Goal: Information Seeking & Learning: Learn about a topic

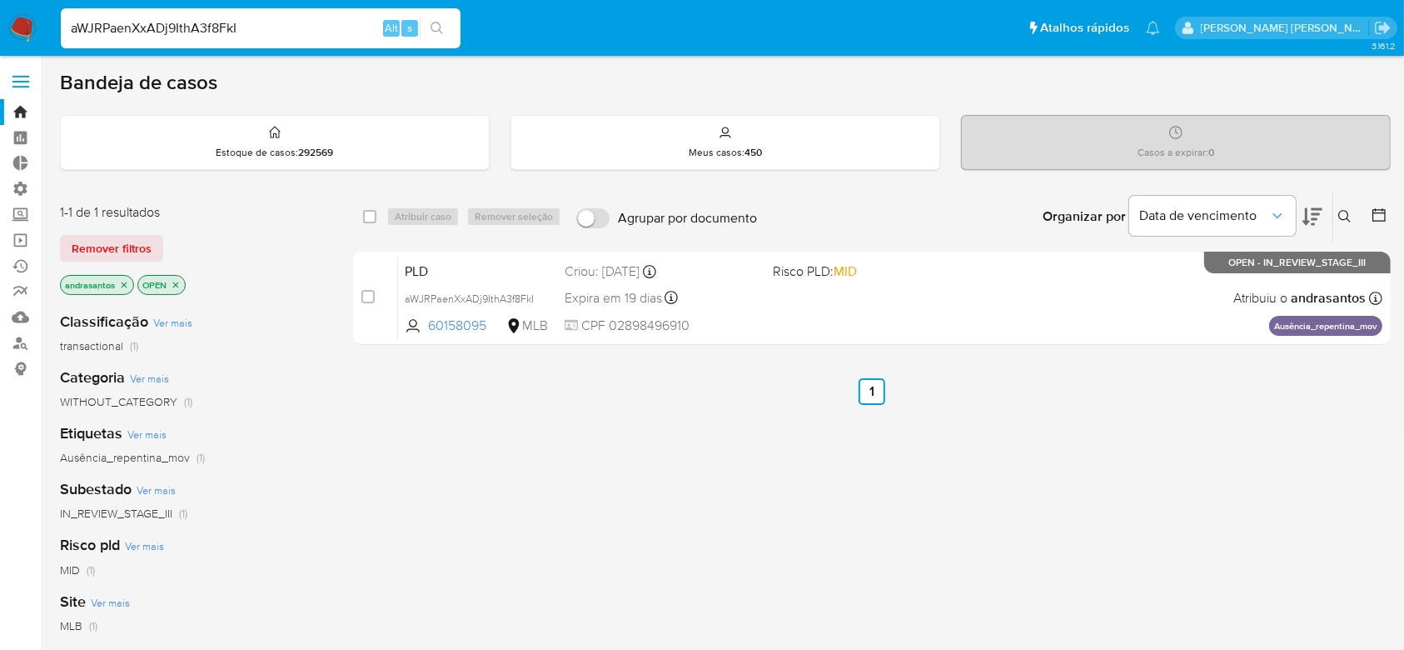
type input "aWJRPaenXxADj9IthA3f8FkI"
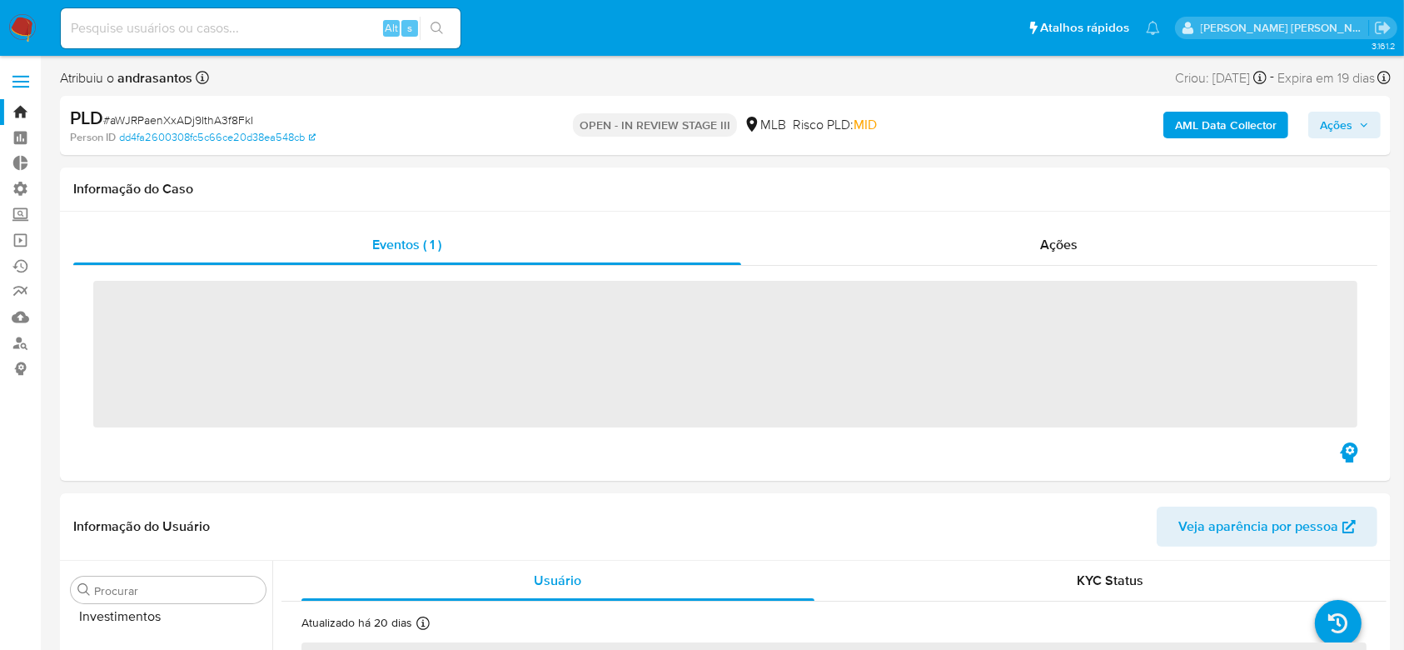
scroll to position [859, 0]
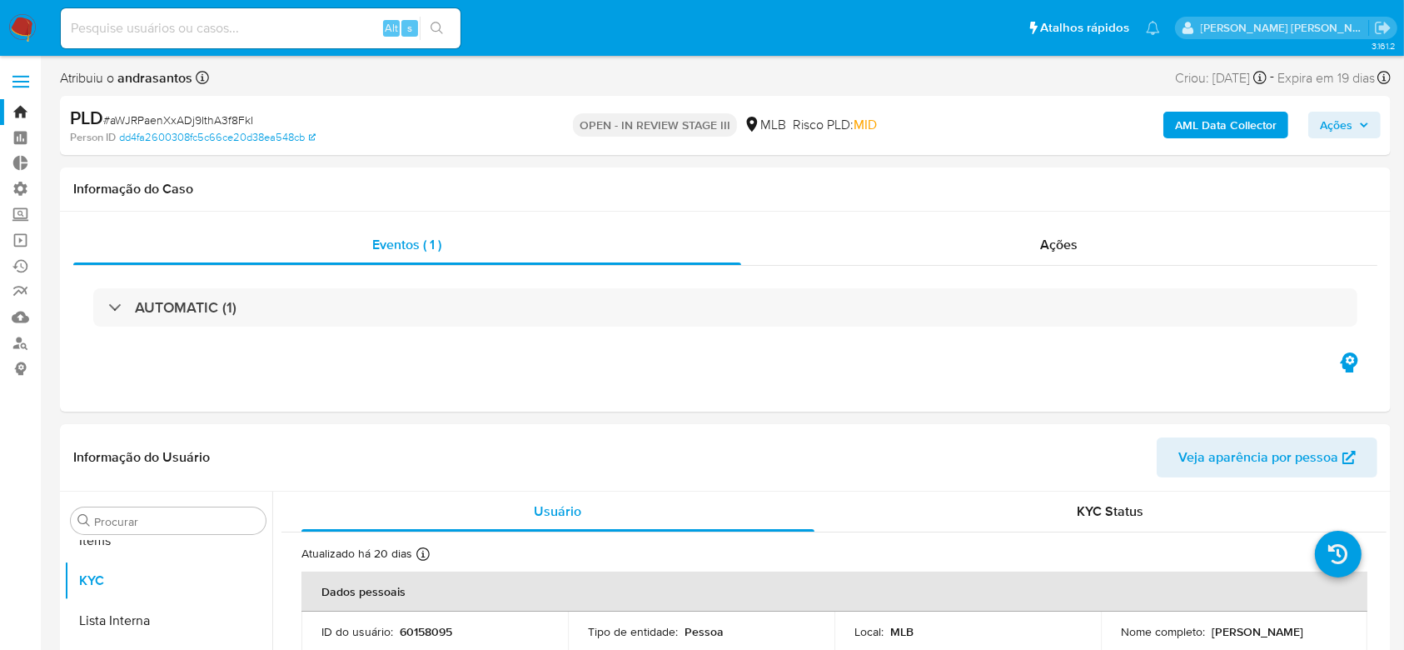
select select "10"
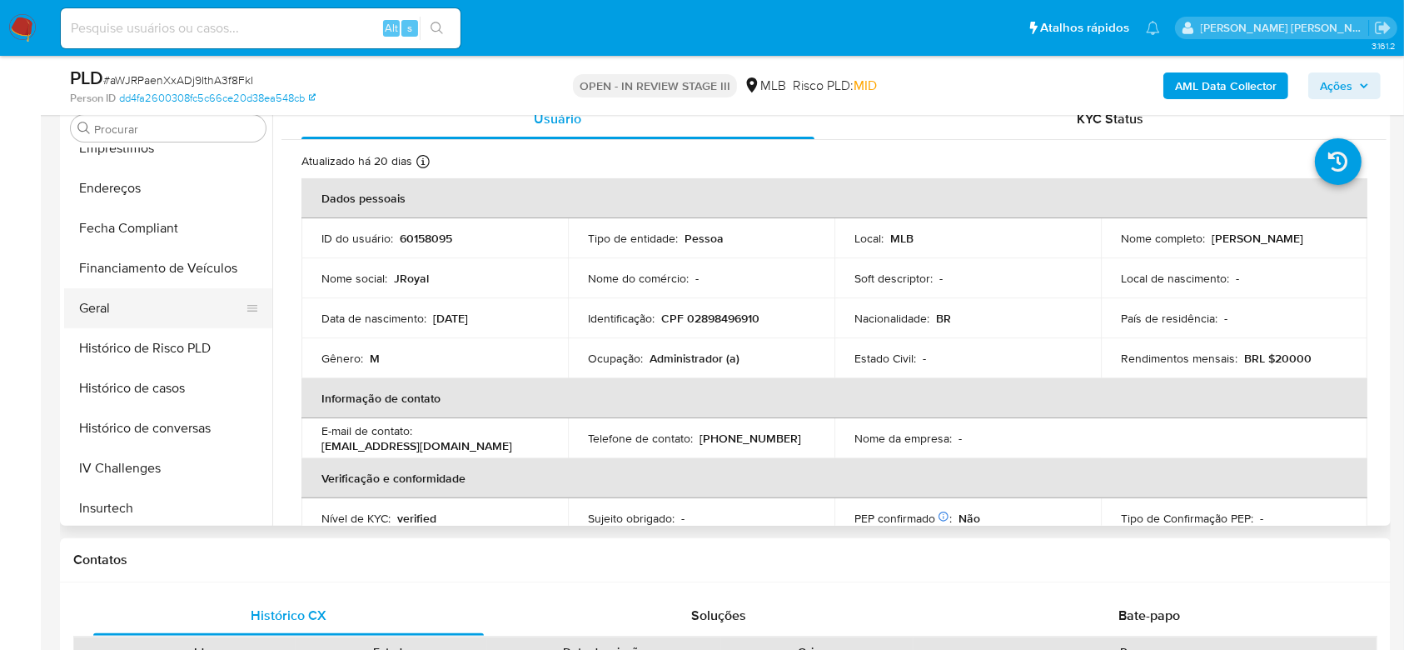
scroll to position [308, 0]
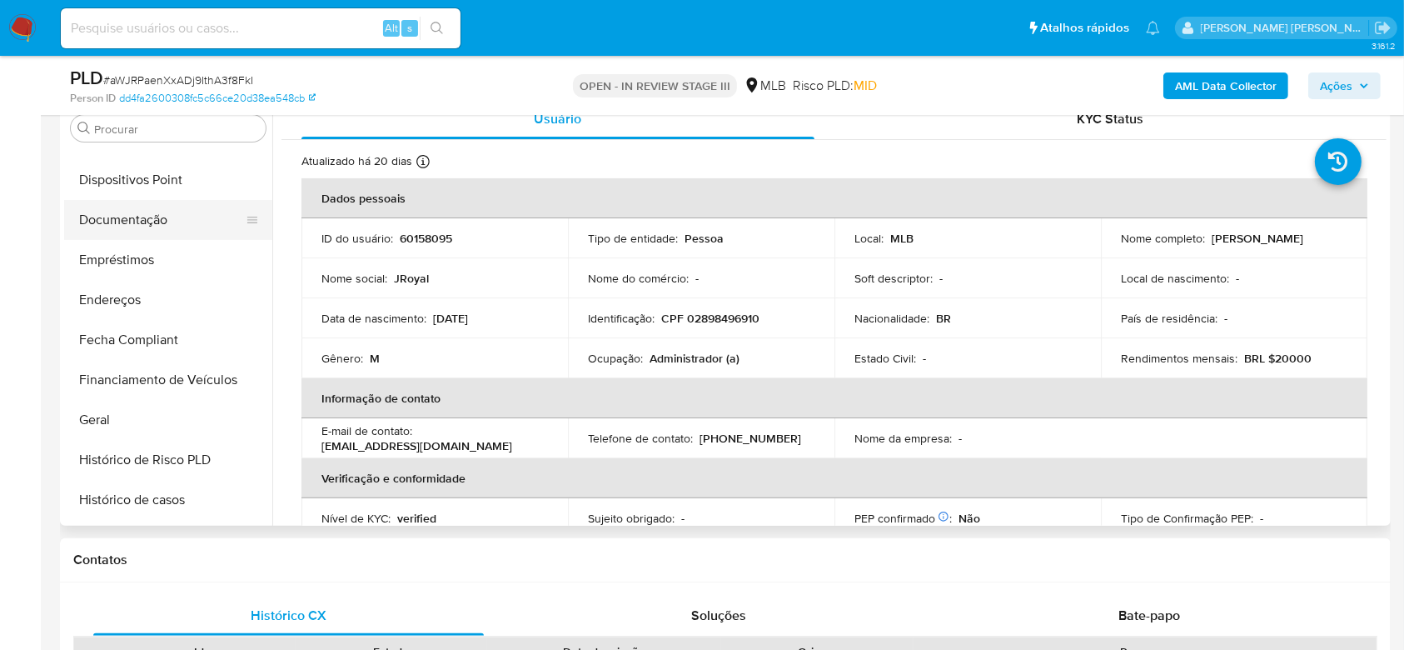
click at [153, 212] on button "Documentação" at bounding box center [161, 220] width 195 height 40
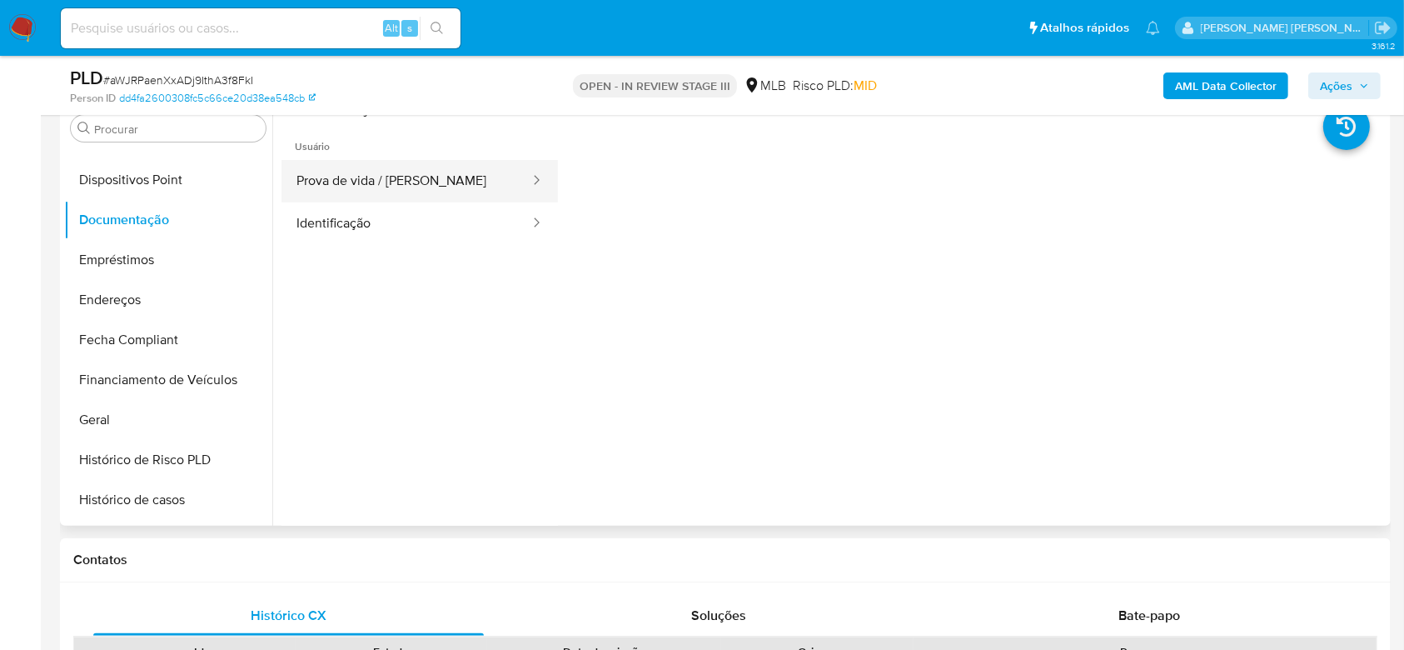
click at [445, 178] on button "Prova de vida / [PERSON_NAME]" at bounding box center [406, 181] width 250 height 42
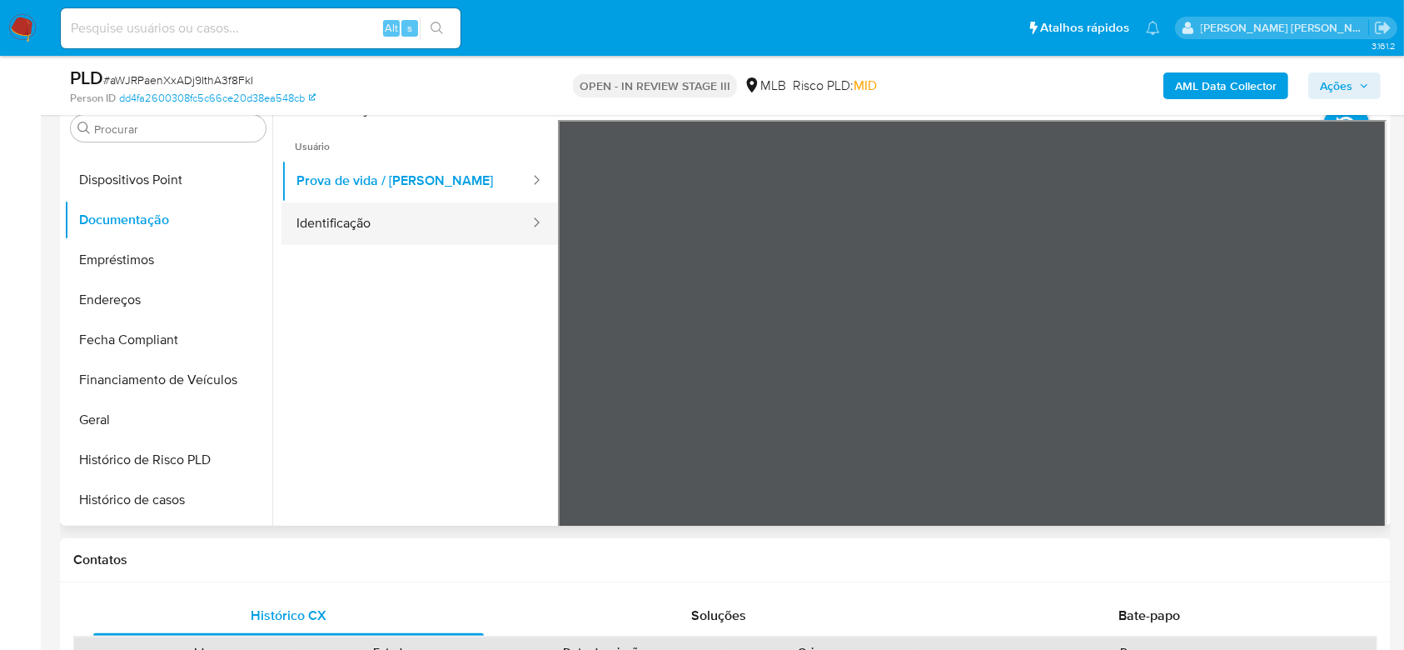
click at [416, 217] on button "Identificação" at bounding box center [406, 223] width 250 height 42
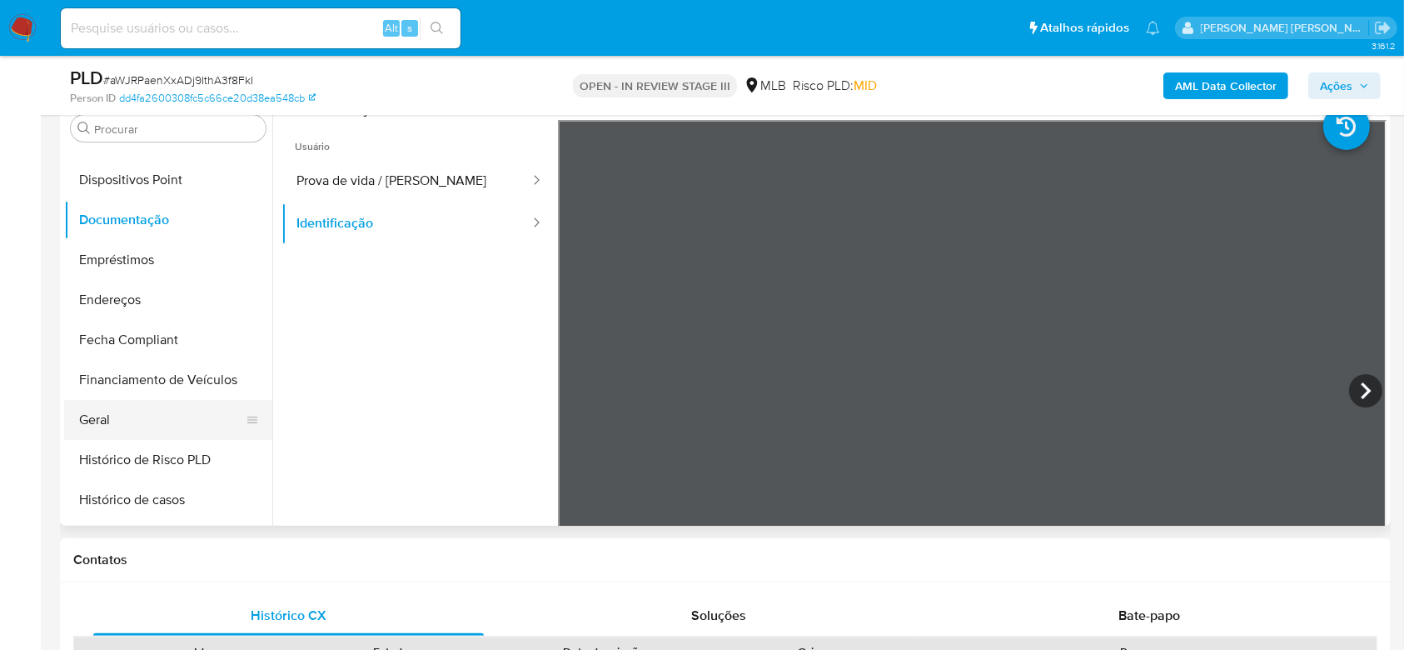
click at [136, 403] on button "Geral" at bounding box center [161, 420] width 195 height 40
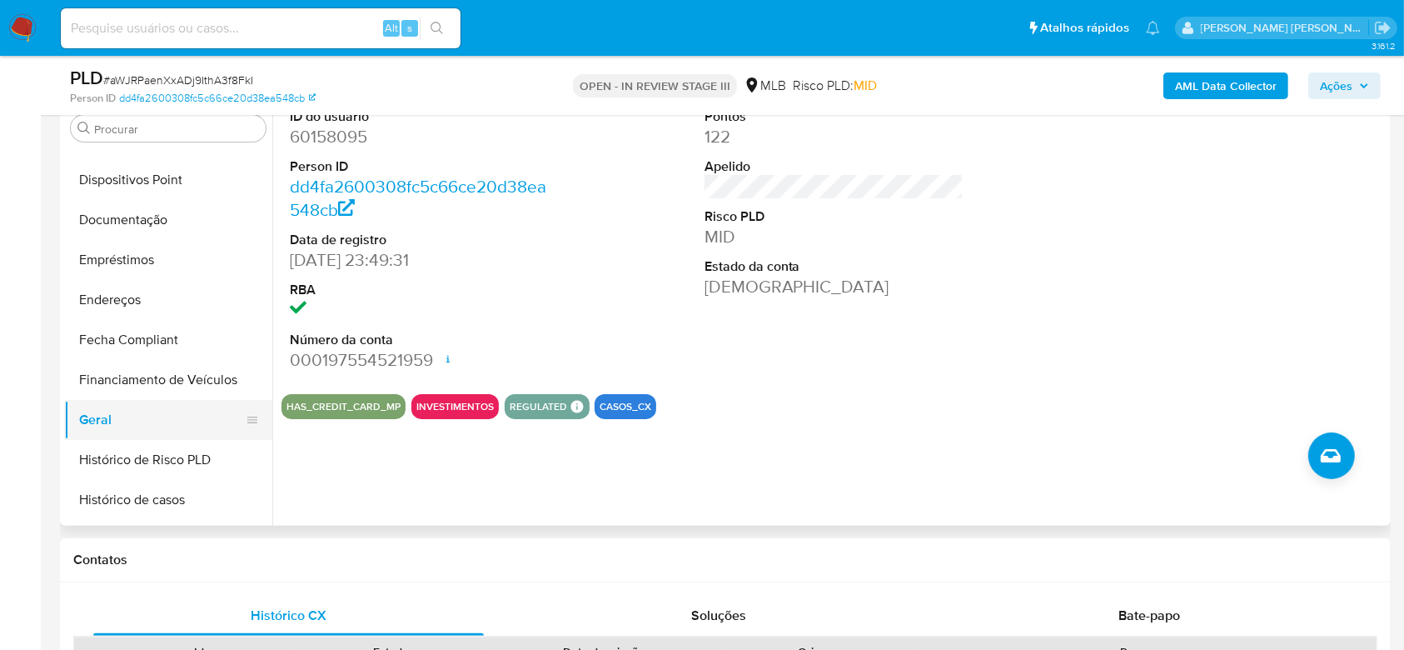
drag, startPoint x: 782, startPoint y: 16, endPoint x: 210, endPoint y: 411, distance: 695.5
click at [210, 411] on button "Geral" at bounding box center [161, 420] width 195 height 40
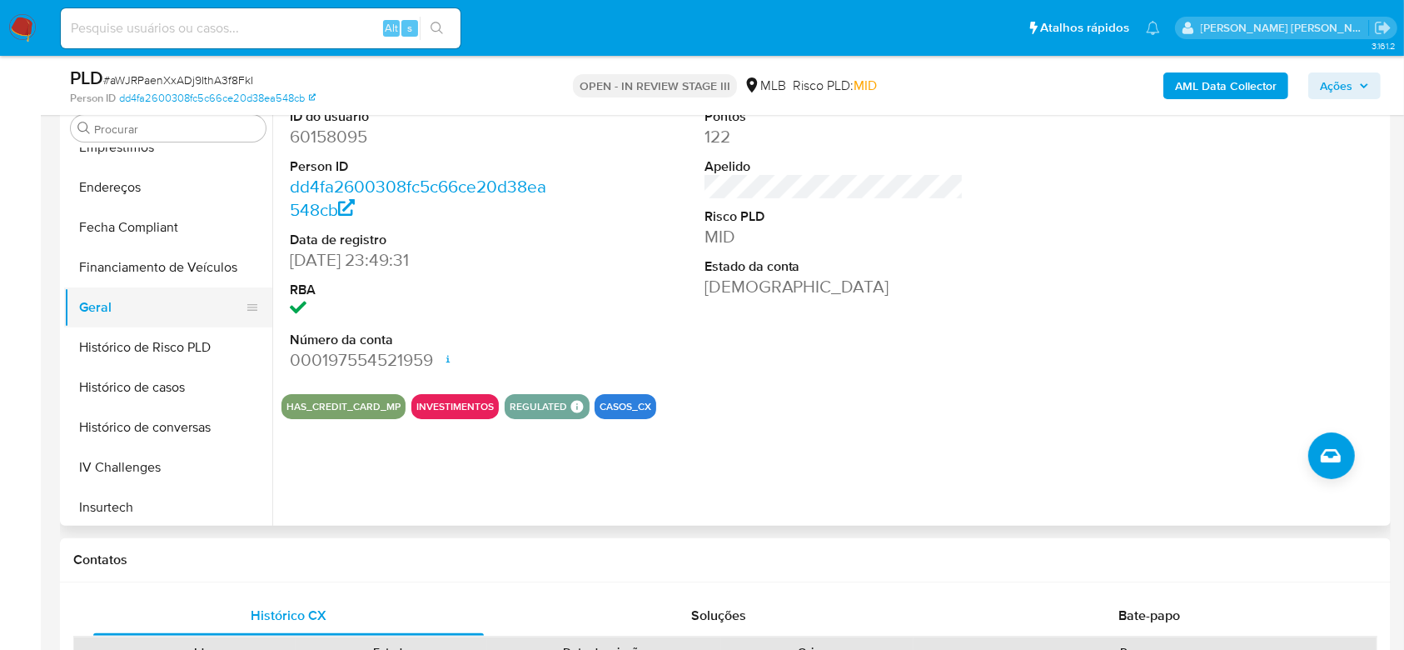
scroll to position [530, 0]
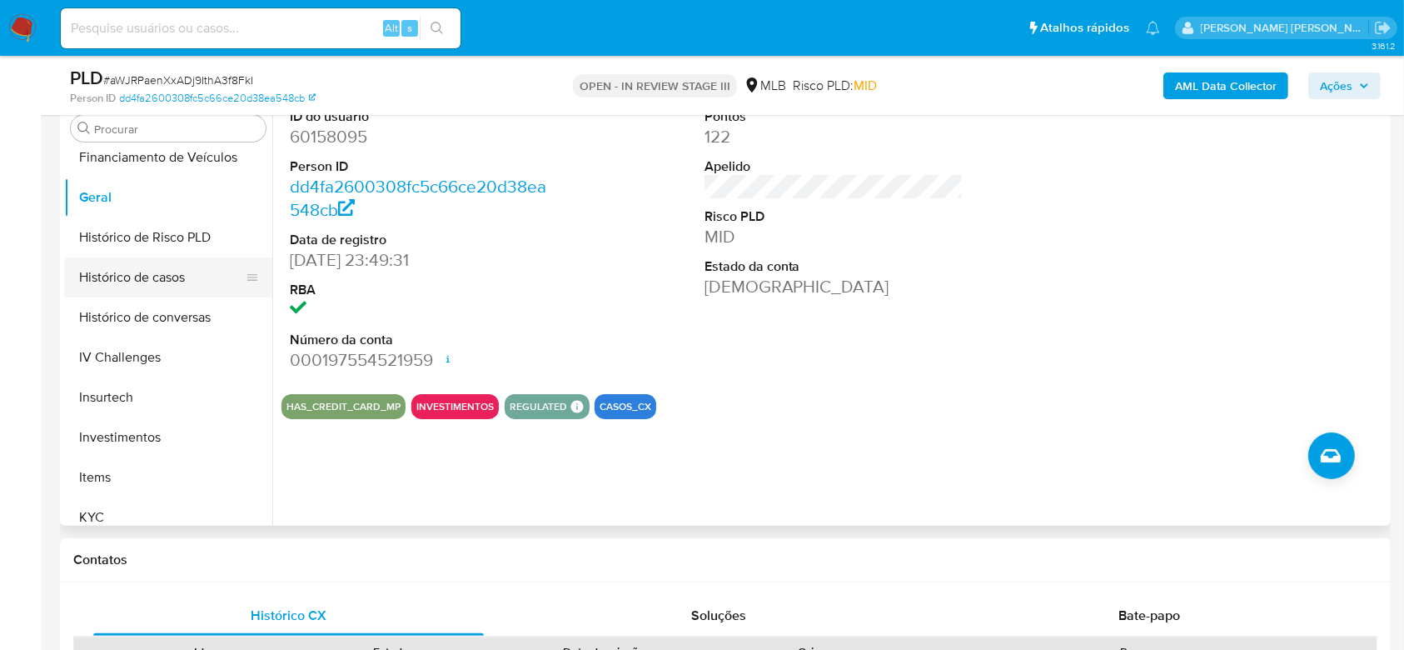
click at [167, 276] on button "Histórico de casos" at bounding box center [161, 277] width 195 height 40
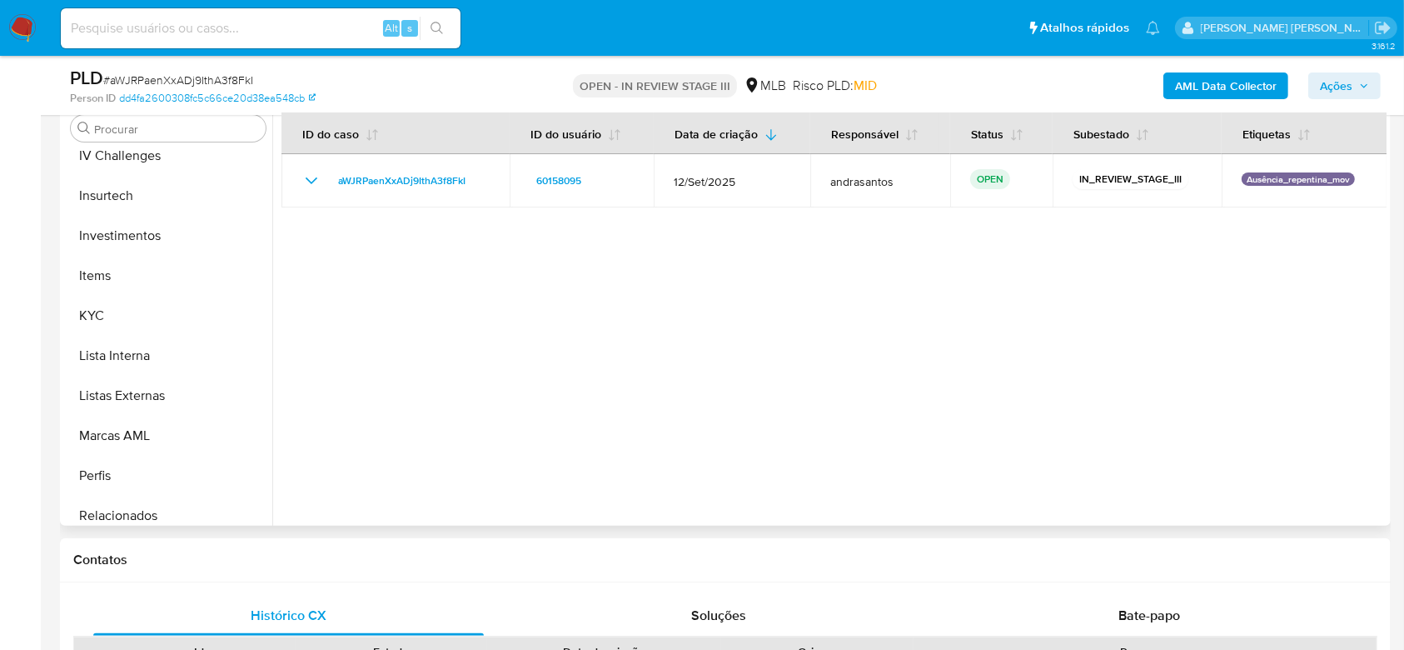
scroll to position [753, 0]
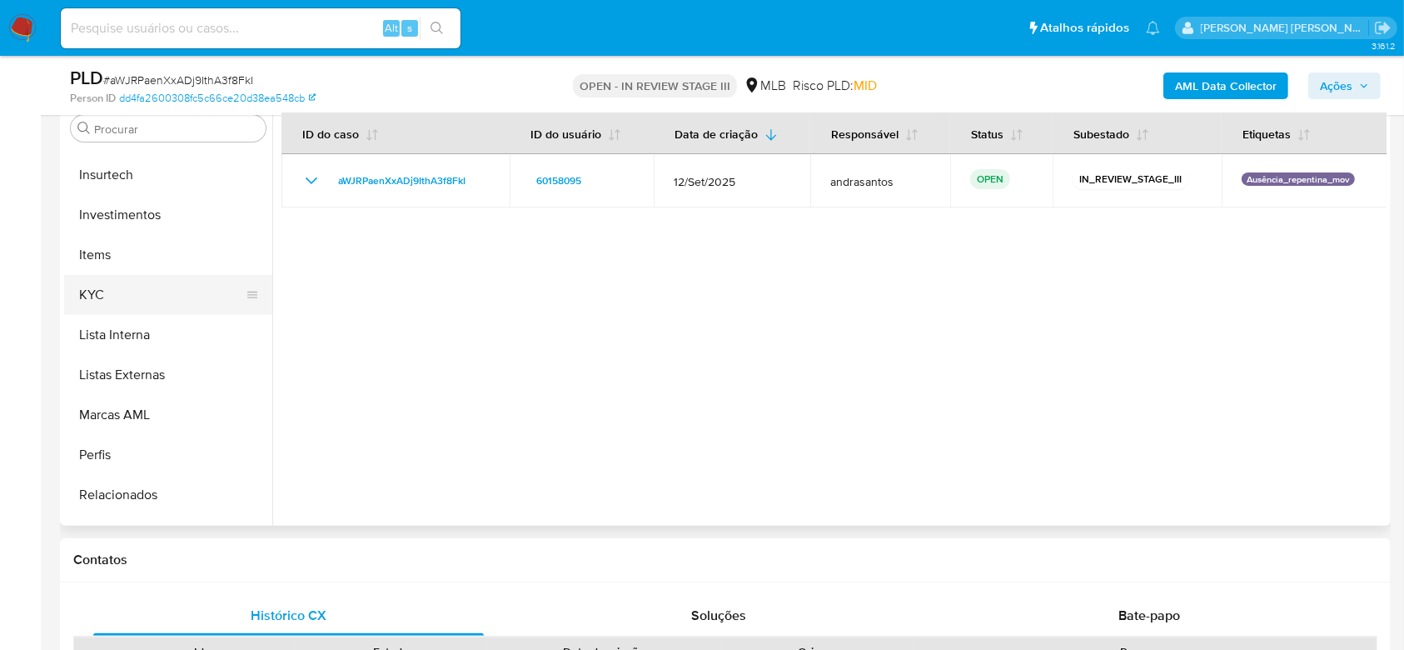
click at [145, 300] on button "KYC" at bounding box center [161, 295] width 195 height 40
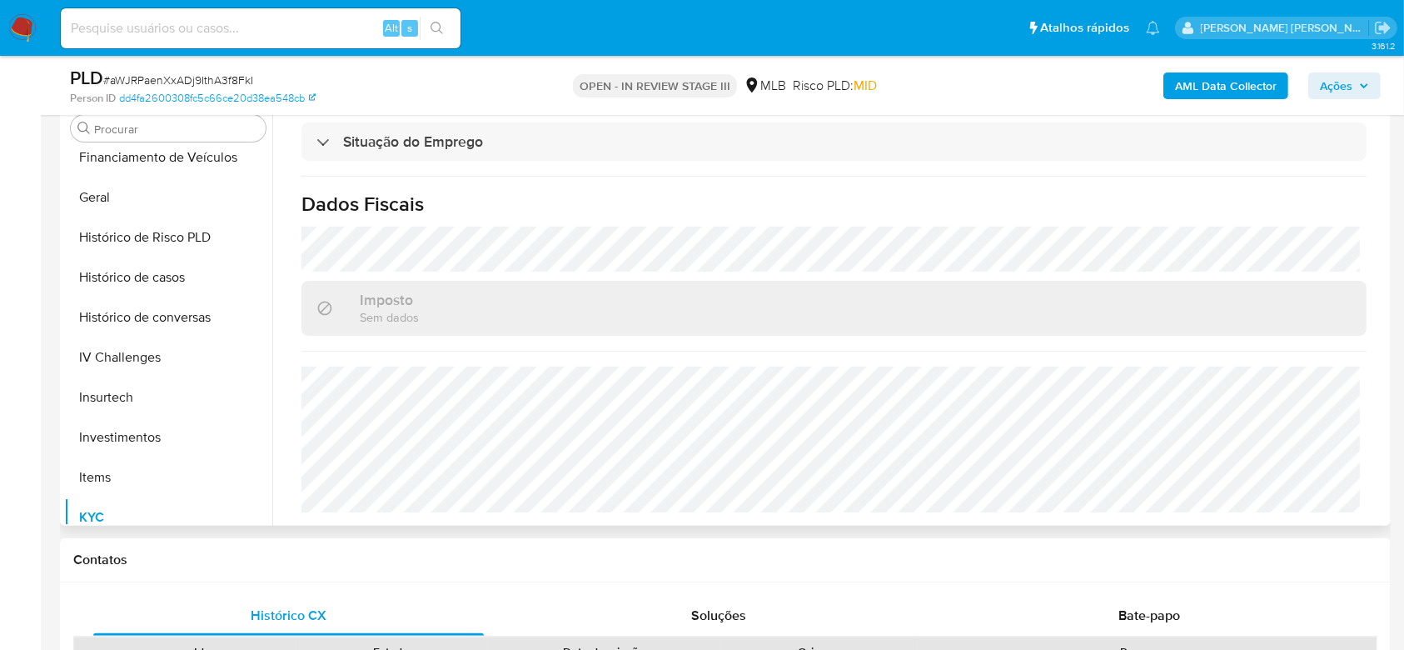
scroll to position [420, 0]
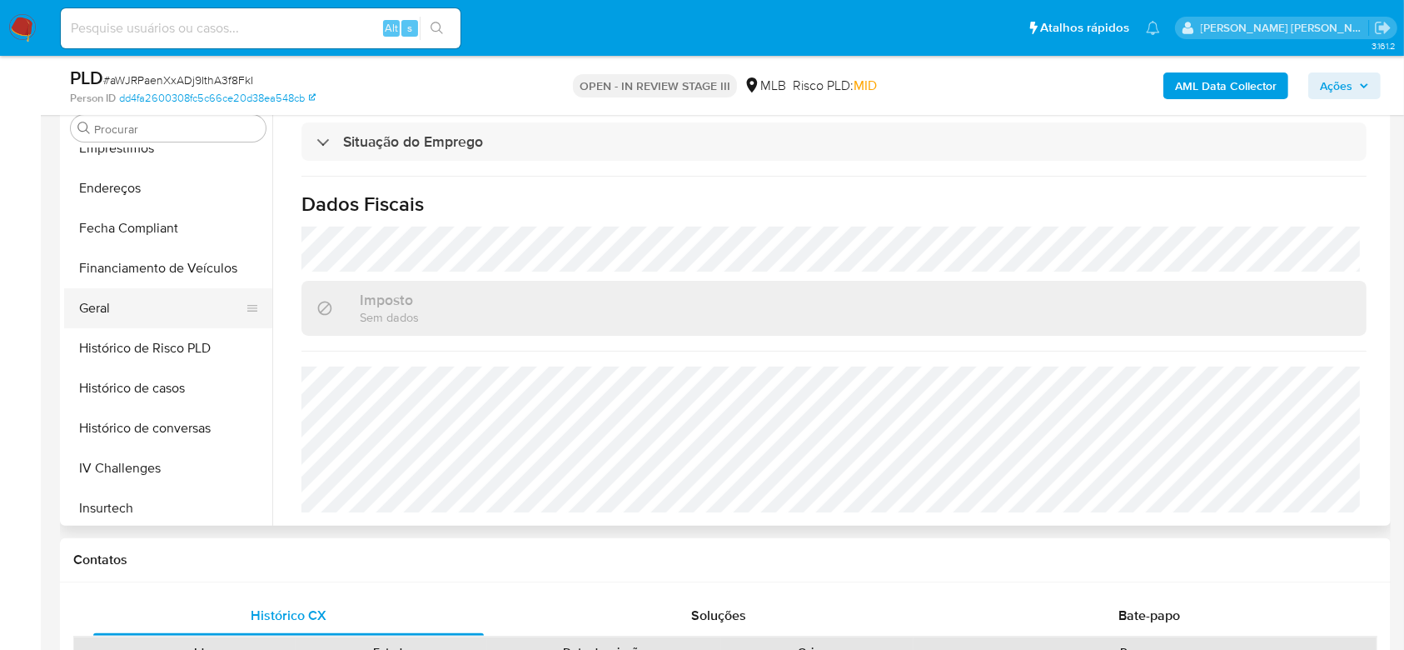
click at [159, 295] on button "Geral" at bounding box center [161, 308] width 195 height 40
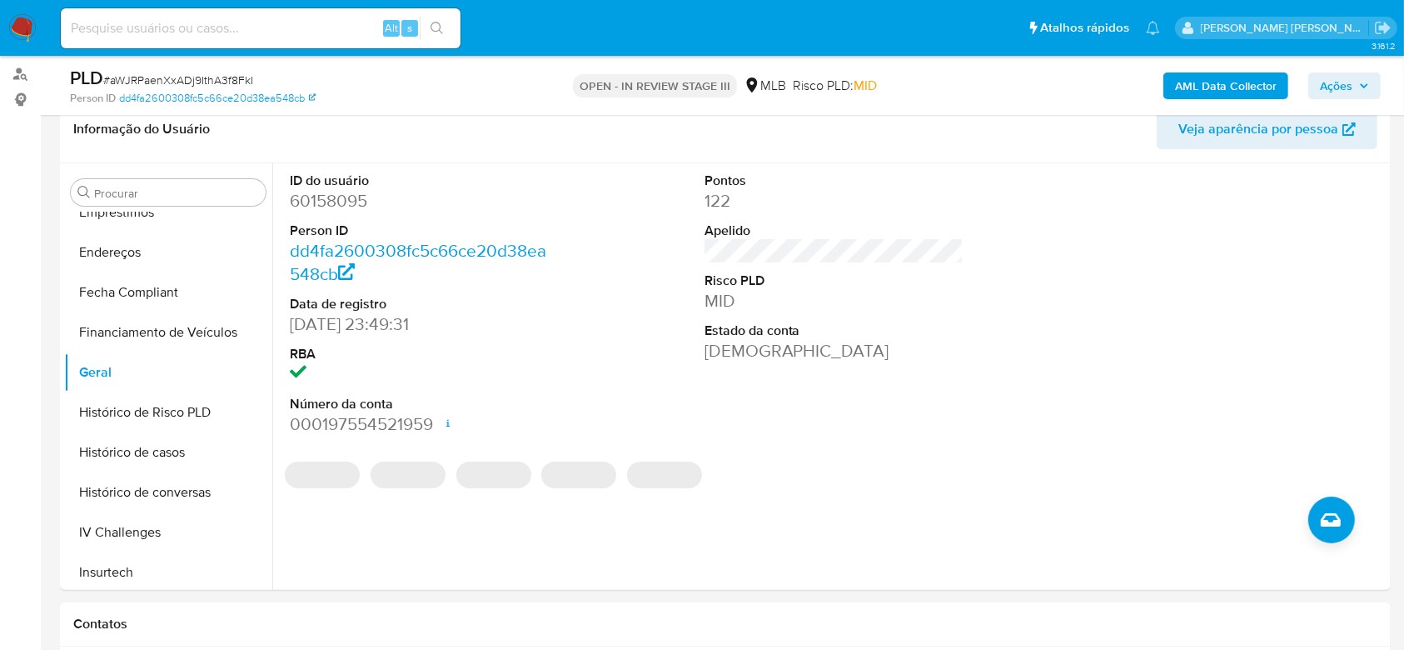
scroll to position [222, 0]
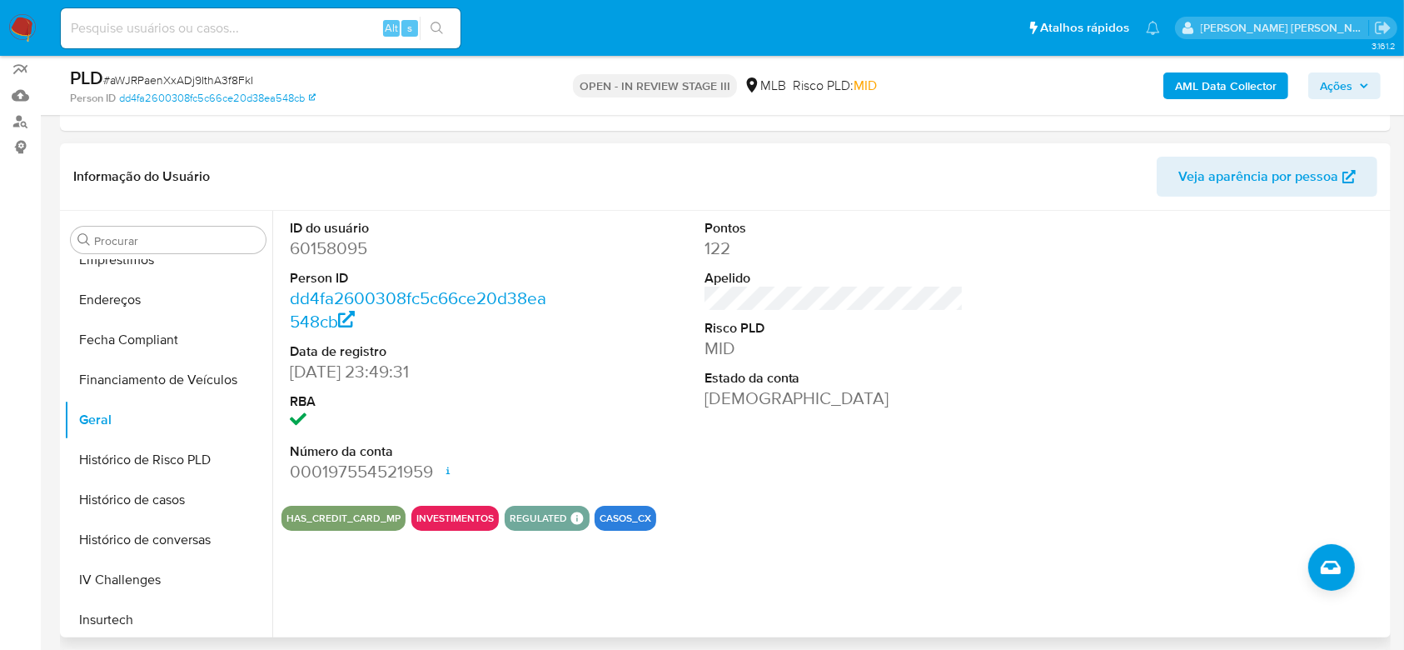
click at [1342, 178] on span "Veja aparência por pessoa" at bounding box center [1266, 176] width 177 height 37
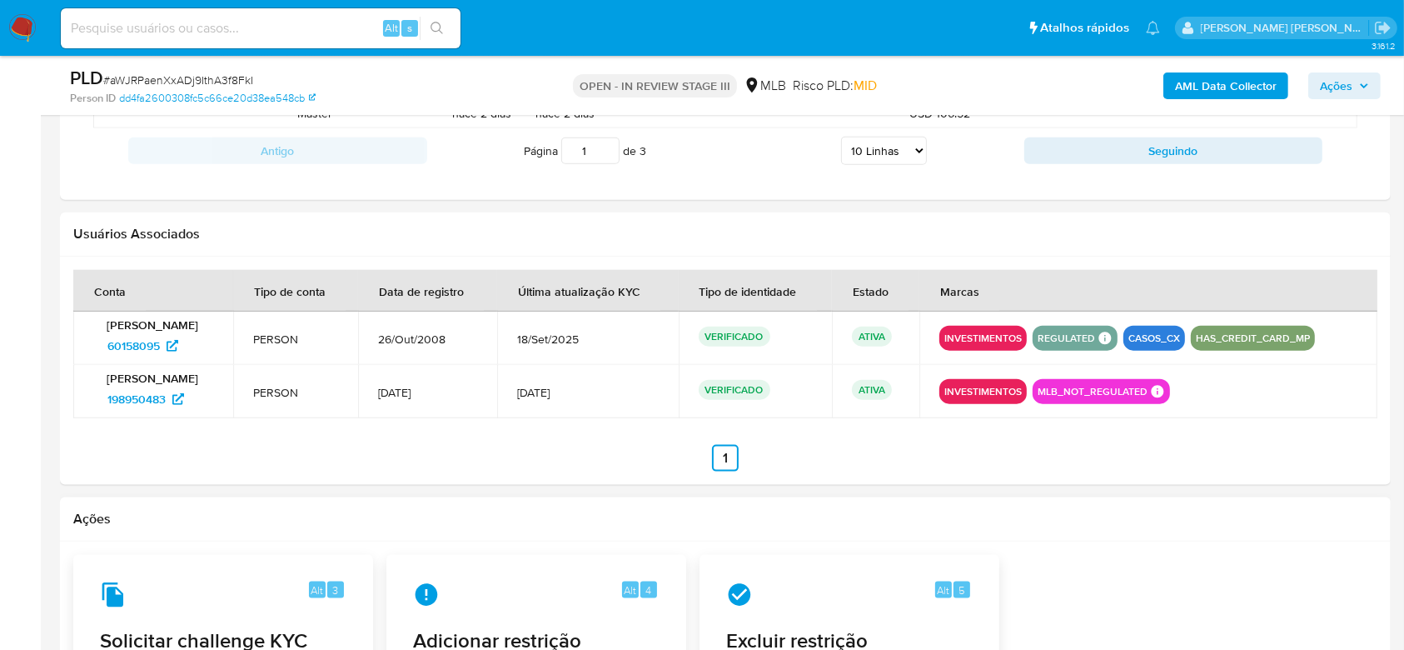
scroll to position [1736, 0]
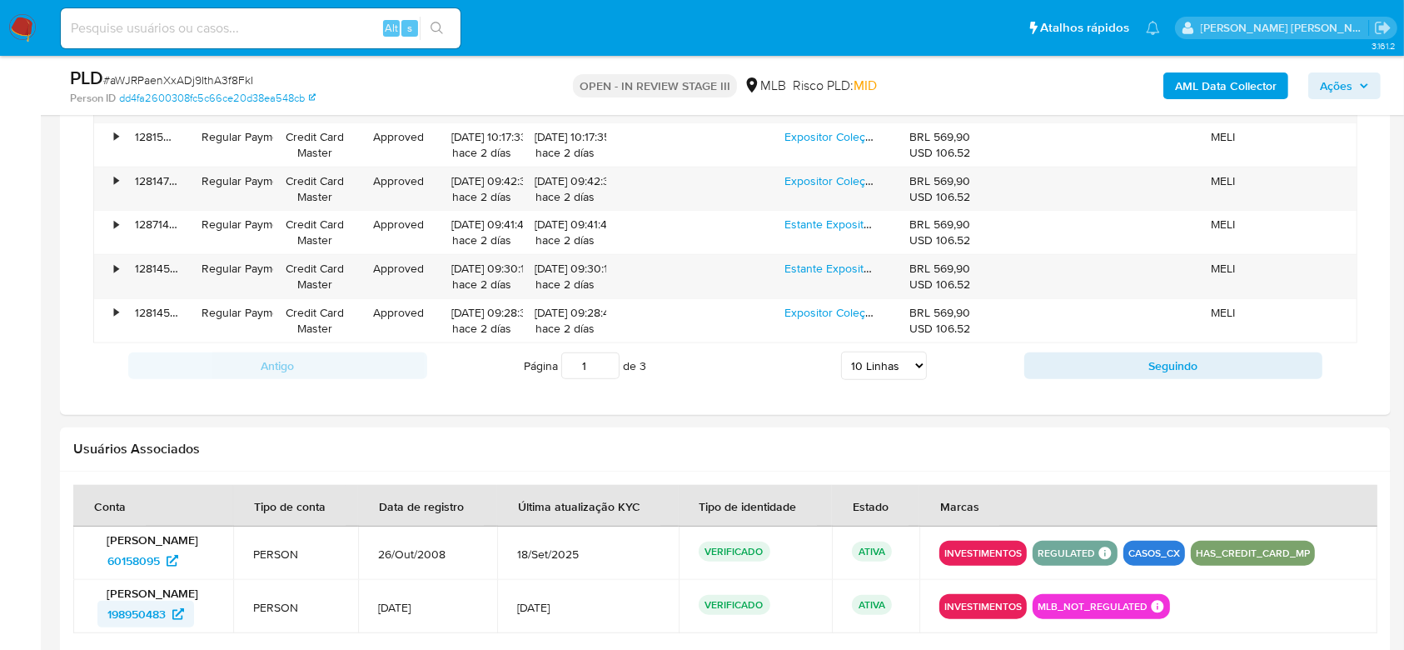
click at [148, 612] on span "198950483" at bounding box center [136, 613] width 58 height 27
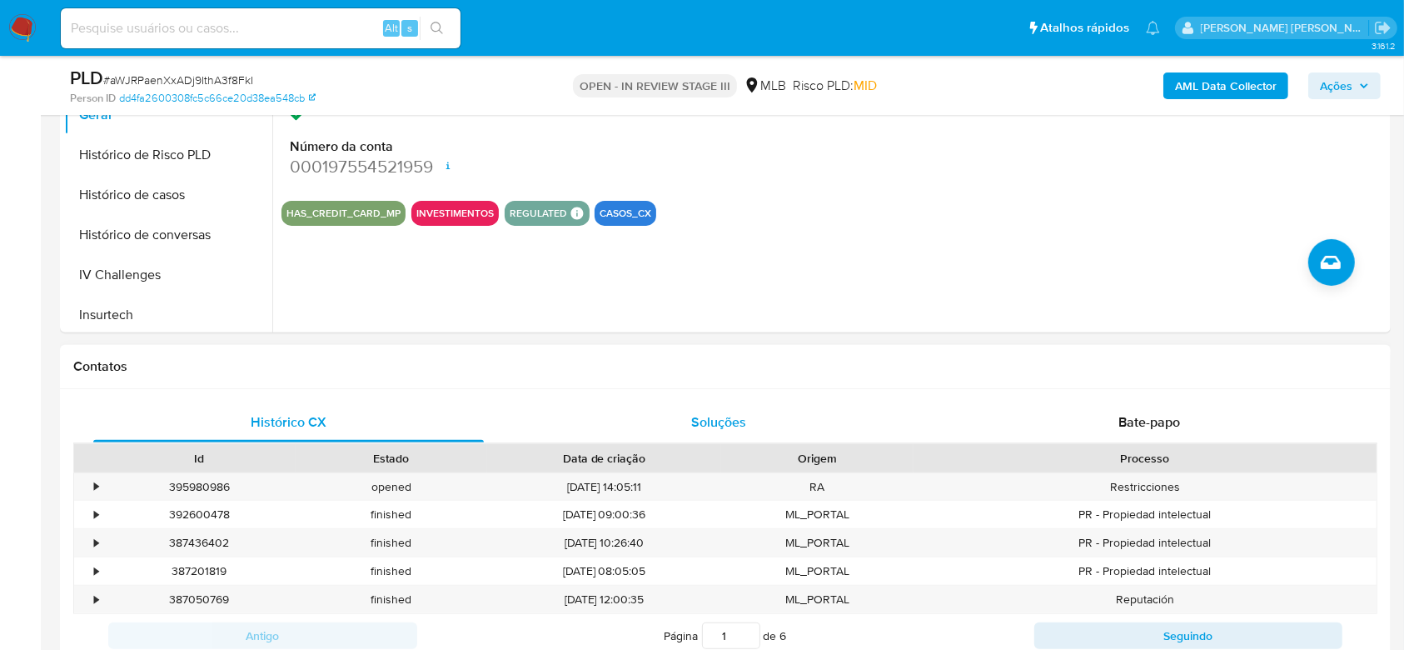
scroll to position [626, 0]
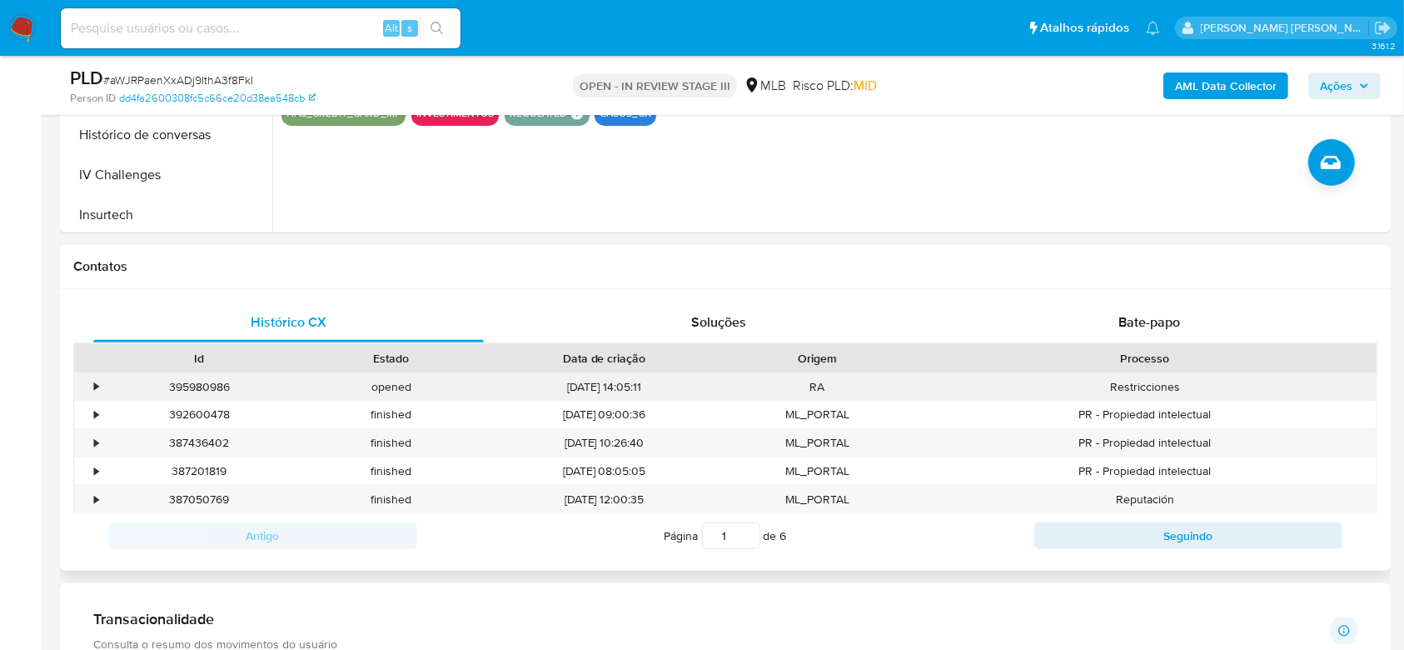
click at [94, 386] on div "•" at bounding box center [96, 387] width 4 height 16
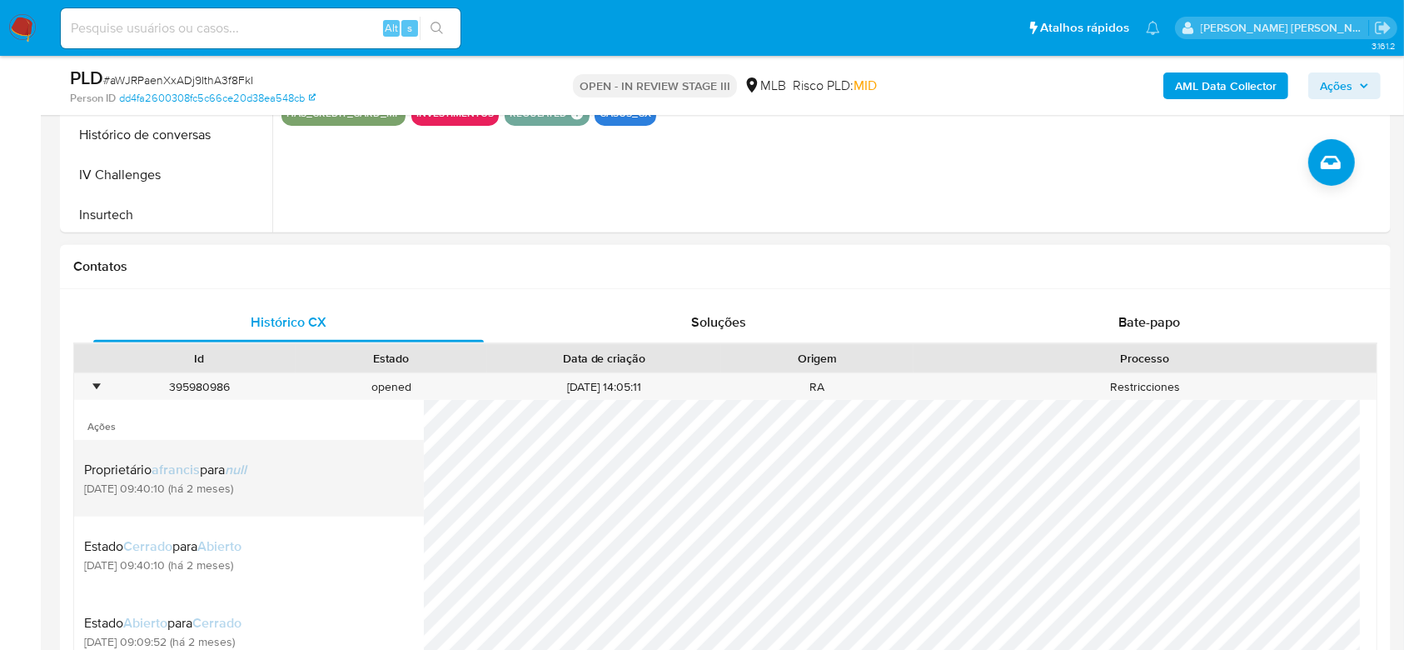
scroll to position [111, 0]
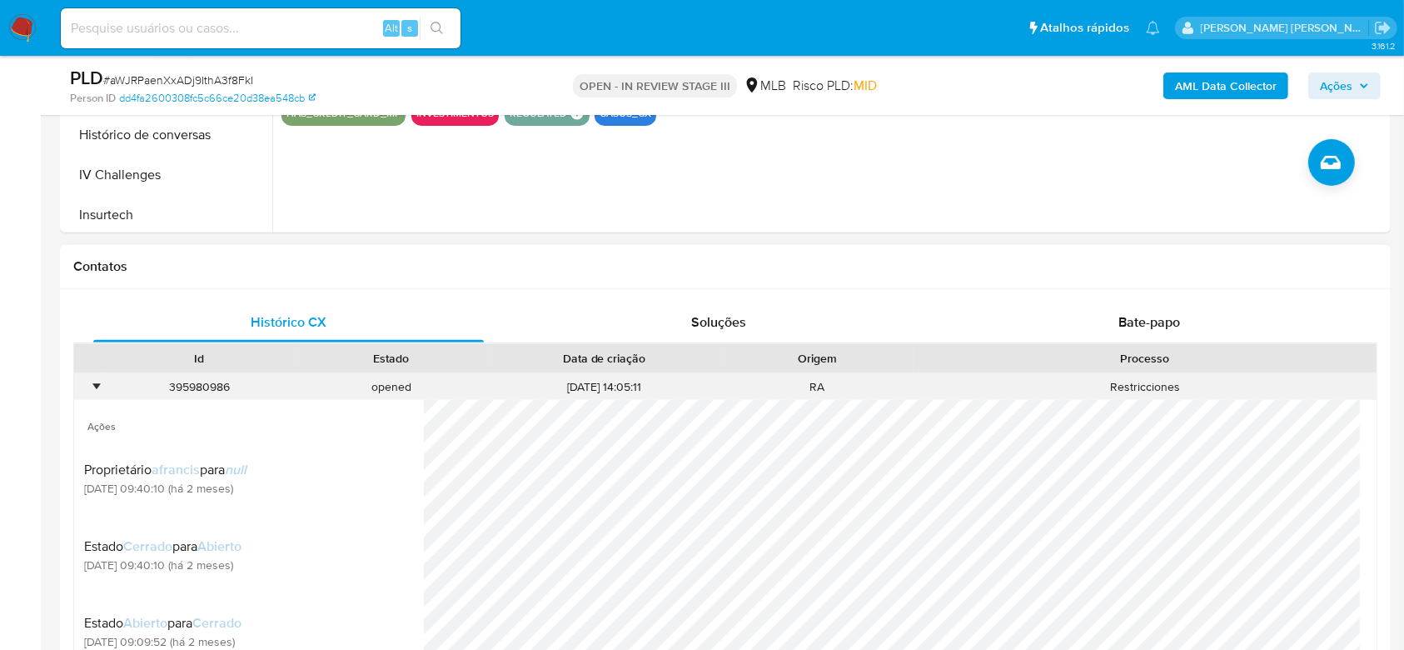
click at [94, 387] on div "•" at bounding box center [96, 387] width 4 height 16
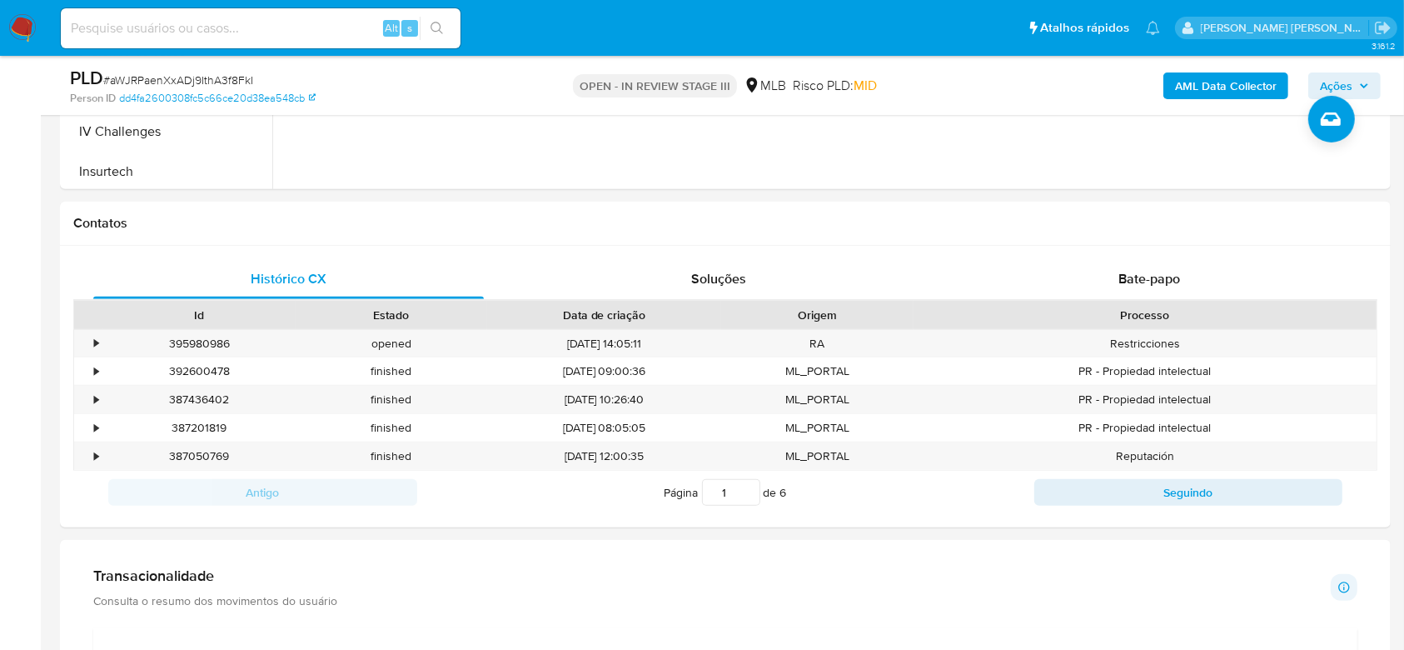
scroll to position [666, 0]
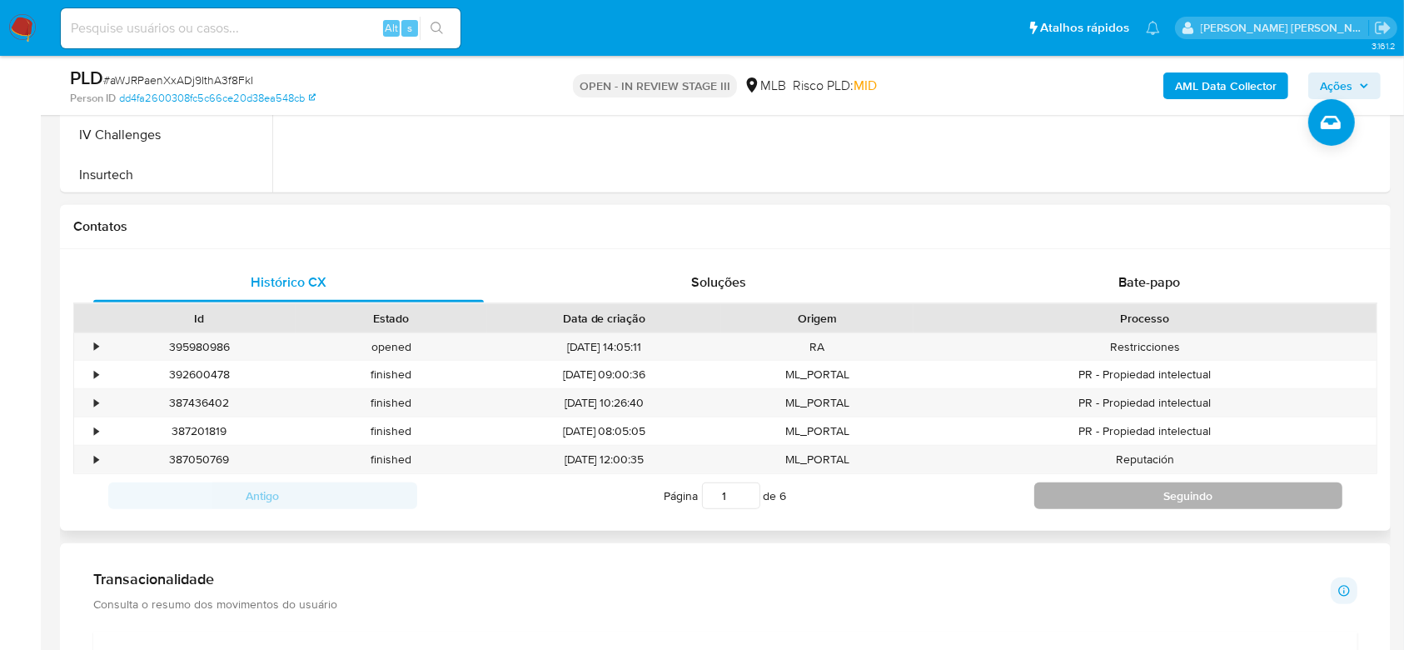
click at [1189, 494] on button "Seguindo" at bounding box center [1188, 495] width 309 height 27
click at [1189, 493] on button "Seguindo" at bounding box center [1188, 495] width 309 height 27
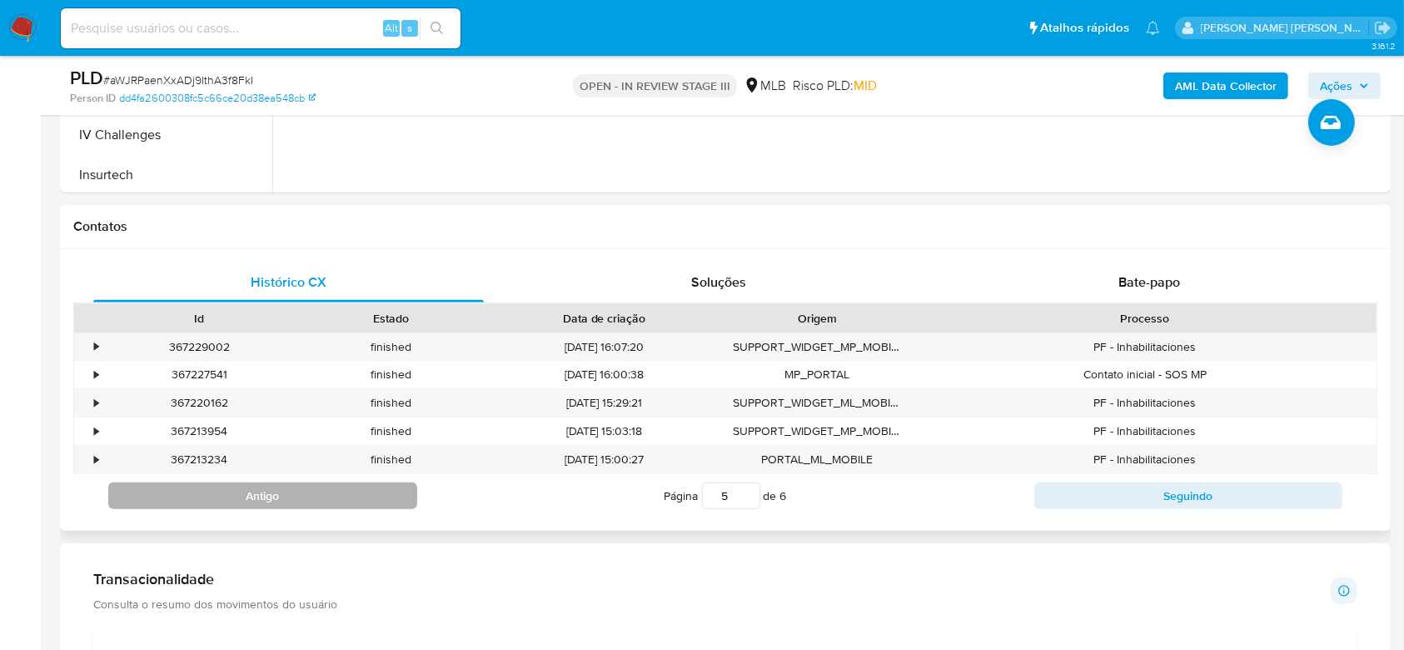
click at [361, 497] on button "Antigo" at bounding box center [262, 495] width 309 height 27
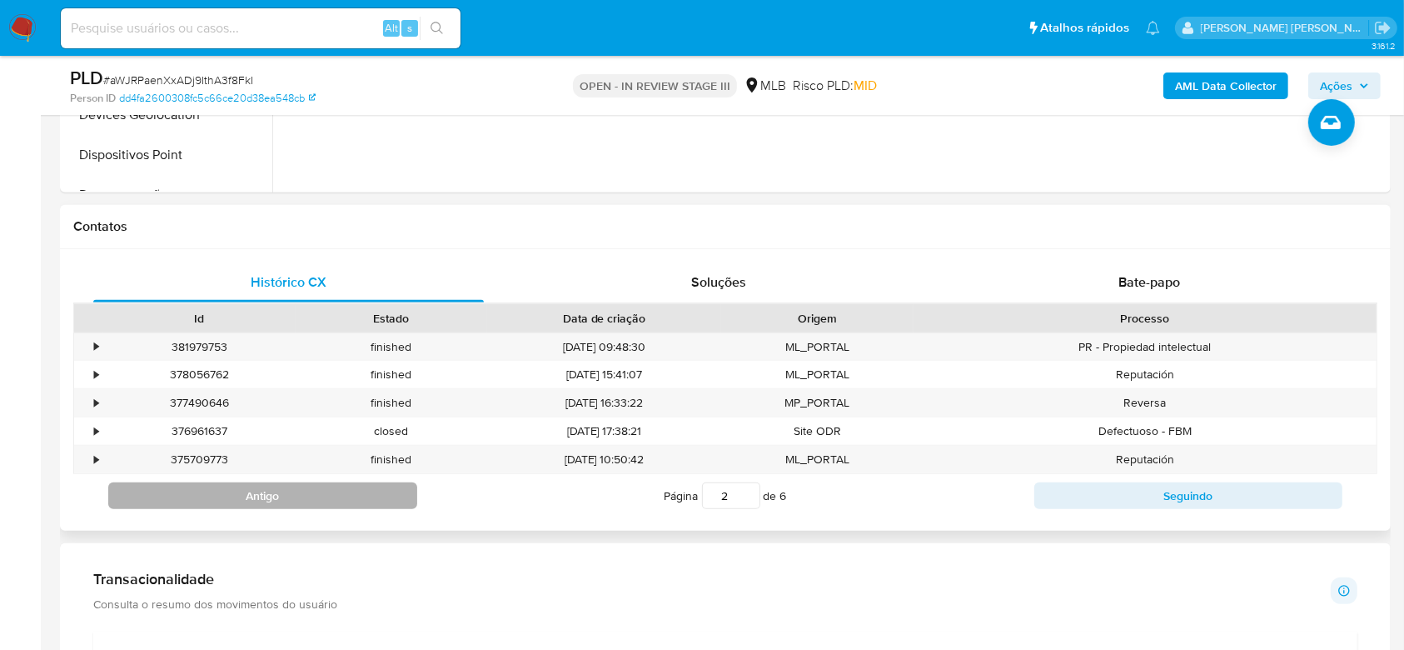
click at [284, 486] on button "Antigo" at bounding box center [262, 495] width 309 height 27
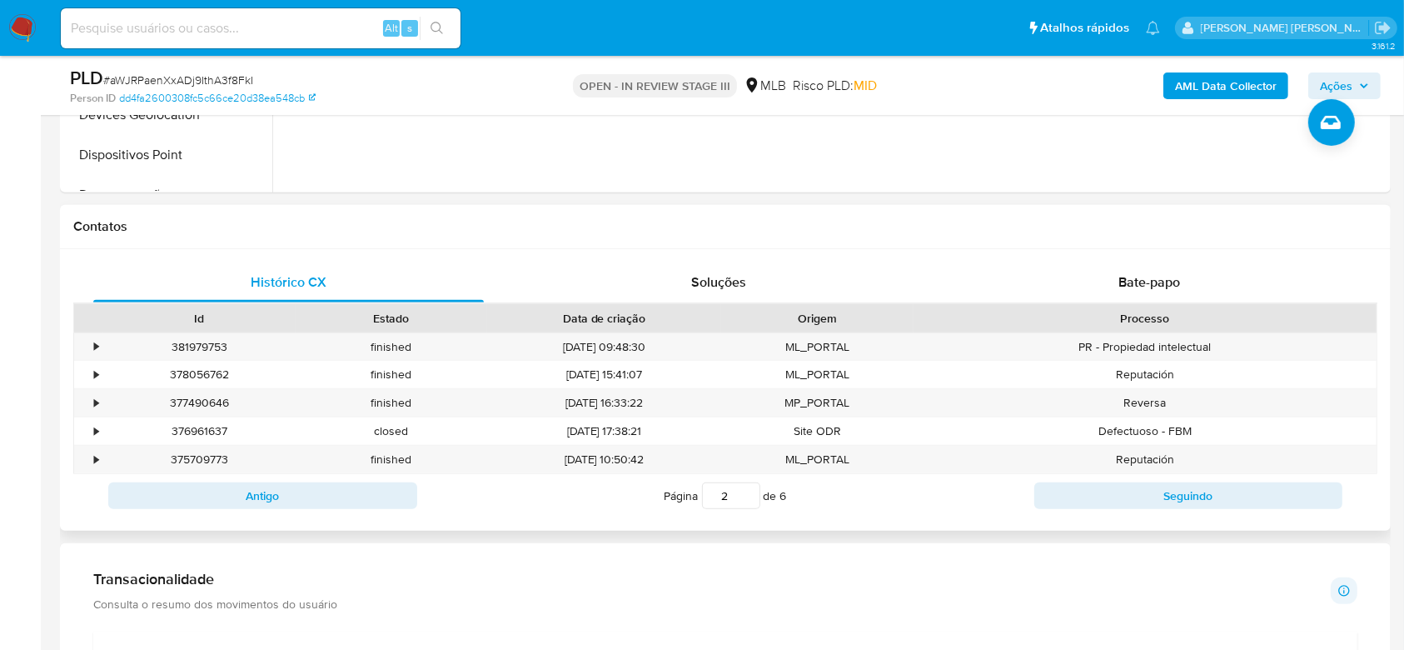
type input "1"
click at [92, 347] on div "•" at bounding box center [88, 346] width 29 height 27
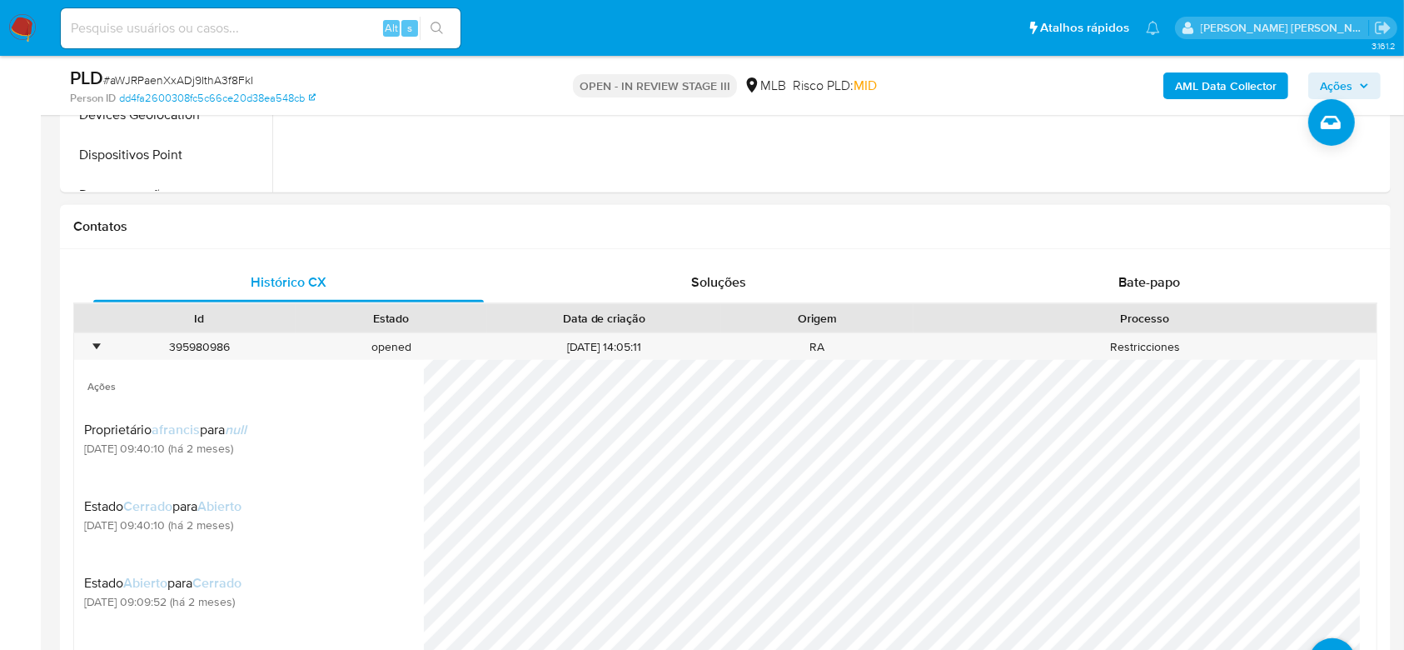
scroll to position [777, 0]
click at [137, 32] on input at bounding box center [261, 28] width 400 height 22
paste input "vPzYrdpN0YBoeWc2Sg2EsZj6"
type input "vPzYrdpN0YBoeWc2Sg2EsZj6"
click at [437, 34] on icon "search-icon" at bounding box center [437, 28] width 13 height 13
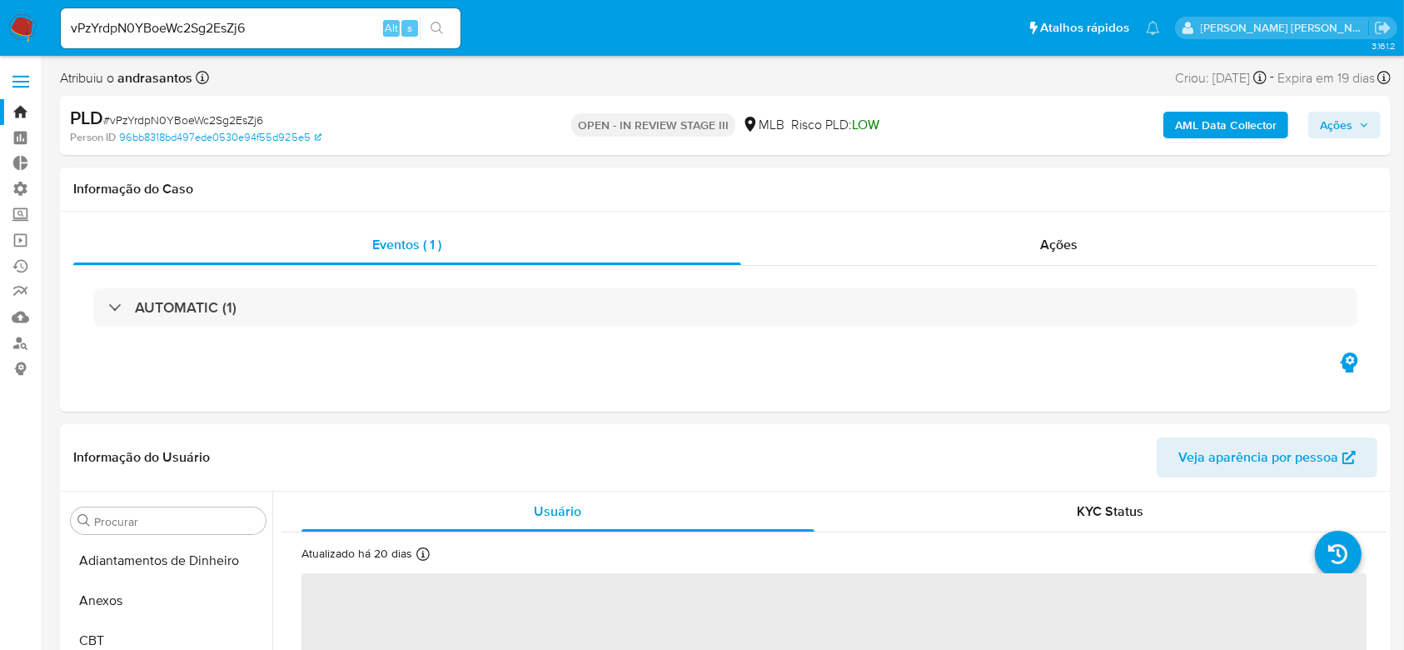
select select "10"
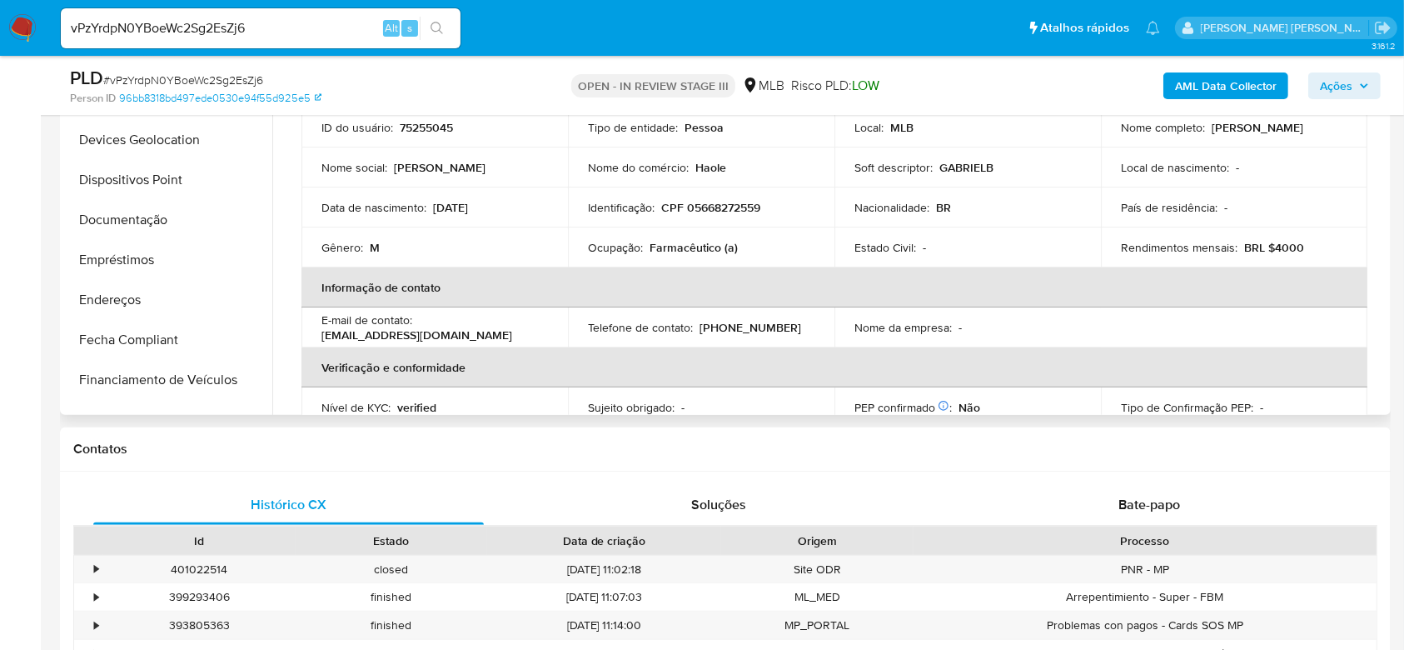
scroll to position [87, 0]
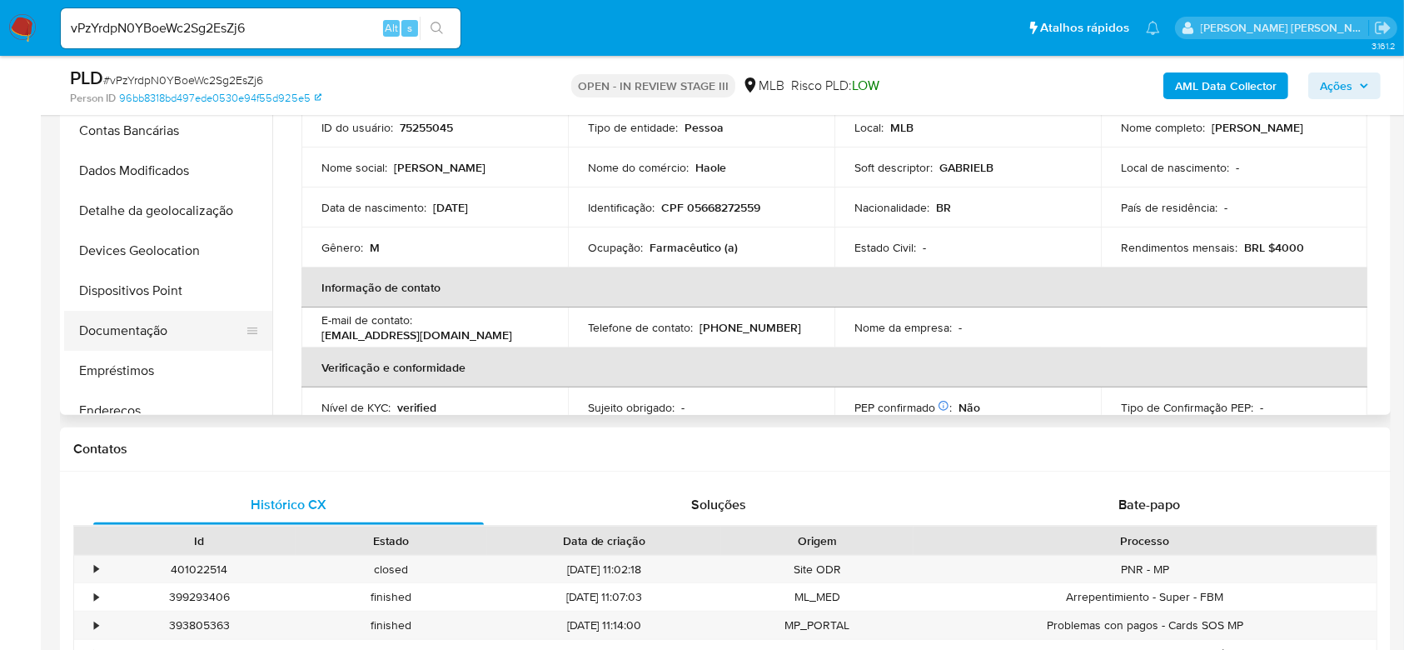
click at [112, 333] on button "Documentação" at bounding box center [161, 331] width 195 height 40
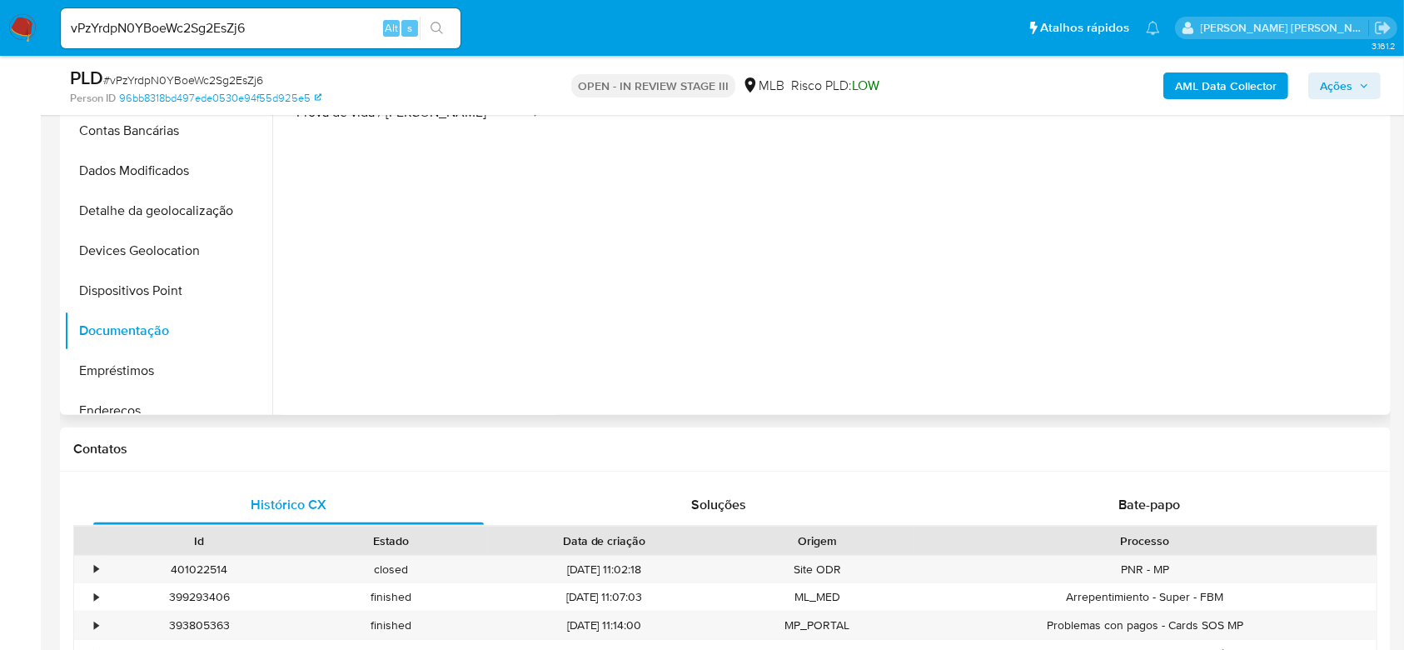
scroll to position [222, 0]
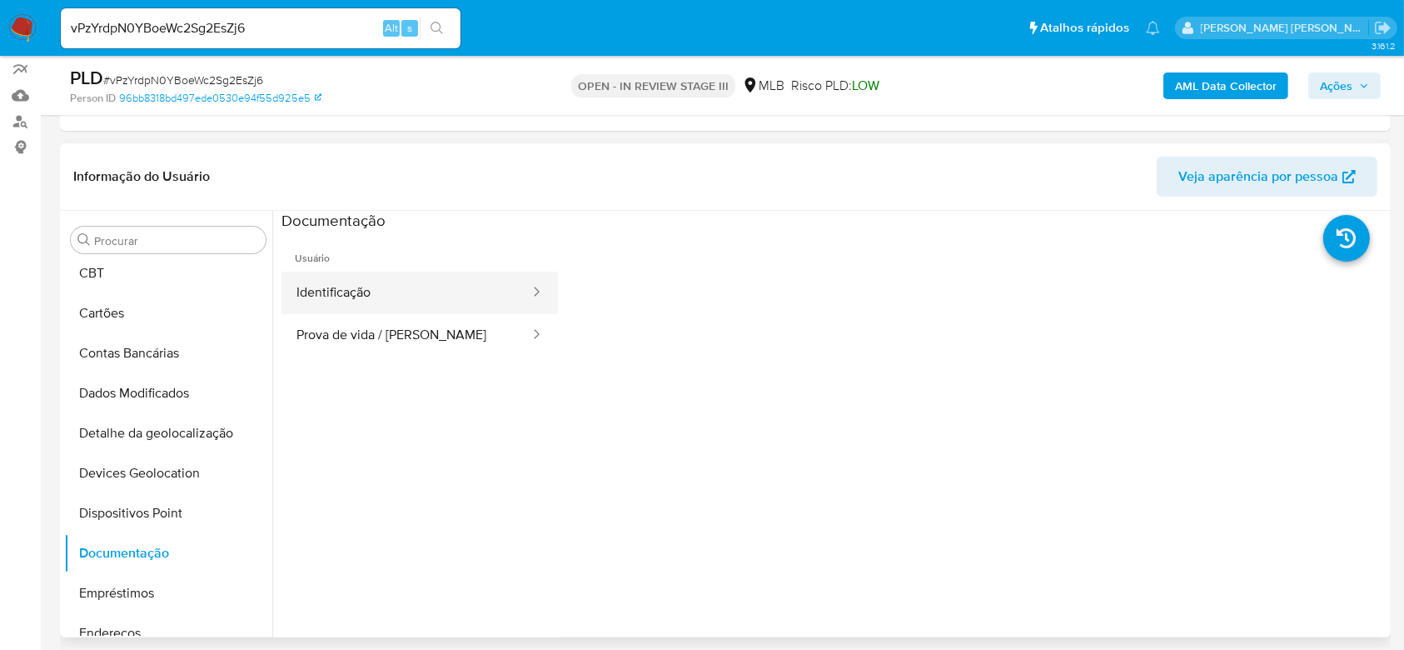
click at [414, 288] on button "Identificação" at bounding box center [406, 292] width 250 height 42
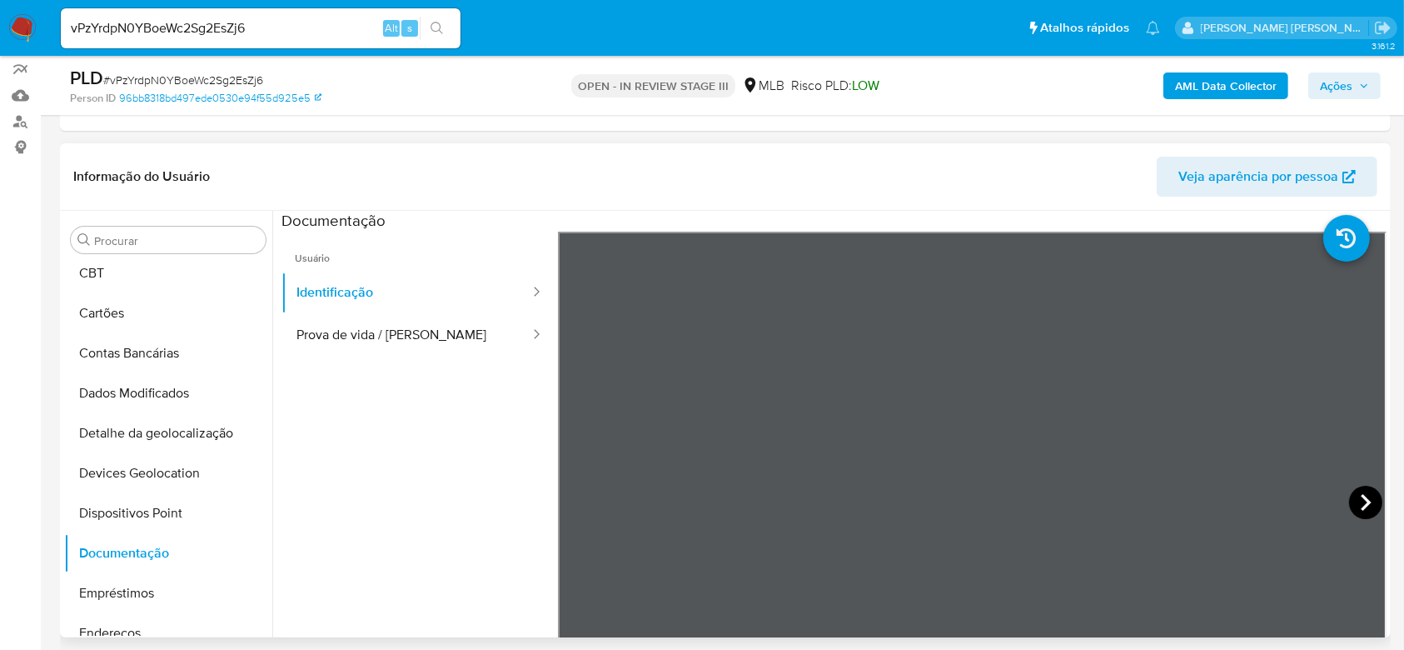
click at [1361, 501] on icon at bounding box center [1366, 502] width 10 height 17
click at [394, 330] on button "Prova de vida / [PERSON_NAME]" at bounding box center [406, 335] width 250 height 42
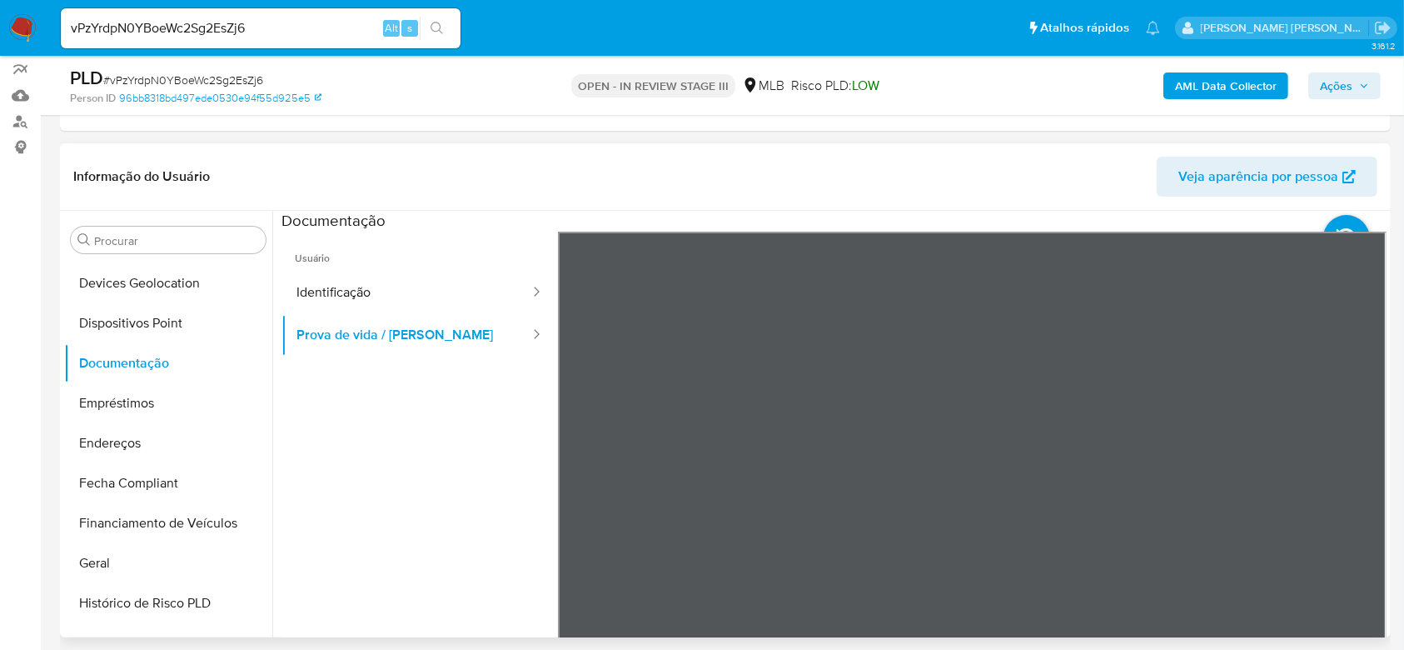
scroll to position [308, 0]
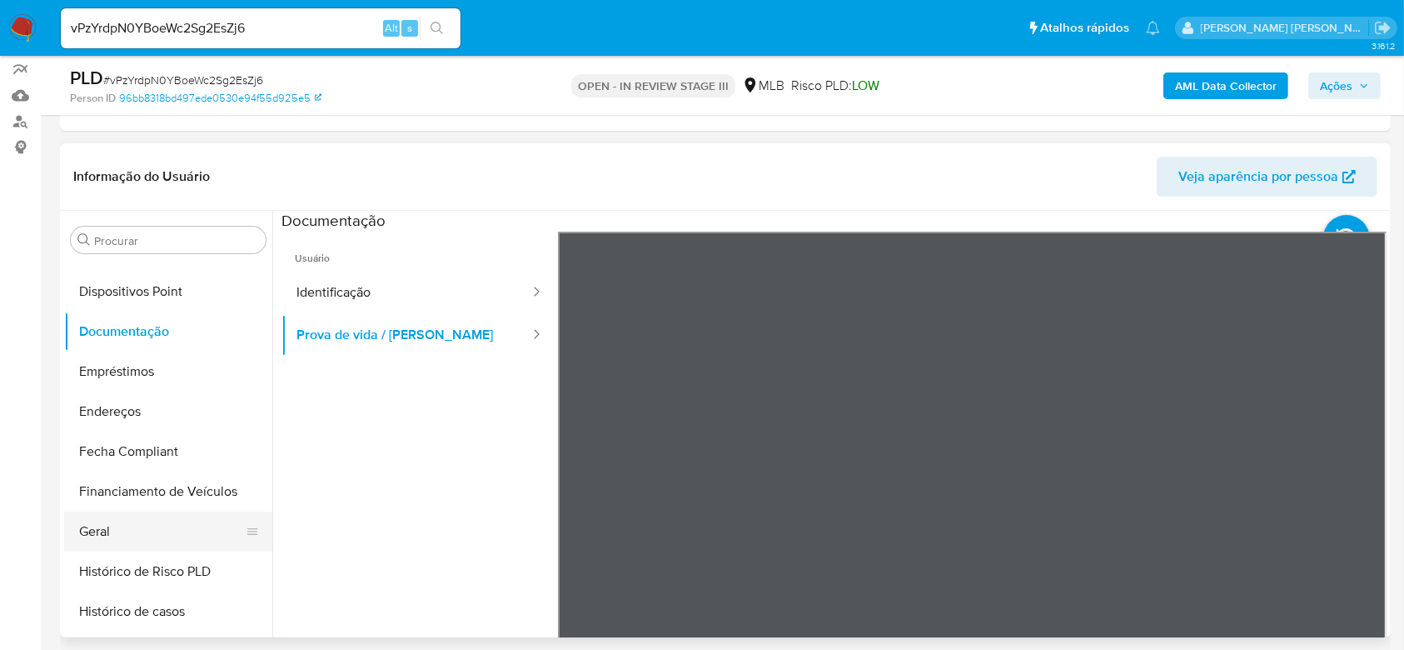
click at [122, 533] on button "Geral" at bounding box center [161, 531] width 195 height 40
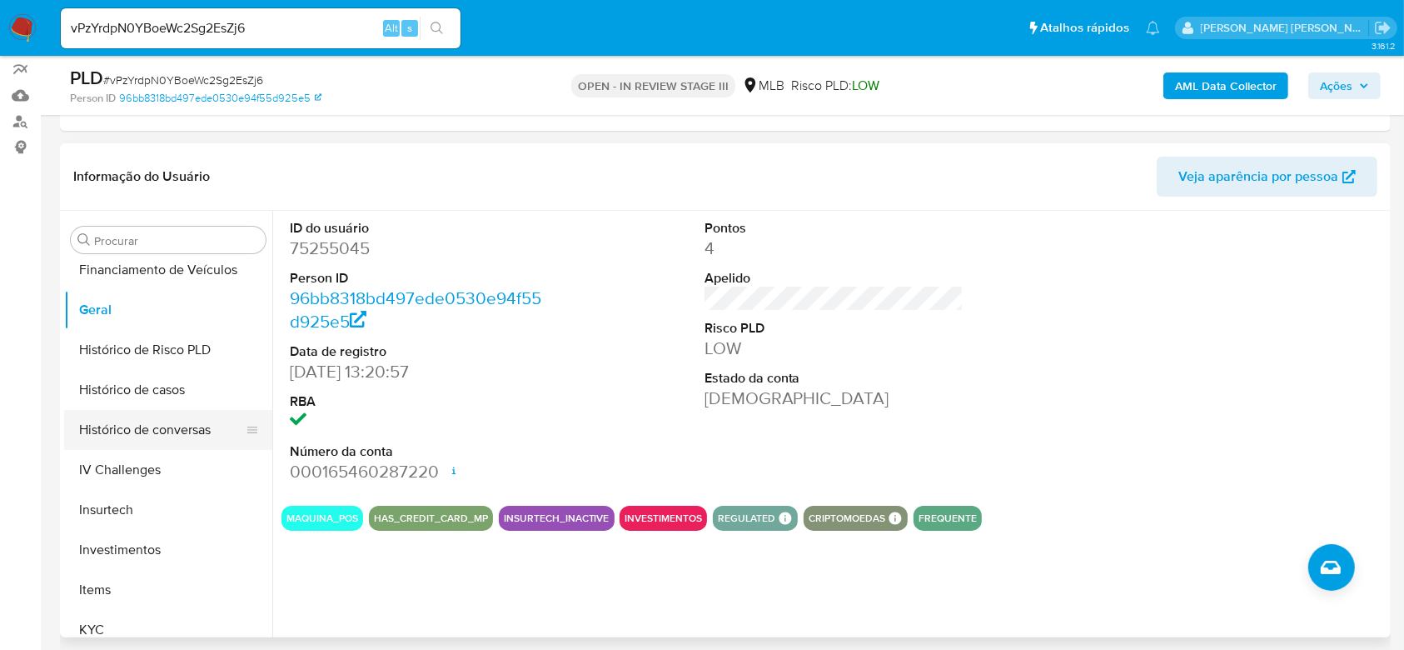
scroll to position [530, 0]
click at [131, 396] on button "Histórico de casos" at bounding box center [161, 389] width 195 height 40
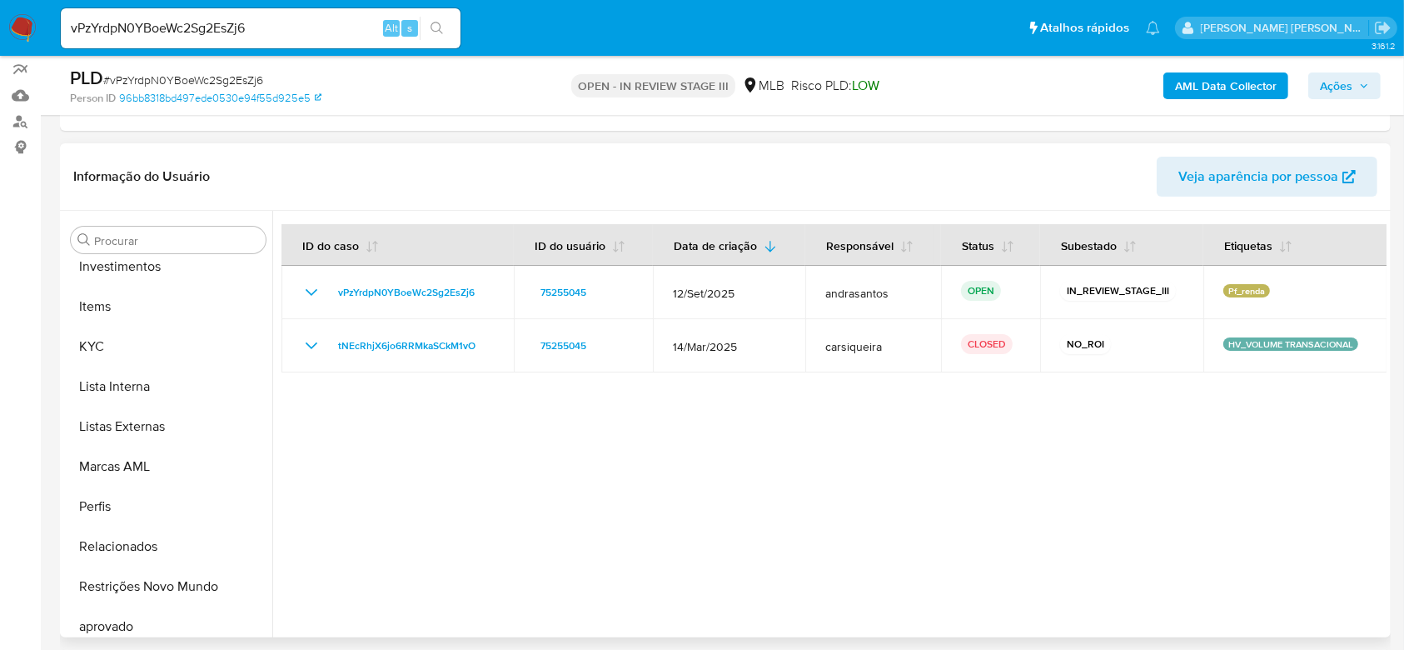
scroll to position [864, 0]
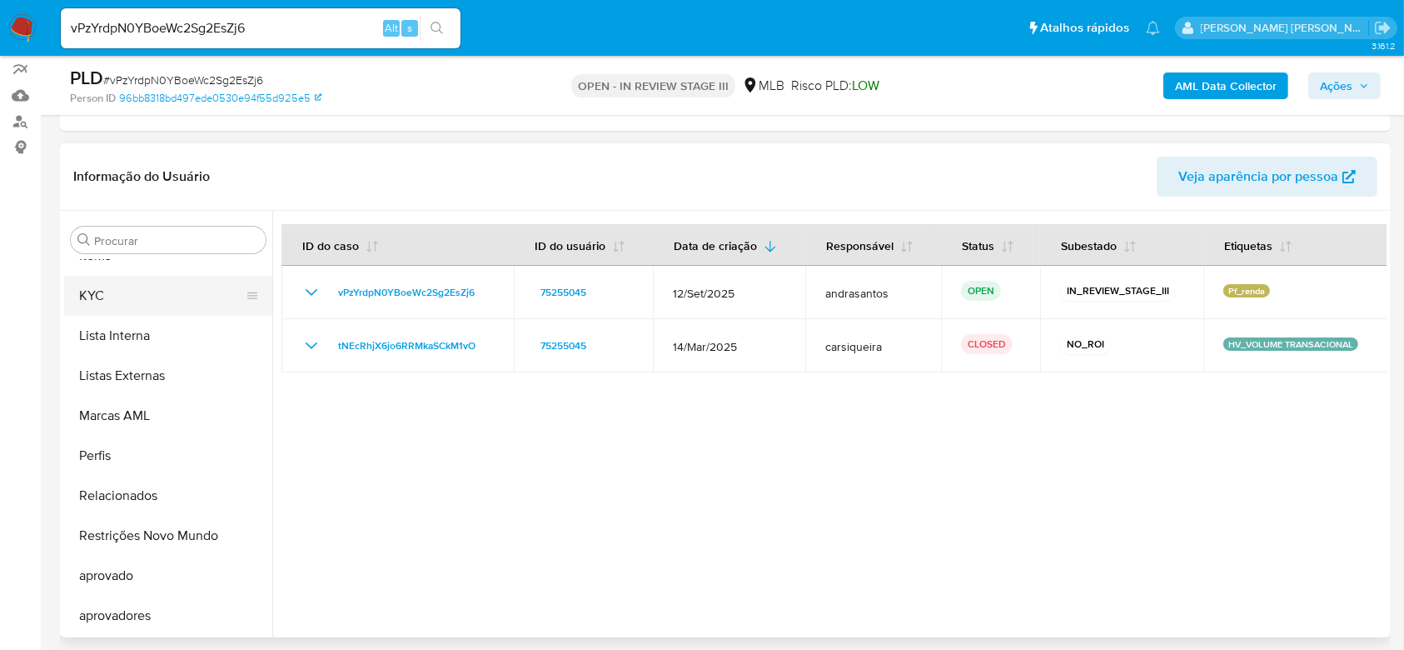
click at [106, 297] on button "KYC" at bounding box center [161, 296] width 195 height 40
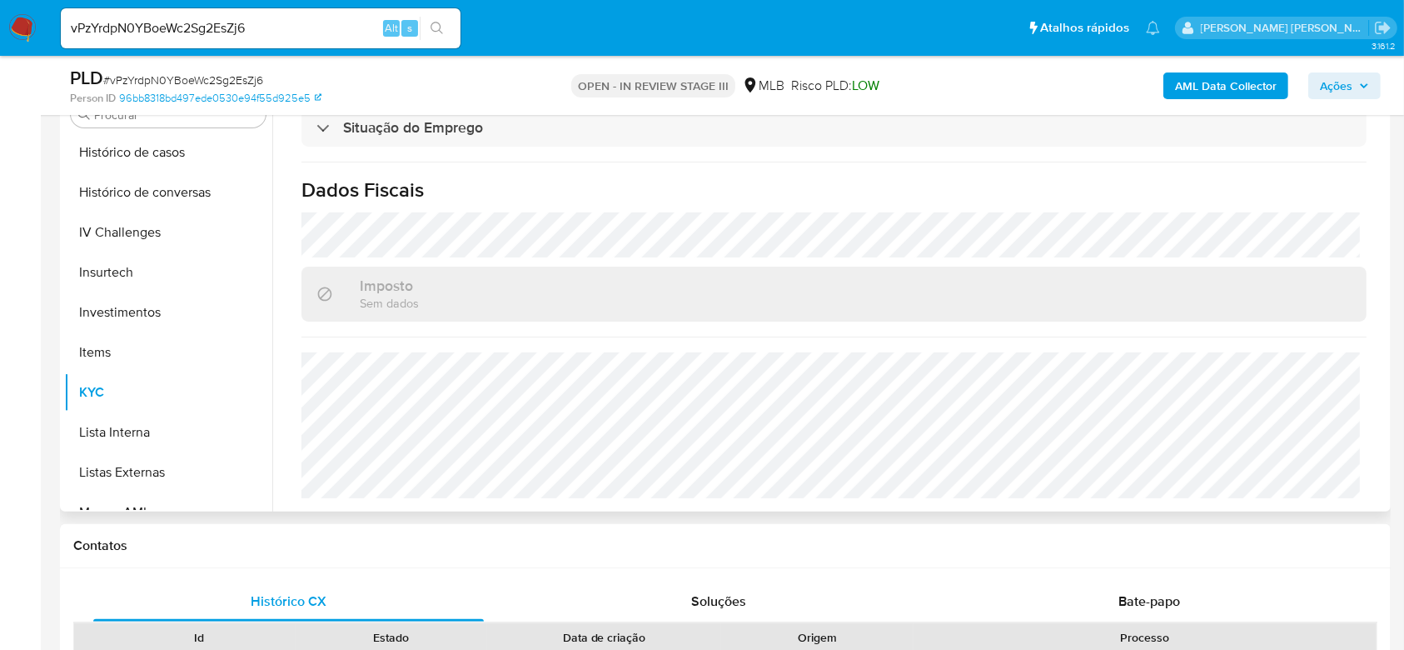
scroll to position [530, 0]
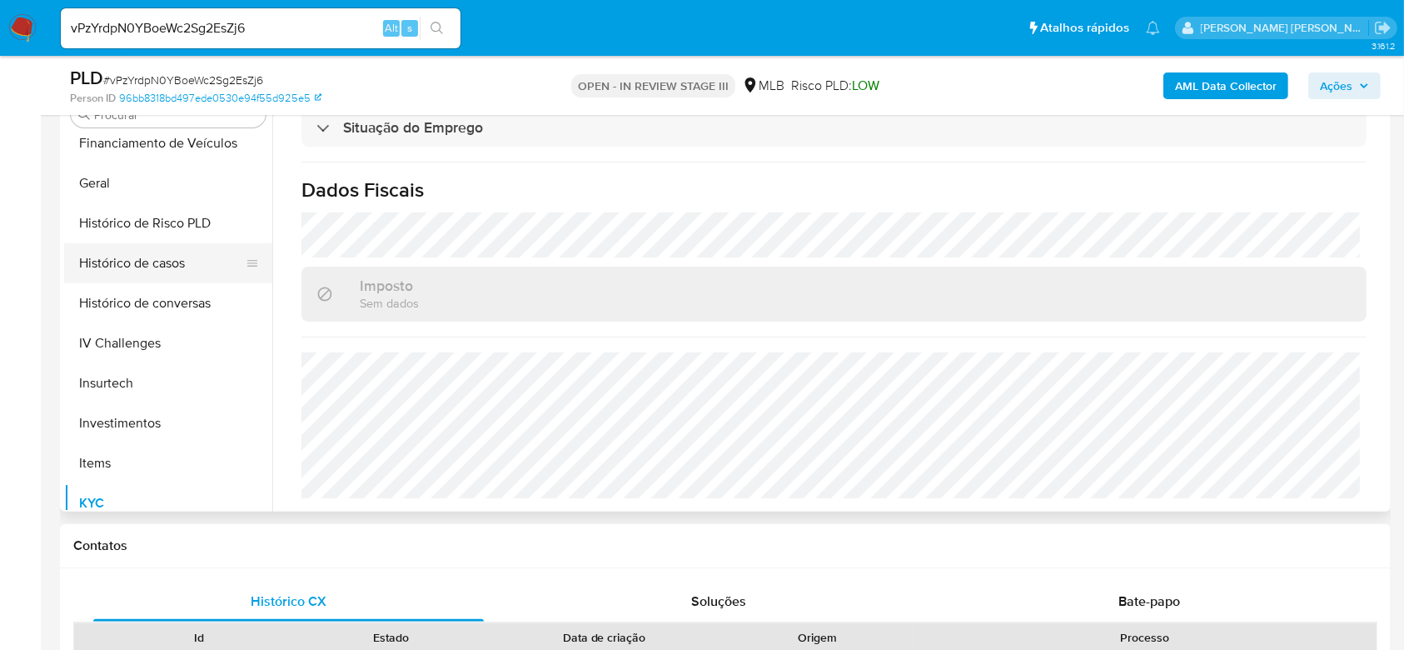
click at [188, 253] on button "Histórico de casos" at bounding box center [161, 263] width 195 height 40
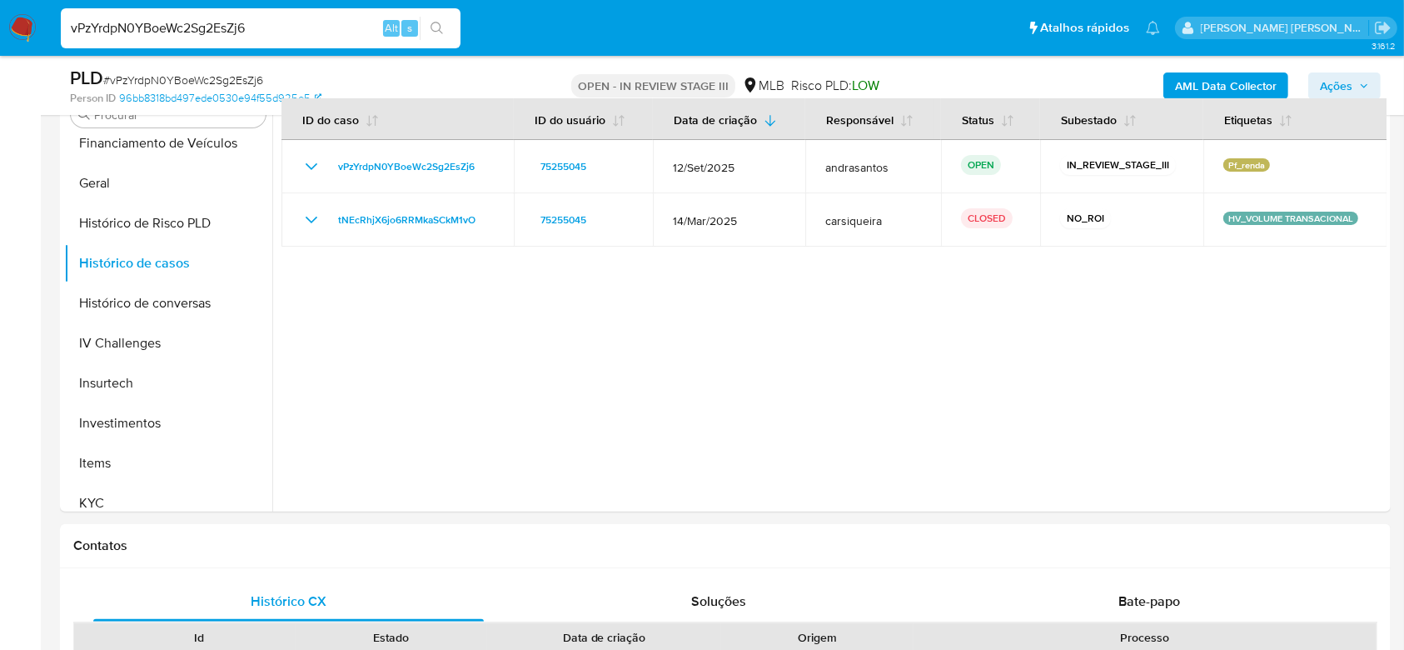
click at [204, 25] on input "vPzYrdpN0YBoeWc2Sg2EsZj6" at bounding box center [261, 28] width 400 height 22
paste input "MGmth6UdRH4SD98qvWutVFjc"
type input "MGmth6UdRH4SD98qvWutVFjc"
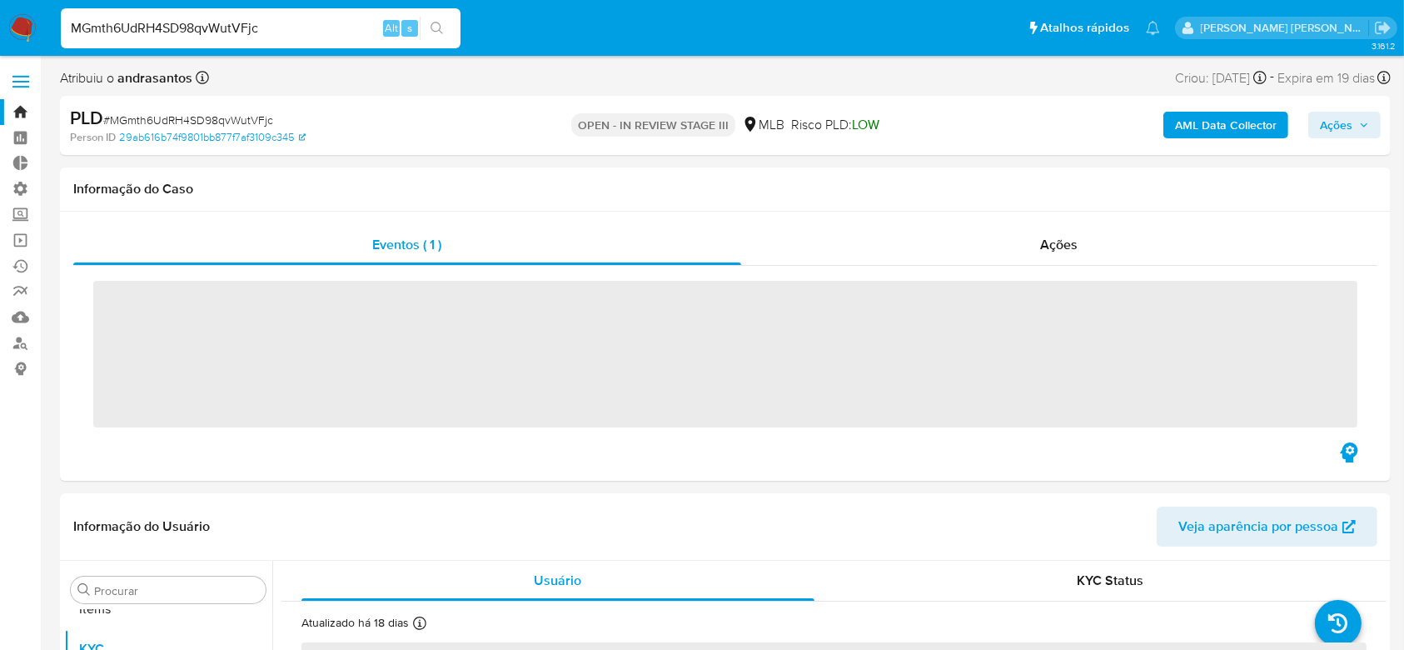
scroll to position [864, 0]
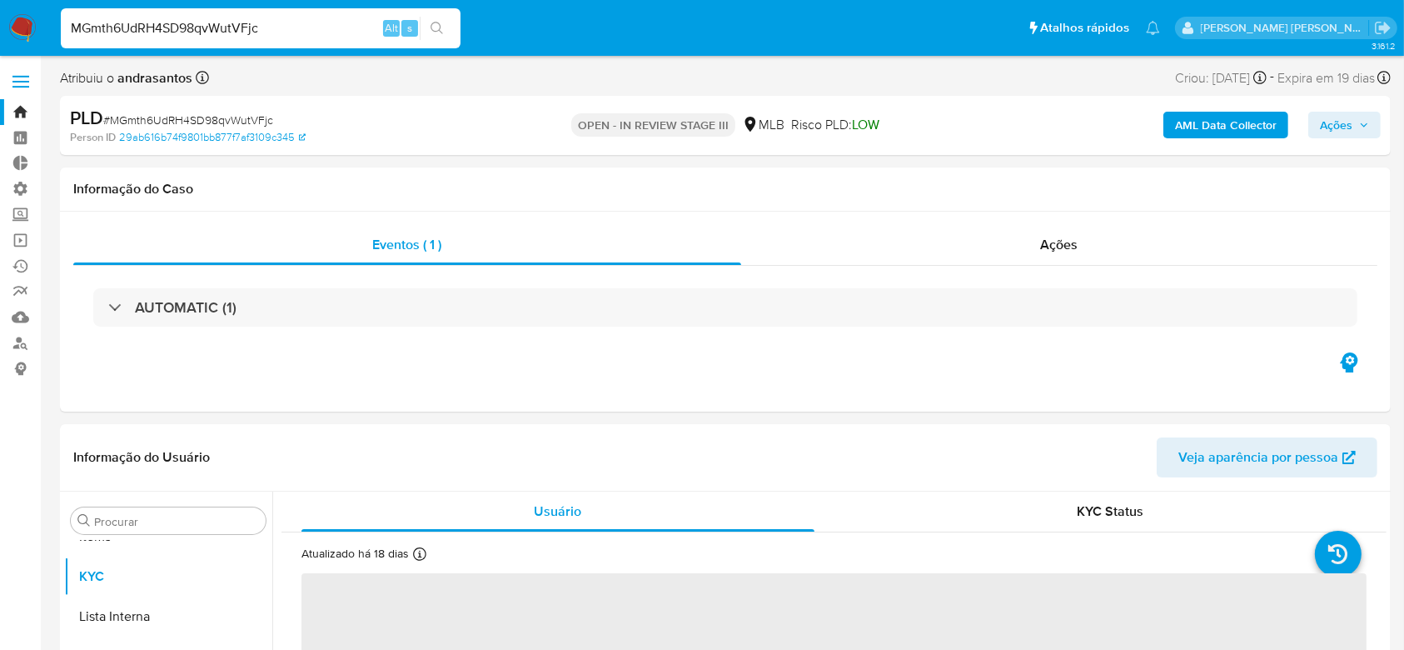
select select "10"
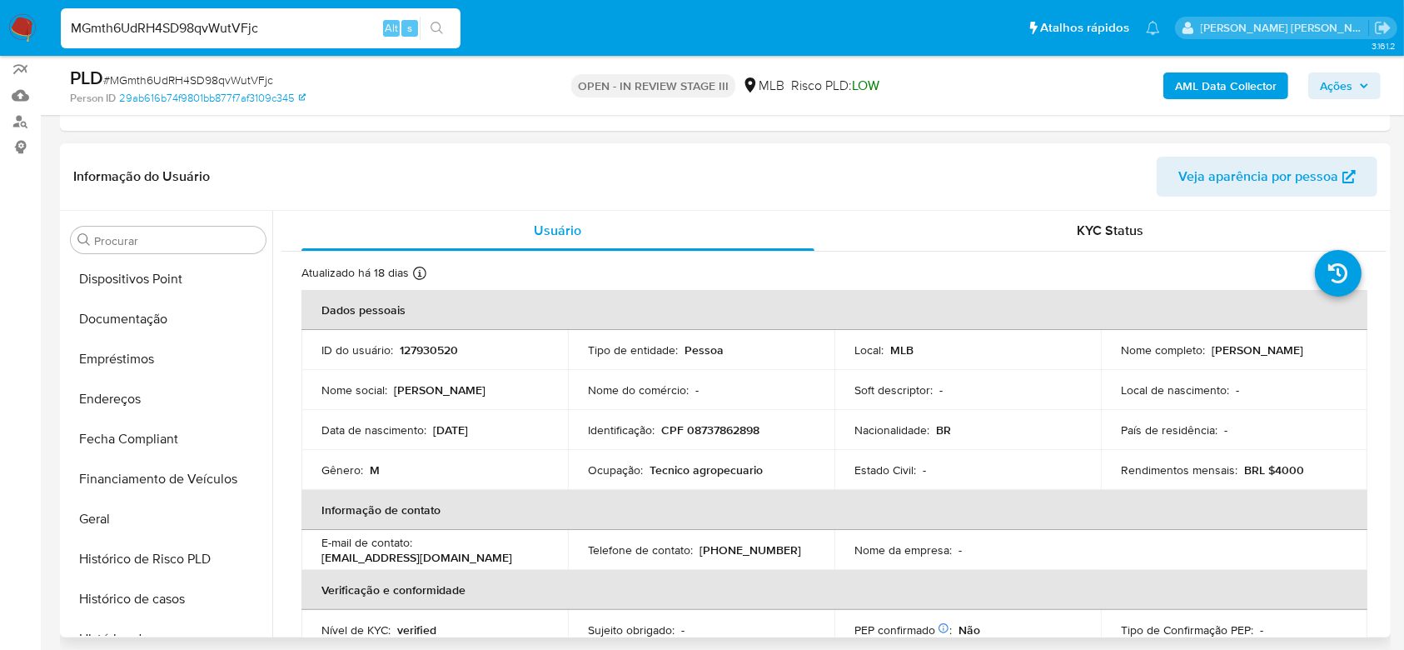
scroll to position [197, 0]
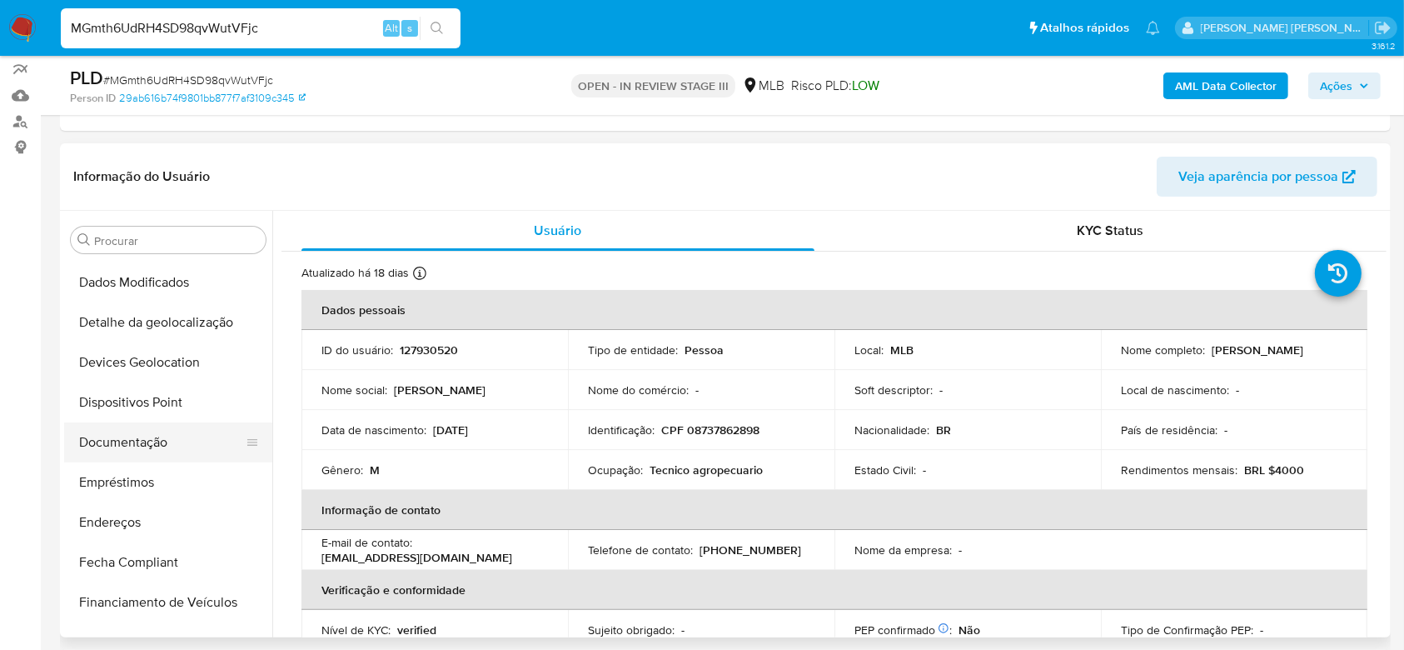
click at [134, 430] on button "Documentação" at bounding box center [161, 442] width 195 height 40
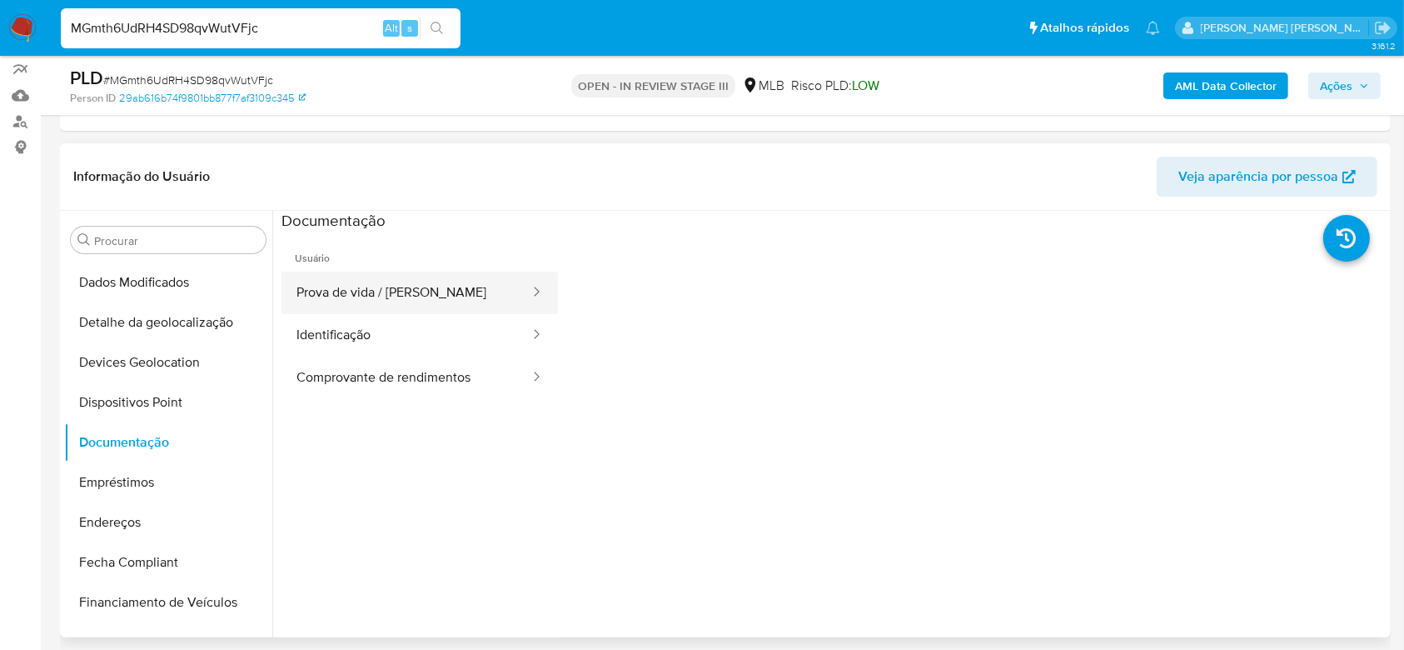
click at [358, 298] on button "Prova de vida / [PERSON_NAME]" at bounding box center [406, 292] width 250 height 42
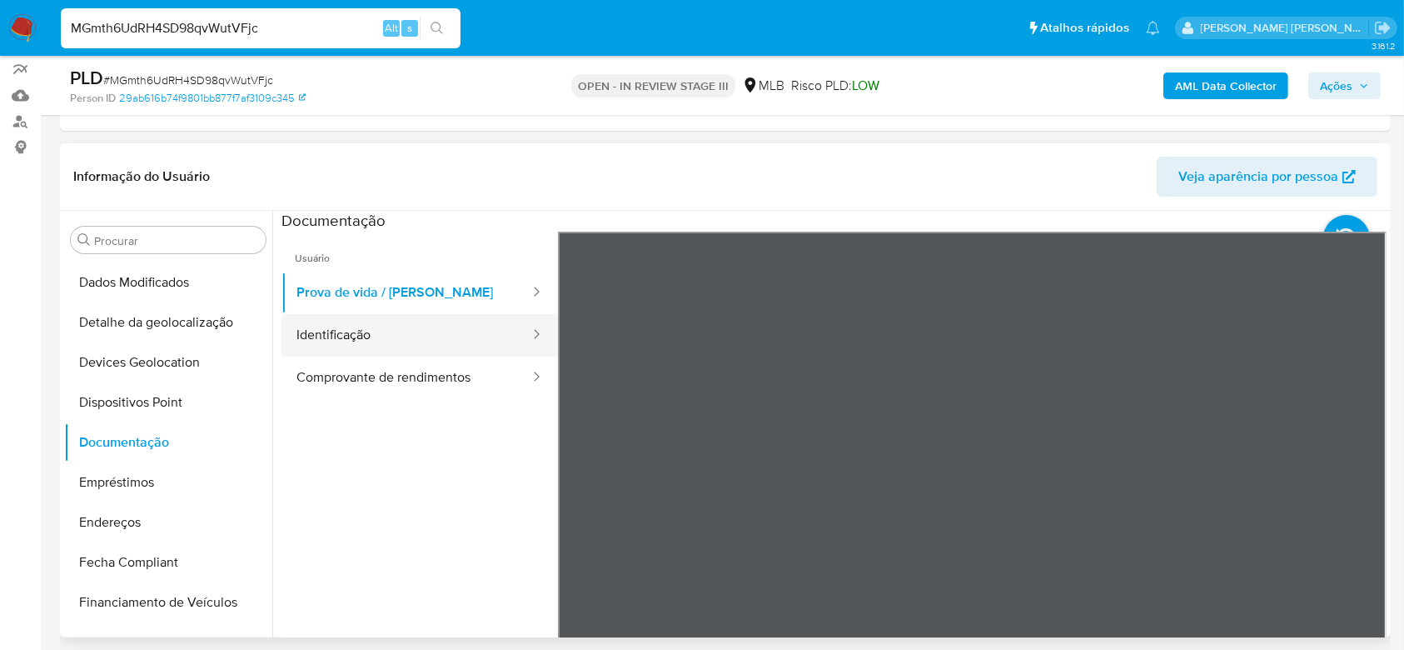
click at [307, 323] on button "Identificação" at bounding box center [406, 335] width 250 height 42
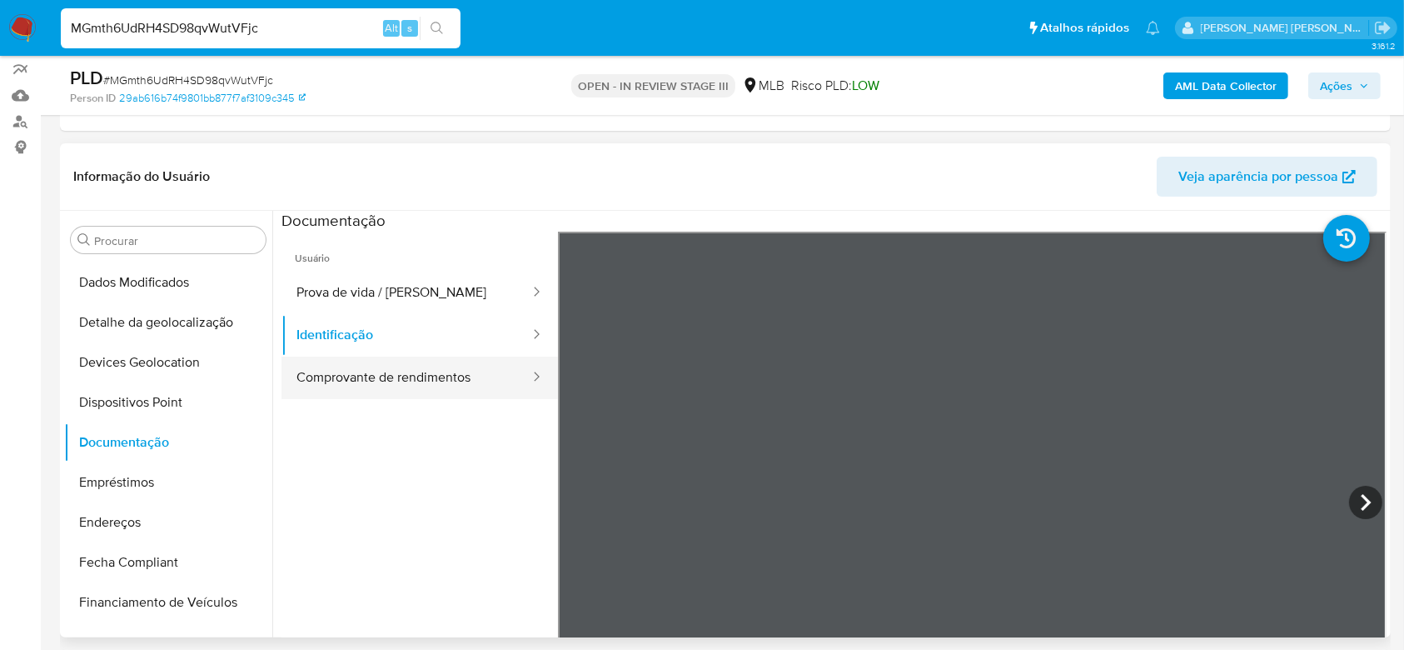
click at [363, 364] on button "Comprovante de rendimentos" at bounding box center [406, 377] width 250 height 42
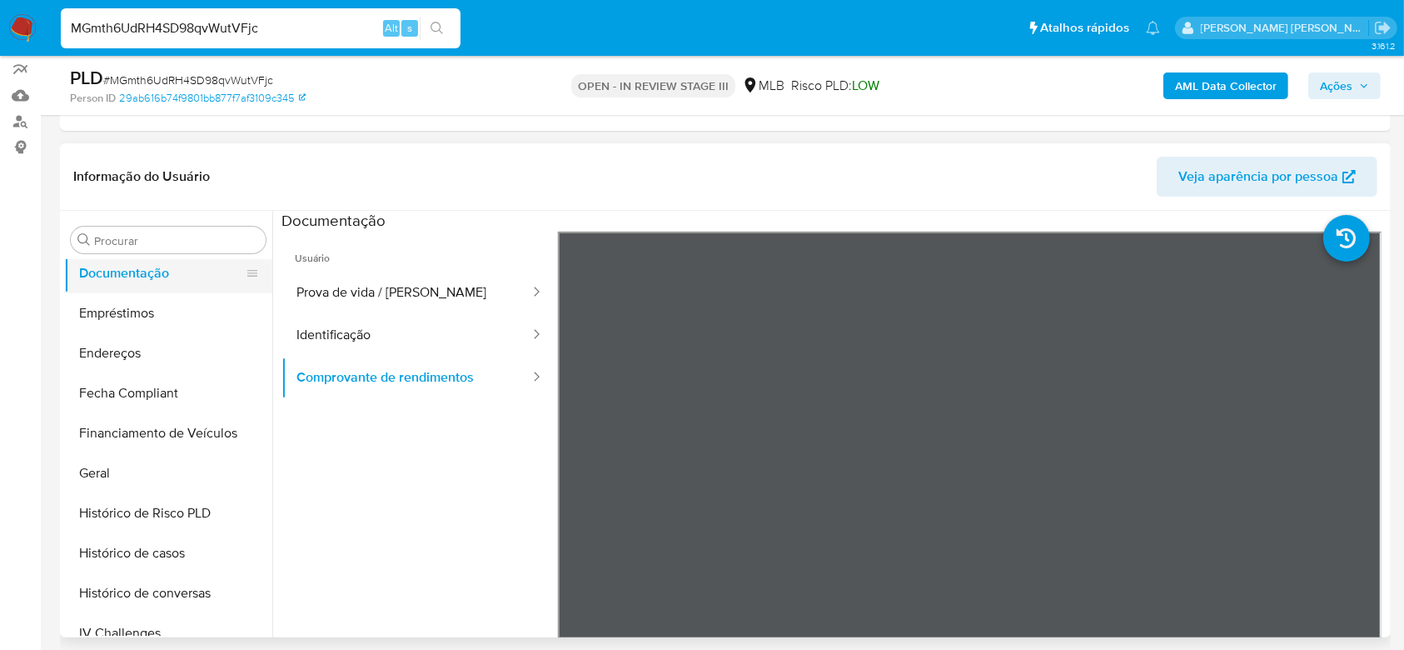
scroll to position [420, 0]
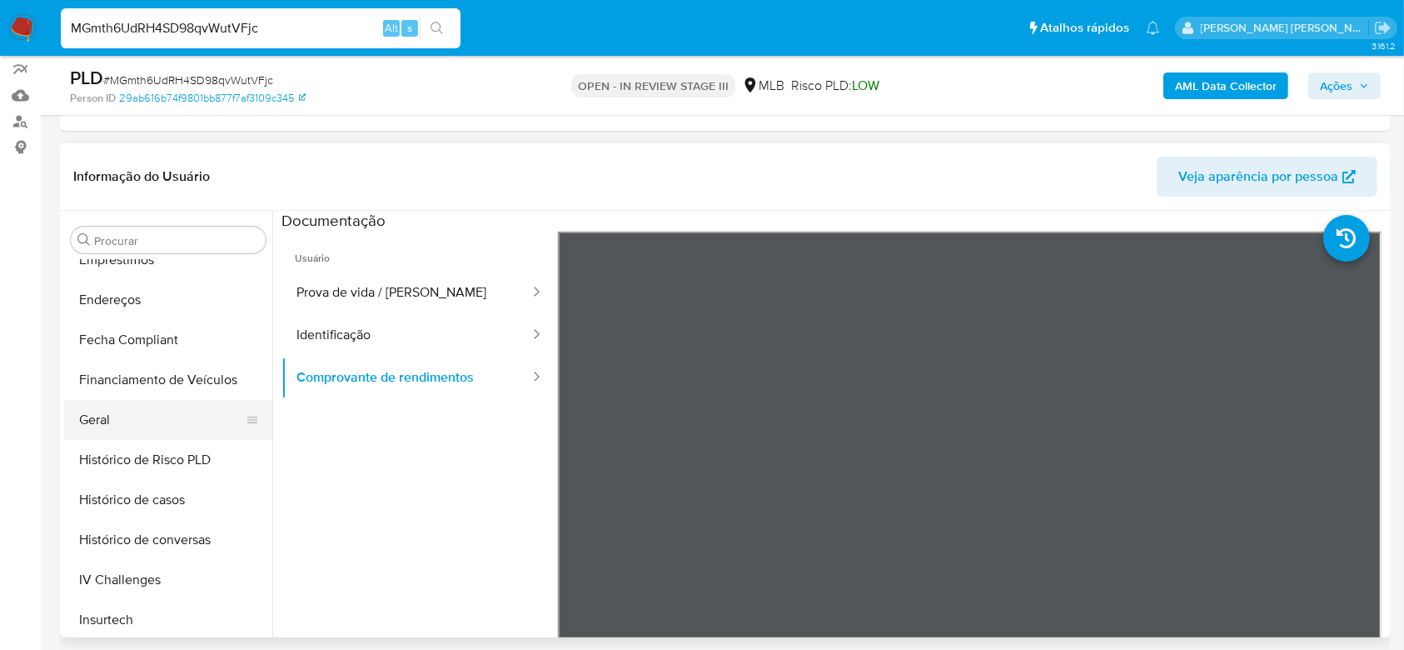
click at [164, 430] on button "Geral" at bounding box center [161, 420] width 195 height 40
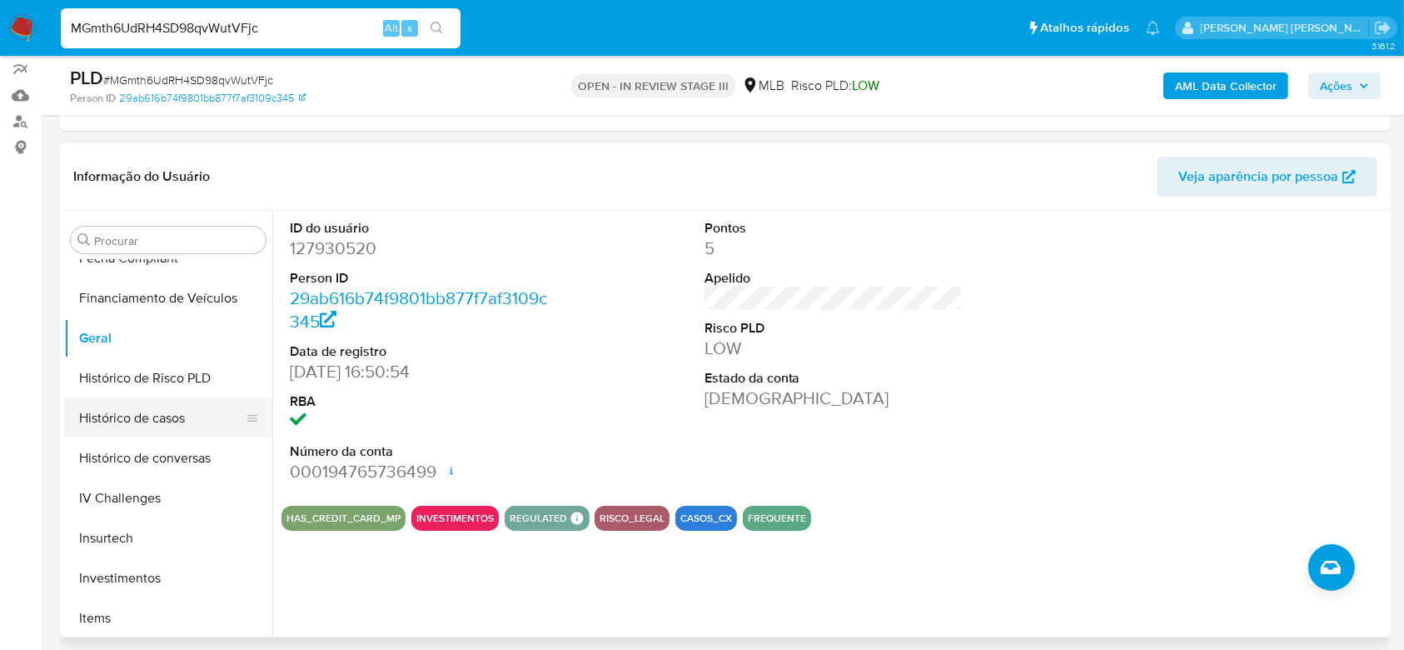
scroll to position [530, 0]
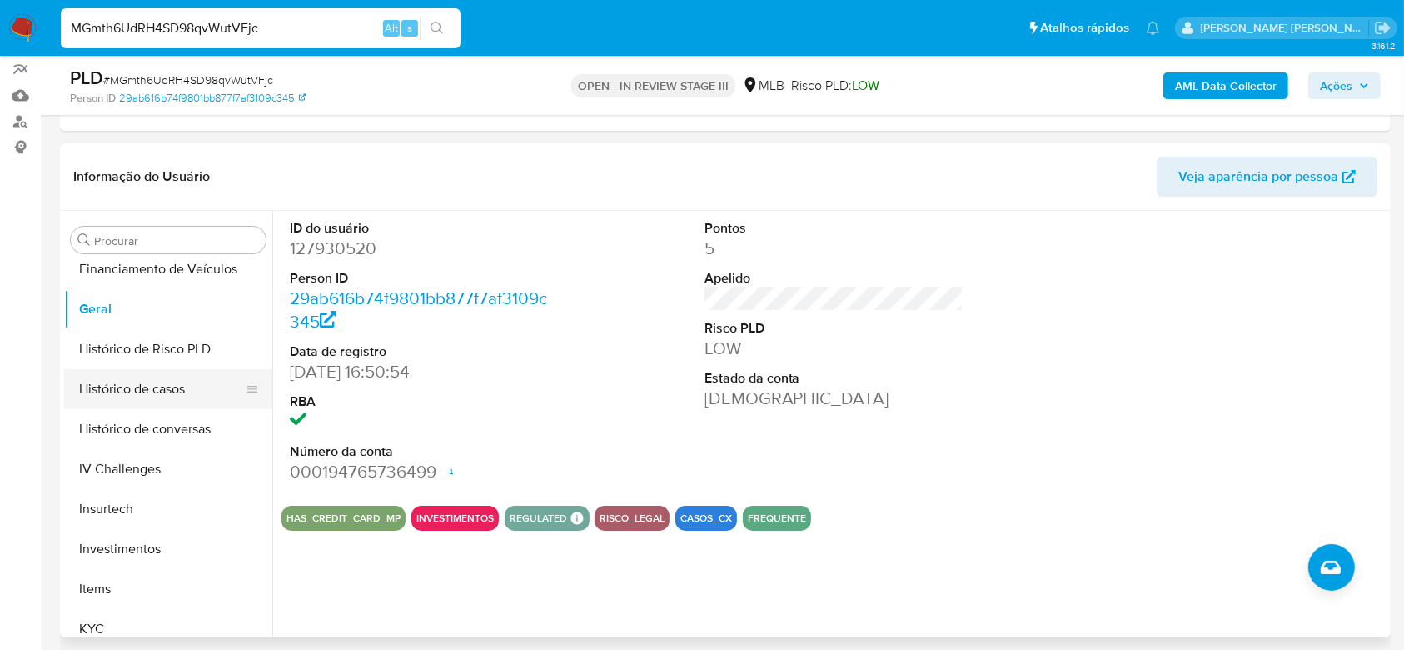
click at [173, 394] on button "Histórico de casos" at bounding box center [161, 389] width 195 height 40
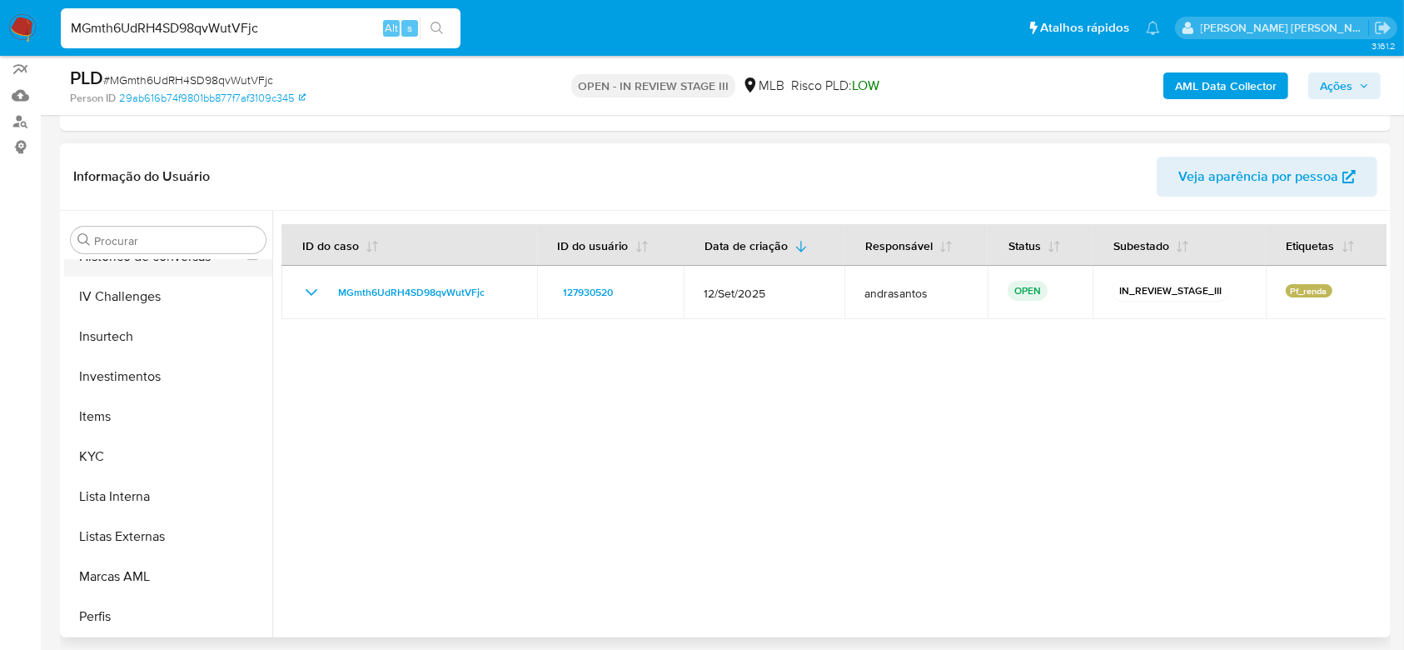
scroll to position [753, 0]
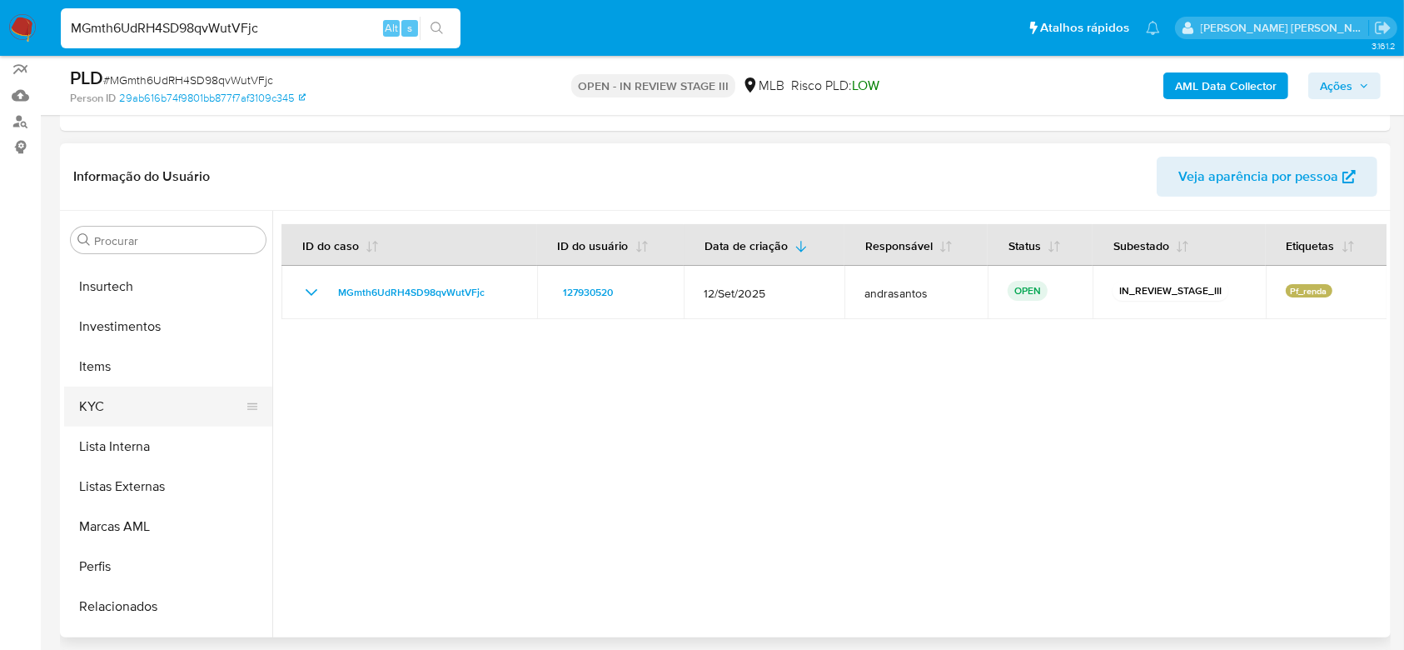
drag, startPoint x: 169, startPoint y: 412, endPoint x: 180, endPoint y: 403, distance: 14.2
click at [168, 412] on button "KYC" at bounding box center [161, 406] width 195 height 40
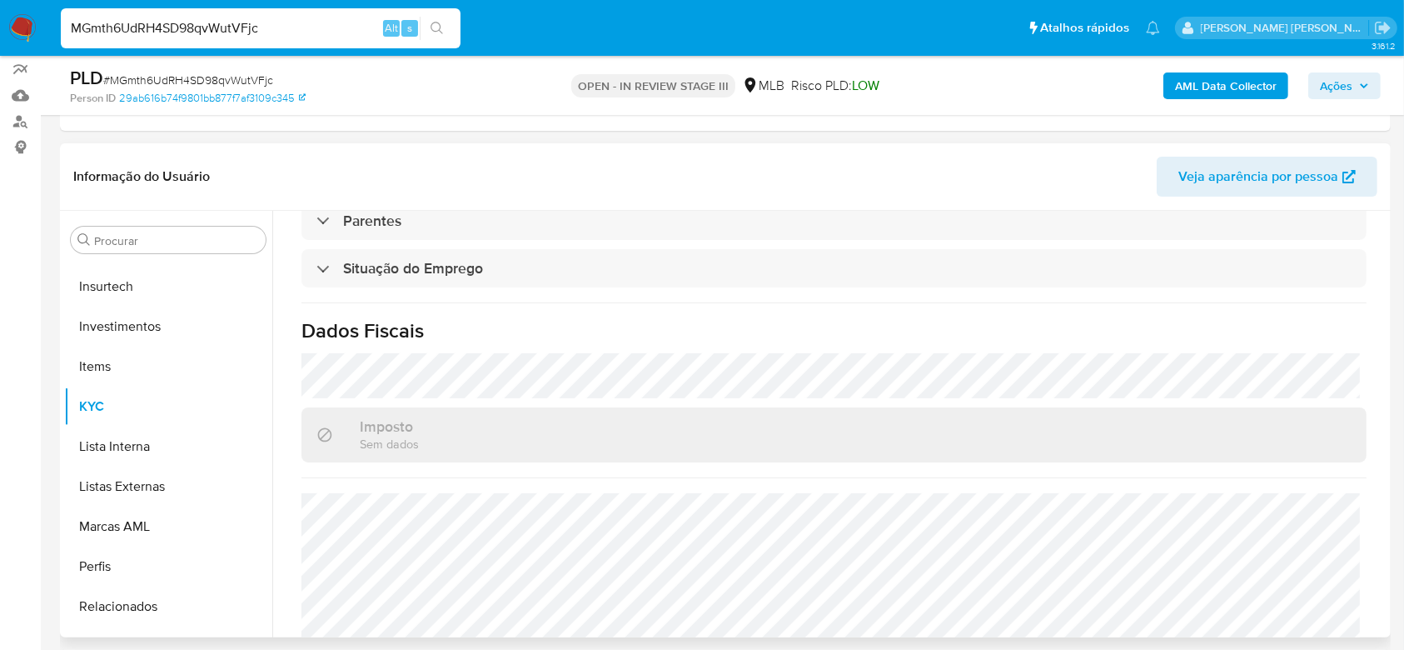
scroll to position [708, 0]
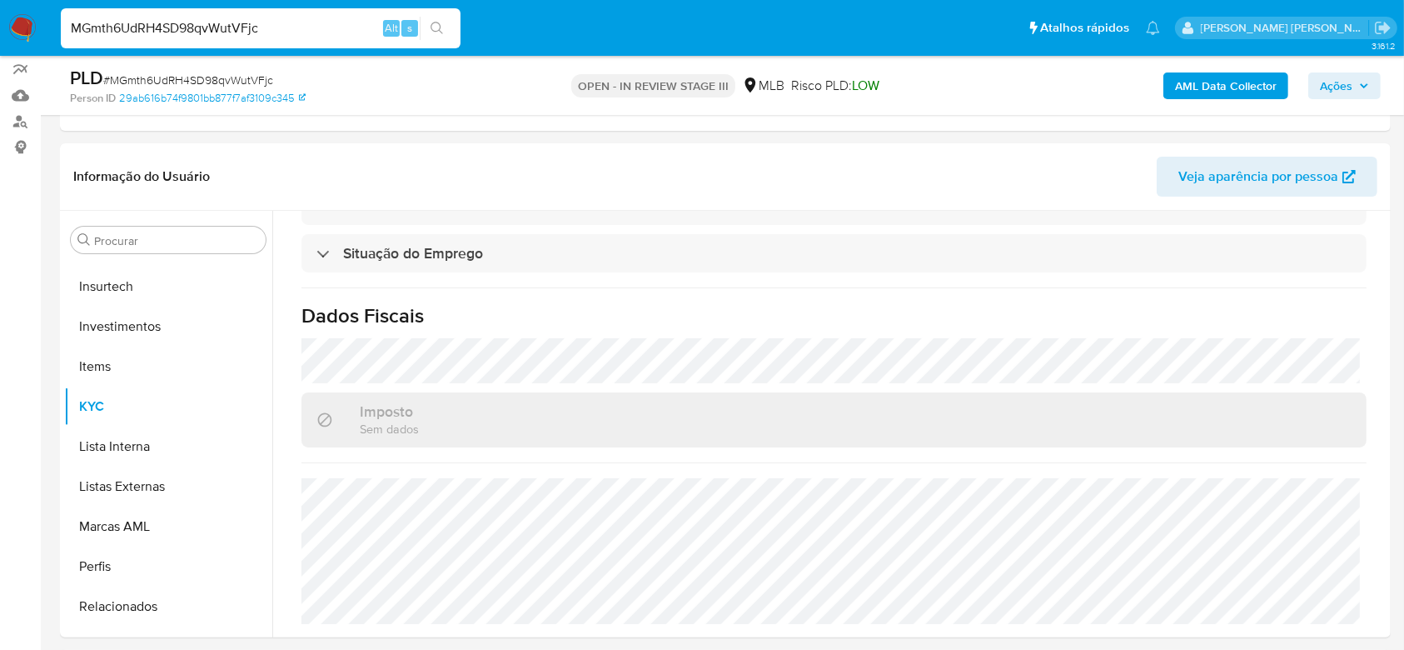
click at [220, 21] on input "MGmth6UdRH4SD98qvWutVFjc" at bounding box center [261, 28] width 400 height 22
paste input "xNeG9YGO2nvUO0b4AJehbqkO"
type input "xNeG9YGO2nvUO0b4AJehbqkO"
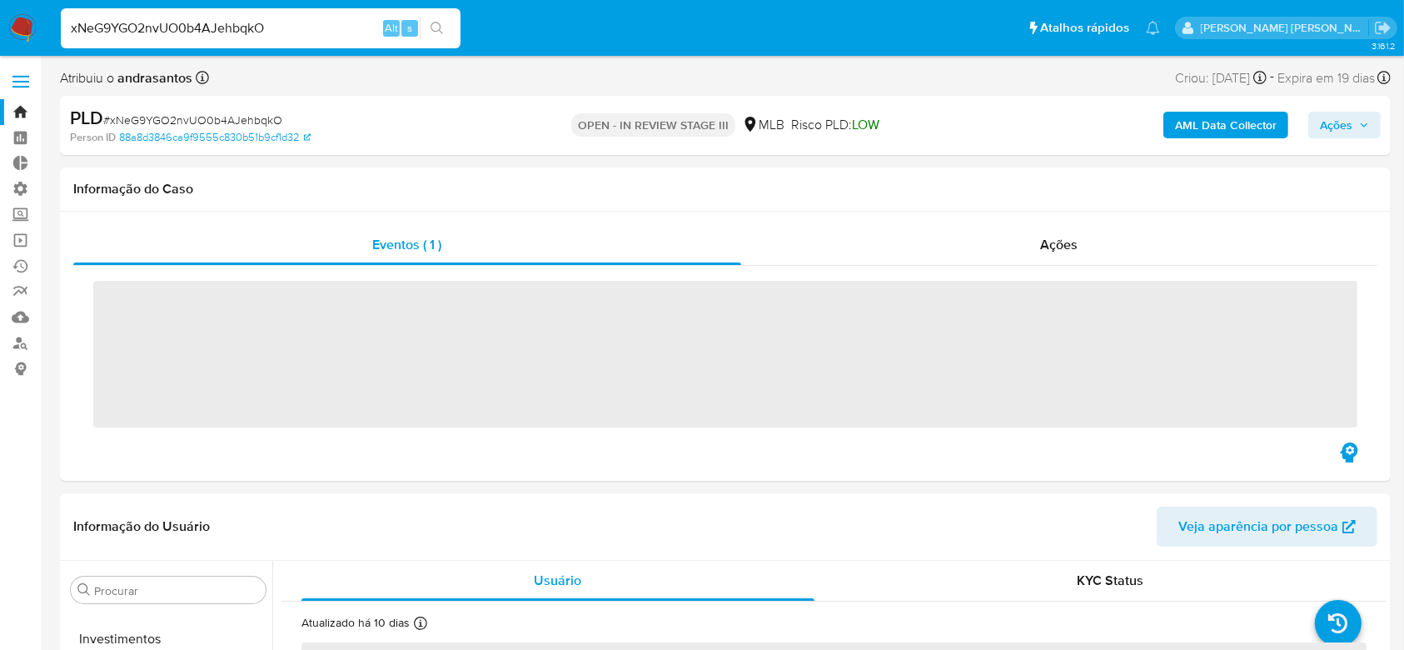
scroll to position [864, 0]
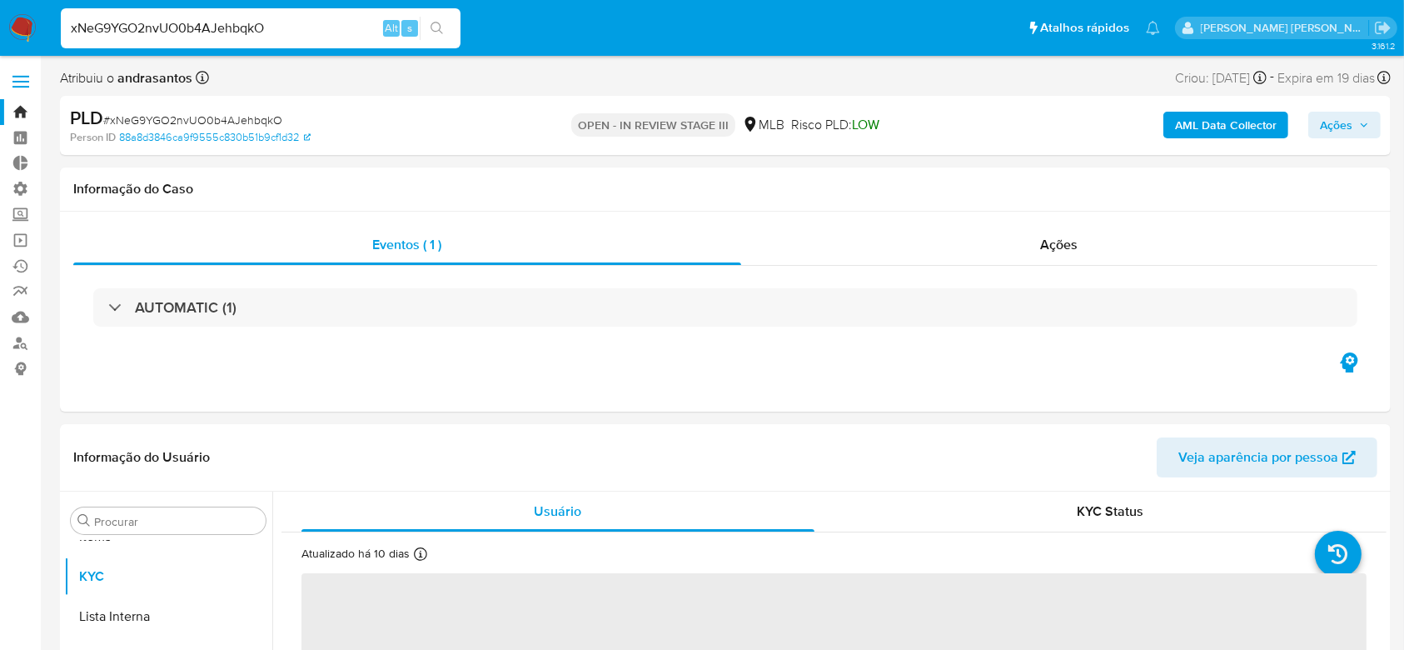
select select "10"
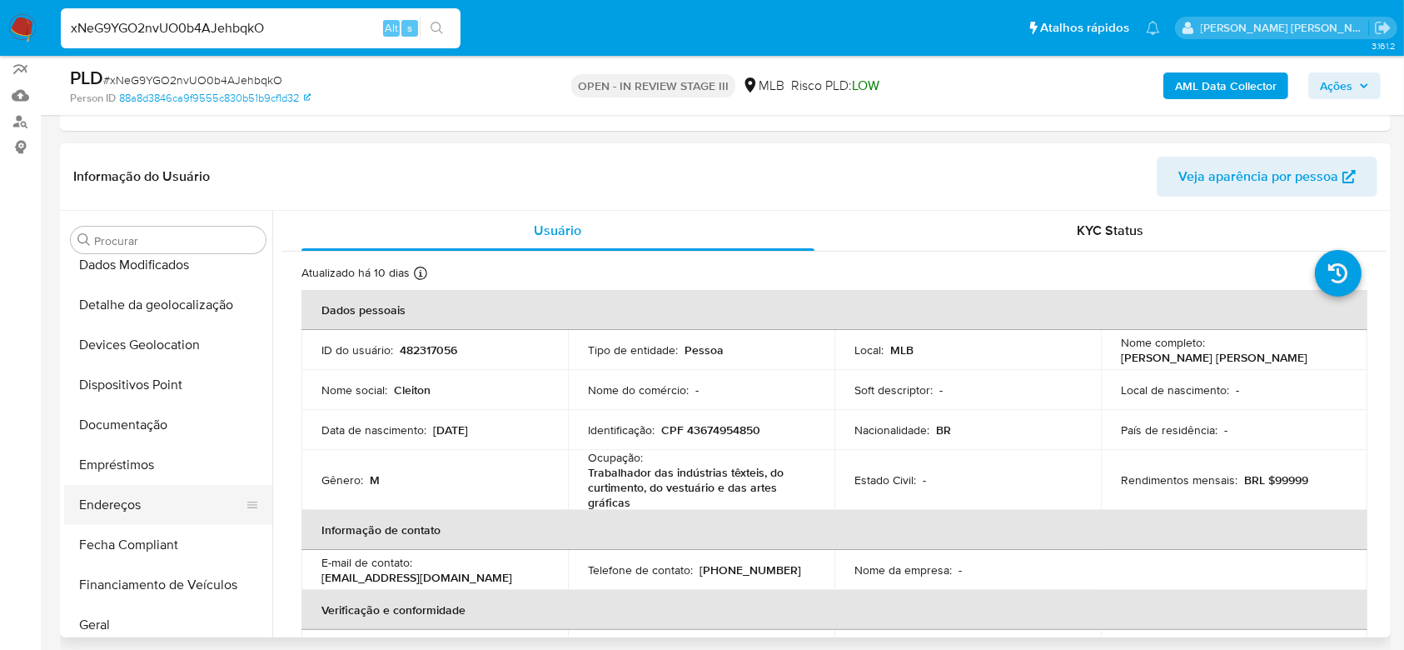
scroll to position [197, 0]
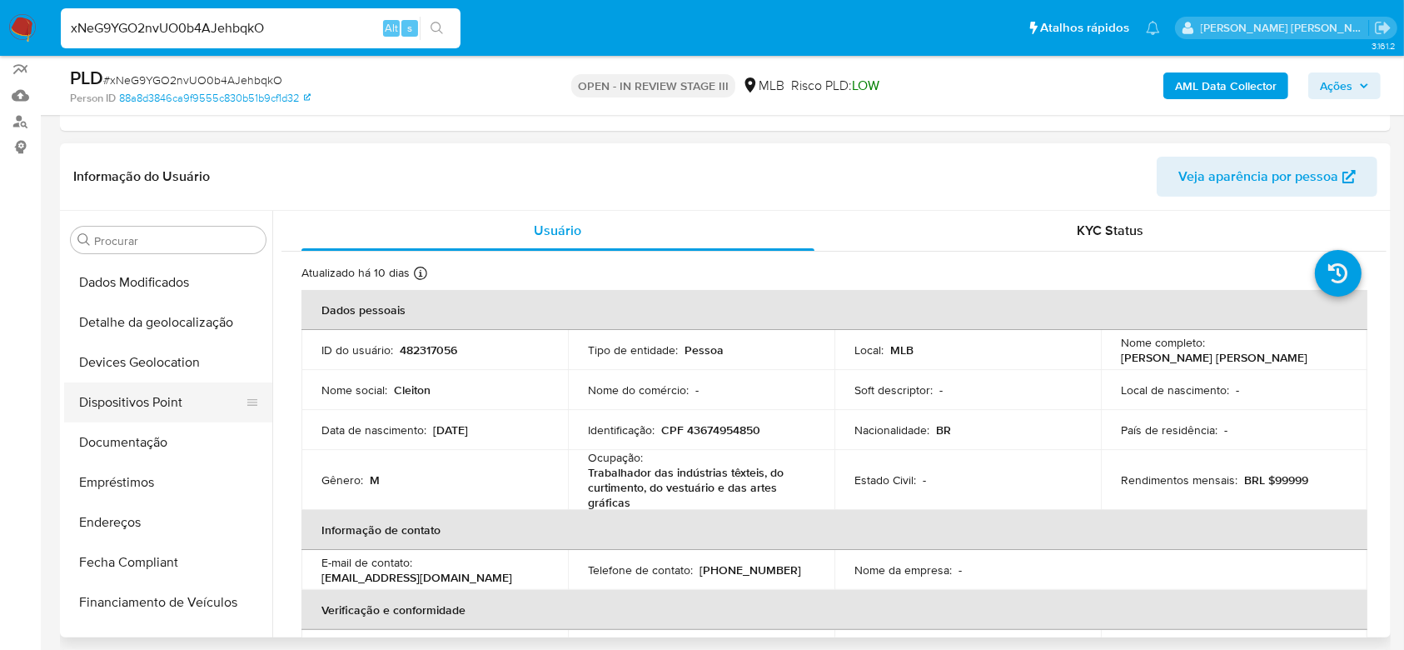
drag, startPoint x: 147, startPoint y: 431, endPoint x: 158, endPoint y: 409, distance: 24.2
click at [147, 431] on button "Documentação" at bounding box center [168, 442] width 208 height 40
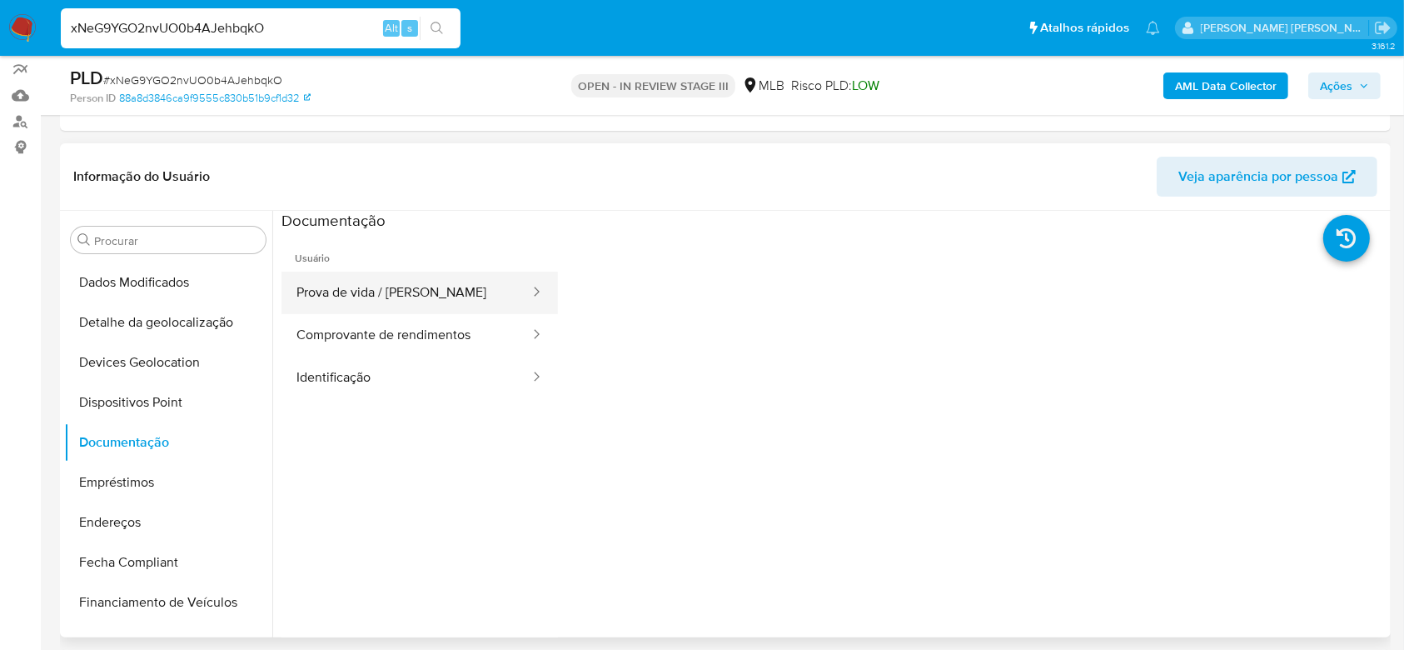
click at [402, 289] on button "Prova de vida / [PERSON_NAME]" at bounding box center [406, 292] width 250 height 42
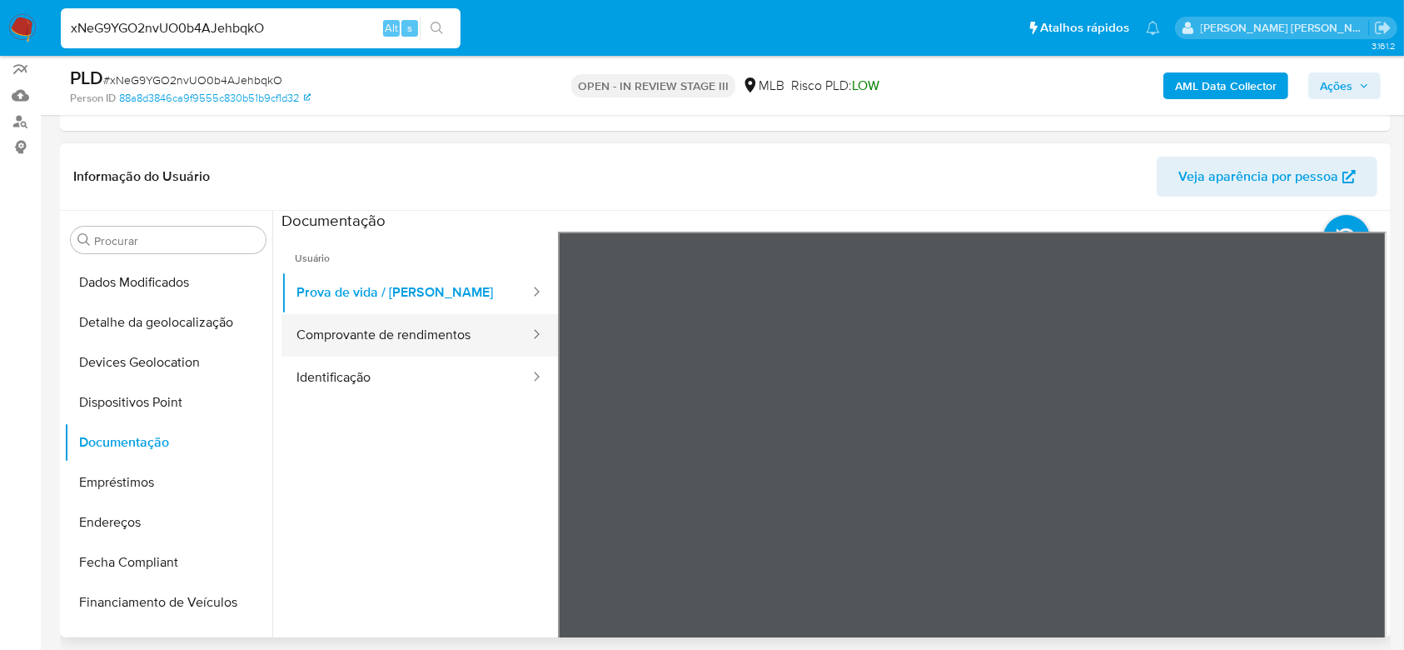
click at [406, 334] on button "Comprovante de rendimentos" at bounding box center [406, 335] width 250 height 42
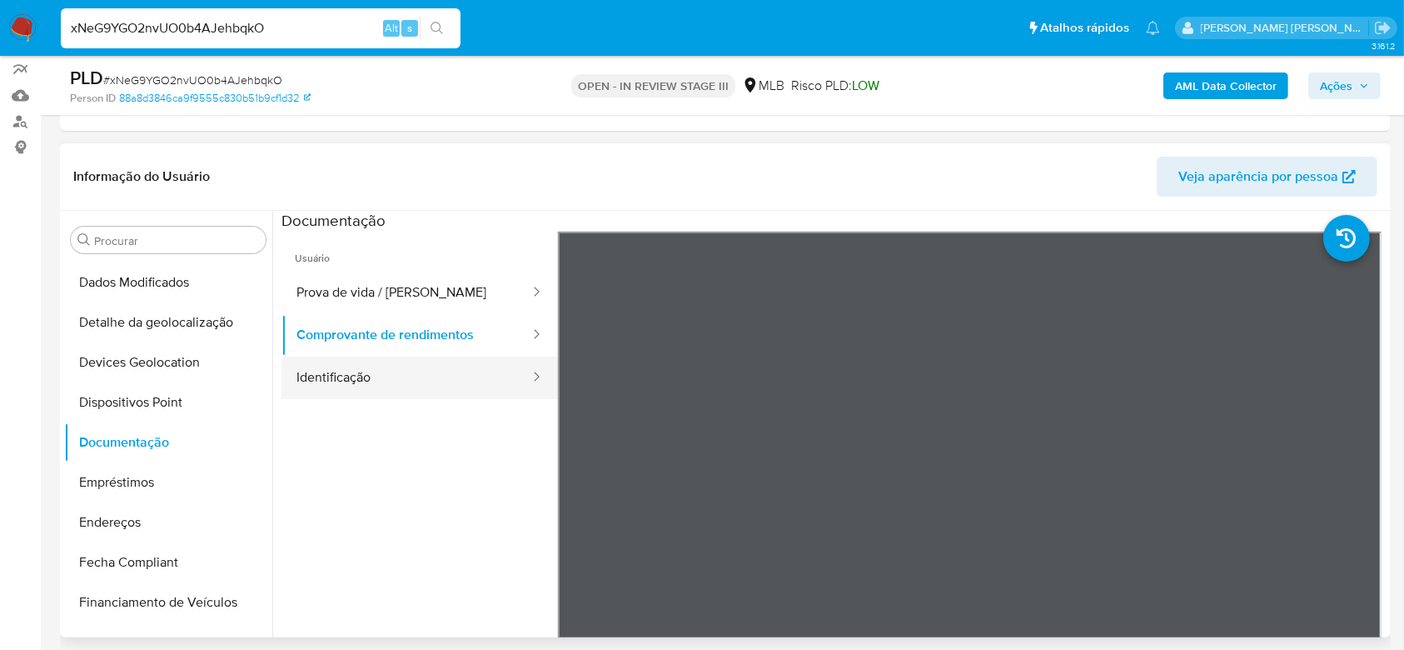
click at [397, 390] on button "Identificação" at bounding box center [406, 377] width 250 height 42
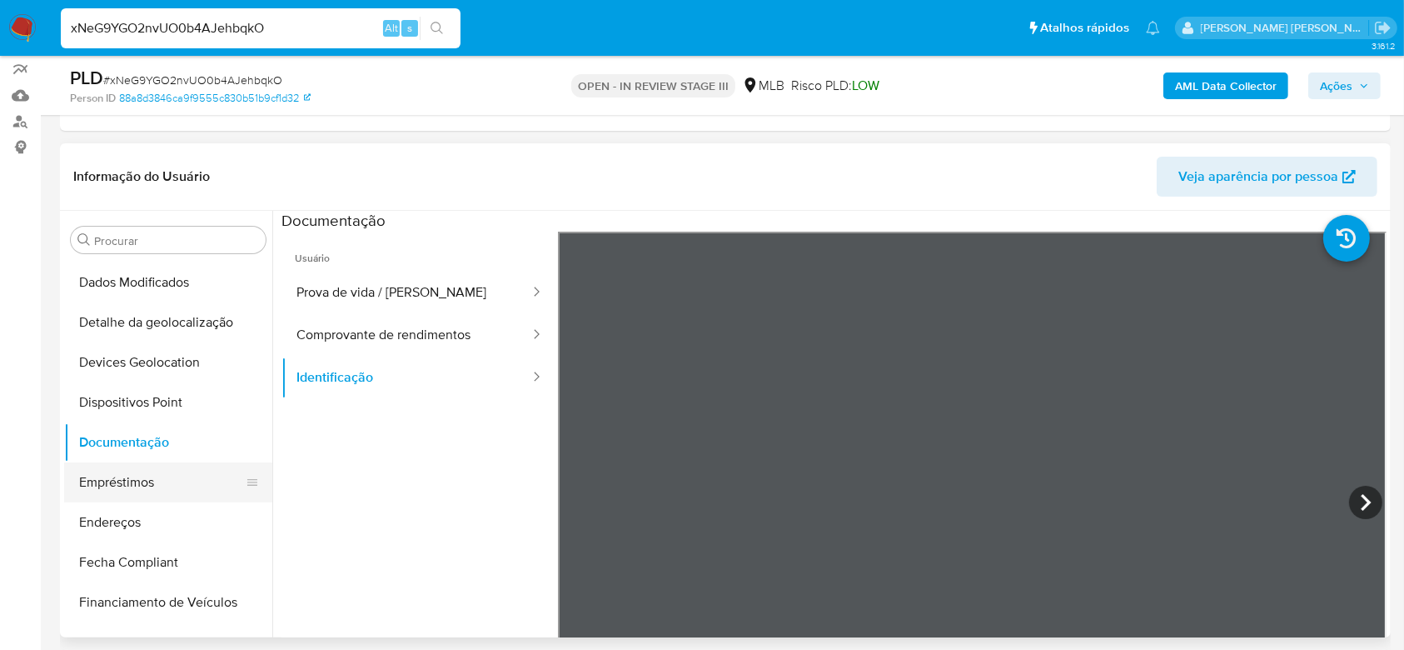
scroll to position [308, 0]
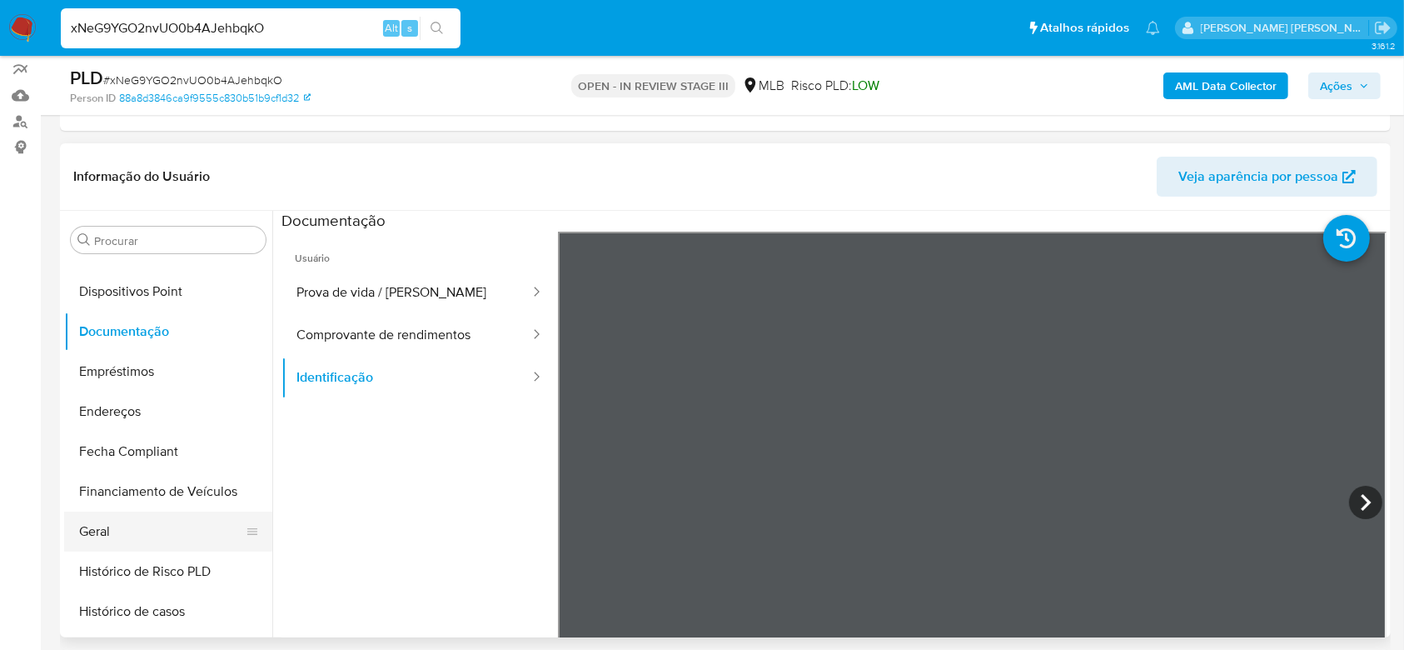
click at [142, 543] on button "Geral" at bounding box center [161, 531] width 195 height 40
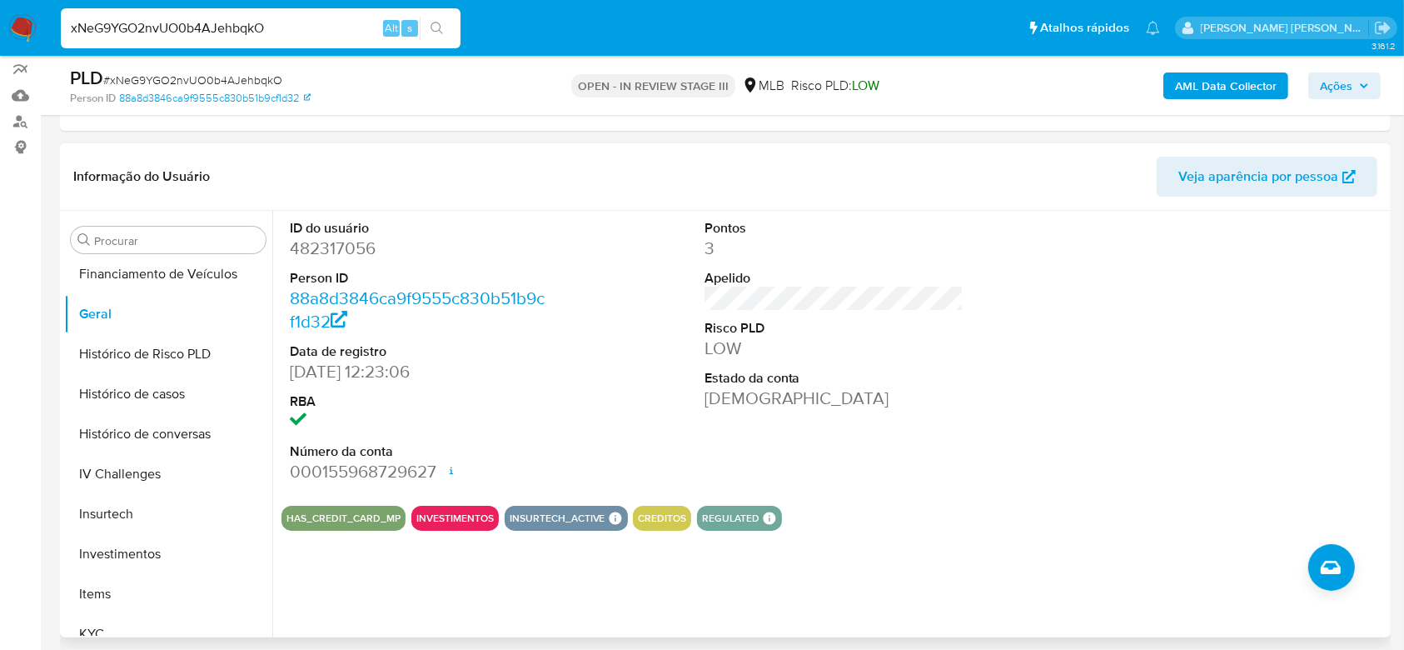
scroll to position [530, 0]
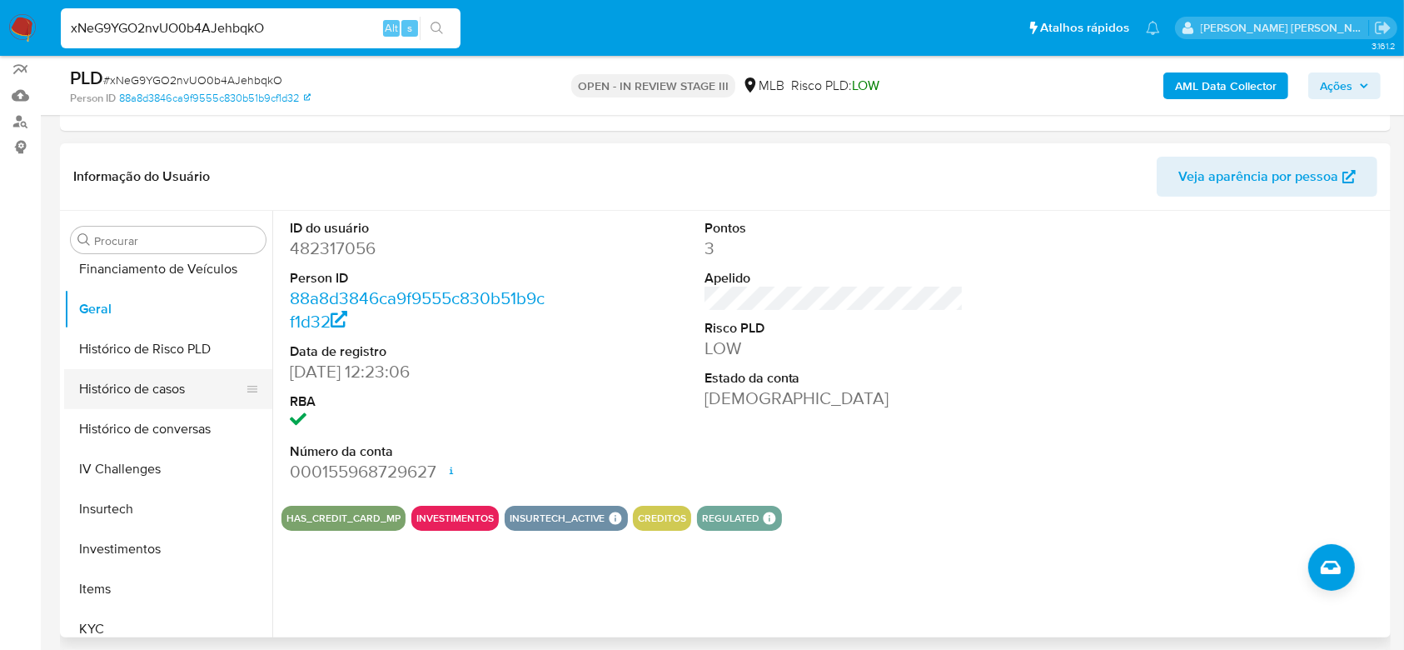
click at [120, 391] on button "Histórico de casos" at bounding box center [161, 389] width 195 height 40
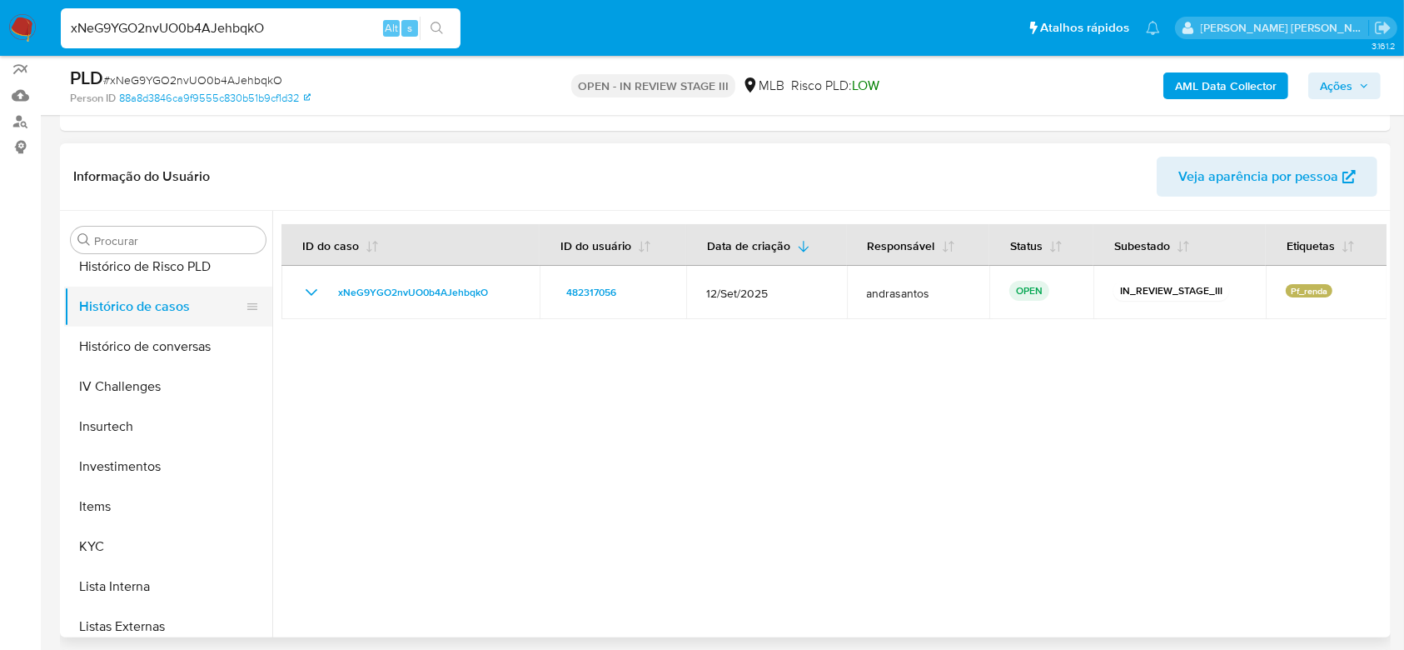
scroll to position [753, 0]
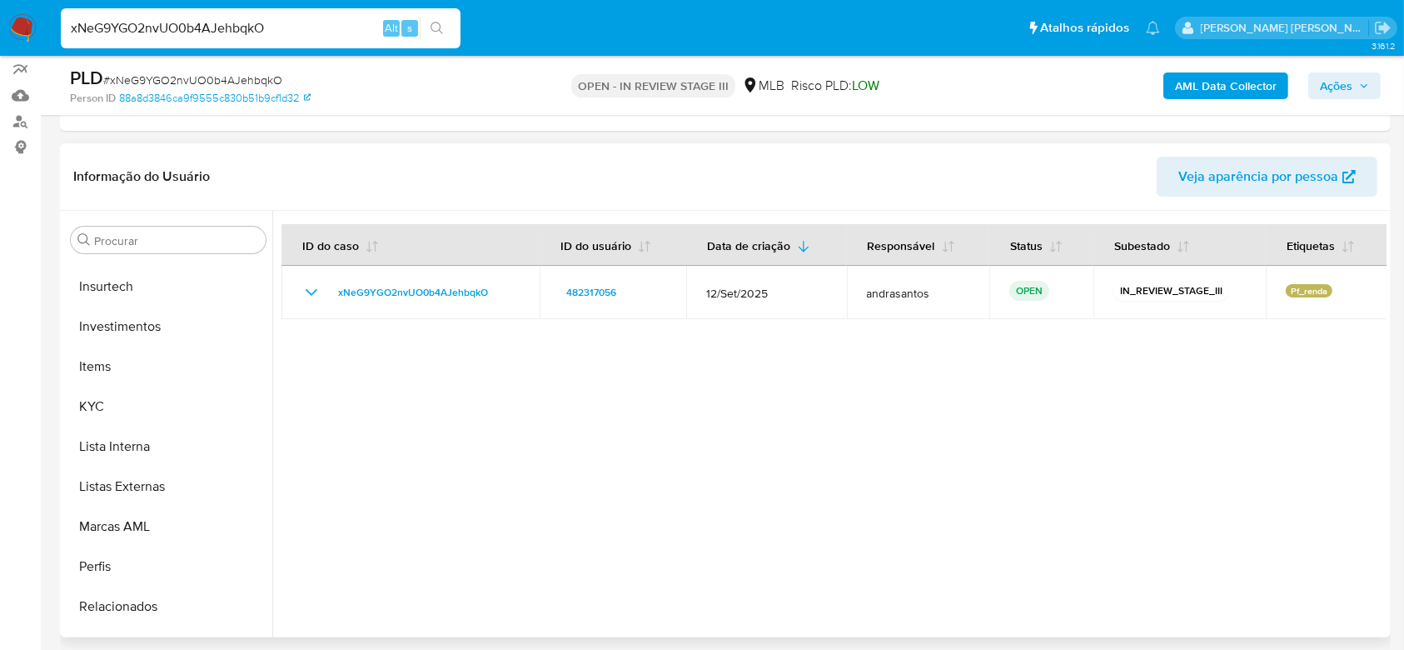
click at [149, 396] on button "KYC" at bounding box center [168, 406] width 208 height 40
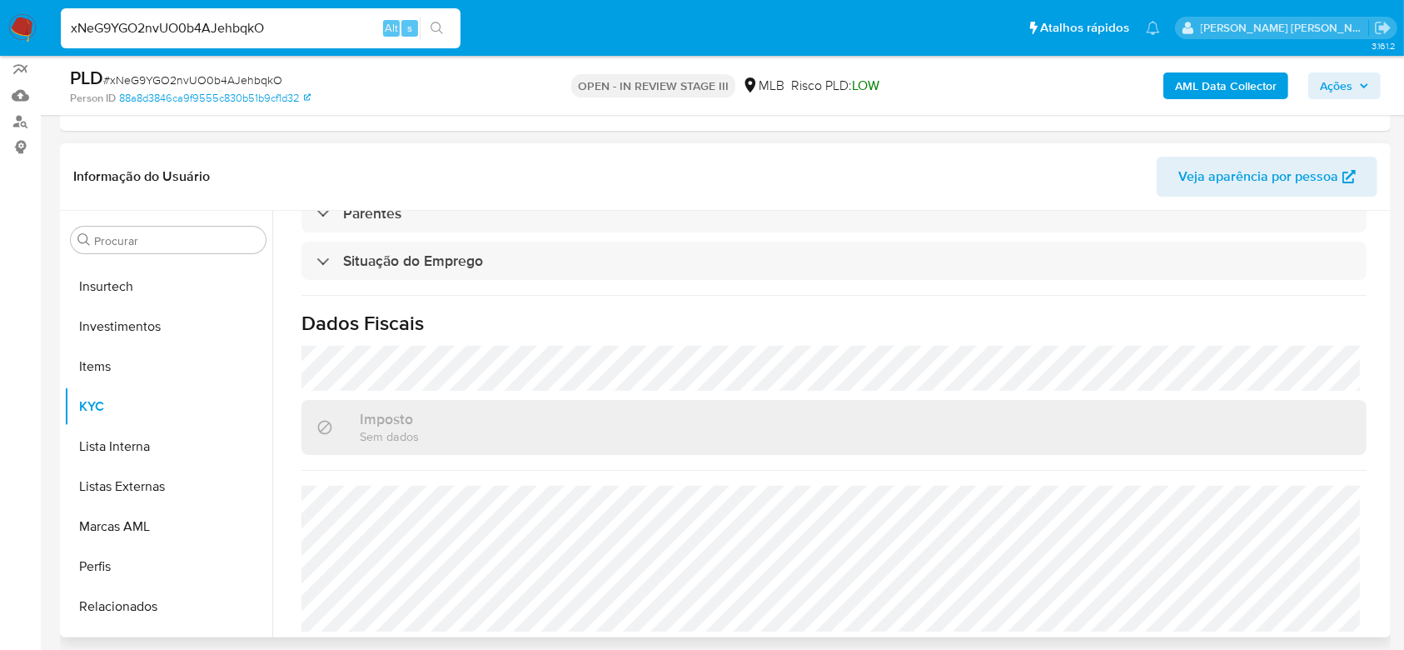
scroll to position [728, 0]
click at [192, 36] on input "xNeG9YGO2nvUO0b4AJehbqkO" at bounding box center [261, 28] width 400 height 22
paste input "FQFZm6sd56R8Wxxboh2euCUS"
type input "FQFZm6sd56R8Wxxboh2euCUS"
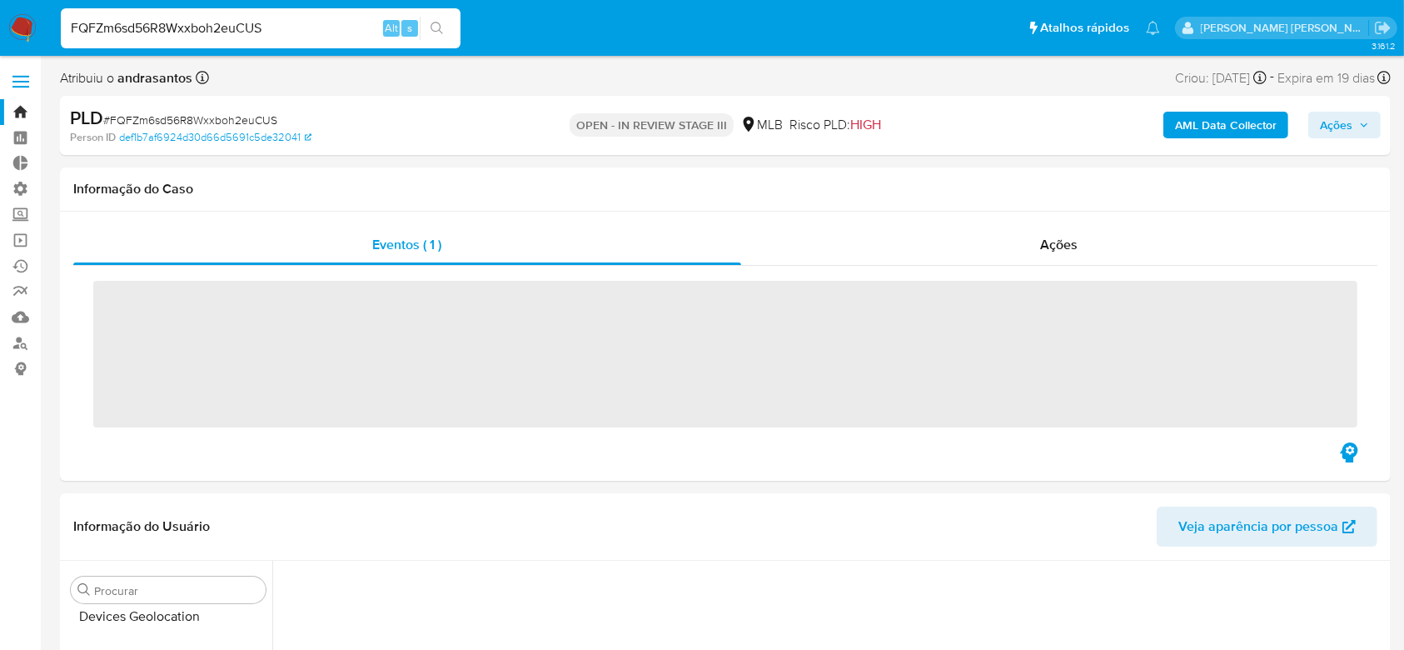
scroll to position [696, 0]
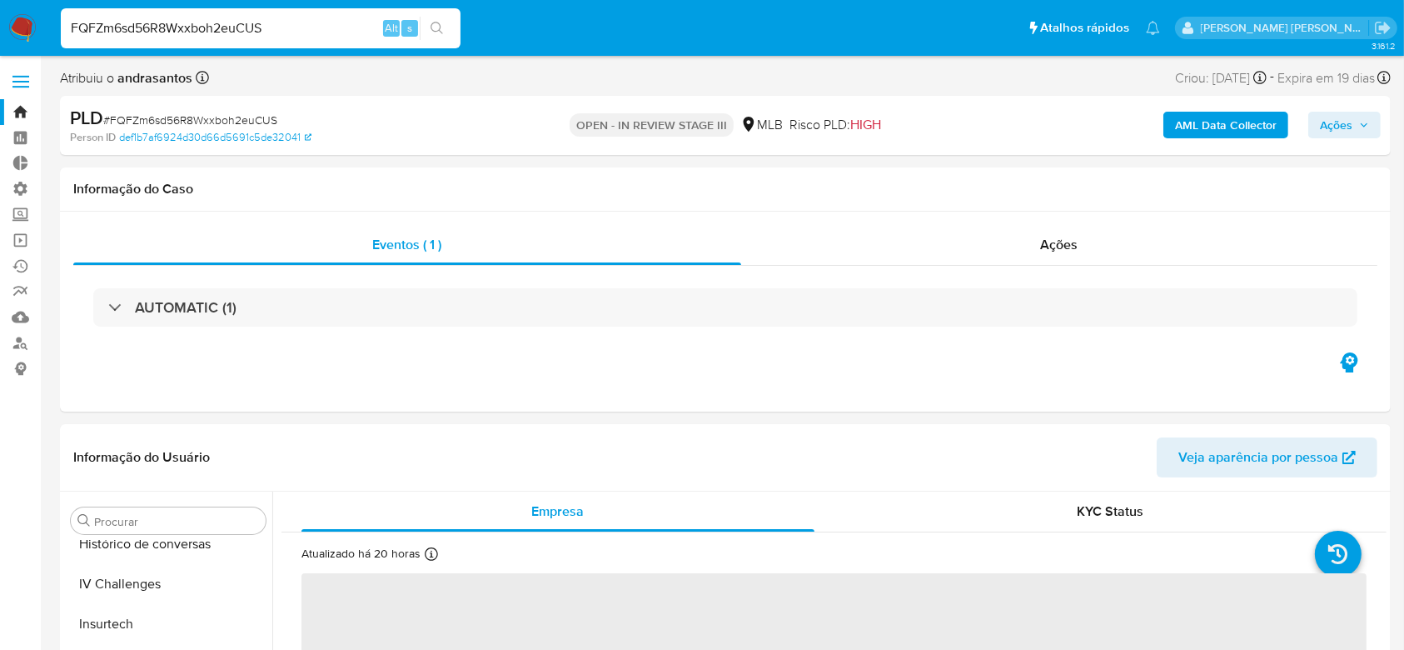
select select "10"
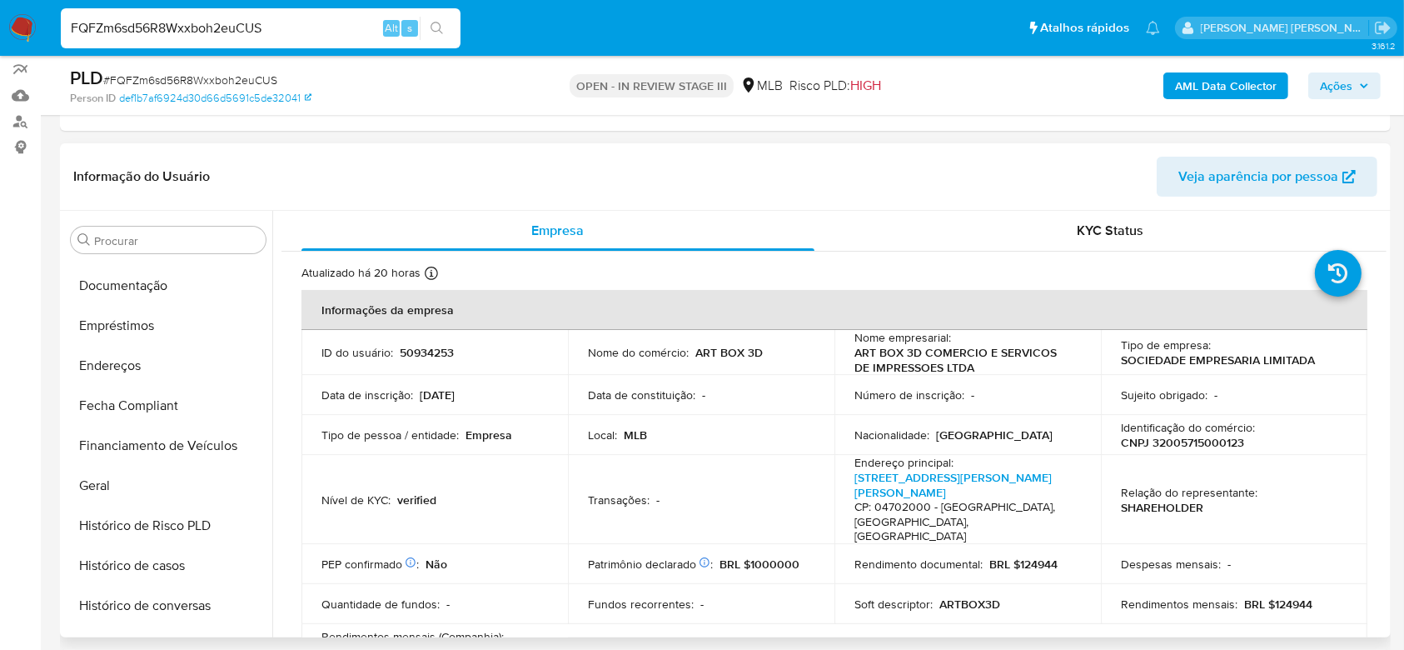
scroll to position [308, 0]
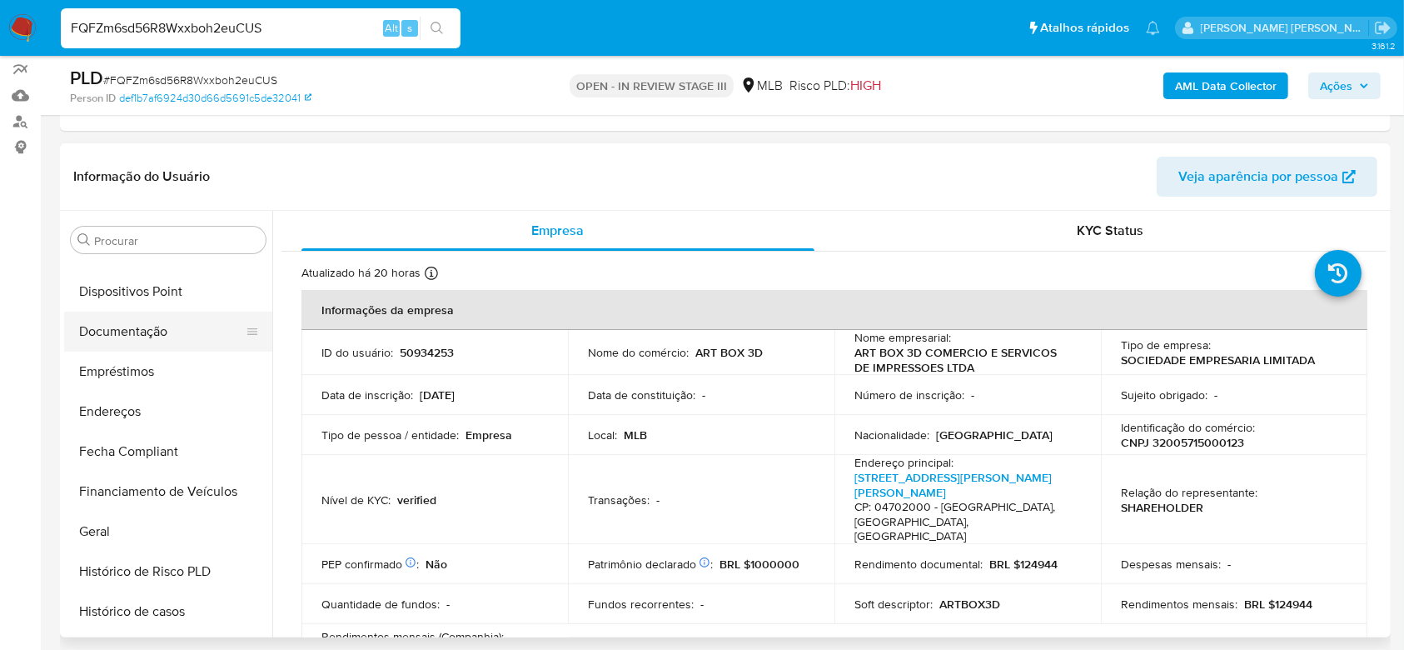
click at [161, 340] on button "Documentação" at bounding box center [161, 331] width 195 height 40
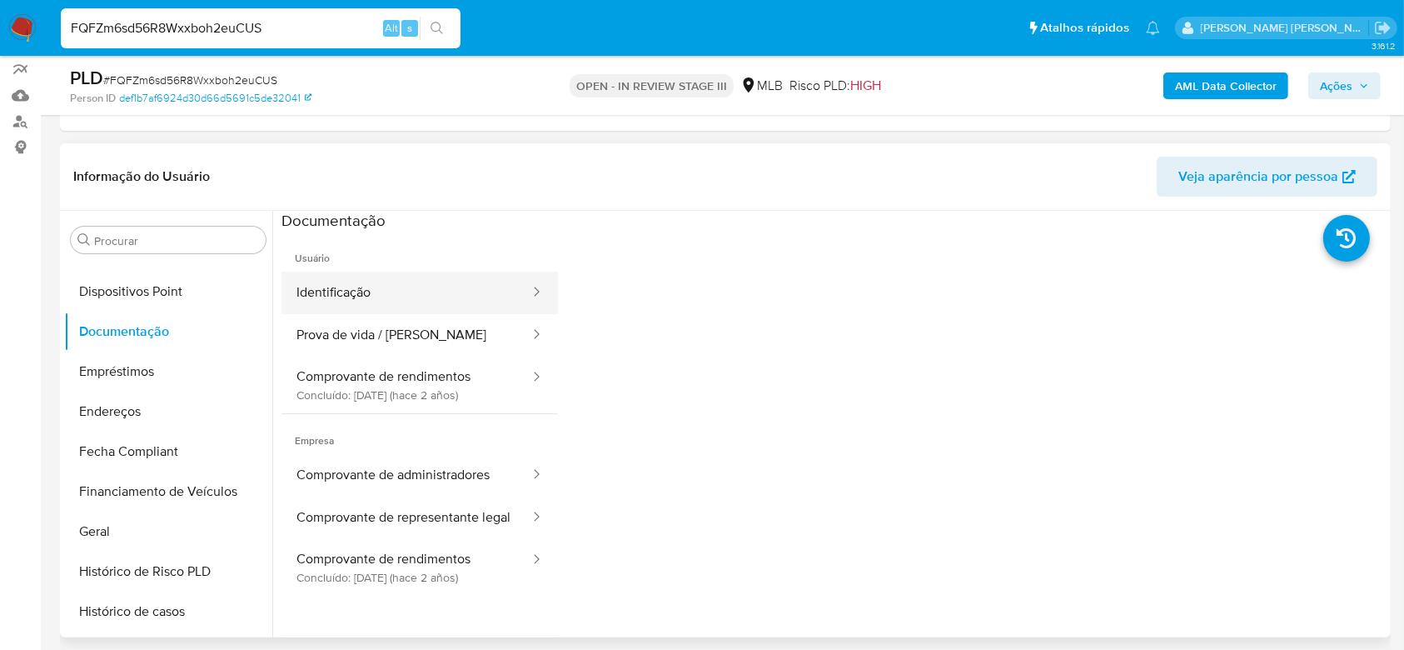
click at [434, 311] on button "Identificação" at bounding box center [406, 292] width 250 height 42
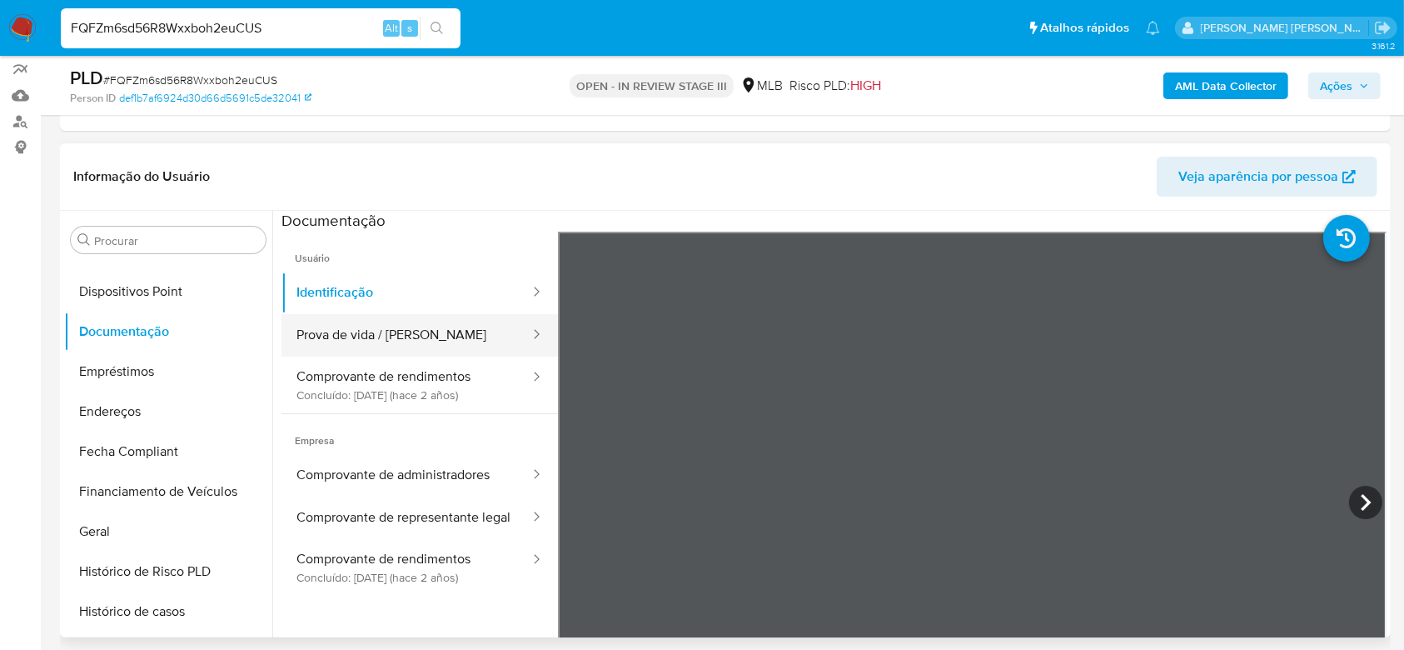
click at [421, 341] on button "Prova de vida / [PERSON_NAME]" at bounding box center [406, 335] width 250 height 42
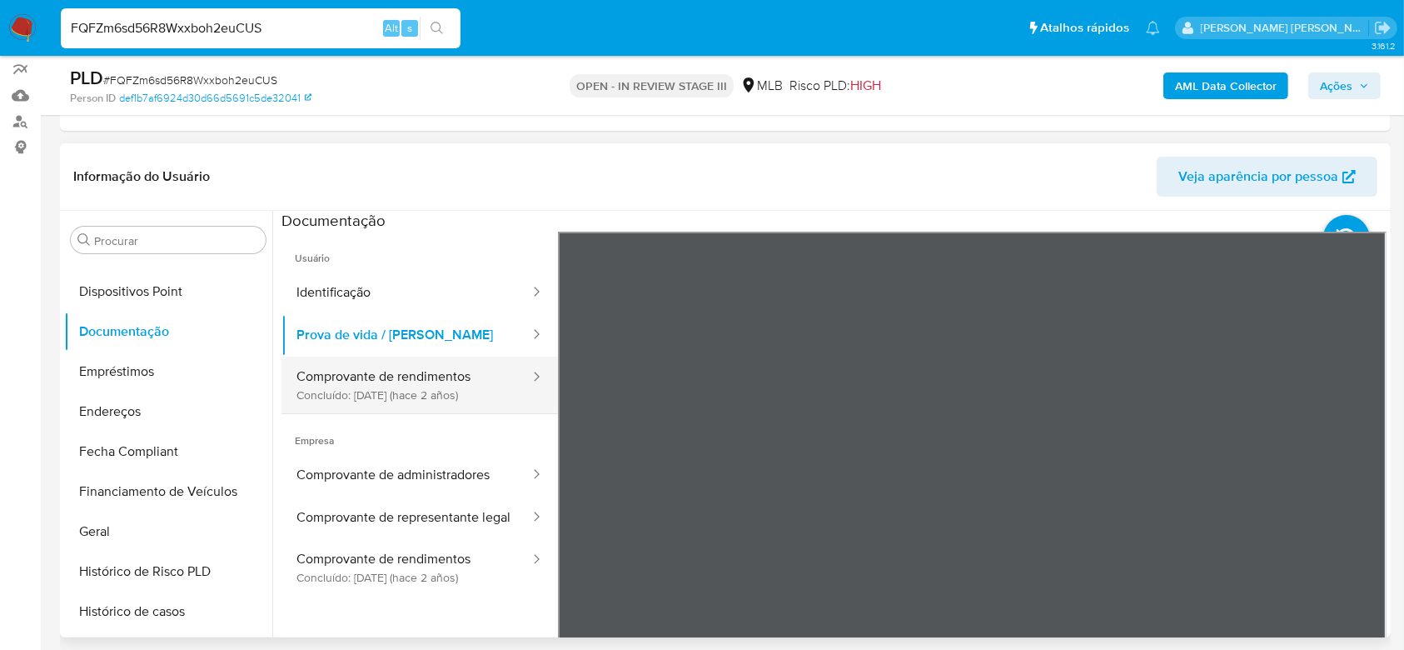
click at [385, 384] on button "Comprovante de rendimentos Concluído: 19/04/2023 (hace 2 años)" at bounding box center [406, 384] width 250 height 57
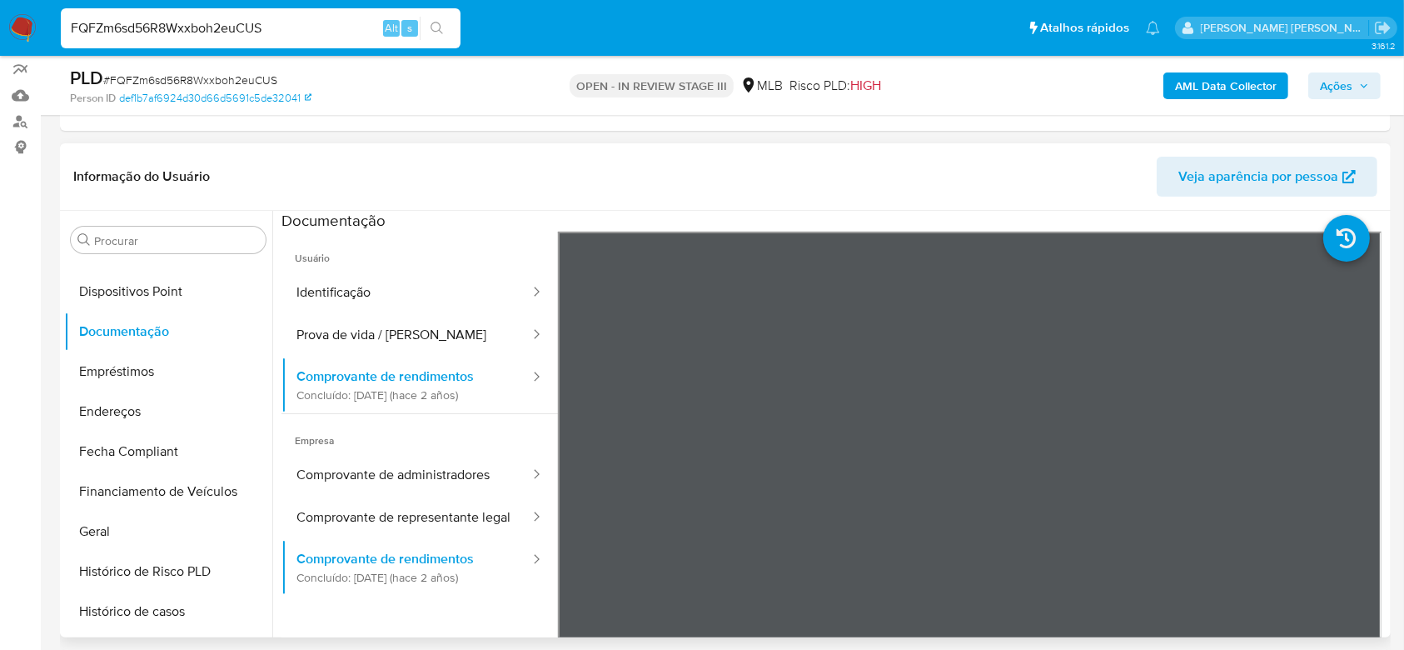
scroll to position [111, 0]
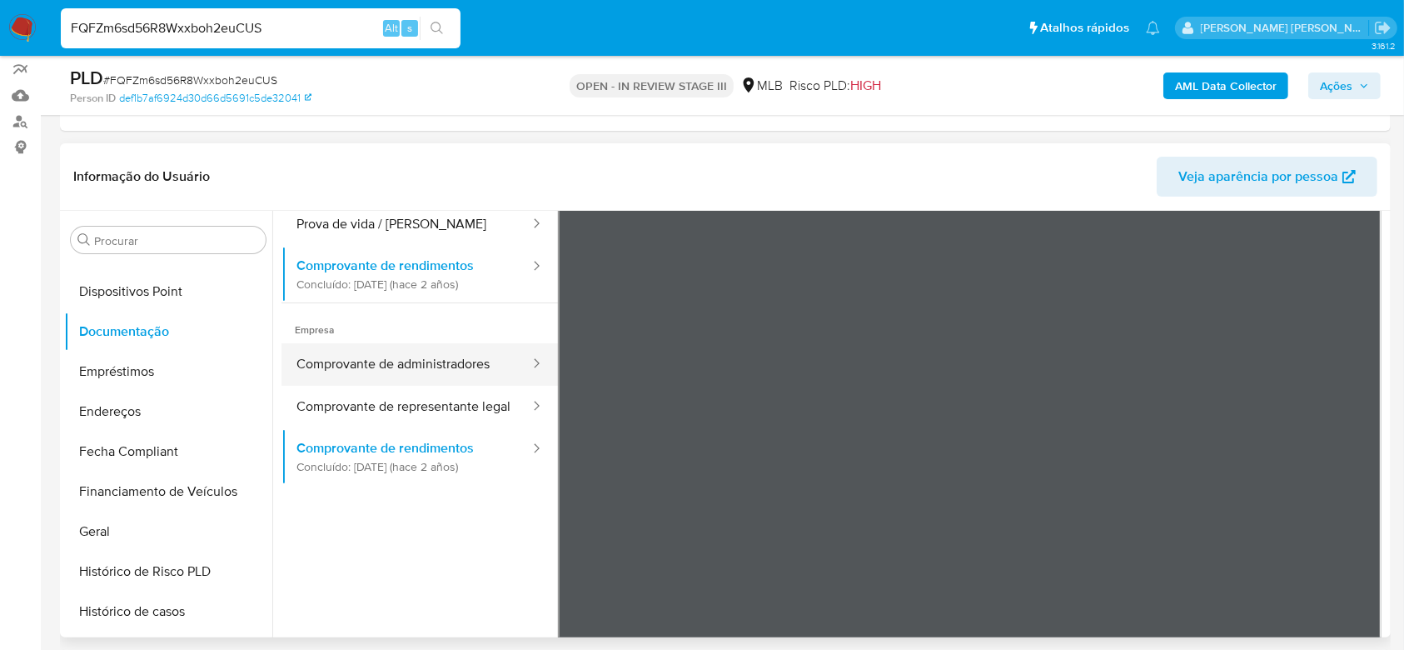
click at [433, 370] on button "Comprovante de administradores" at bounding box center [406, 364] width 250 height 42
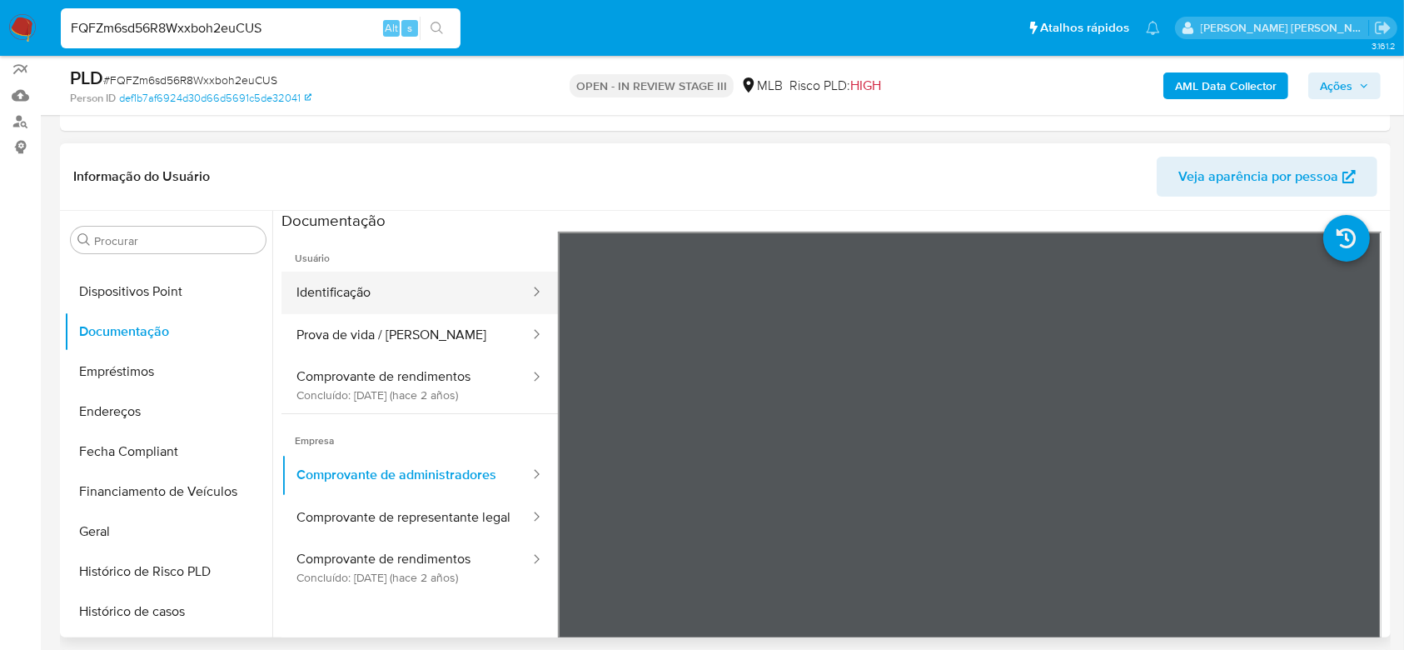
click at [367, 309] on button "Identificação" at bounding box center [406, 292] width 250 height 42
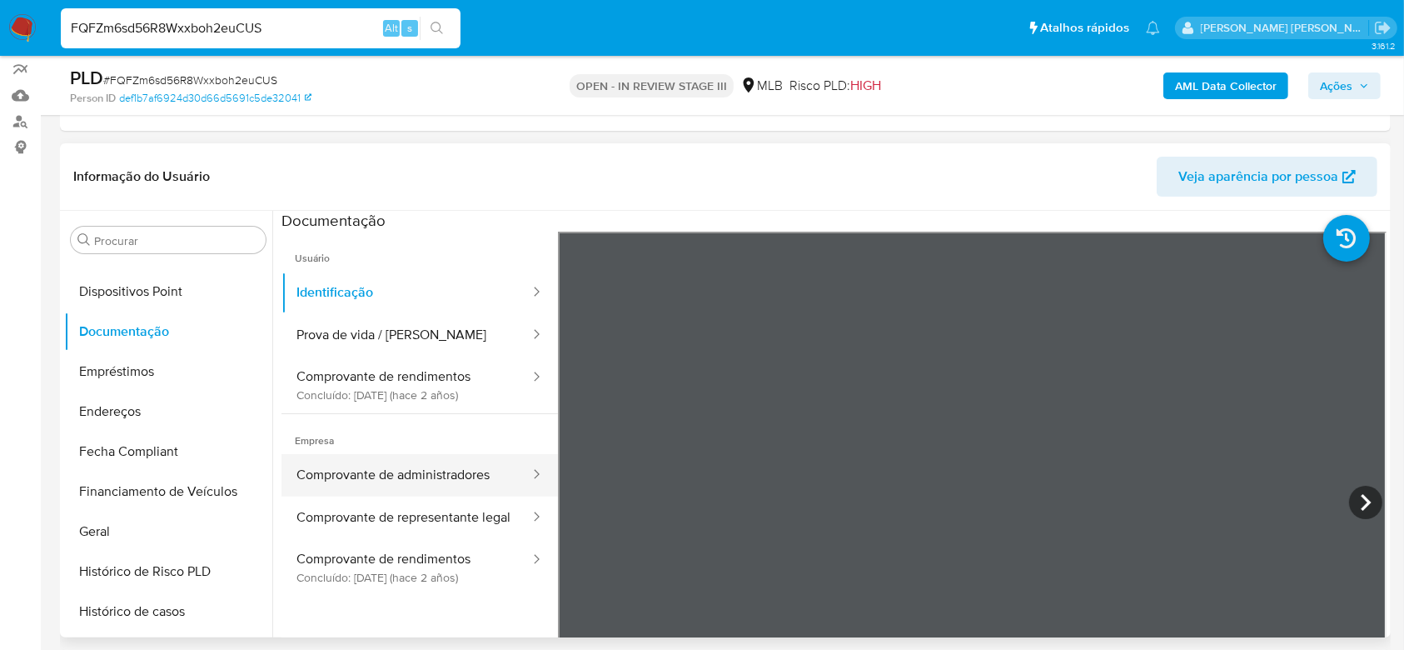
click at [408, 469] on button "Comprovante de administradores" at bounding box center [406, 475] width 250 height 42
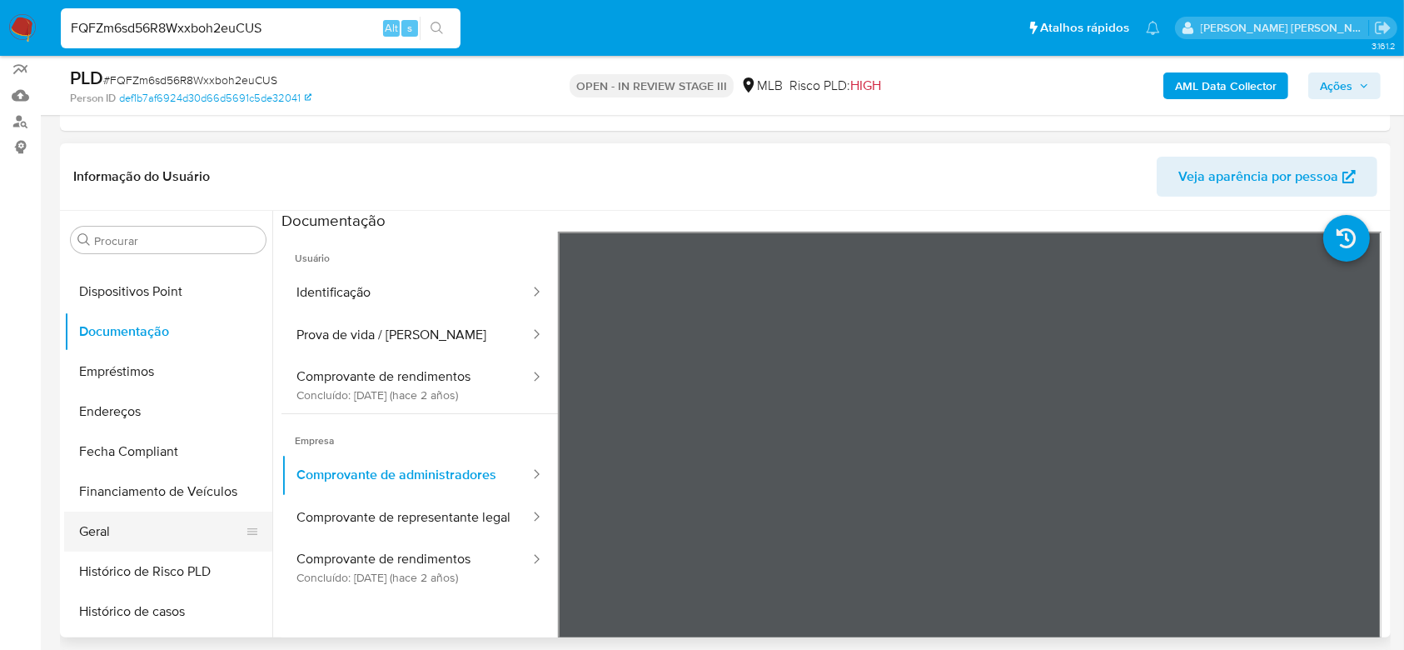
click at [151, 524] on button "Geral" at bounding box center [161, 531] width 195 height 40
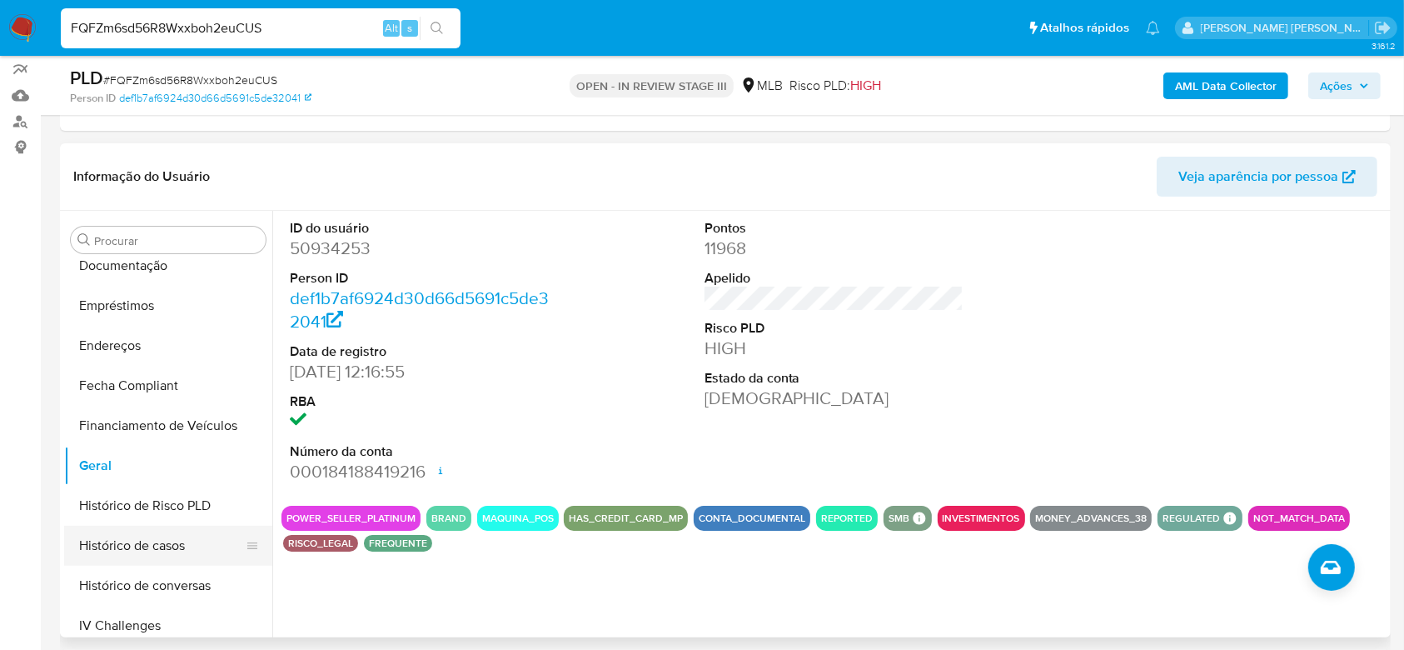
scroll to position [420, 0]
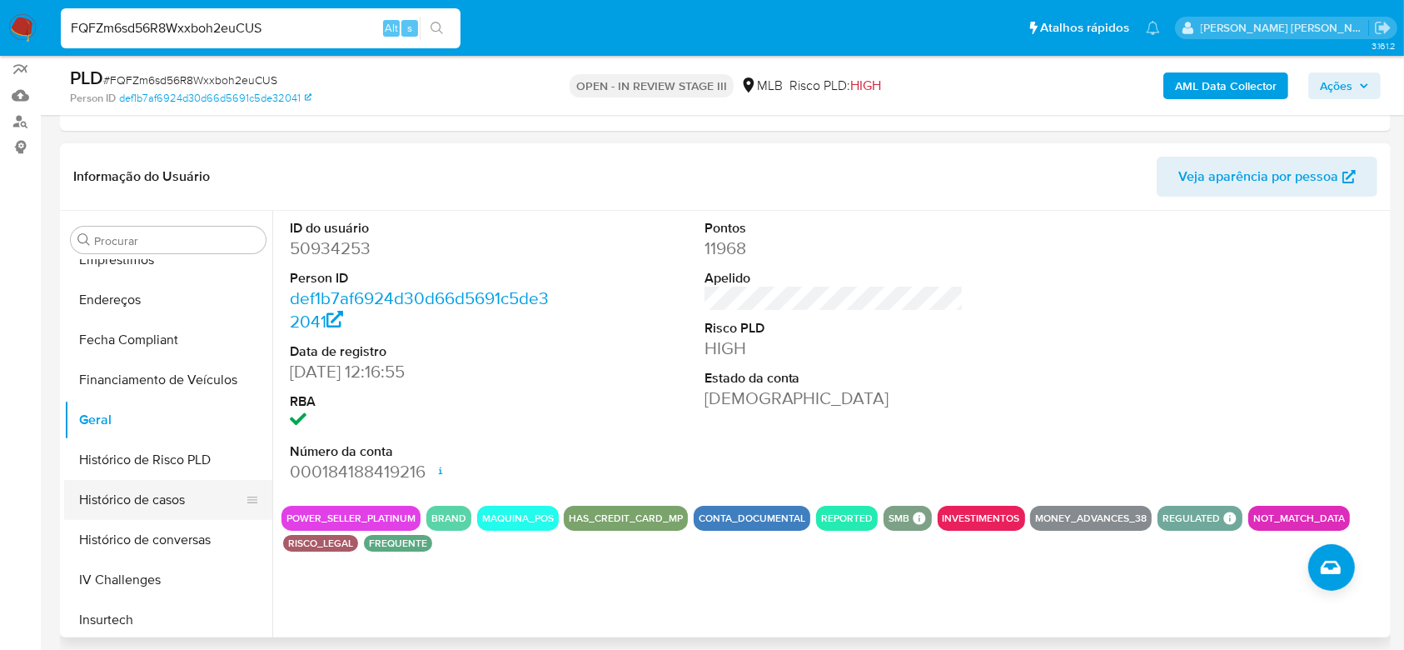
click at [159, 496] on button "Histórico de casos" at bounding box center [161, 500] width 195 height 40
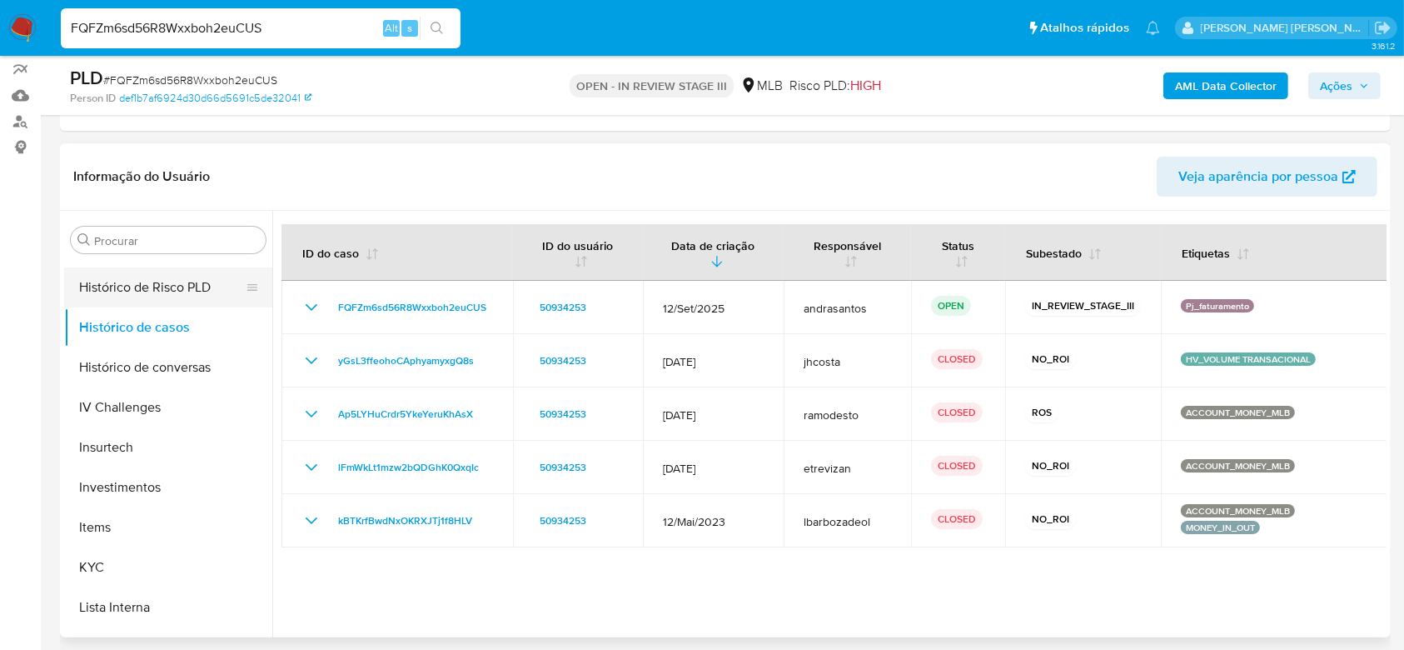
scroll to position [641, 0]
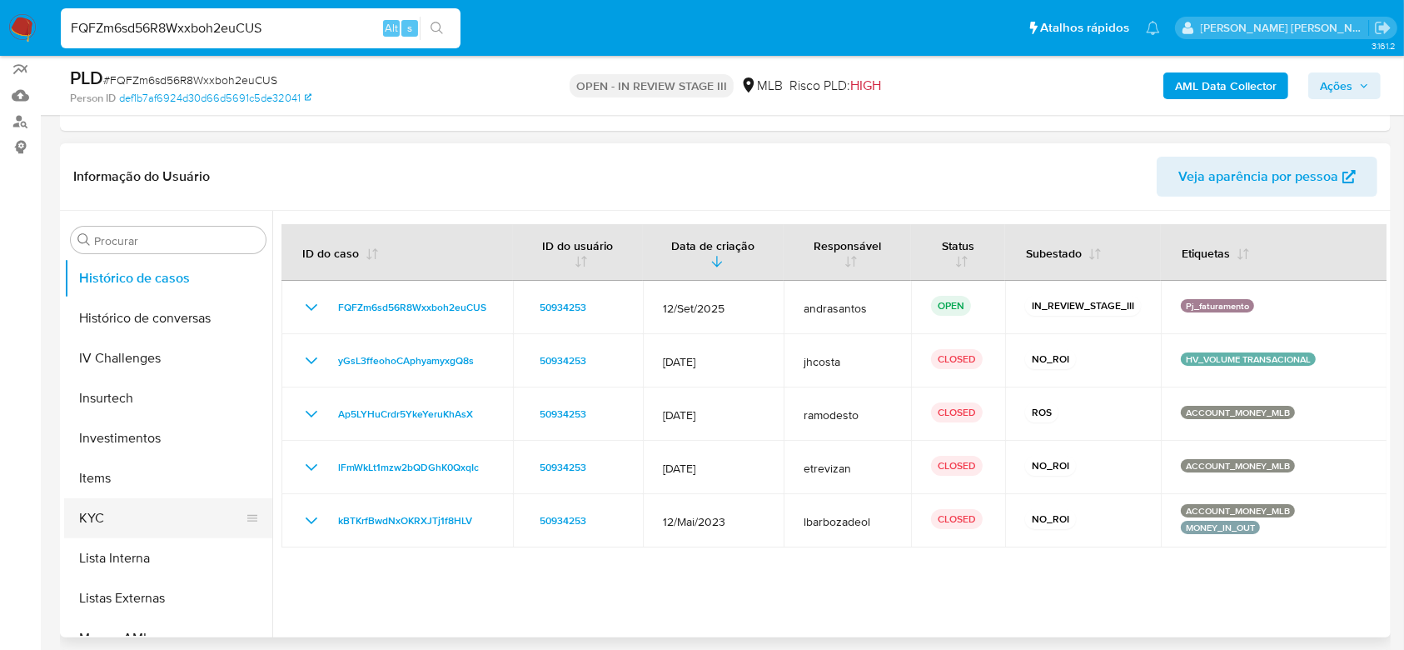
drag, startPoint x: 87, startPoint y: 520, endPoint x: 97, endPoint y: 505, distance: 17.3
click at [87, 520] on button "KYC" at bounding box center [161, 518] width 195 height 40
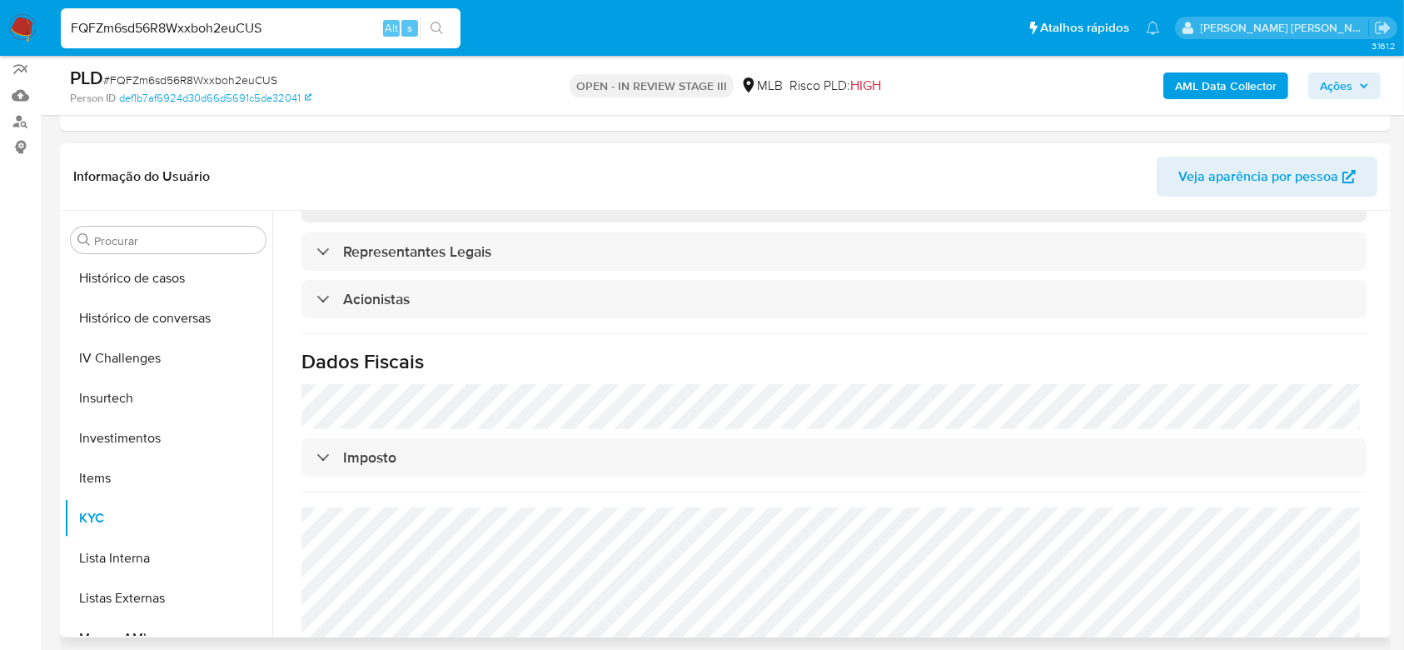
scroll to position [969, 0]
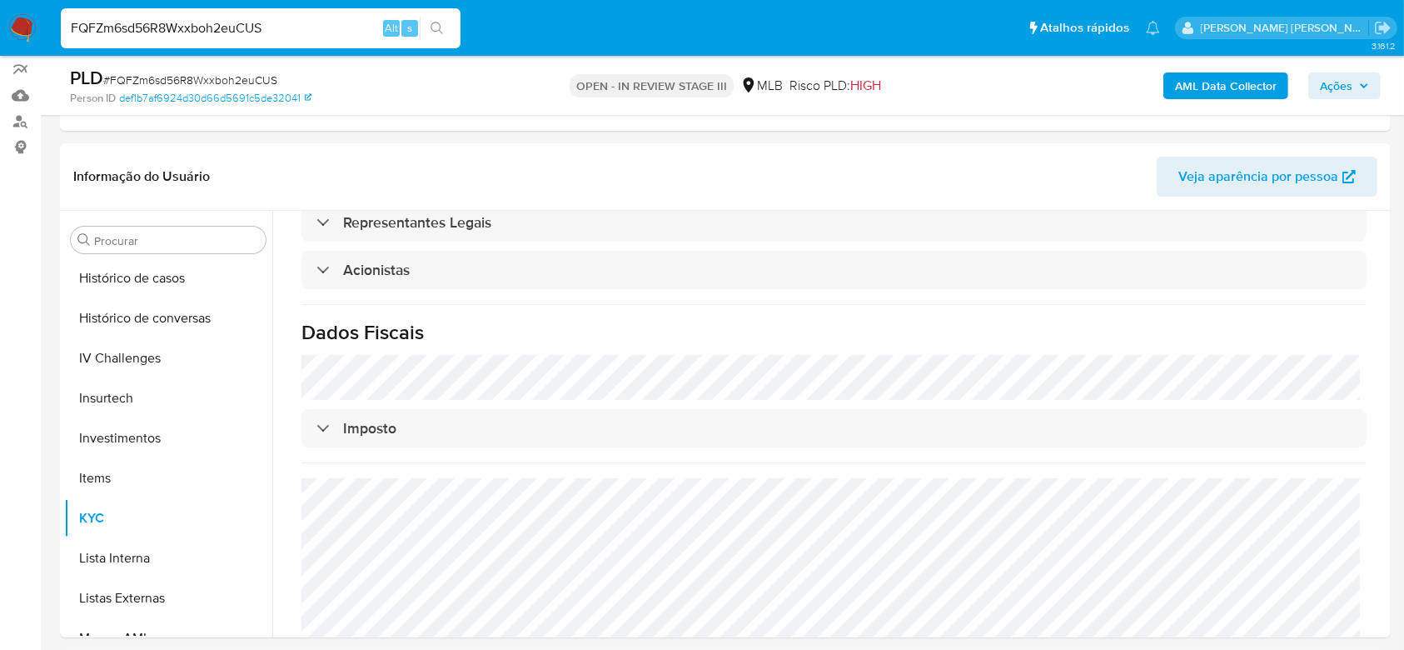
click at [215, 34] on input "FQFZm6sd56R8Wxxboh2euCUS" at bounding box center [261, 28] width 400 height 22
paste input "BKjmlpOoN8barpx0bqQuFIBV"
type input "BKjmlpOoN8barpx0bqQuFIBV"
click at [437, 25] on icon "search-icon" at bounding box center [437, 28] width 13 height 13
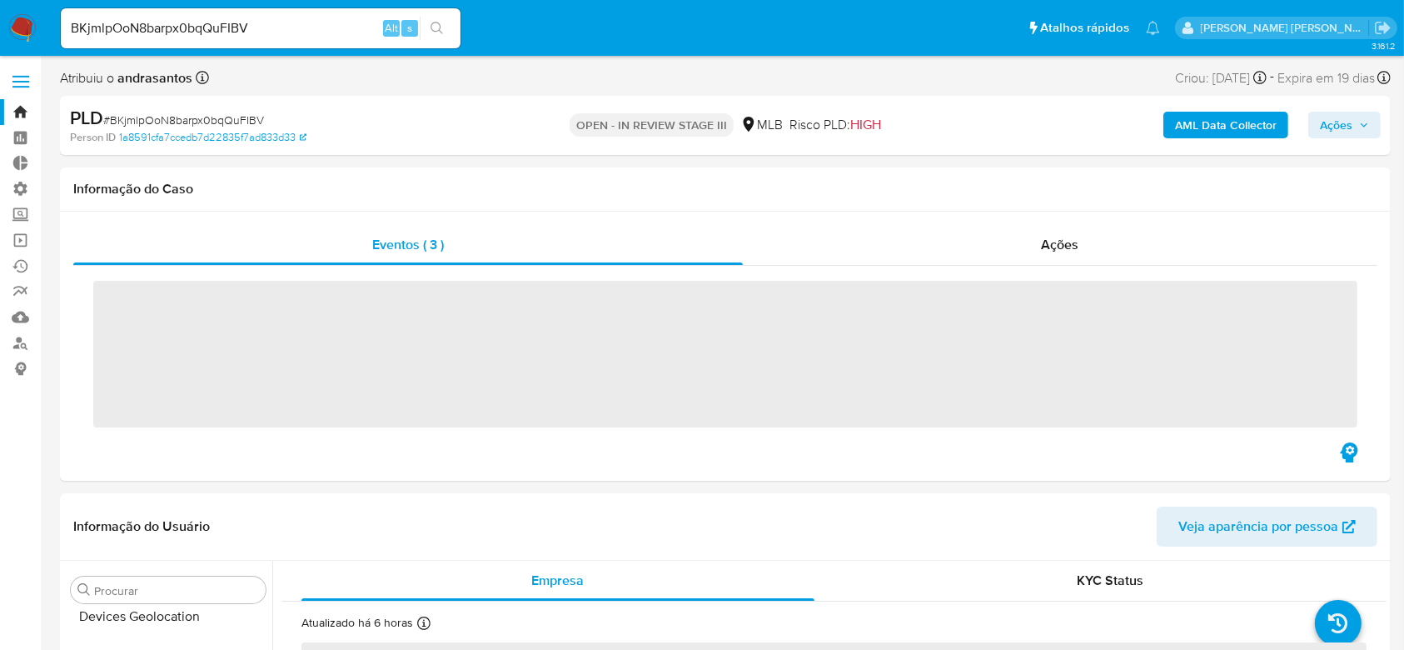
scroll to position [696, 0]
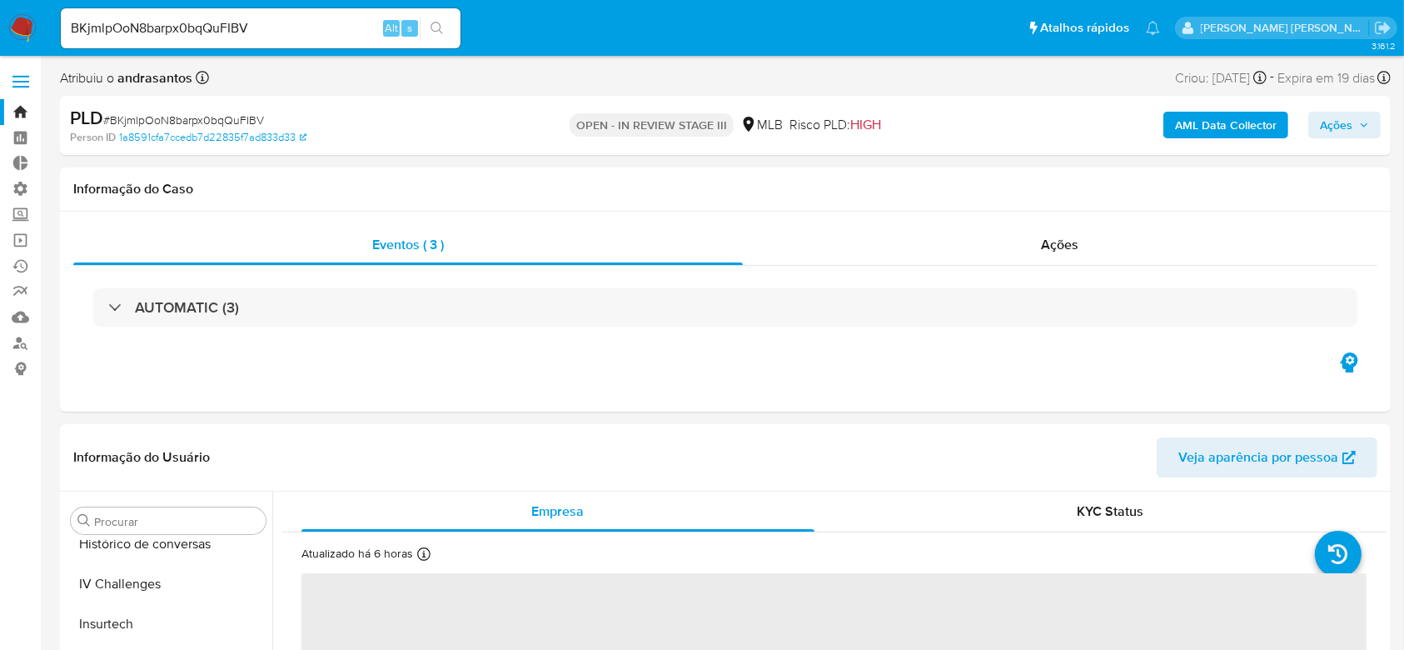
select select "10"
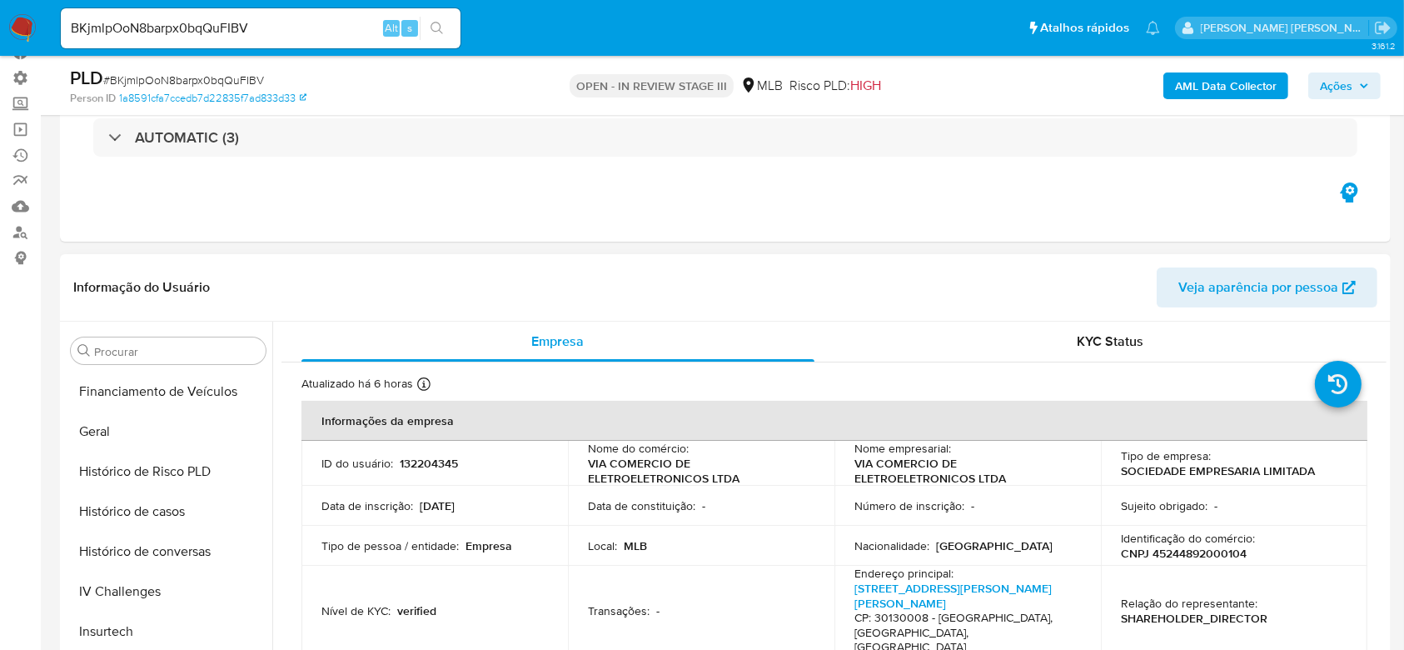
scroll to position [197, 0]
click at [138, 542] on button "Documentação" at bounding box center [161, 553] width 195 height 40
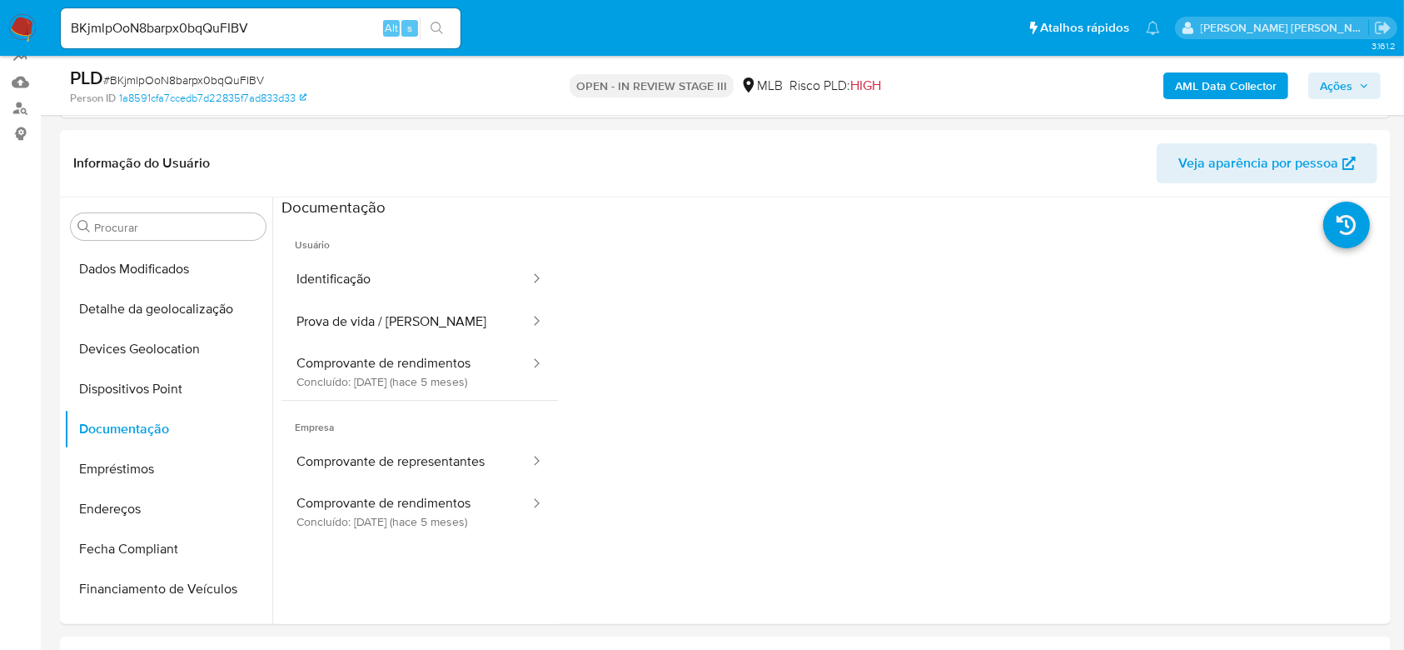
scroll to position [206, 0]
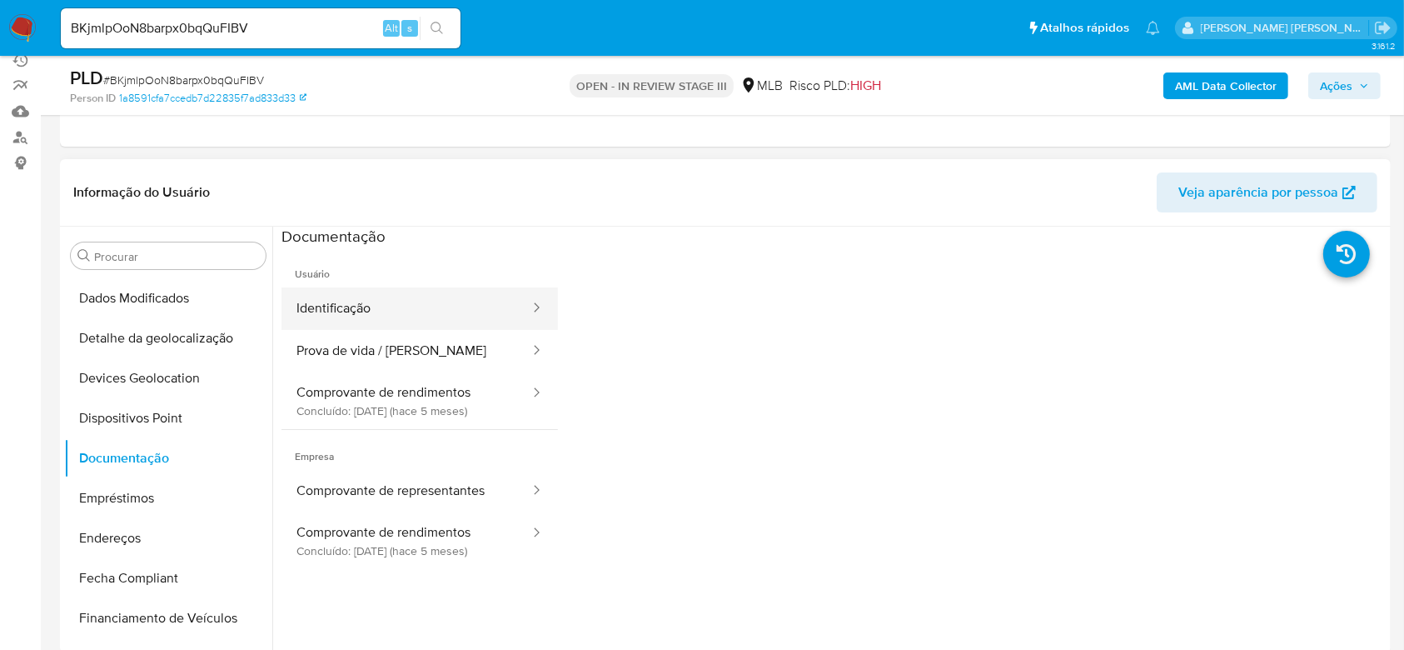
click at [361, 304] on button "Identificação" at bounding box center [406, 308] width 250 height 42
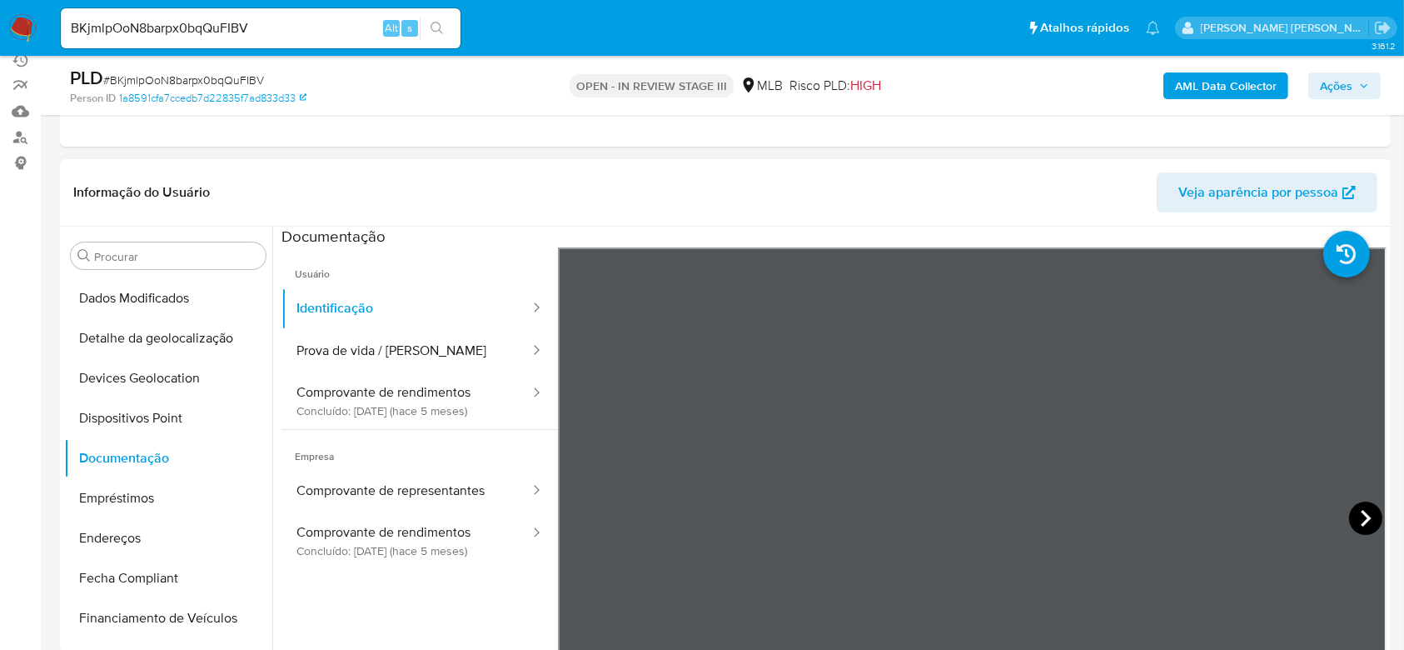
click at [1364, 513] on icon at bounding box center [1365, 517] width 33 height 33
click at [384, 366] on button "Prova de vida / [PERSON_NAME]" at bounding box center [406, 351] width 250 height 42
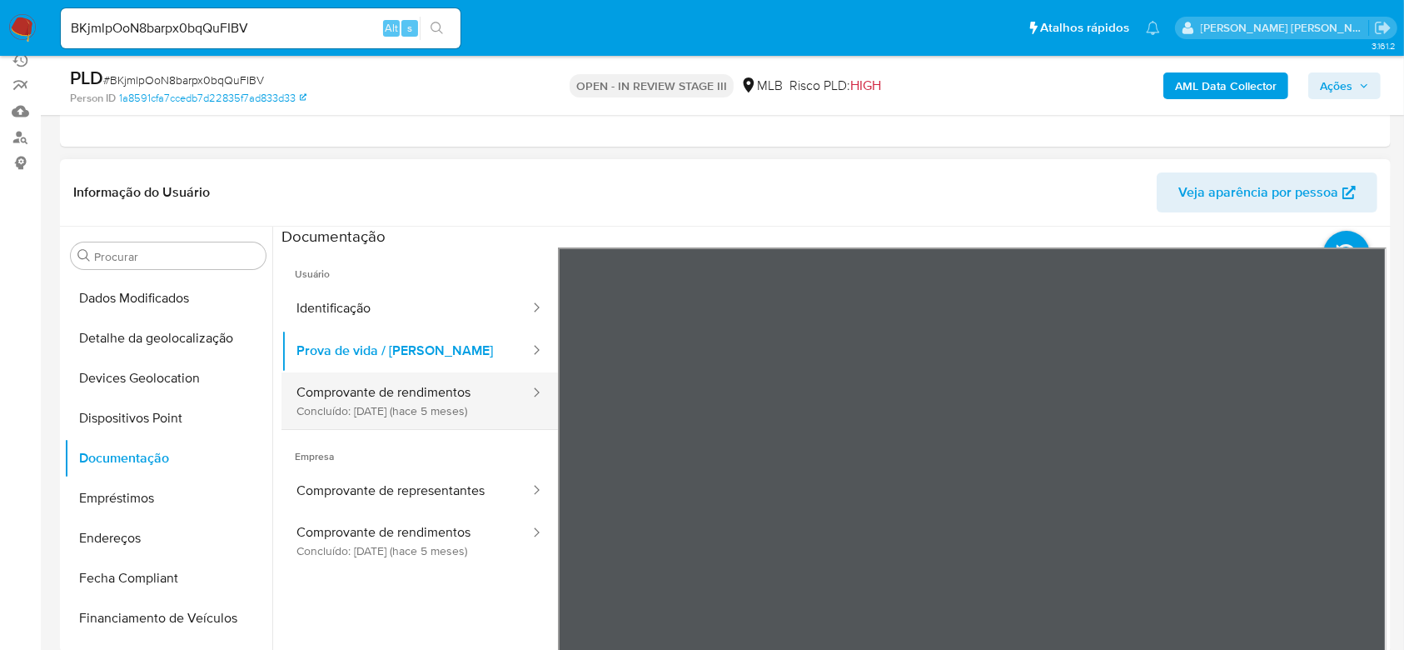
click at [340, 403] on button "Comprovante de rendimentos Concluído: 19/05/2025 (hace 5 meses)" at bounding box center [406, 400] width 250 height 57
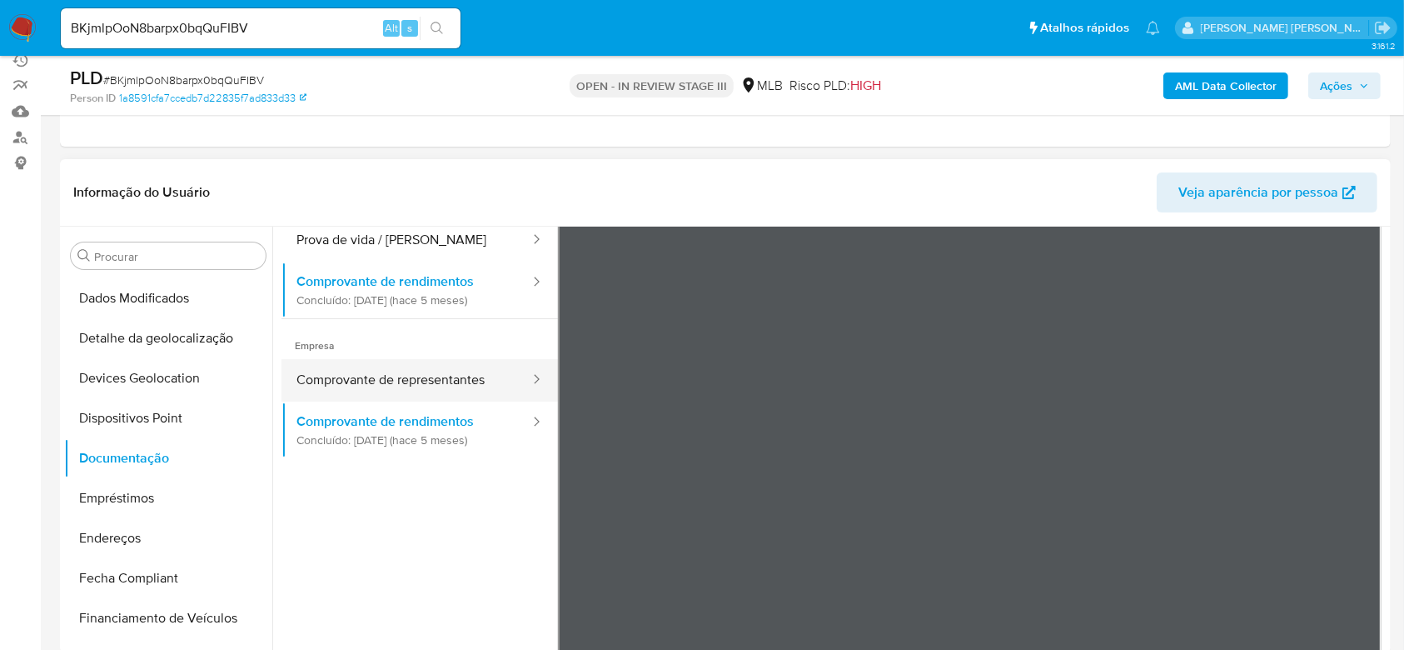
click at [453, 376] on button "Comprovante de representantes" at bounding box center [406, 380] width 250 height 42
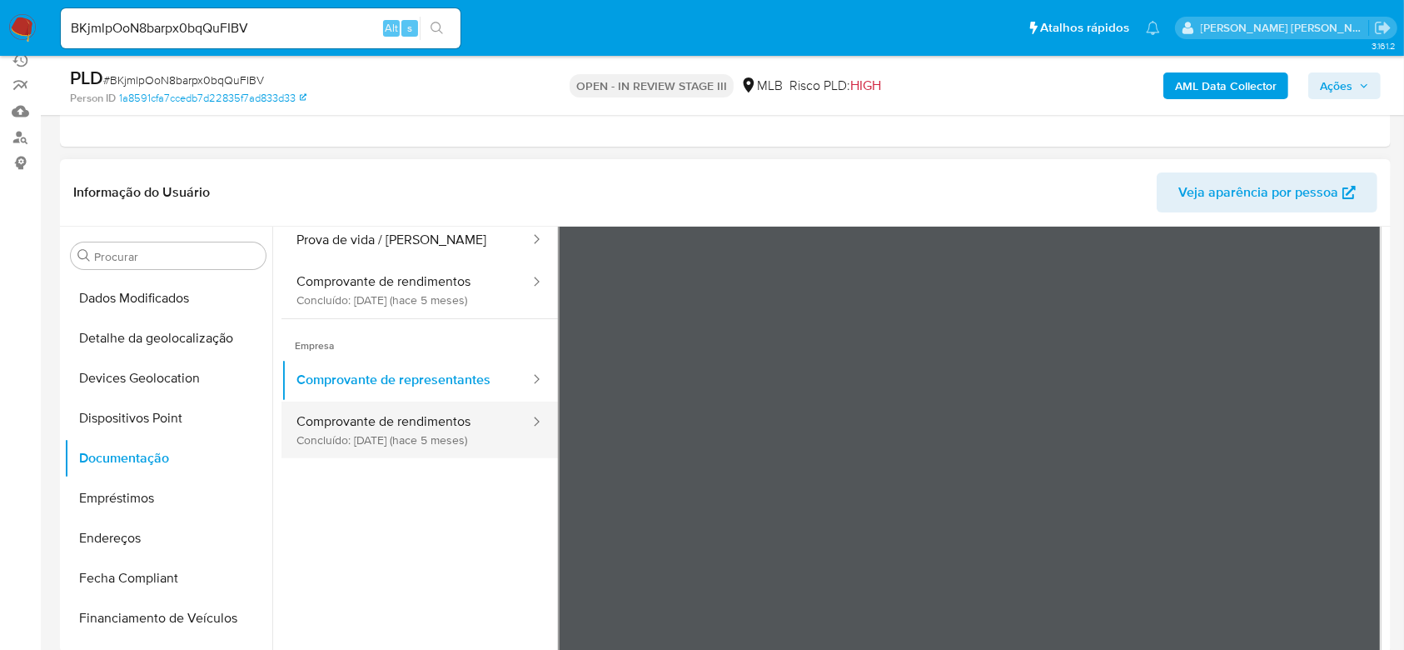
click at [411, 435] on button "Comprovante de rendimentos Concluído: 19/05/2025 (hace 5 meses)" at bounding box center [406, 429] width 250 height 57
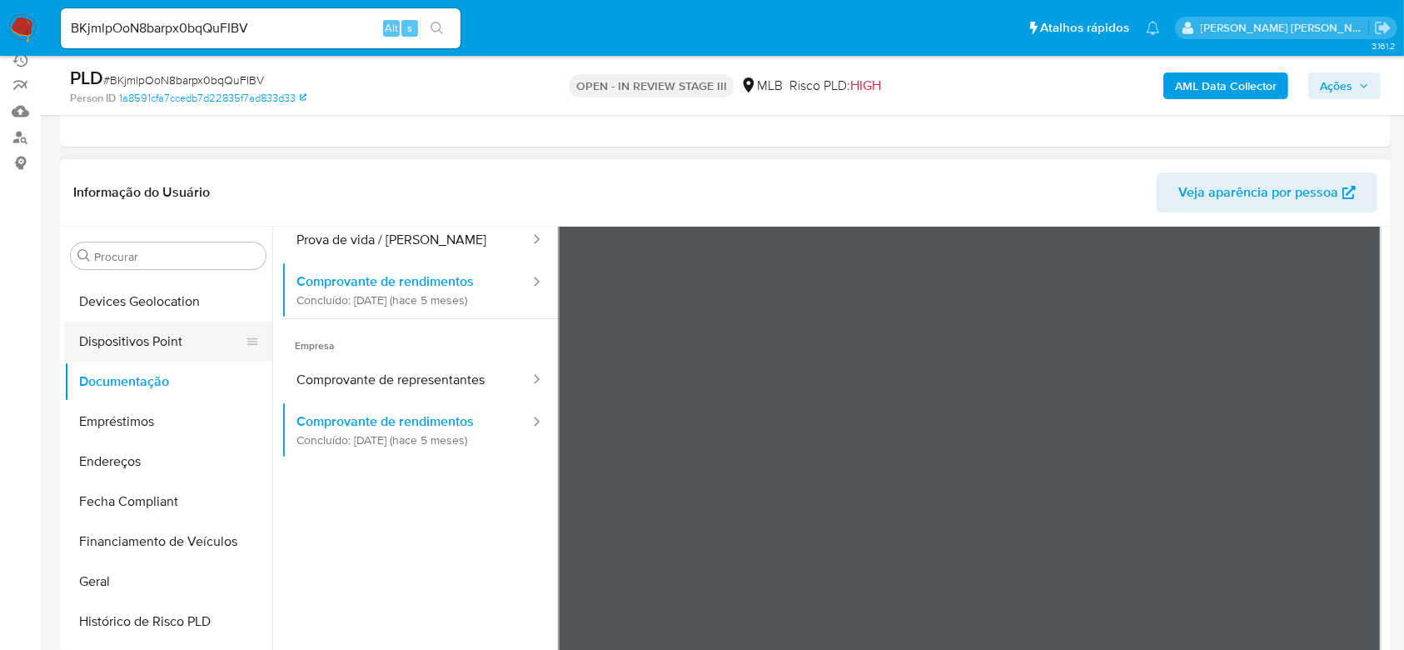
scroll to position [308, 0]
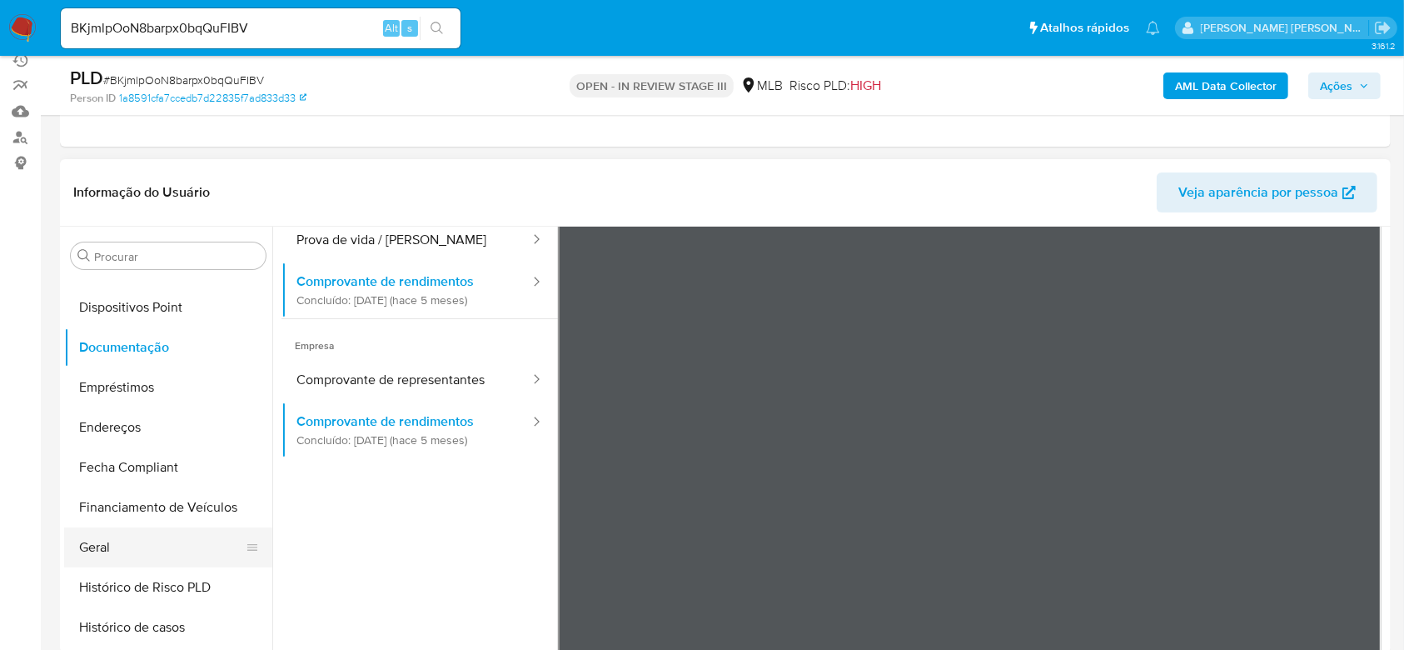
click at [134, 545] on button "Geral" at bounding box center [161, 547] width 195 height 40
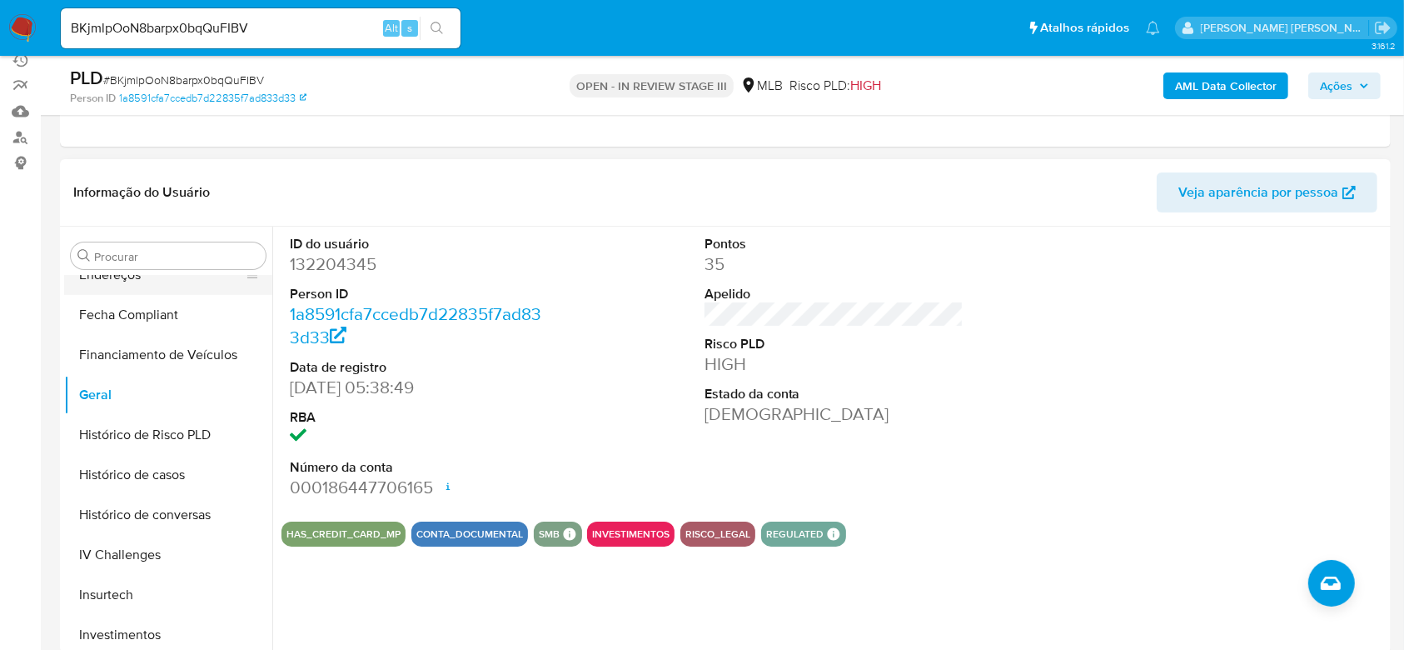
scroll to position [530, 0]
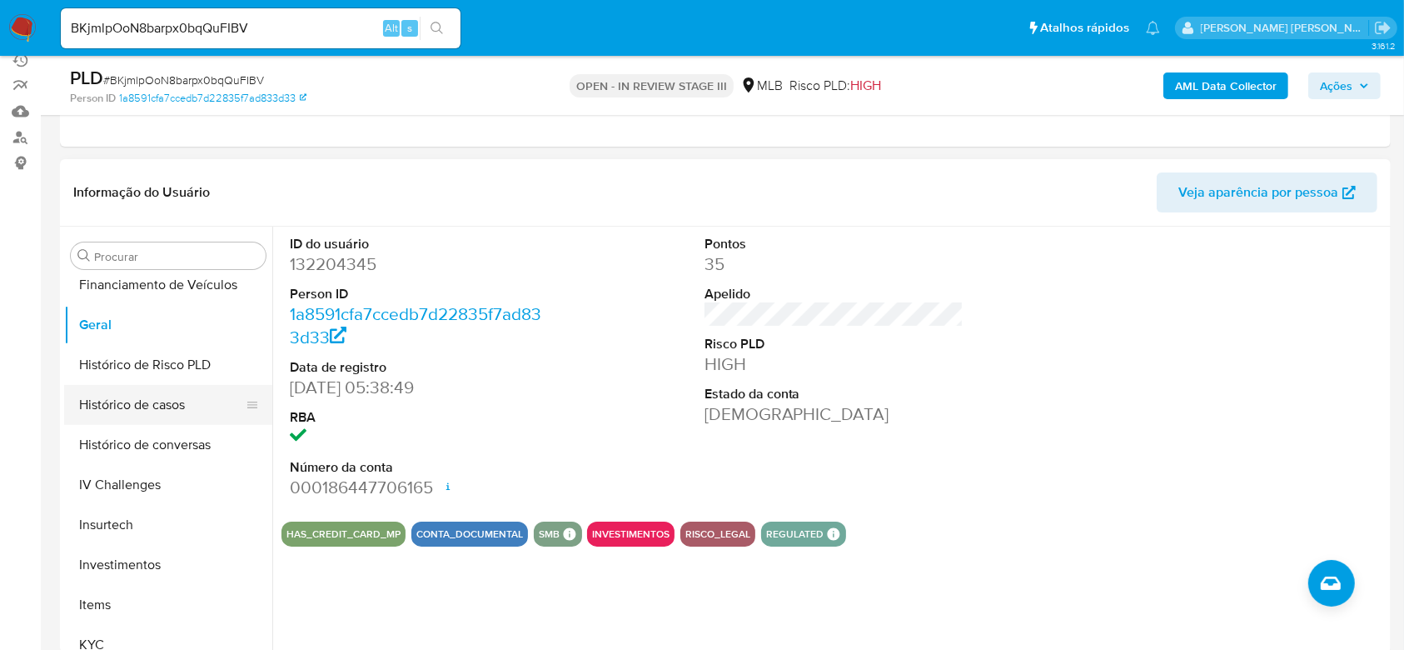
click at [176, 405] on button "Histórico de casos" at bounding box center [161, 405] width 195 height 40
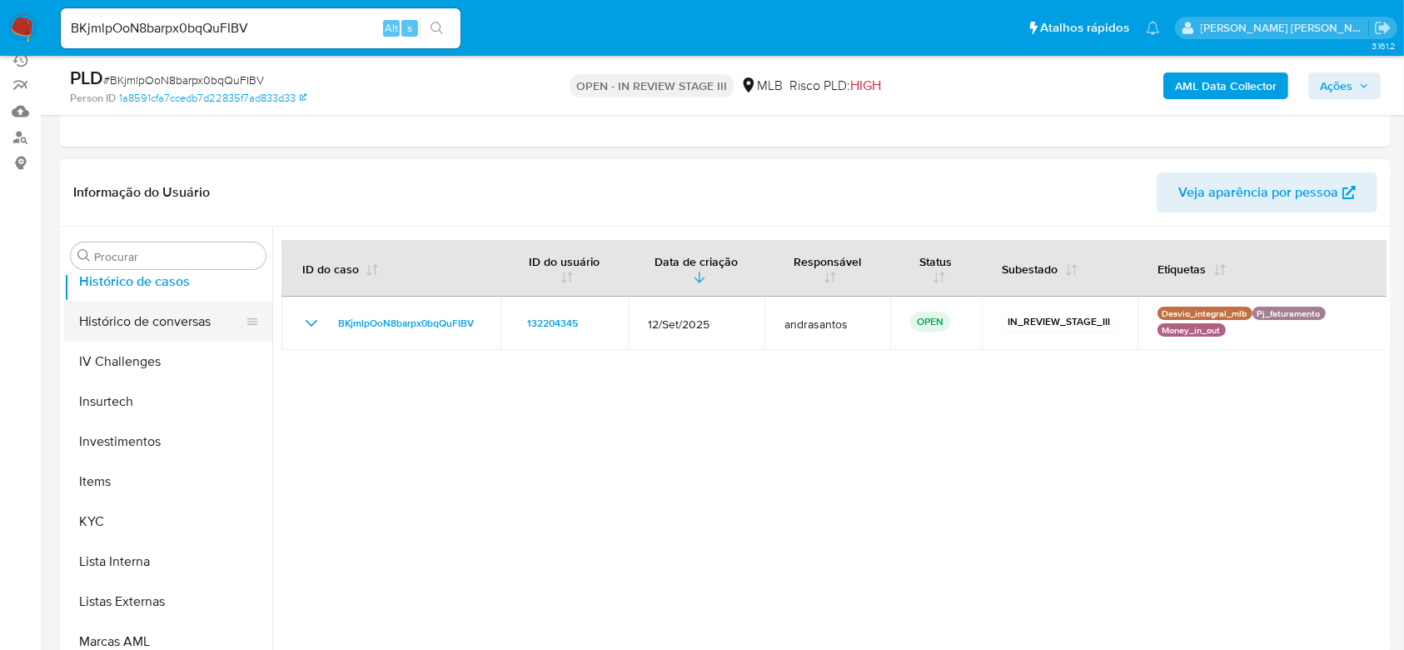
scroll to position [753, 0]
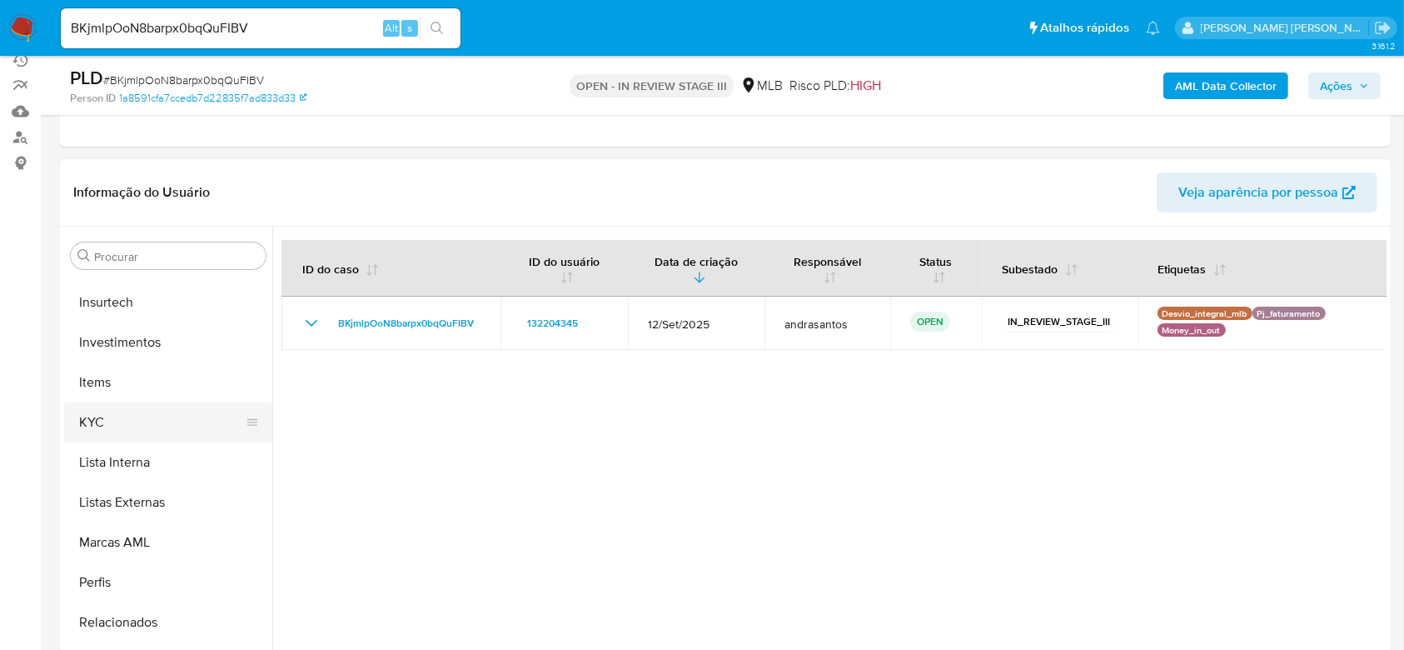
click at [113, 403] on button "KYC" at bounding box center [161, 422] width 195 height 40
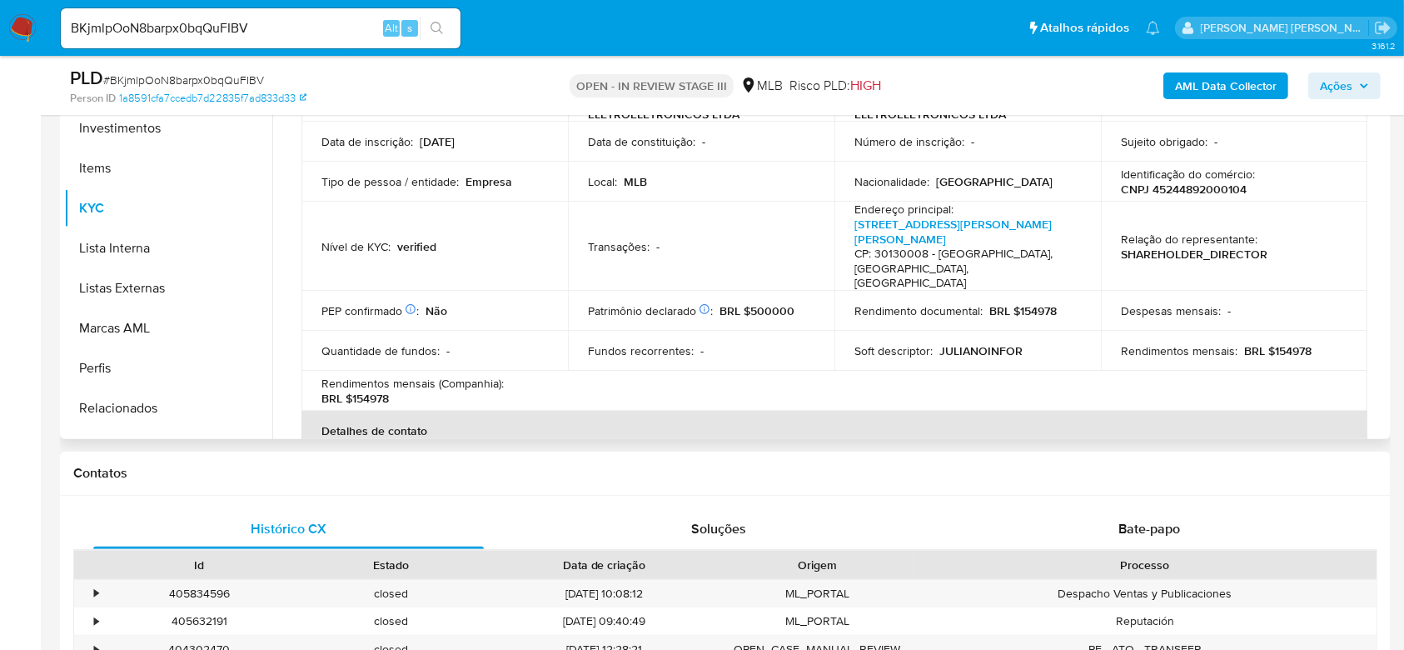
scroll to position [0, 0]
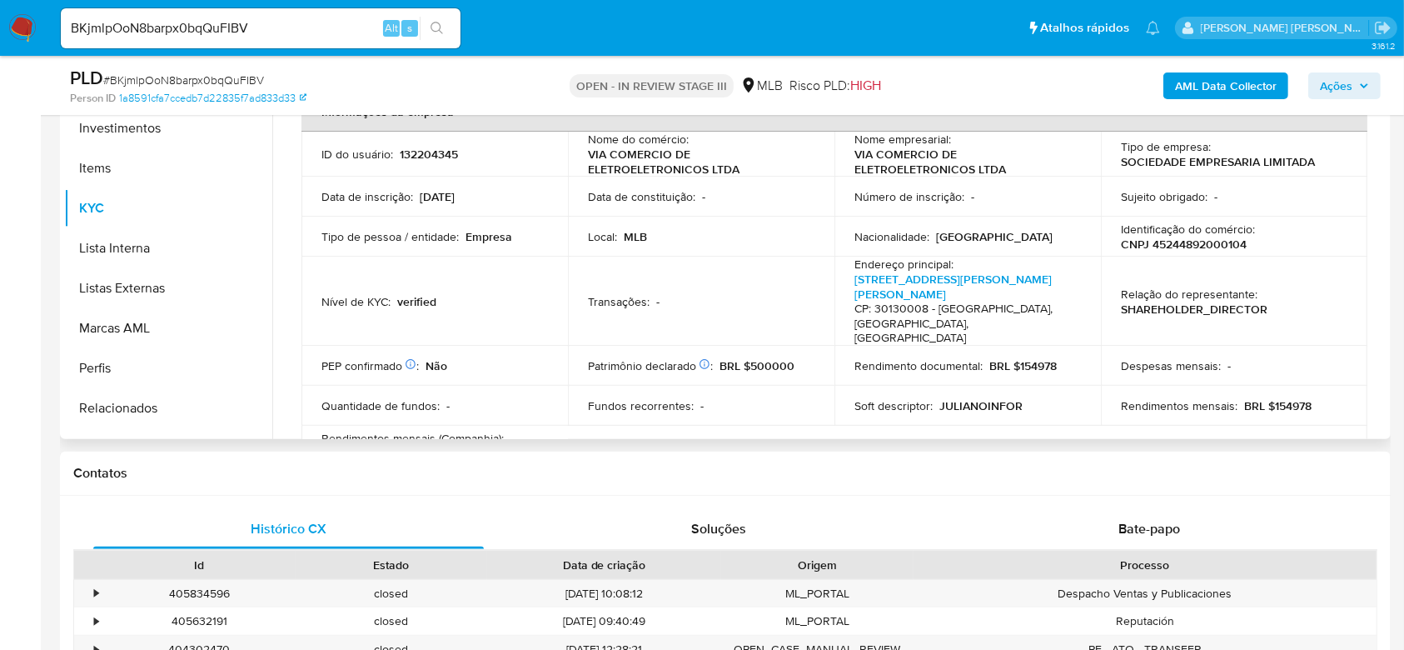
click at [1172, 236] on p "CNPJ 45244892000104" at bounding box center [1184, 243] width 126 height 15
click at [1173, 236] on p "CNPJ 45244892000104" at bounding box center [1184, 243] width 126 height 15
copy p "45244892000104"
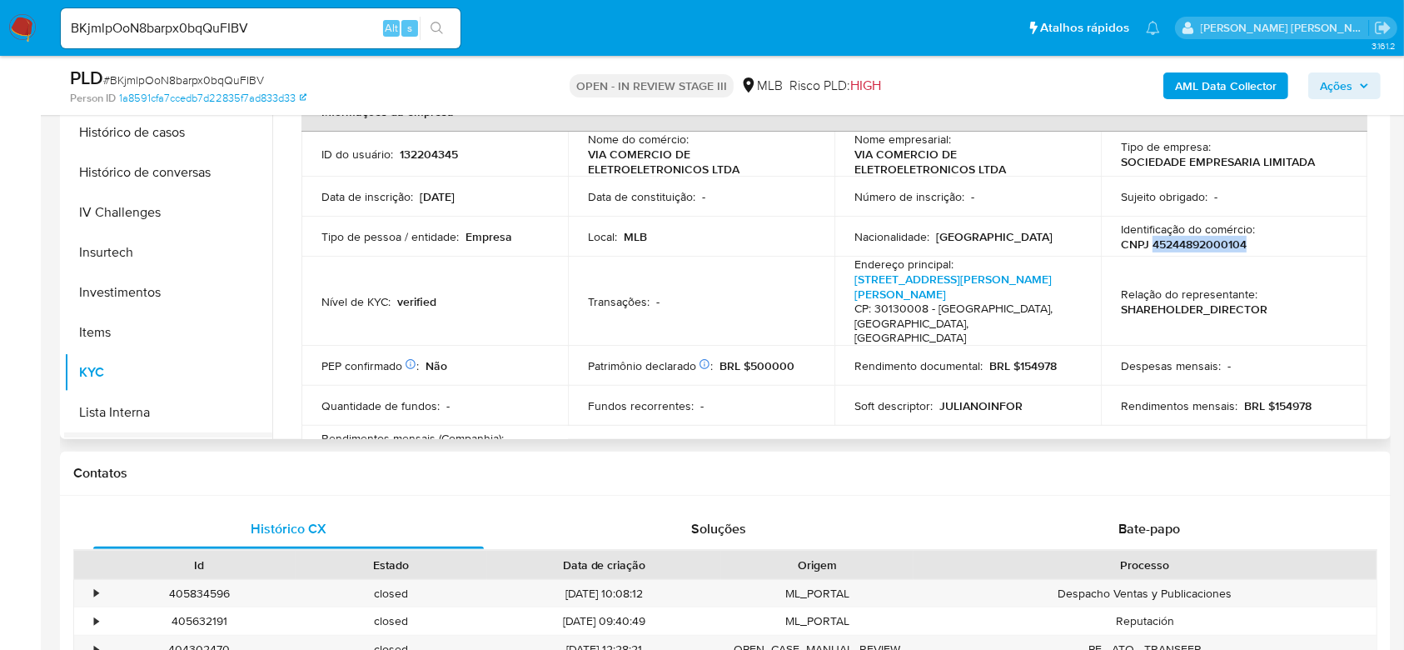
scroll to position [530, 0]
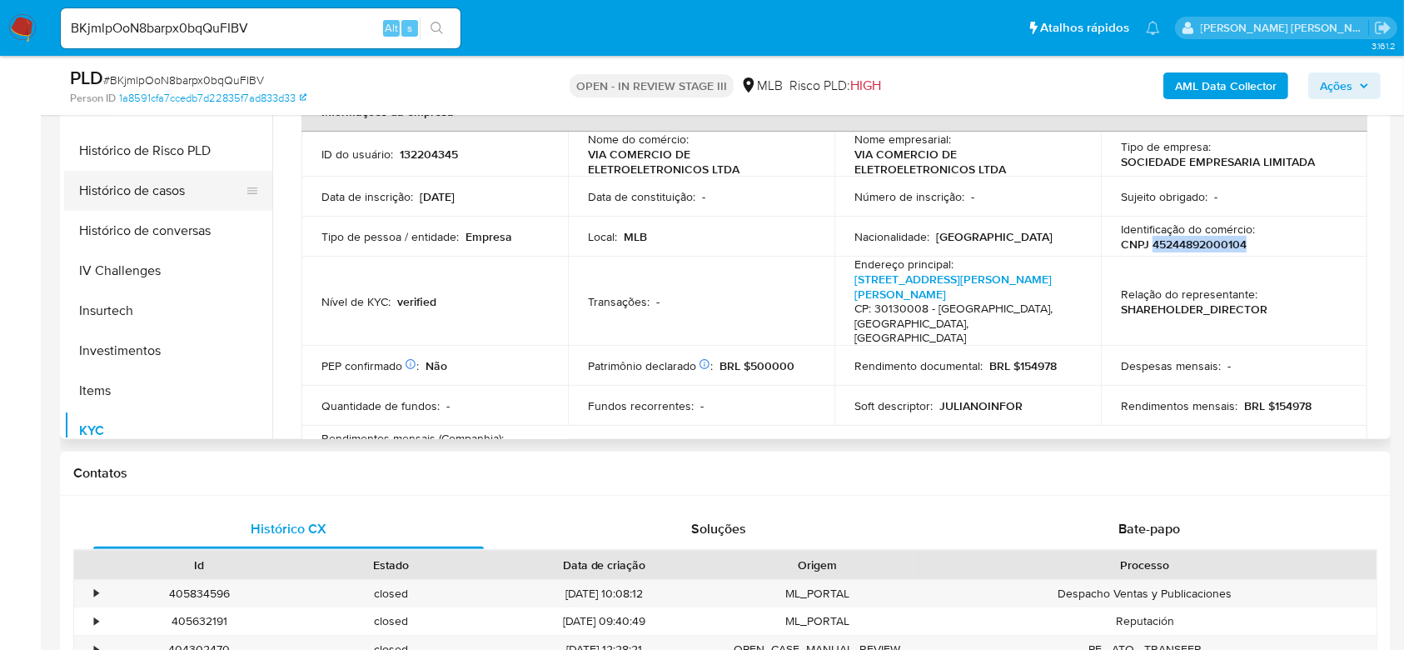
click at [136, 178] on button "Histórico de casos" at bounding box center [161, 191] width 195 height 40
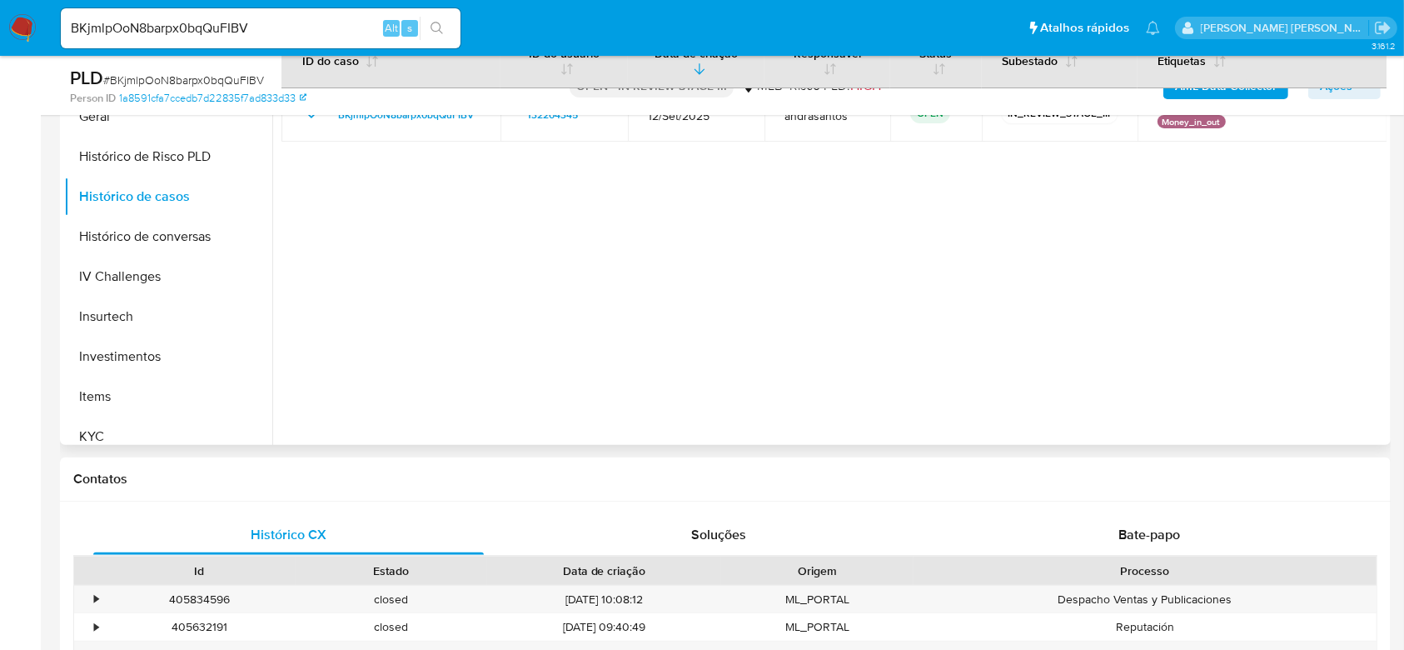
scroll to position [420, 0]
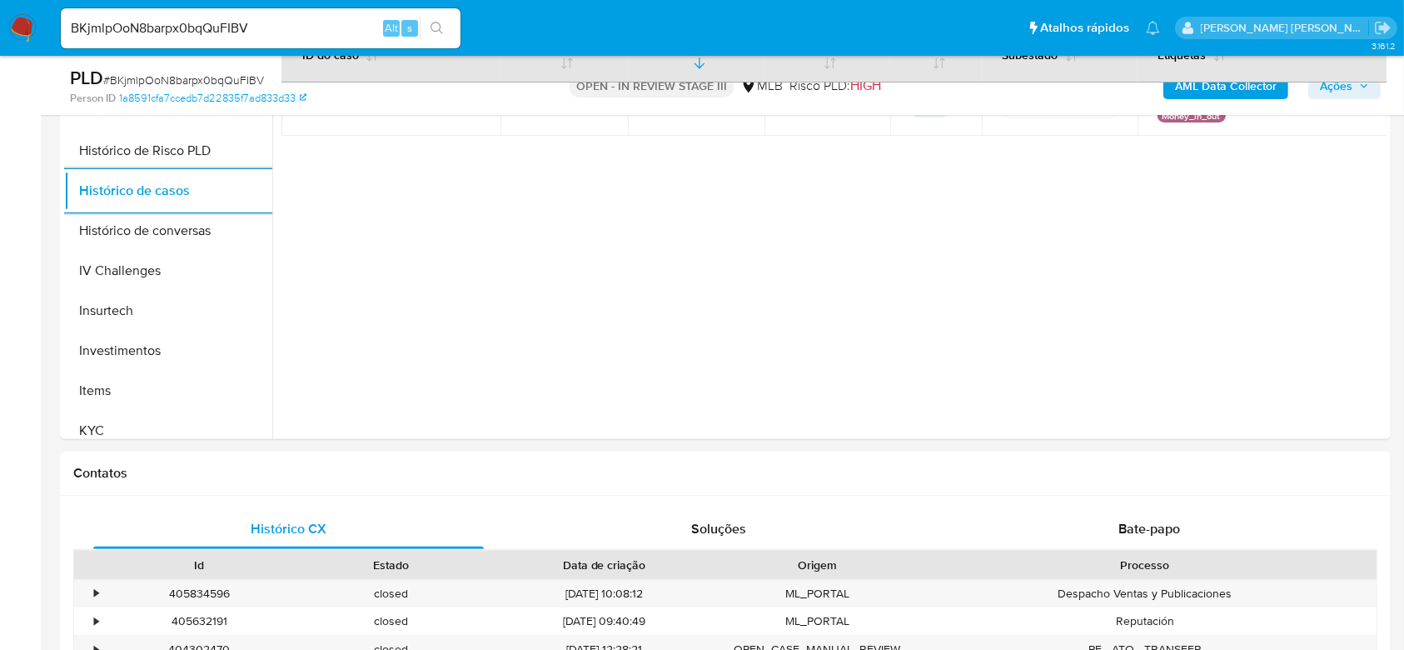
click at [188, 22] on input "BKjmlpOoN8barpx0bqQuFIBV" at bounding box center [261, 28] width 400 height 22
click at [187, 22] on input "BKjmlpOoN8barpx0bqQuFIBV" at bounding box center [261, 28] width 400 height 22
paste input "GNYtuycVDI5Fy7ULa2xu4X3p"
type input "GNYtuycVDI5Fy7ULa2xu4X3p"
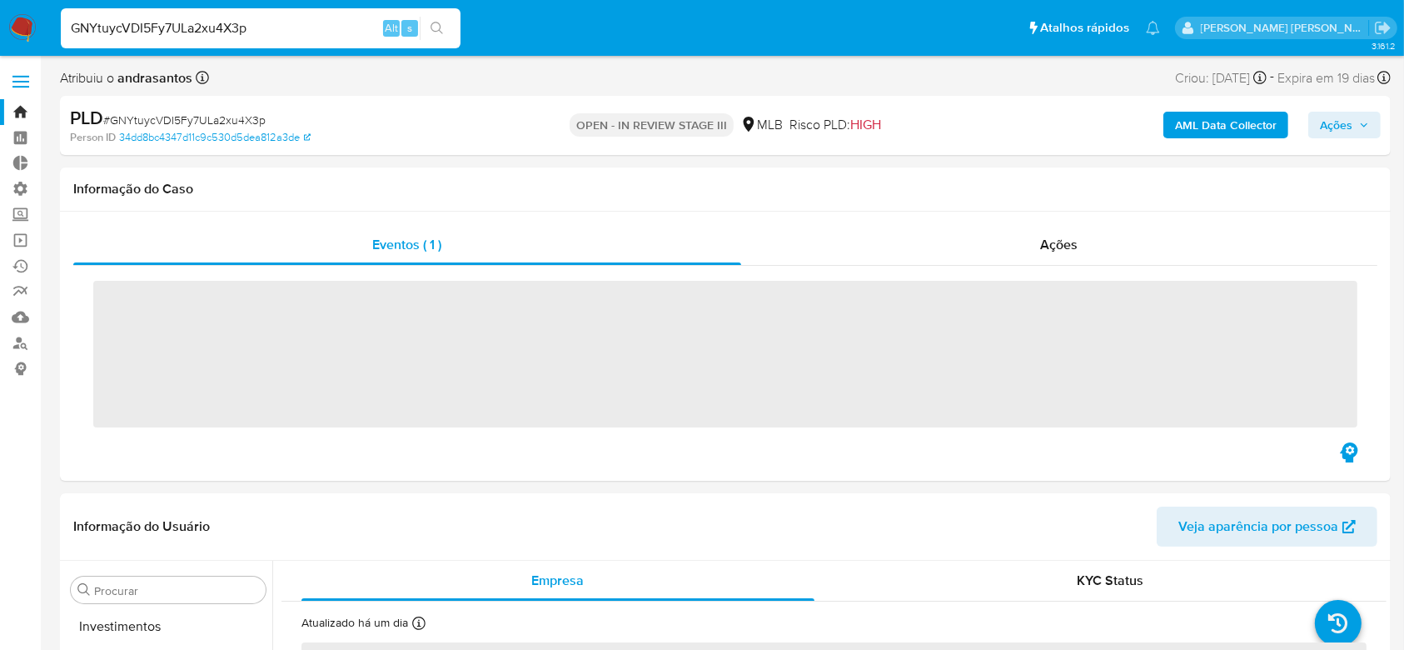
scroll to position [864, 0]
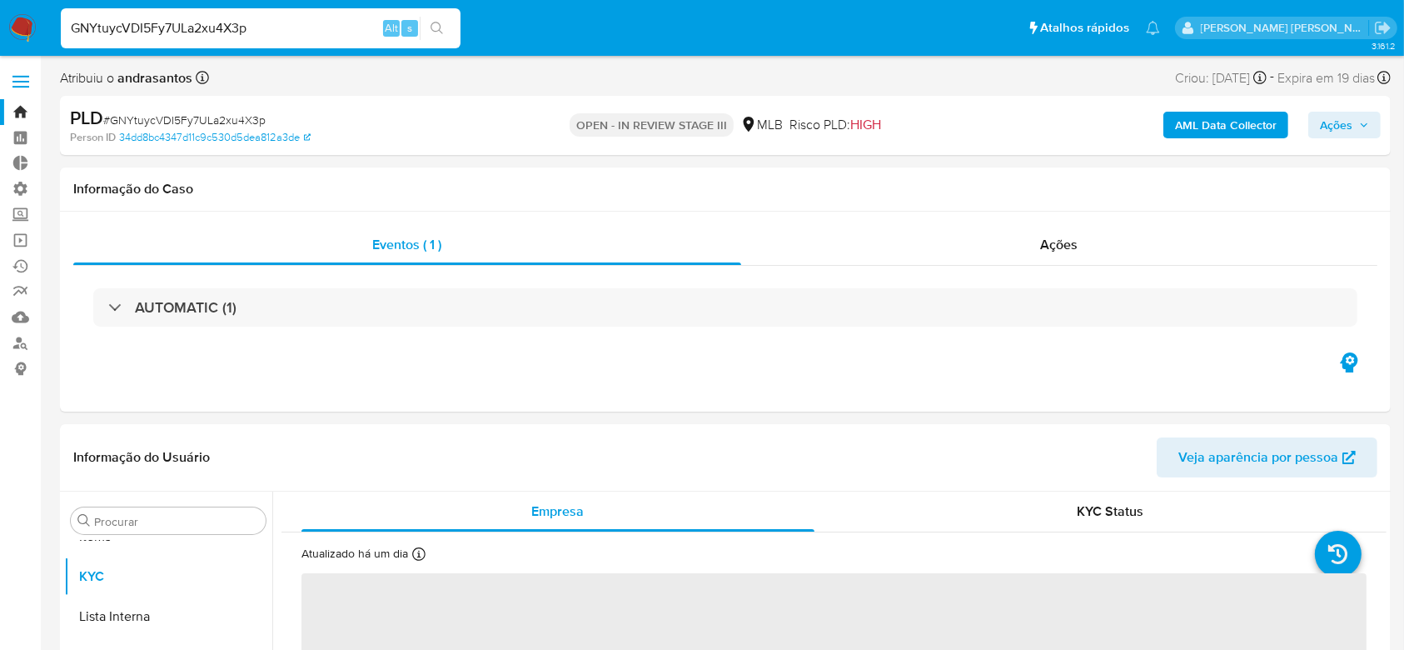
select select "10"
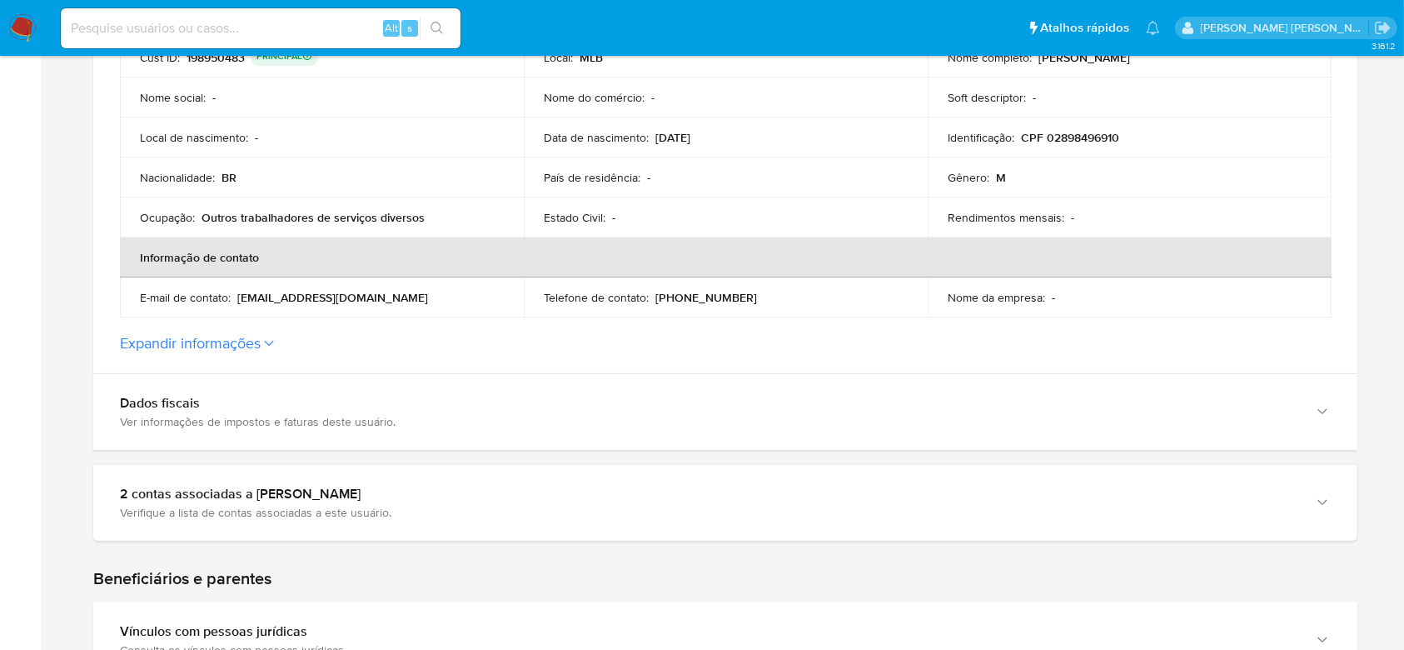
scroll to position [444, 0]
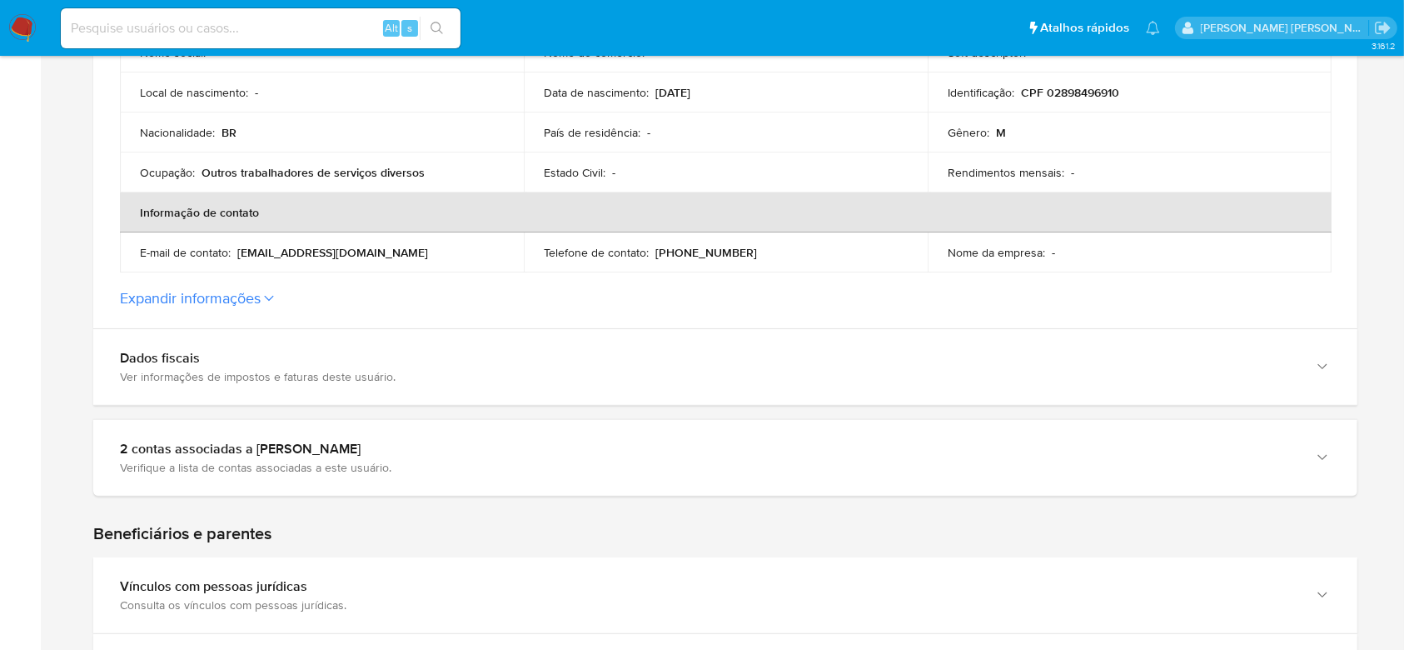
click at [273, 295] on icon at bounding box center [269, 298] width 10 height 7
click at [261, 295] on button "Expandir informações" at bounding box center [190, 298] width 141 height 18
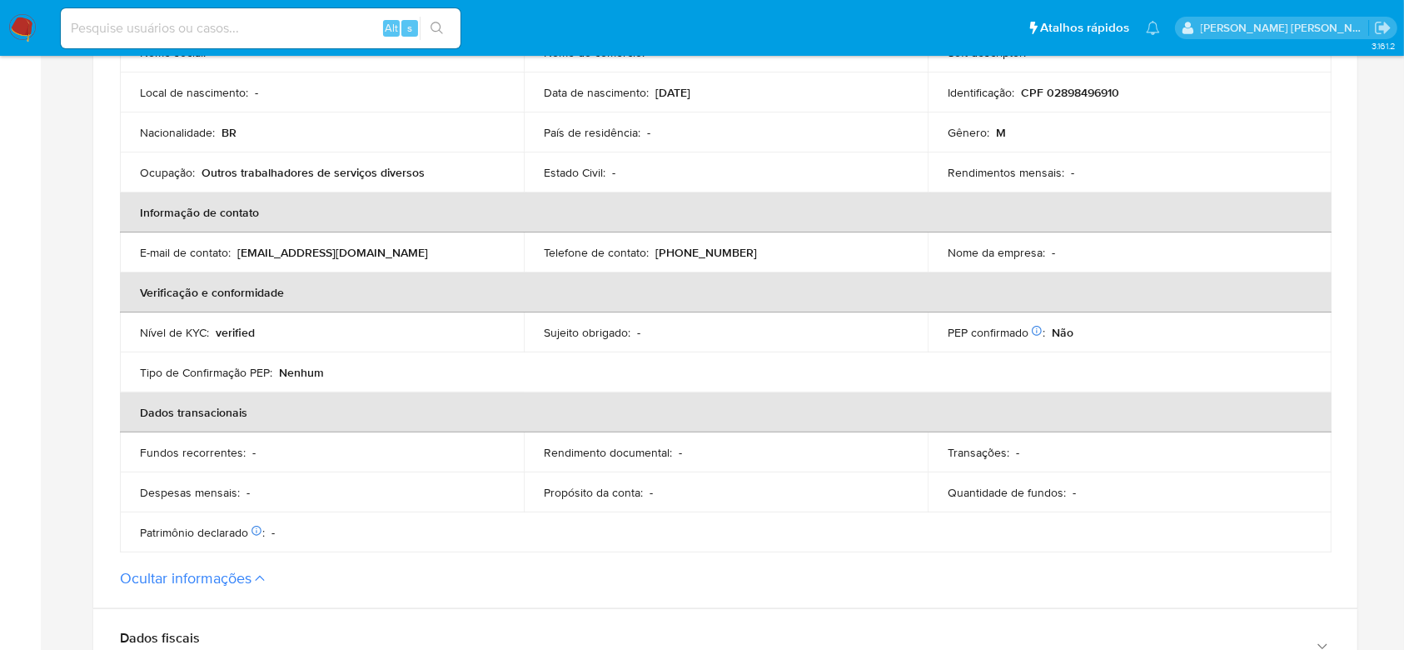
click at [273, 295] on th "Verificação e conformidade" at bounding box center [726, 292] width 1212 height 40
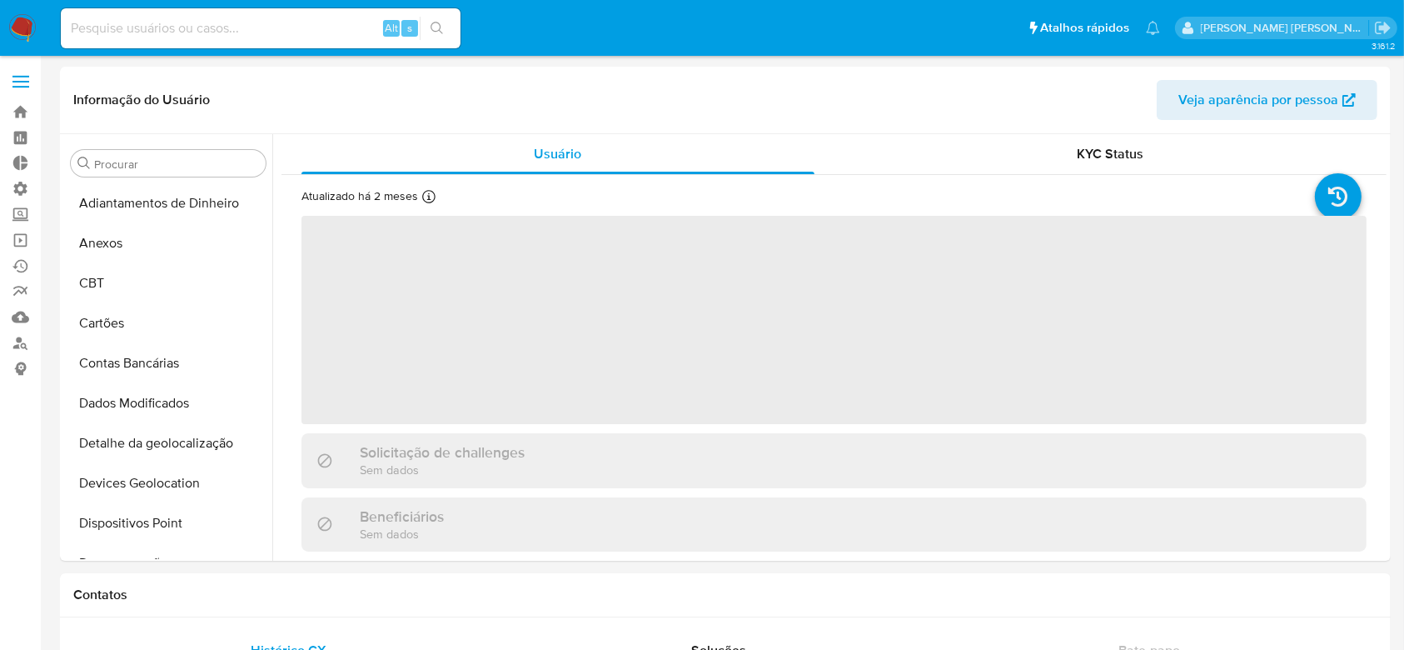
scroll to position [864, 0]
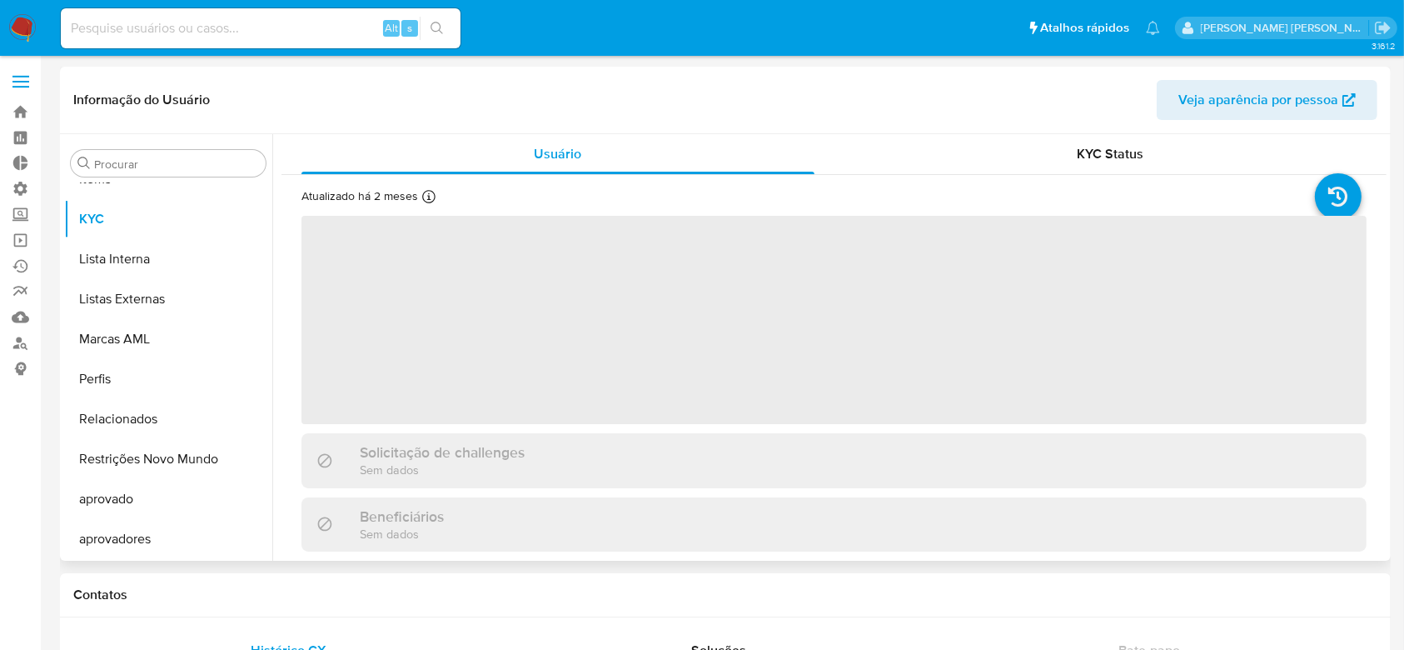
select select "10"
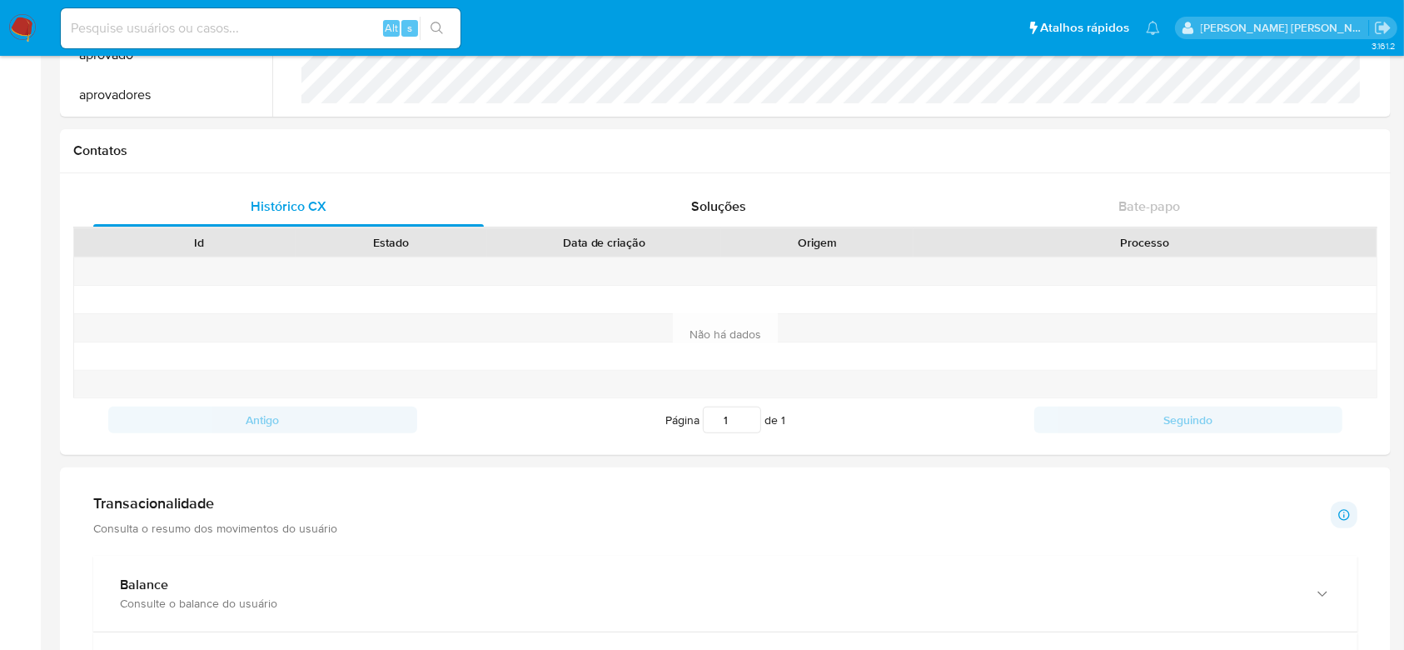
scroll to position [0, 0]
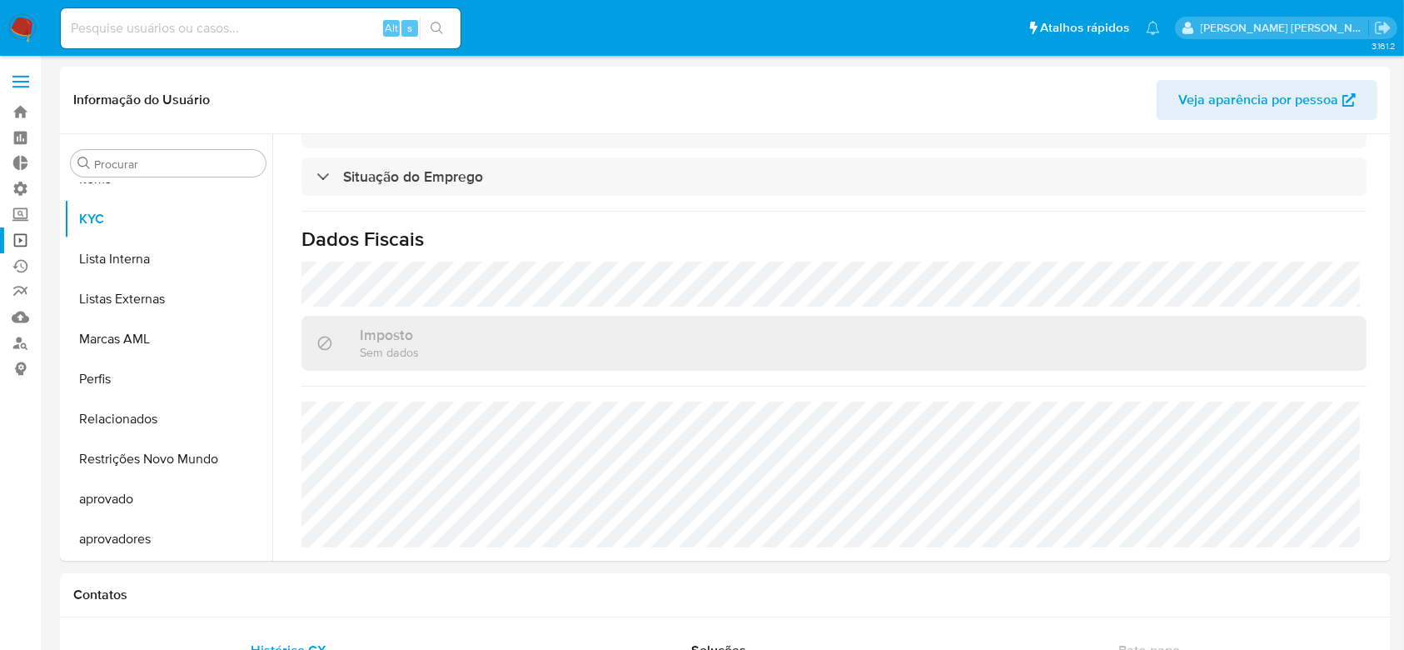
click at [24, 240] on link "Operações em massa" at bounding box center [99, 240] width 198 height 26
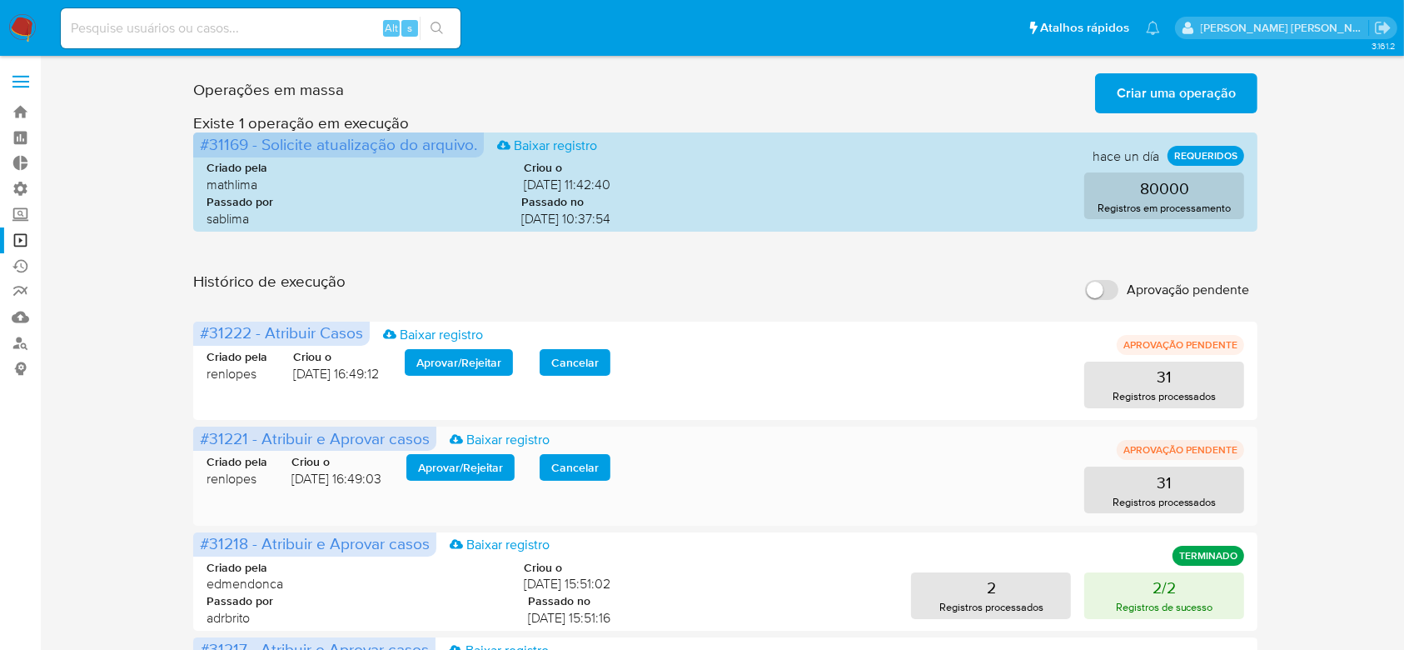
click at [460, 469] on span "Aprovar / Rejeitar" at bounding box center [460, 466] width 85 height 23
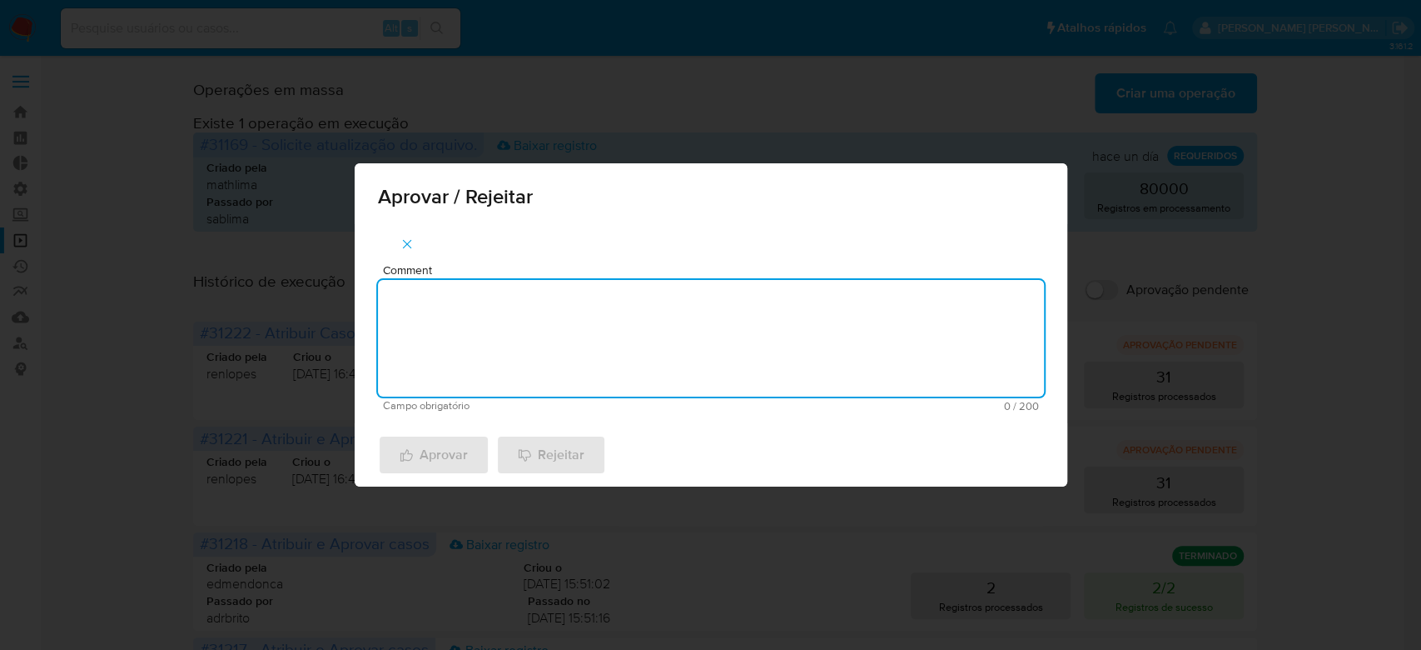
click at [536, 325] on textarea "Comment" at bounding box center [711, 338] width 666 height 117
drag, startPoint x: 557, startPoint y: 302, endPoint x: 284, endPoint y: 301, distance: 273.1
click at [284, 301] on div "Aprovar / Rejeitar Comment Para tratamento. Campo obrigatório 16 / 200 184 cara…" at bounding box center [710, 325] width 1421 height 650
click at [416, 336] on textarea "Para tratamento." at bounding box center [711, 338] width 666 height 117
type textarea "Para tratamento."
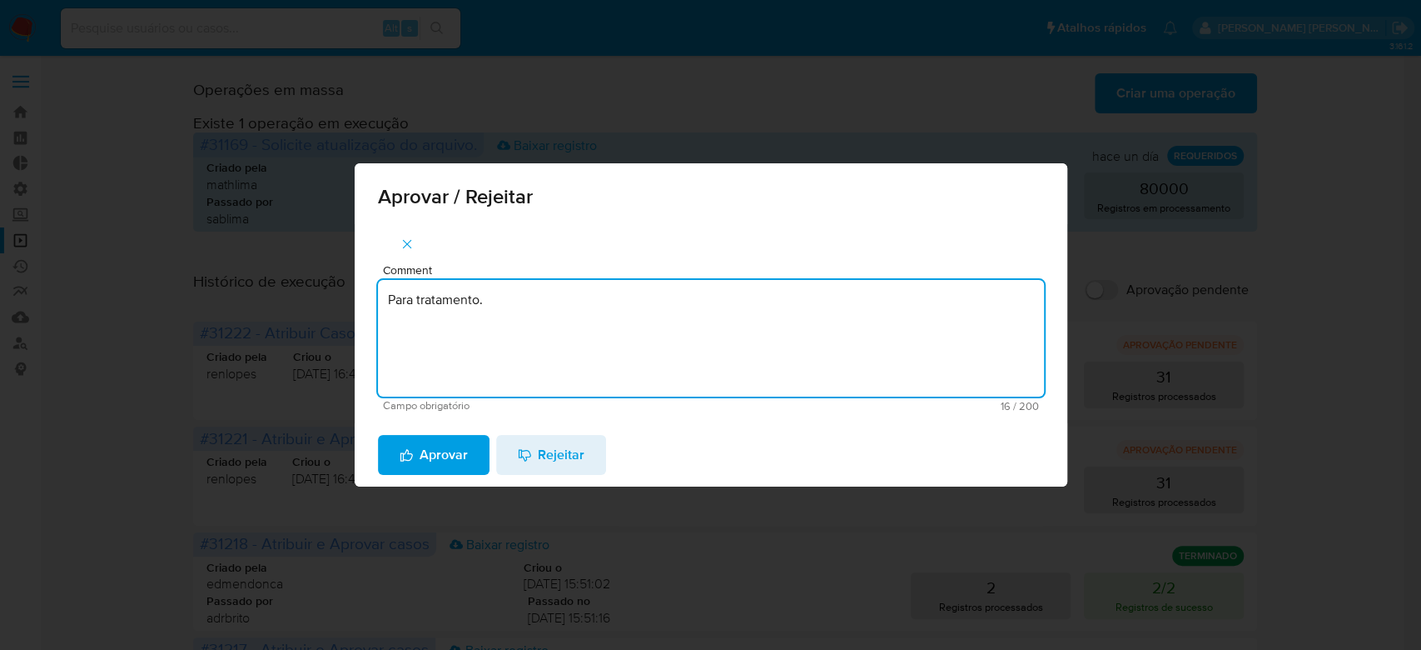
click at [446, 457] on span "Aprovar" at bounding box center [434, 454] width 68 height 37
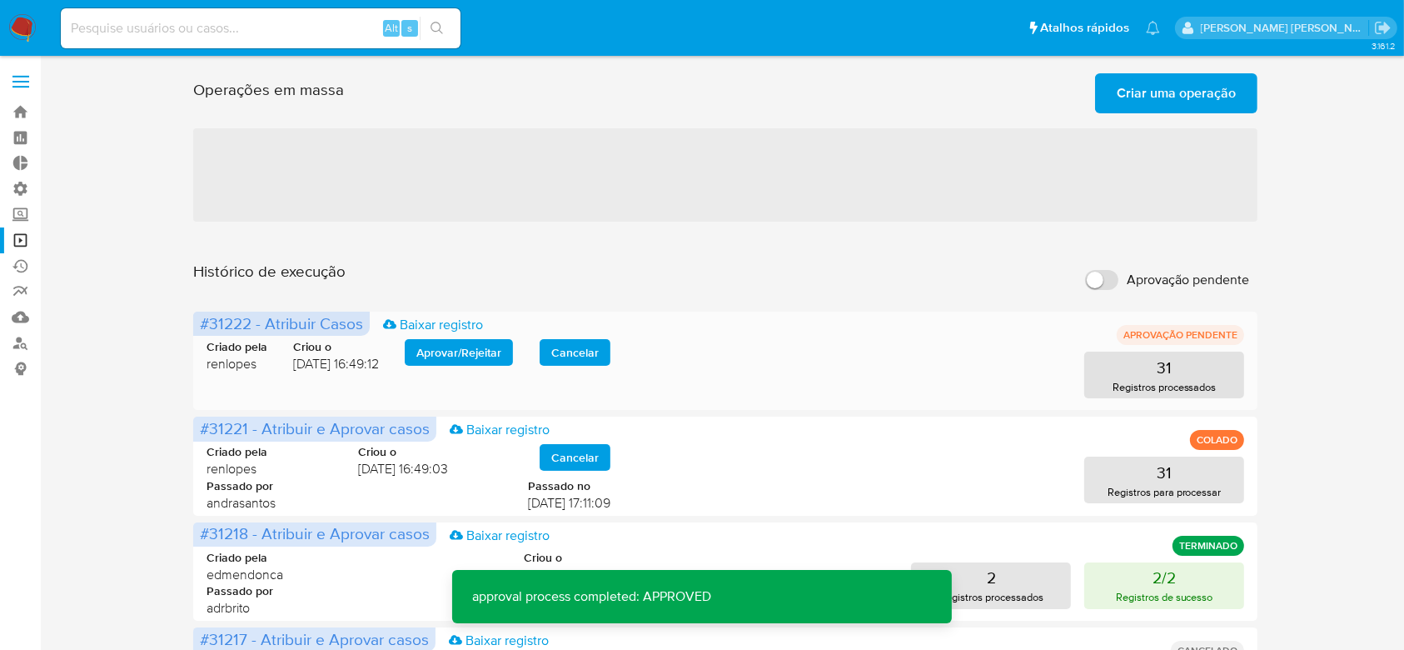
click at [481, 343] on span "Aprovar / Rejeitar" at bounding box center [458, 352] width 85 height 23
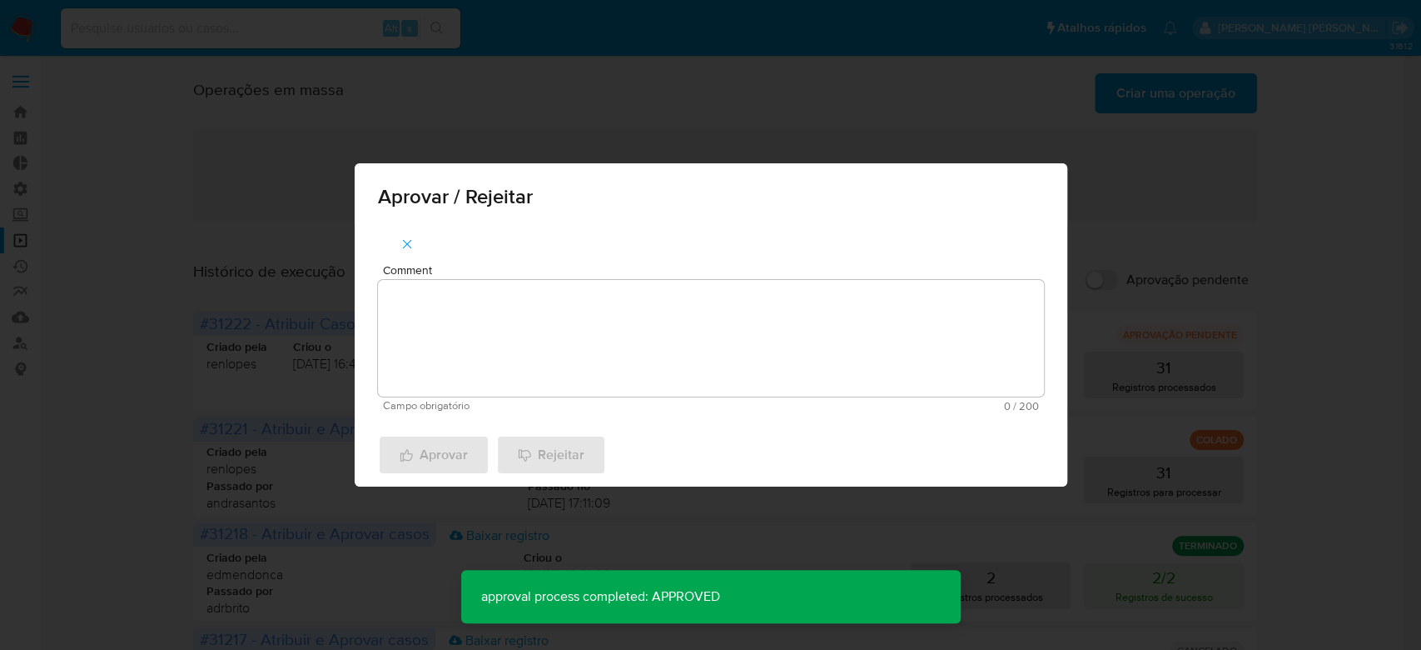
click at [488, 306] on textarea "Comment" at bounding box center [711, 338] width 666 height 117
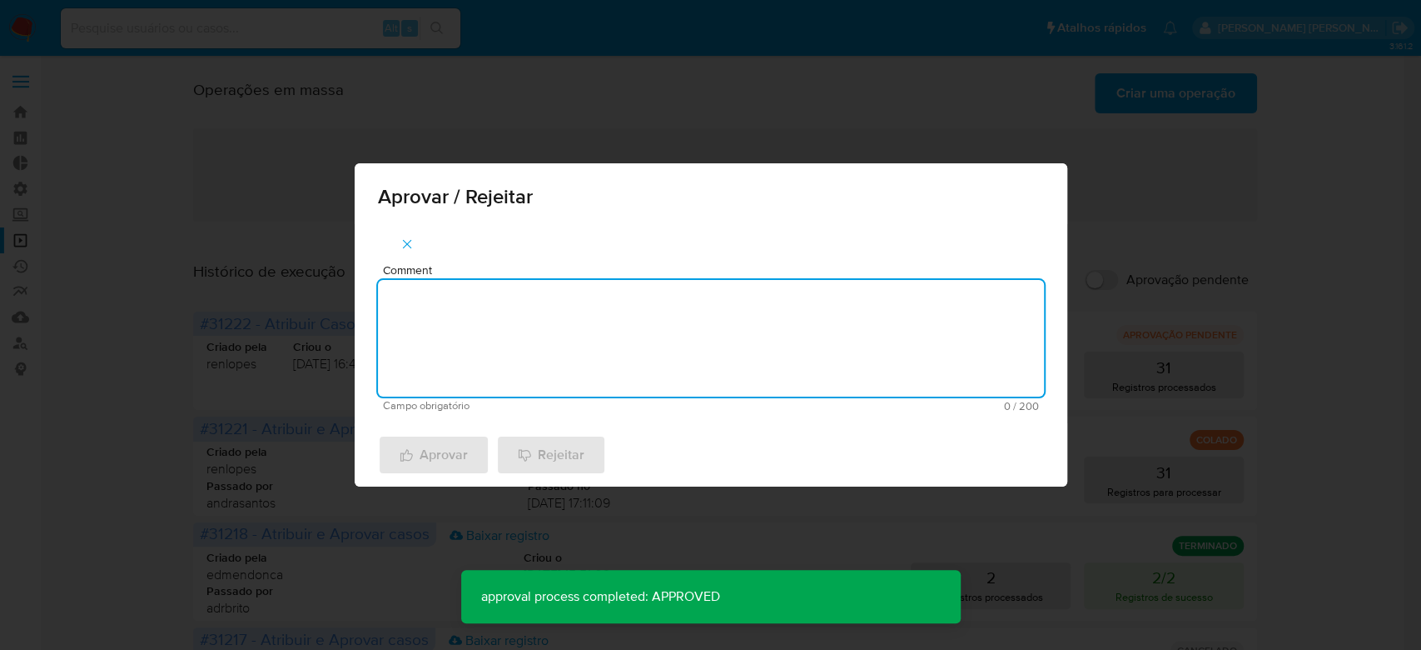
paste textarea "Para tratamento."
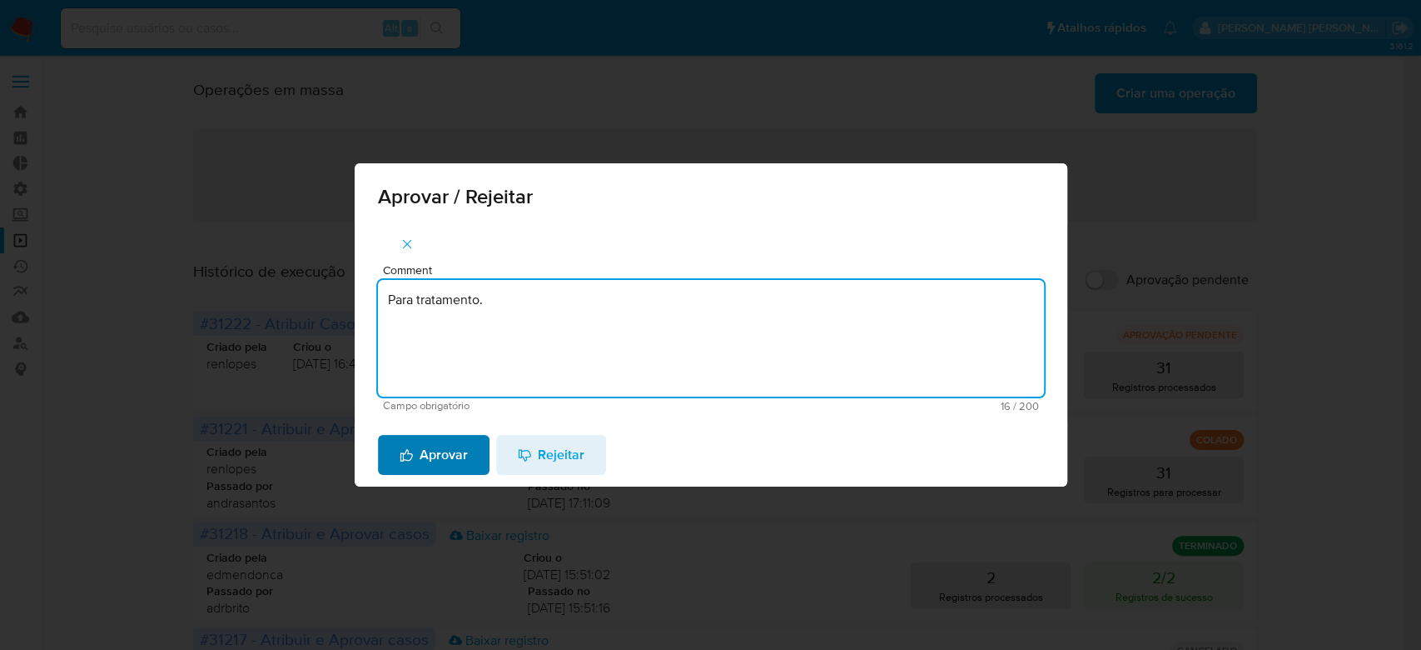
type textarea "Para tratamento."
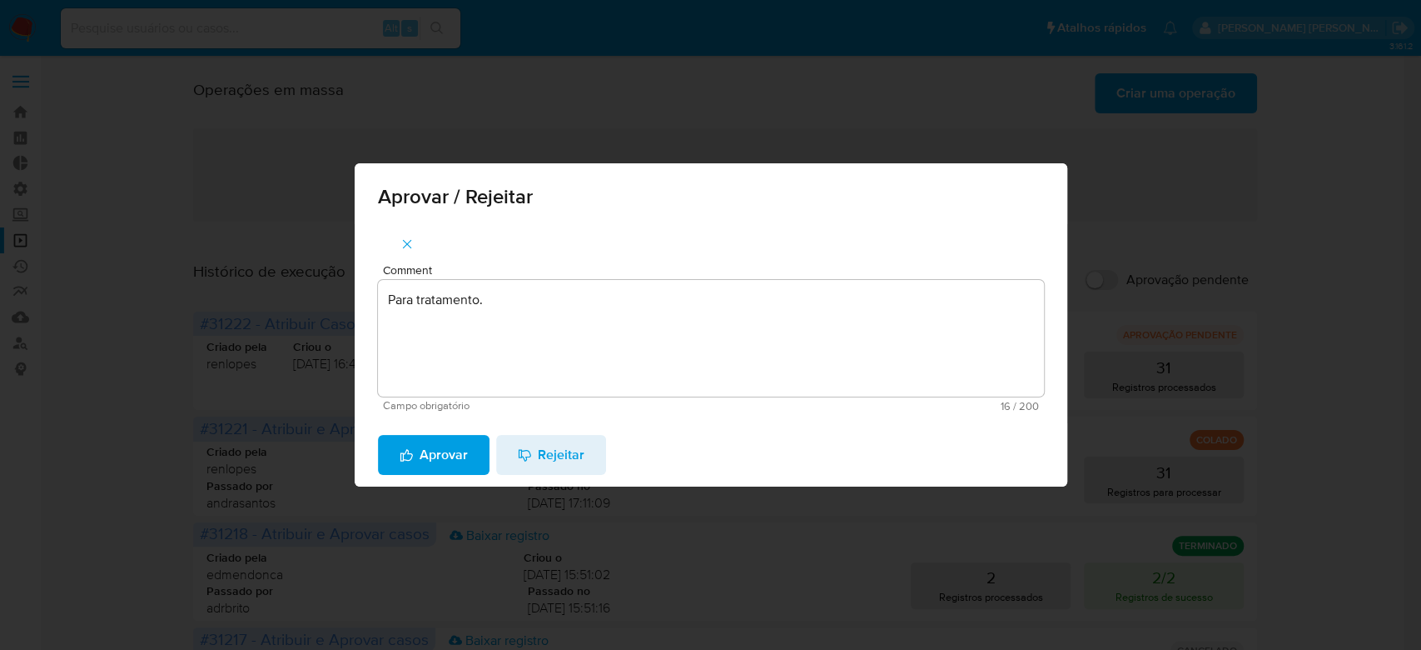
click at [456, 455] on span "Aprovar" at bounding box center [434, 454] width 68 height 37
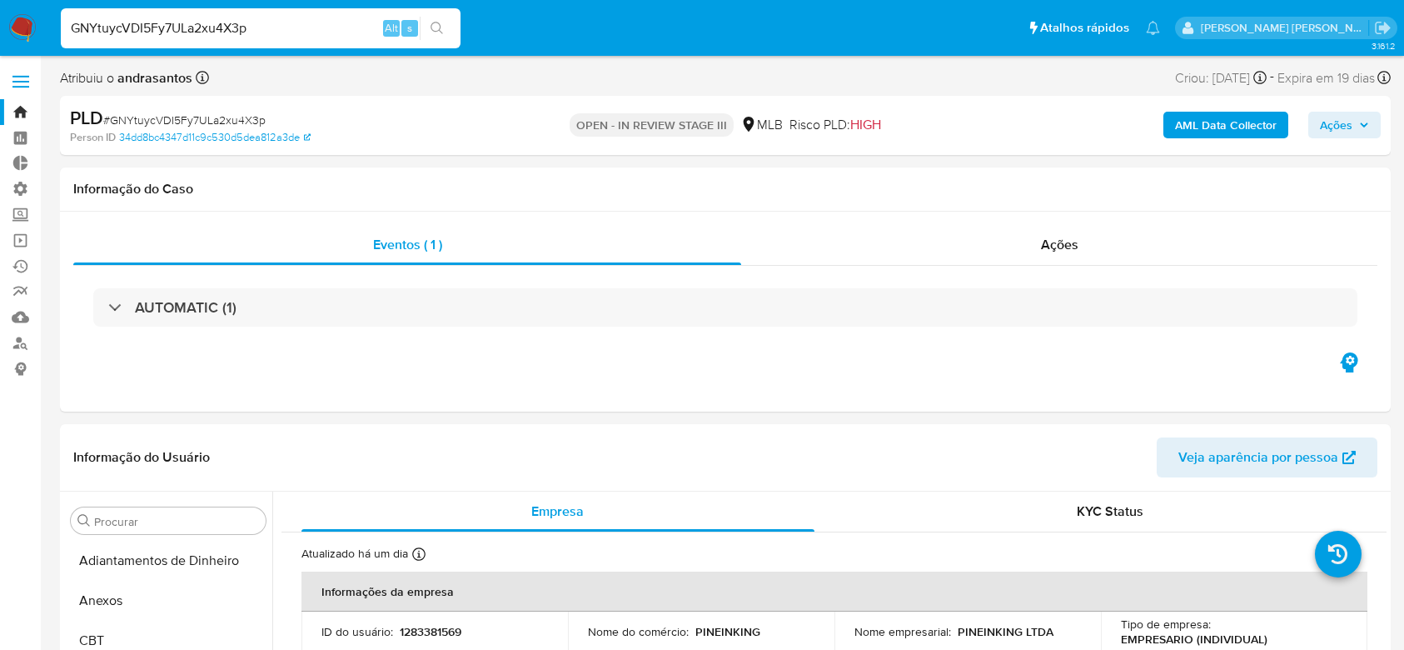
select select "10"
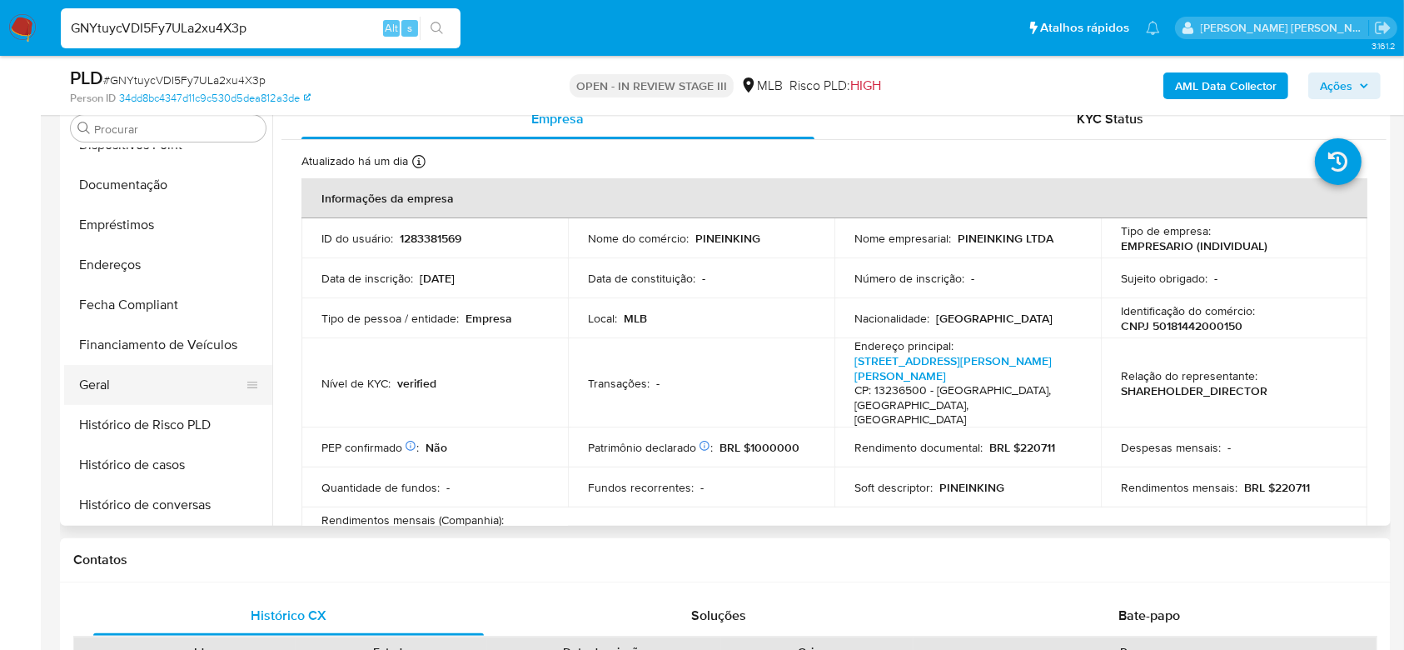
scroll to position [308, 0]
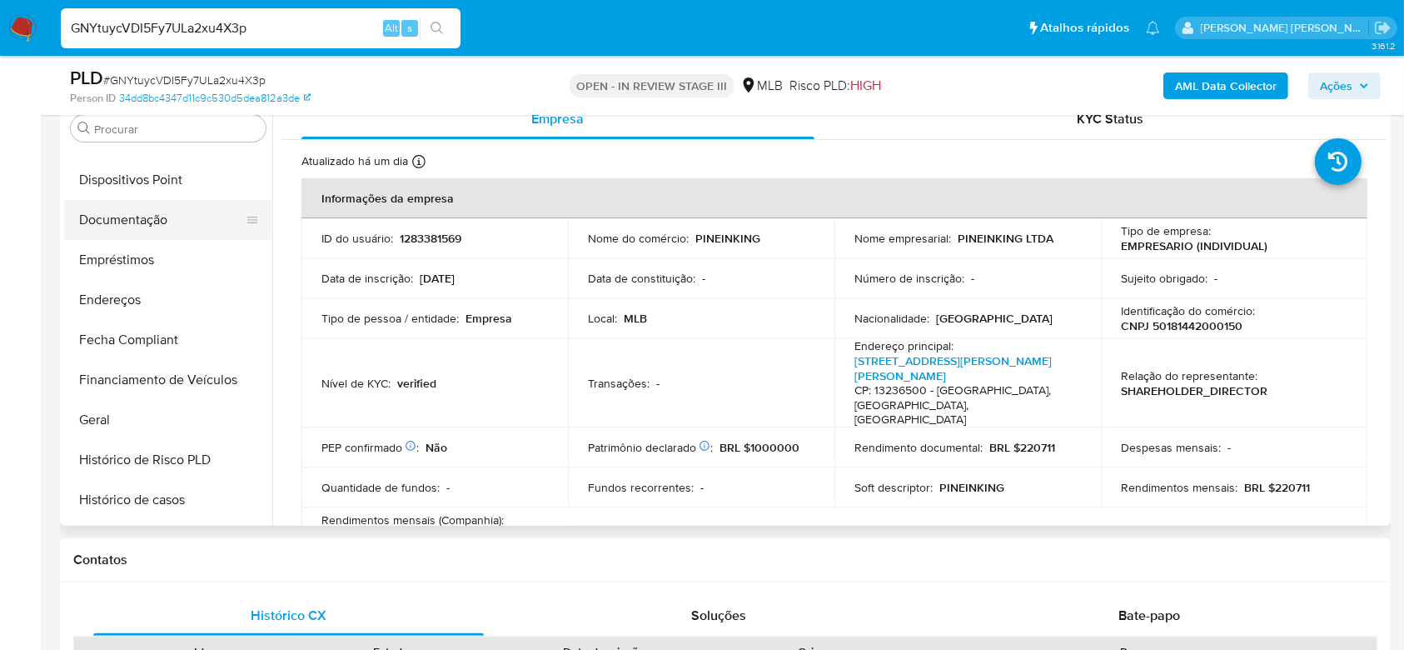
click at [152, 215] on button "Documentação" at bounding box center [161, 220] width 195 height 40
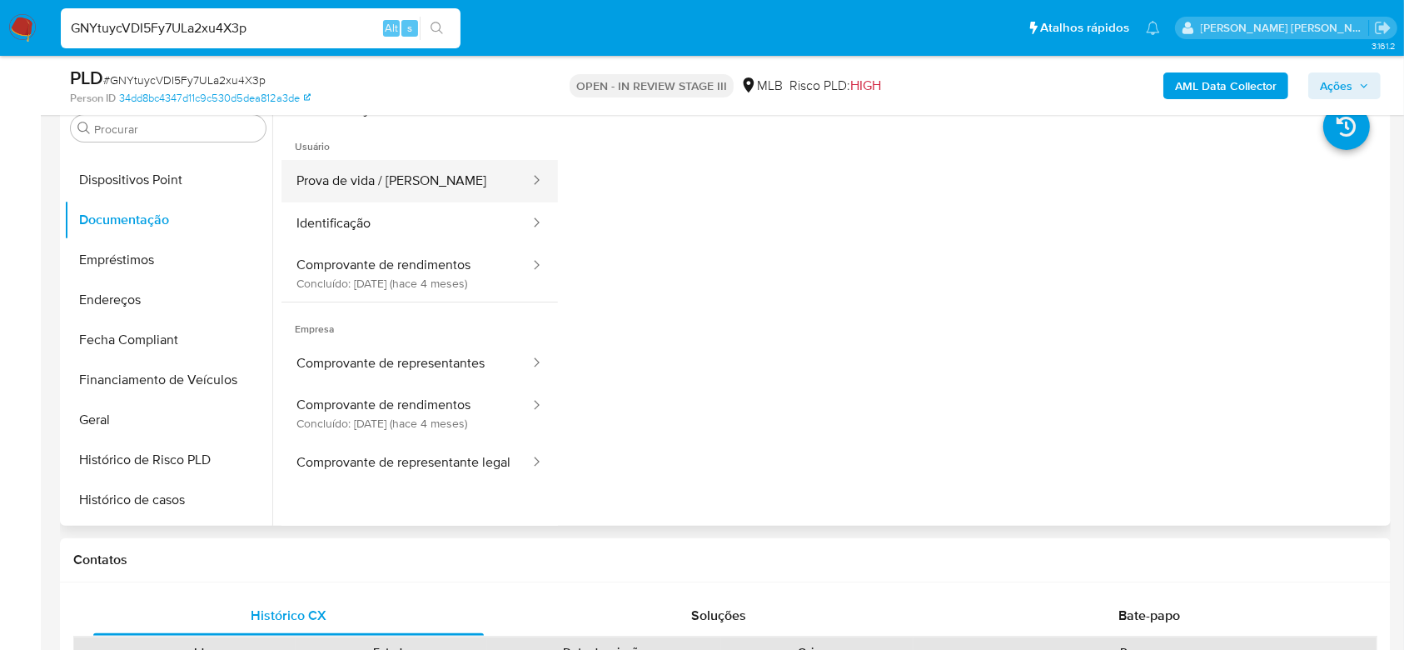
click at [348, 187] on button "Prova de vida / [PERSON_NAME]" at bounding box center [406, 181] width 250 height 42
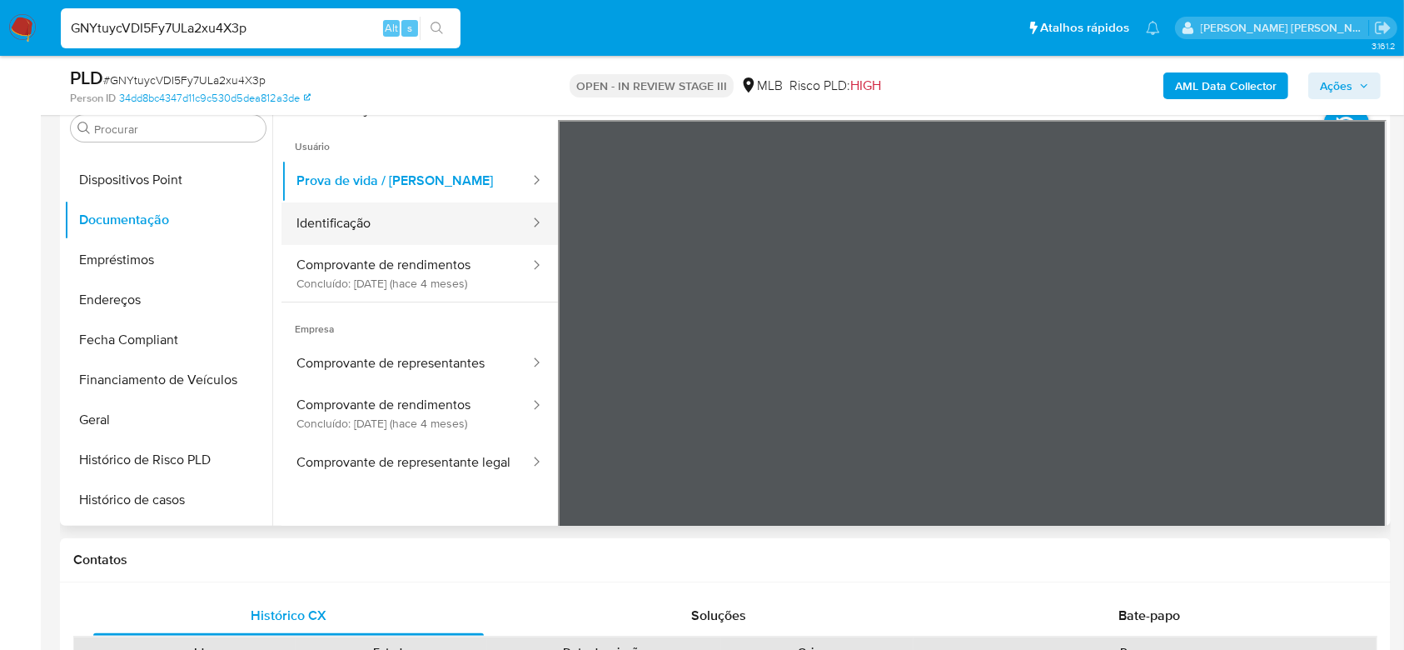
click at [320, 217] on button "Identificação" at bounding box center [406, 223] width 250 height 42
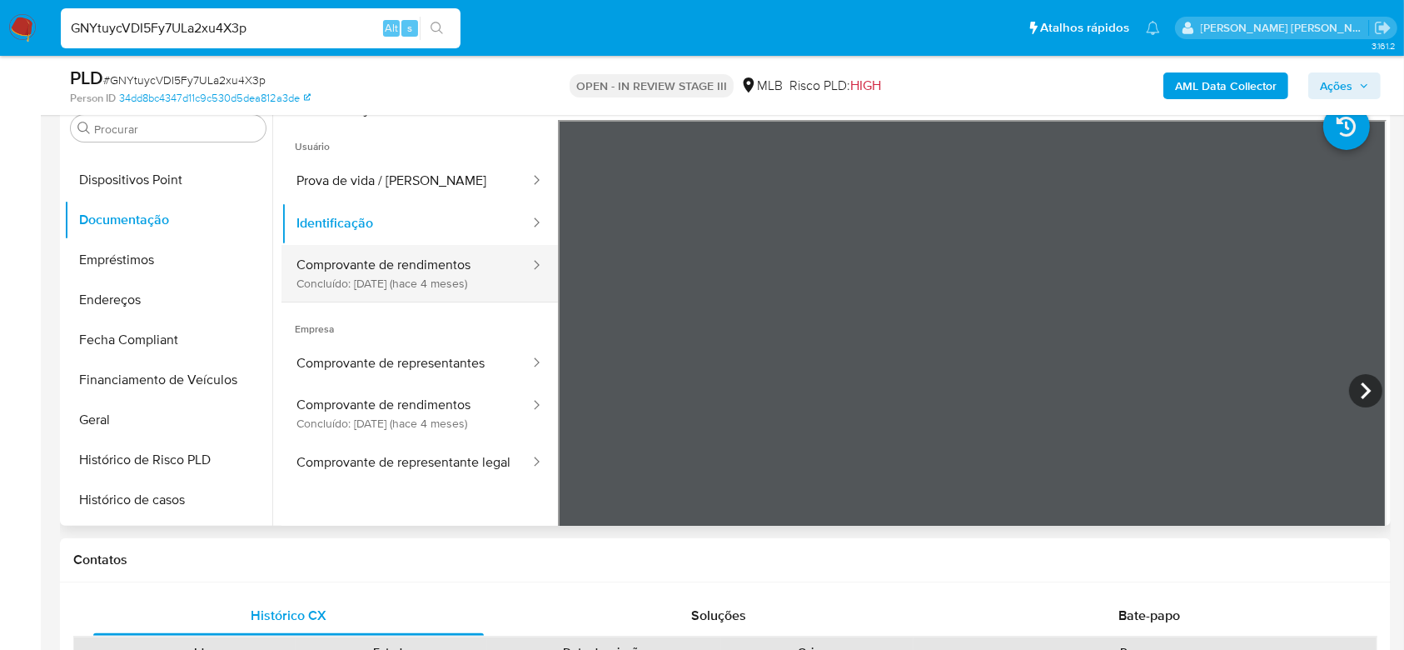
click at [406, 257] on button "Comprovante de rendimentos Concluído: 05/06/2025 (hace 4 meses)" at bounding box center [406, 273] width 250 height 57
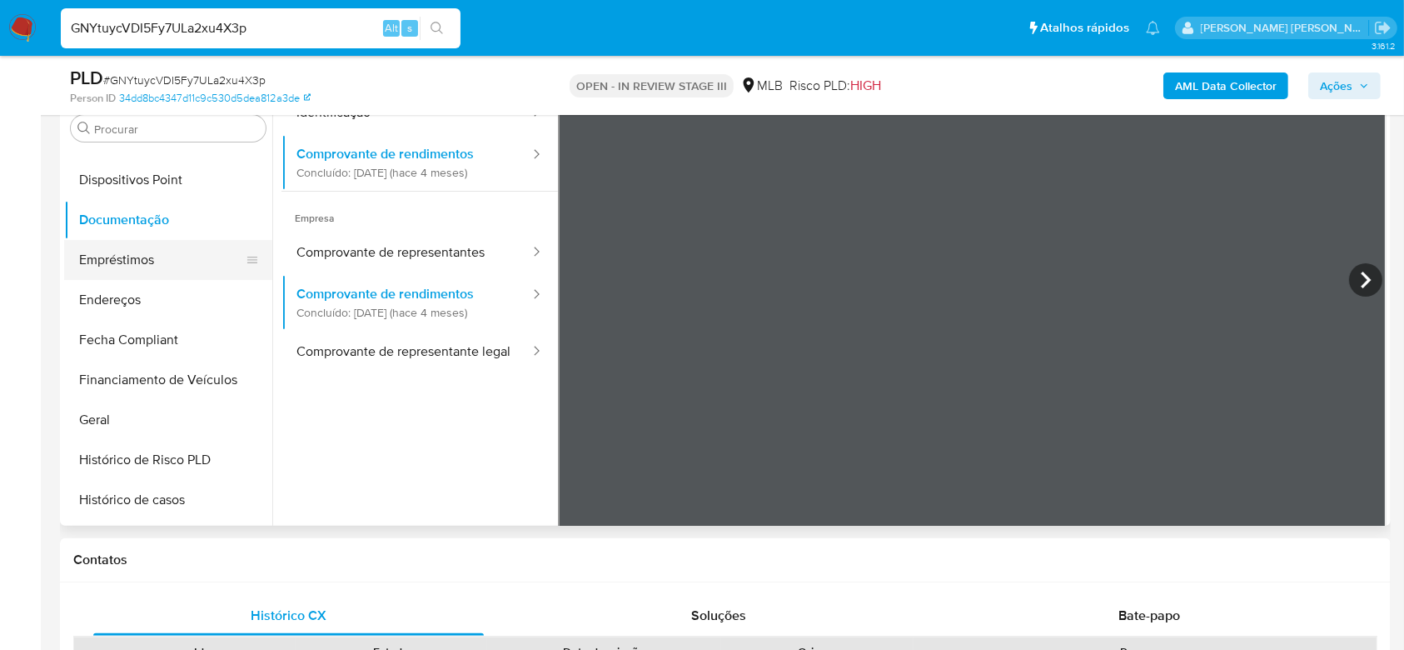
scroll to position [420, 0]
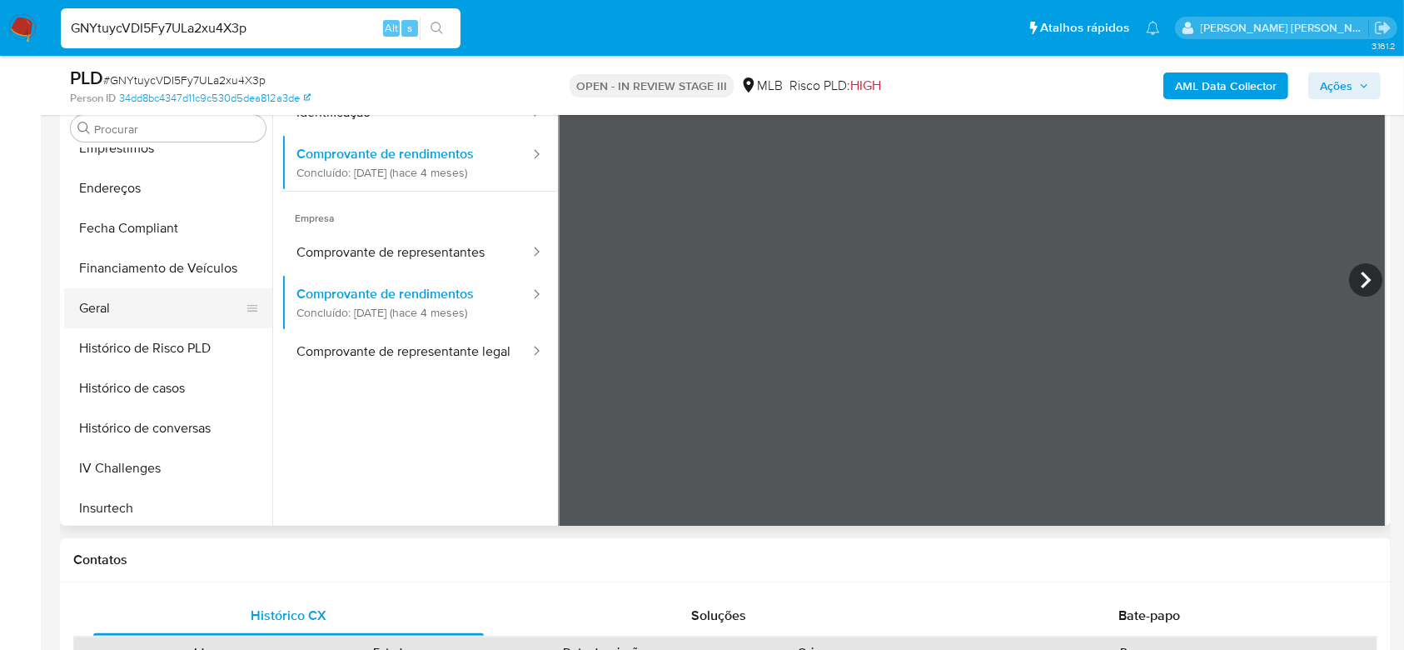
click at [93, 316] on button "Geral" at bounding box center [161, 308] width 195 height 40
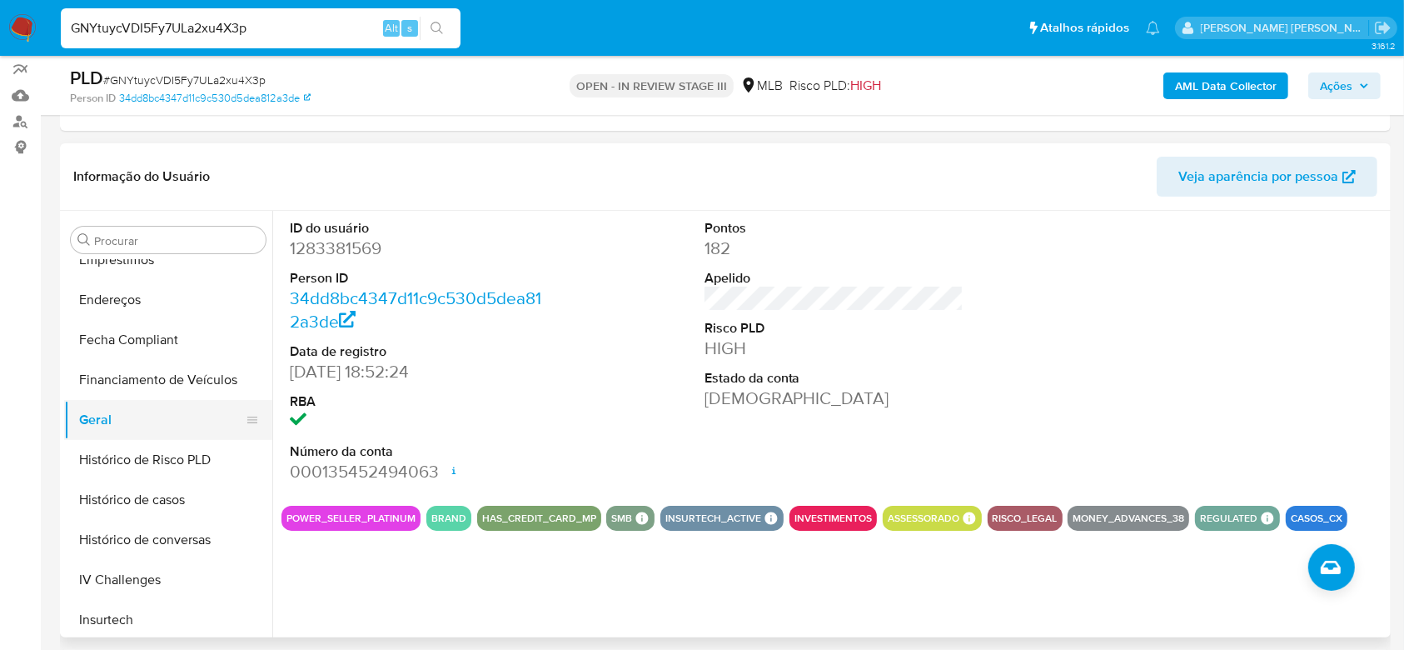
scroll to position [530, 0]
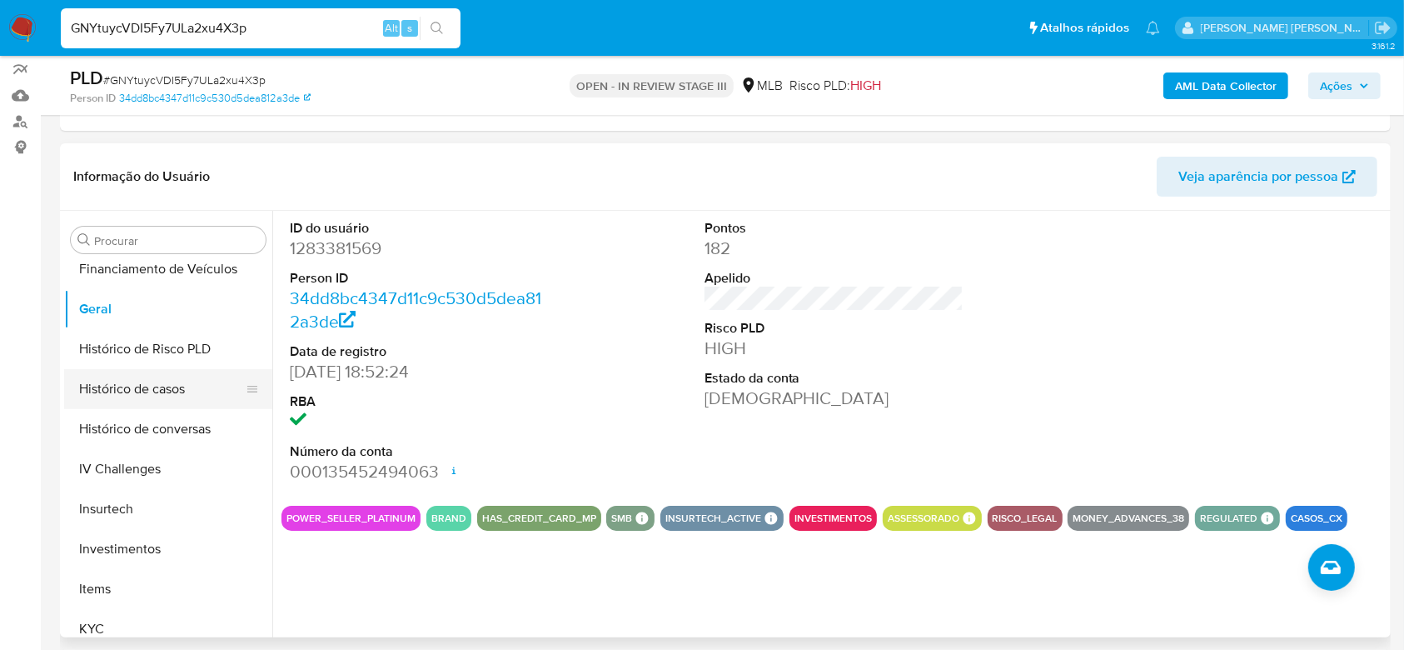
click at [128, 401] on button "Histórico de casos" at bounding box center [161, 389] width 195 height 40
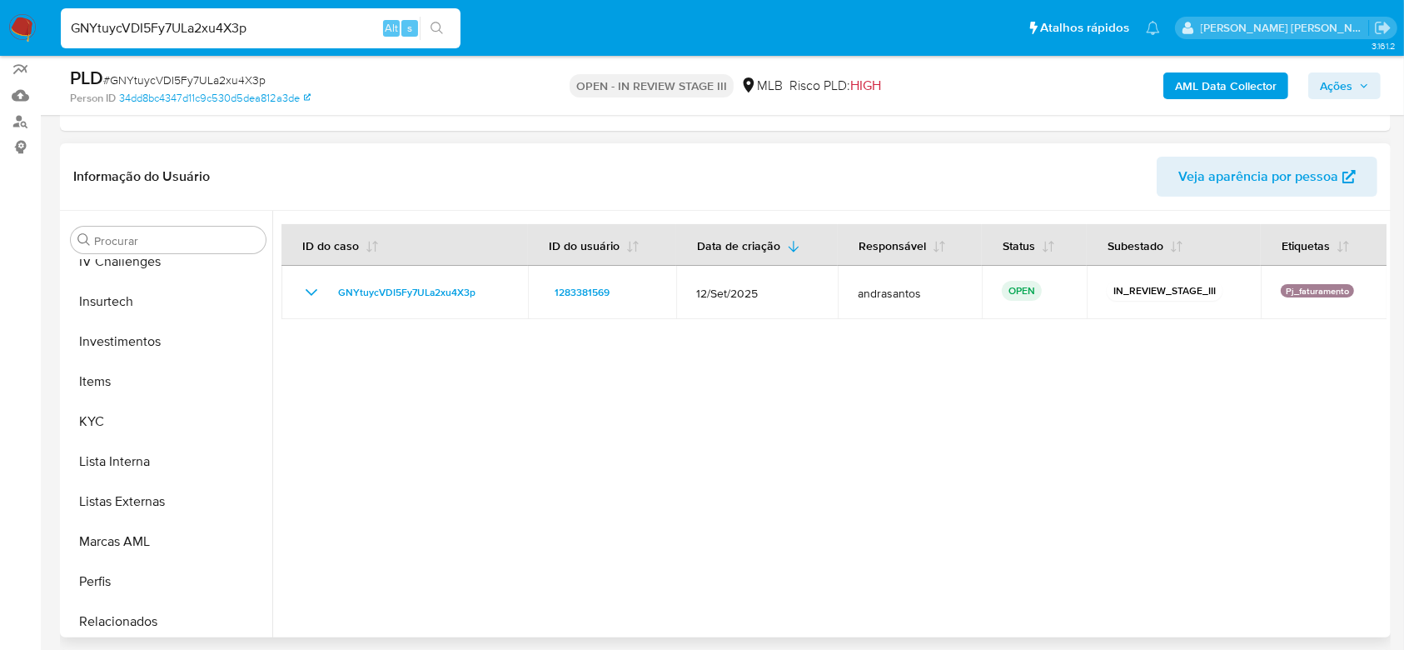
scroll to position [753, 0]
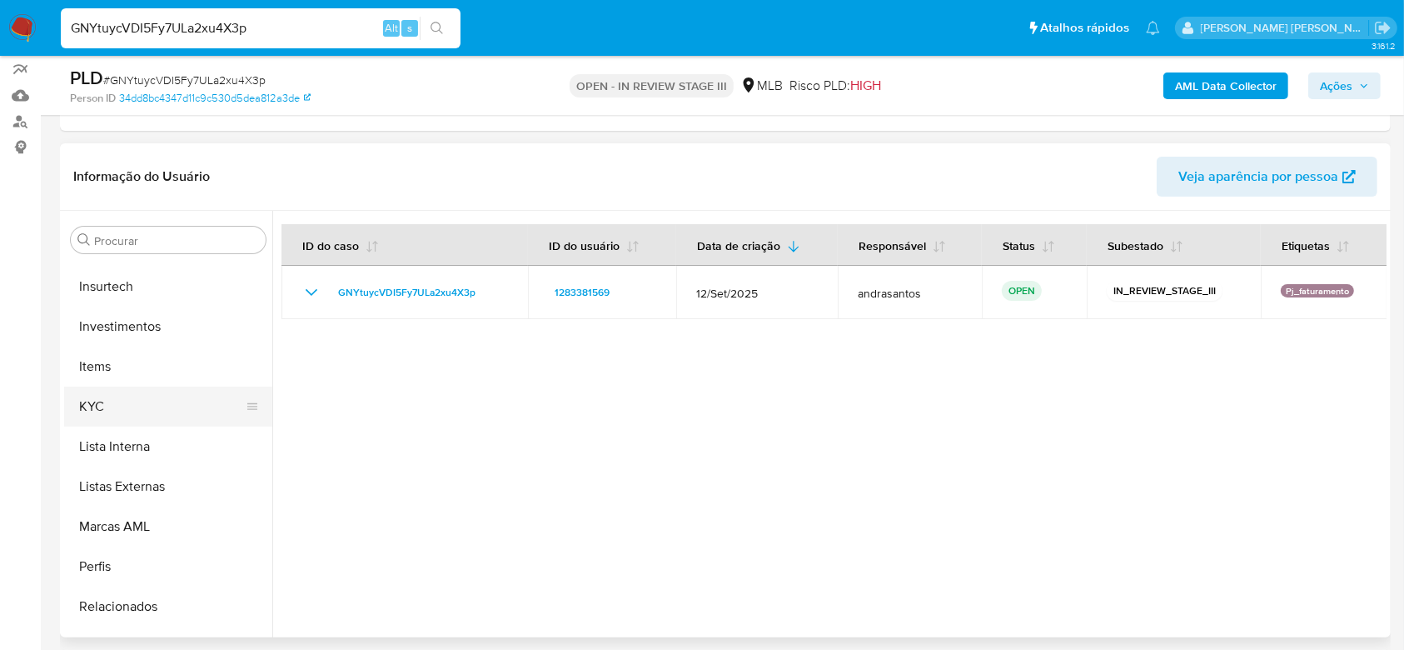
click at [114, 403] on button "KYC" at bounding box center [161, 406] width 195 height 40
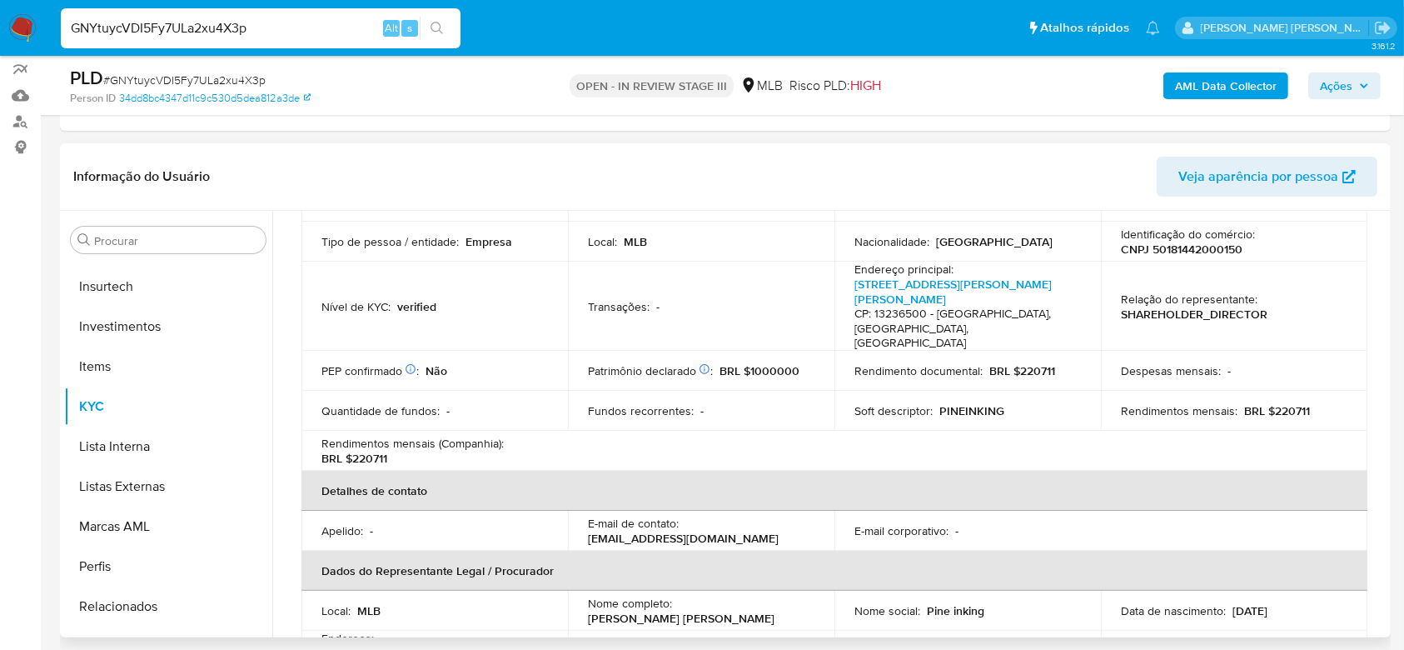
scroll to position [0, 0]
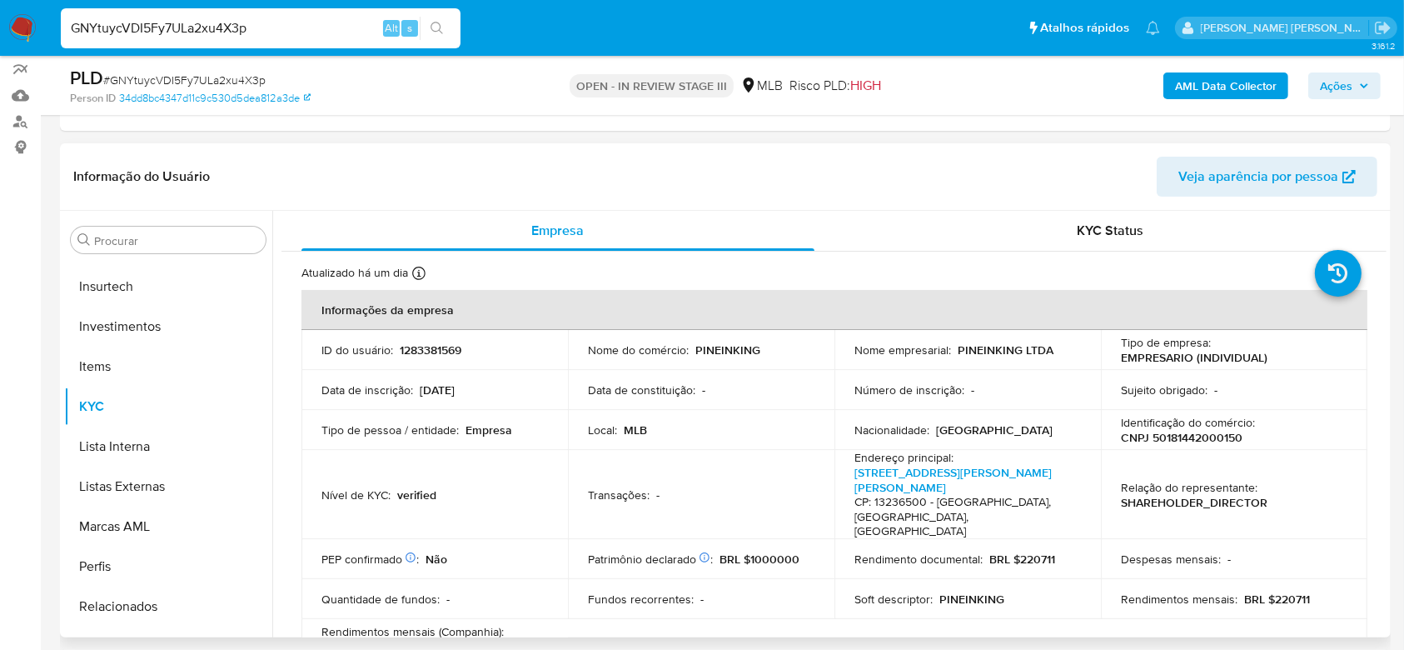
click at [1167, 434] on p "CNPJ 50181442000150" at bounding box center [1182, 437] width 122 height 15
copy p "50181442000150"
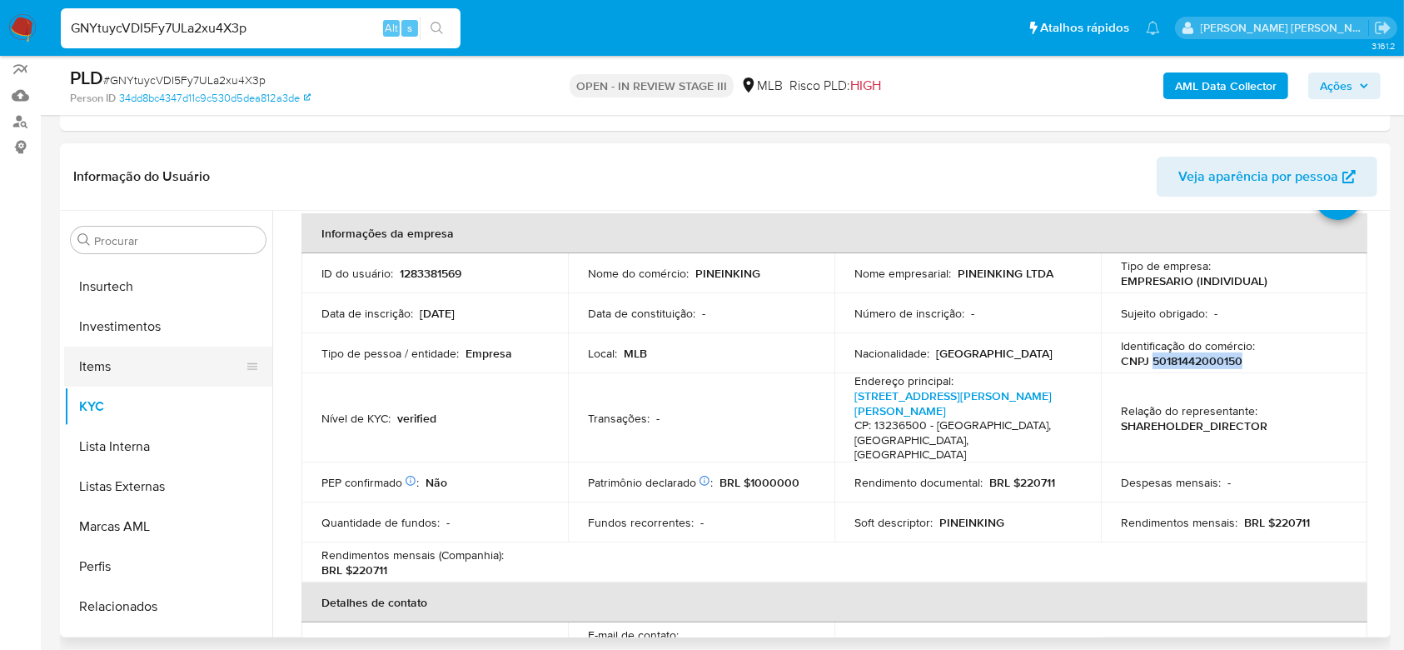
scroll to position [530, 0]
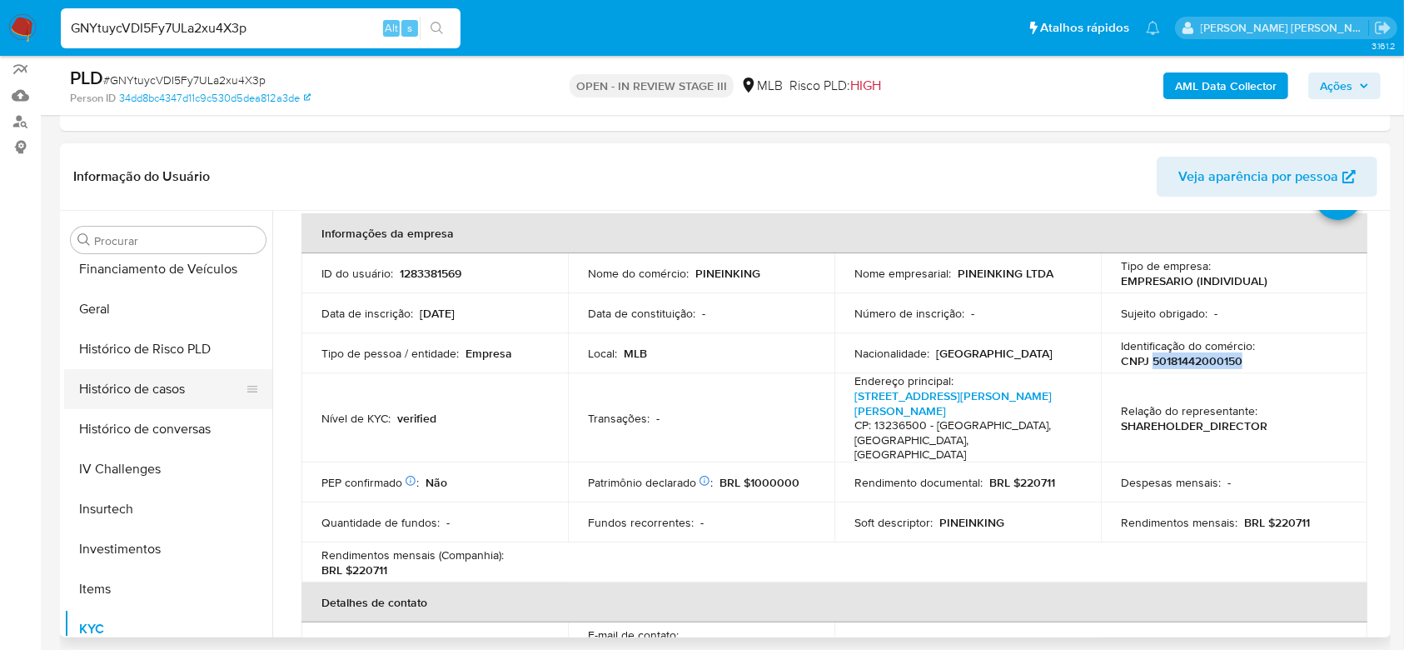
drag, startPoint x: 187, startPoint y: 396, endPoint x: 231, endPoint y: 367, distance: 53.6
click at [187, 397] on button "Histórico de casos" at bounding box center [161, 389] width 195 height 40
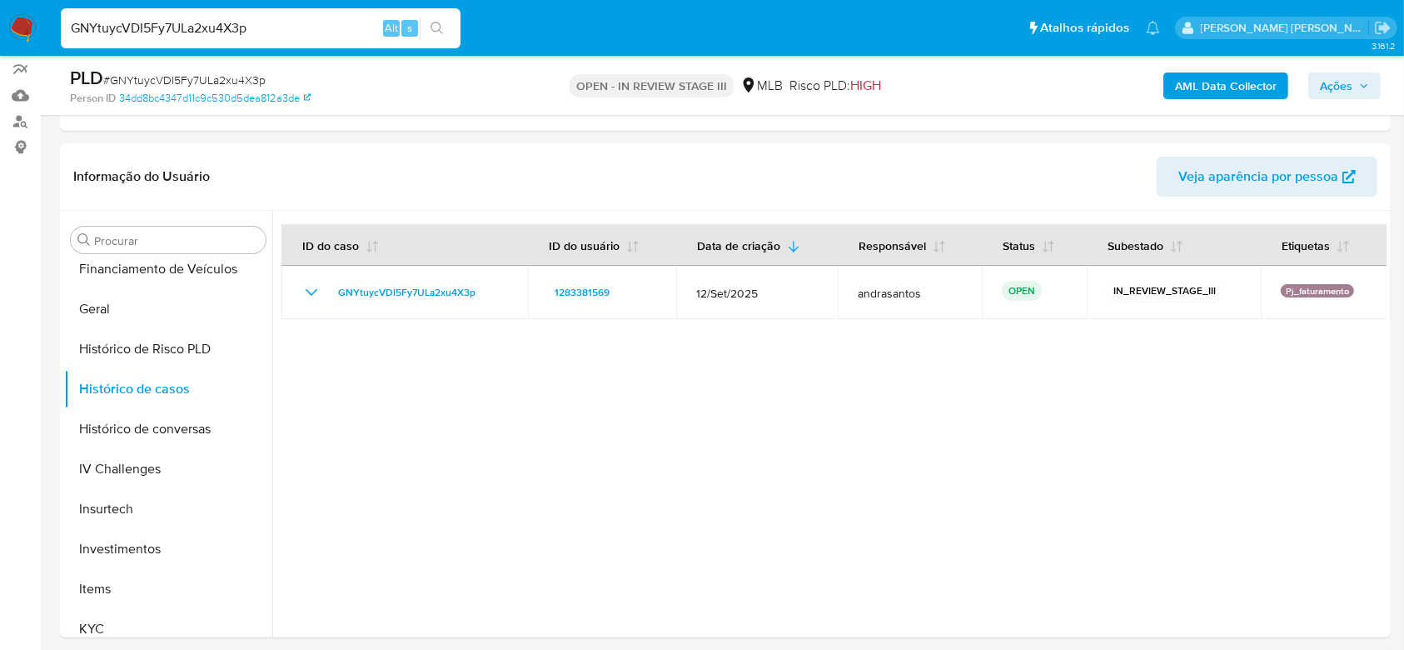
click at [153, 31] on input "GNYtuycVDI5Fy7ULa2xu4X3p" at bounding box center [261, 28] width 400 height 22
paste input "xXYsW6Qw3y8fnd4j7DbzpmD1"
type input "xXYsW6Qw3y8fnd4j7DbzpmD1"
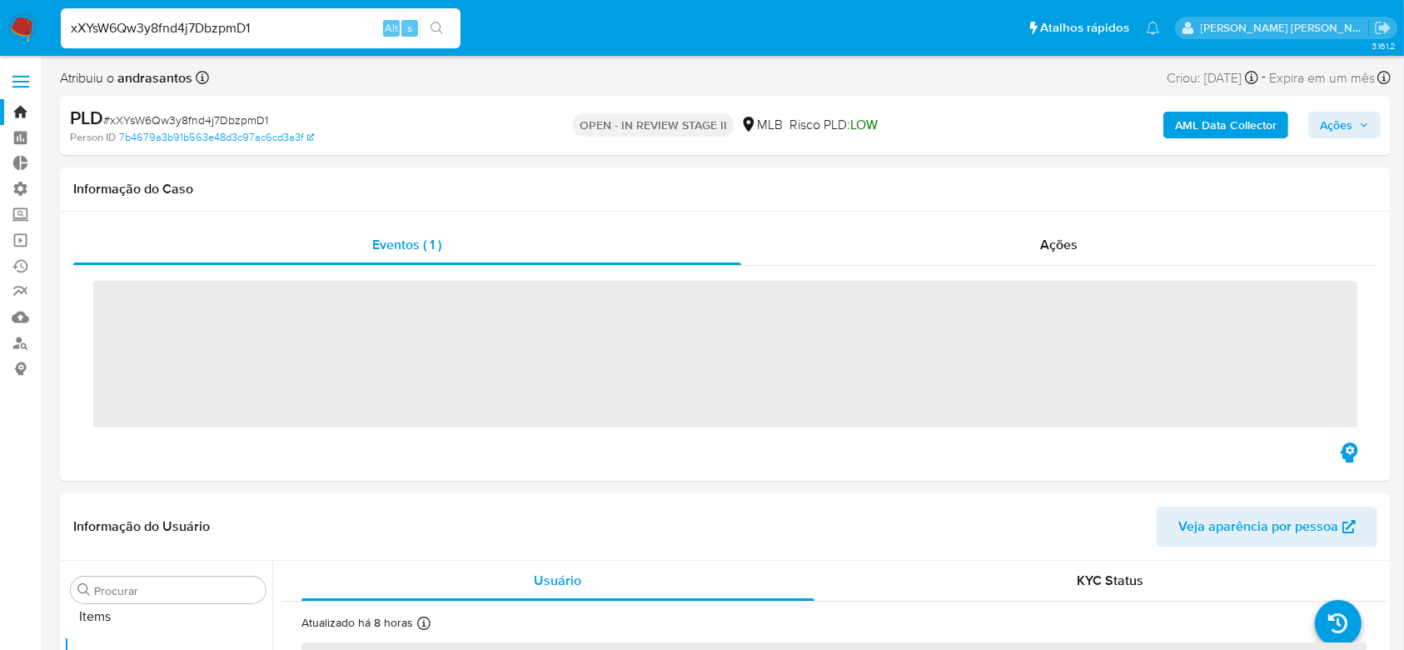
scroll to position [864, 0]
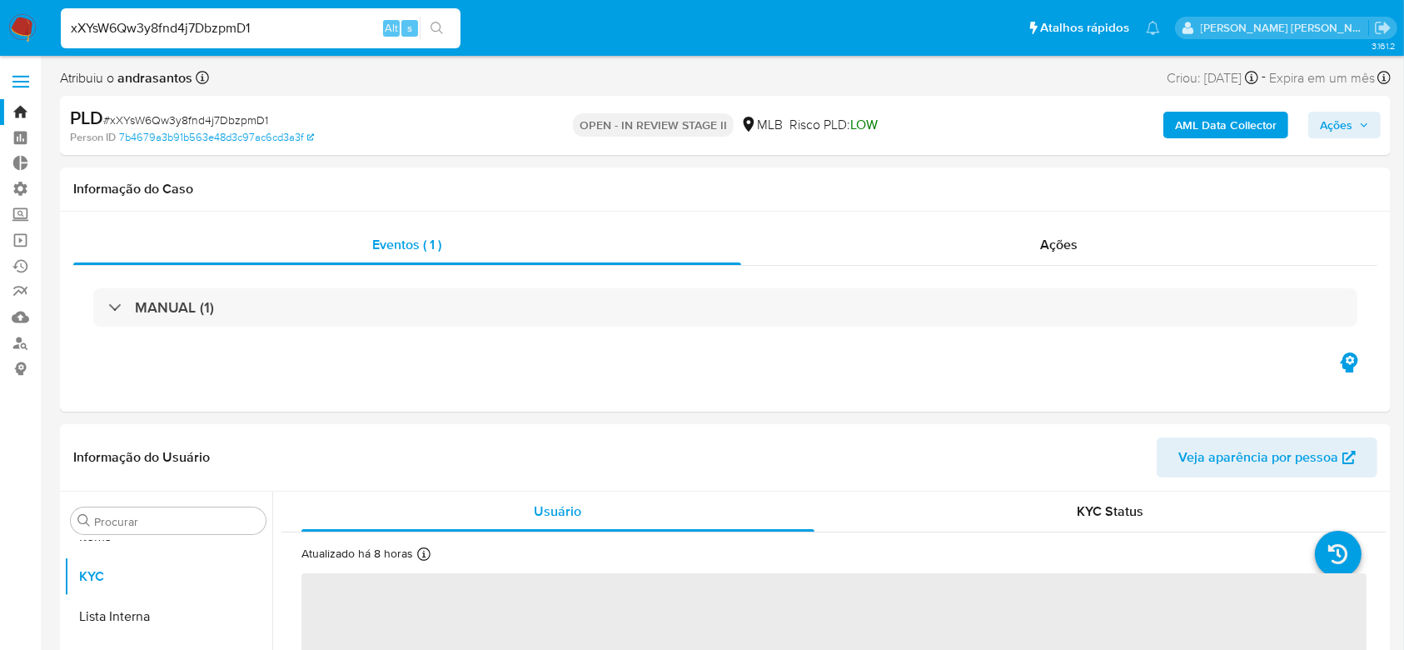
select select "10"
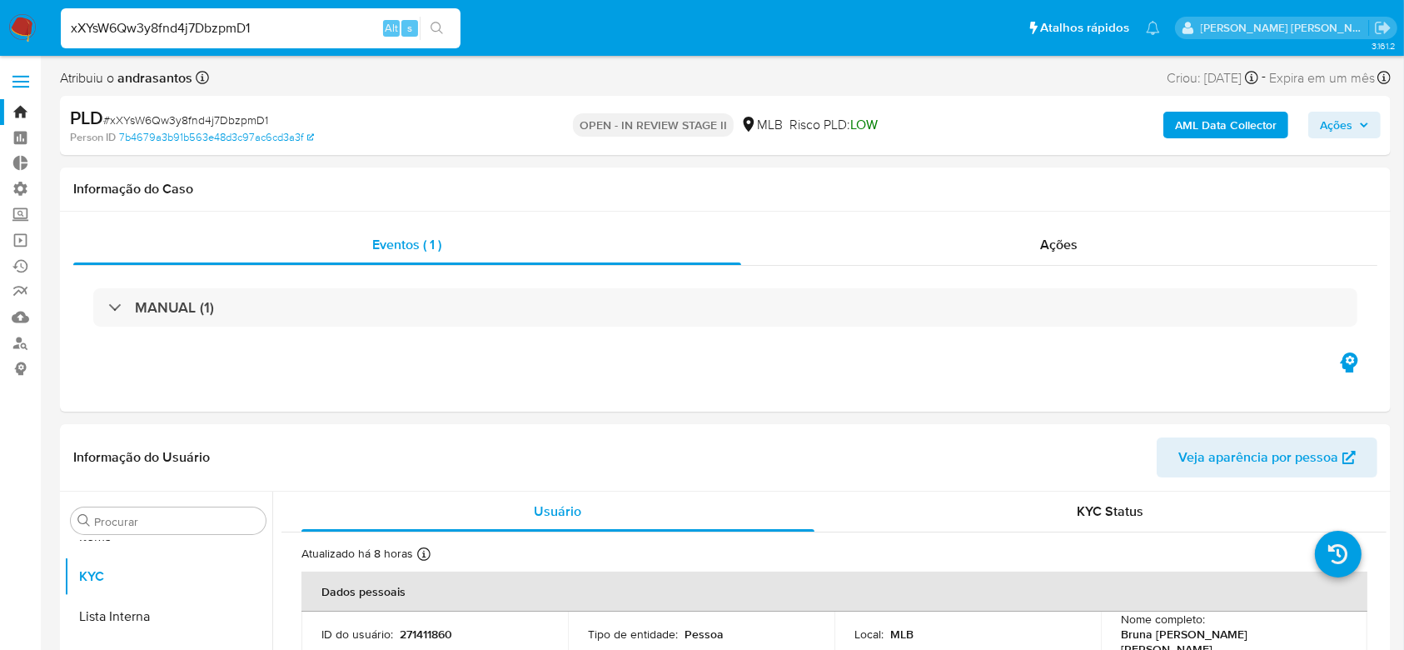
click at [155, 17] on input "xXYsW6Qw3y8fnd4j7DbzpmD1" at bounding box center [261, 28] width 400 height 22
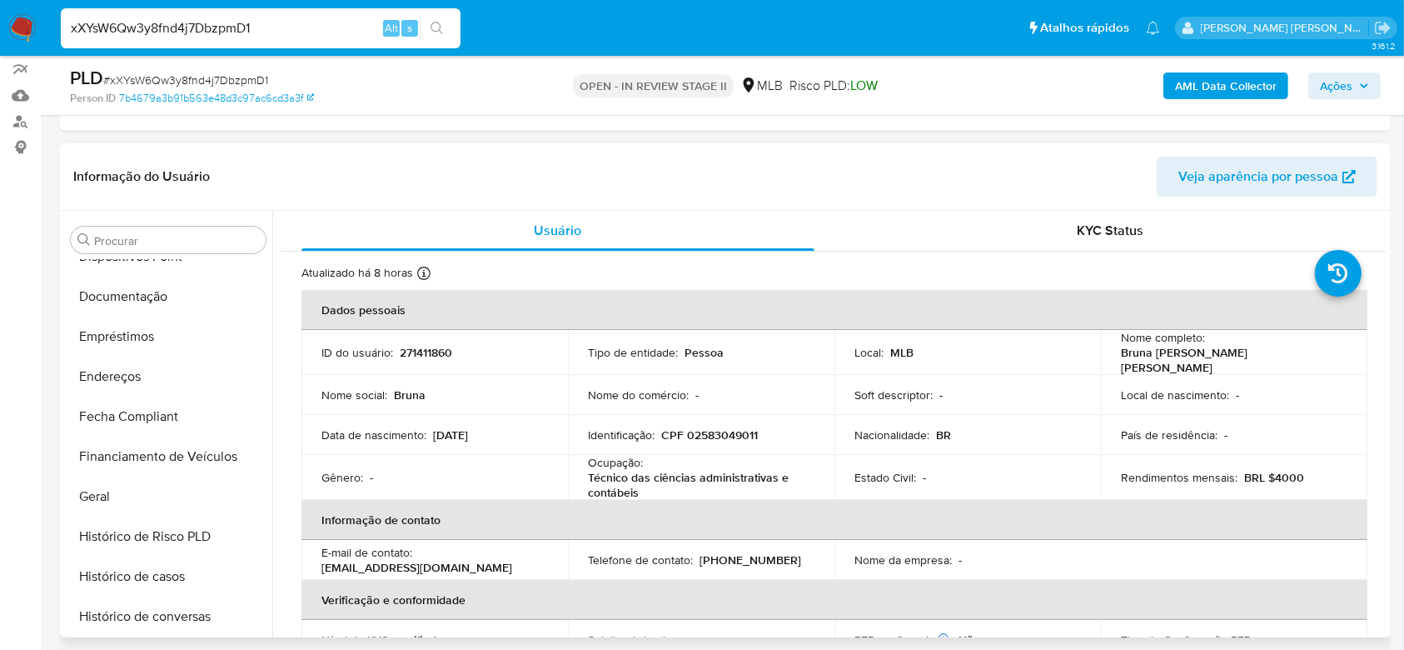
scroll to position [308, 0]
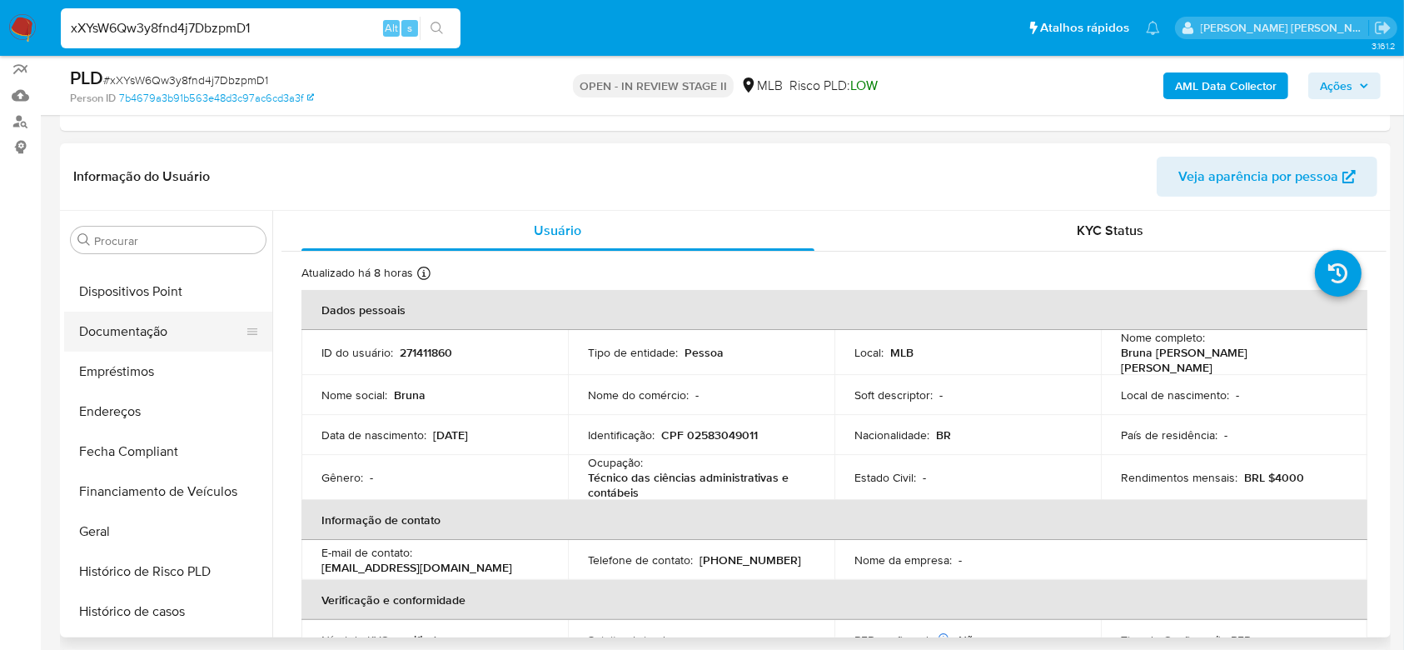
click at [161, 330] on button "Documentação" at bounding box center [161, 331] width 195 height 40
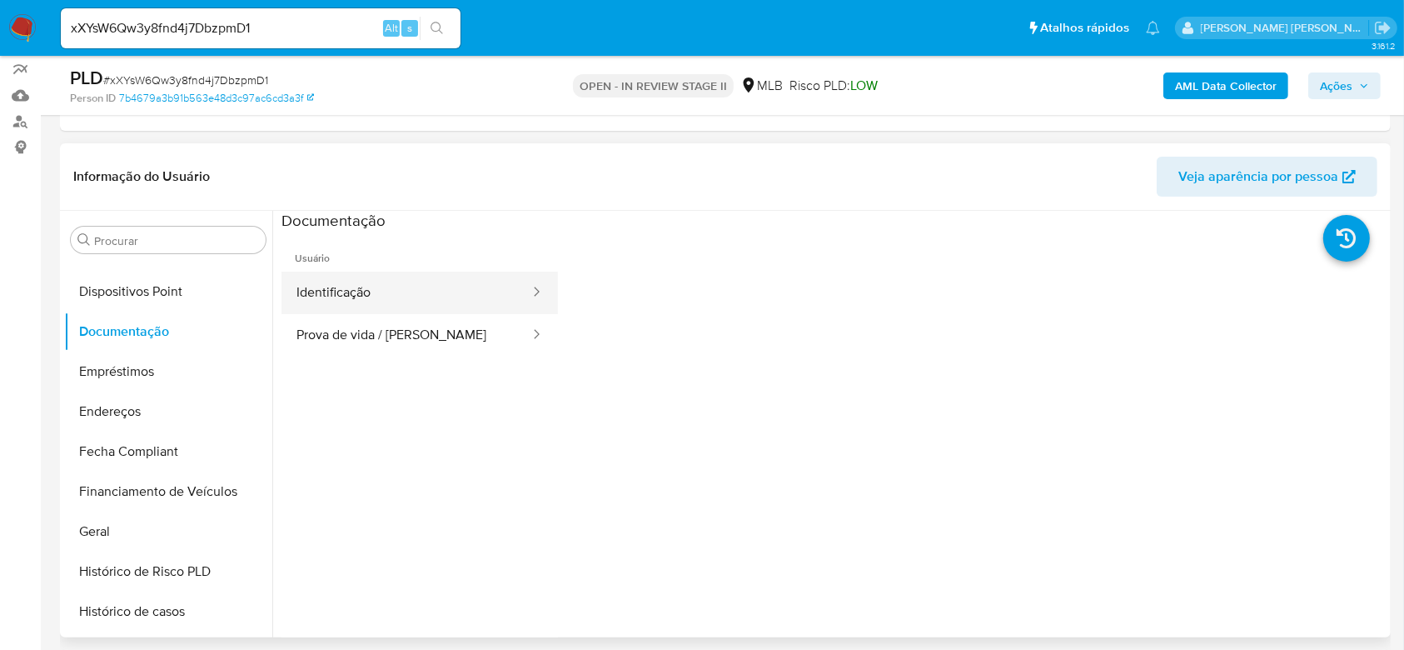
click at [405, 310] on button "Identificação" at bounding box center [406, 292] width 250 height 42
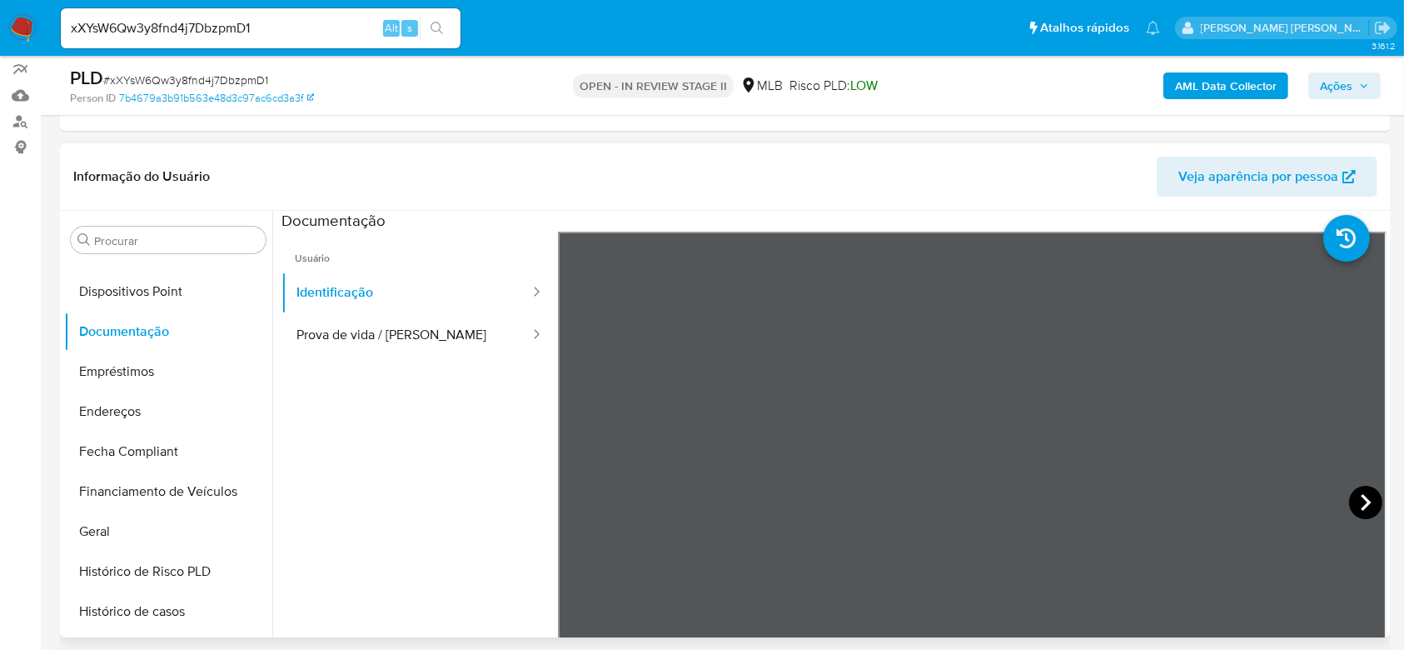
click at [1356, 510] on icon at bounding box center [1365, 501] width 33 height 33
click at [440, 343] on button "Prova de vida / [PERSON_NAME]" at bounding box center [406, 335] width 250 height 42
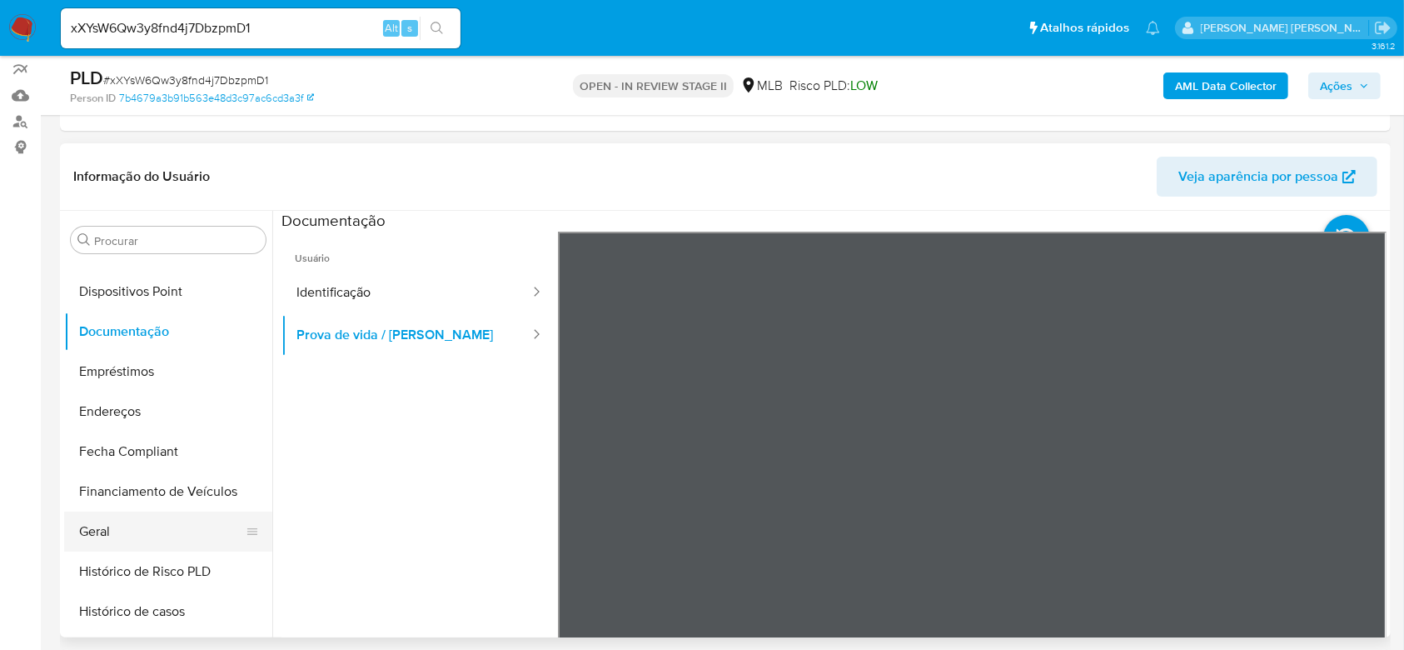
click at [141, 538] on button "Geral" at bounding box center [161, 531] width 195 height 40
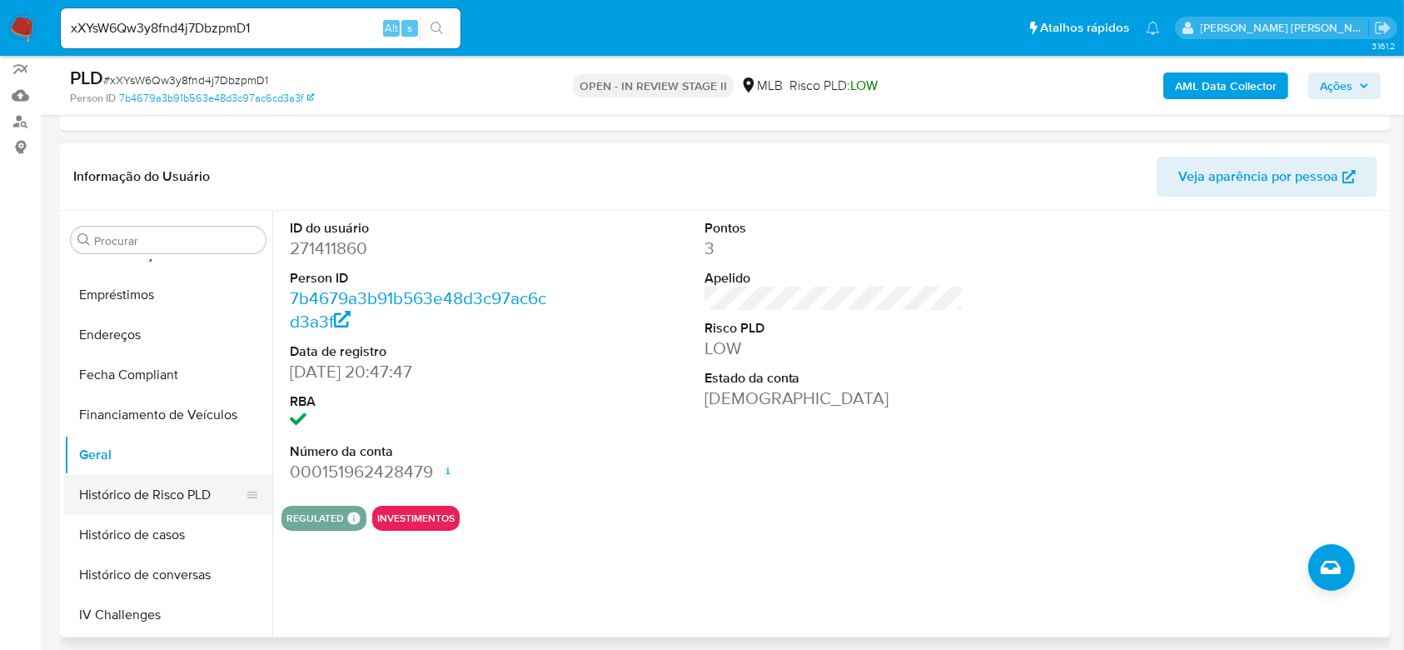
scroll to position [420, 0]
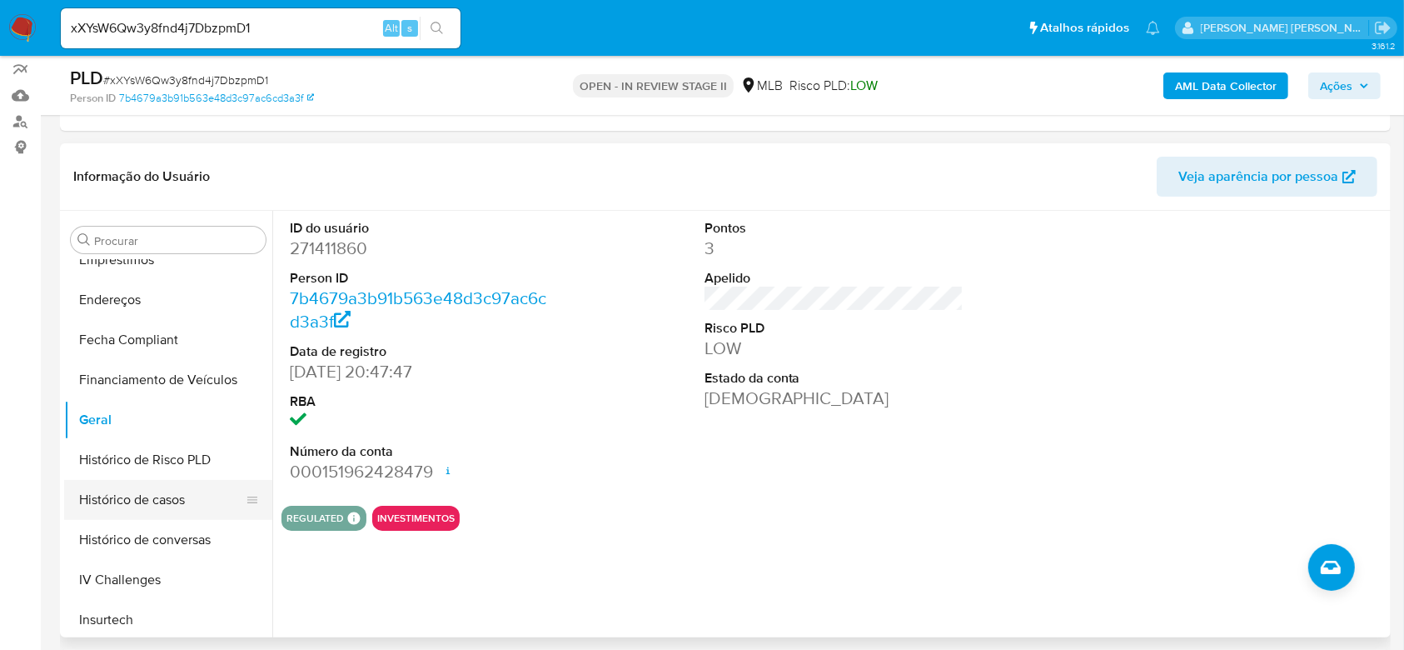
click at [168, 500] on button "Histórico de casos" at bounding box center [161, 500] width 195 height 40
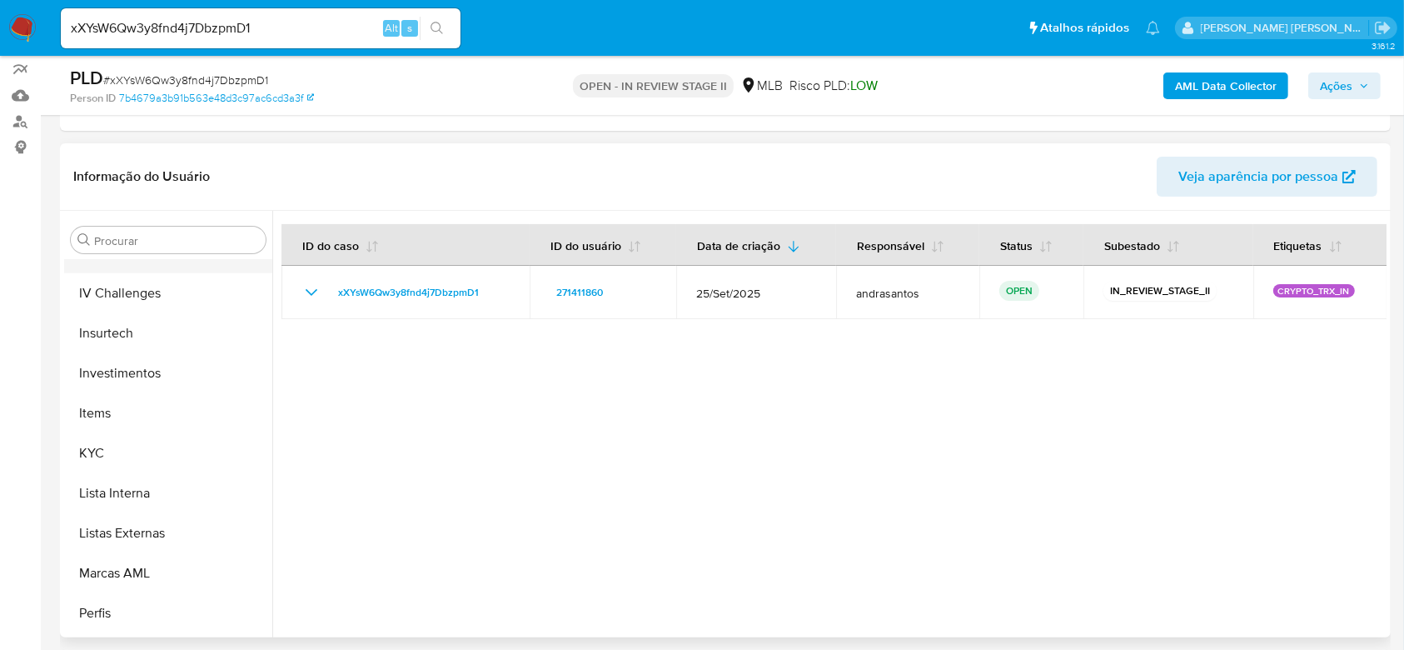
scroll to position [753, 0]
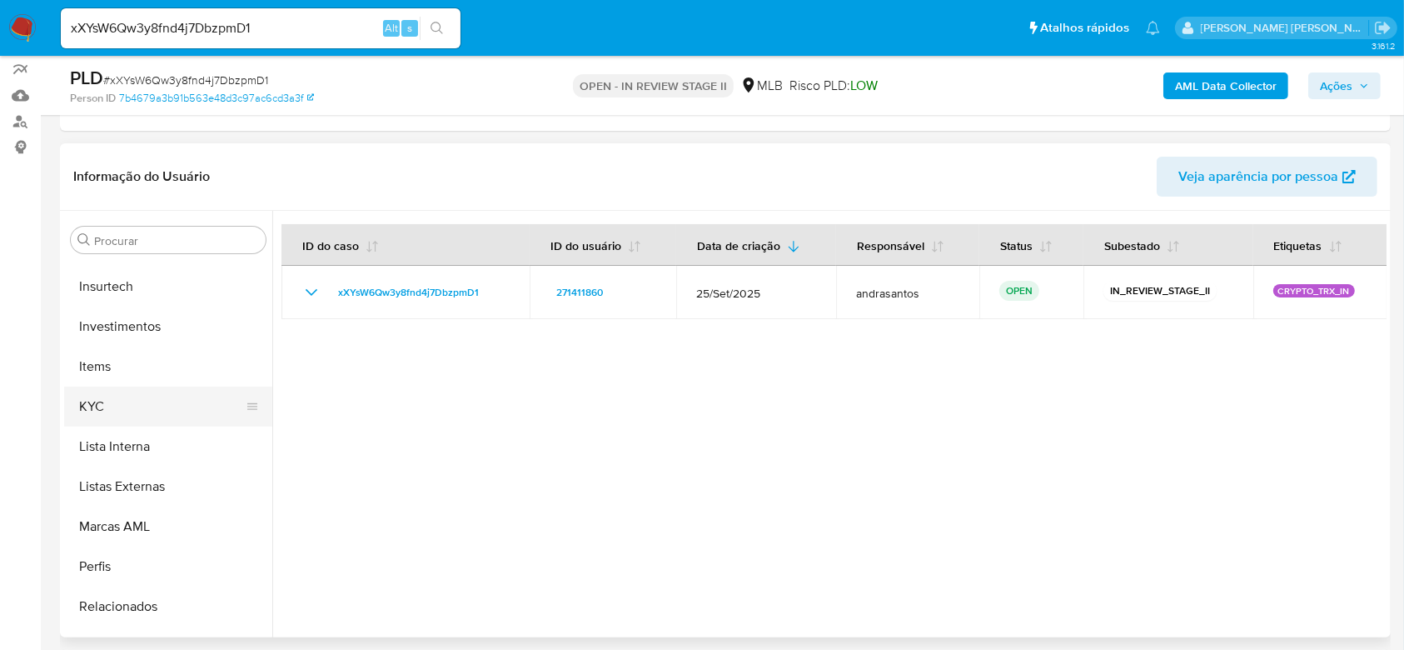
click at [138, 393] on button "KYC" at bounding box center [161, 406] width 195 height 40
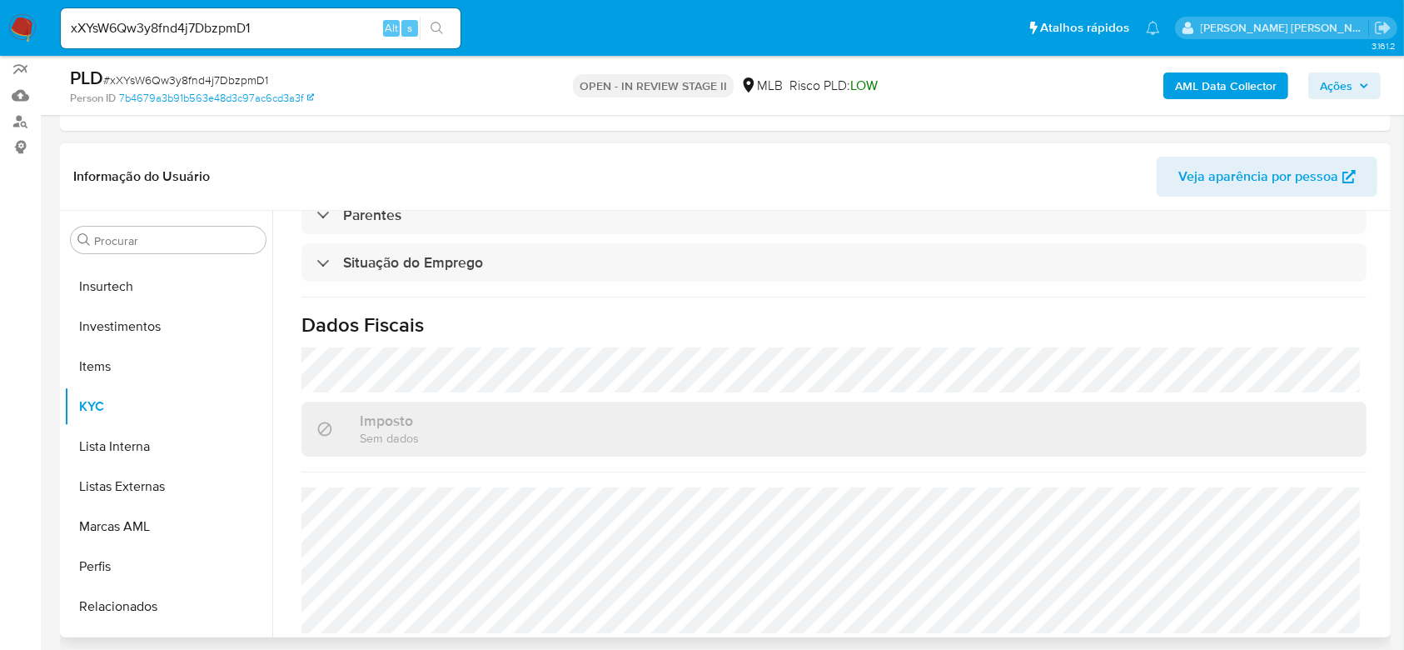
scroll to position [713, 0]
click at [208, 31] on input "xXYsW6Qw3y8fnd4j7DbzpmD1" at bounding box center [261, 28] width 400 height 22
paste input "wSnnUfCzQ5cilVBSy4xUe0h6"
type input "wSnnUfCzQ5cilVBSy4xUe0h6"
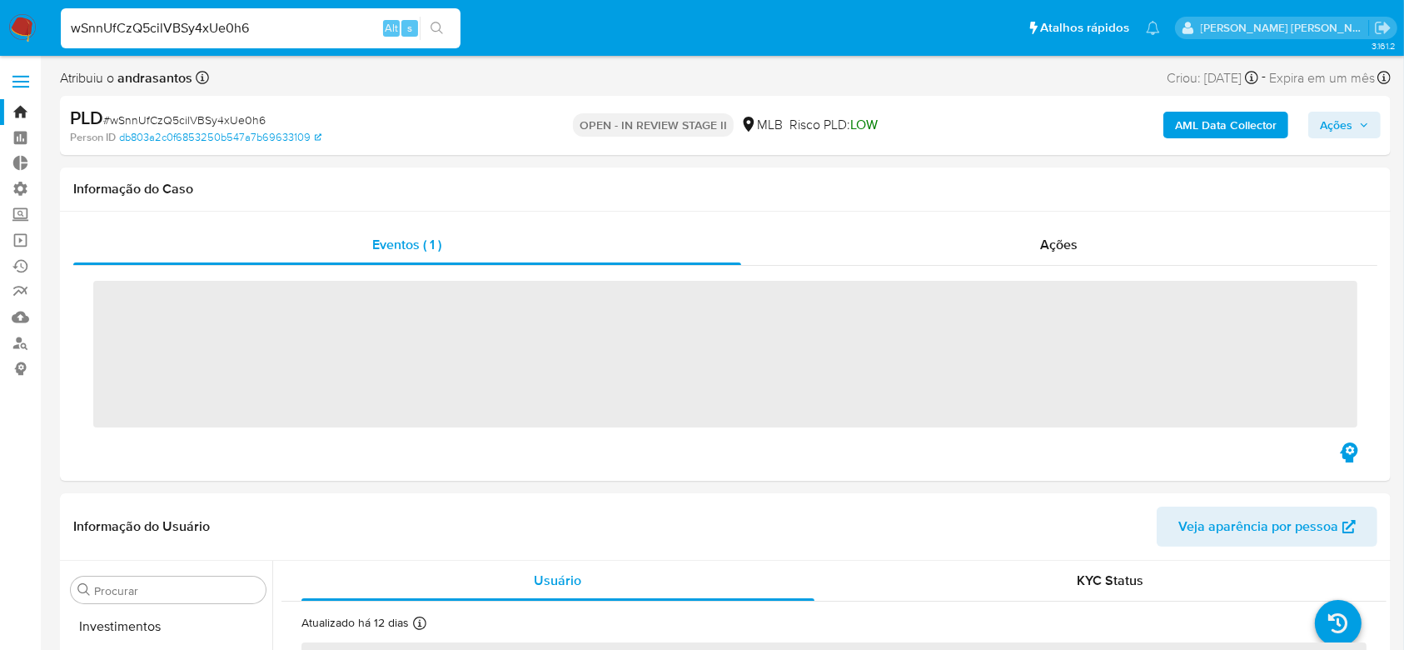
scroll to position [862, 0]
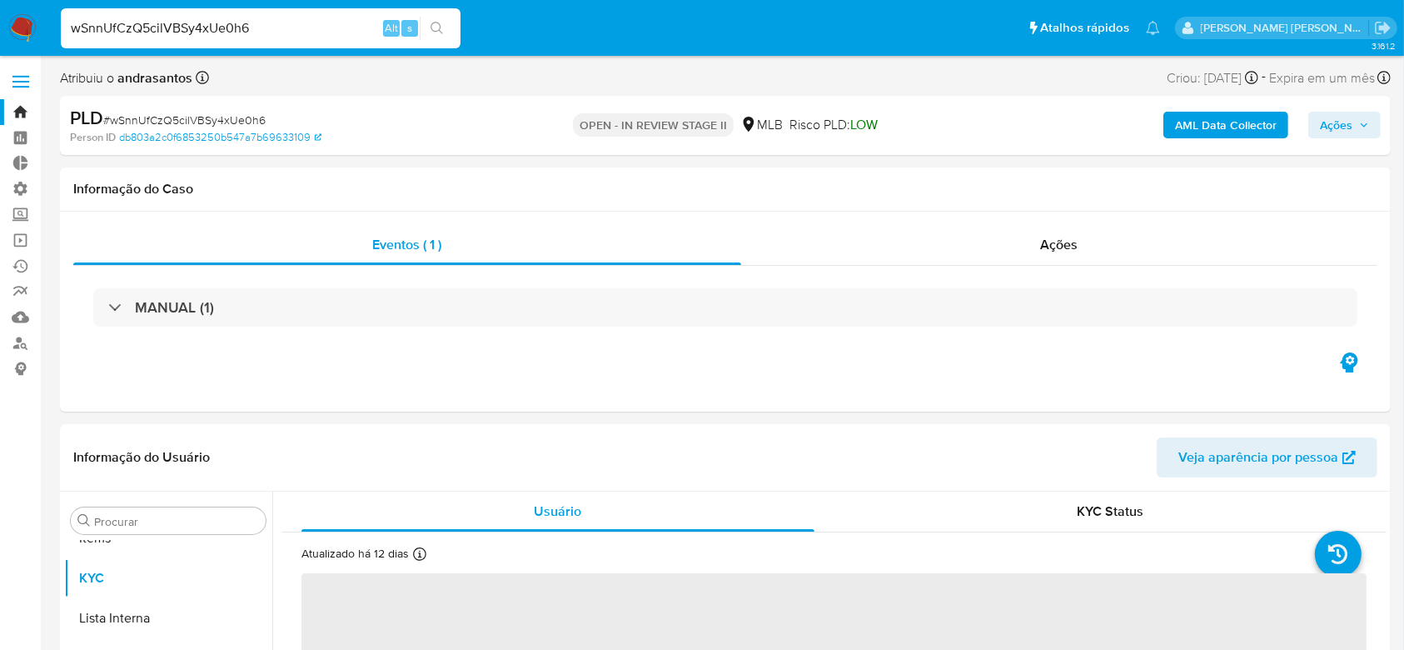
select select "10"
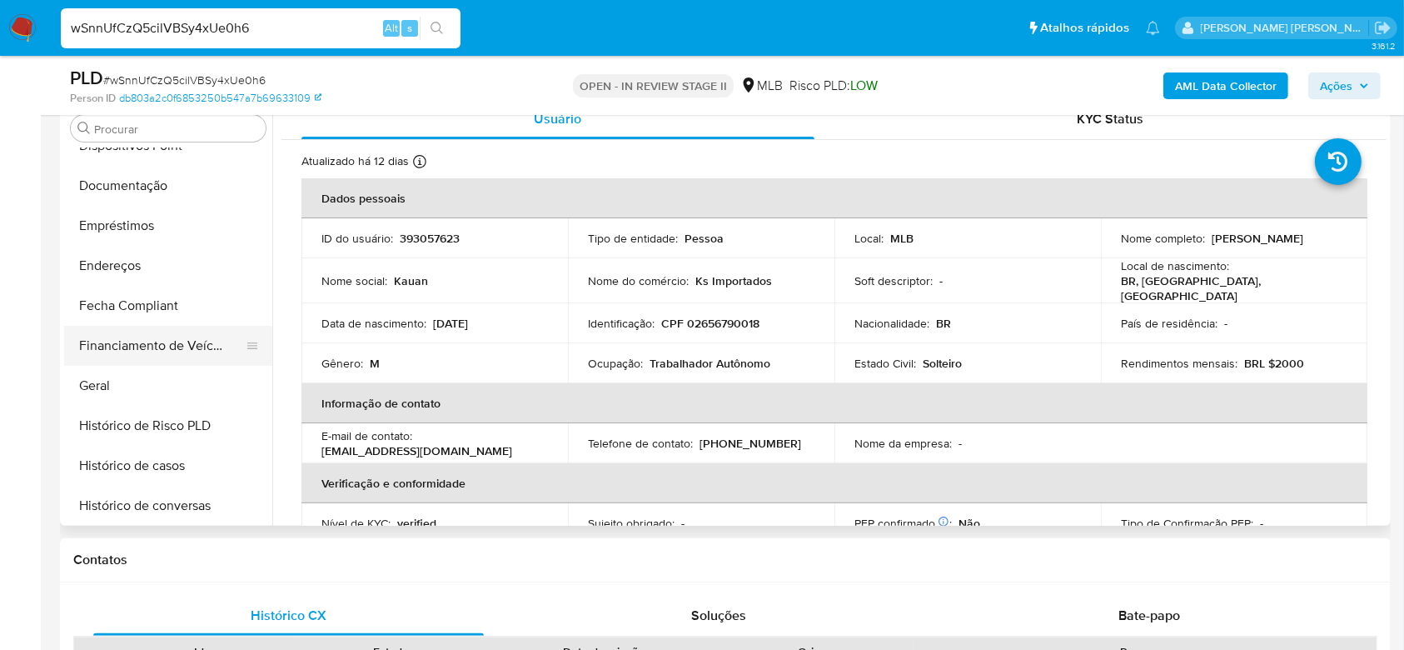
scroll to position [308, 0]
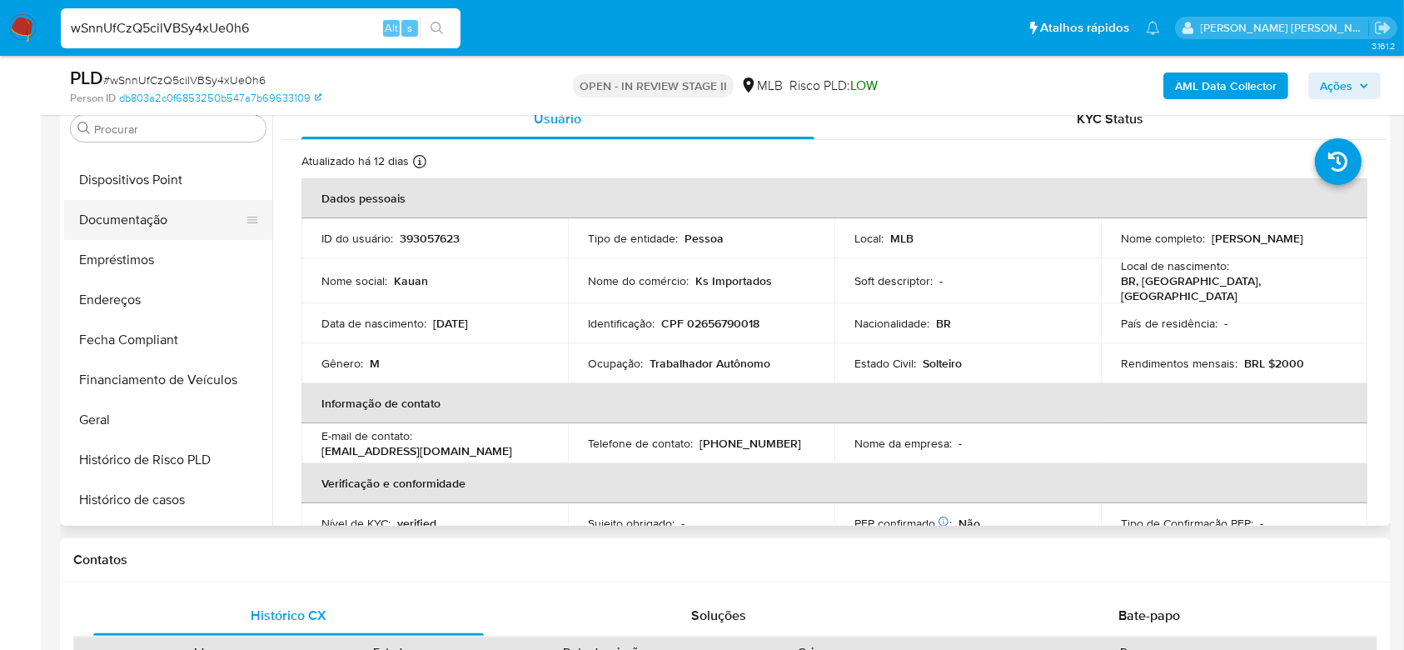
click at [147, 221] on button "Documentação" at bounding box center [161, 220] width 195 height 40
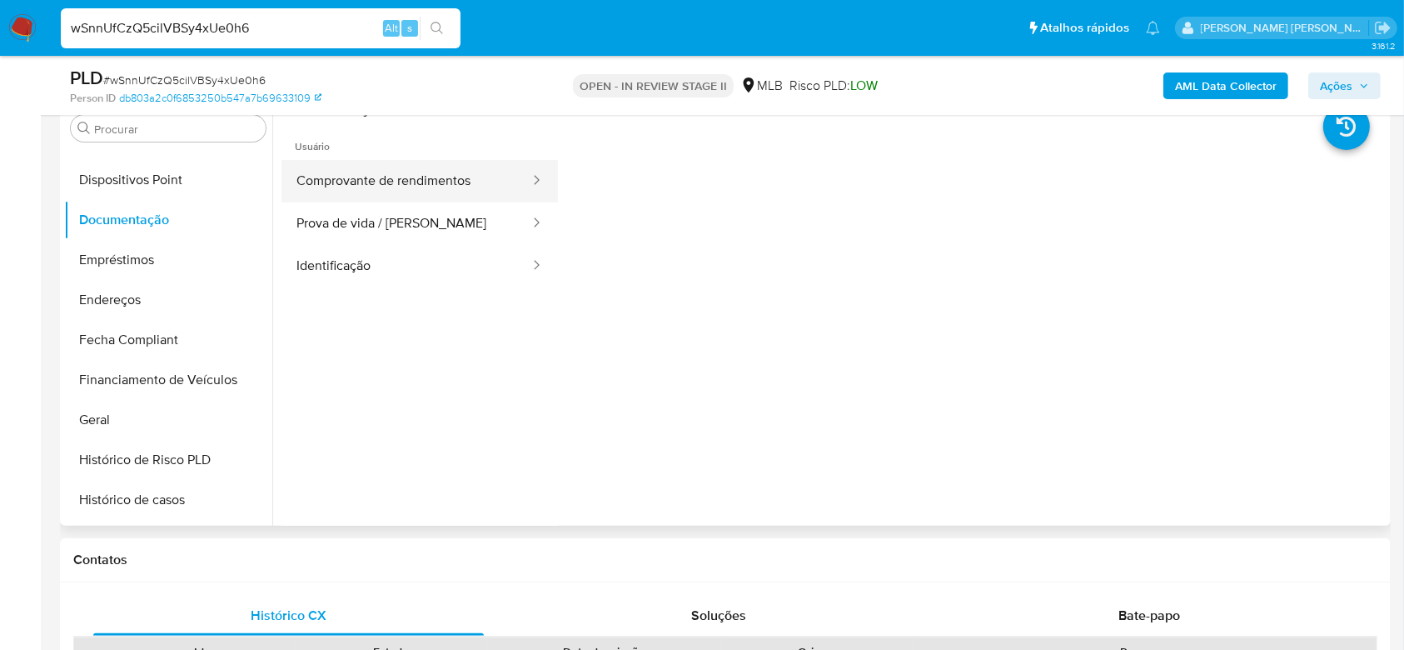
click at [439, 181] on button "Comprovante de rendimentos" at bounding box center [406, 181] width 250 height 42
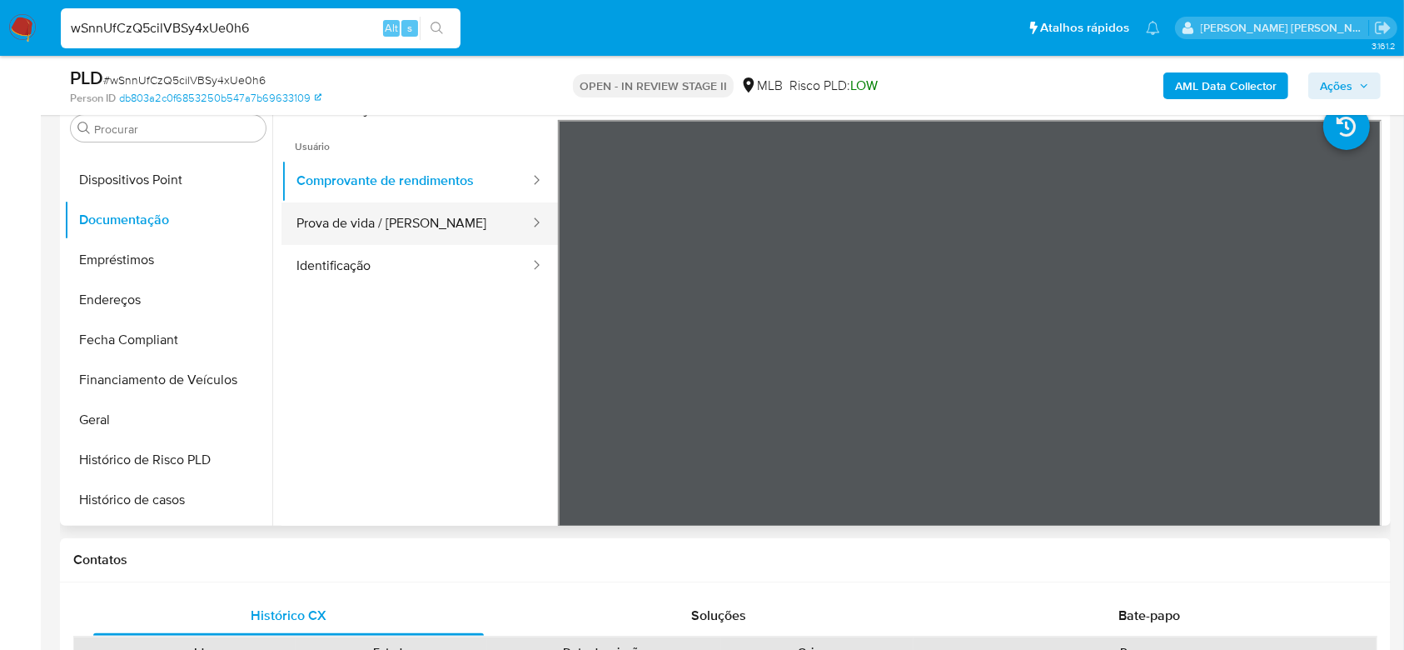
click at [407, 236] on button "Prova de vida / [PERSON_NAME]" at bounding box center [406, 223] width 250 height 42
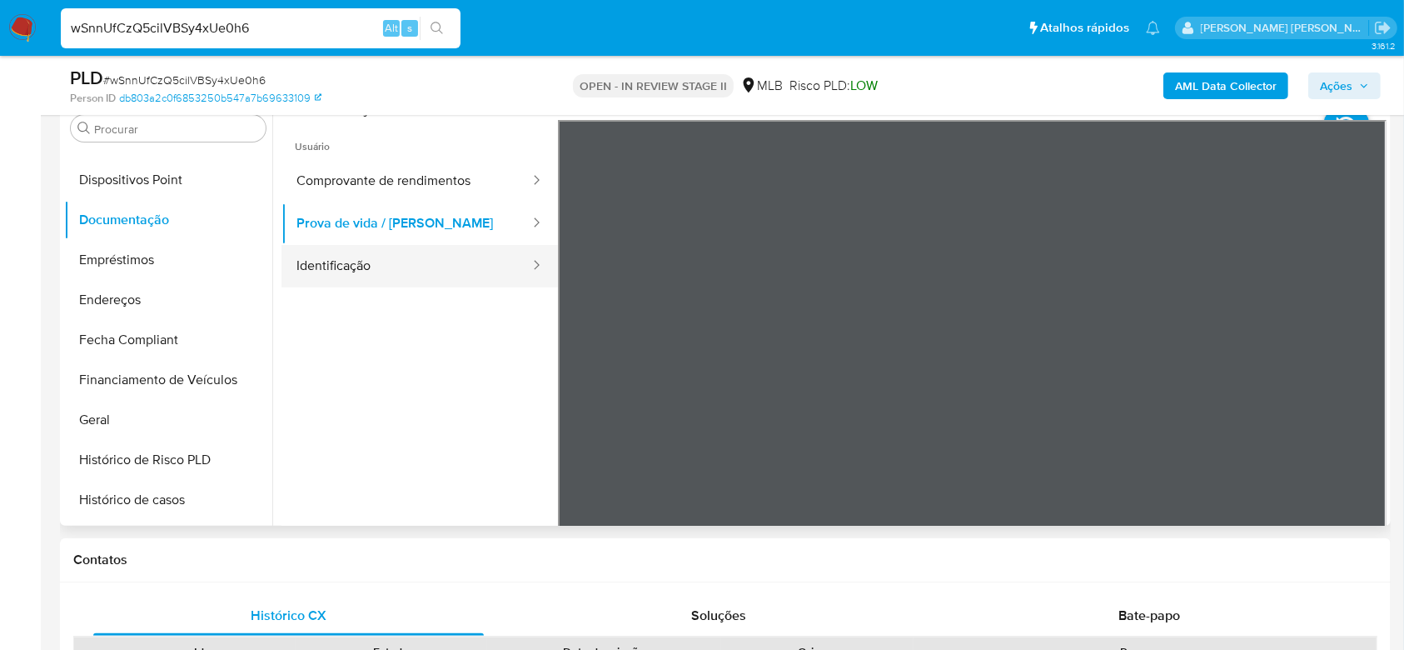
click at [370, 270] on button "Identificação" at bounding box center [406, 266] width 250 height 42
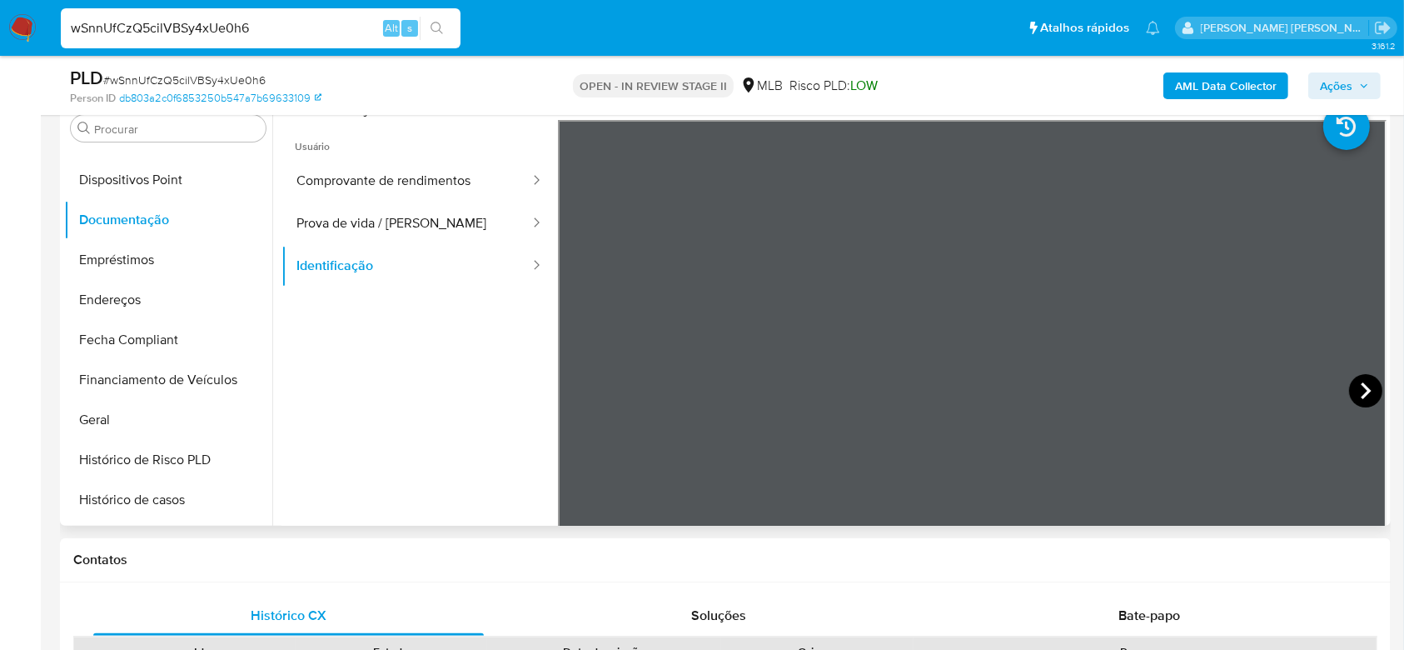
click at [1362, 393] on icon at bounding box center [1365, 390] width 33 height 33
click at [127, 426] on button "Geral" at bounding box center [161, 420] width 195 height 40
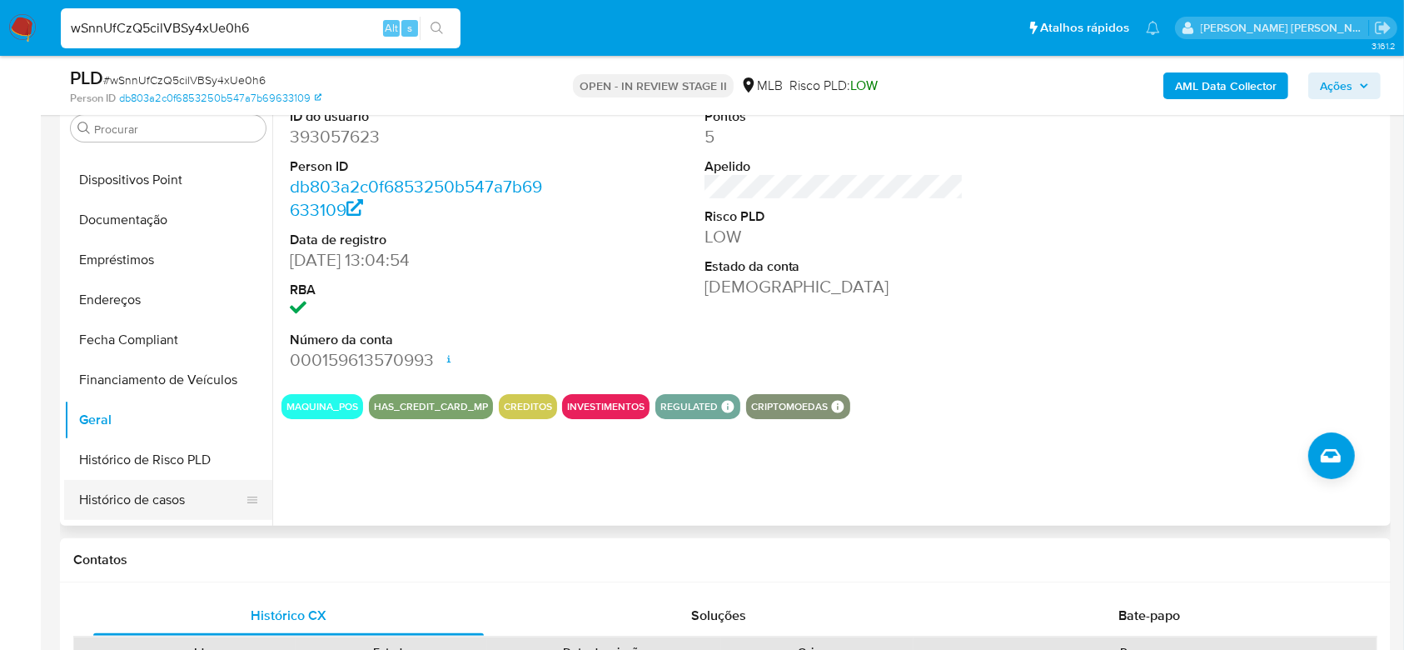
click at [106, 489] on button "Histórico de casos" at bounding box center [161, 500] width 195 height 40
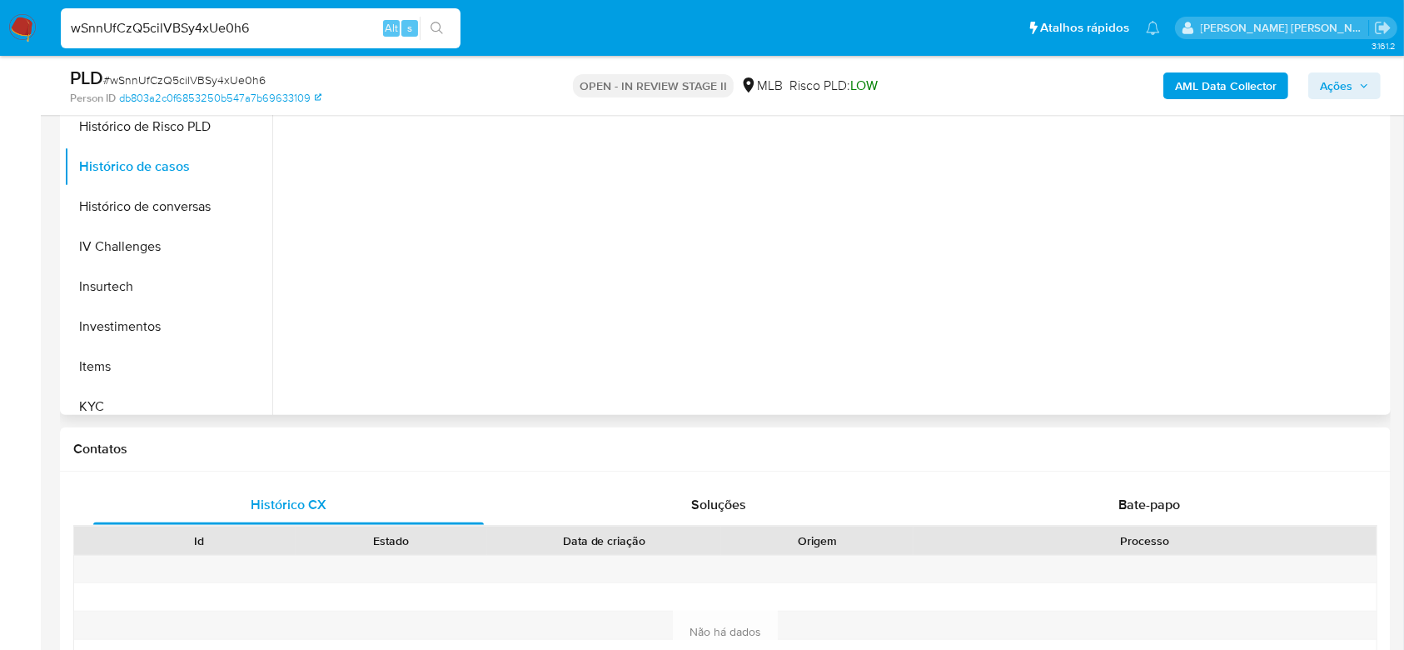
scroll to position [641, 0]
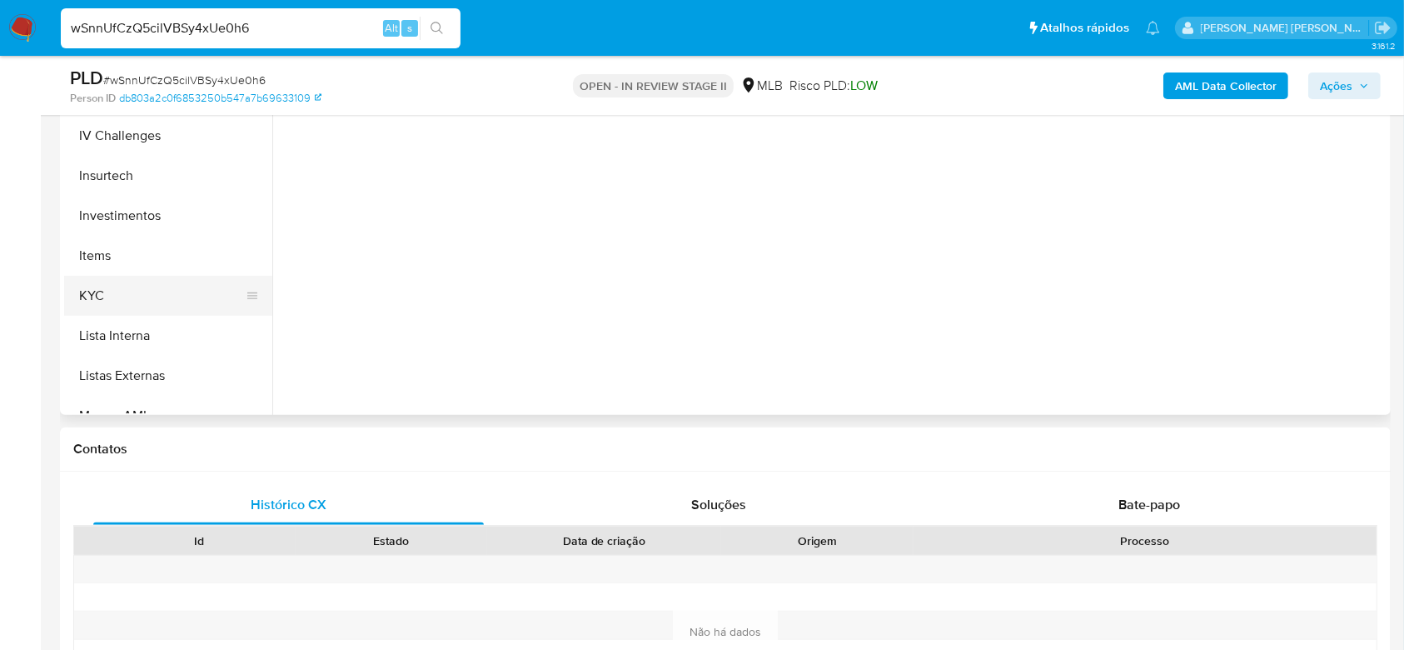
click at [111, 301] on button "KYC" at bounding box center [161, 296] width 195 height 40
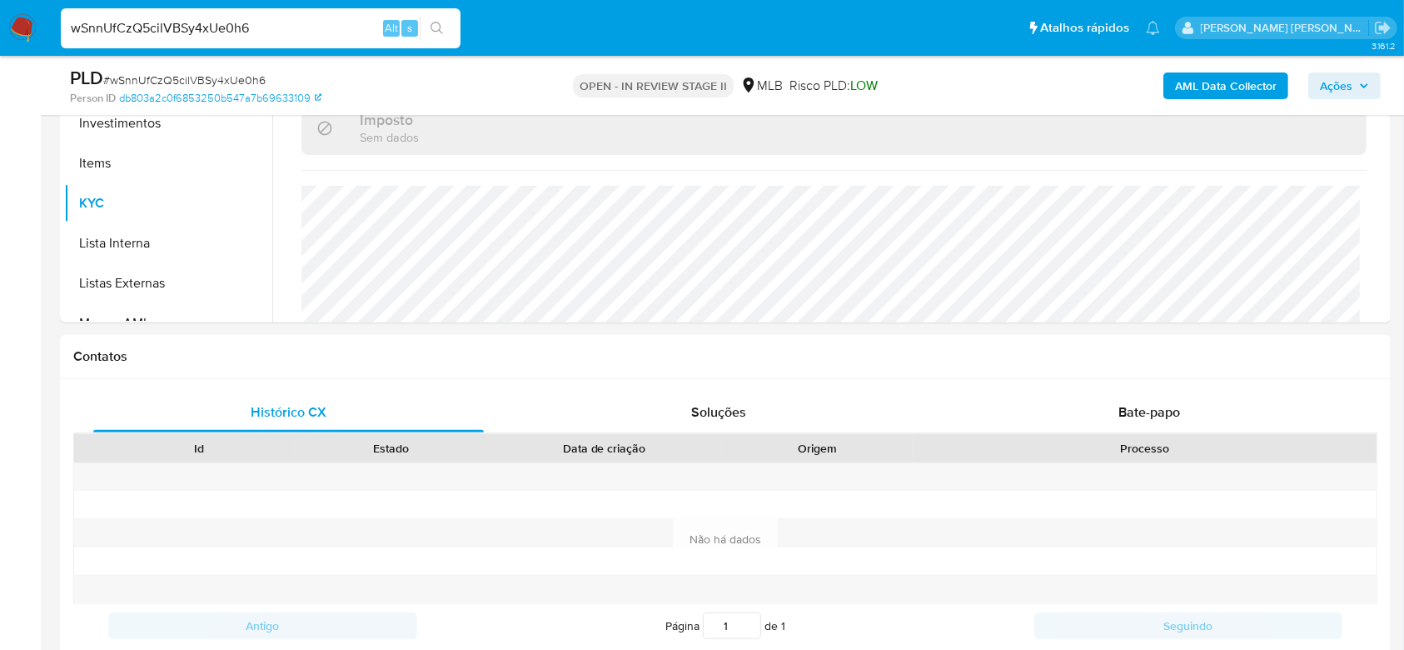
scroll to position [724, 0]
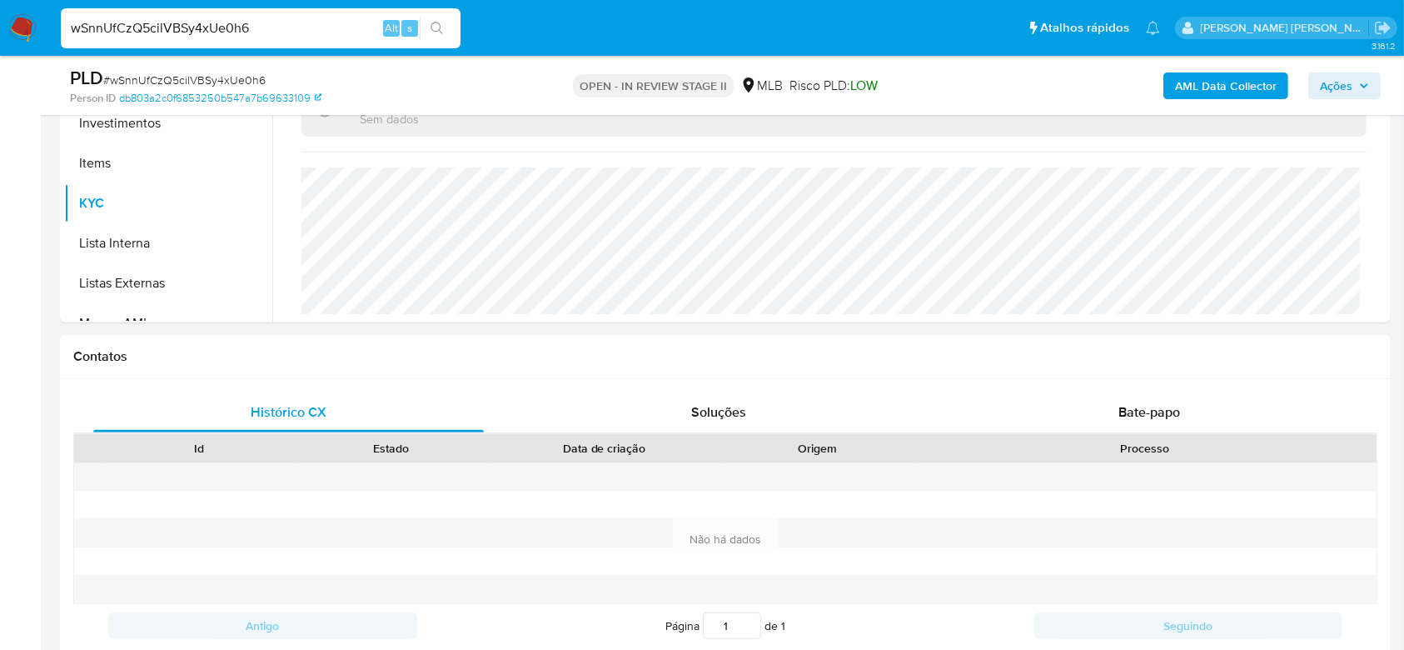
click at [194, 27] on input "wSnnUfCzQ5cilVBSy4xUe0h6" at bounding box center [261, 28] width 400 height 22
paste input "RP0f1mAqbUEYSabZpEWIHWkd"
type input "RP0f1mAqbUEYSabZpEWIHWkd"
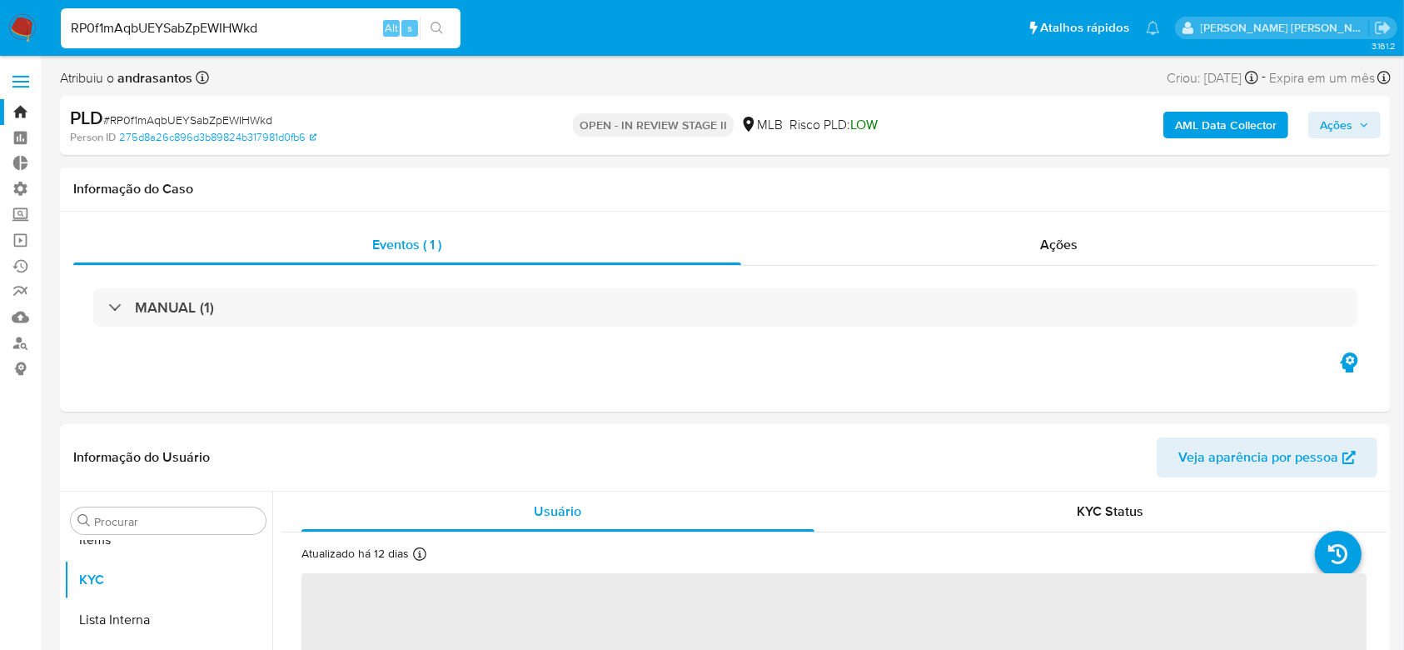
scroll to position [864, 0]
select select "10"
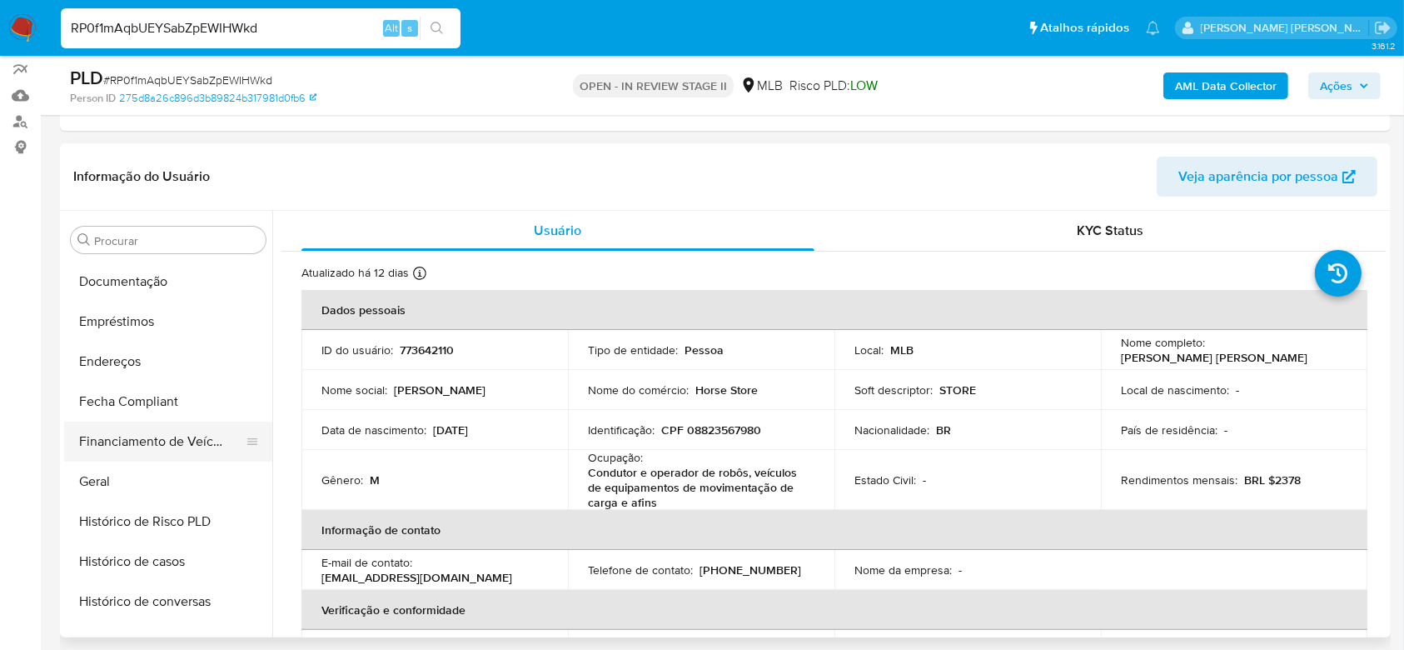
scroll to position [308, 0]
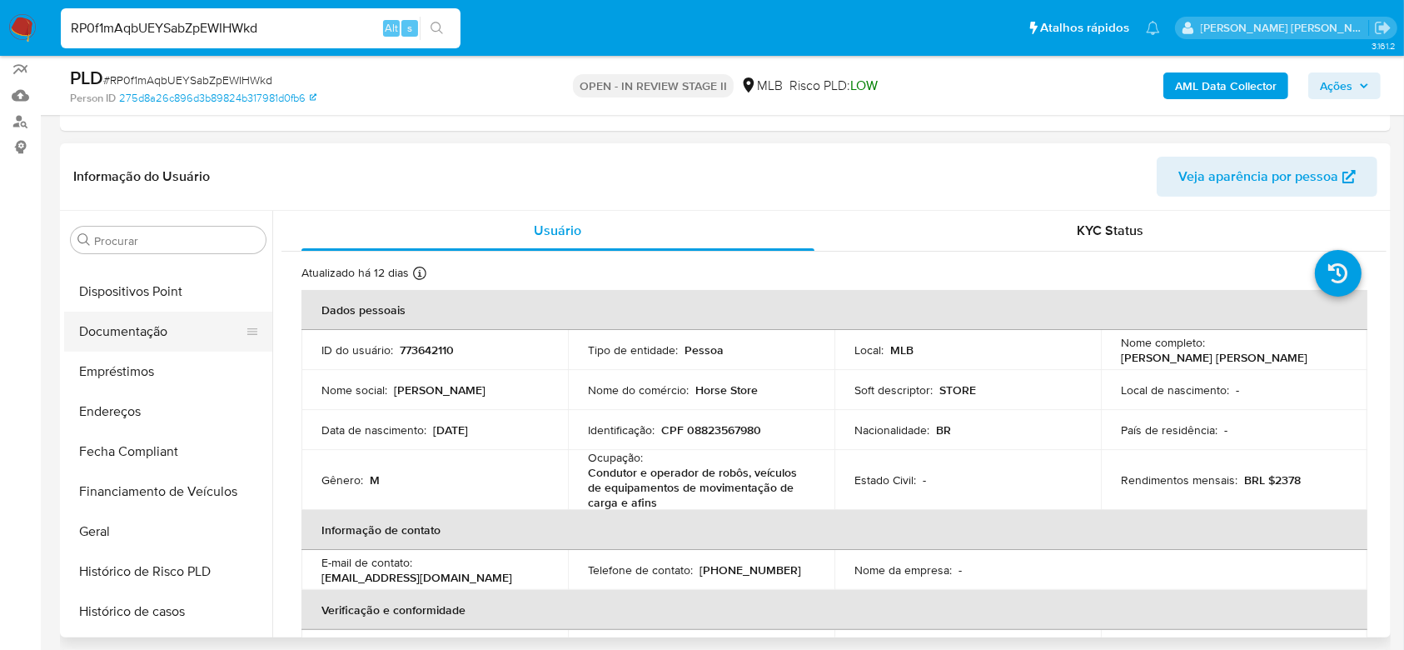
click at [133, 322] on button "Documentação" at bounding box center [161, 331] width 195 height 40
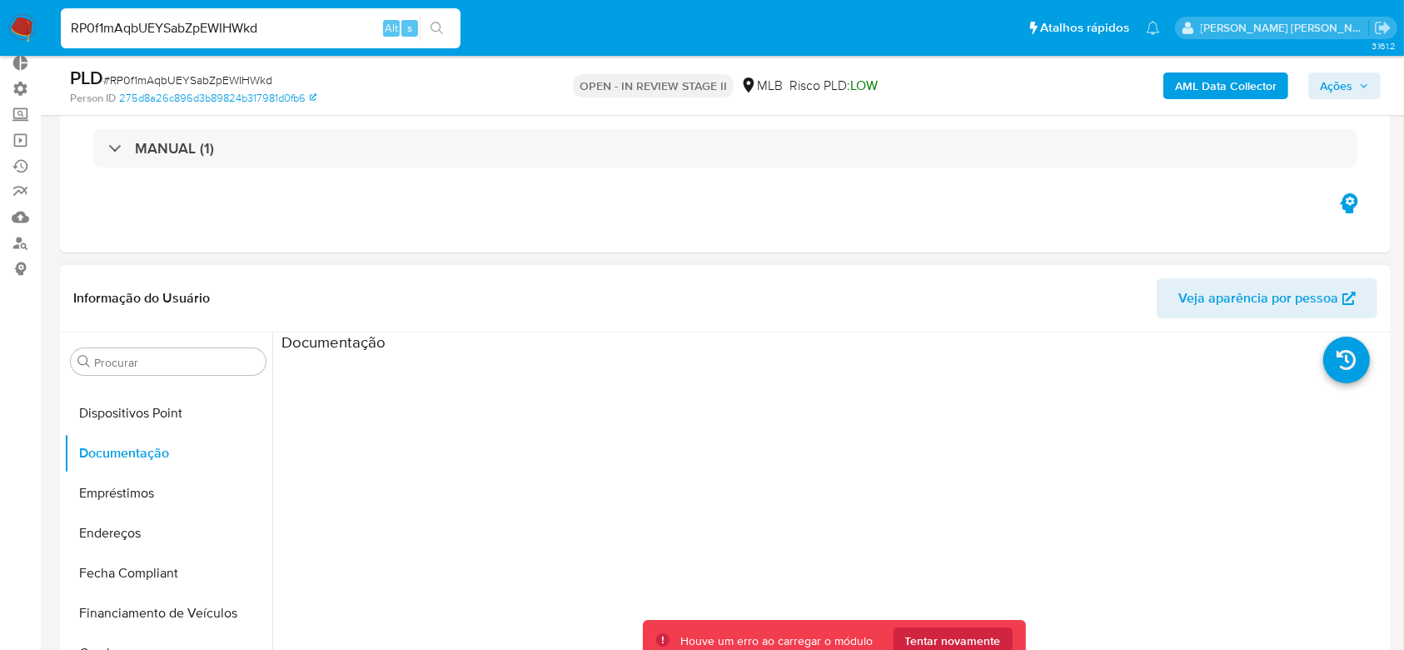
scroll to position [222, 0]
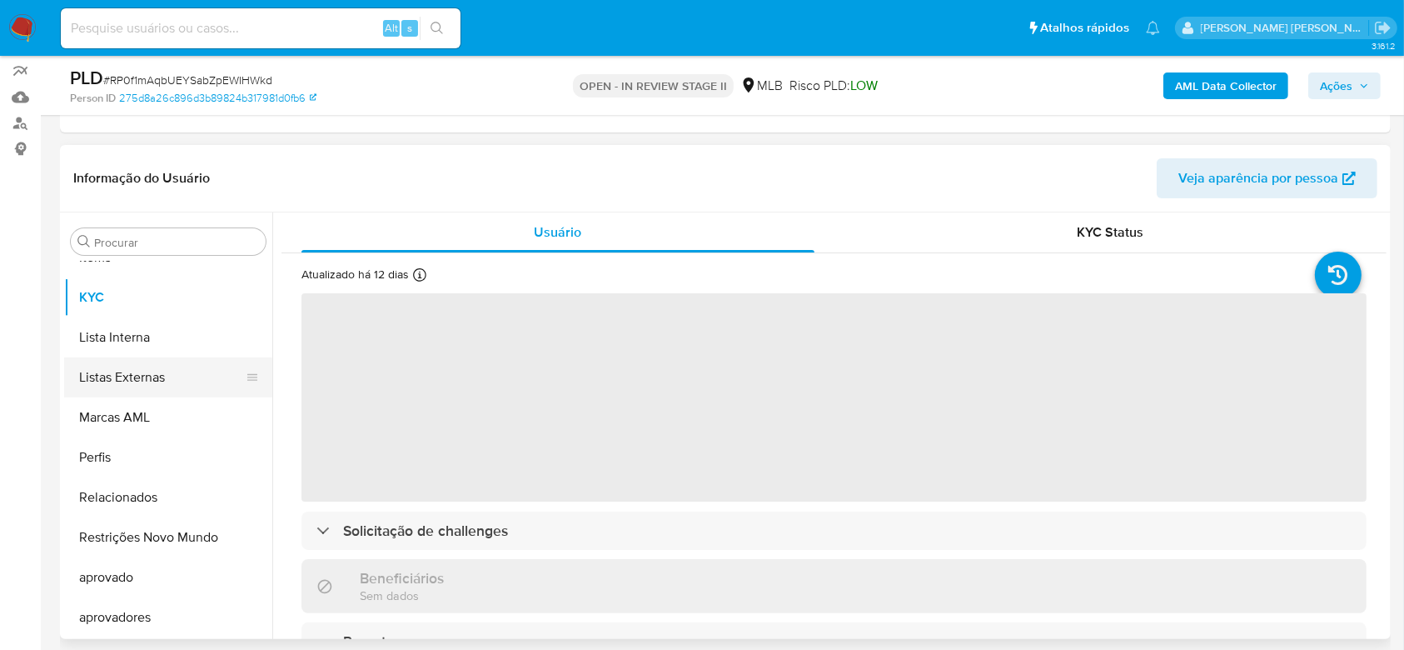
scroll to position [222, 0]
select select "10"
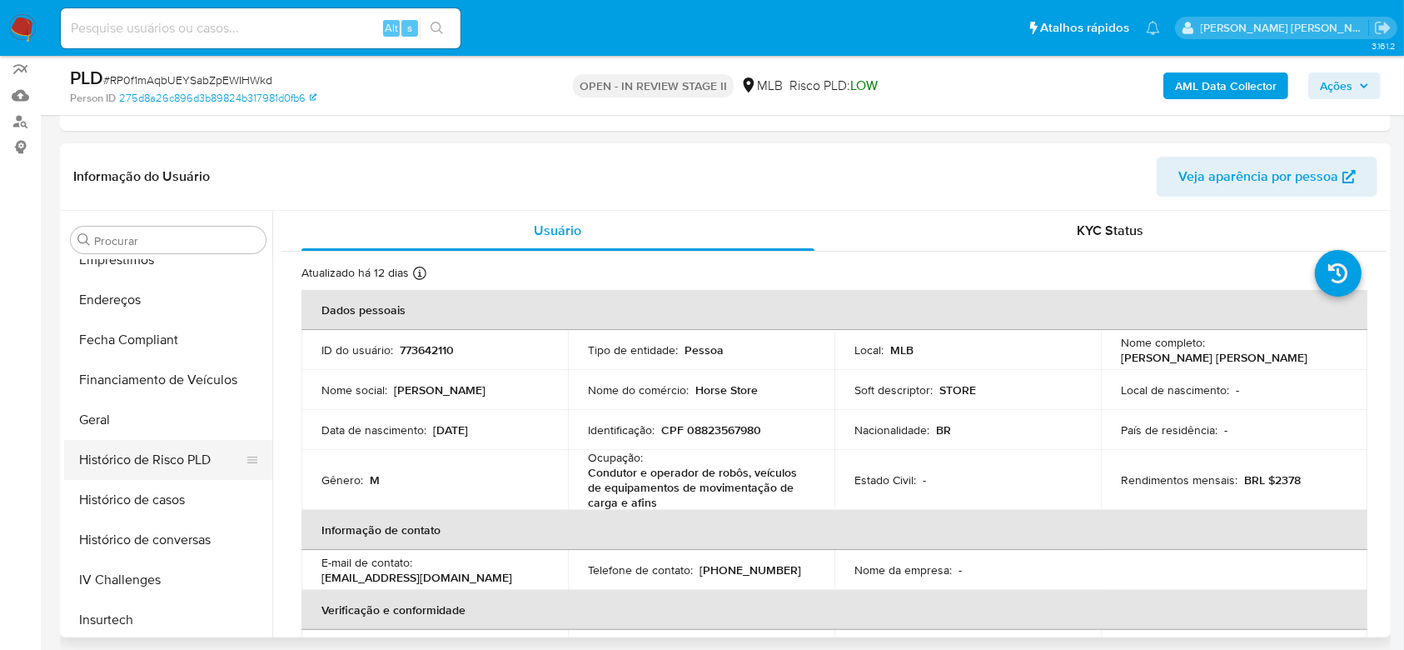
scroll to position [308, 0]
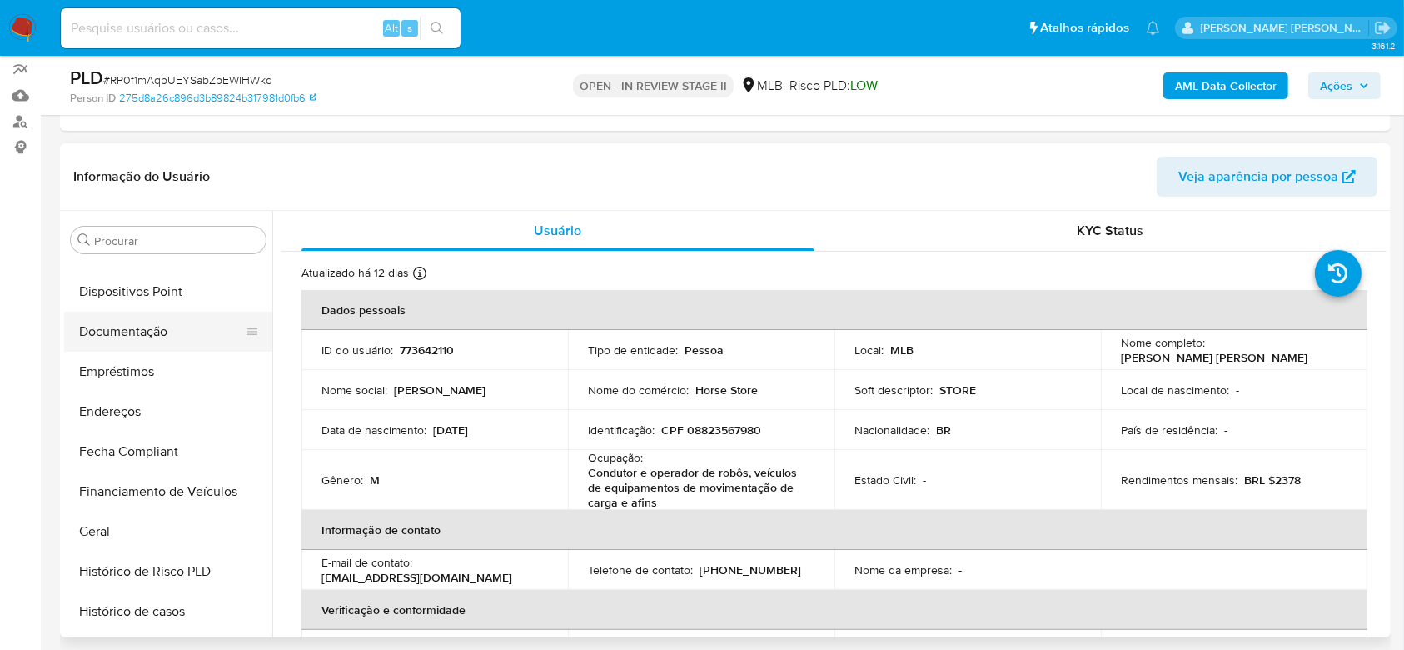
click at [133, 325] on button "Documentação" at bounding box center [161, 331] width 195 height 40
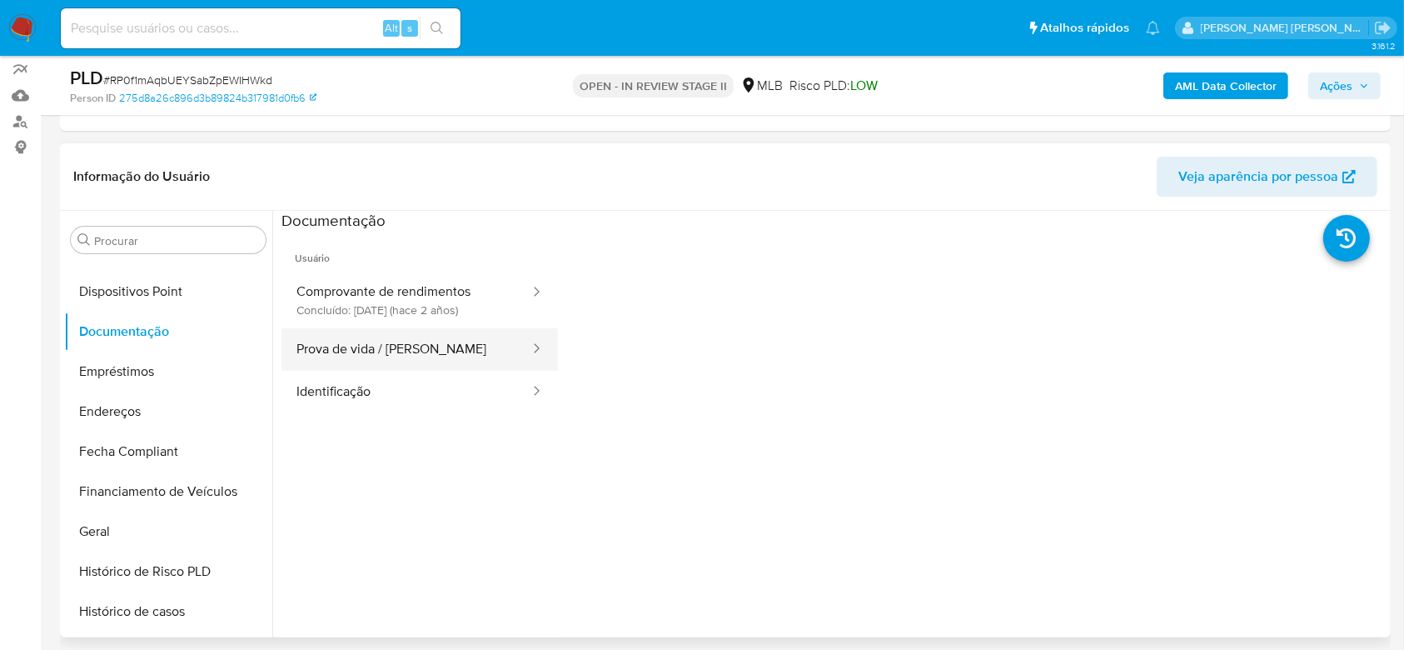
click at [355, 346] on button "Prova de vida / [PERSON_NAME]" at bounding box center [406, 349] width 250 height 42
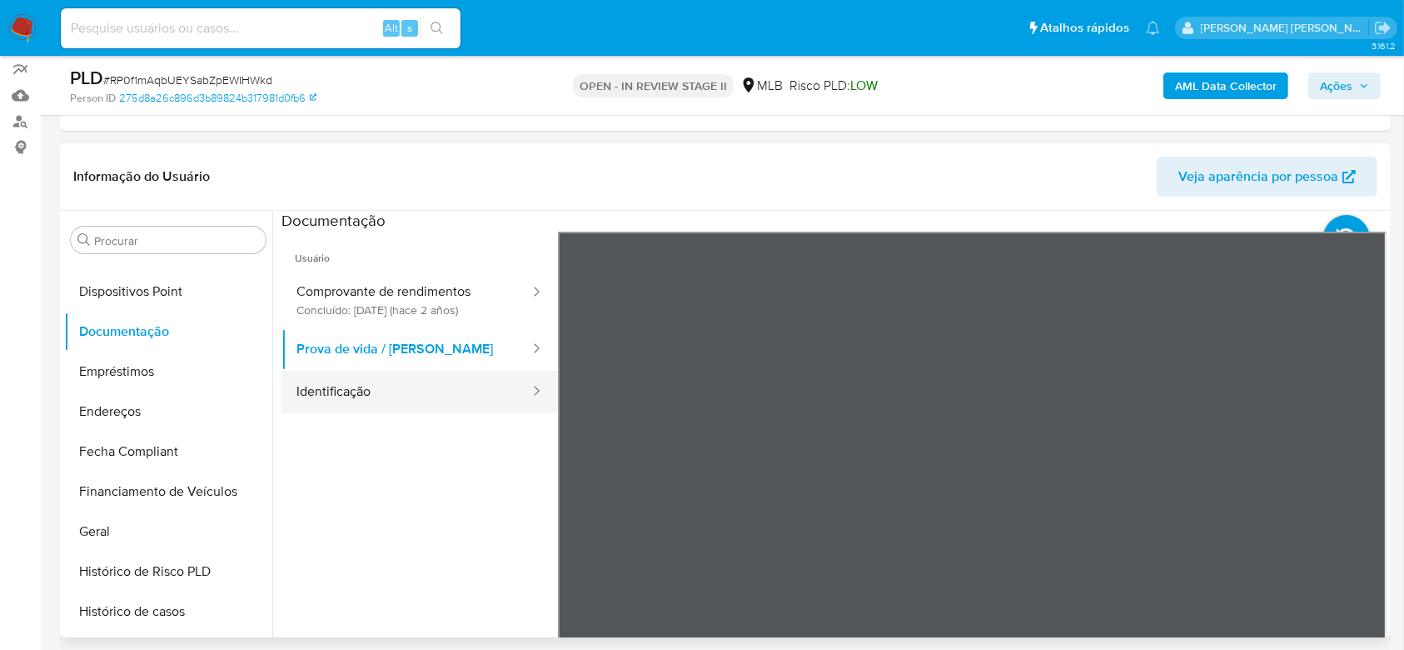
click at [336, 396] on button "Identificação" at bounding box center [406, 392] width 250 height 42
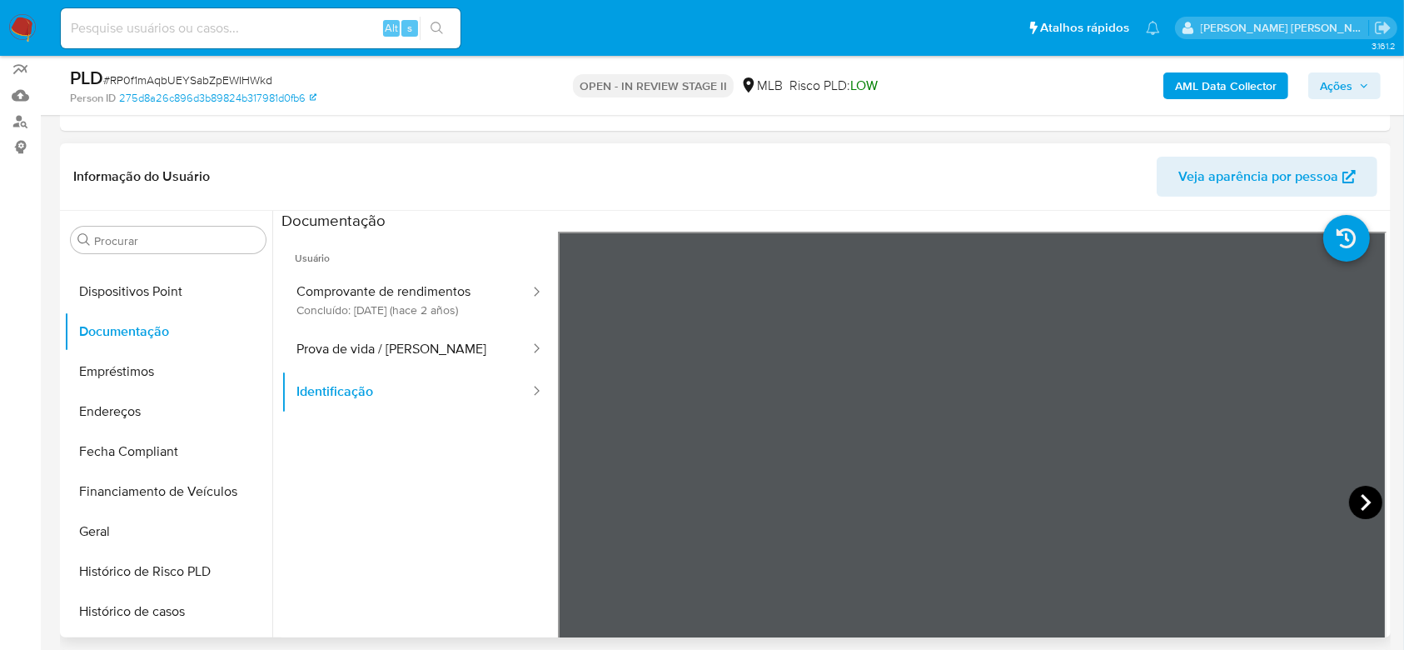
click at [1350, 500] on icon at bounding box center [1365, 501] width 33 height 33
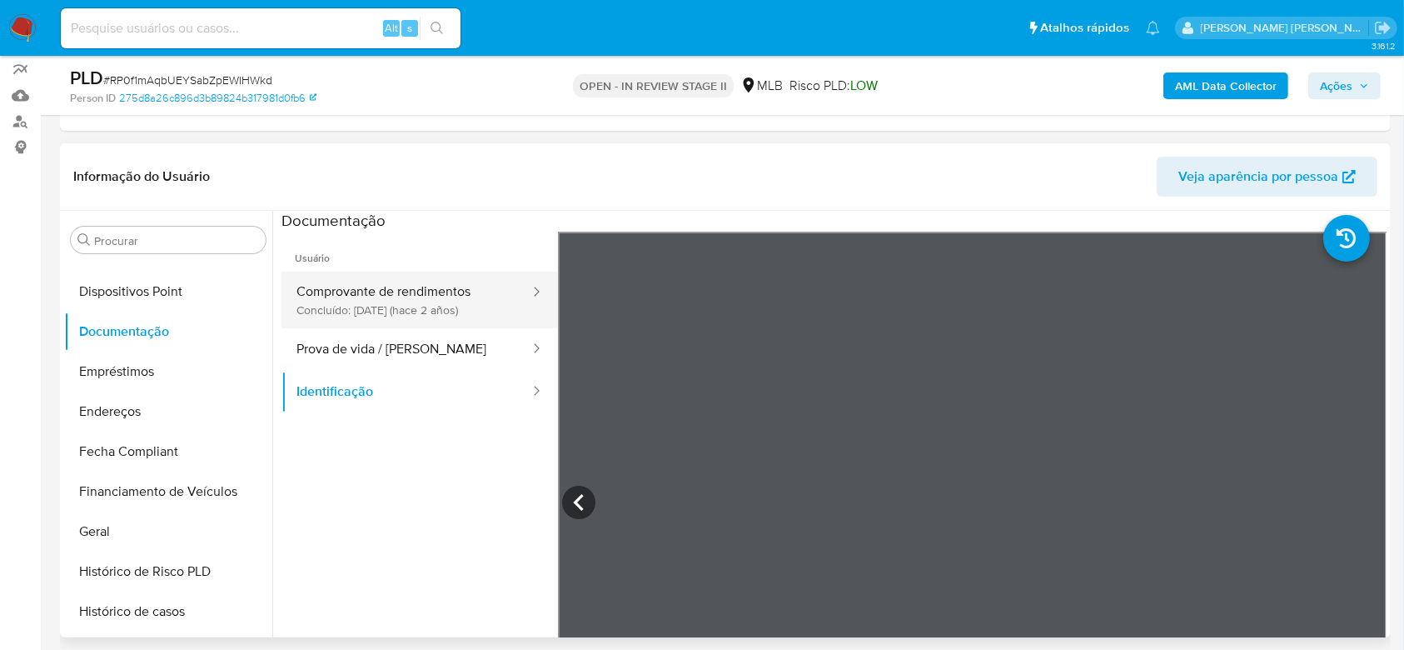
click at [390, 311] on button "Comprovante de rendimentos Concluído: [DATE] (hace 2 años)" at bounding box center [406, 299] width 250 height 57
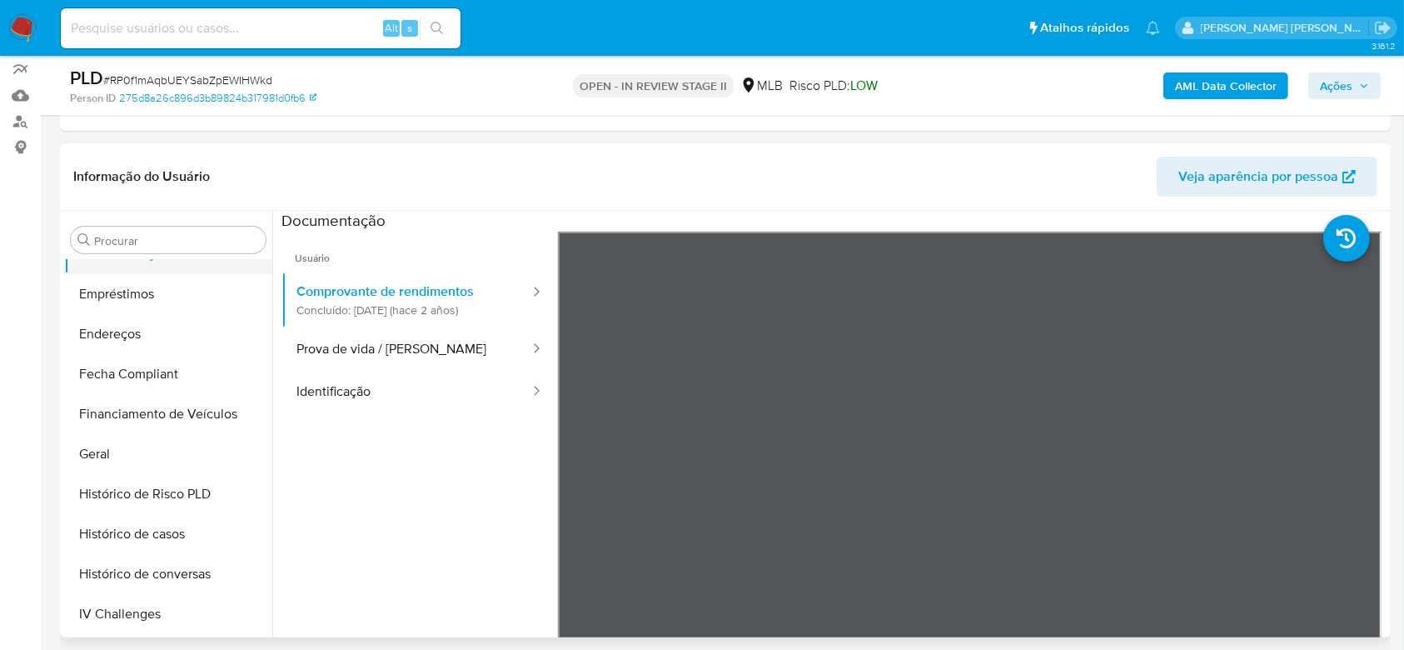
scroll to position [420, 0]
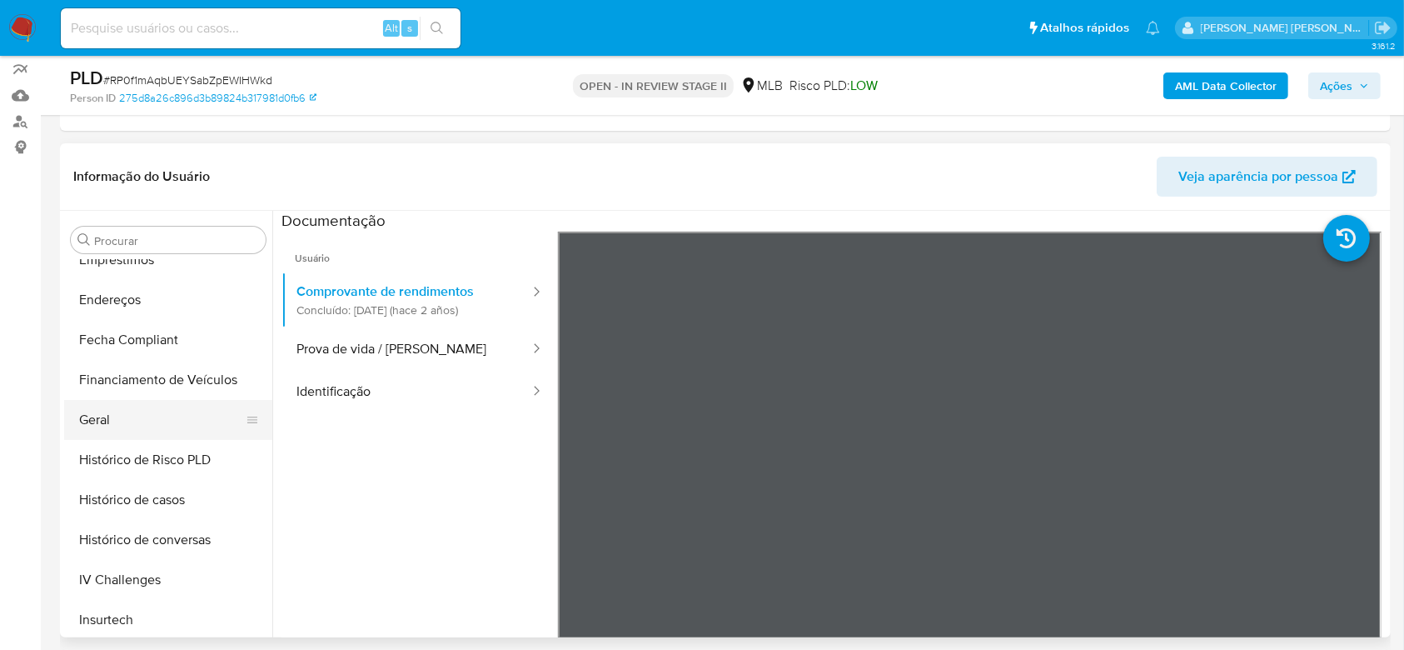
click at [101, 424] on button "Geral" at bounding box center [161, 420] width 195 height 40
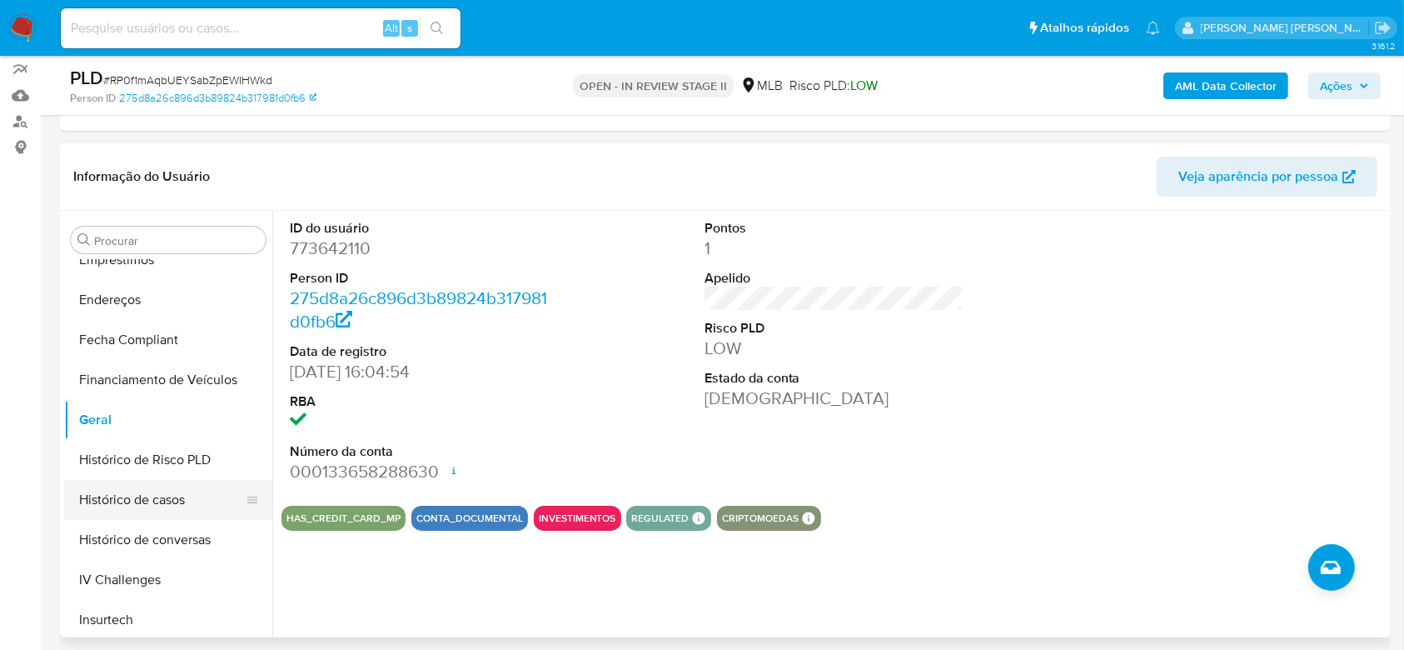
click at [170, 501] on button "Histórico de casos" at bounding box center [161, 500] width 195 height 40
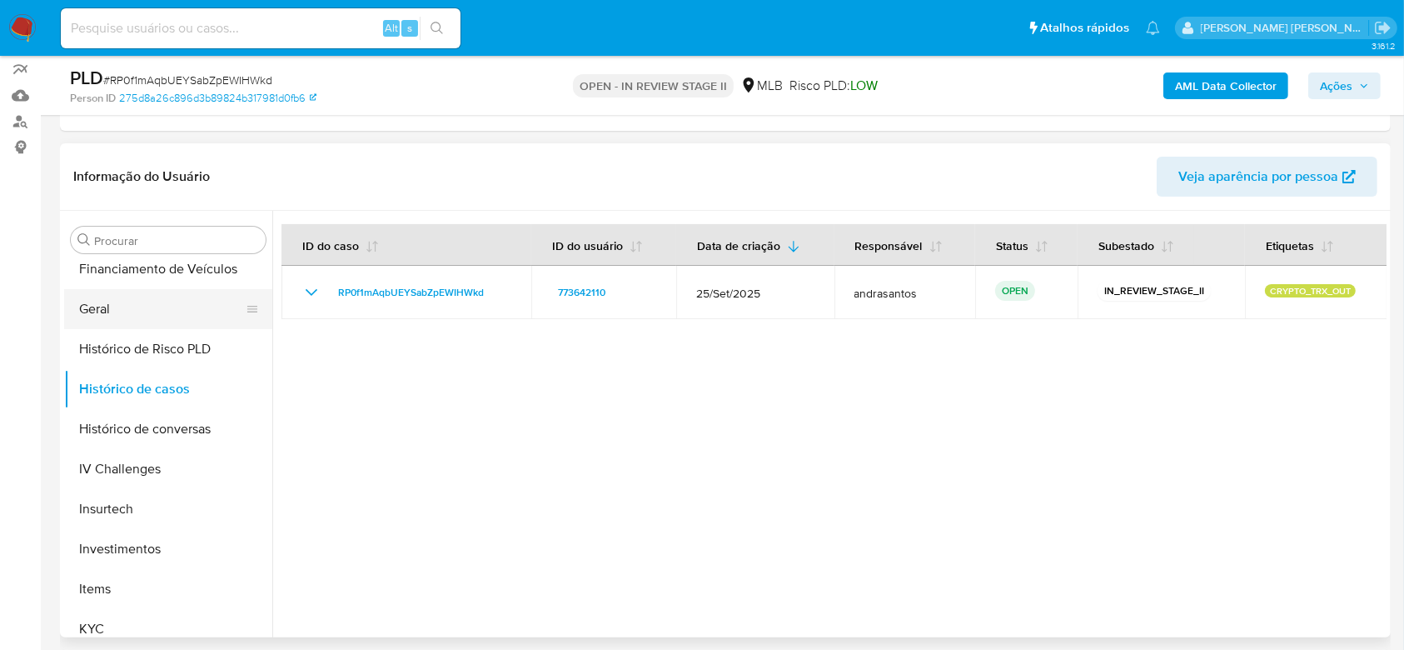
scroll to position [641, 0]
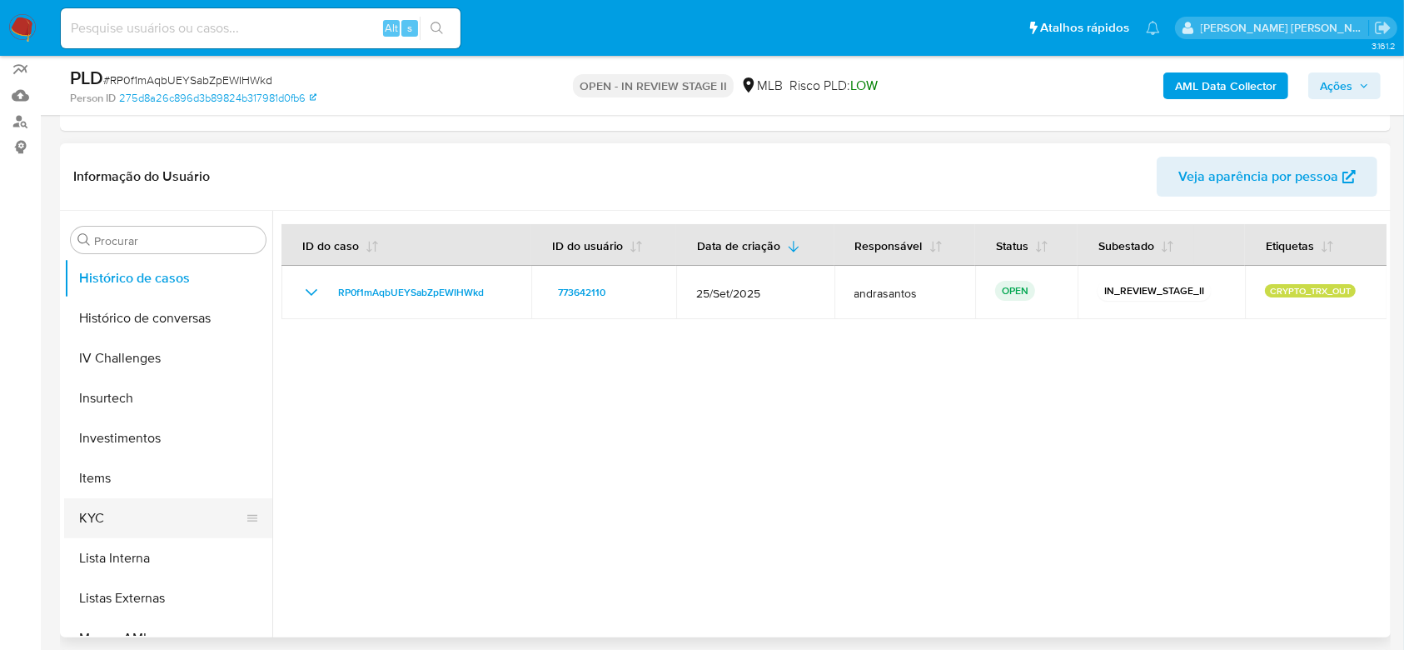
click at [150, 520] on button "KYC" at bounding box center [161, 518] width 195 height 40
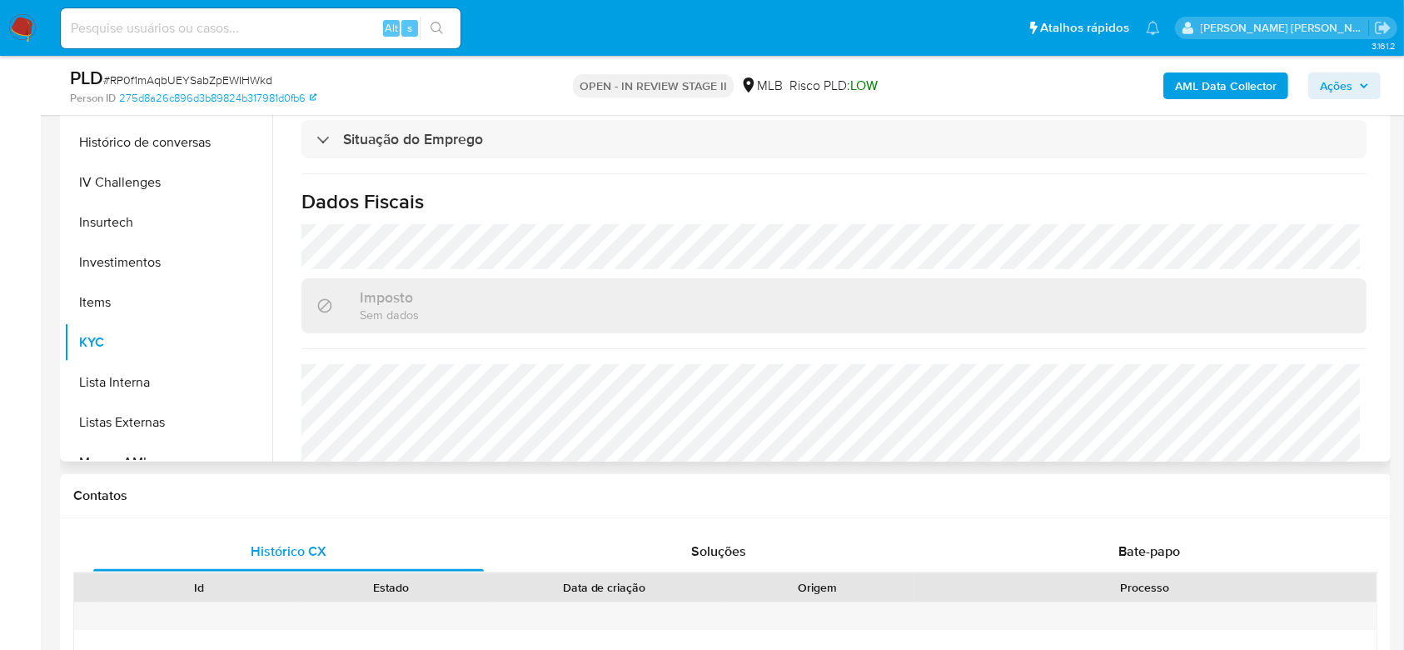
scroll to position [728, 0]
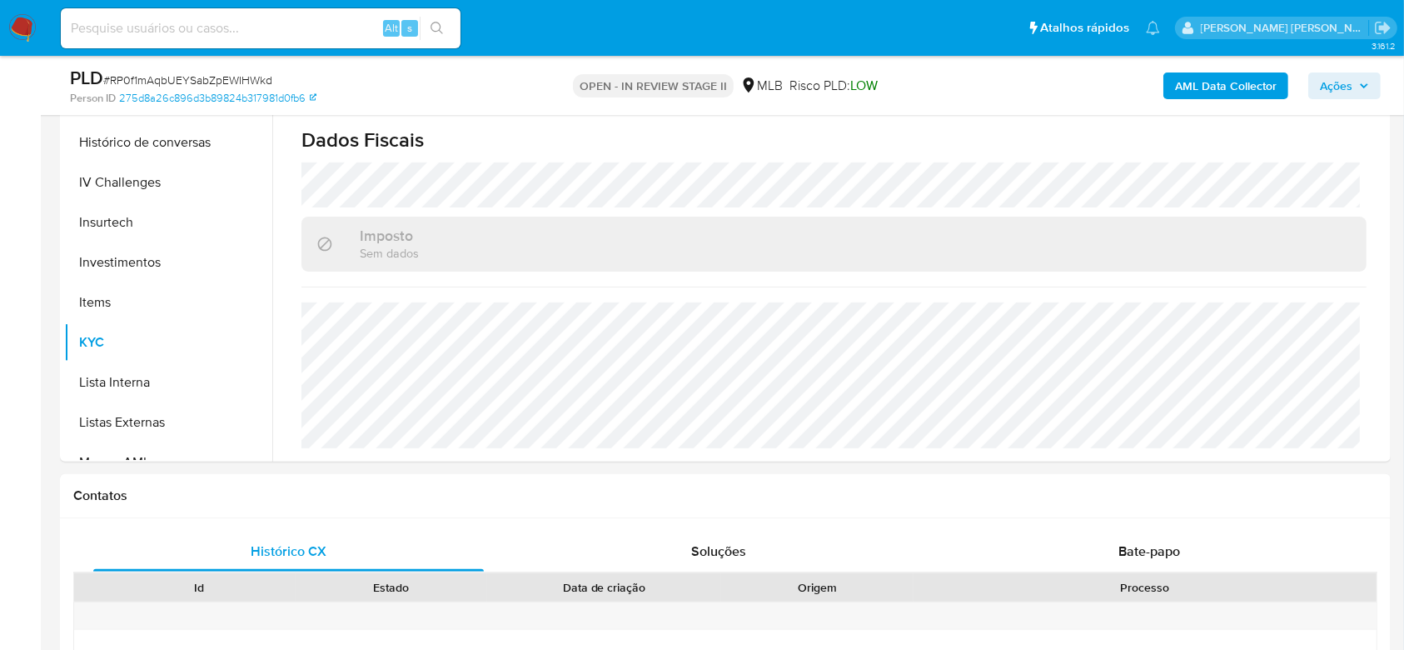
click at [199, 27] on input at bounding box center [261, 28] width 400 height 22
paste input "qYWSdz7b9NUR3DFcmty5ieEa"
type input "qYWSdz7b9NUR3DFcmty5ieEa"
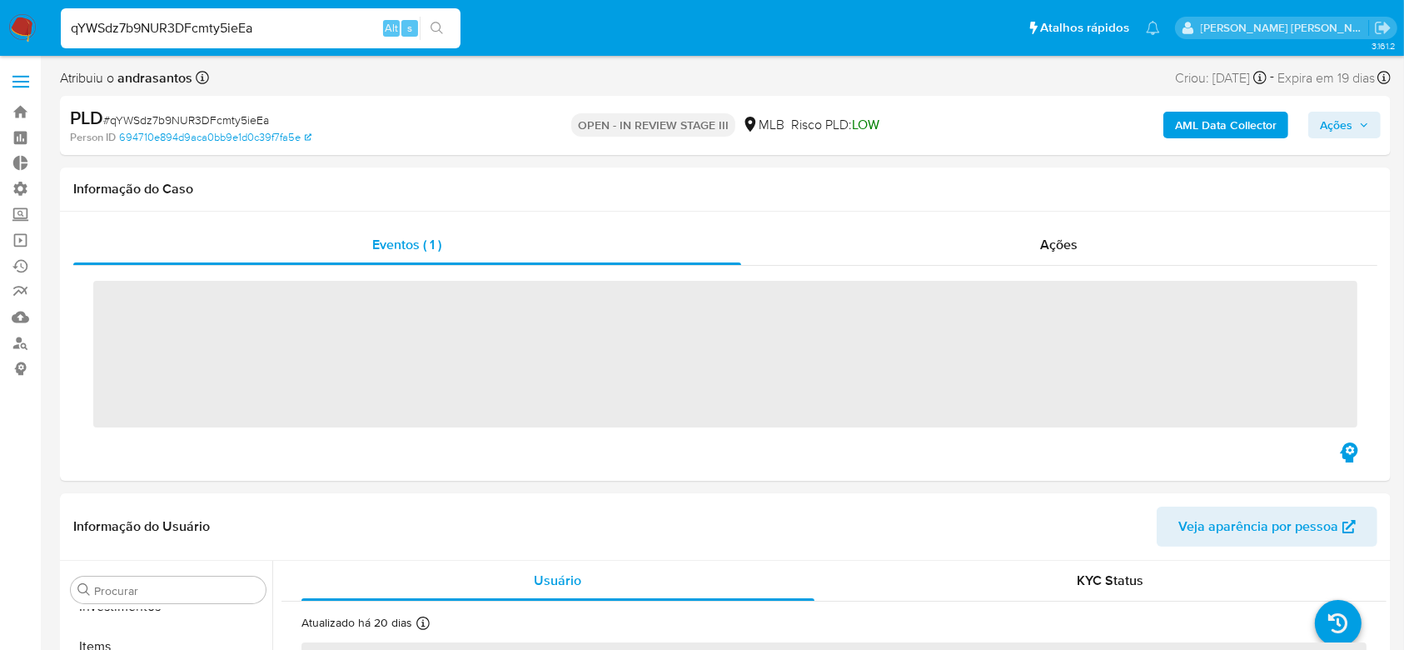
scroll to position [864, 0]
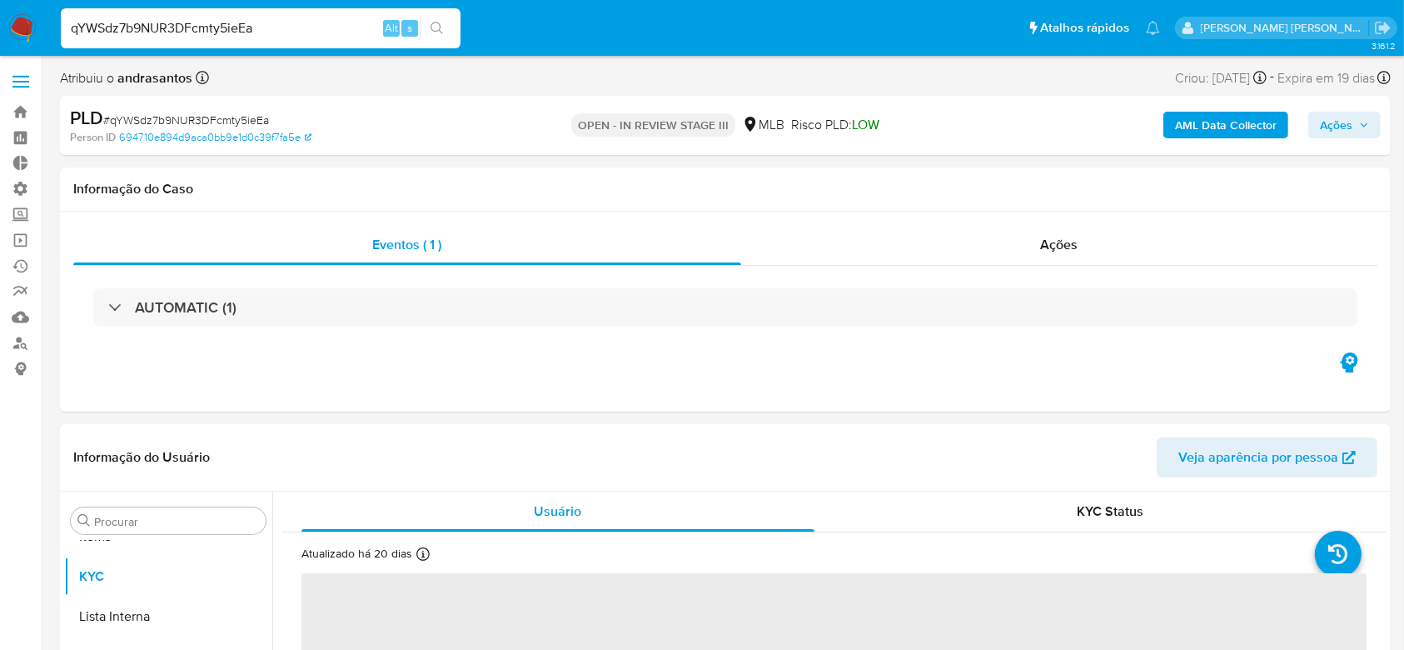
select select "10"
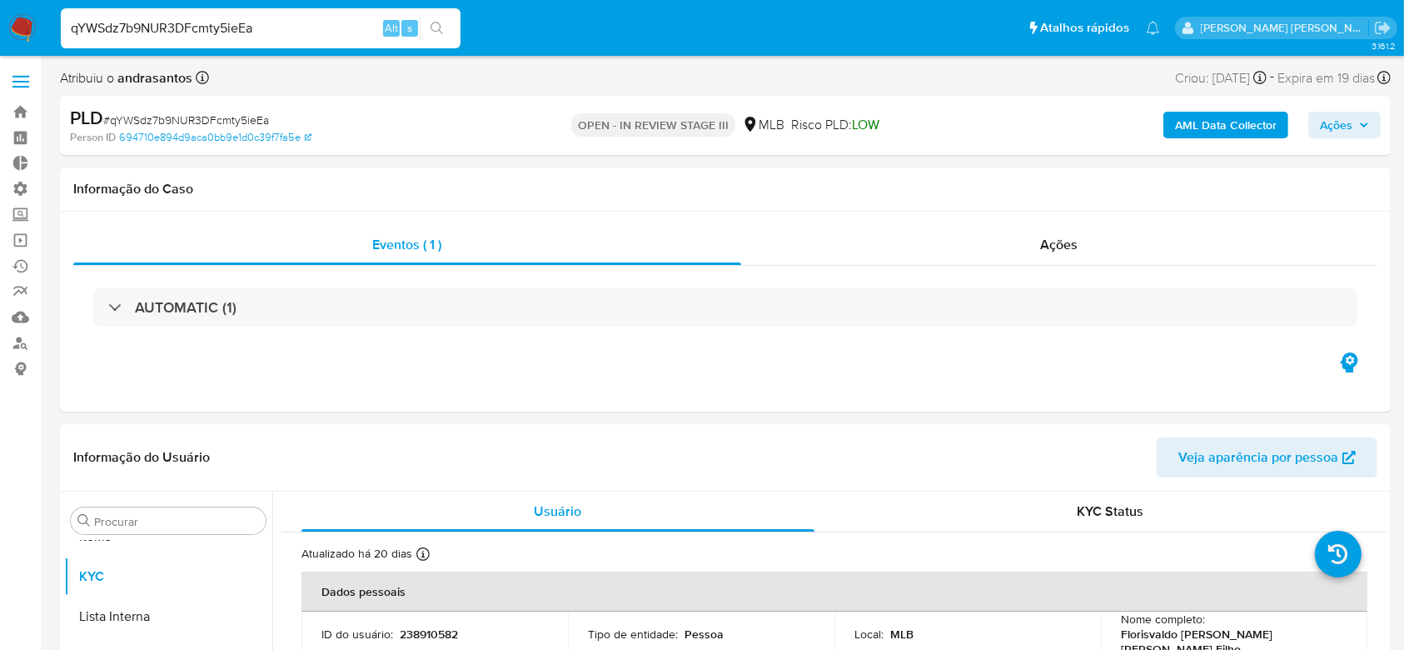
click at [180, 30] on input "qYWSdz7b9NUR3DFcmty5ieEa" at bounding box center [261, 28] width 400 height 22
click at [435, 30] on icon "search-icon" at bounding box center [437, 28] width 13 height 13
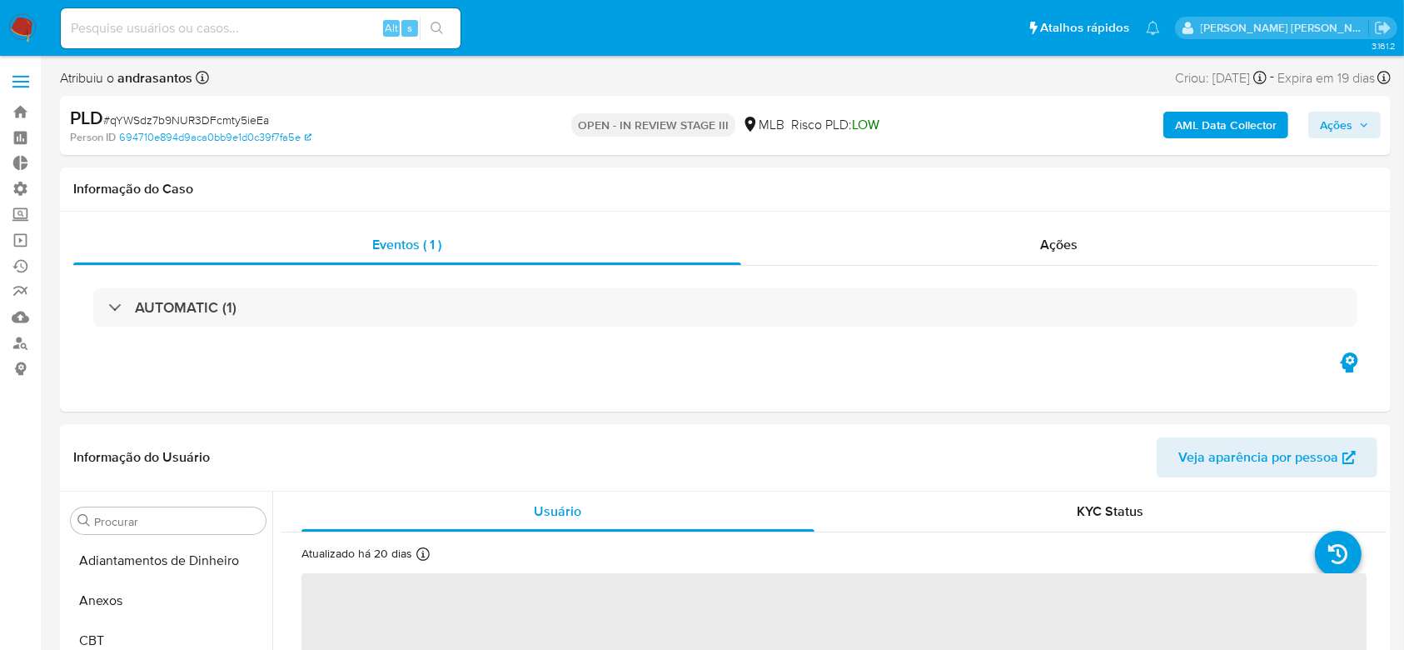
scroll to position [864, 0]
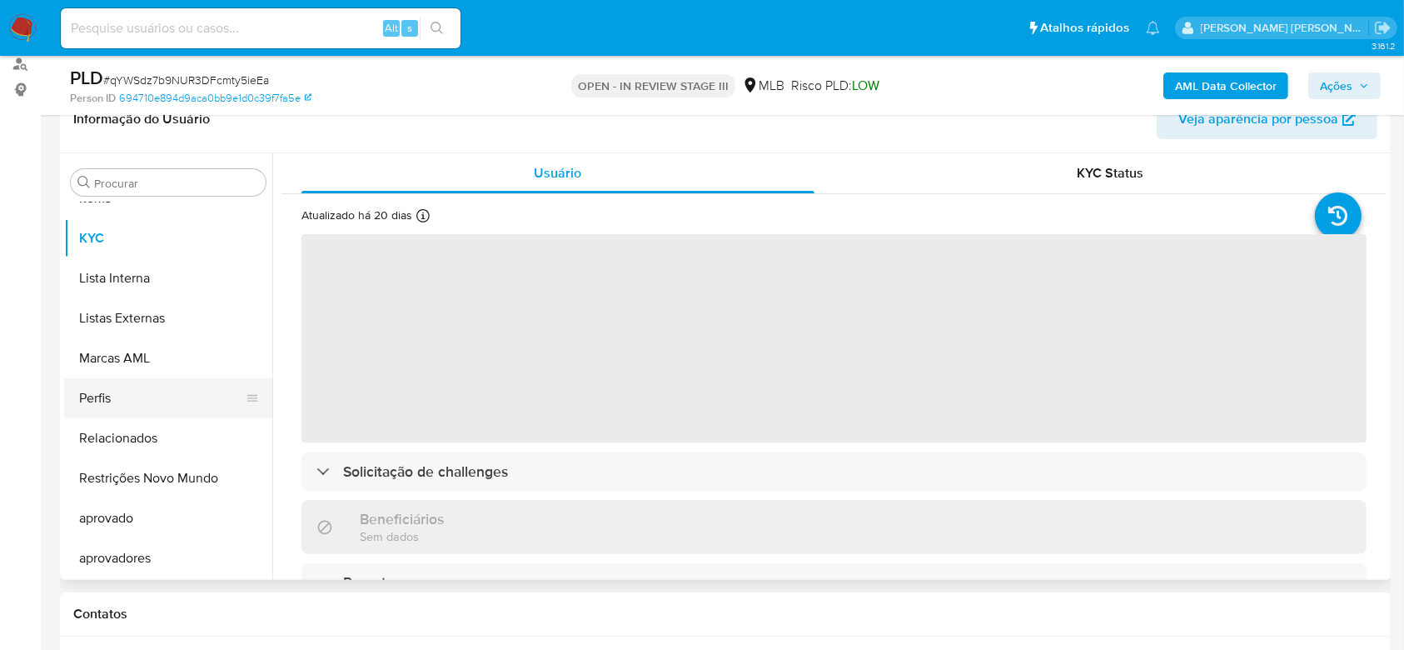
select select "10"
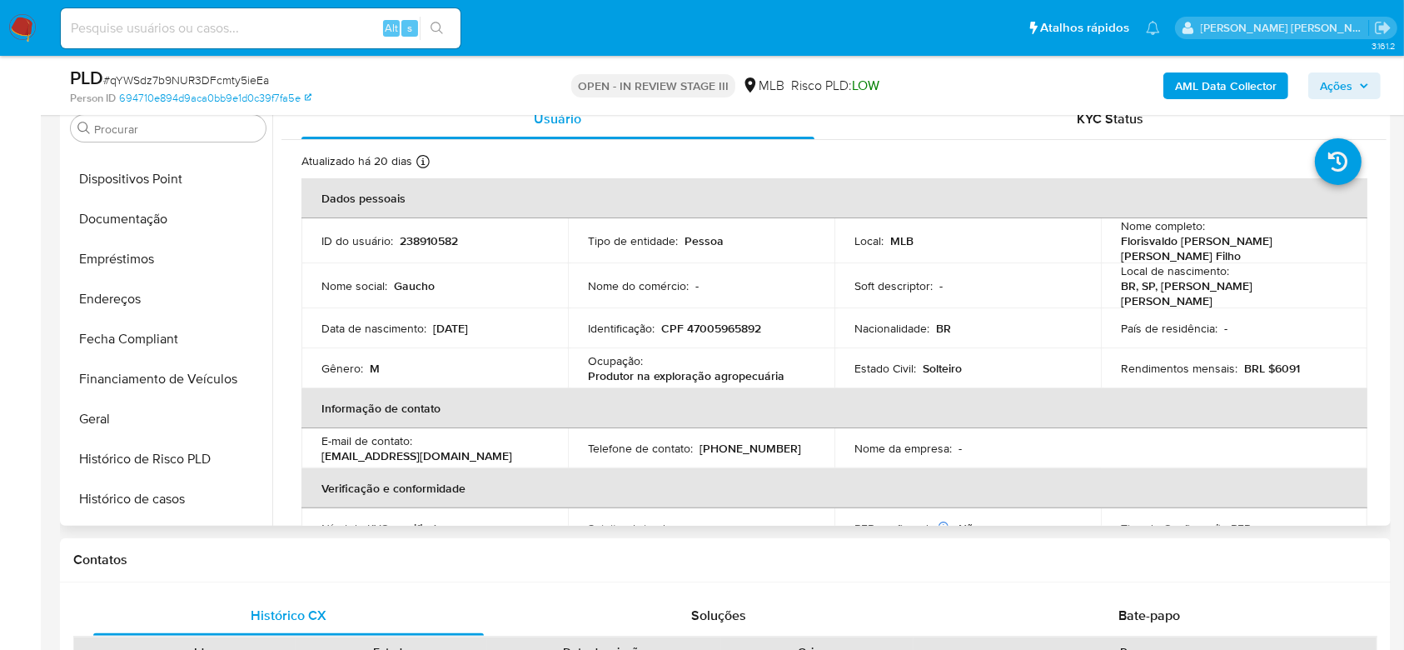
scroll to position [308, 0]
click at [139, 219] on button "Documentação" at bounding box center [161, 220] width 195 height 40
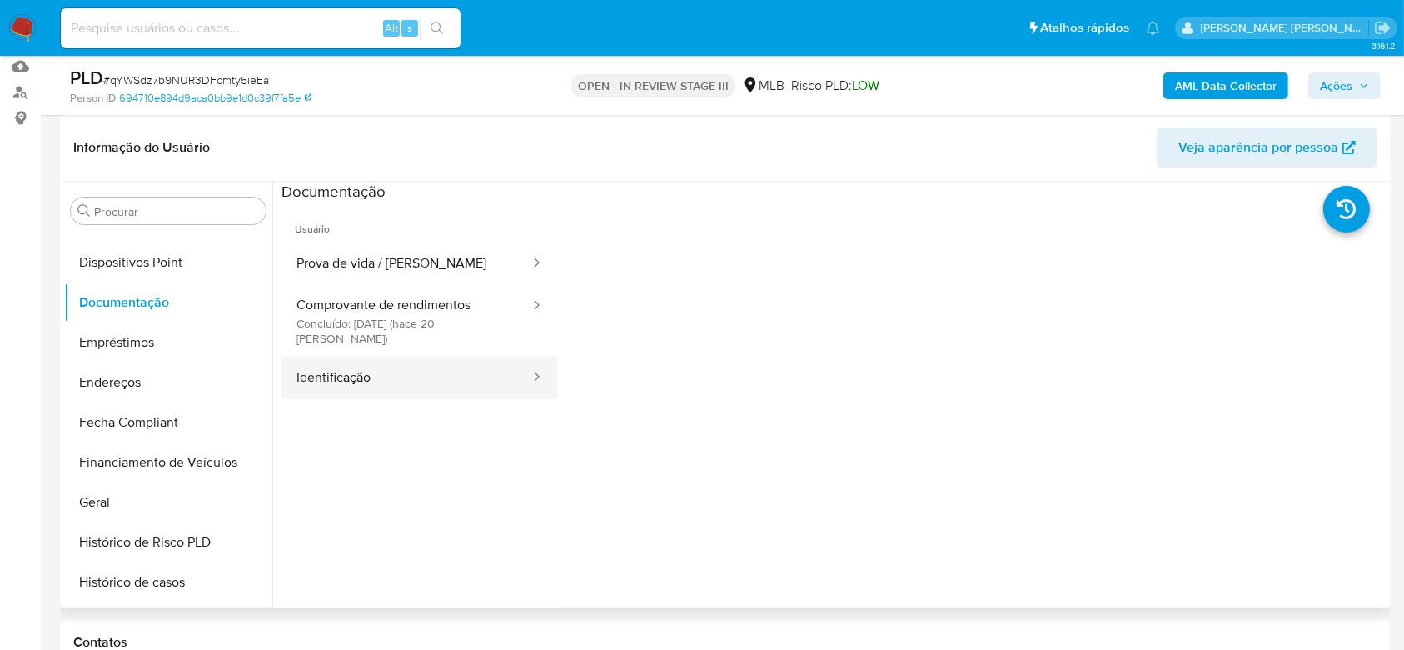
scroll to position [222, 0]
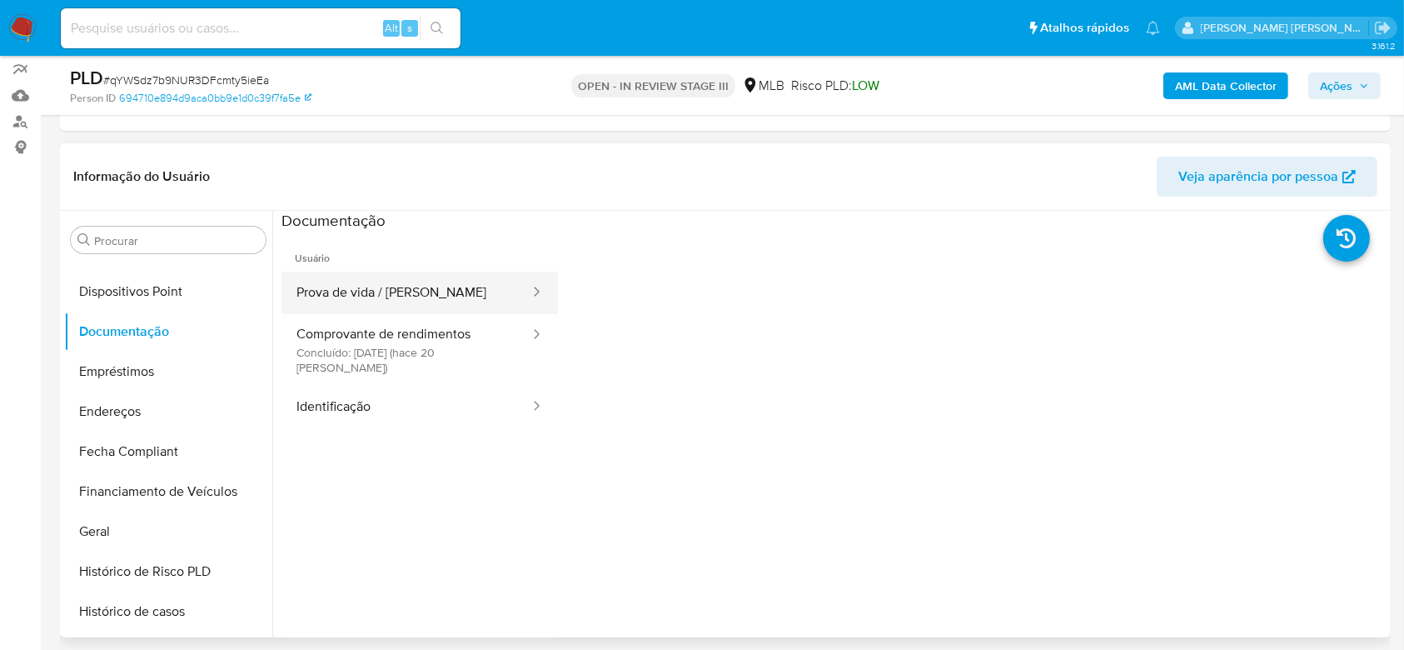
click at [311, 291] on button "Prova de vida / [PERSON_NAME]" at bounding box center [406, 292] width 250 height 42
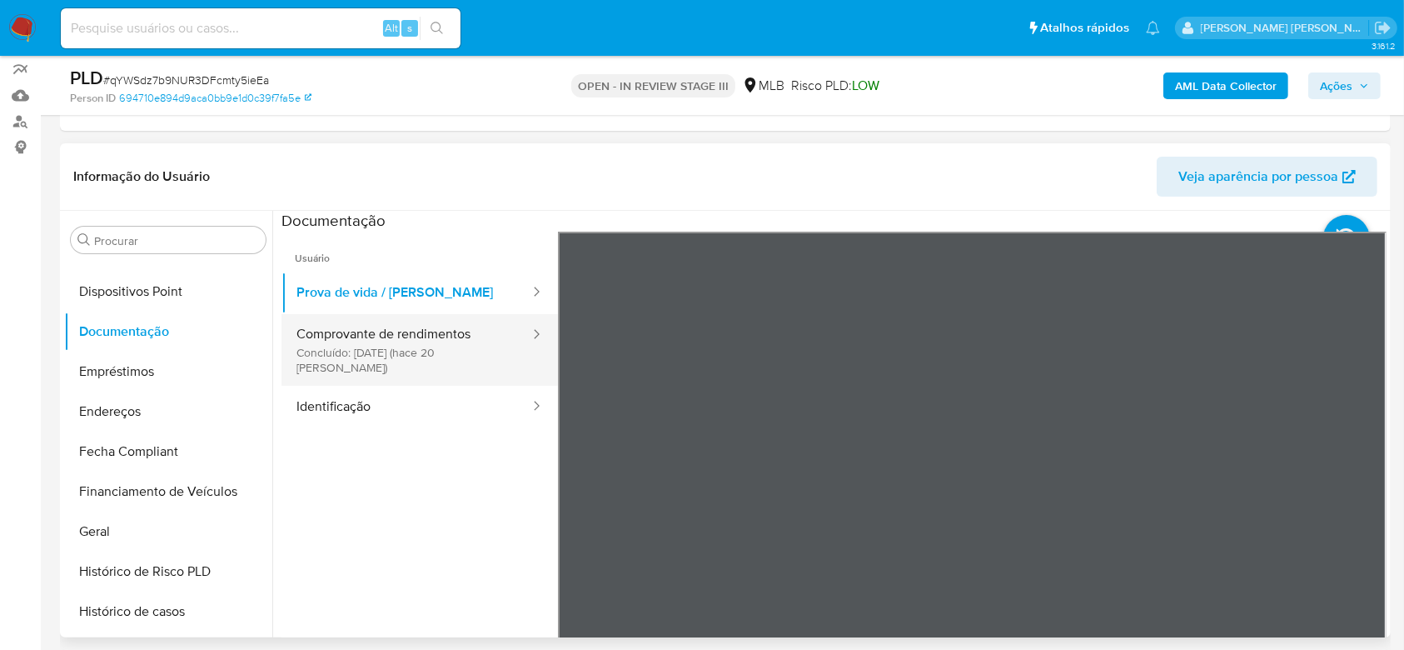
click at [422, 350] on button "Comprovante de rendimentos Concluído: [DATE] (hace 20 [PERSON_NAME])" at bounding box center [406, 350] width 250 height 72
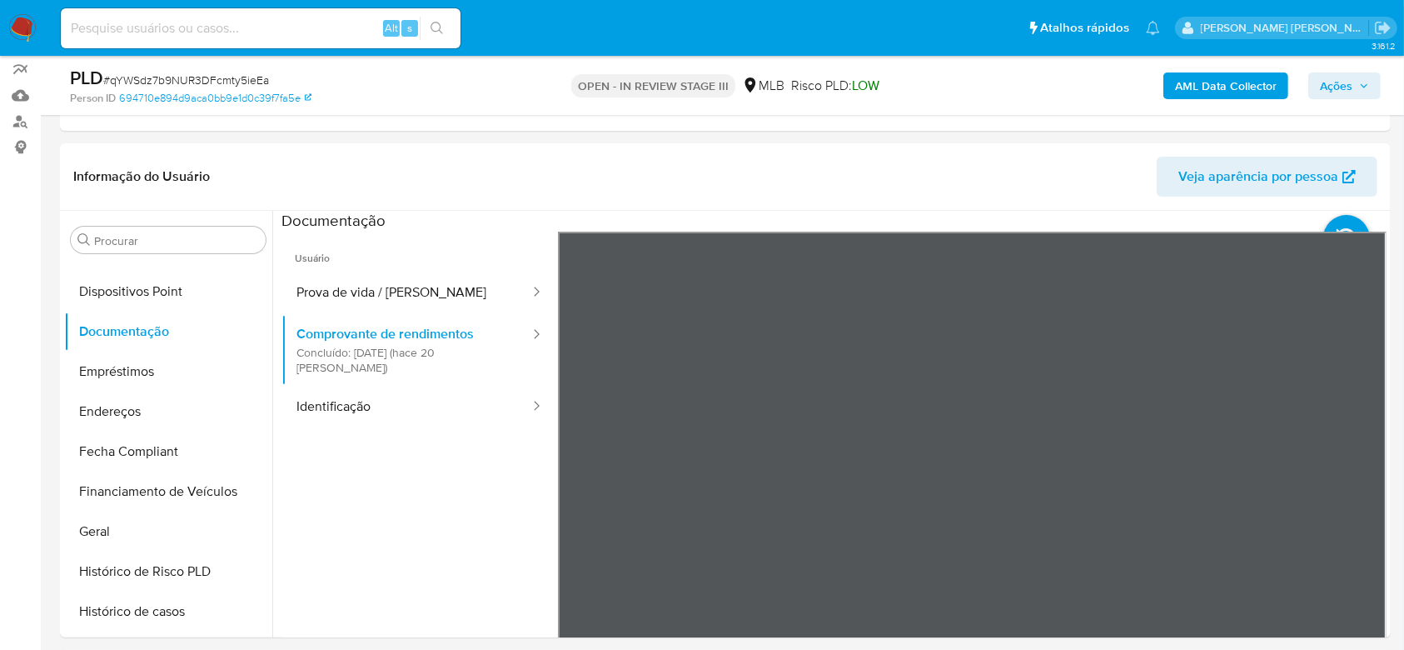
click at [406, 396] on button "Identificação" at bounding box center [406, 407] width 250 height 42
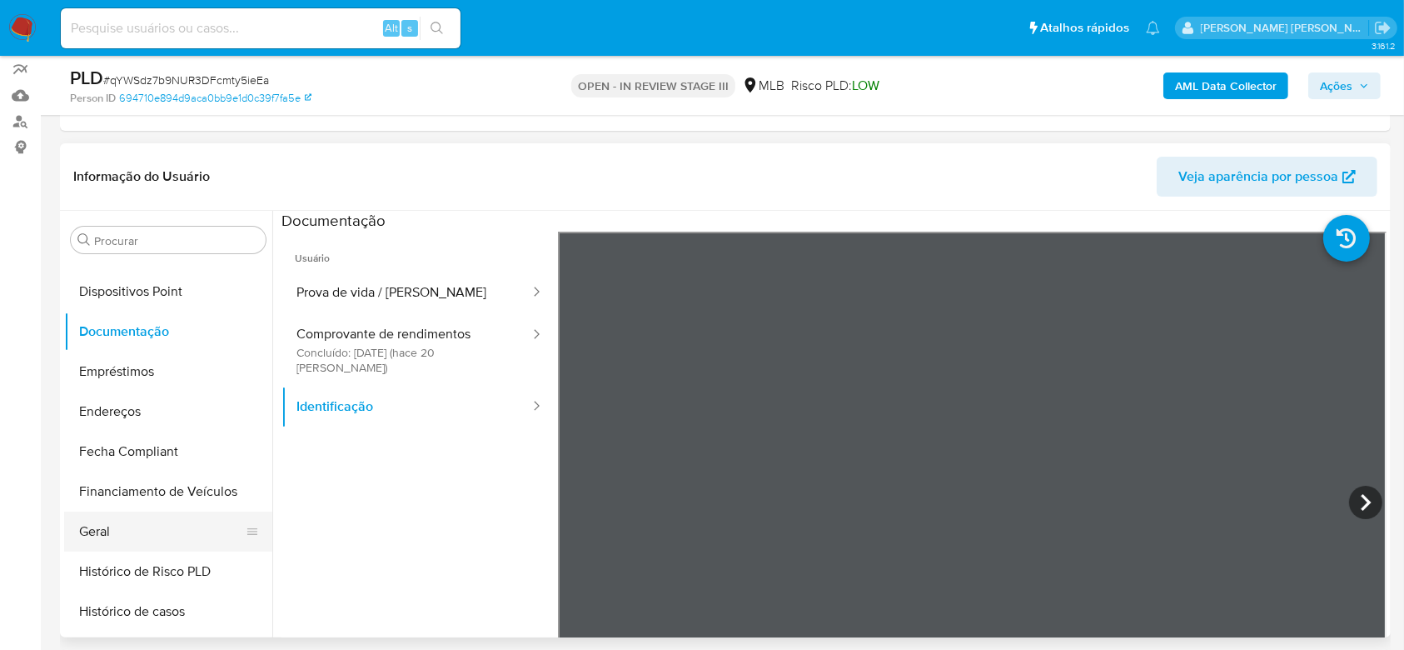
click at [118, 528] on button "Geral" at bounding box center [161, 531] width 195 height 40
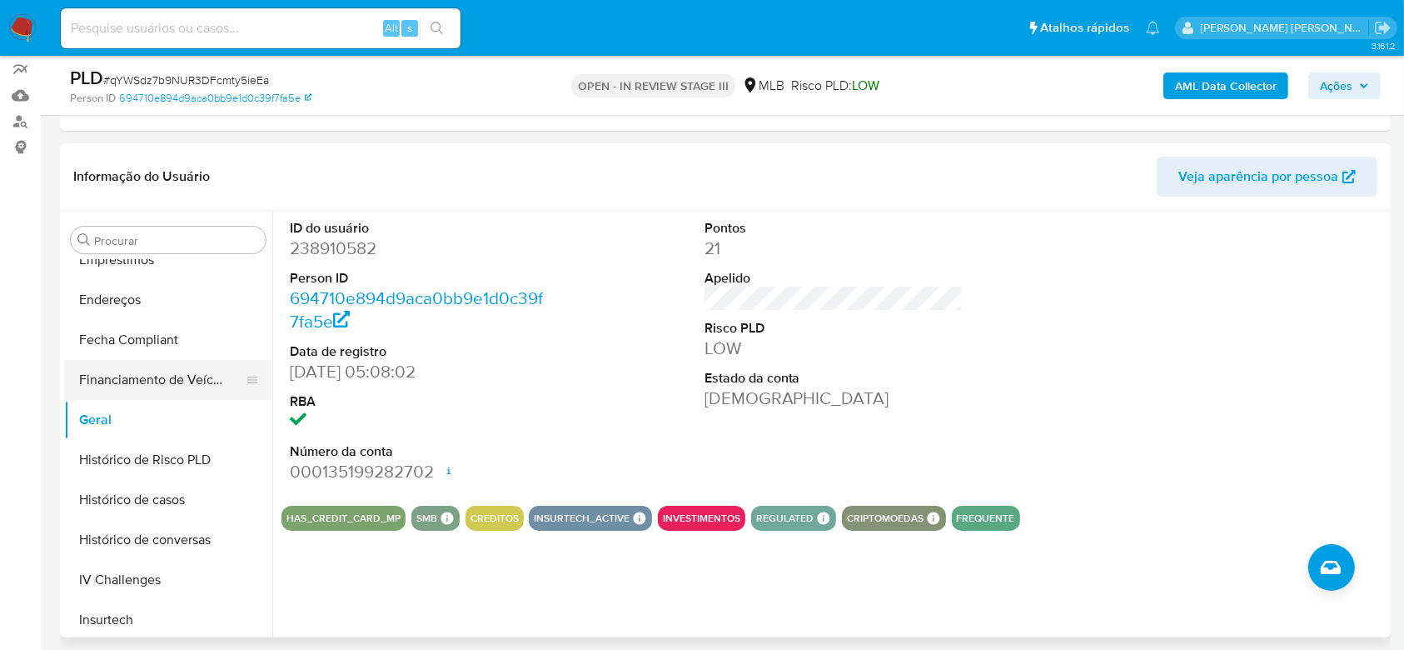
scroll to position [530, 0]
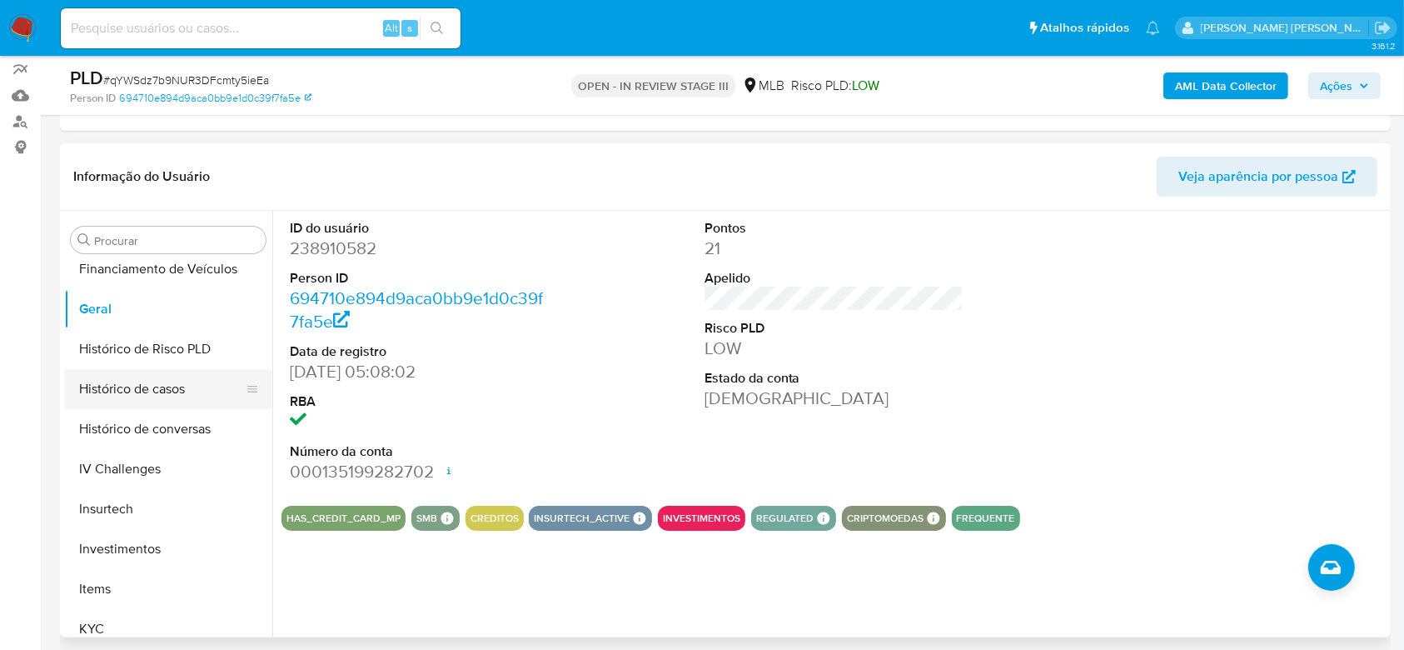
click at [143, 392] on button "Histórico de casos" at bounding box center [161, 389] width 195 height 40
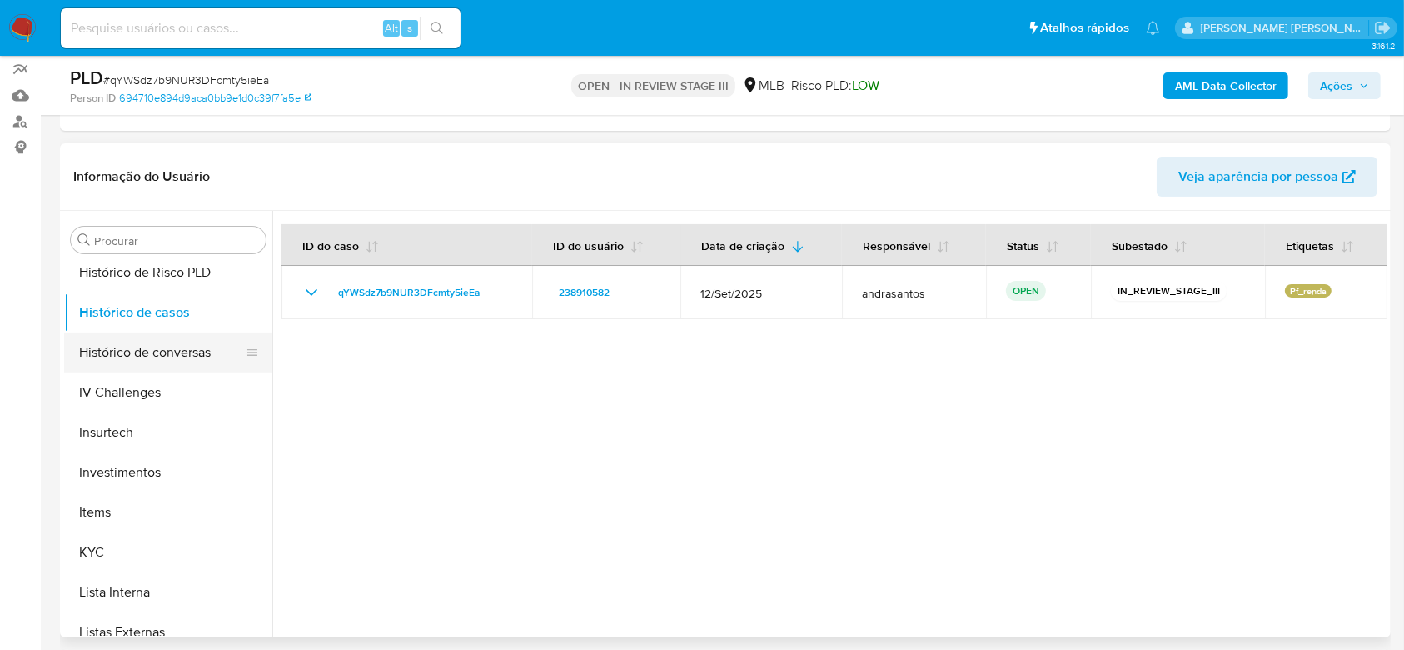
scroll to position [641, 0]
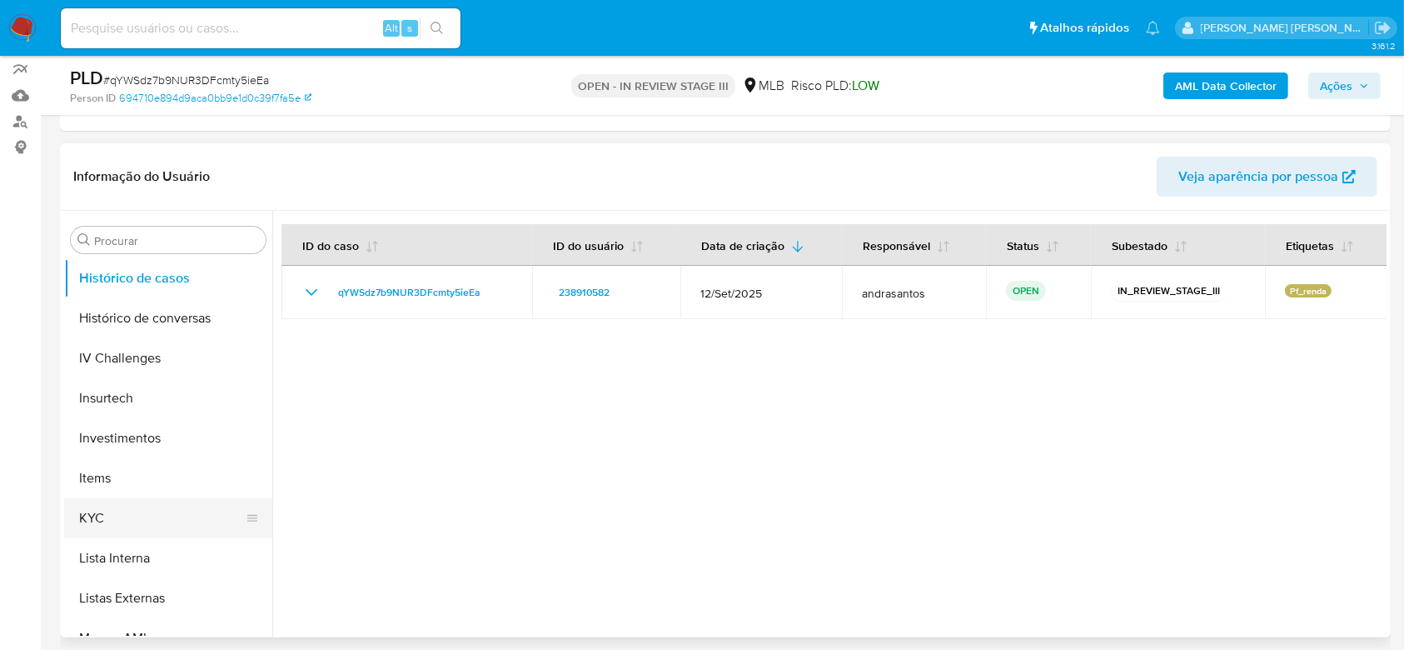
click at [128, 515] on button "KYC" at bounding box center [161, 518] width 195 height 40
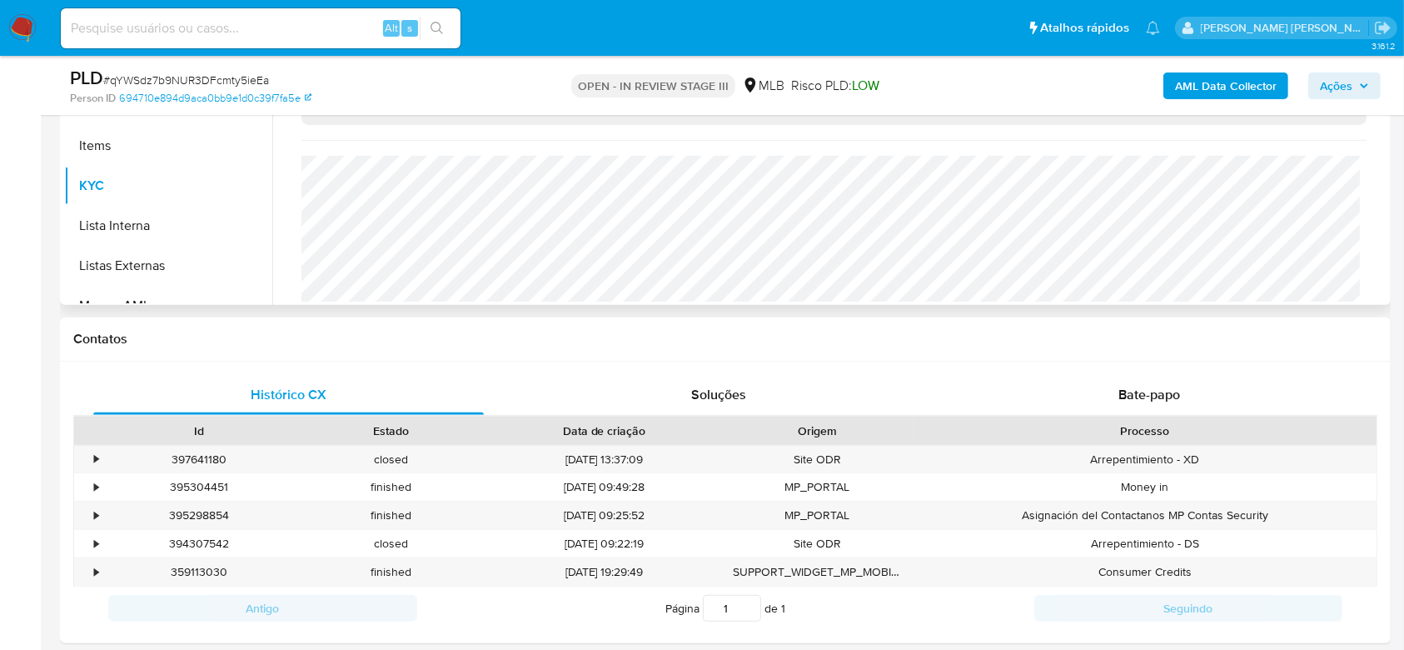
scroll to position [555, 0]
click at [228, 37] on input at bounding box center [261, 28] width 400 height 22
paste input "RaA9so03M3sBh8CGdZx5b746"
type input "RaA9so03M3sBh8CGdZx5b746"
click at [443, 27] on icon "search-icon" at bounding box center [437, 28] width 13 height 13
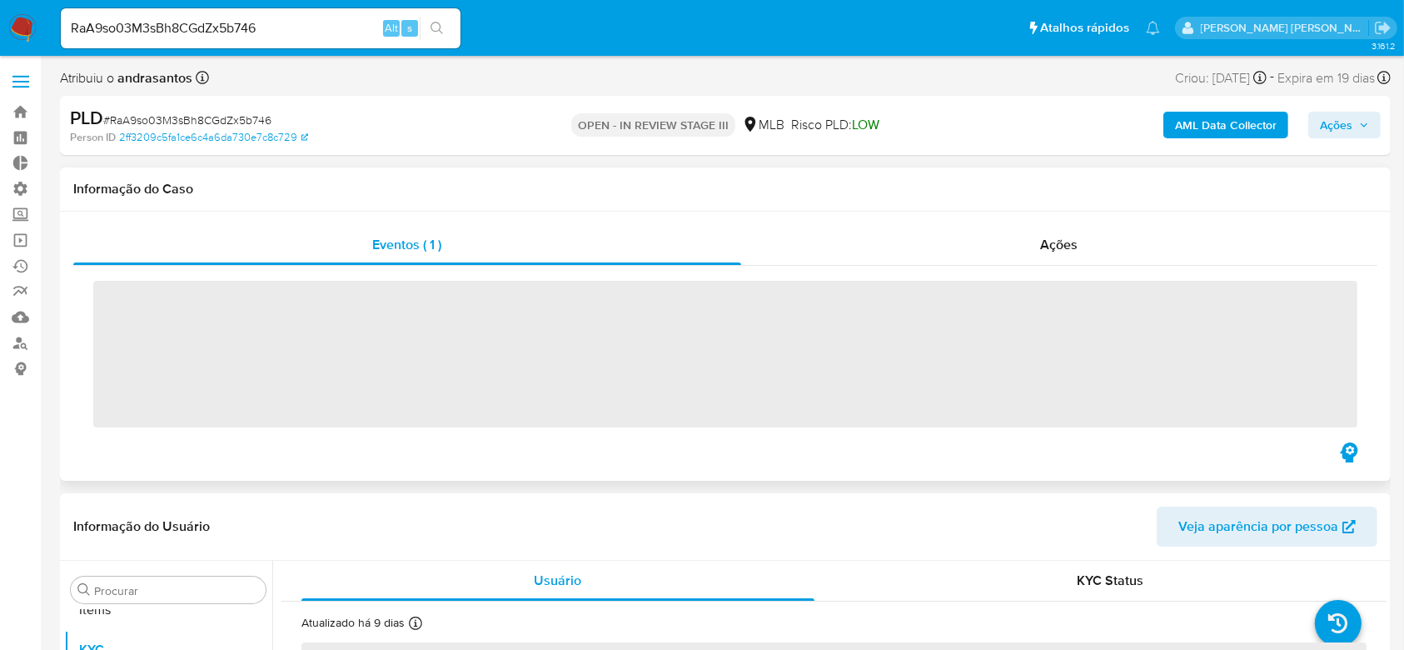
scroll to position [864, 0]
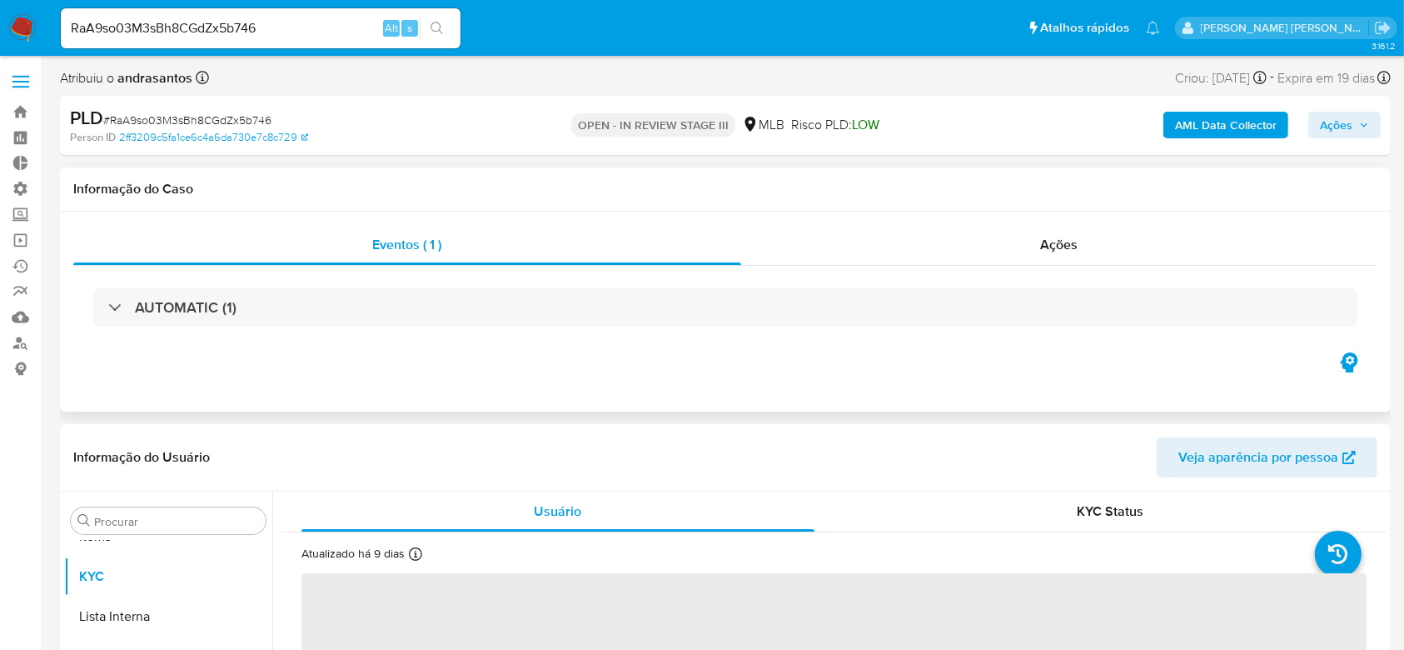
select select "10"
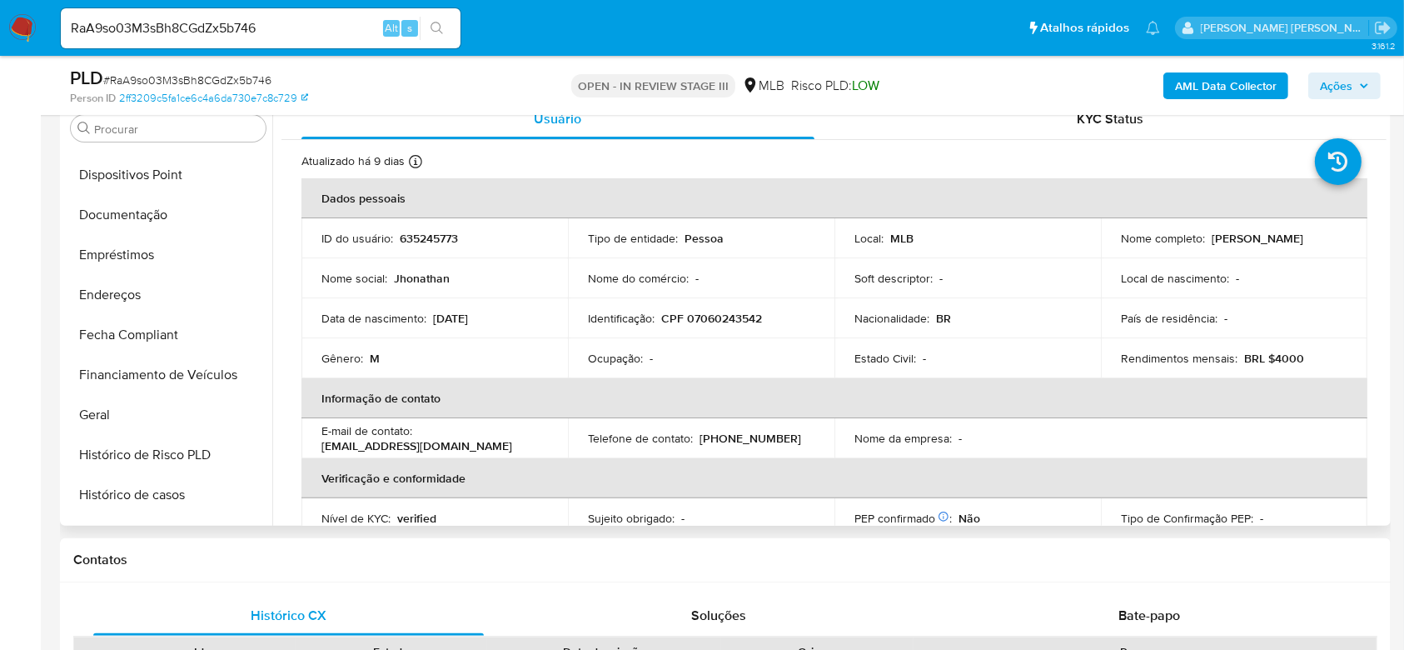
scroll to position [308, 0]
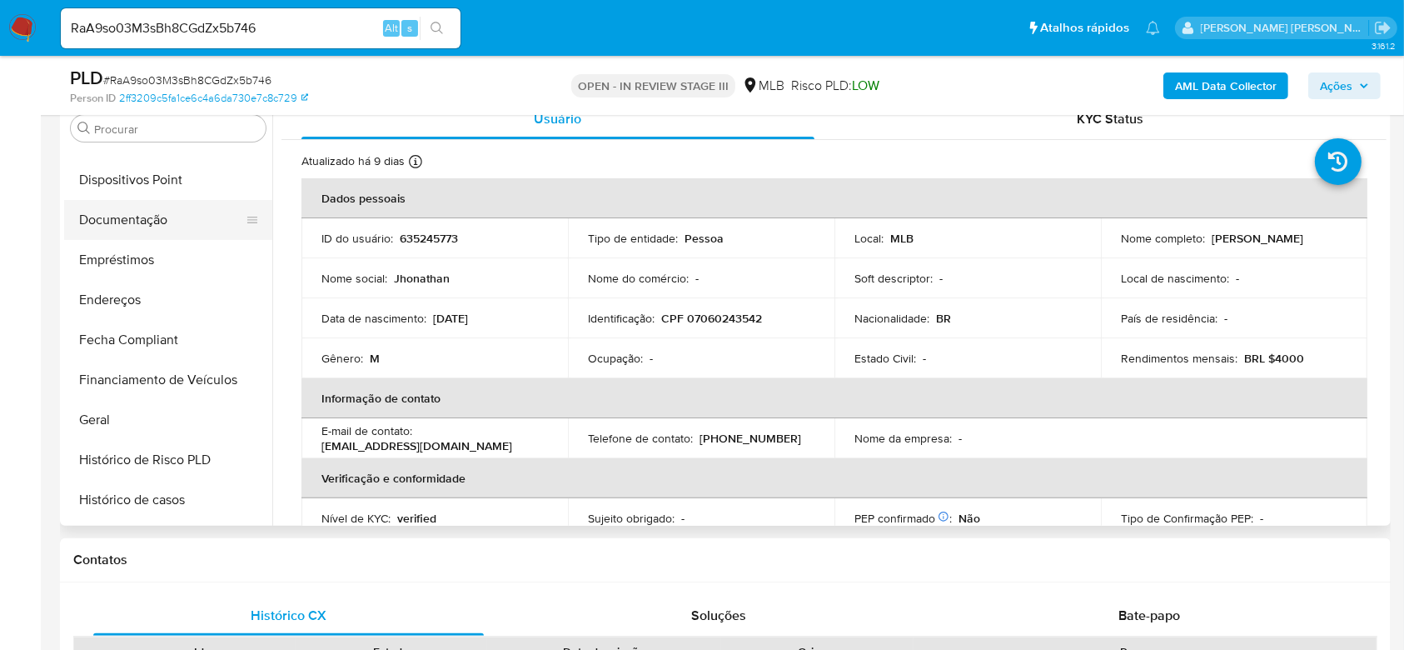
click at [160, 230] on button "Documentação" at bounding box center [161, 220] width 195 height 40
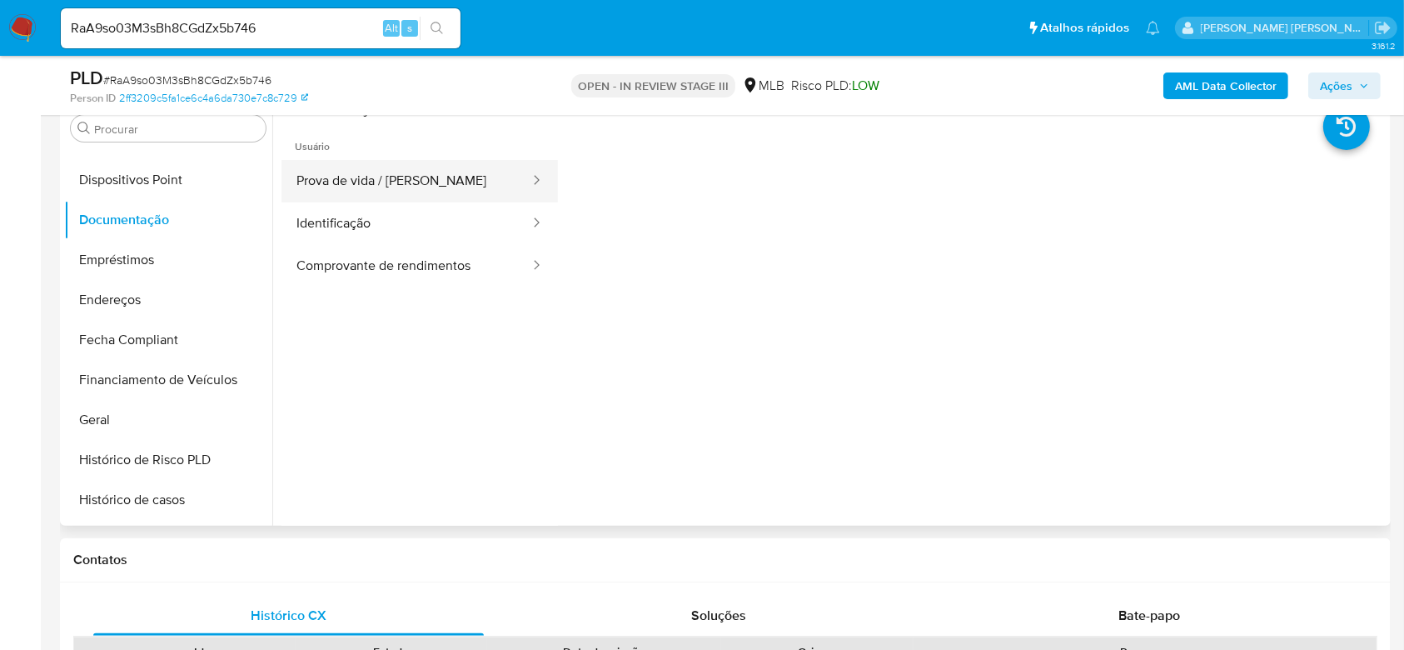
click at [395, 181] on button "Prova de vida / Selfie" at bounding box center [406, 181] width 250 height 42
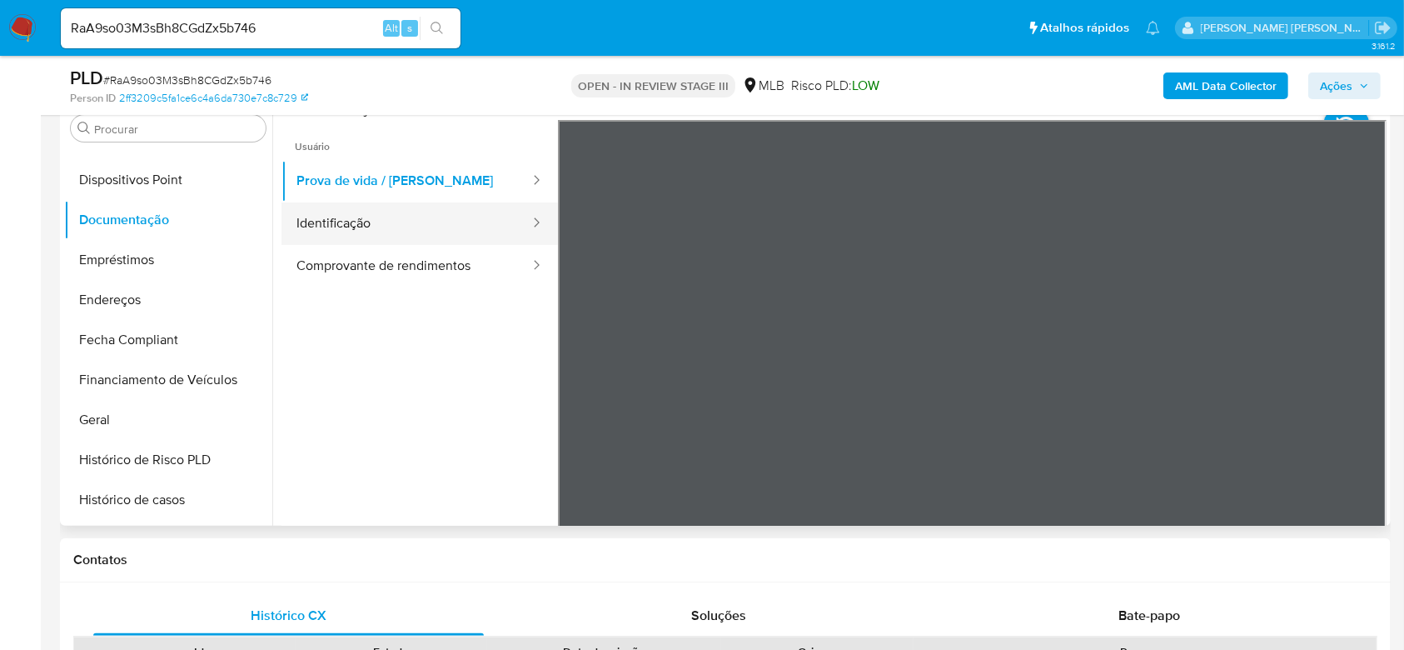
click at [386, 224] on button "Identificação" at bounding box center [406, 223] width 250 height 42
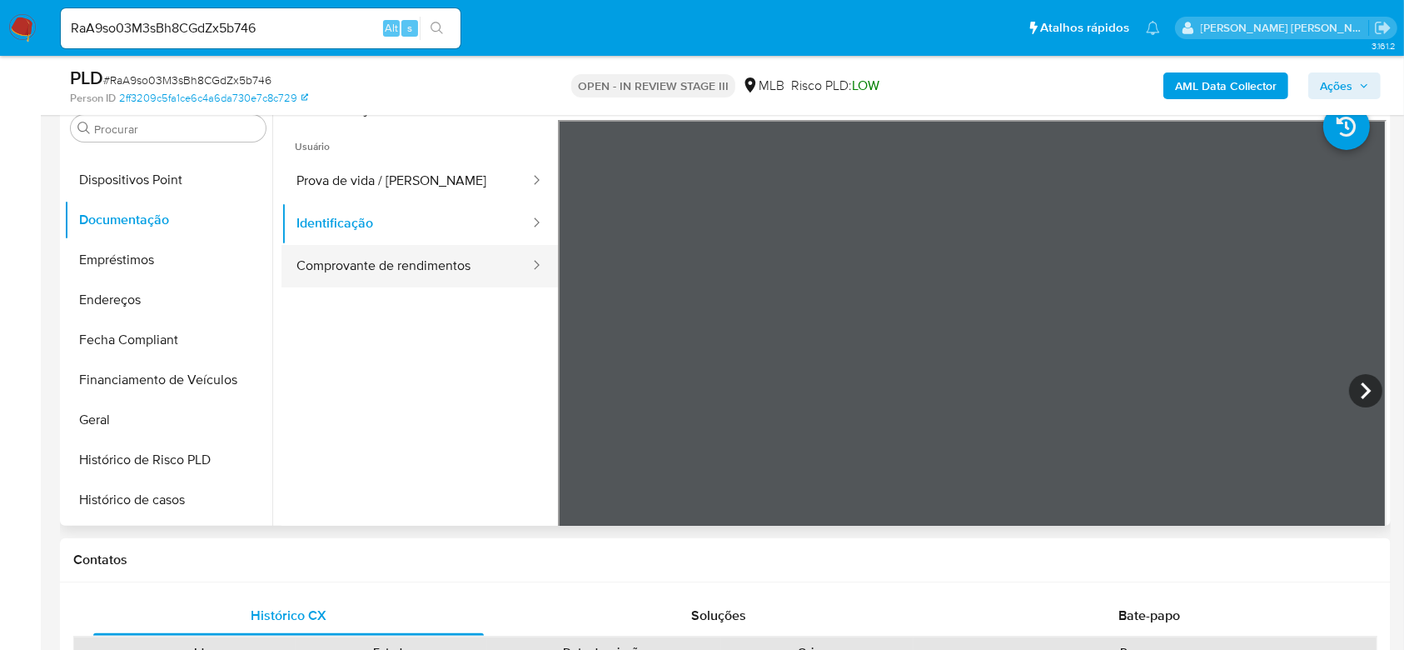
click at [426, 265] on button "Comprovante de rendimentos" at bounding box center [406, 266] width 250 height 42
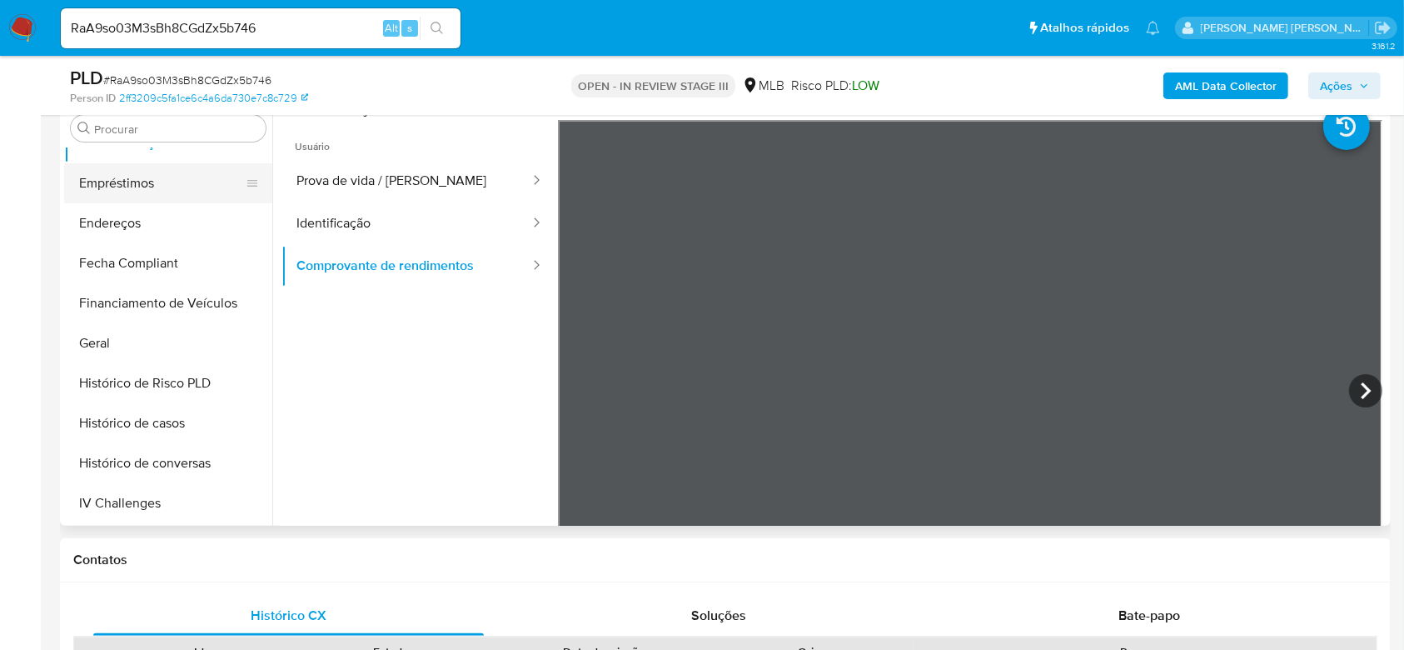
scroll to position [420, 0]
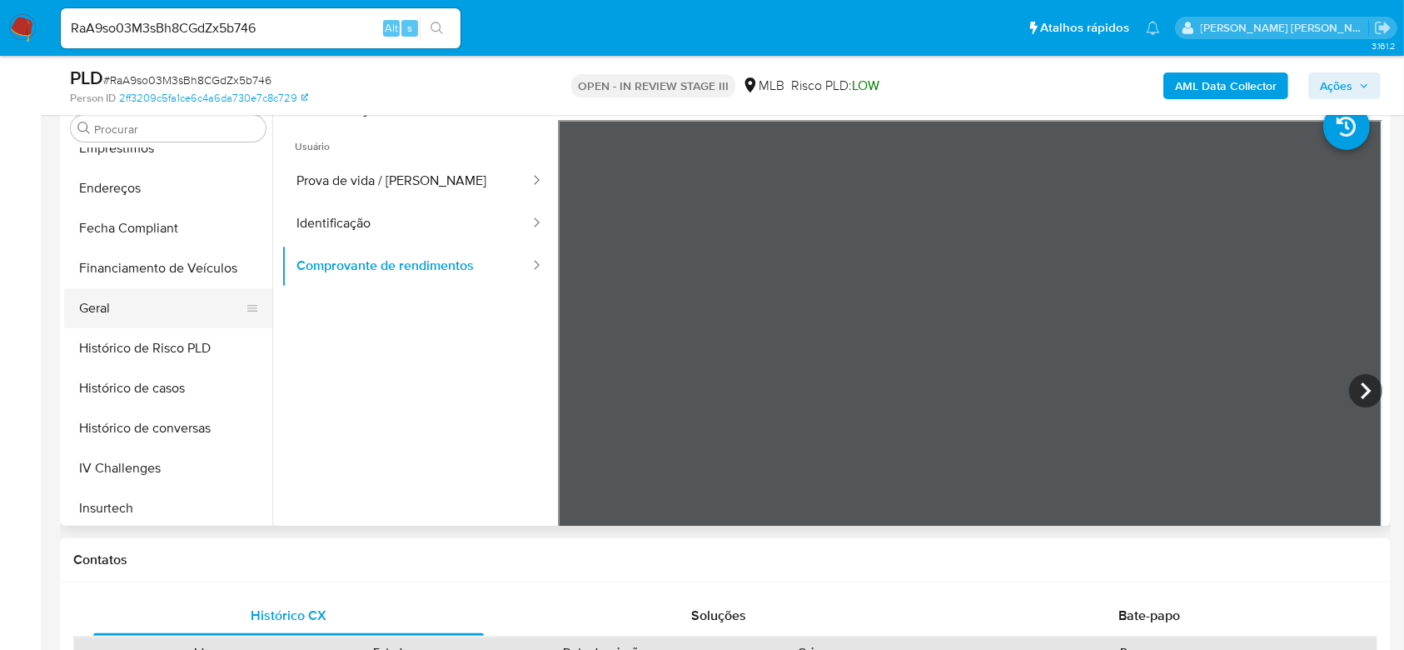
click at [113, 313] on button "Geral" at bounding box center [161, 308] width 195 height 40
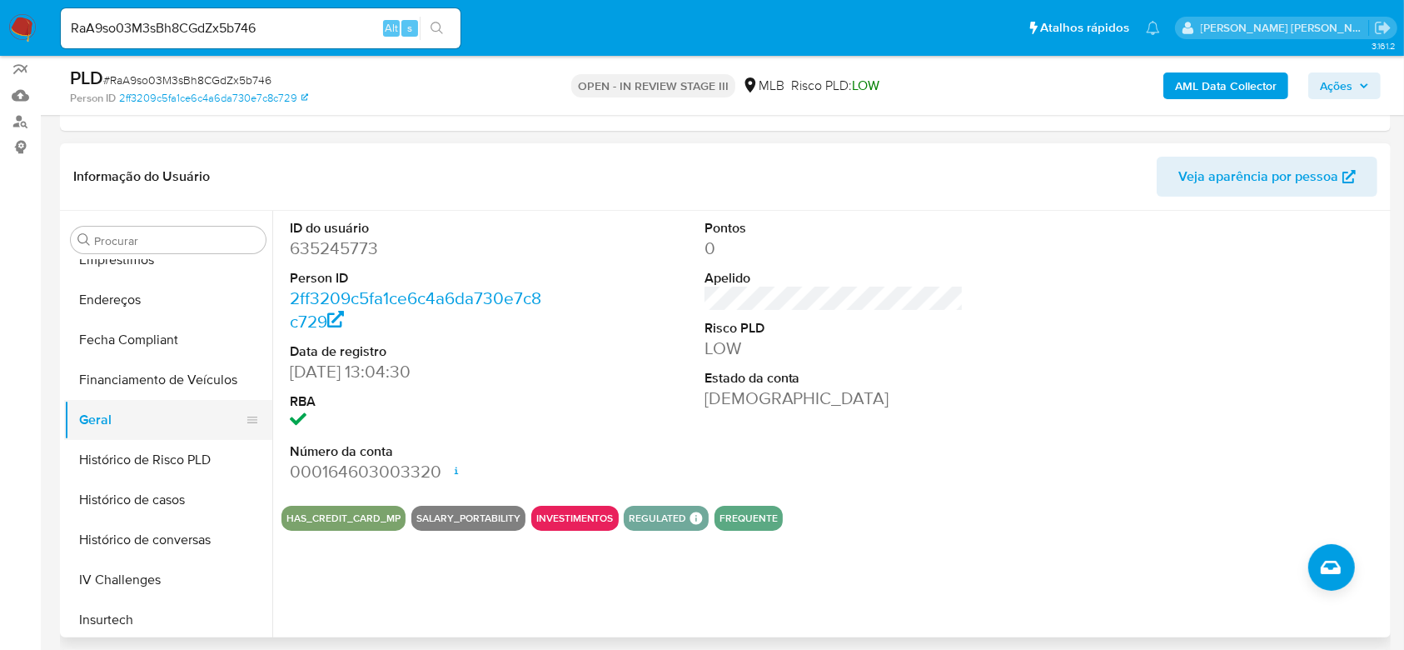
scroll to position [530, 0]
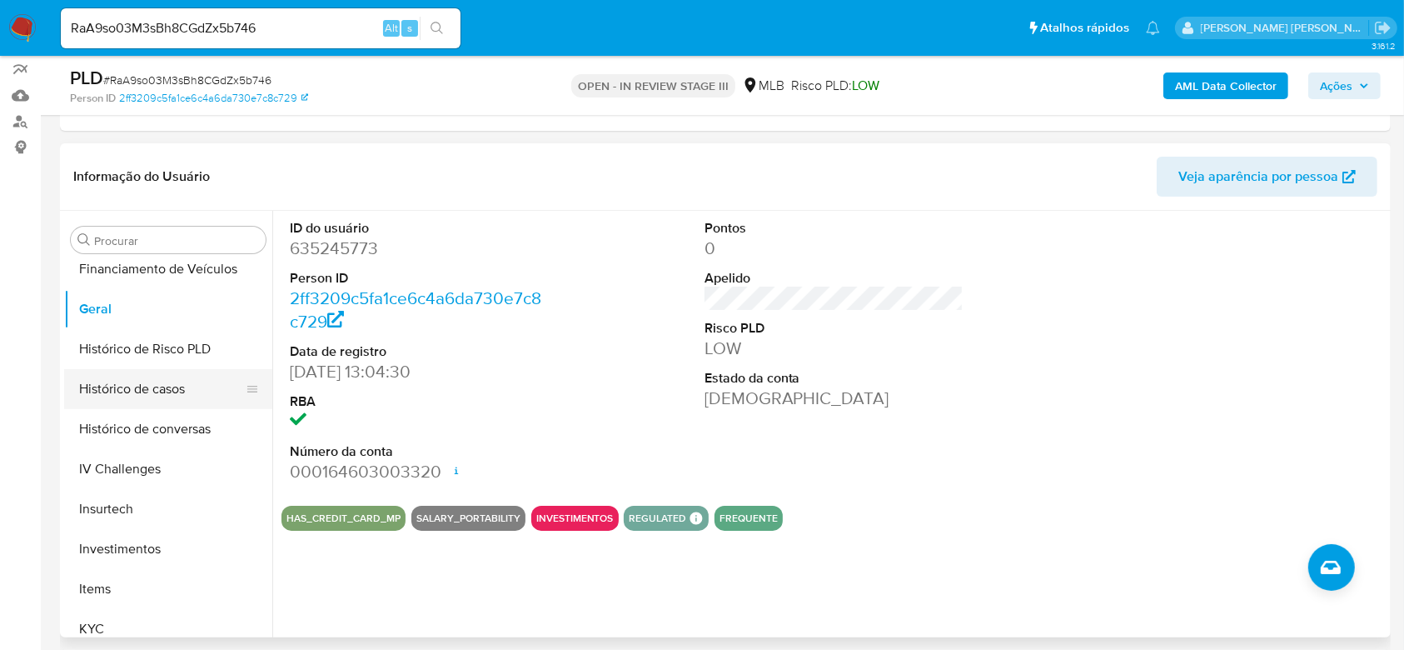
click at [182, 378] on button "Histórico de casos" at bounding box center [161, 389] width 195 height 40
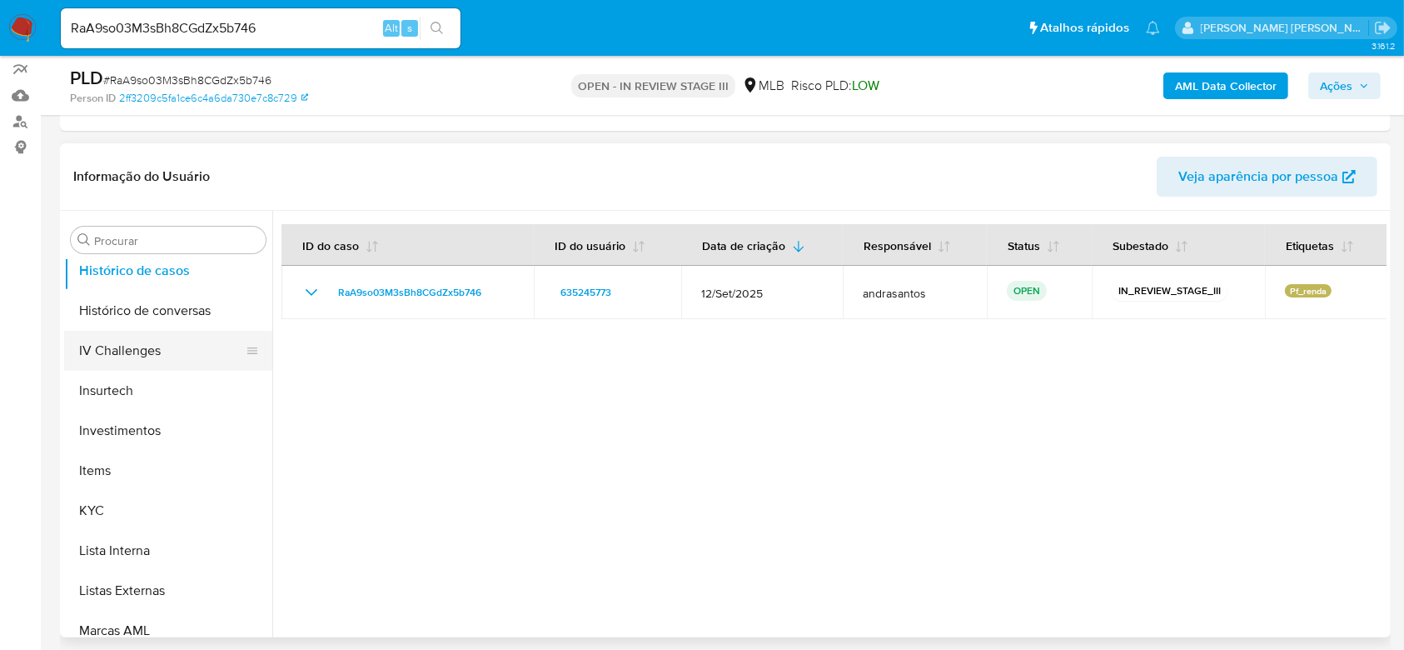
scroll to position [753, 0]
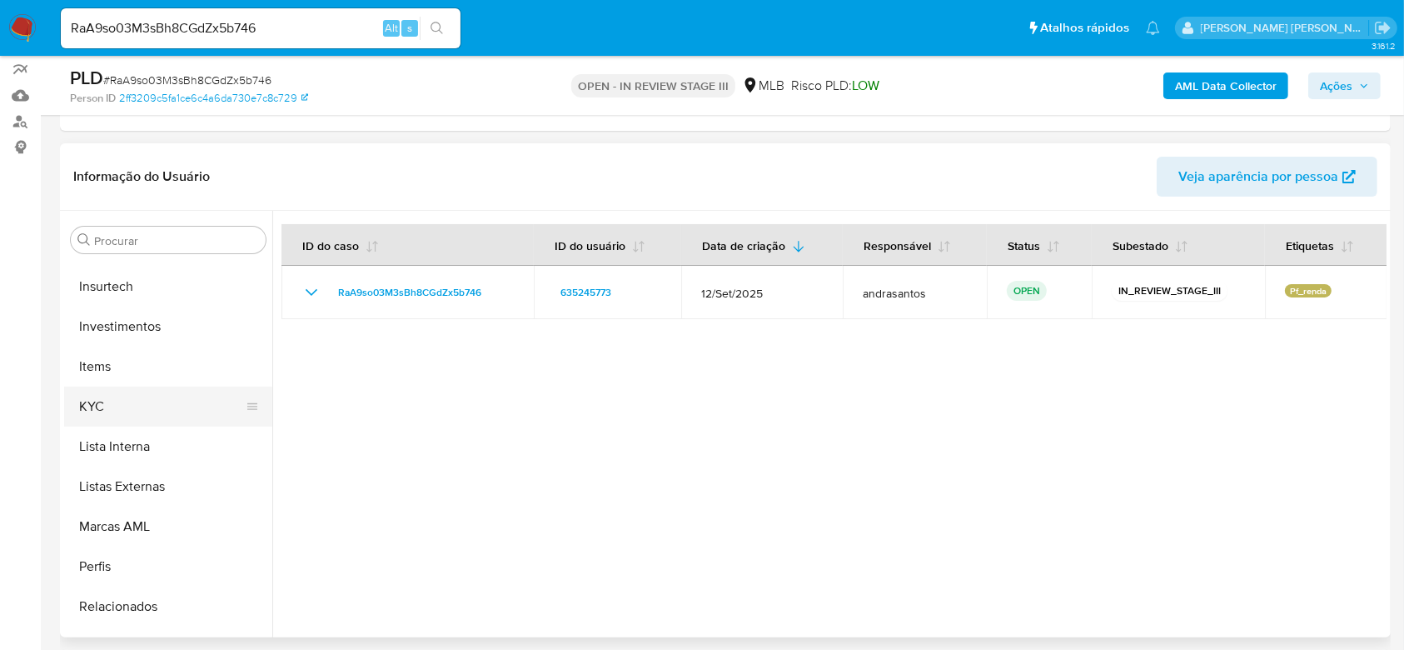
click at [118, 398] on button "KYC" at bounding box center [161, 406] width 195 height 40
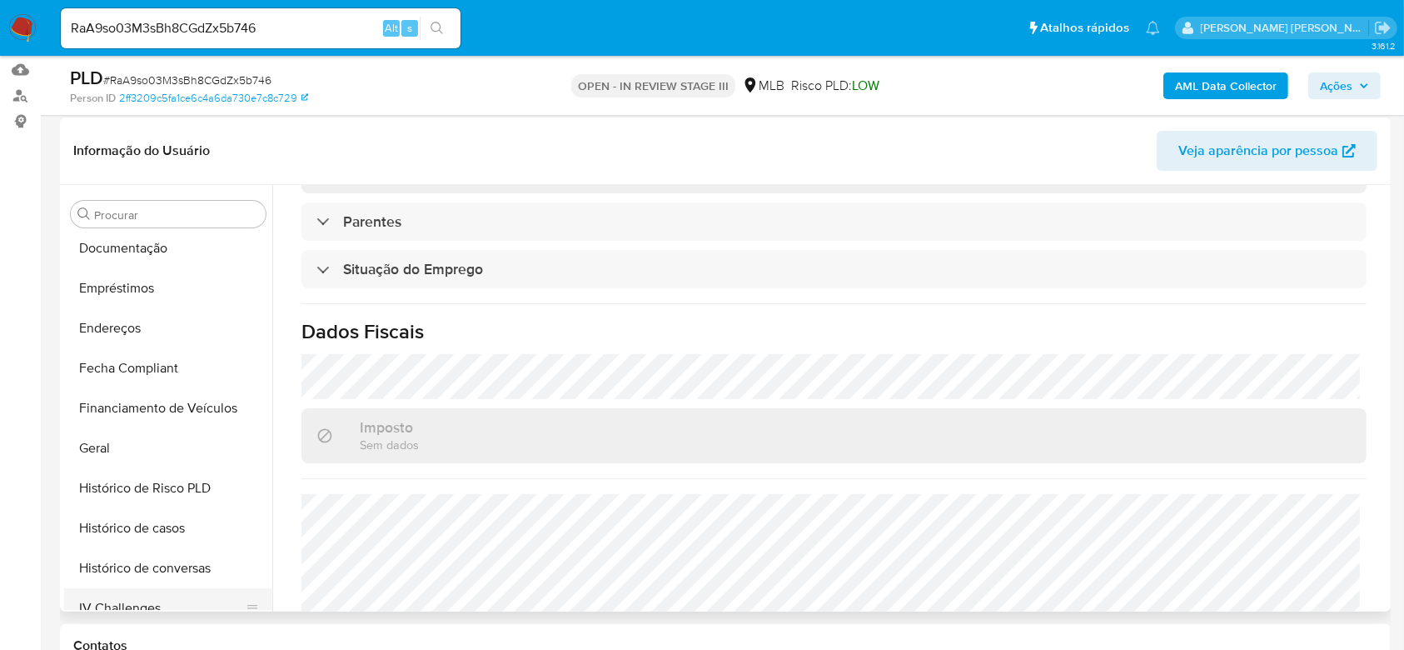
scroll to position [308, 0]
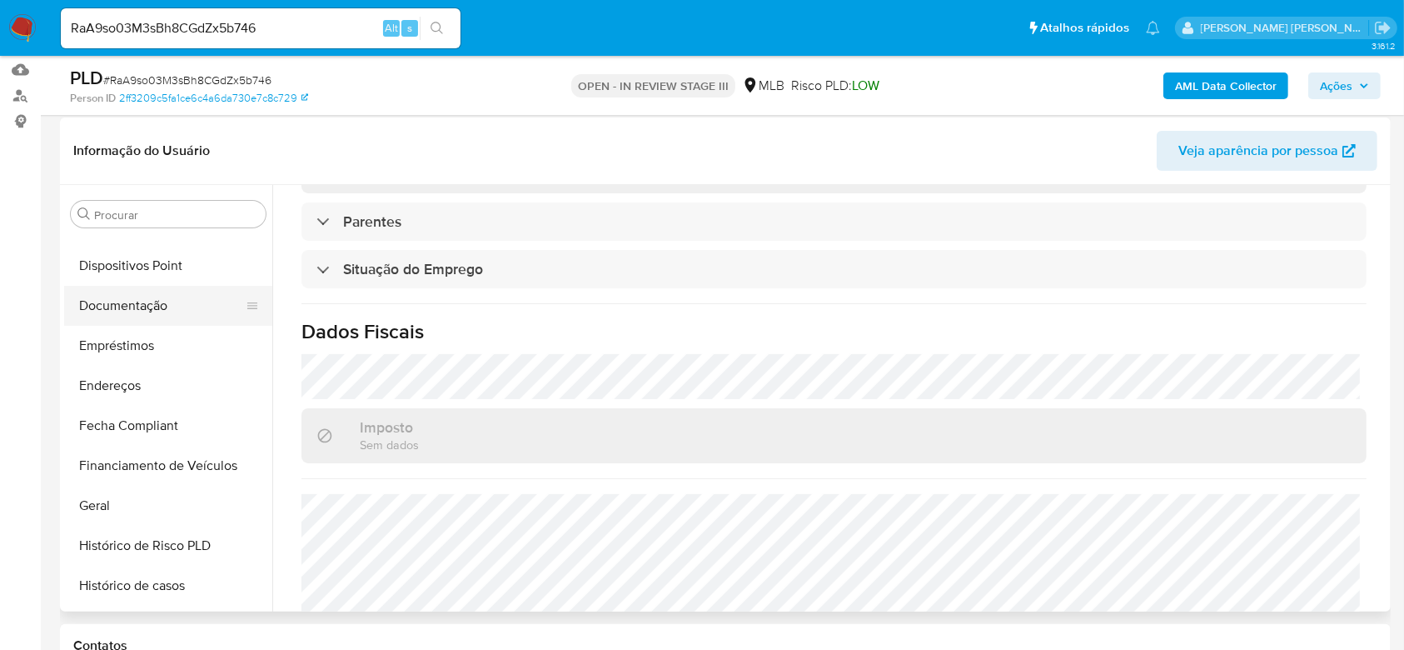
click at [151, 305] on button "Documentação" at bounding box center [161, 306] width 195 height 40
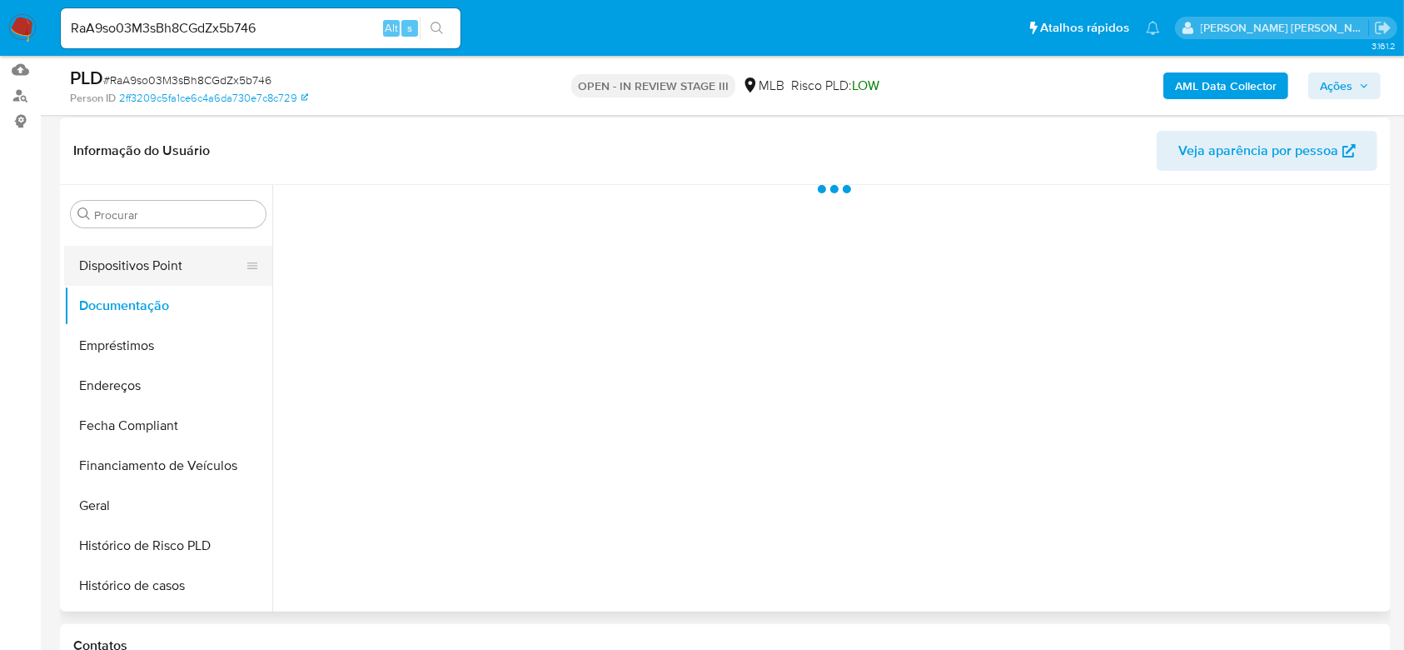
scroll to position [0, 0]
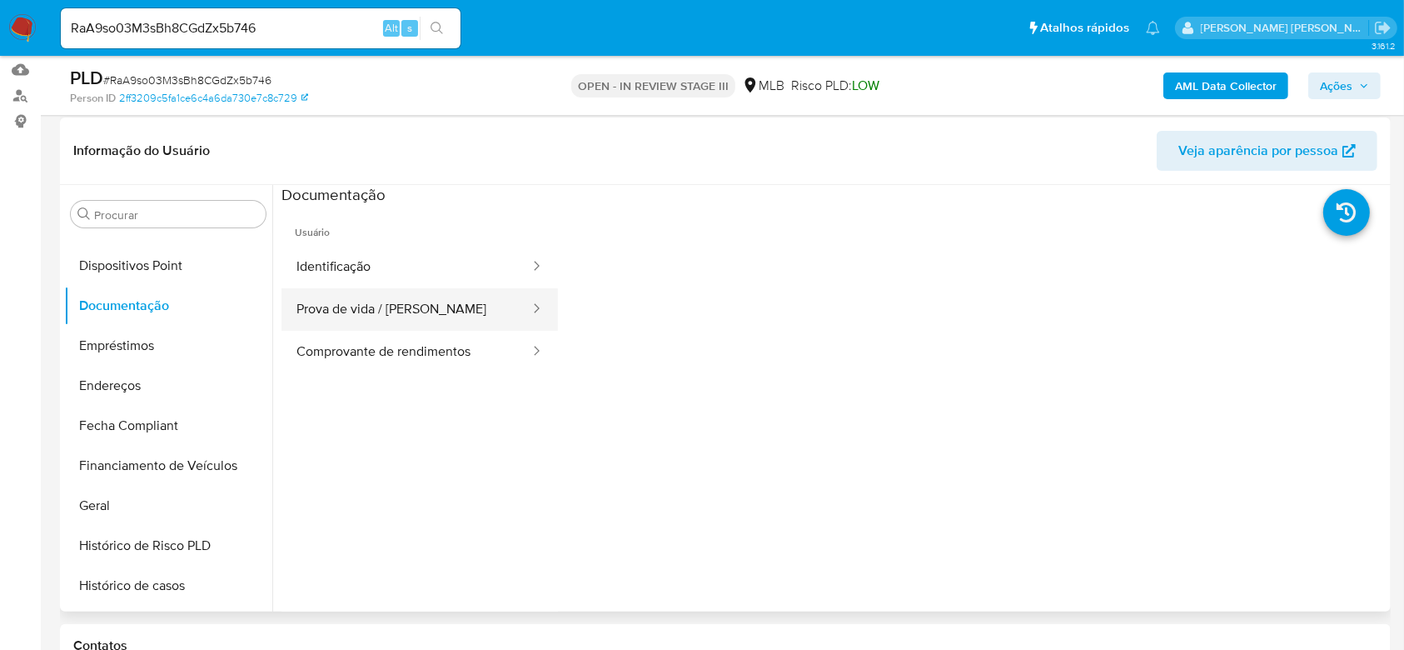
click at [376, 307] on button "Prova de vida / Selfie" at bounding box center [406, 309] width 250 height 42
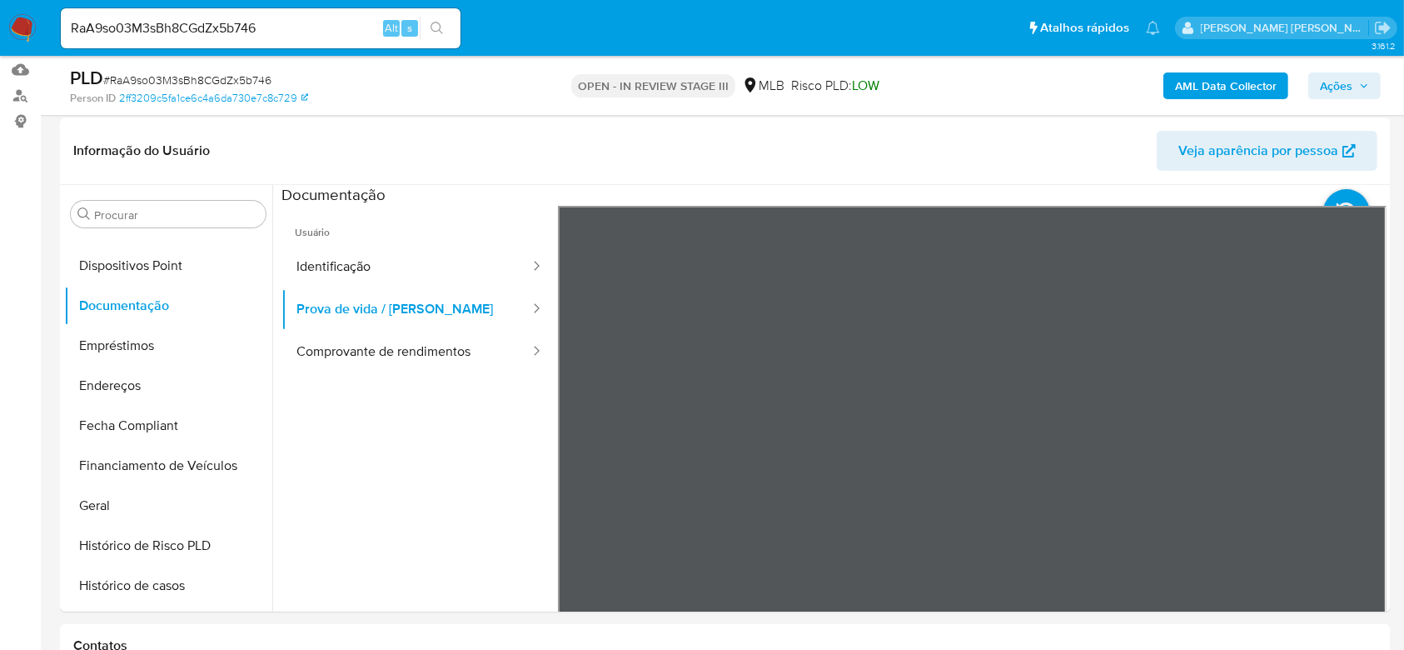
click at [188, 22] on input "RaA9so03M3sBh8CGdZx5b746" at bounding box center [261, 28] width 400 height 22
paste input "deV8cNasTkmY1YP6rxkMXxqj"
type input "deV8cNasTkmY1YP6rxkMXxqj"
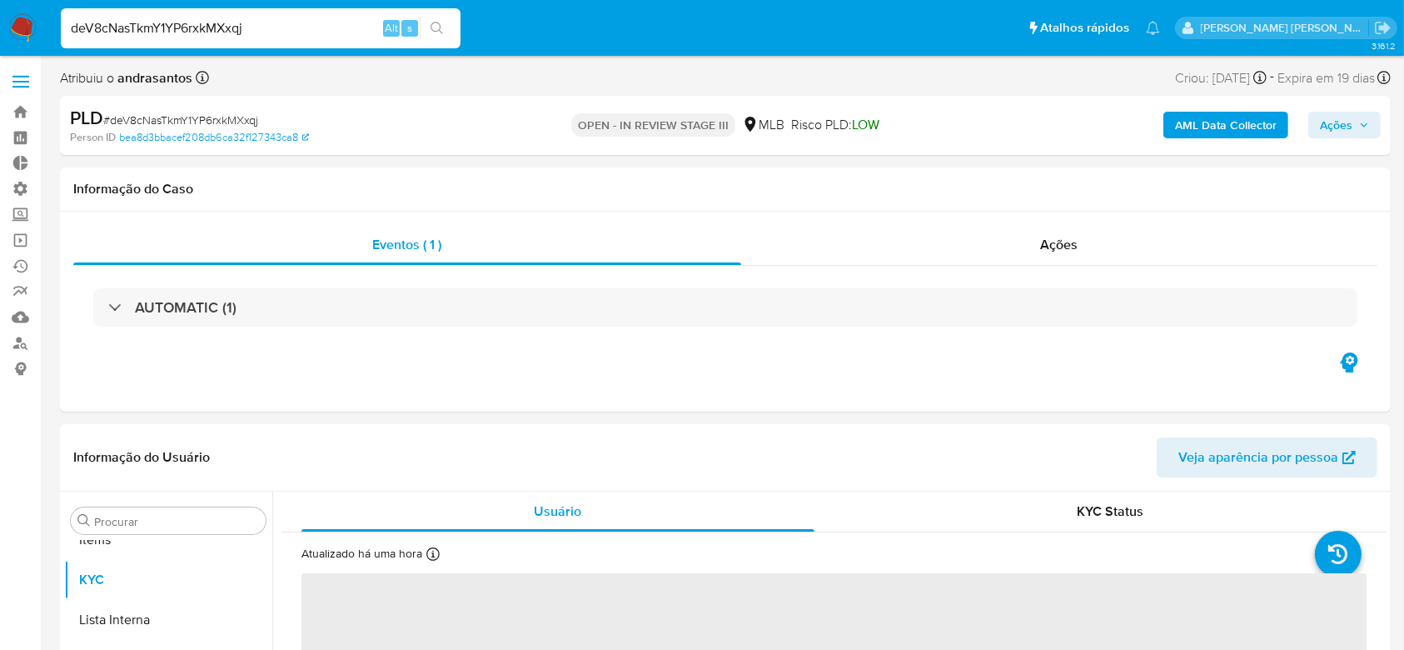
scroll to position [864, 0]
select select "10"
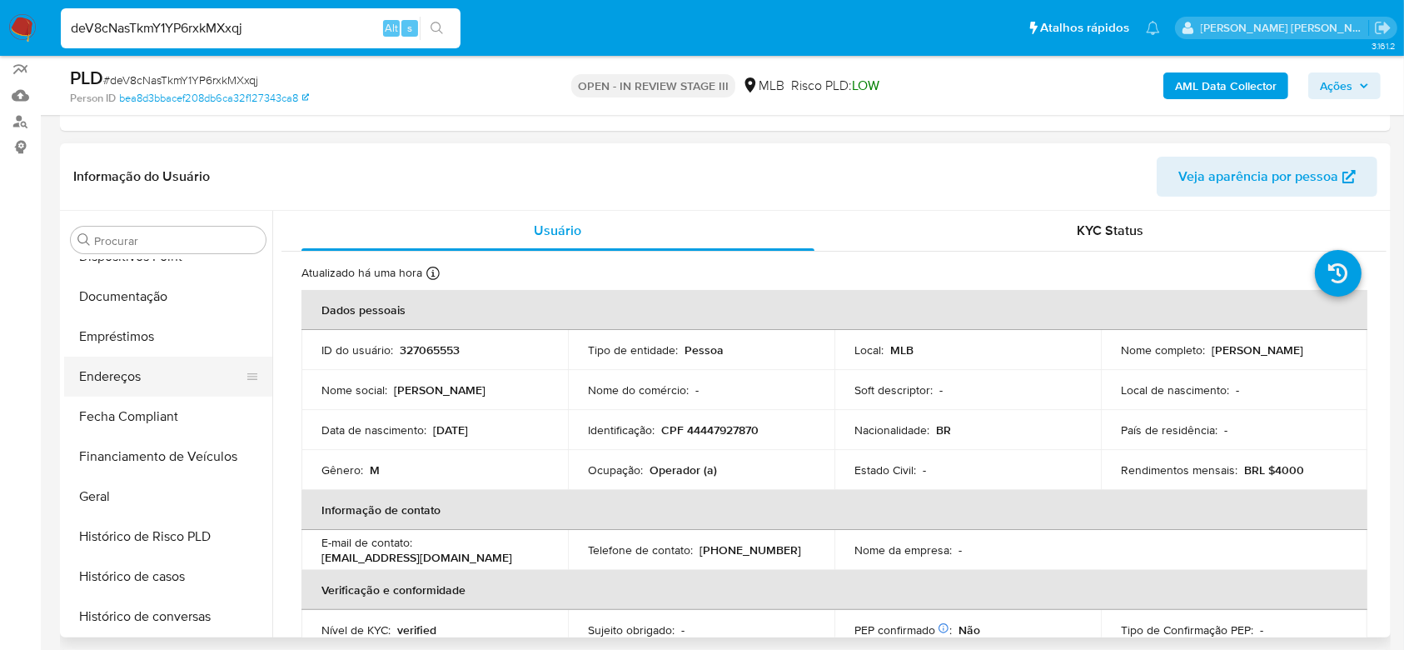
scroll to position [308, 0]
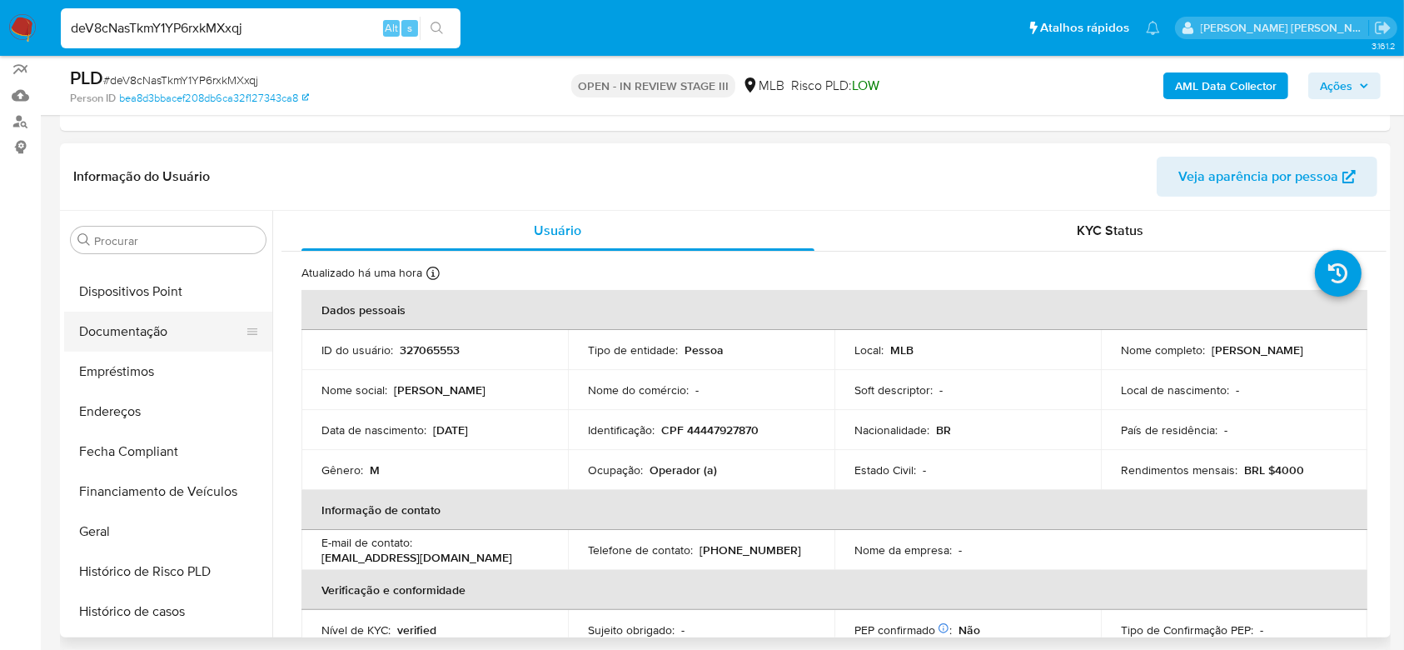
click at [130, 329] on button "Documentação" at bounding box center [161, 331] width 195 height 40
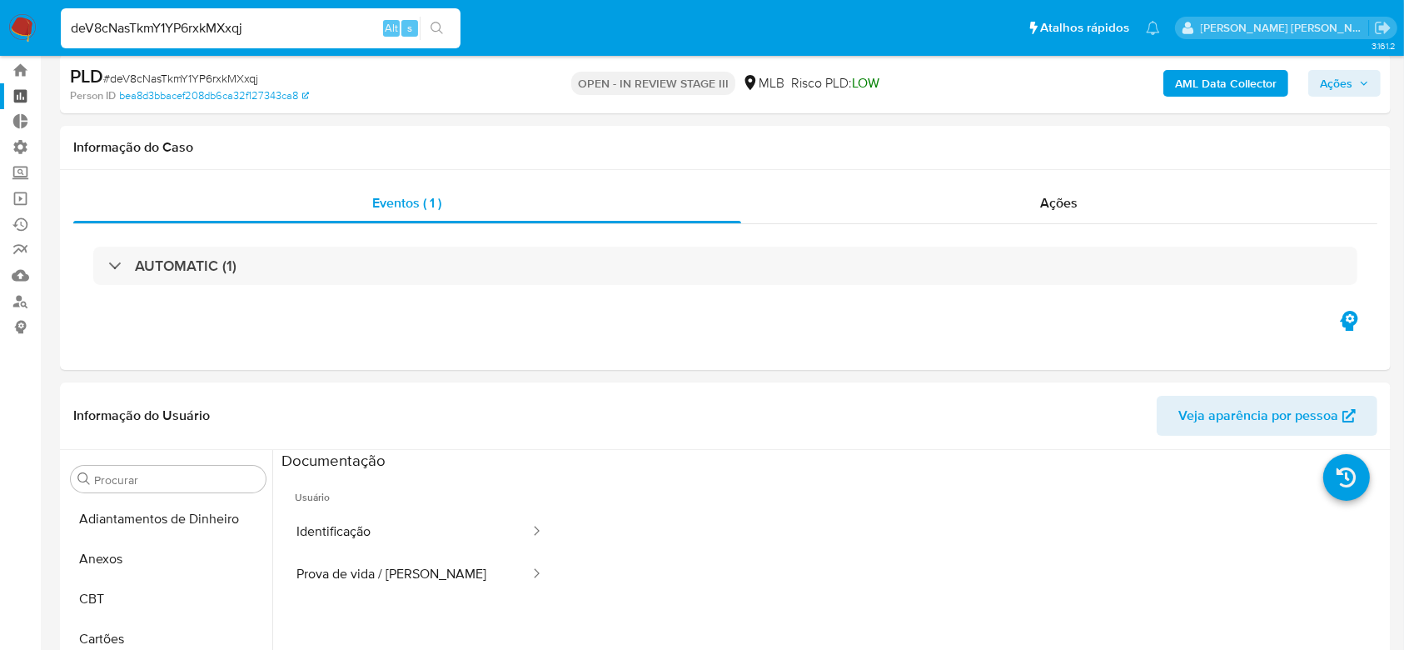
scroll to position [0, 0]
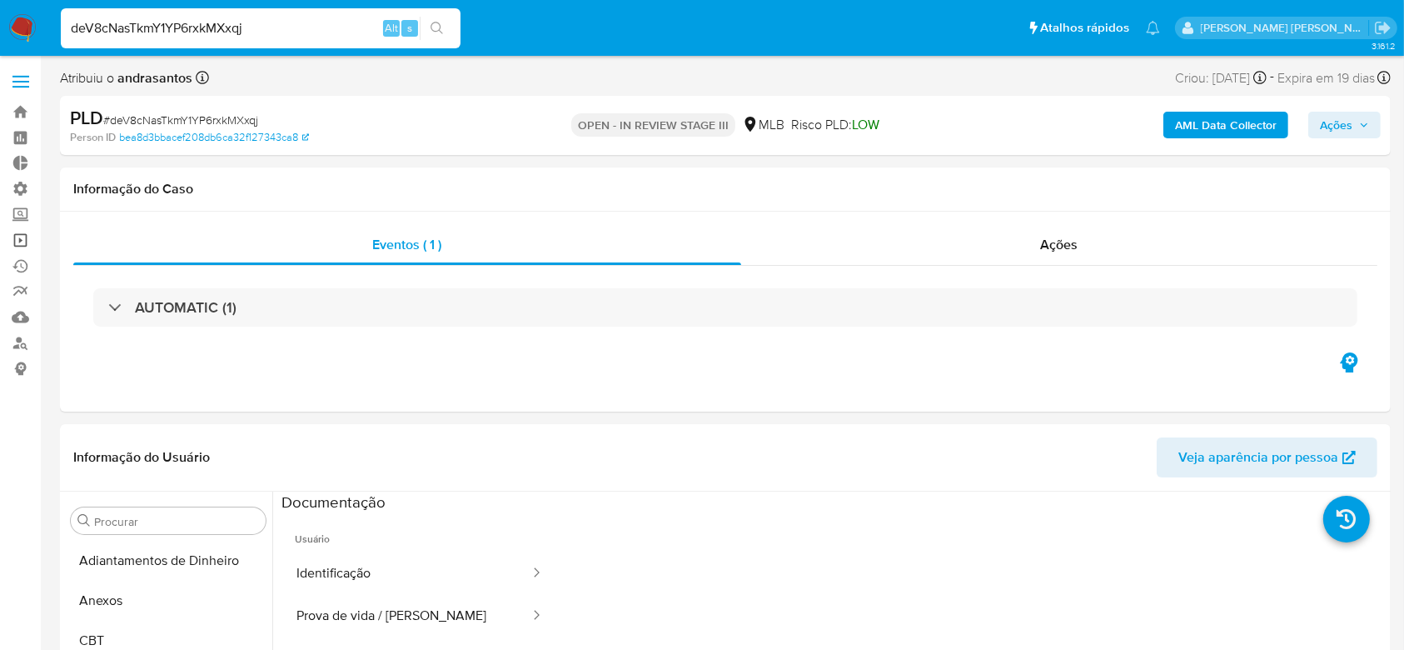
click at [28, 244] on link "Operações em massa" at bounding box center [99, 240] width 198 height 26
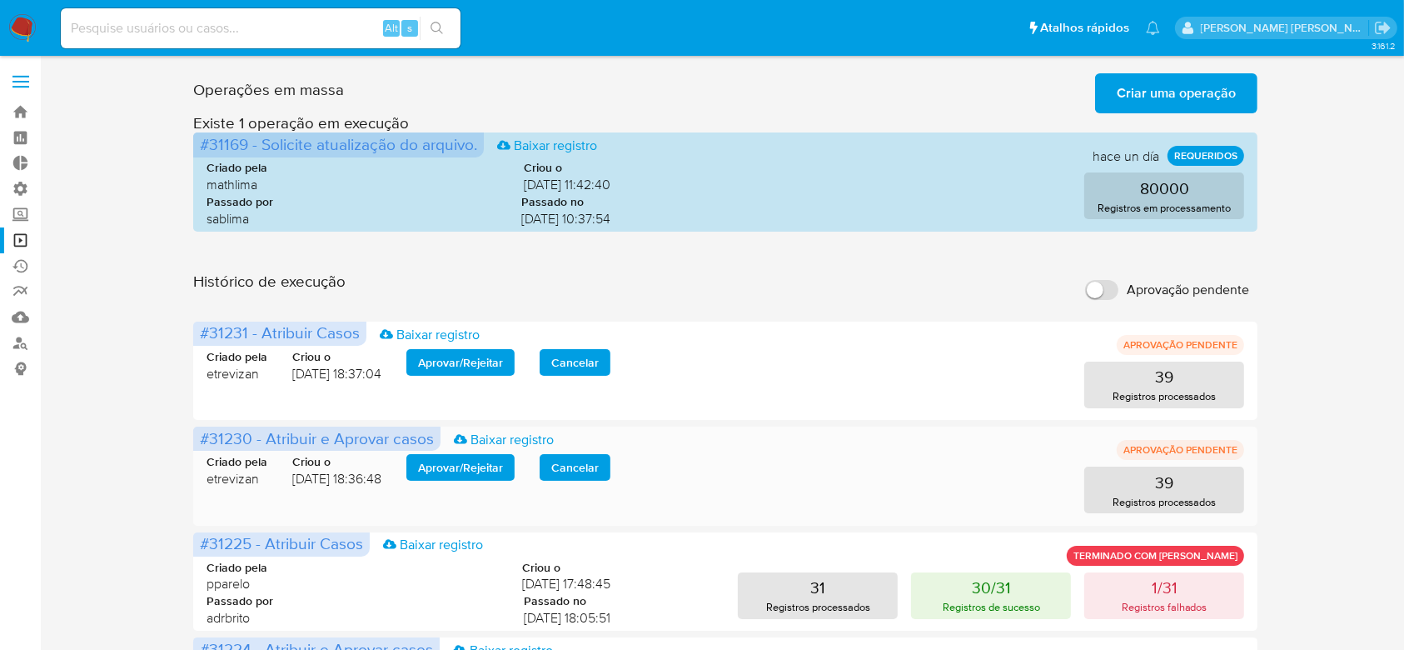
click at [456, 462] on span "Aprovar / Rejeitar" at bounding box center [460, 466] width 85 height 23
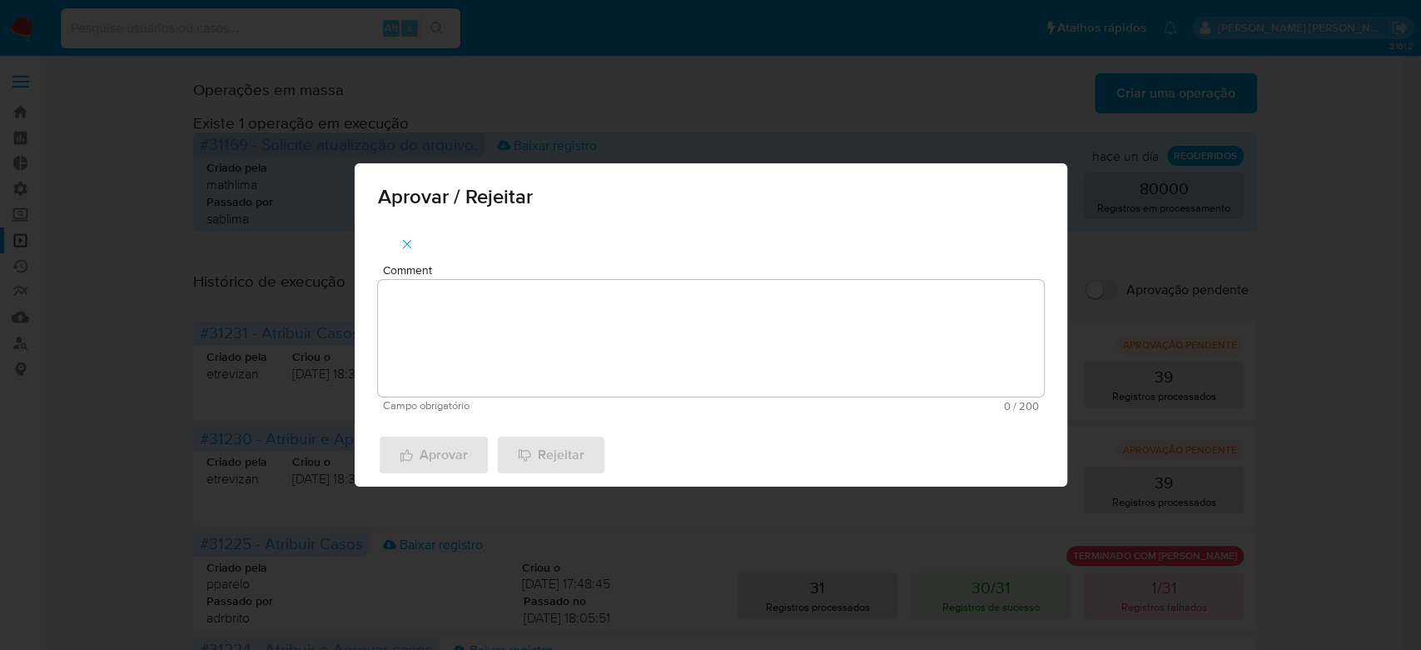
click at [495, 370] on textarea "Comment" at bounding box center [711, 338] width 666 height 117
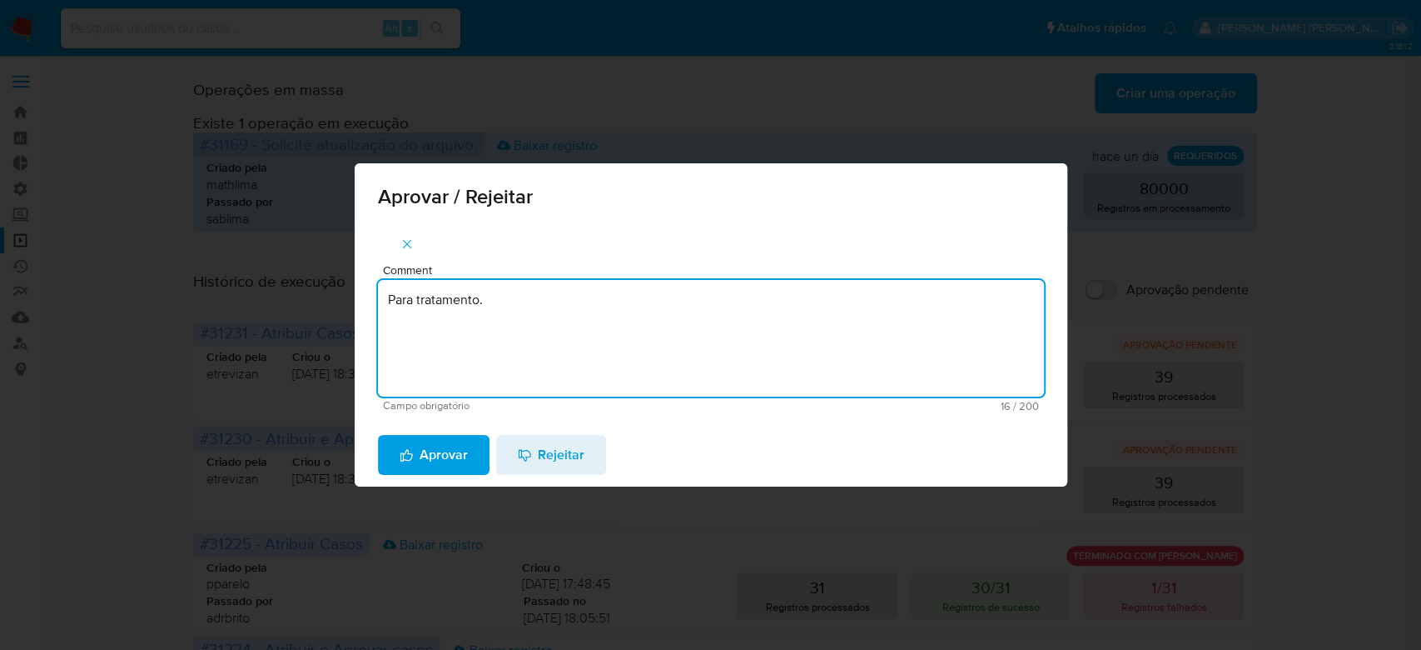
drag, startPoint x: 500, startPoint y: 305, endPoint x: 317, endPoint y: 295, distance: 182.6
click at [317, 295] on div "Aprovar / Rejeitar Comment Para tratamento. Campo obrigatório 16 / 200 184 cara…" at bounding box center [710, 325] width 1421 height 650
click at [466, 320] on textarea "Para tratamento." at bounding box center [711, 338] width 666 height 117
type textarea "Para tratamento."
click at [456, 460] on span "Aprovar" at bounding box center [434, 454] width 68 height 37
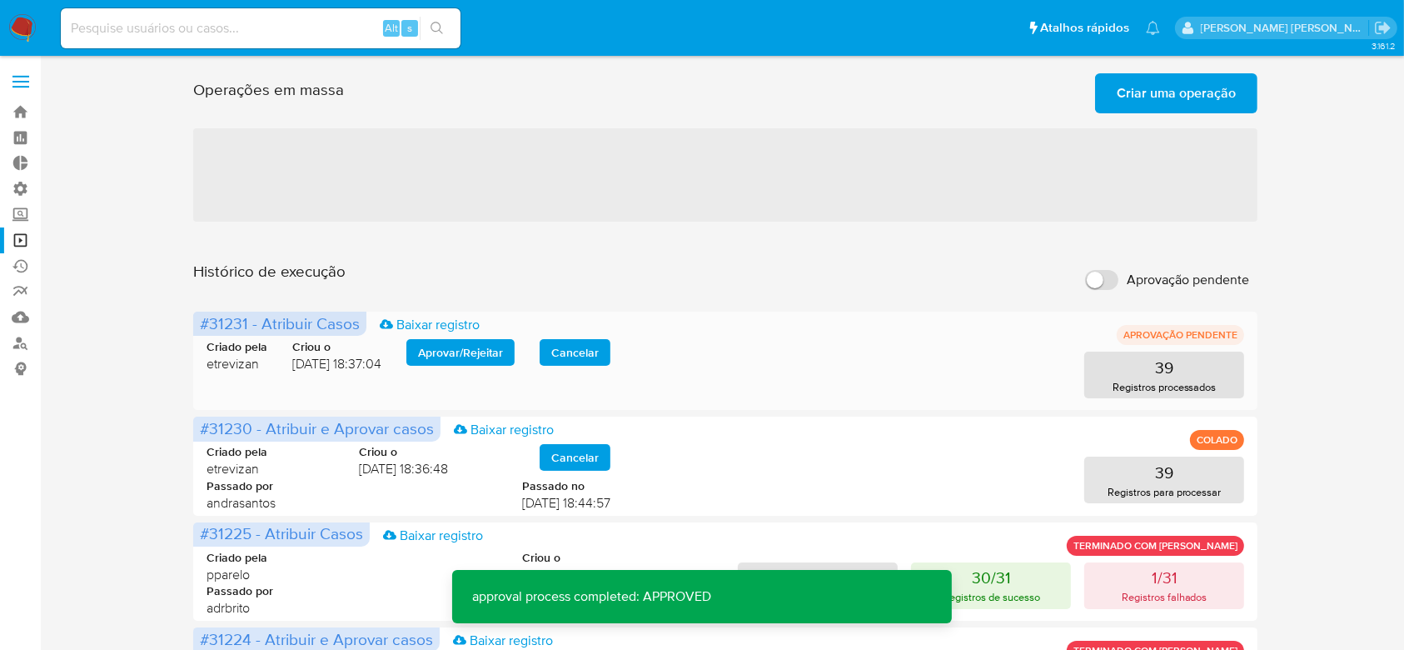
click at [470, 351] on span "Aprovar / Rejeitar" at bounding box center [460, 352] width 85 height 23
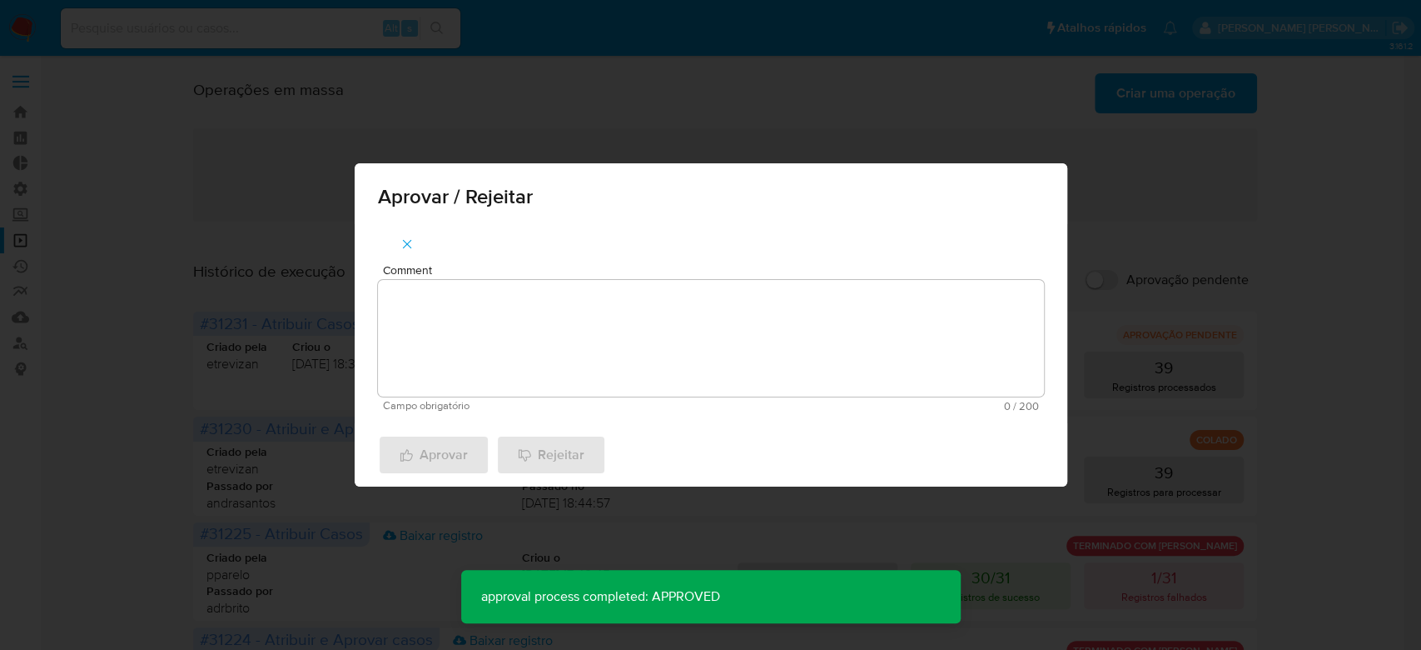
click at [470, 349] on textarea "Comment" at bounding box center [711, 338] width 666 height 117
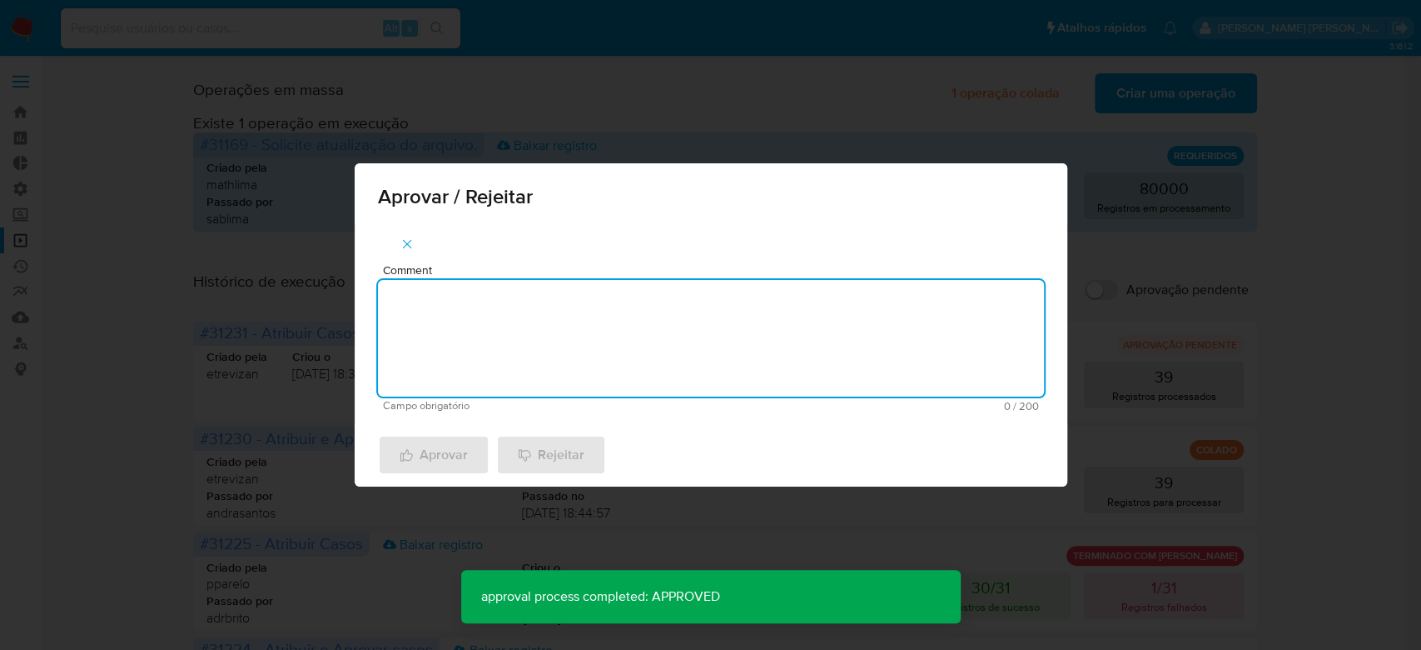
paste textarea "Para tratamento."
type textarea "Para tratamento."
click at [415, 446] on span "Aprovar" at bounding box center [434, 454] width 68 height 37
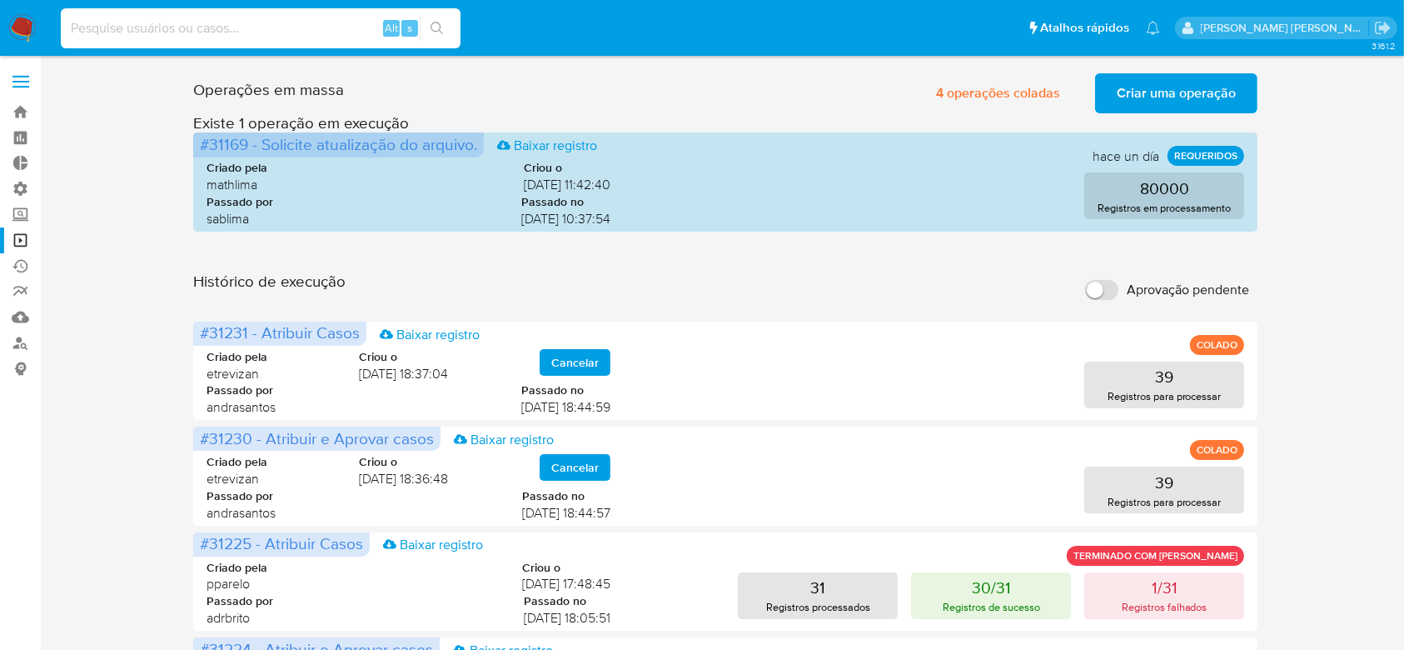
click at [226, 27] on input at bounding box center [261, 28] width 400 height 22
click at [217, 17] on input at bounding box center [261, 28] width 400 height 22
paste input "deV8cNasTkmY1YP6rxkMXxqj"
type input "deV8cNasTkmY1YP6rxkMXxqj"
click at [442, 30] on icon "search-icon" at bounding box center [437, 28] width 13 height 13
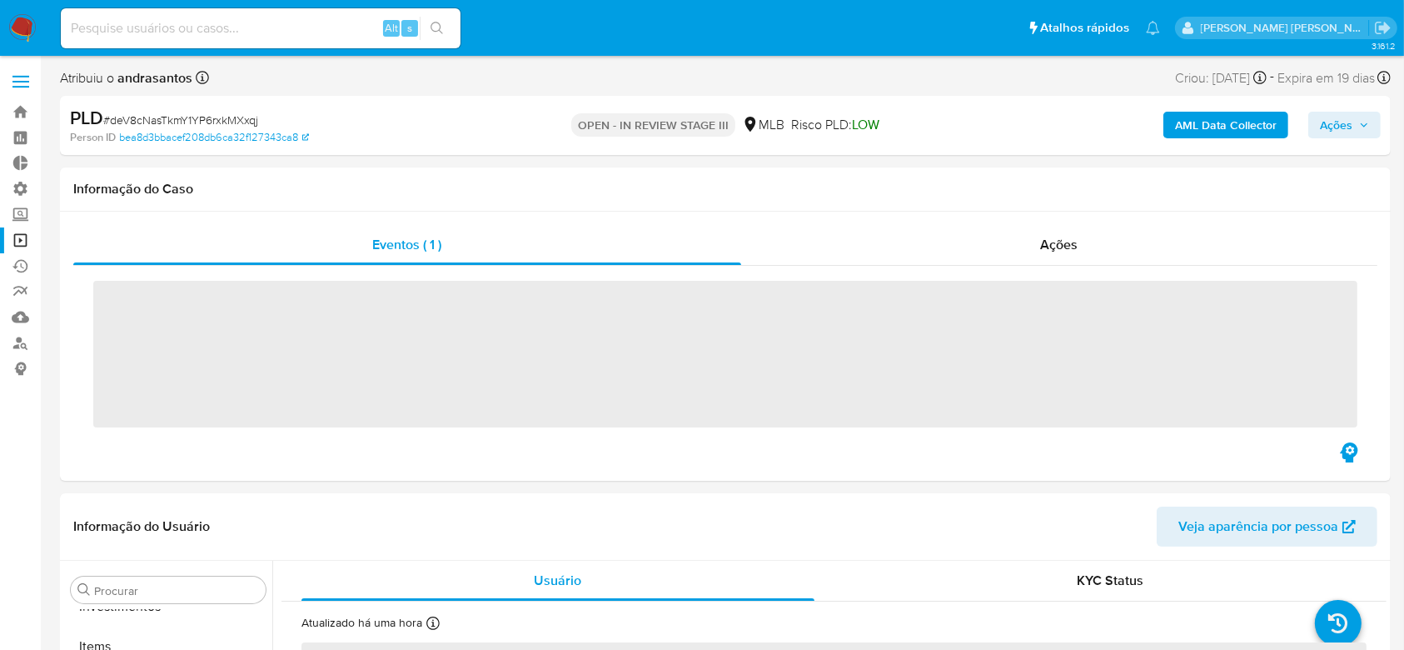
scroll to position [864, 0]
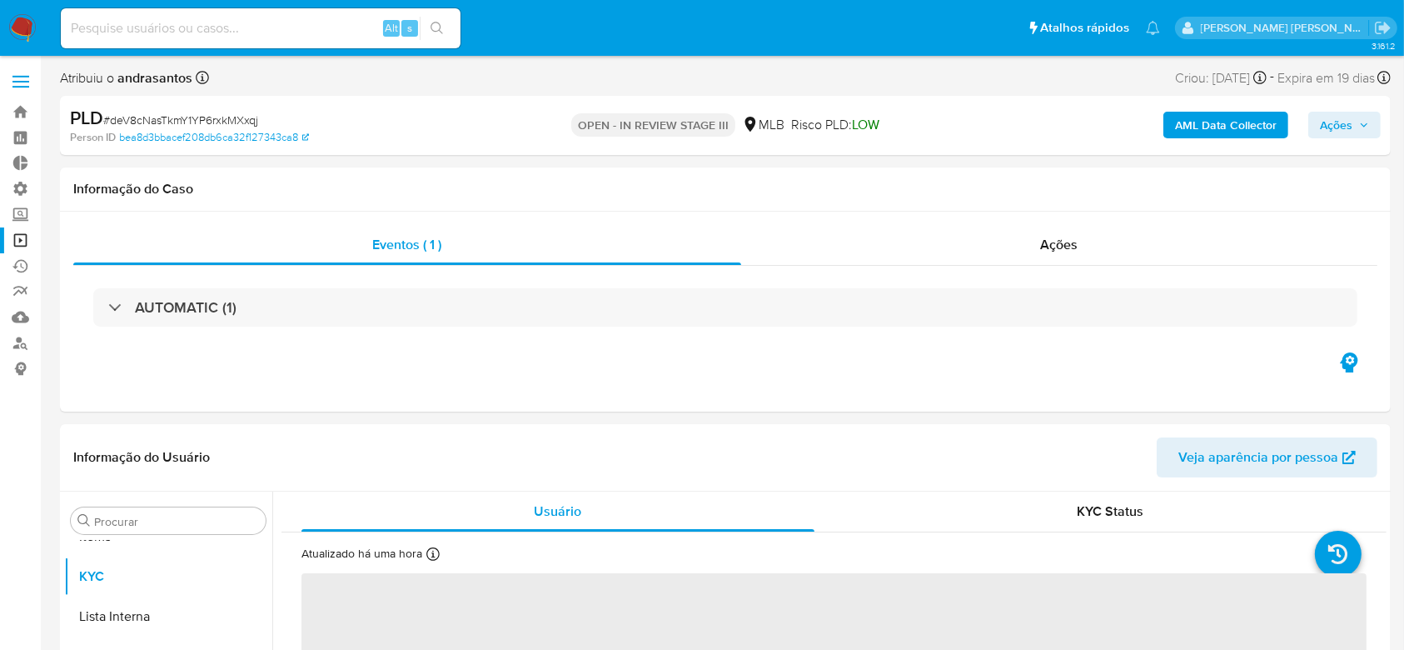
select select "10"
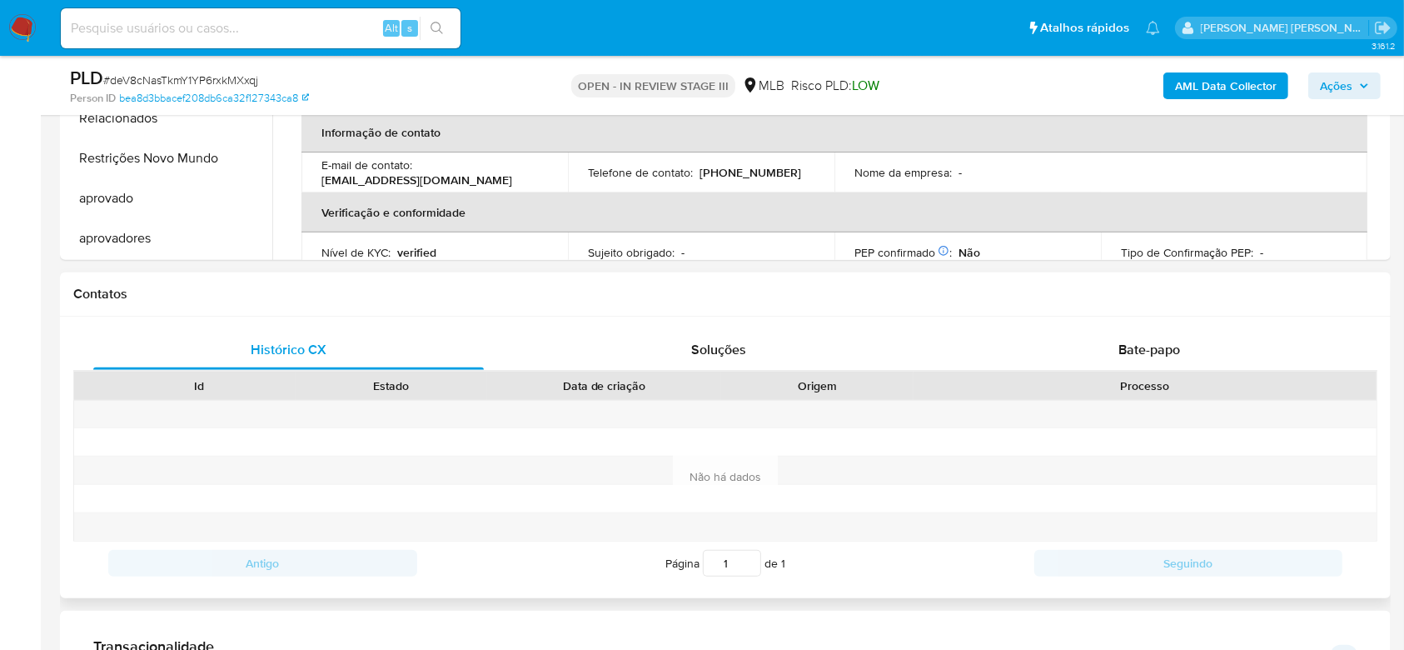
scroll to position [666, 0]
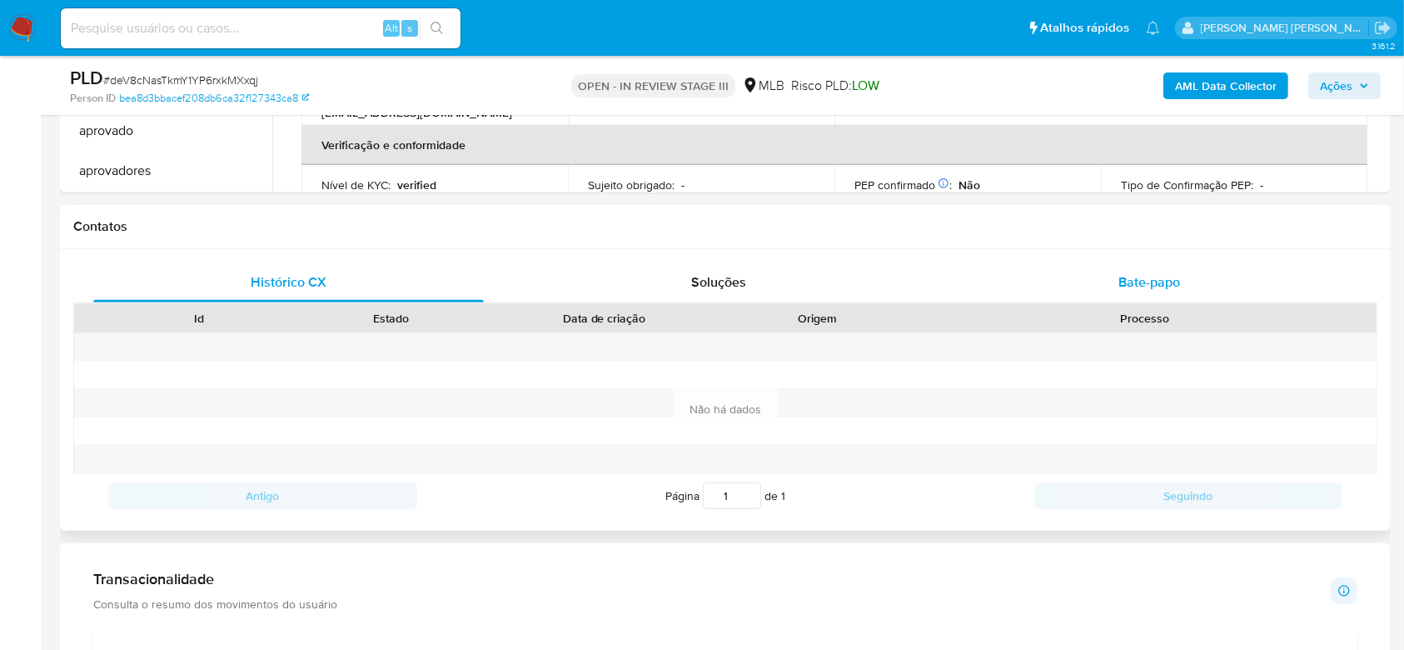
click at [1166, 274] on span "Bate-papo" at bounding box center [1149, 281] width 62 height 19
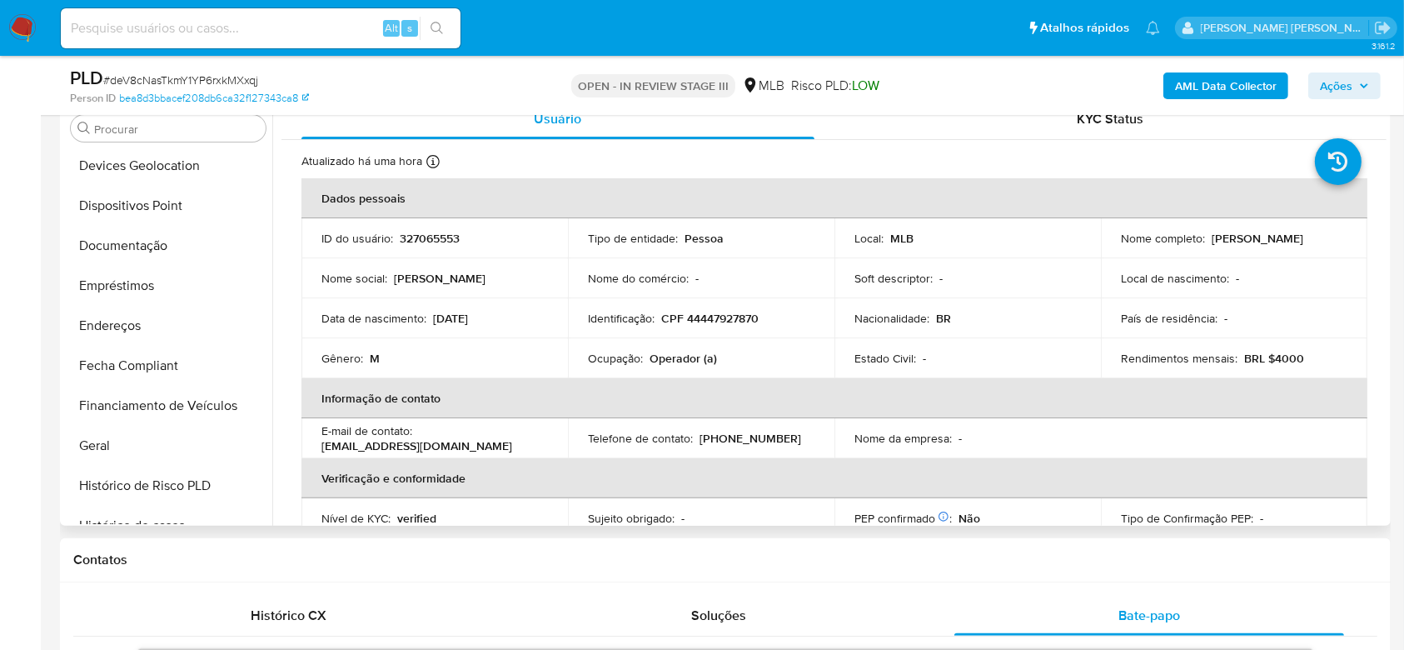
scroll to position [197, 0]
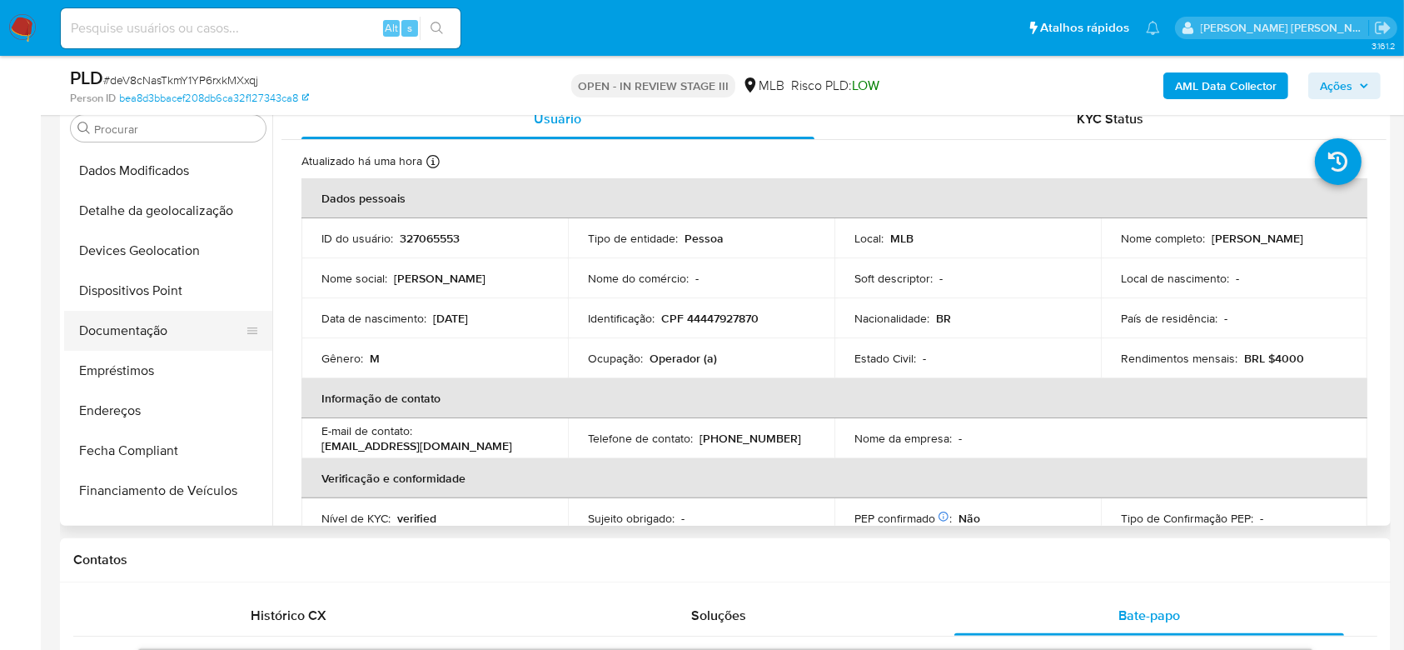
click at [128, 326] on button "Documentação" at bounding box center [161, 331] width 195 height 40
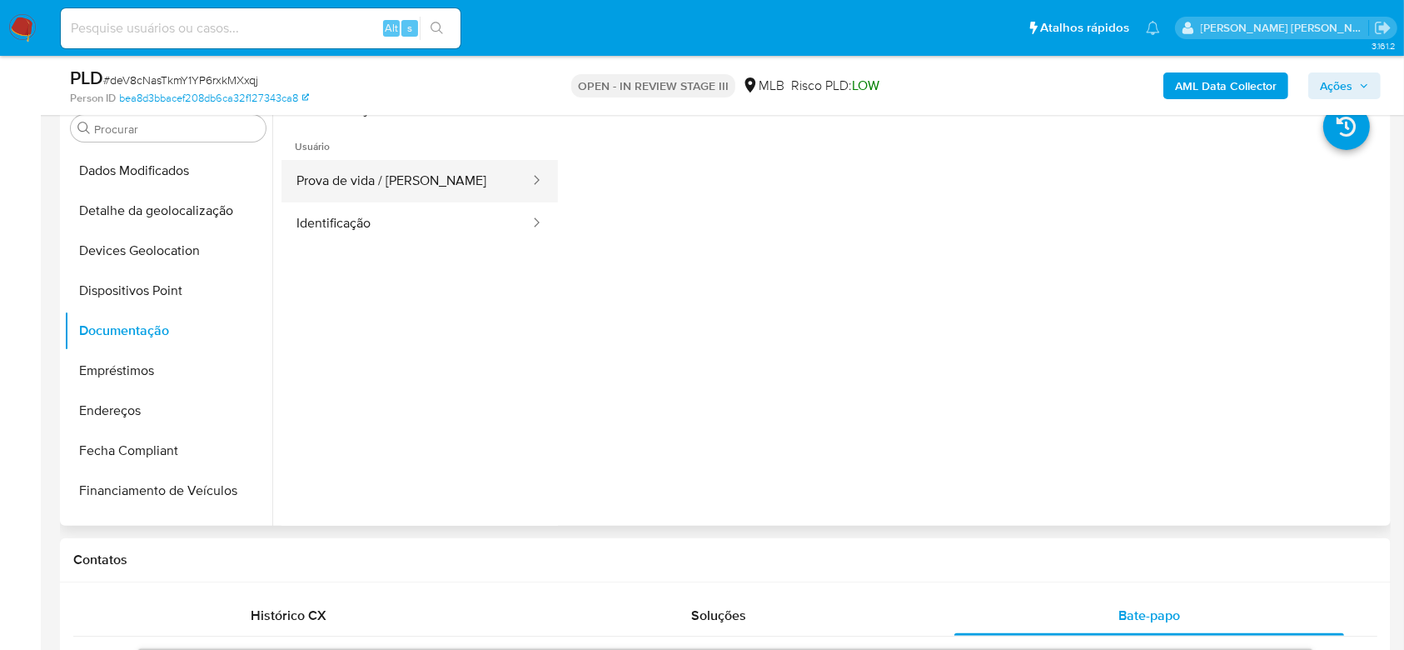
click at [430, 172] on button "Prova de vida / [PERSON_NAME]" at bounding box center [406, 181] width 250 height 42
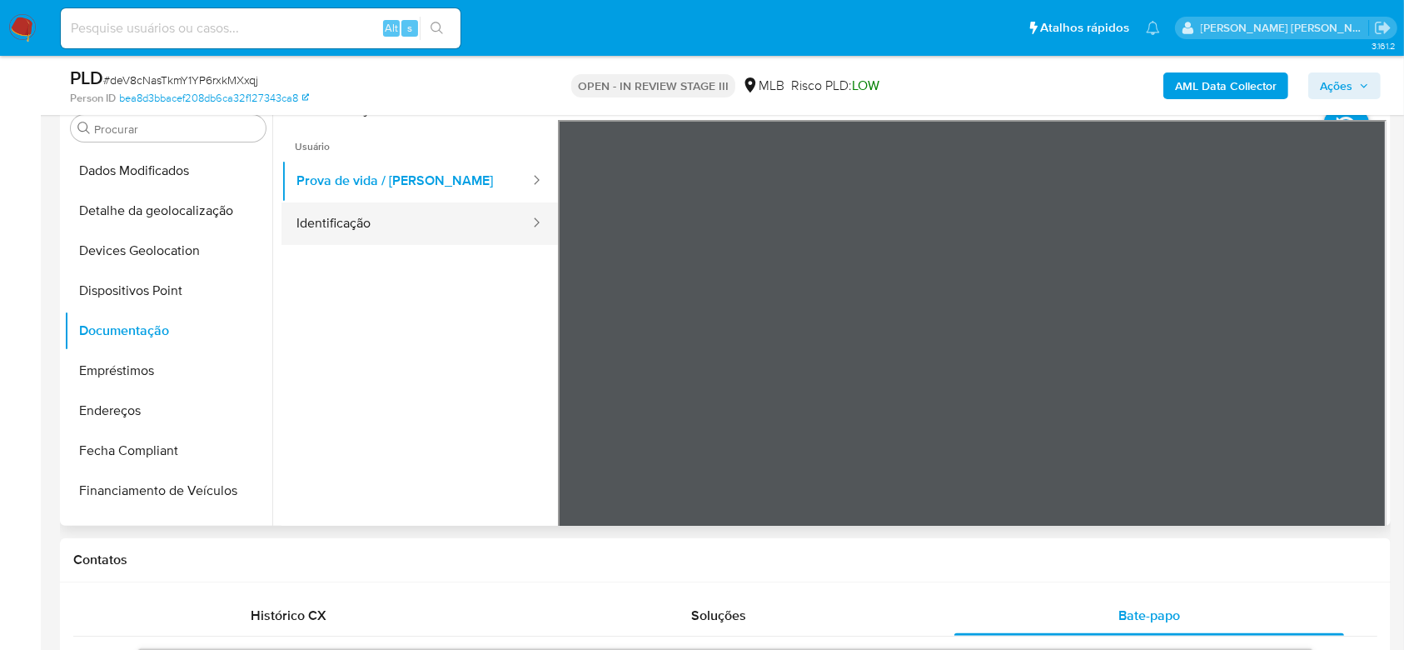
click at [383, 213] on button "Identificação" at bounding box center [406, 223] width 250 height 42
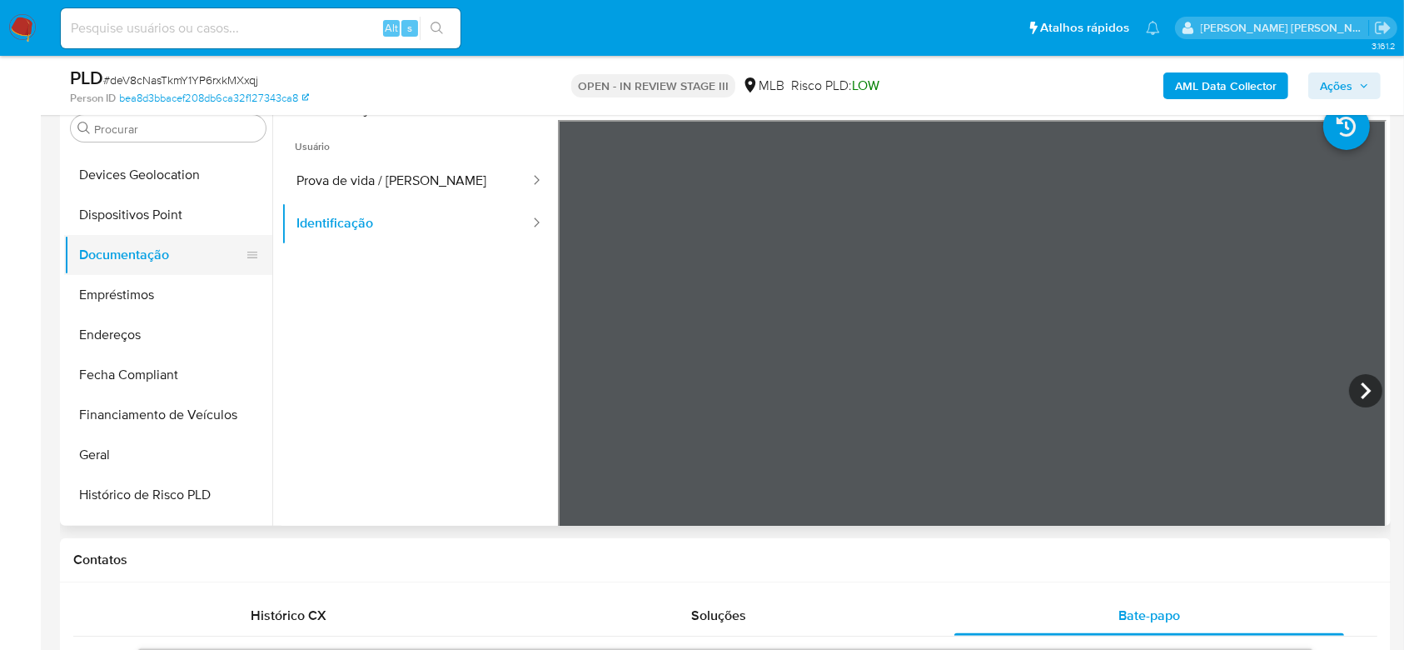
scroll to position [308, 0]
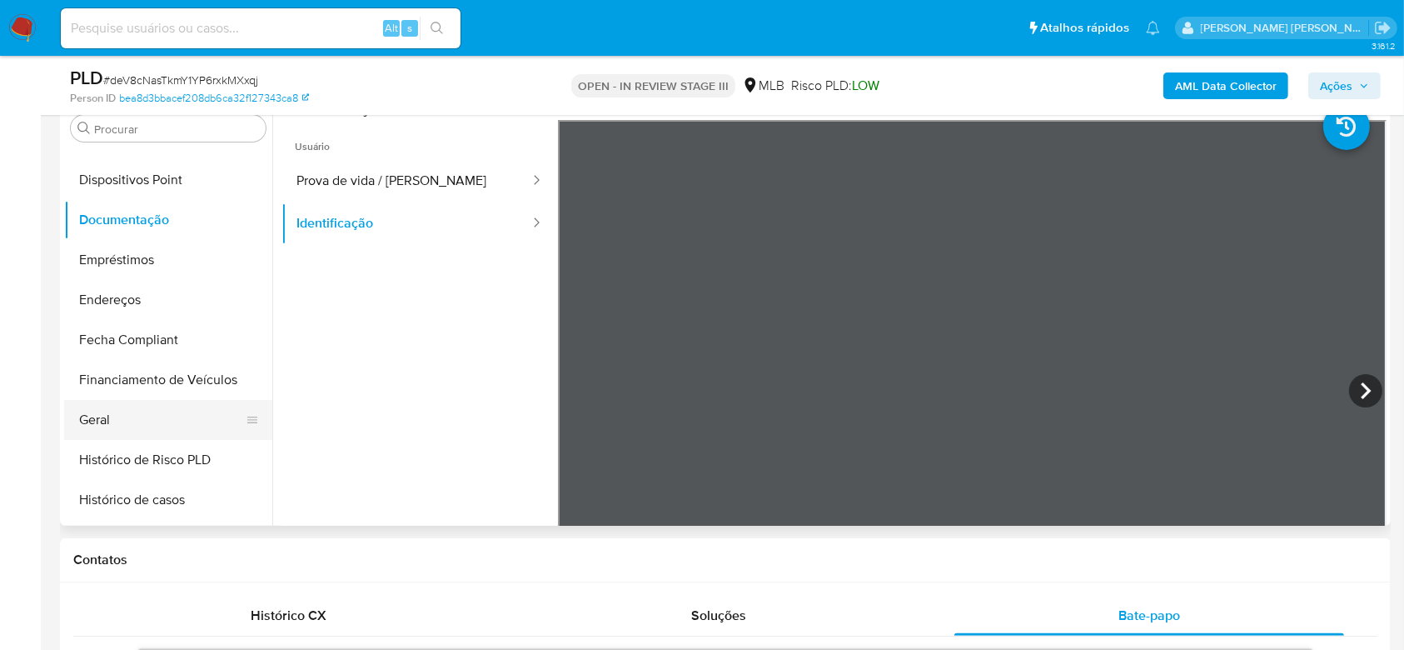
click at [151, 429] on button "Geral" at bounding box center [161, 420] width 195 height 40
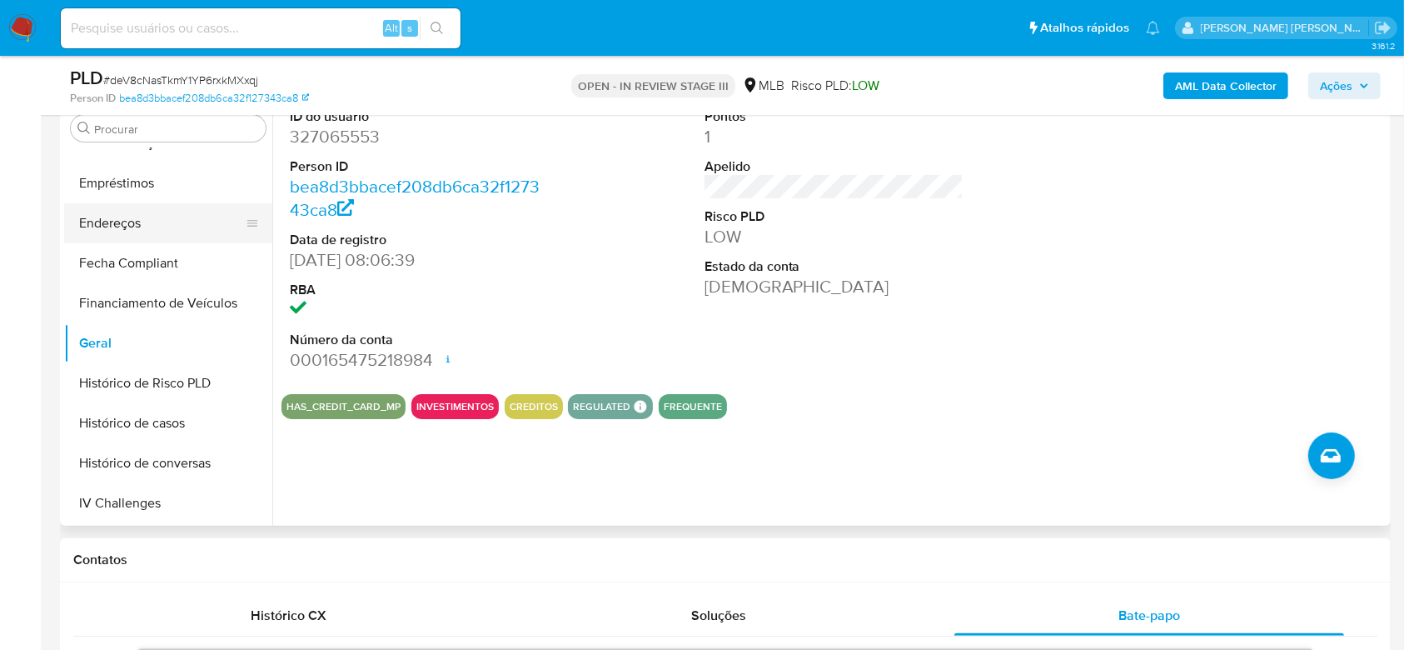
scroll to position [420, 0]
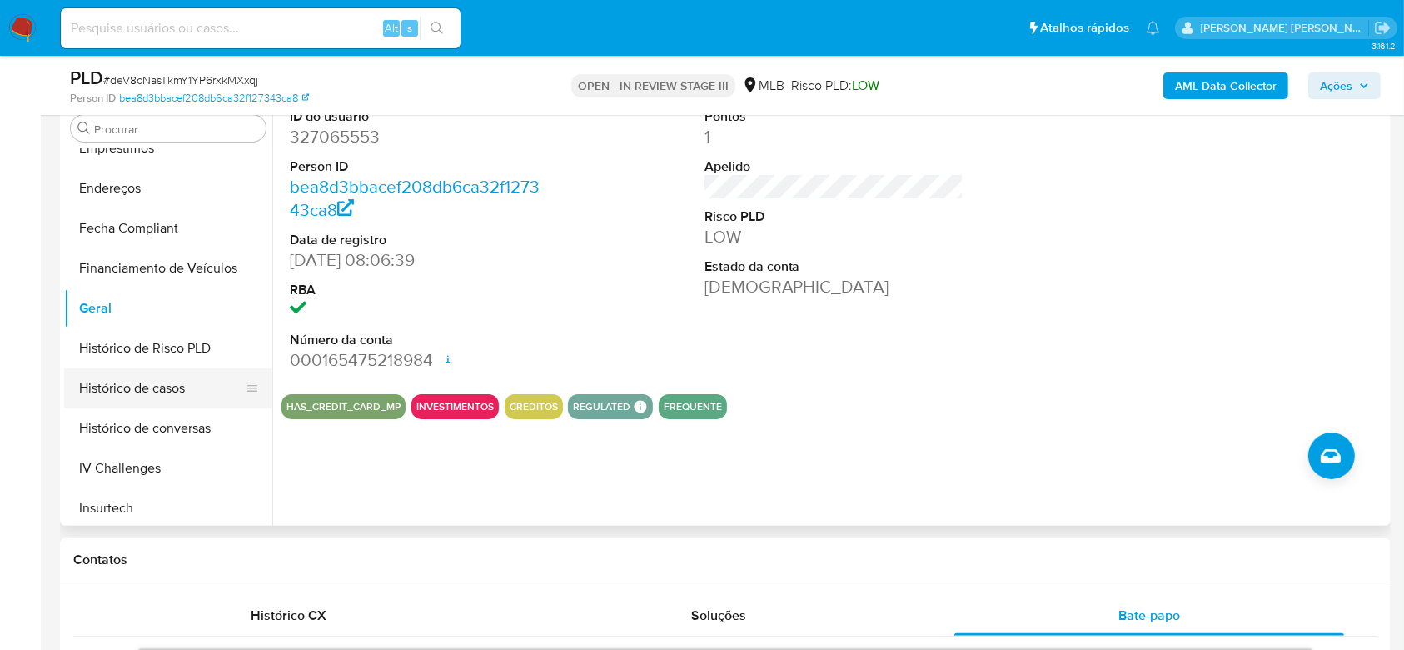
click at [166, 391] on button "Histórico de casos" at bounding box center [161, 388] width 195 height 40
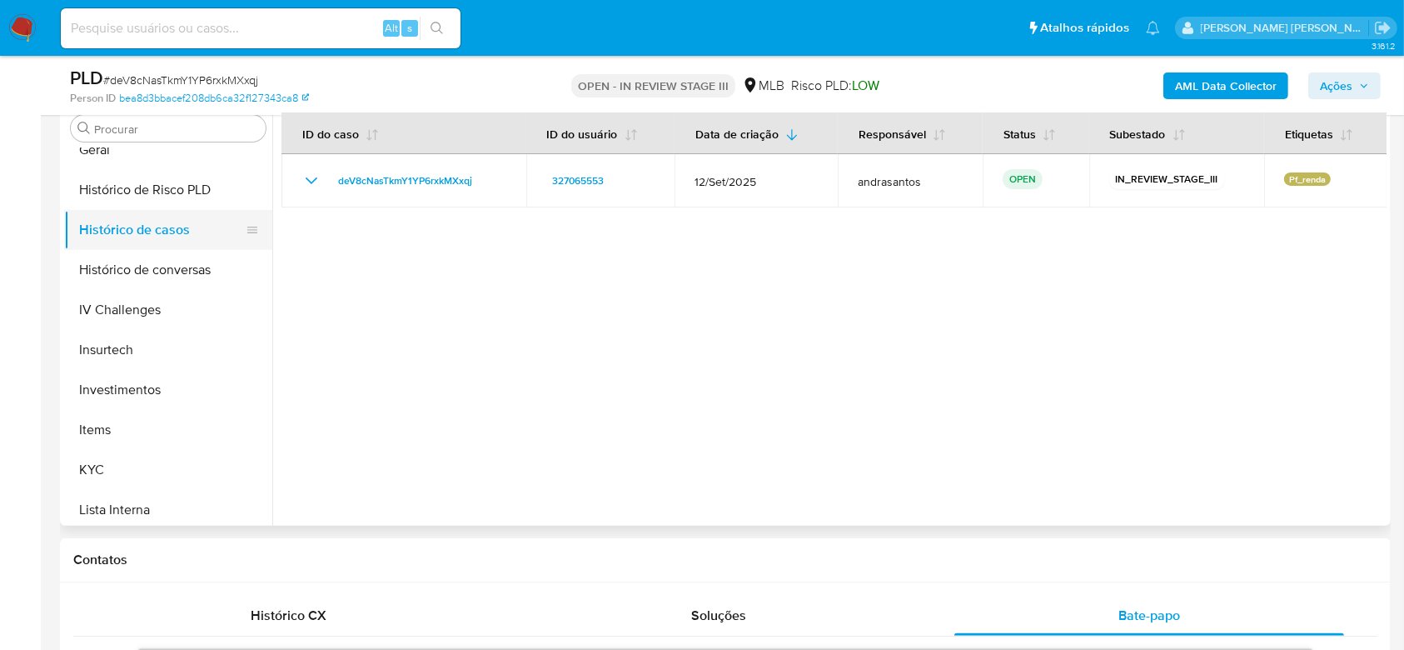
scroll to position [641, 0]
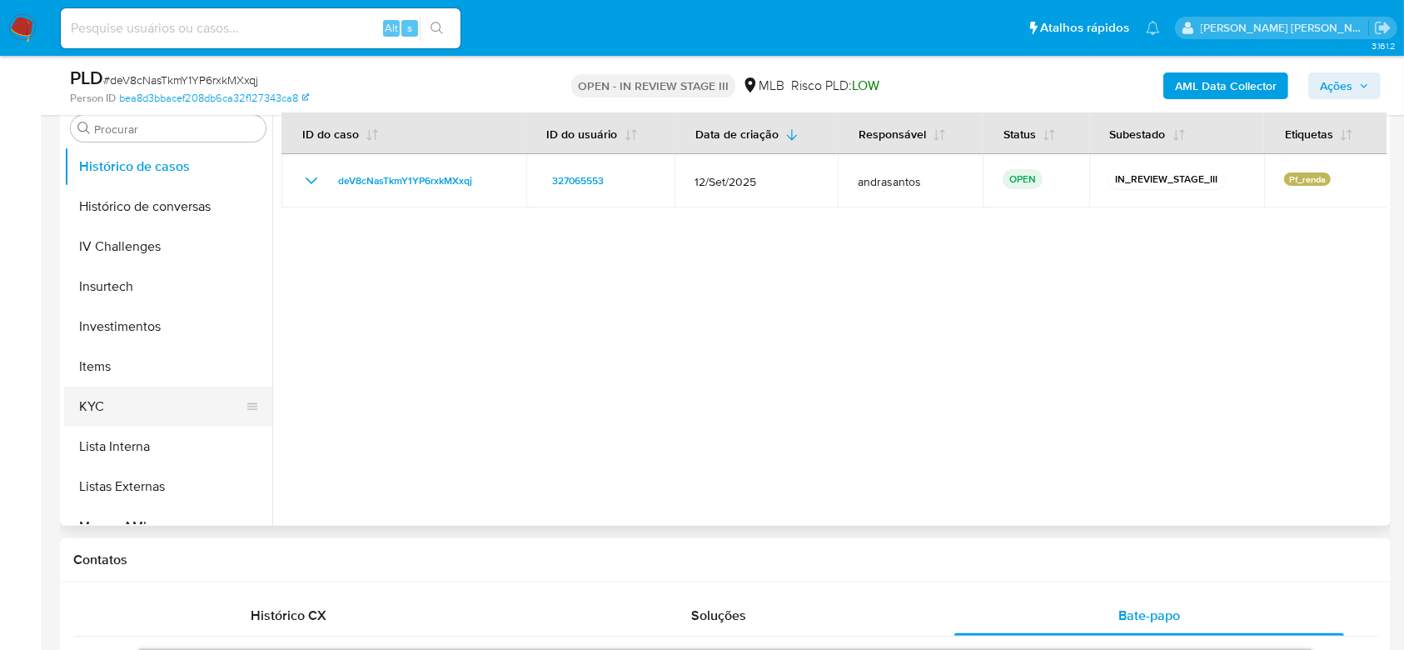
click at [94, 402] on button "KYC" at bounding box center [161, 406] width 195 height 40
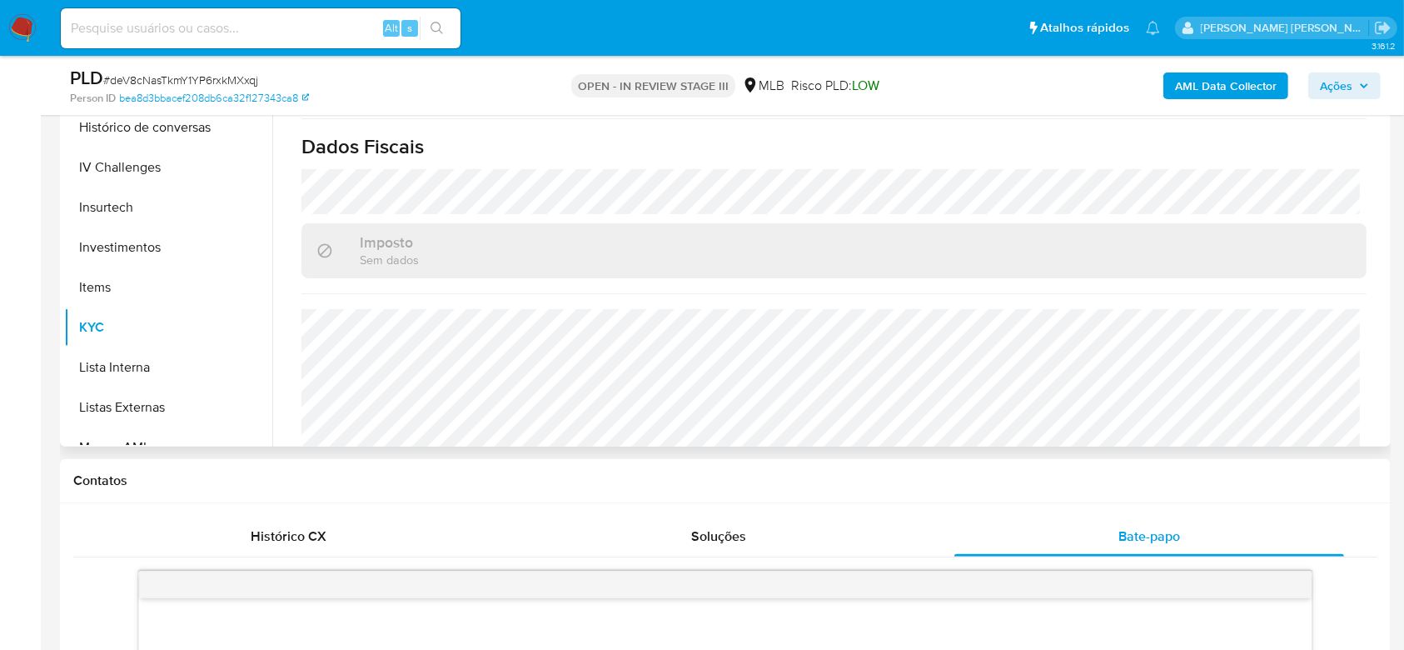
scroll to position [708, 0]
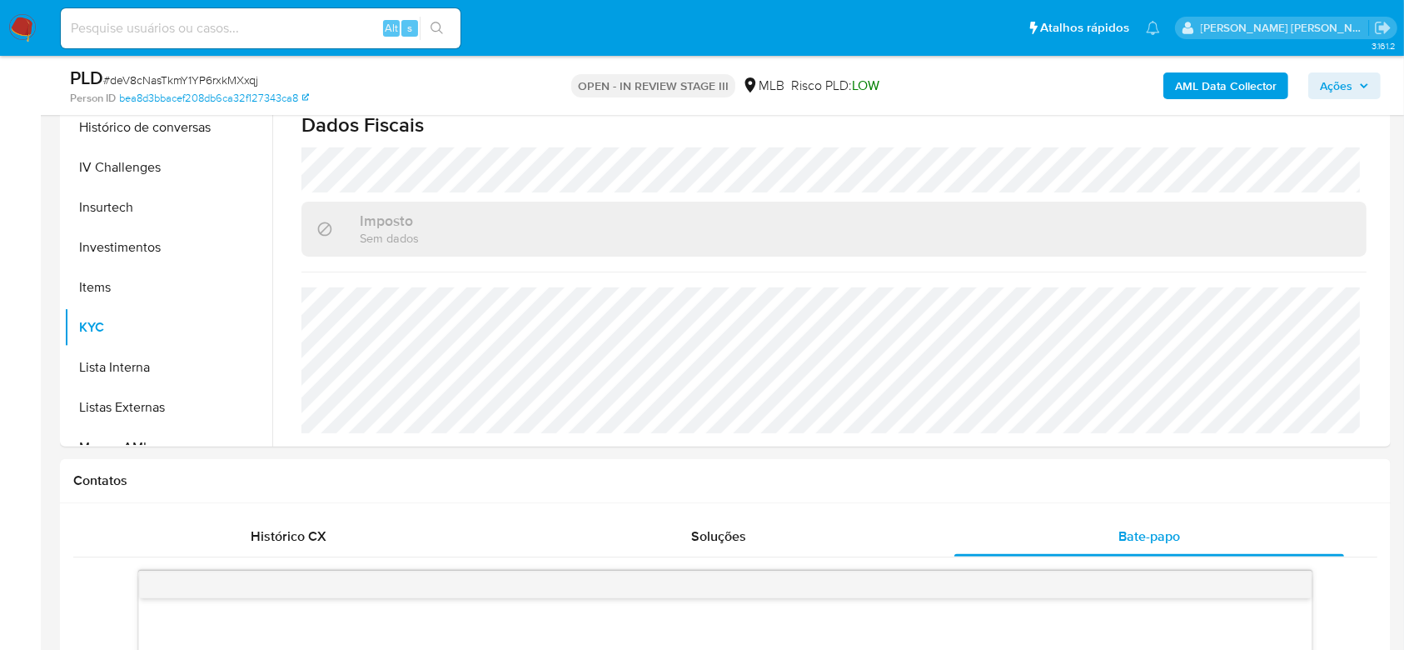
click at [184, 26] on input at bounding box center [261, 28] width 400 height 22
paste input "iVrt8MXv6pnnKPDPiiVAl5qH"
type input "iVrt8MXv6pnnKPDPiiVAl5qH"
click at [444, 22] on button "search-icon" at bounding box center [437, 28] width 34 height 23
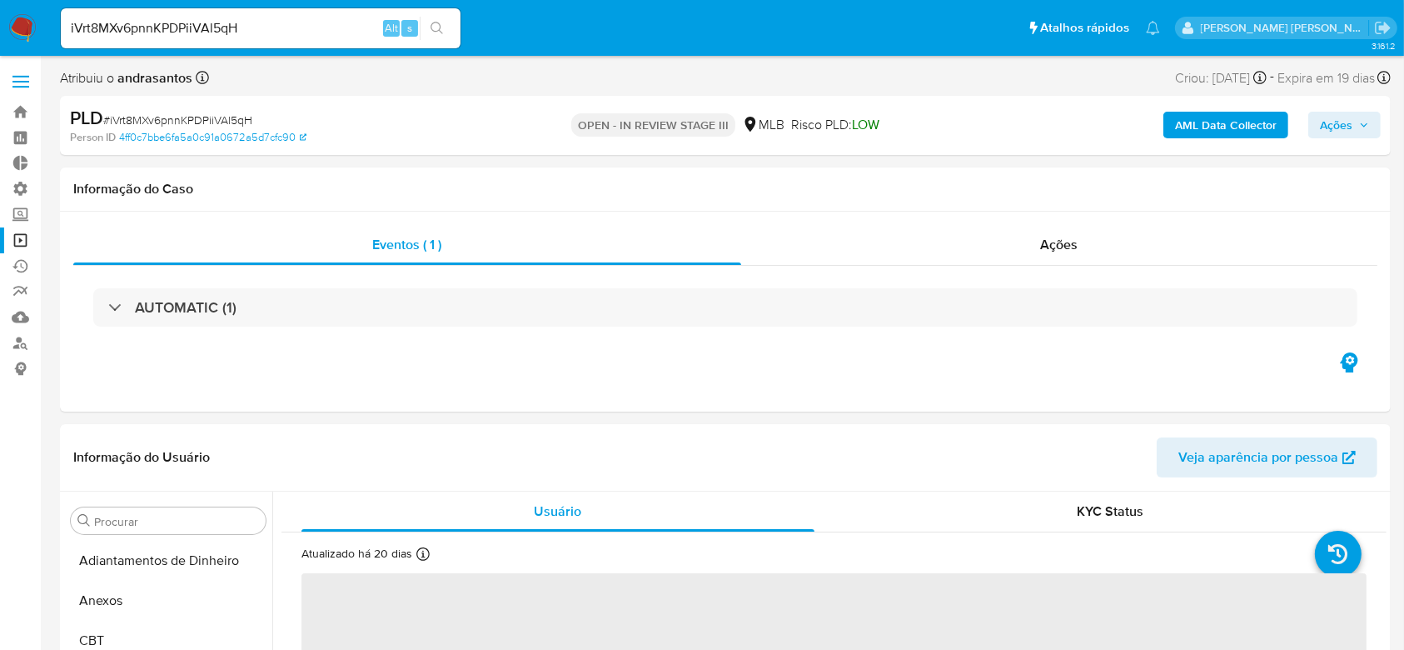
select select "10"
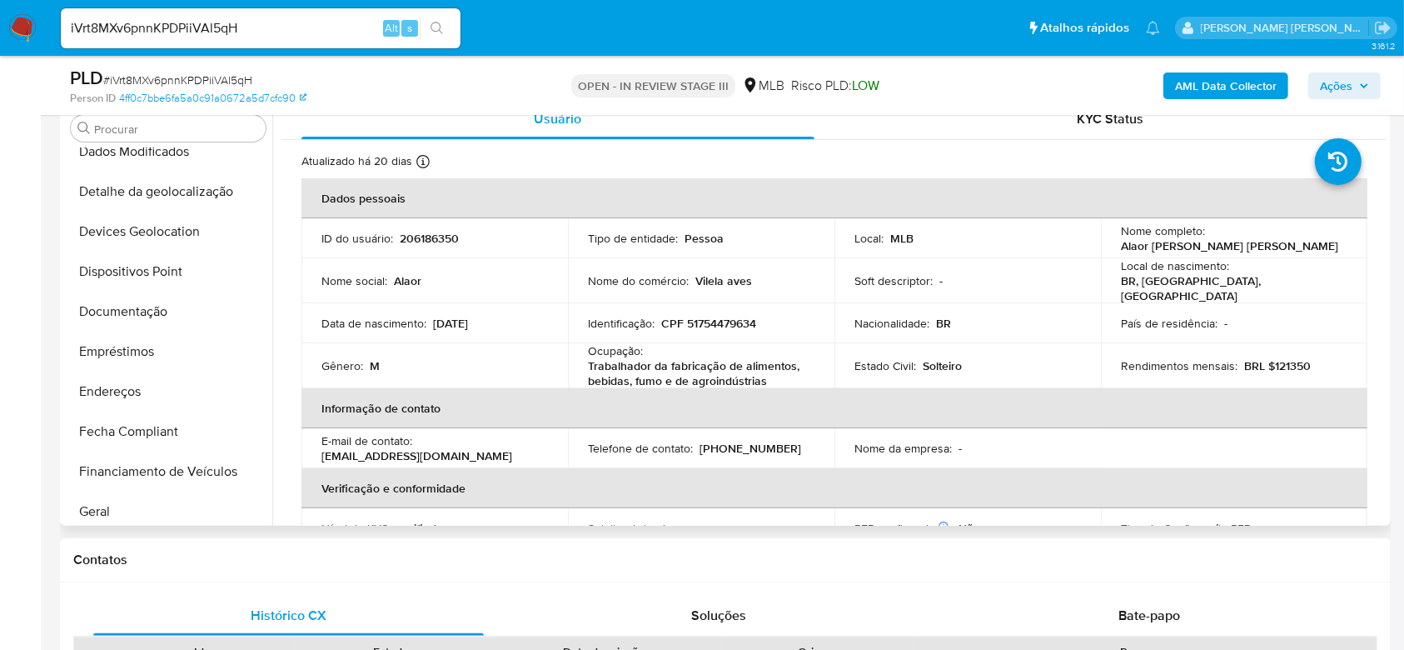
scroll to position [197, 0]
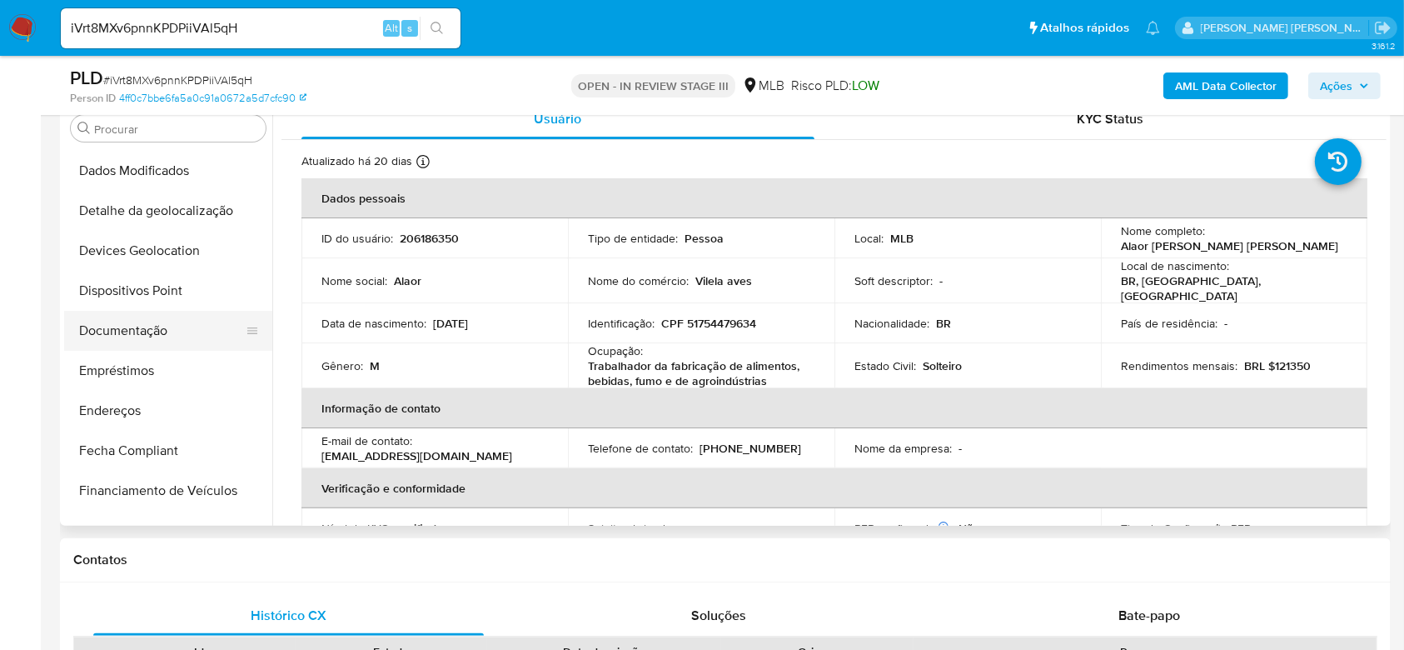
click at [108, 327] on button "Documentação" at bounding box center [161, 331] width 195 height 40
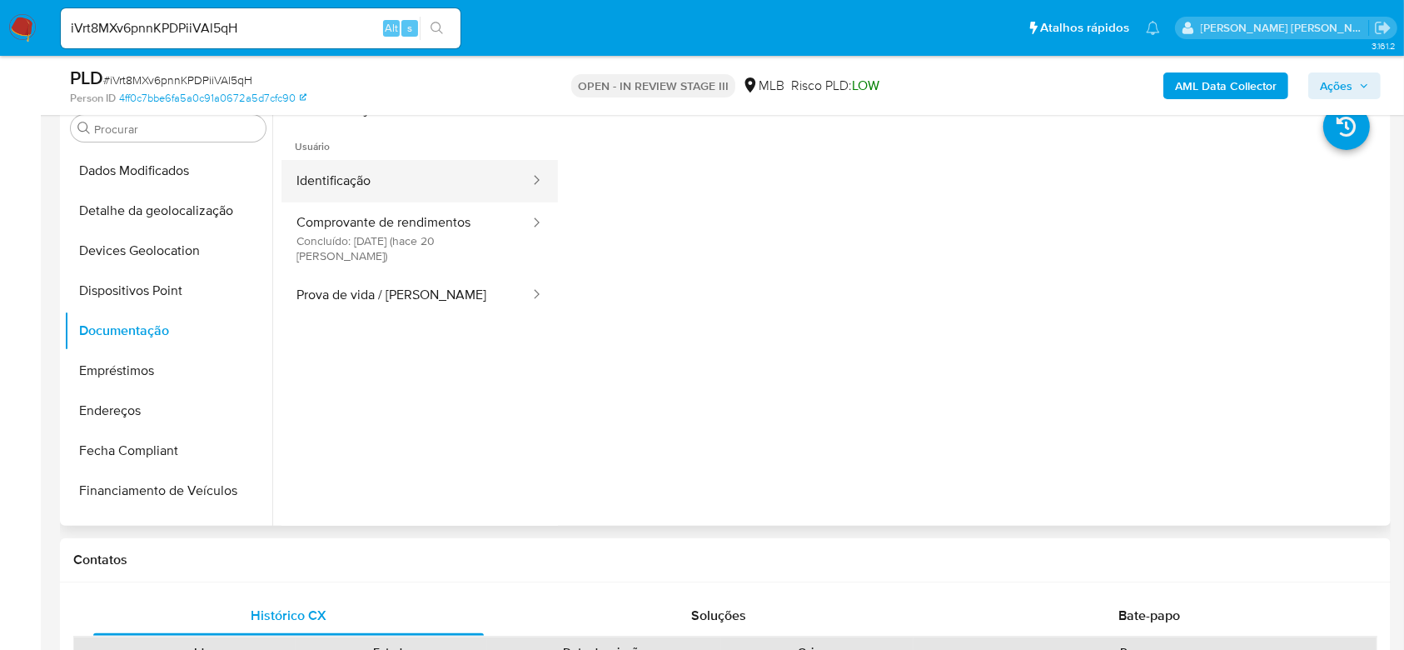
click at [382, 187] on button "Identificação" at bounding box center [406, 181] width 250 height 42
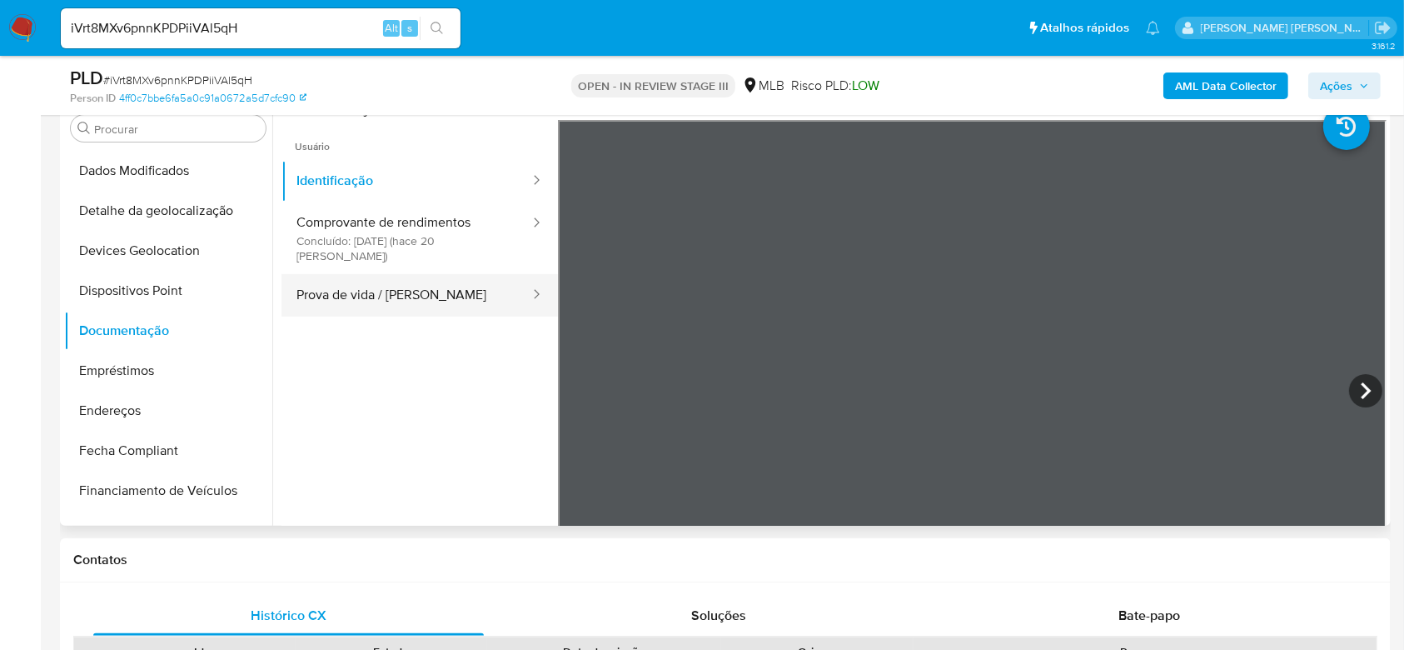
click at [400, 276] on button "Prova de vida / [PERSON_NAME]" at bounding box center [406, 295] width 250 height 42
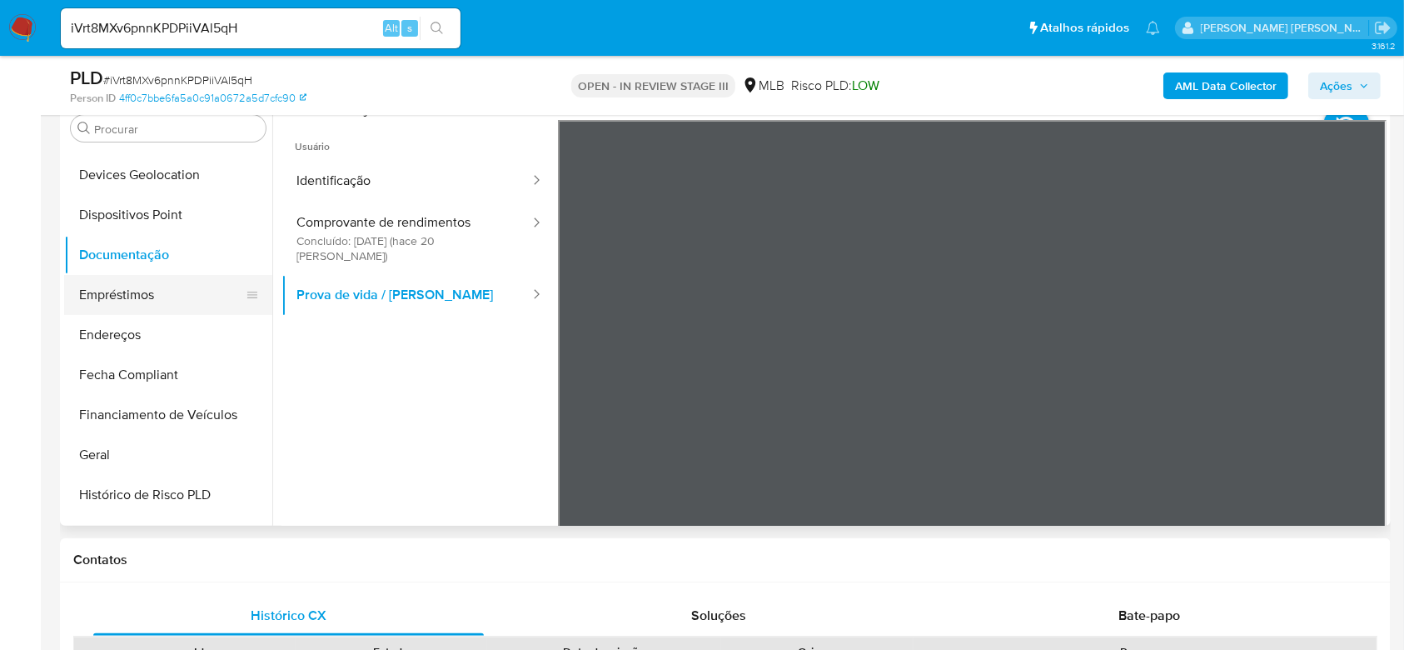
scroll to position [308, 0]
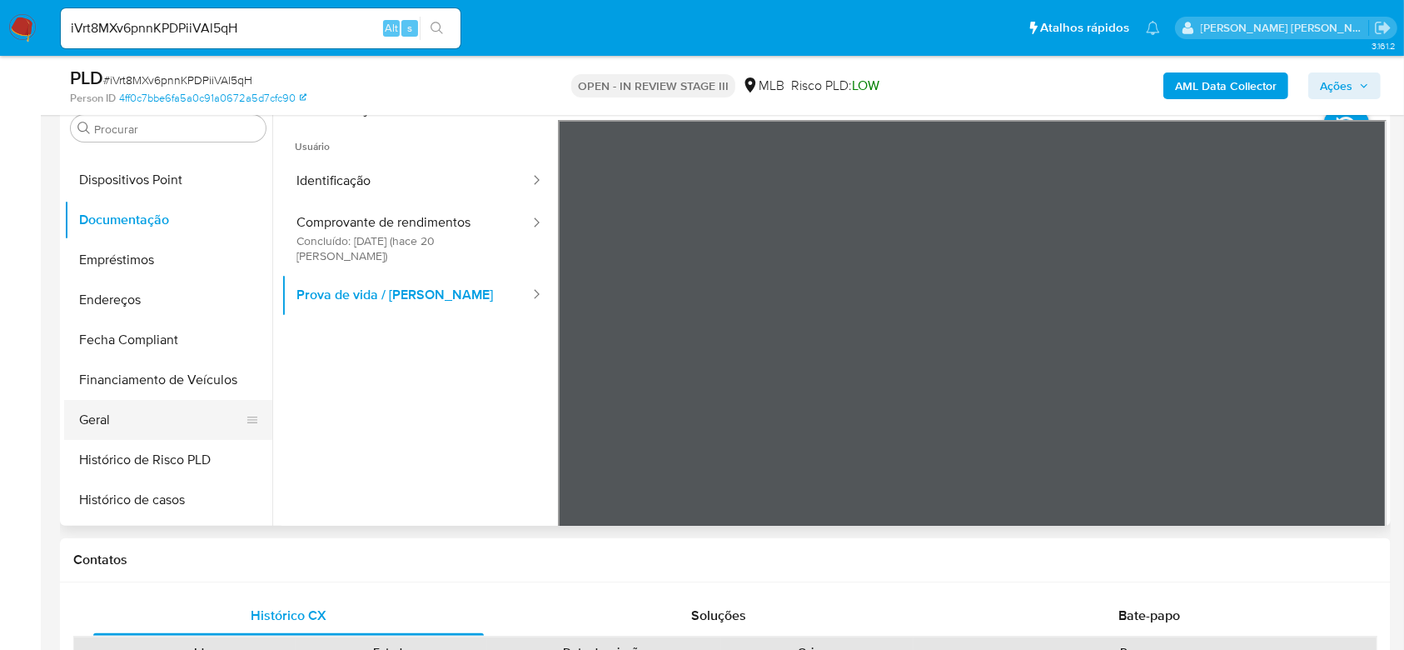
click at [138, 436] on button "Geral" at bounding box center [161, 420] width 195 height 40
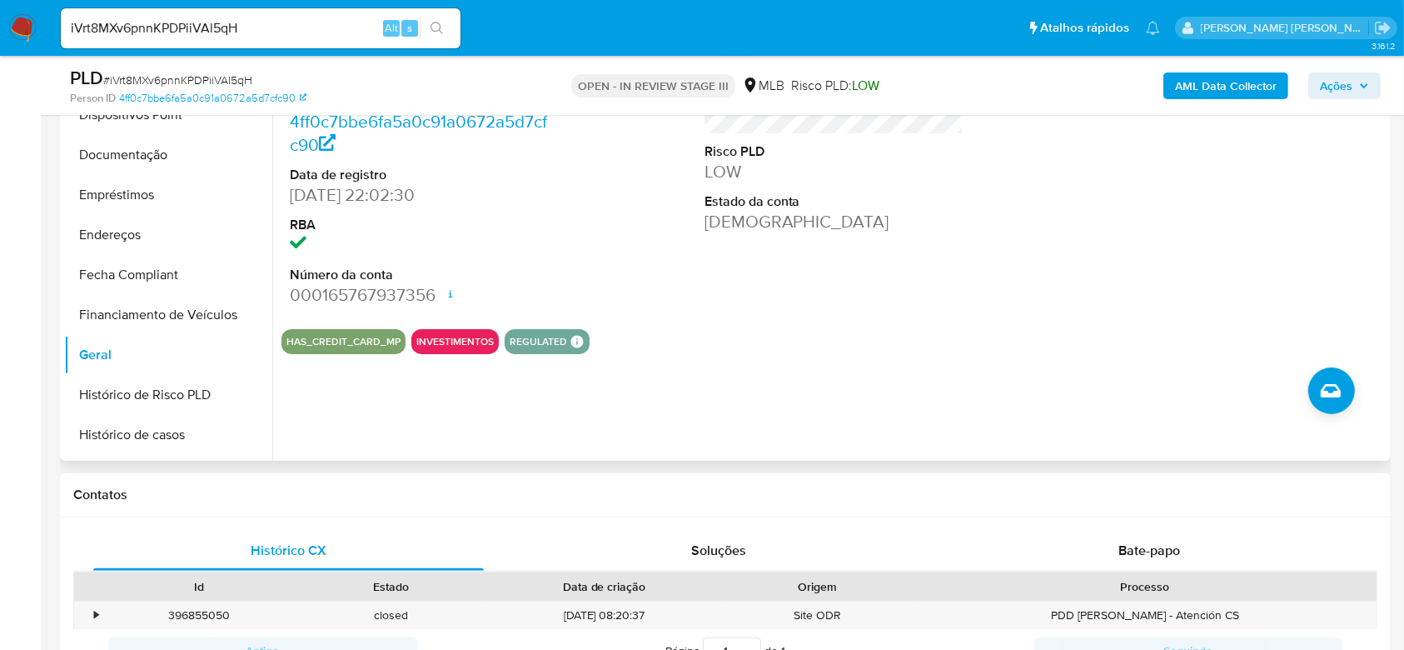
scroll to position [444, 0]
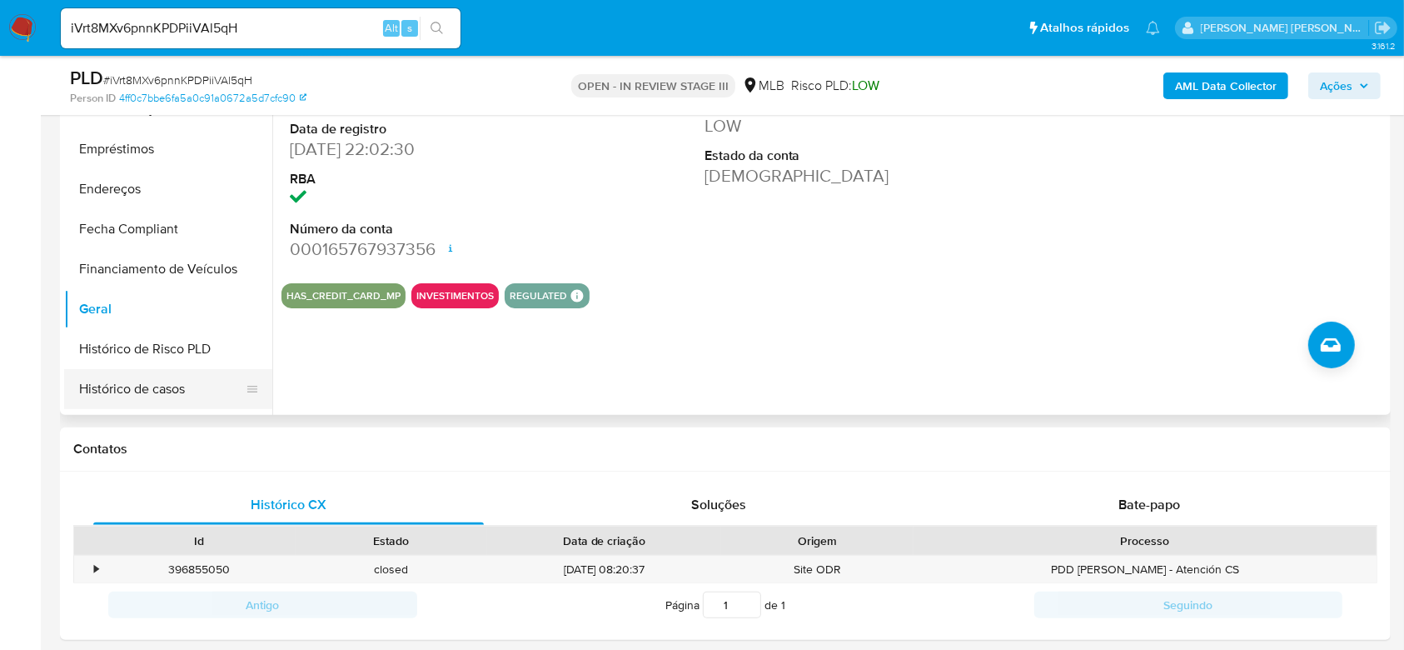
click at [172, 376] on button "Histórico de casos" at bounding box center [161, 389] width 195 height 40
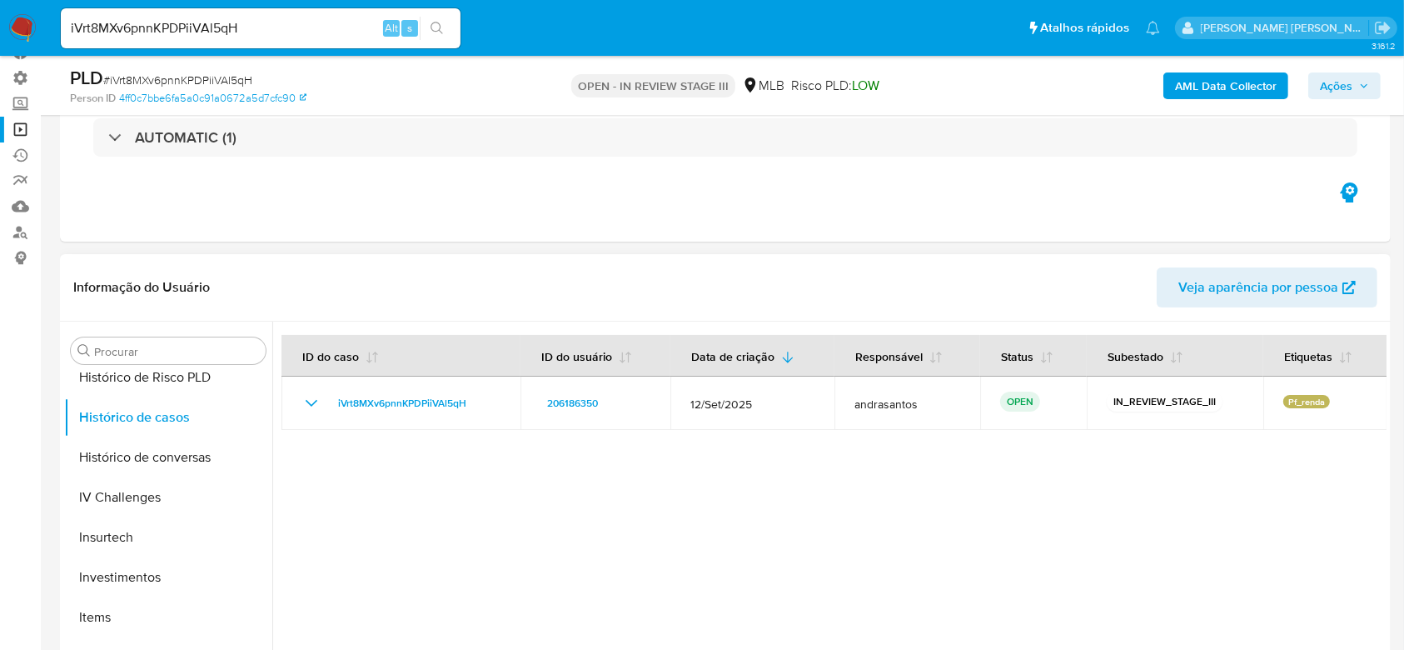
scroll to position [641, 0]
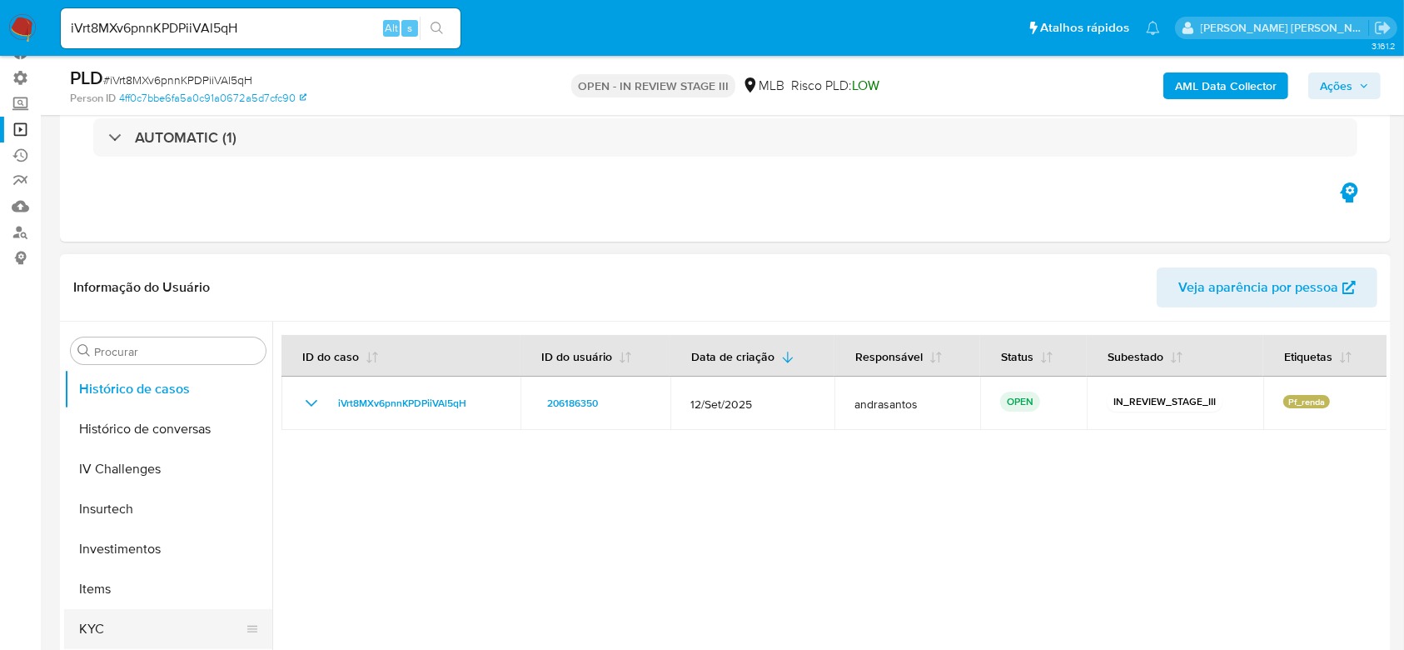
click at [103, 630] on button "KYC" at bounding box center [161, 629] width 195 height 40
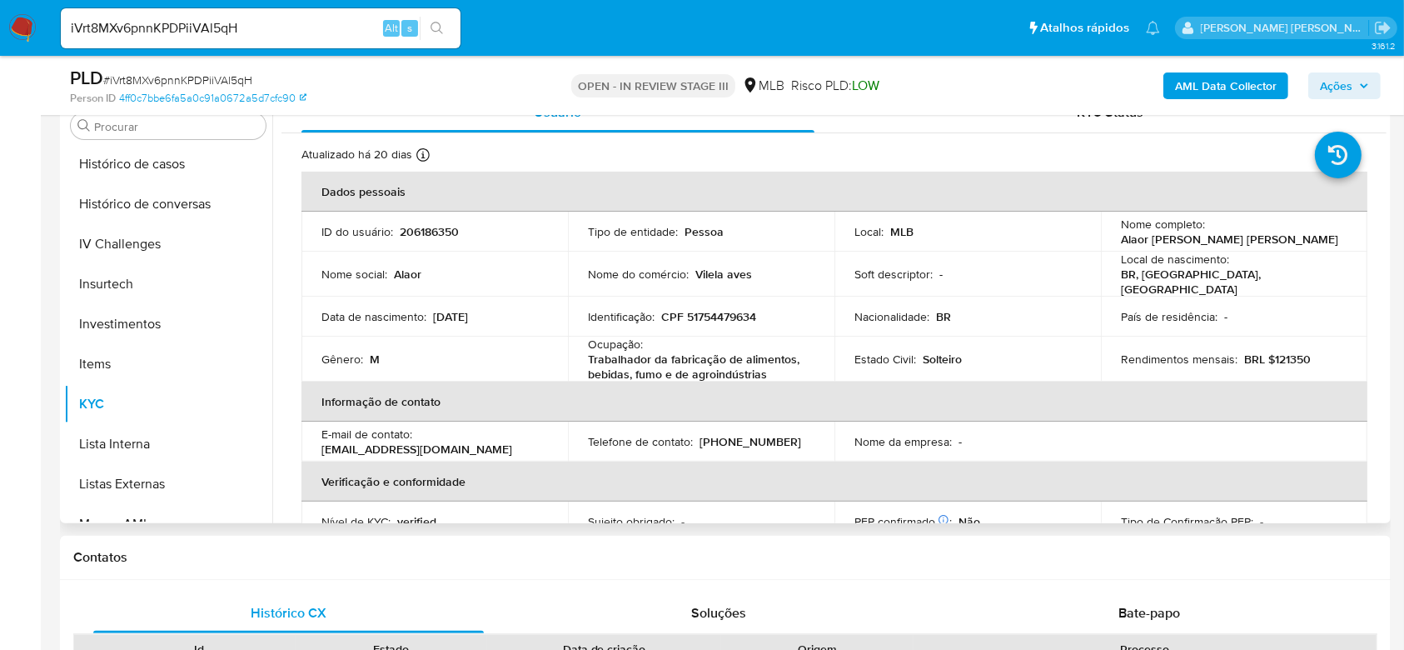
scroll to position [0, 0]
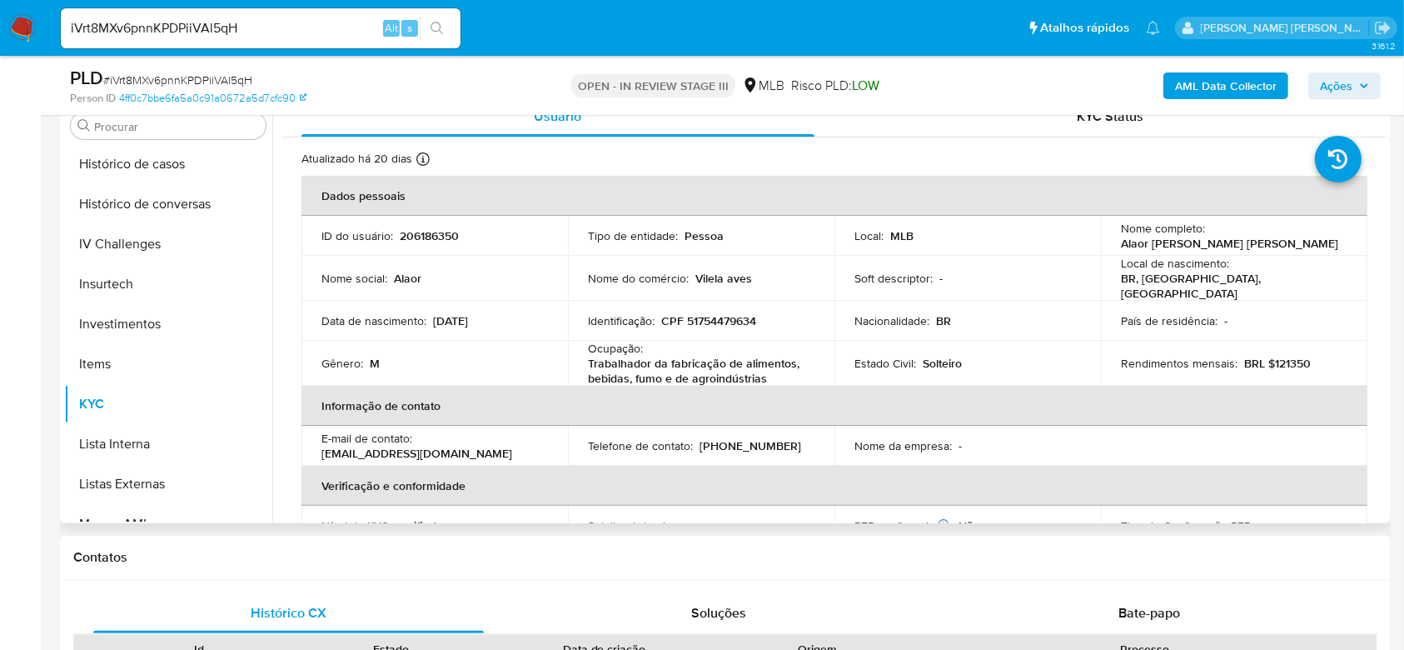
click at [1166, 245] on p "Alaor [PERSON_NAME] [PERSON_NAME]" at bounding box center [1229, 243] width 217 height 15
copy div "Nome completo : Alaor [PERSON_NAME] [PERSON_NAME]"
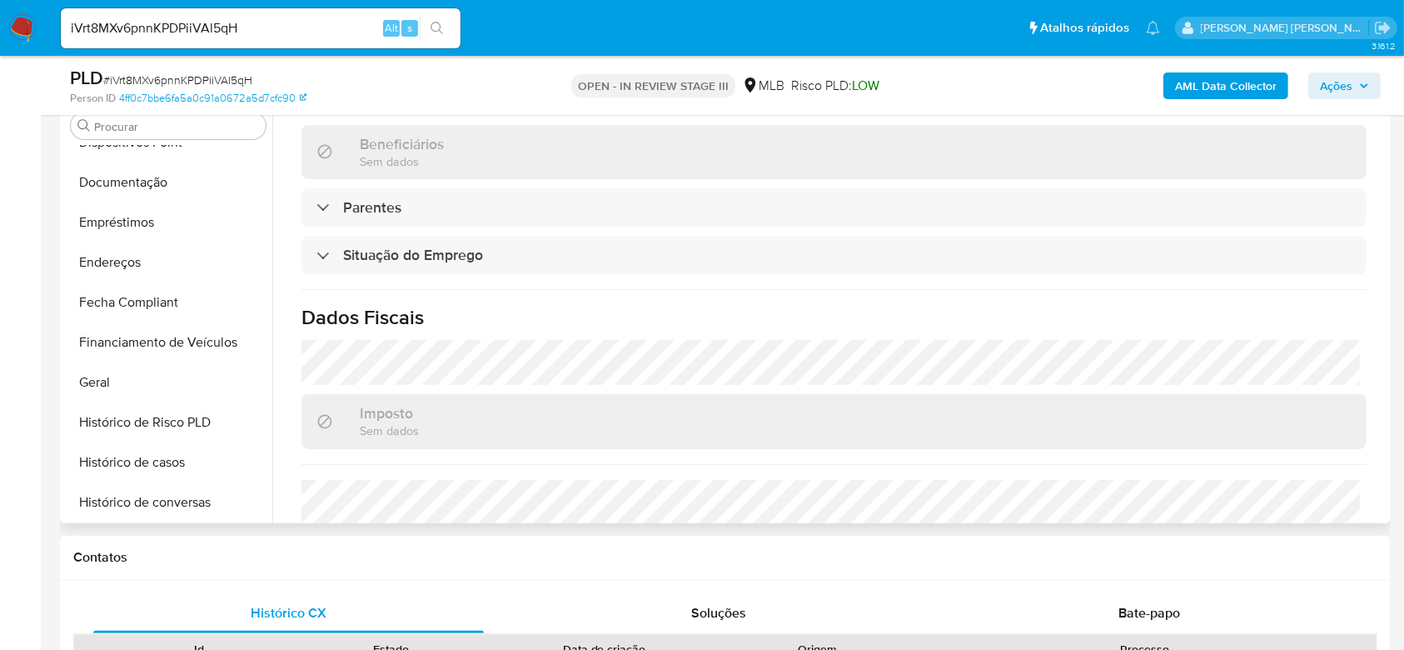
scroll to position [308, 0]
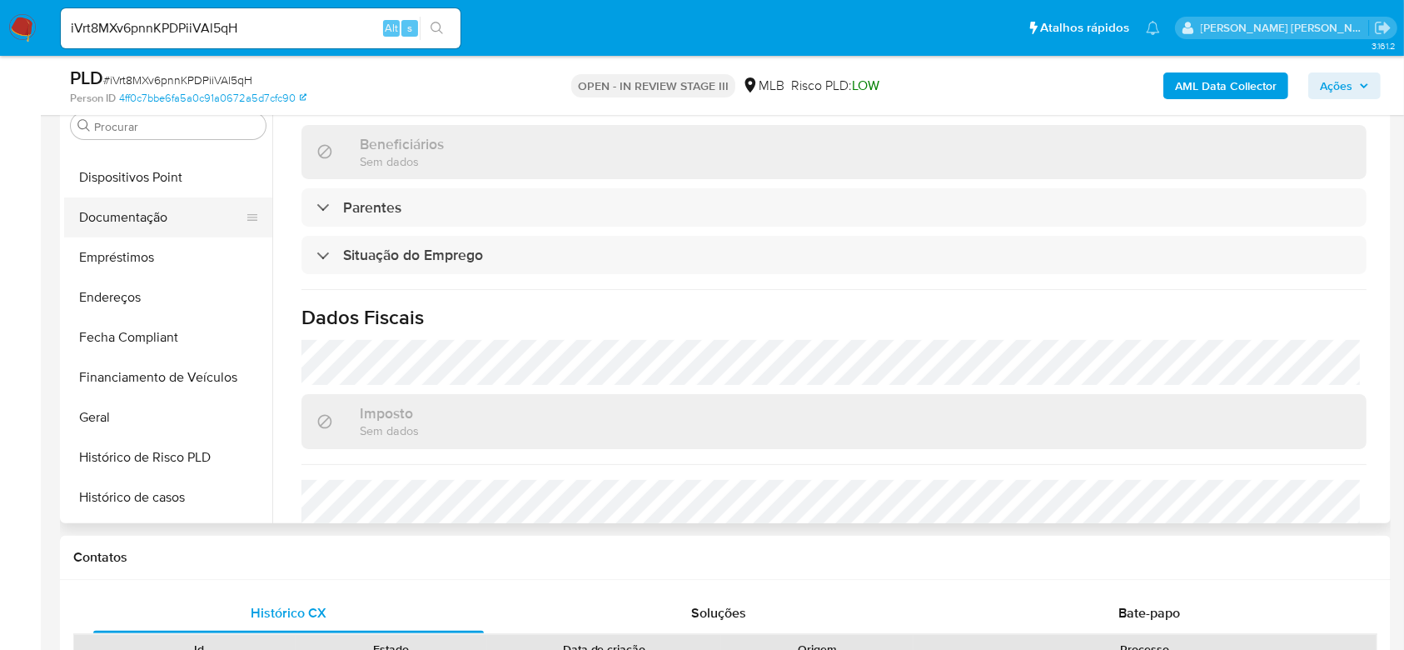
click at [164, 211] on button "Documentação" at bounding box center [161, 217] width 195 height 40
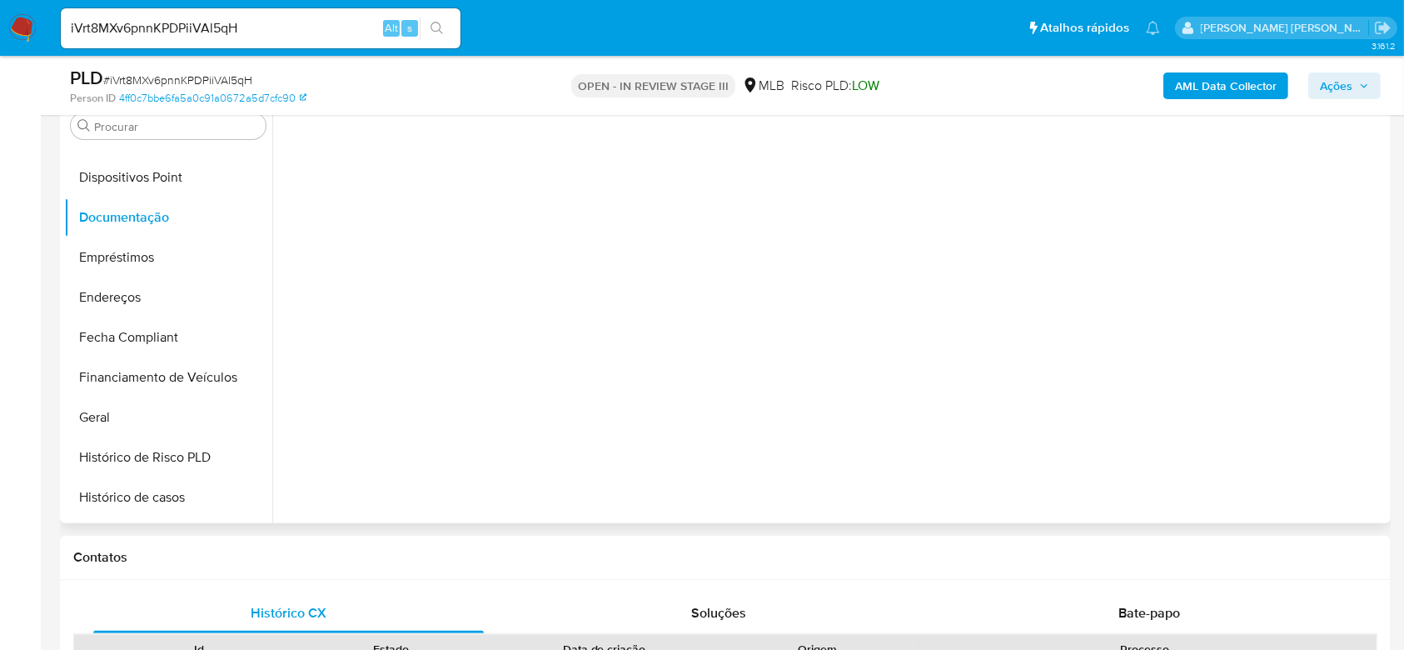
scroll to position [0, 0]
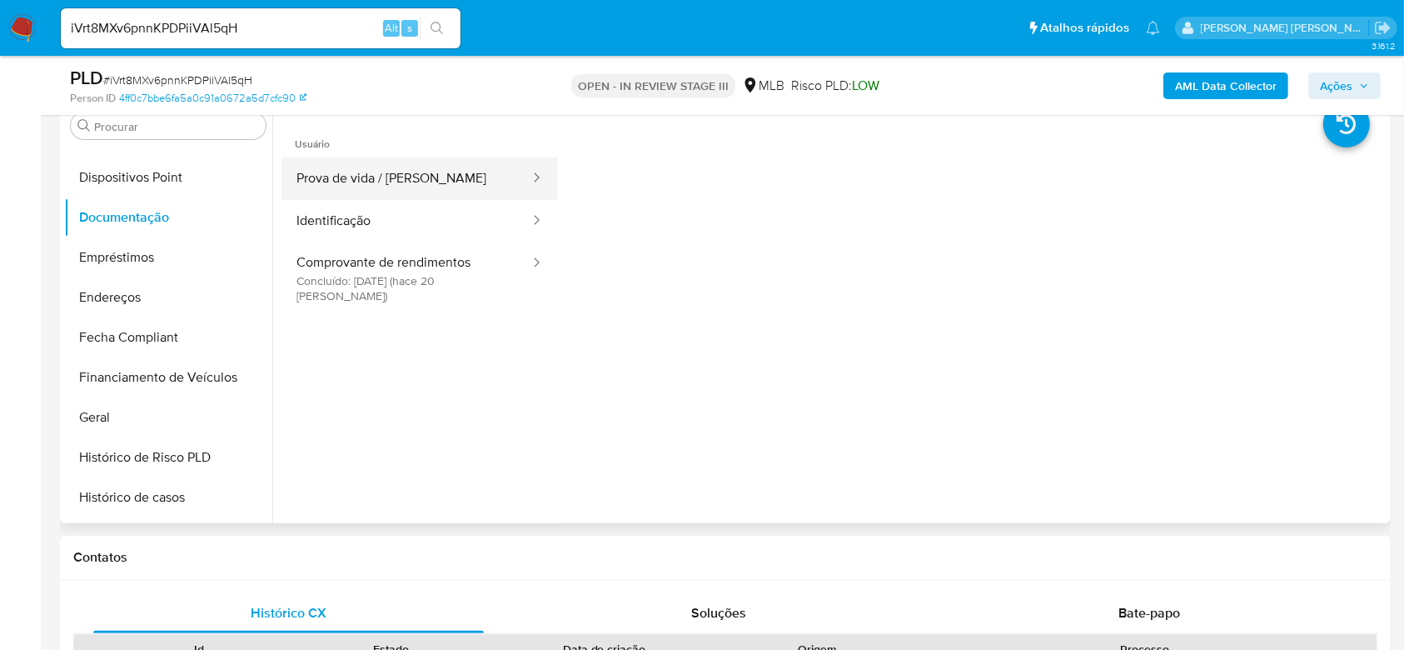
click at [436, 177] on button "Prova de vida / [PERSON_NAME]" at bounding box center [406, 178] width 250 height 42
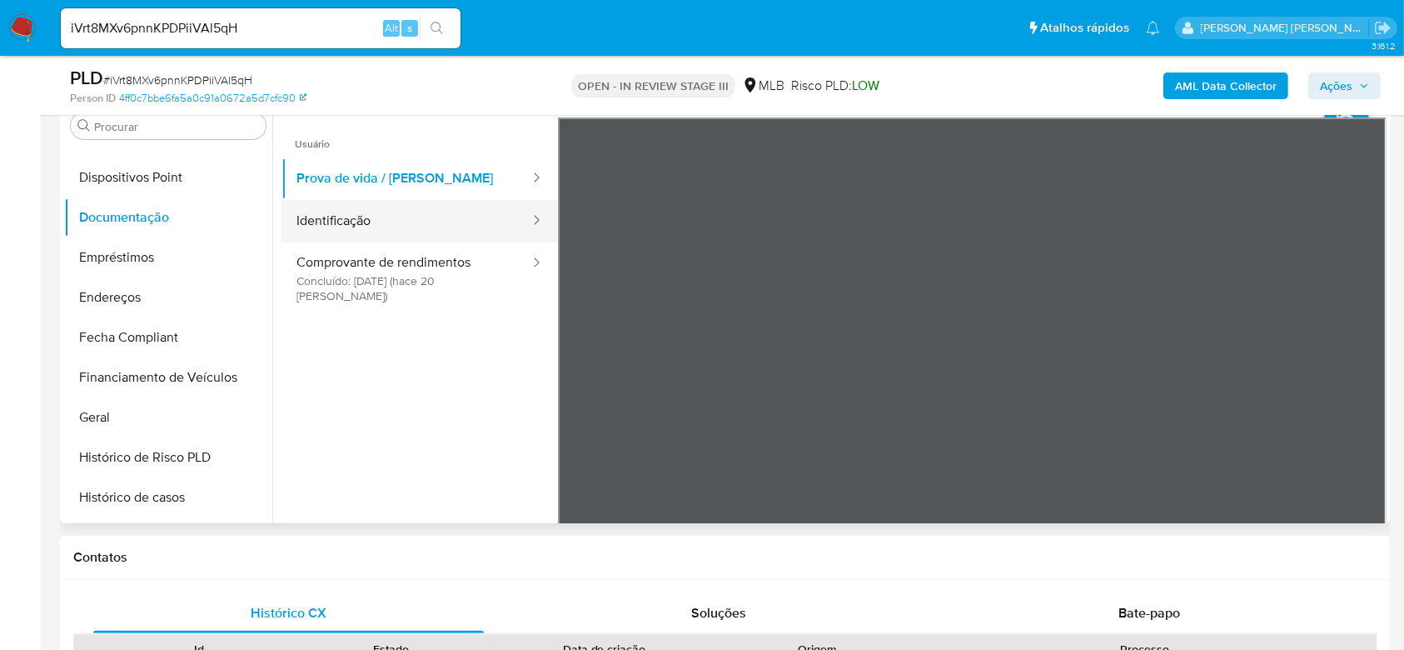
click at [361, 227] on button "Identificação" at bounding box center [406, 221] width 250 height 42
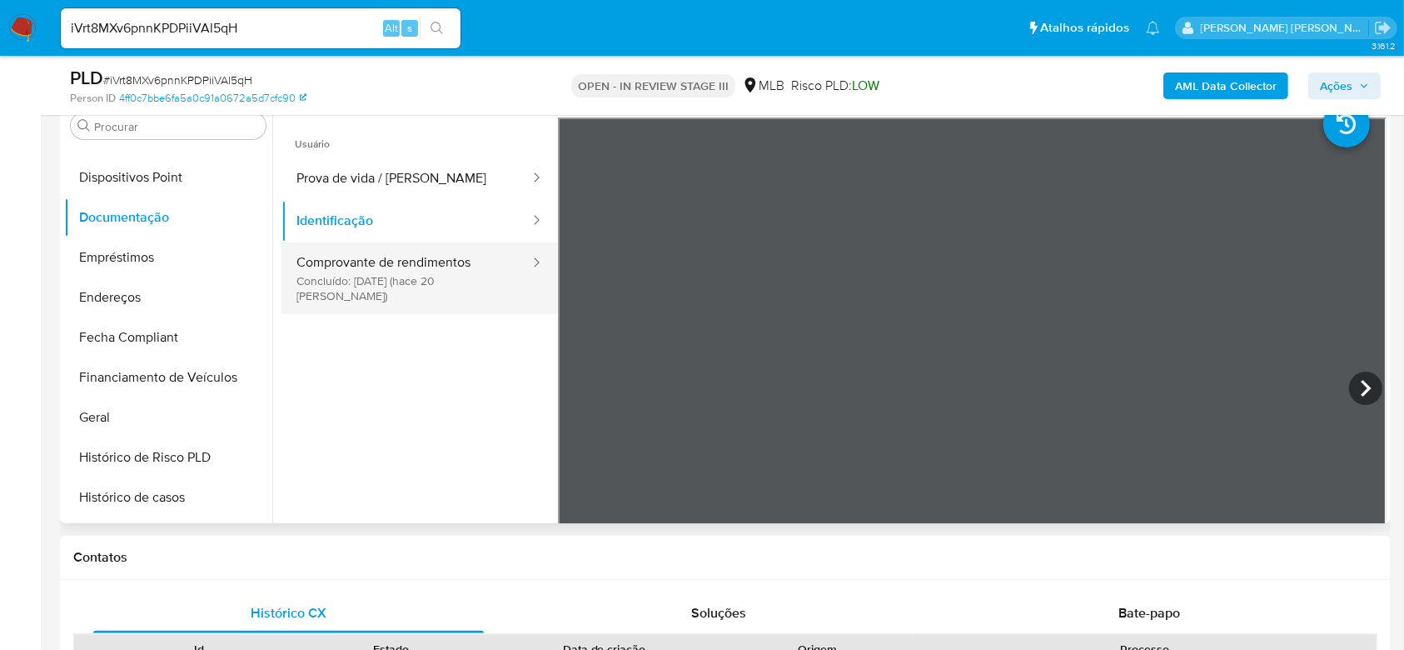
click at [410, 264] on button "Comprovante de rendimentos Concluído: [DATE] (hace 20 [PERSON_NAME])" at bounding box center [406, 278] width 250 height 72
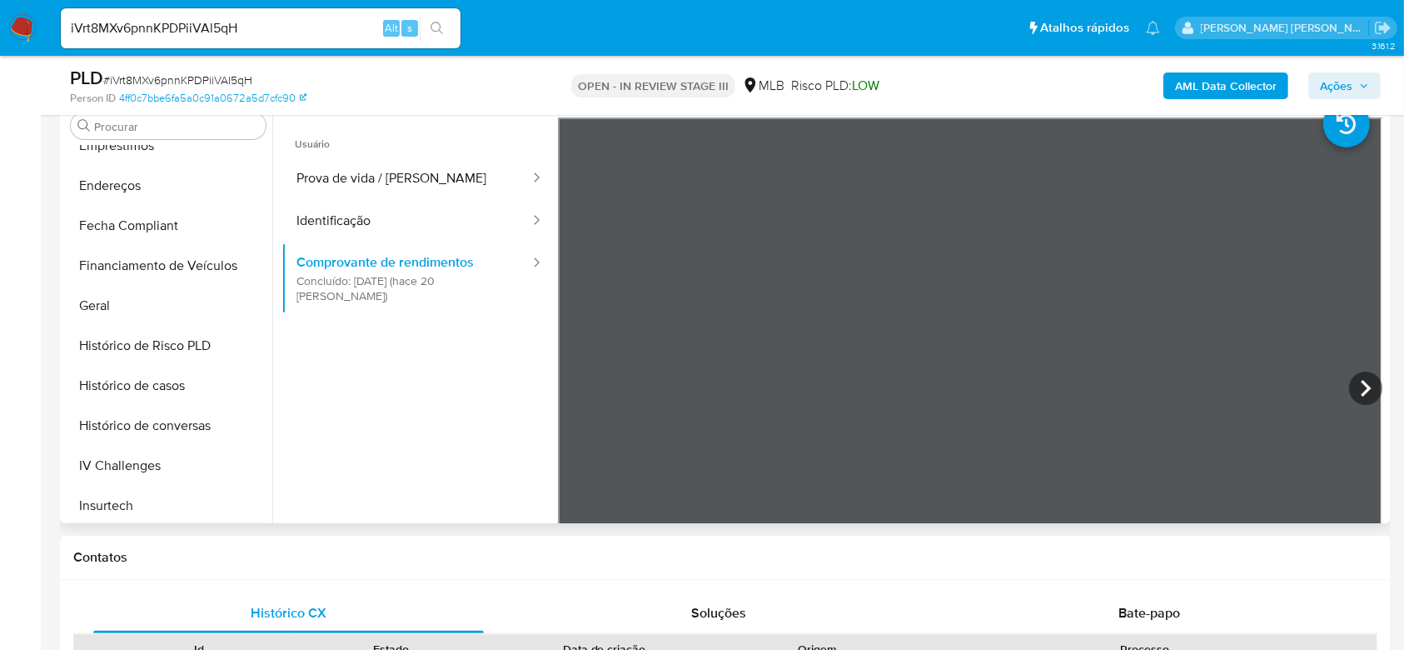
scroll to position [530, 0]
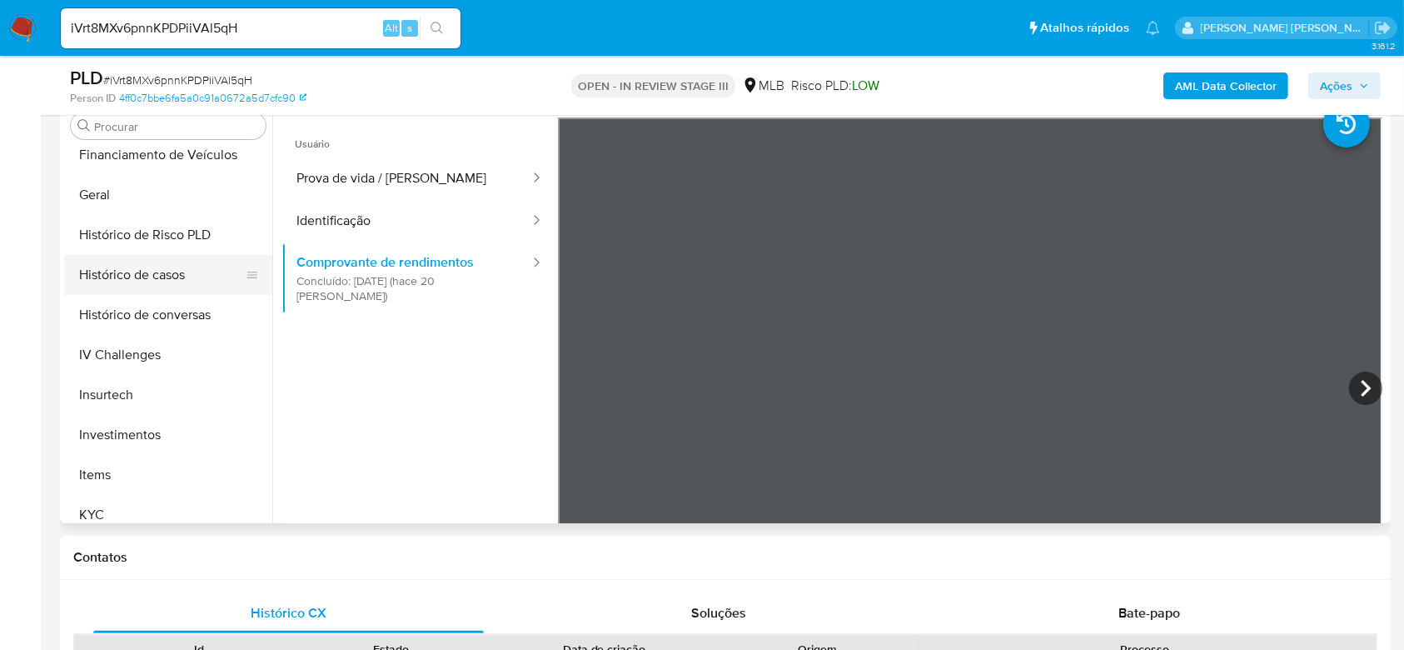
click at [194, 281] on button "Histórico de casos" at bounding box center [161, 275] width 195 height 40
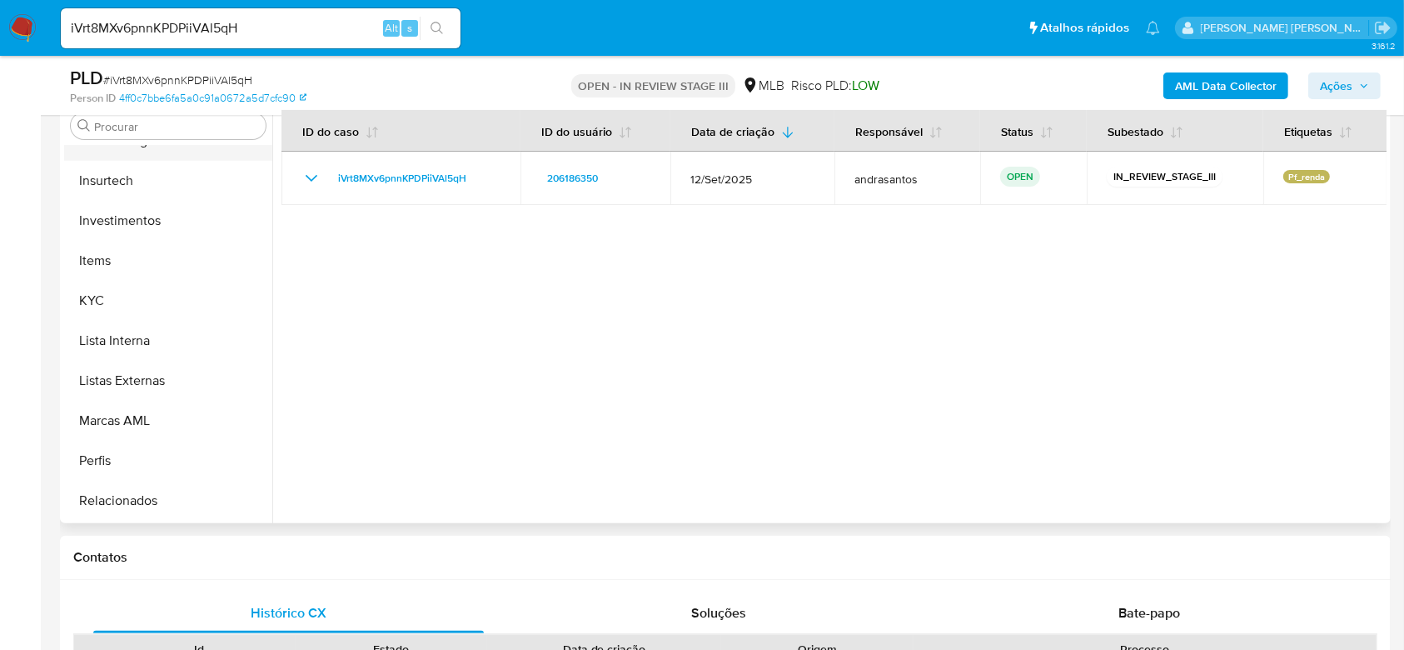
scroll to position [753, 0]
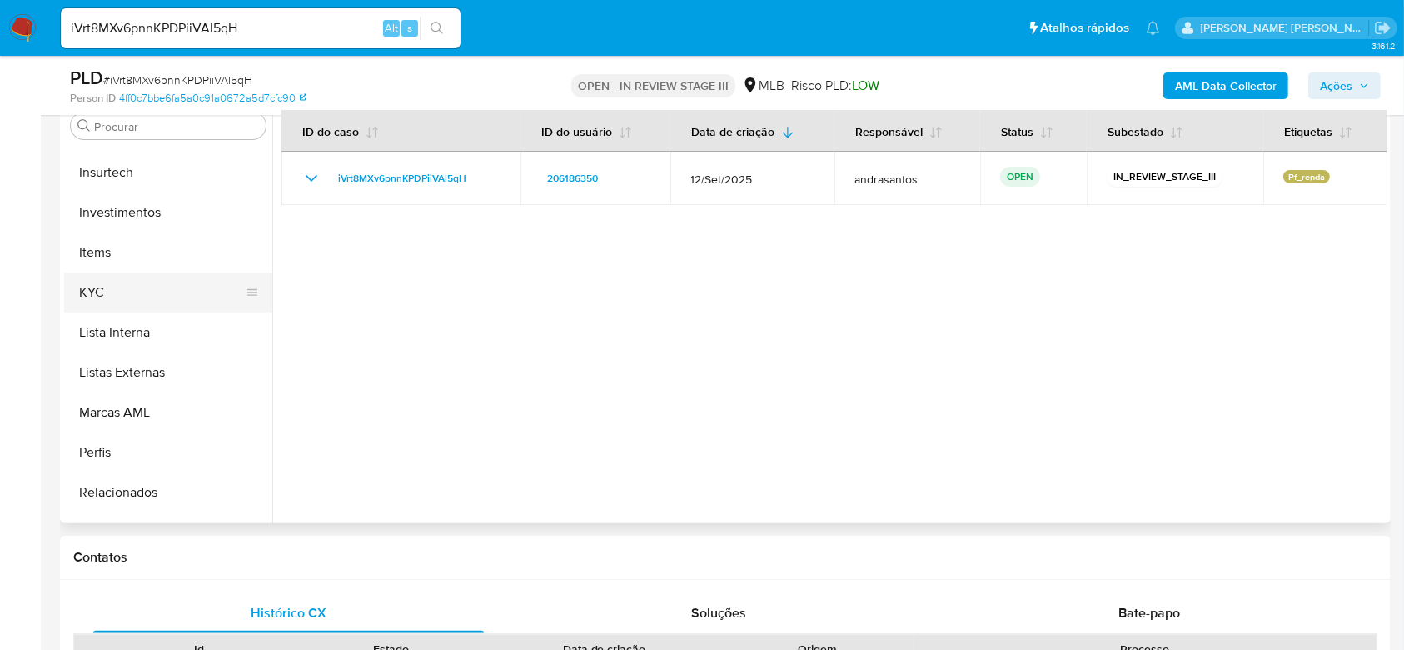
click at [133, 292] on button "KYC" at bounding box center [161, 292] width 195 height 40
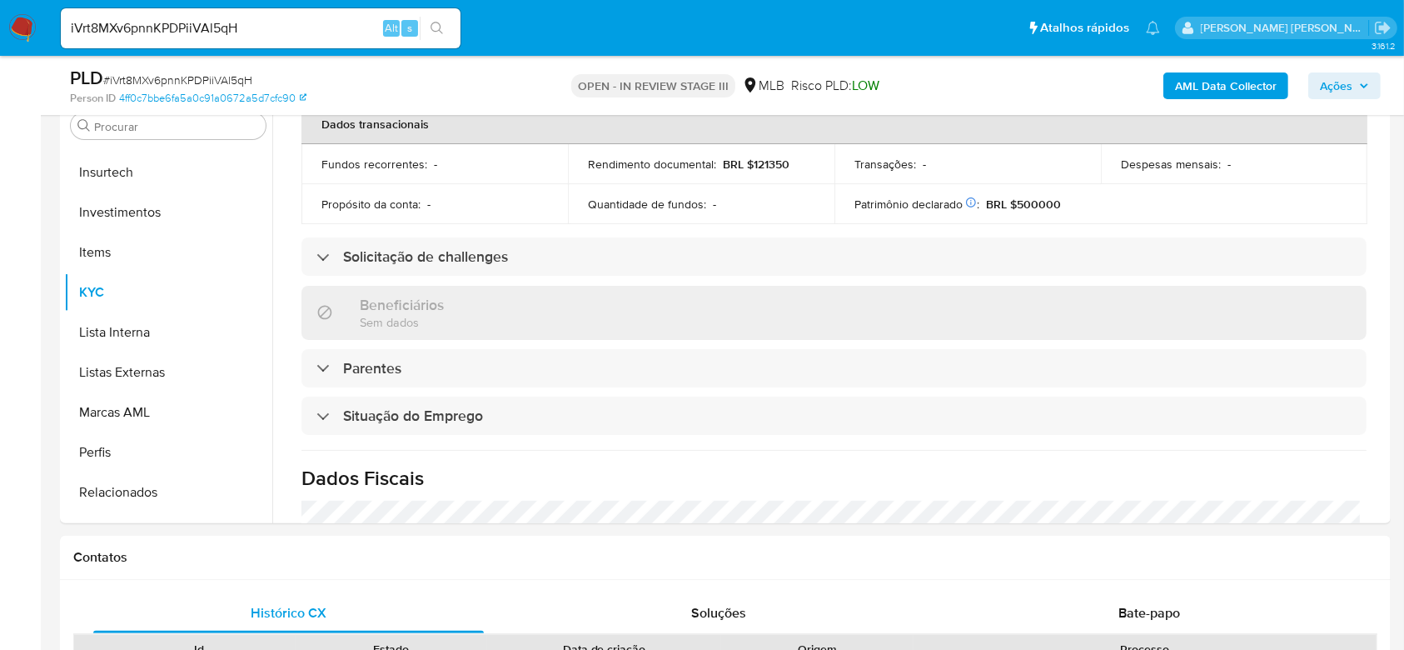
scroll to position [444, 0]
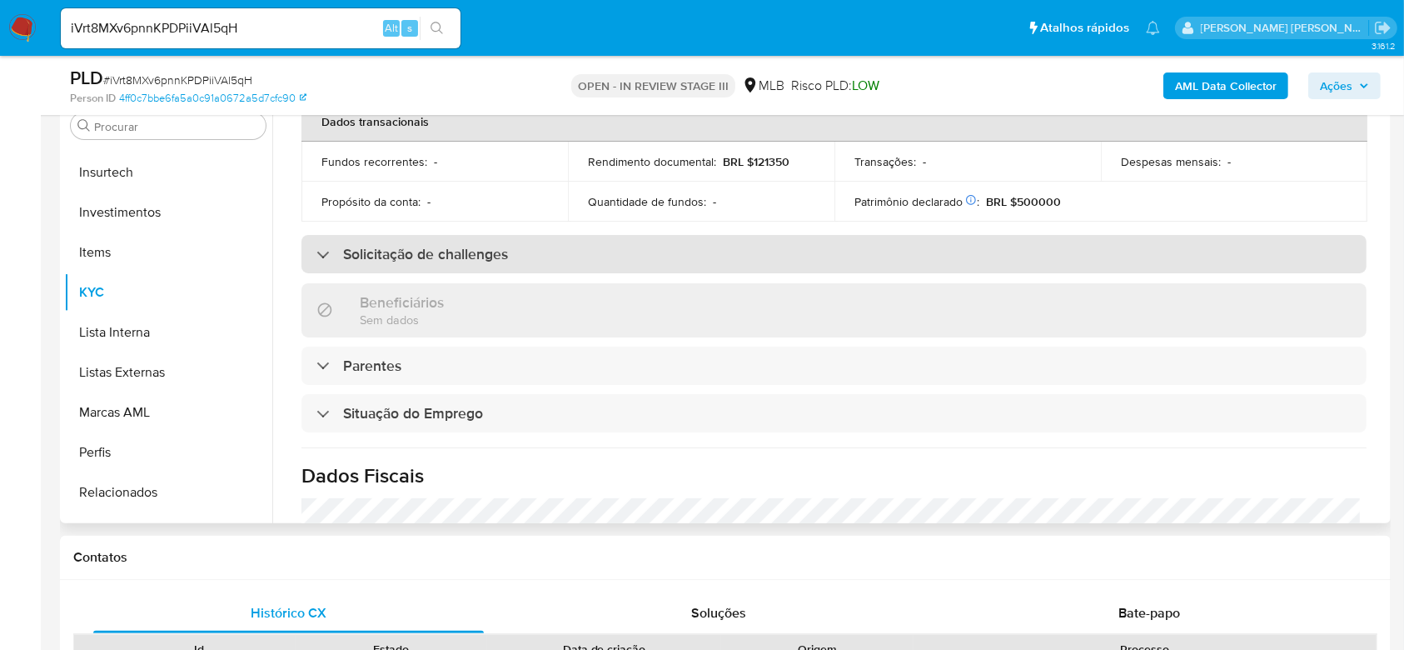
click at [316, 254] on div at bounding box center [316, 254] width 0 height 0
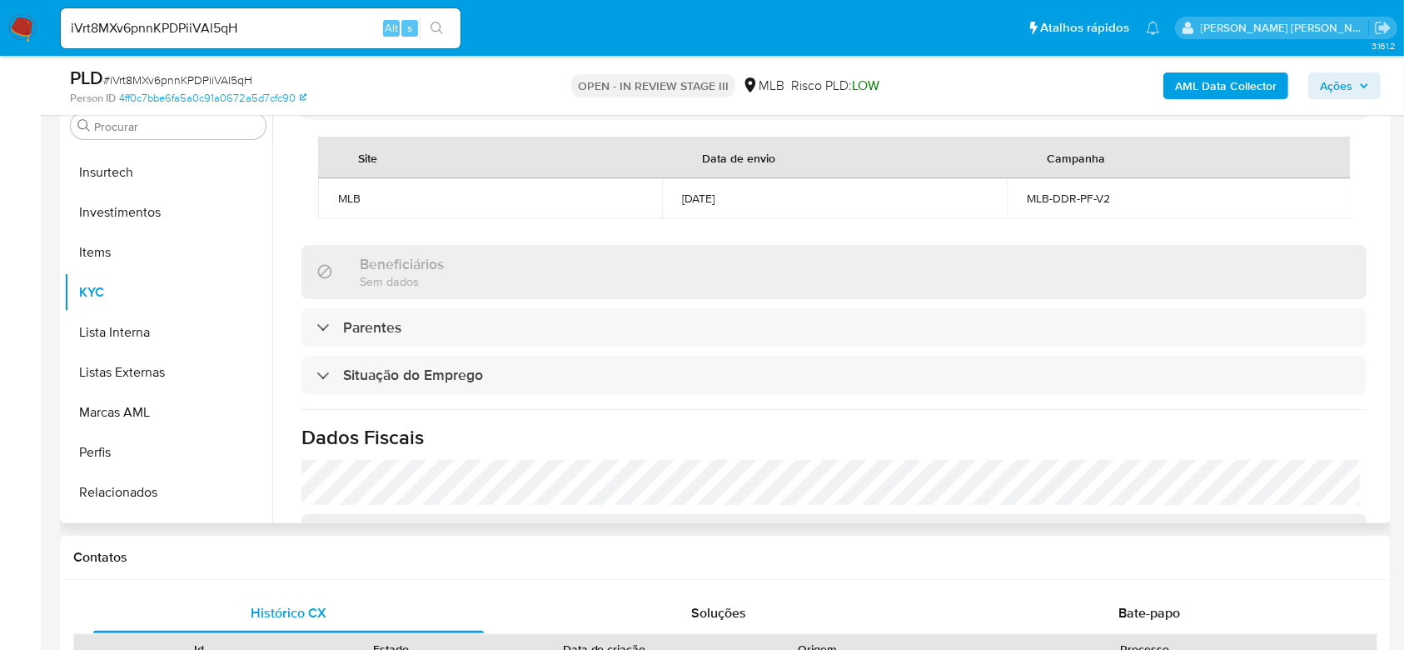
scroll to position [666, 0]
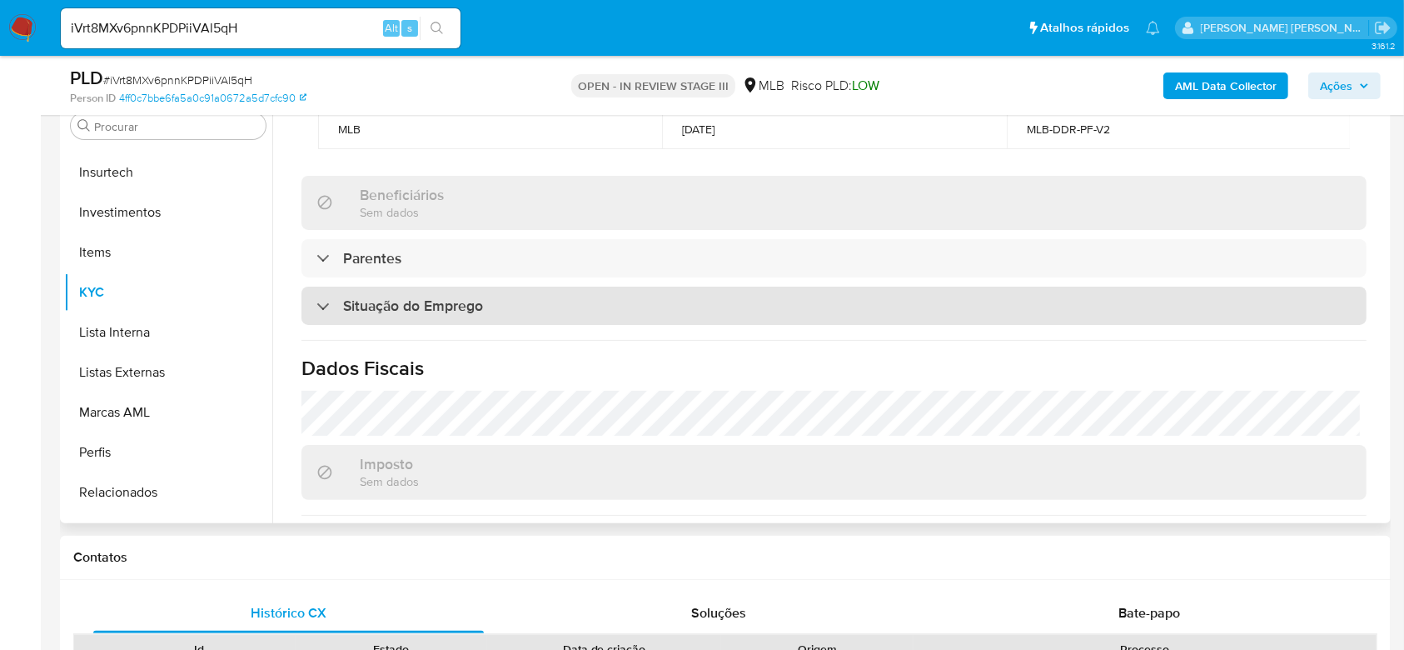
click at [331, 314] on div "Situação do Emprego" at bounding box center [399, 305] width 167 height 18
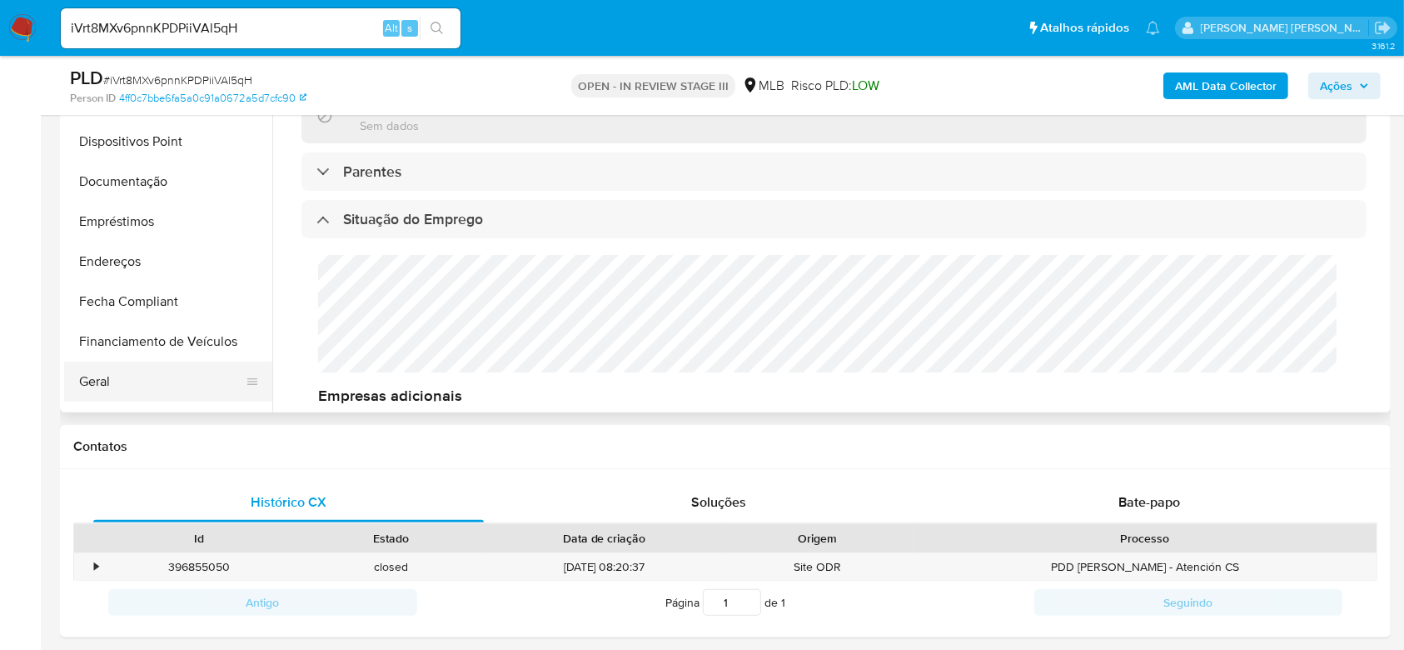
scroll to position [197, 0]
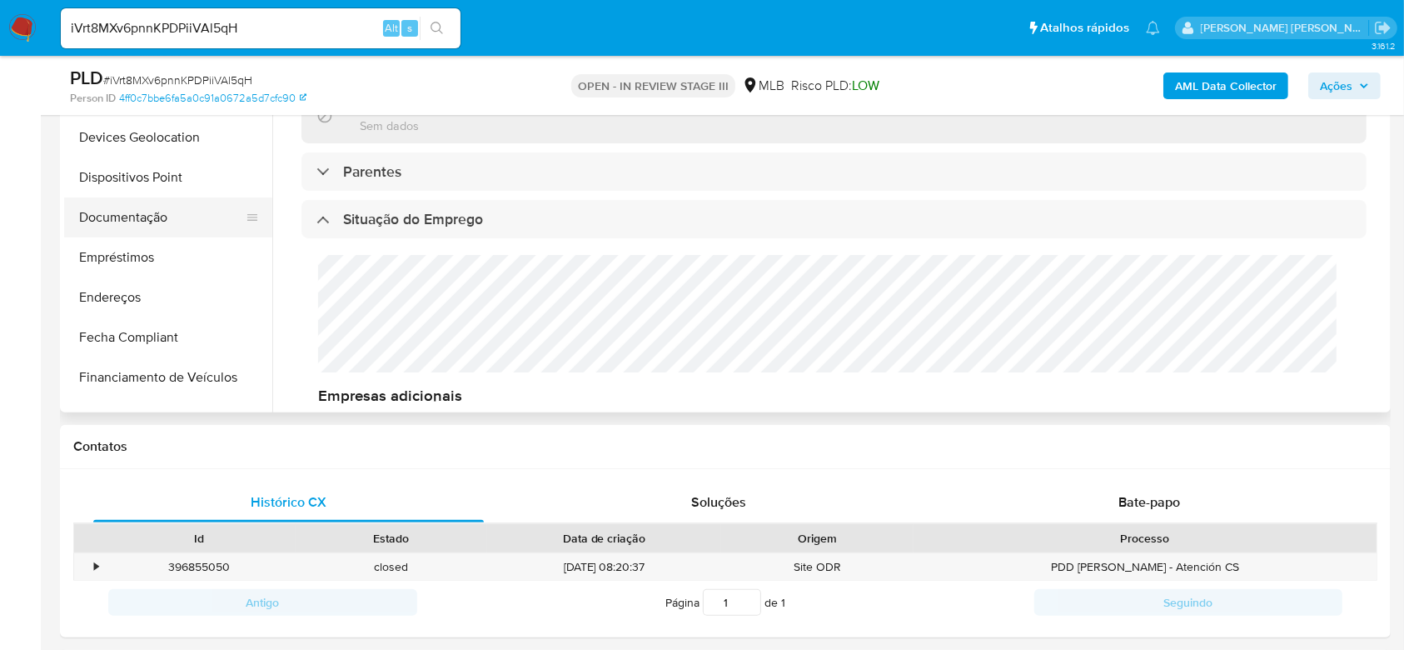
click at [164, 224] on button "Documentação" at bounding box center [161, 217] width 195 height 40
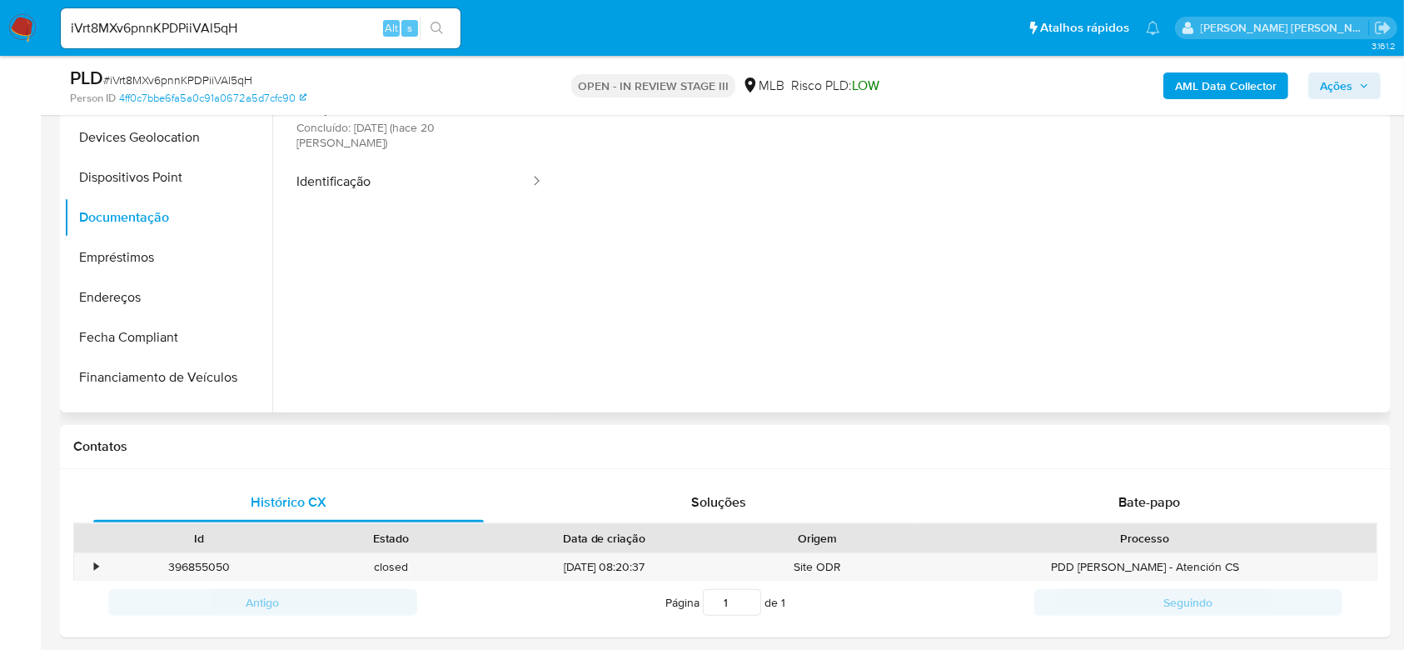
scroll to position [336, 0]
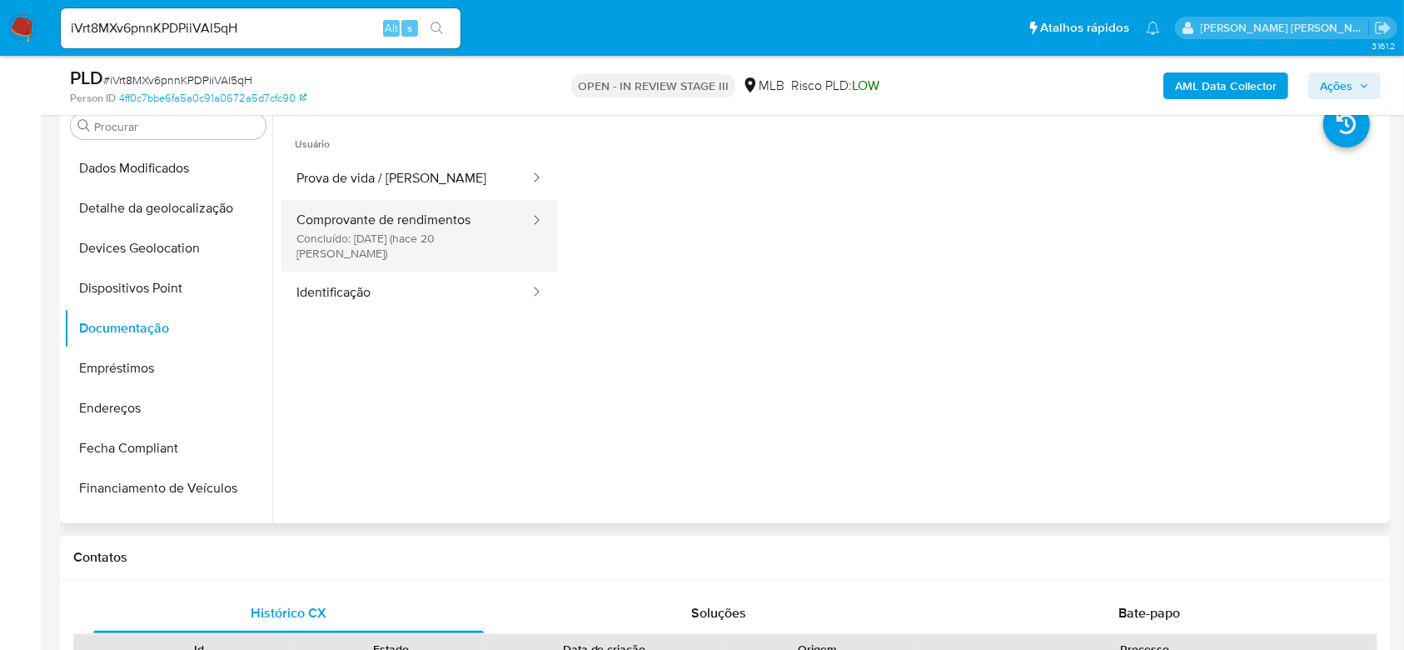
click at [373, 224] on button "Comprovante de rendimentos Concluído: [DATE] (hace 20 [PERSON_NAME])" at bounding box center [406, 236] width 250 height 72
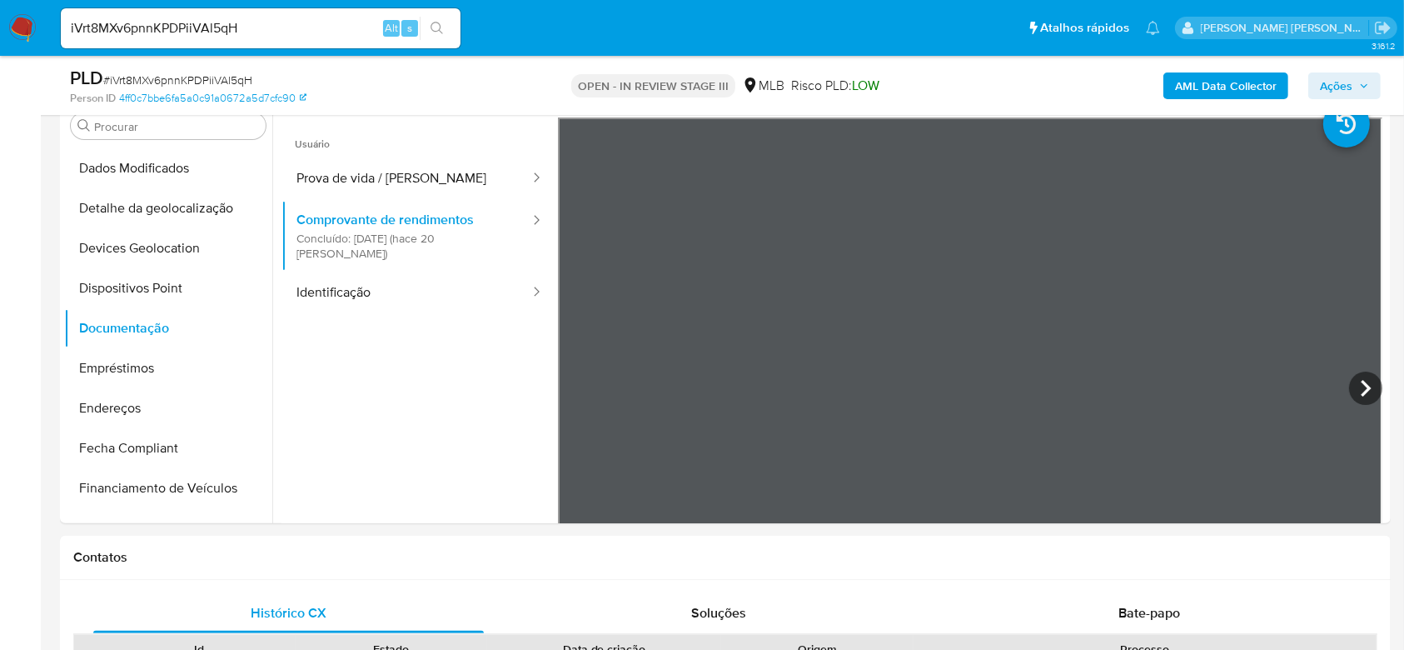
click at [207, 22] on input "iVrt8MXv6pnnKPDPiiVAl5qH" at bounding box center [261, 28] width 400 height 22
paste input "agJdu1keeuK5jOMOpxwHtF5v"
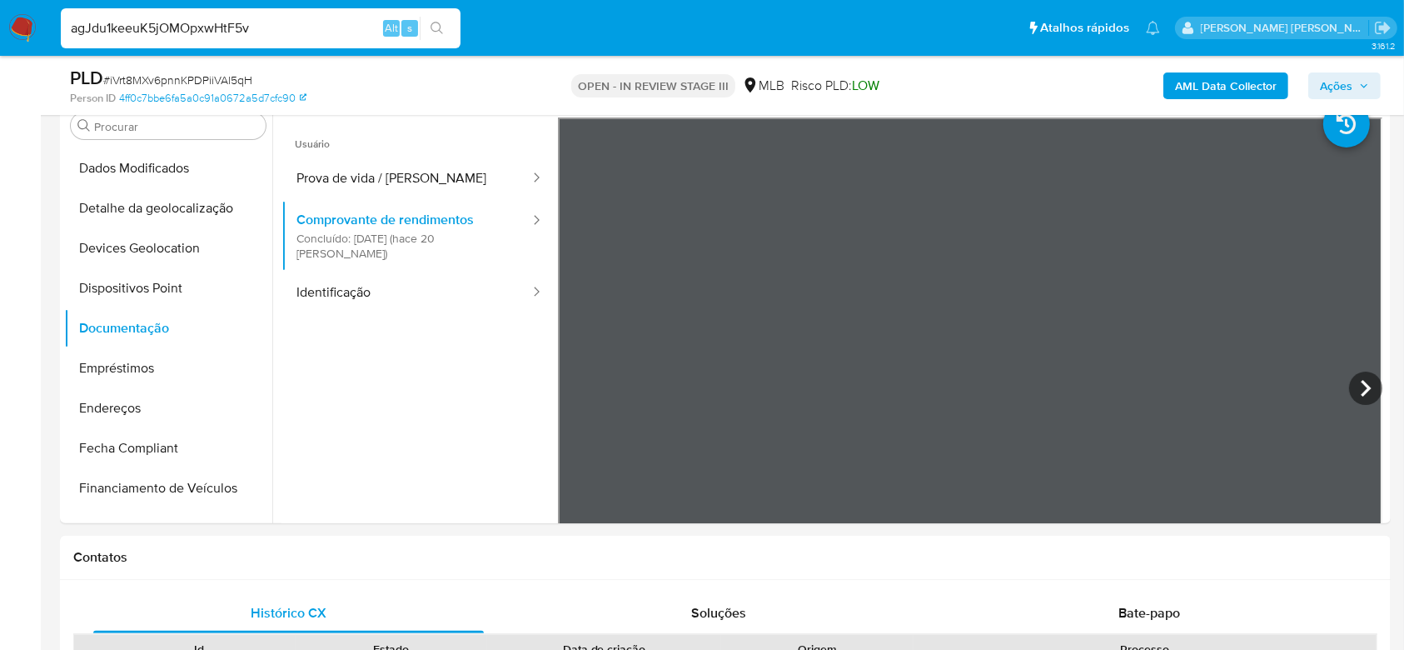
type input "agJdu1keeuK5jOMOpxwHtF5v"
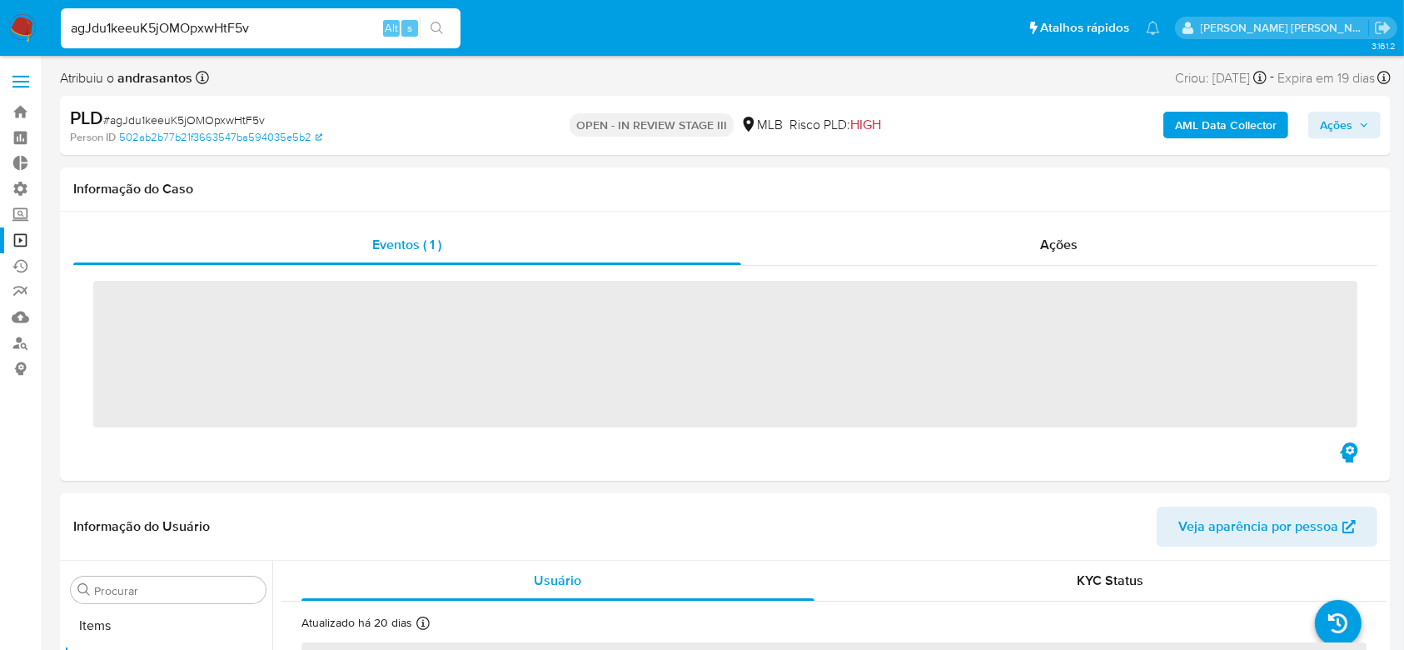
scroll to position [864, 0]
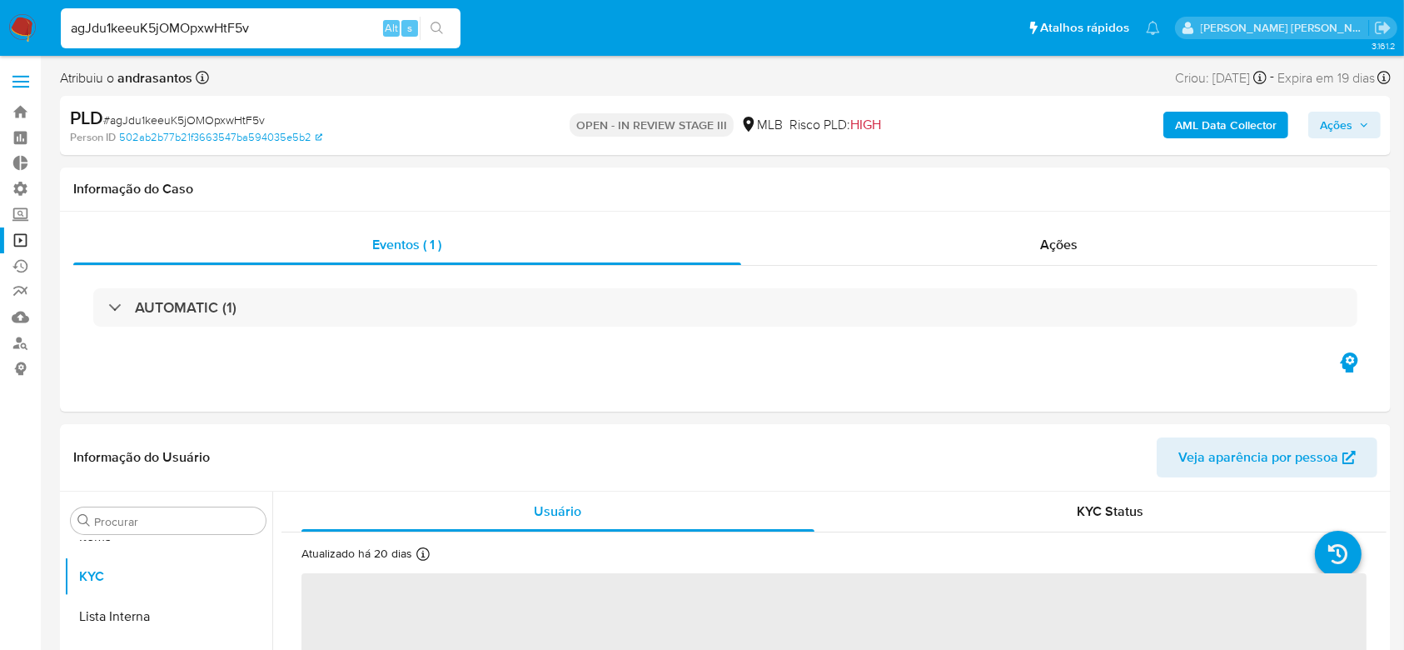
select select "10"
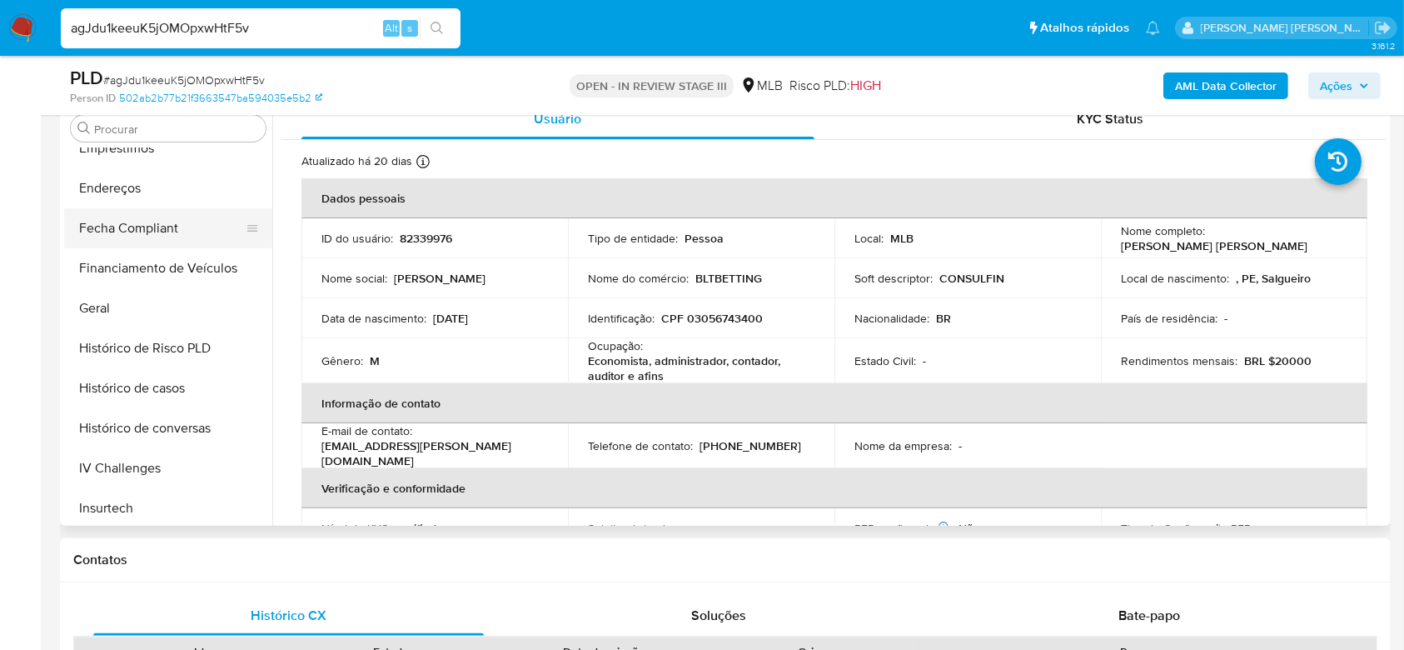
scroll to position [308, 0]
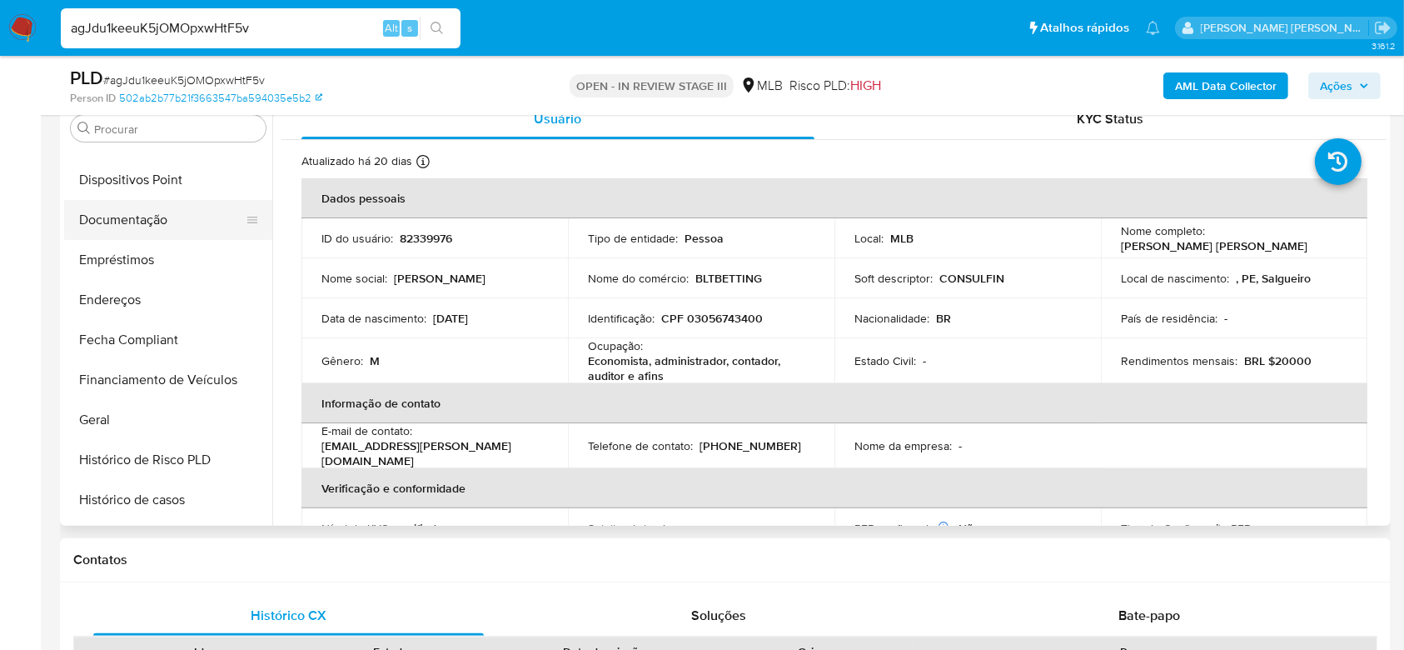
click at [153, 223] on button "Documentação" at bounding box center [161, 220] width 195 height 40
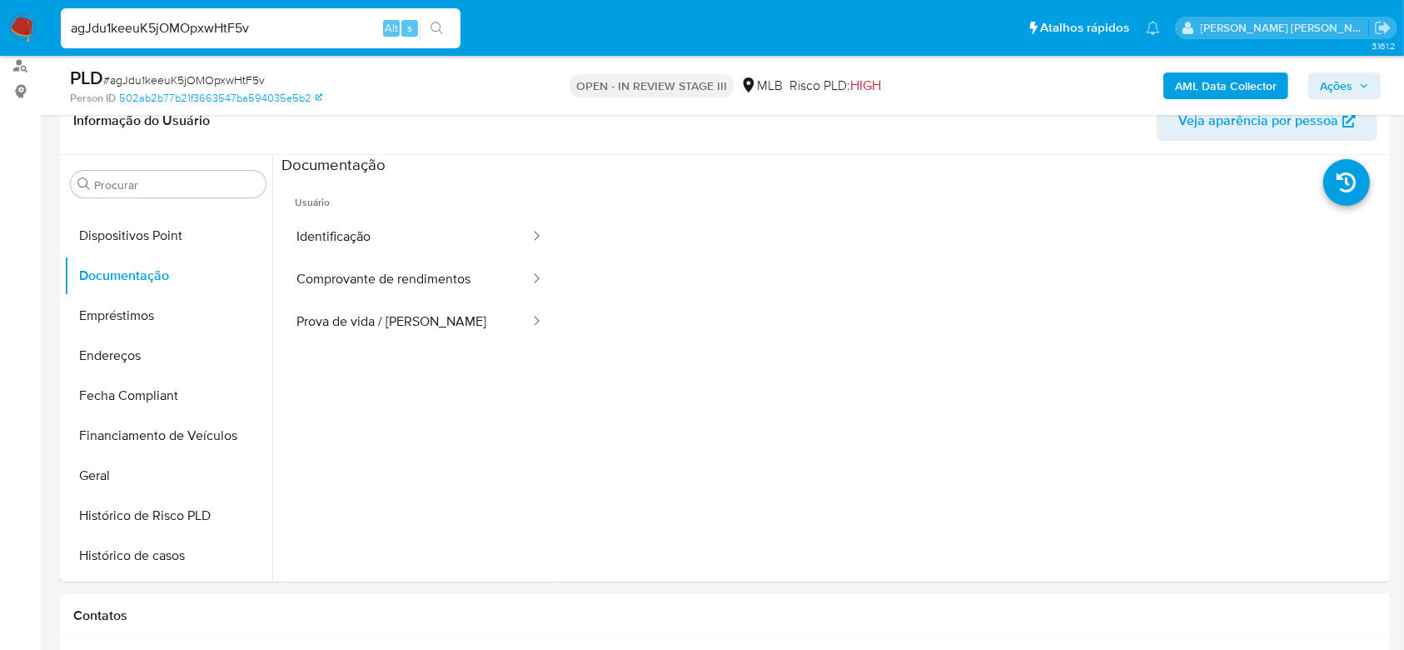
scroll to position [319, 0]
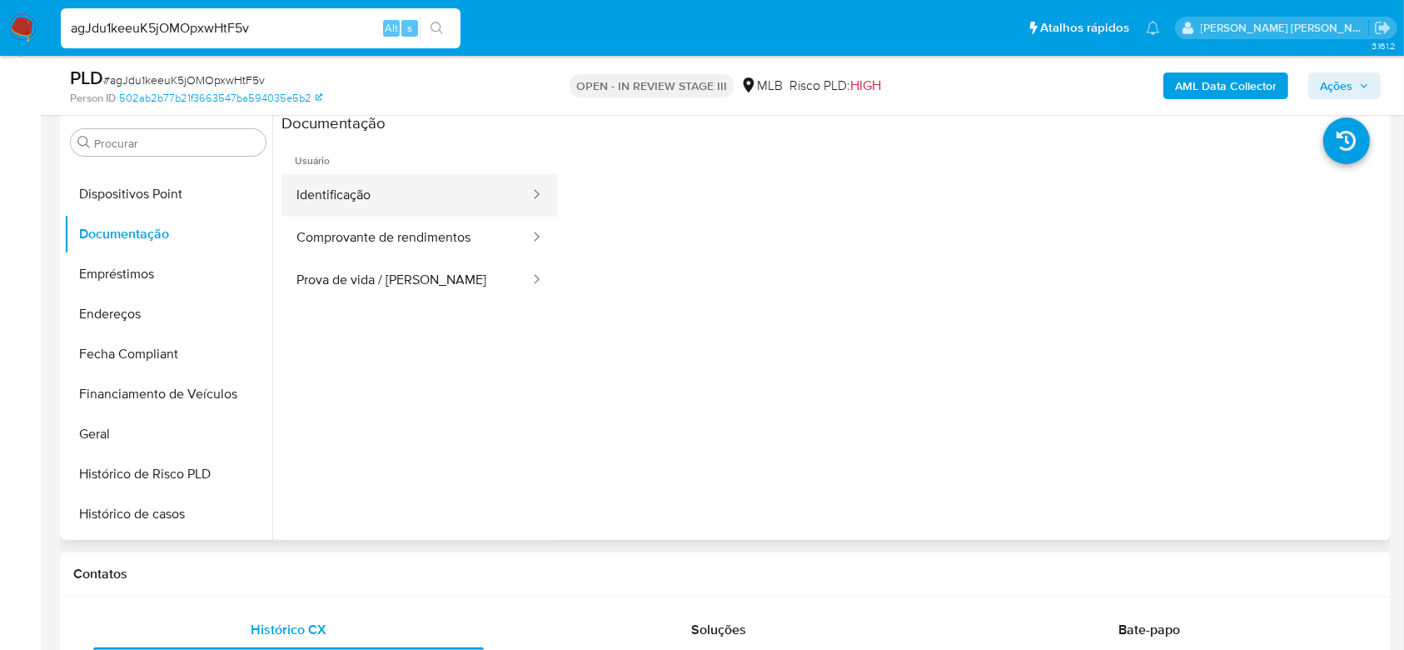
click at [396, 198] on button "Identificação" at bounding box center [406, 195] width 250 height 42
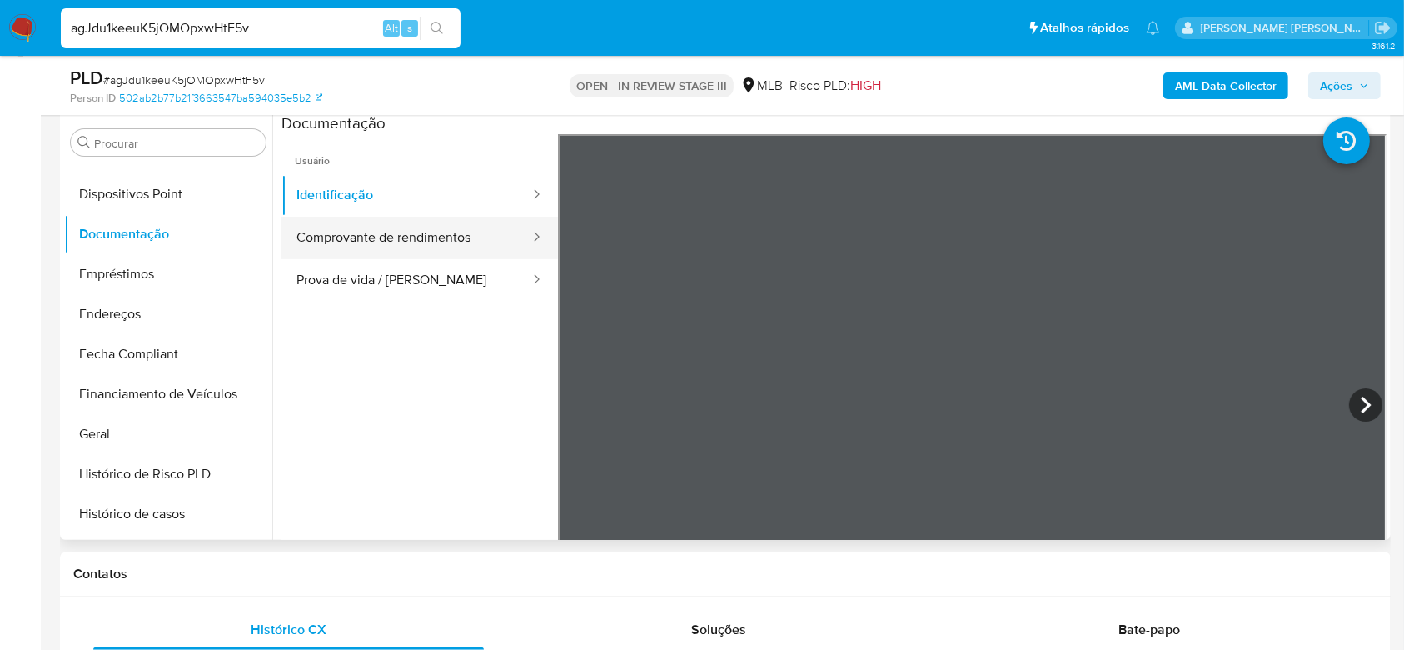
click at [406, 230] on button "Comprovante de rendimentos" at bounding box center [406, 238] width 250 height 42
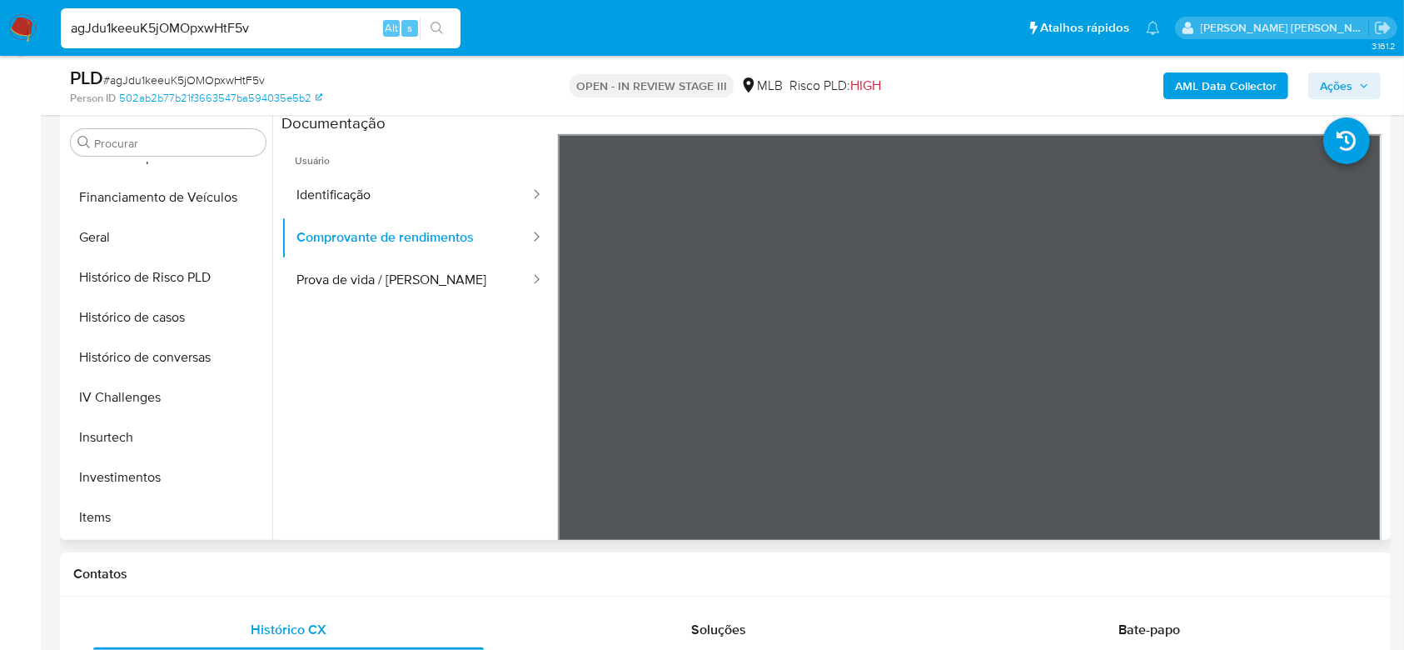
scroll to position [530, 0]
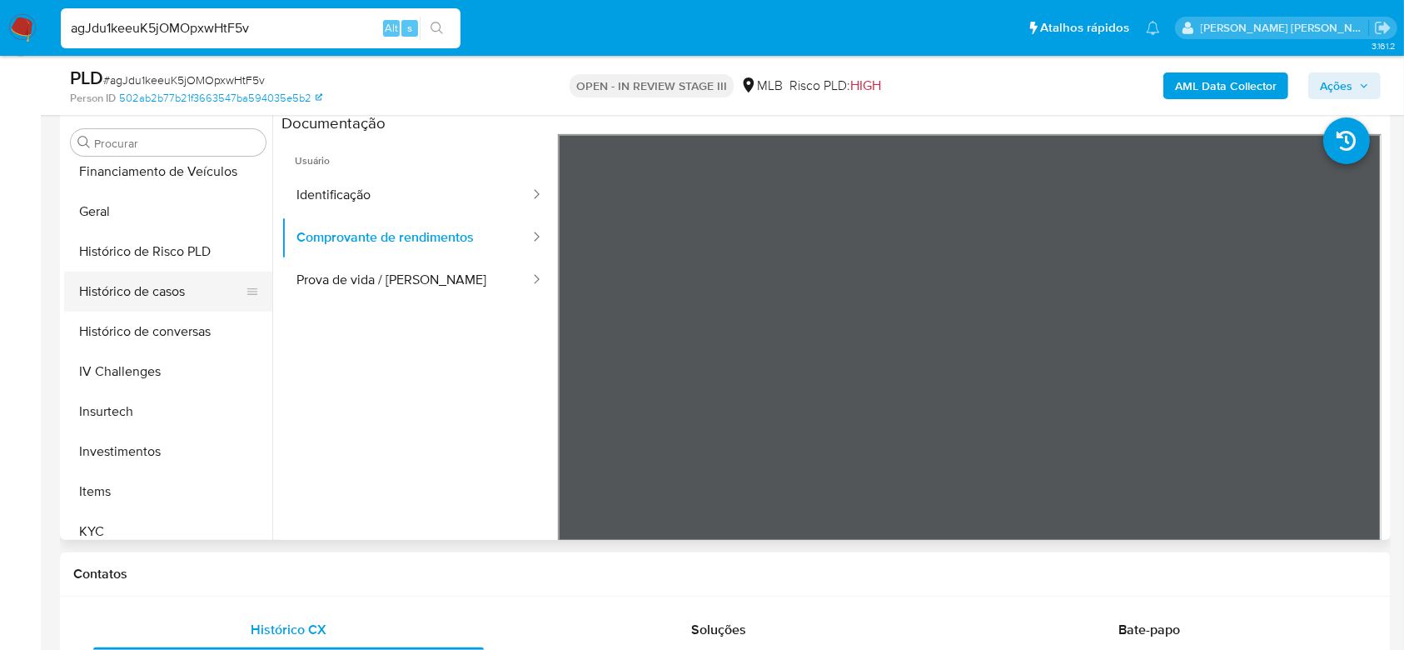
click at [181, 288] on button "Histórico de casos" at bounding box center [161, 291] width 195 height 40
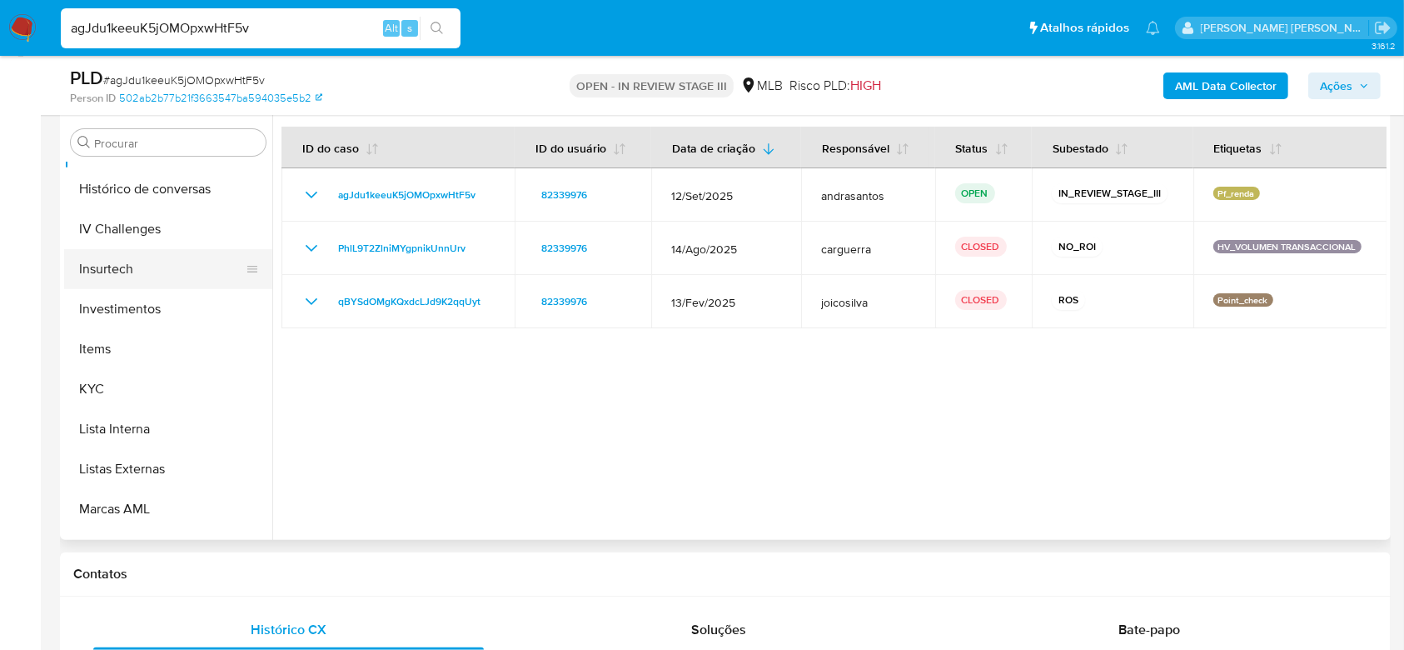
scroll to position [753, 0]
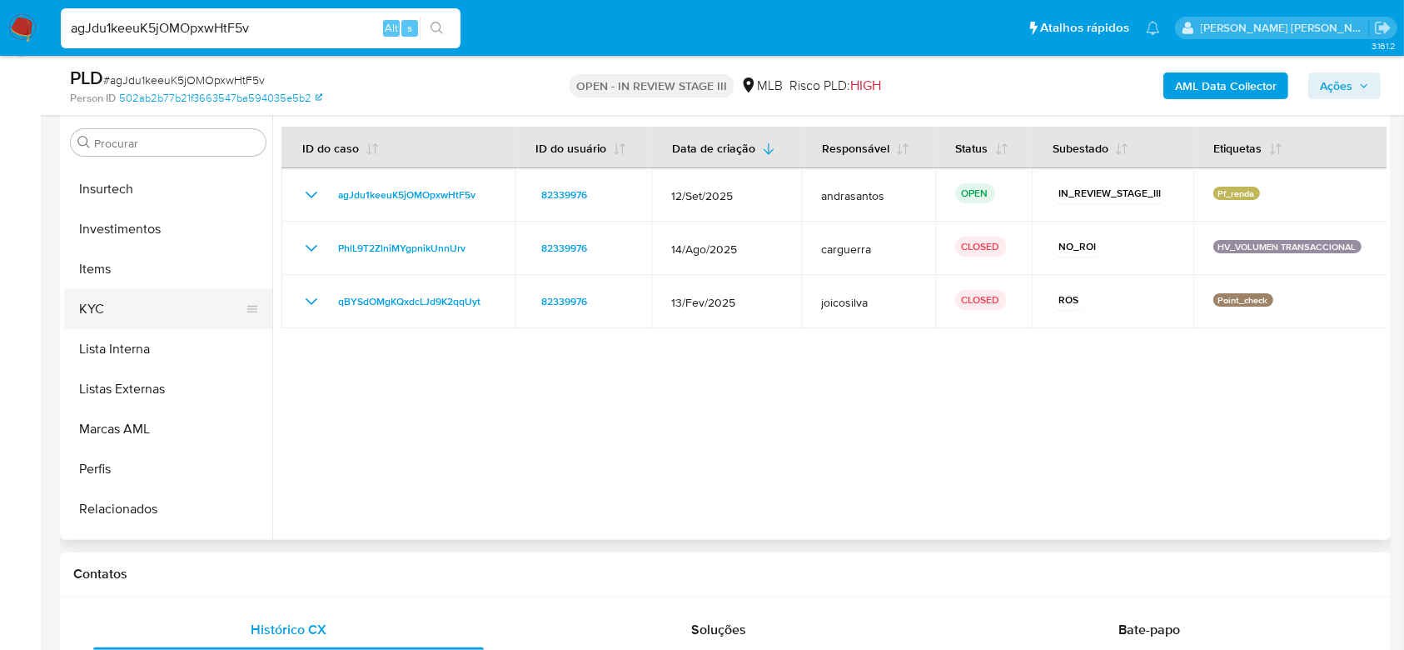
click at [165, 316] on button "KYC" at bounding box center [161, 309] width 195 height 40
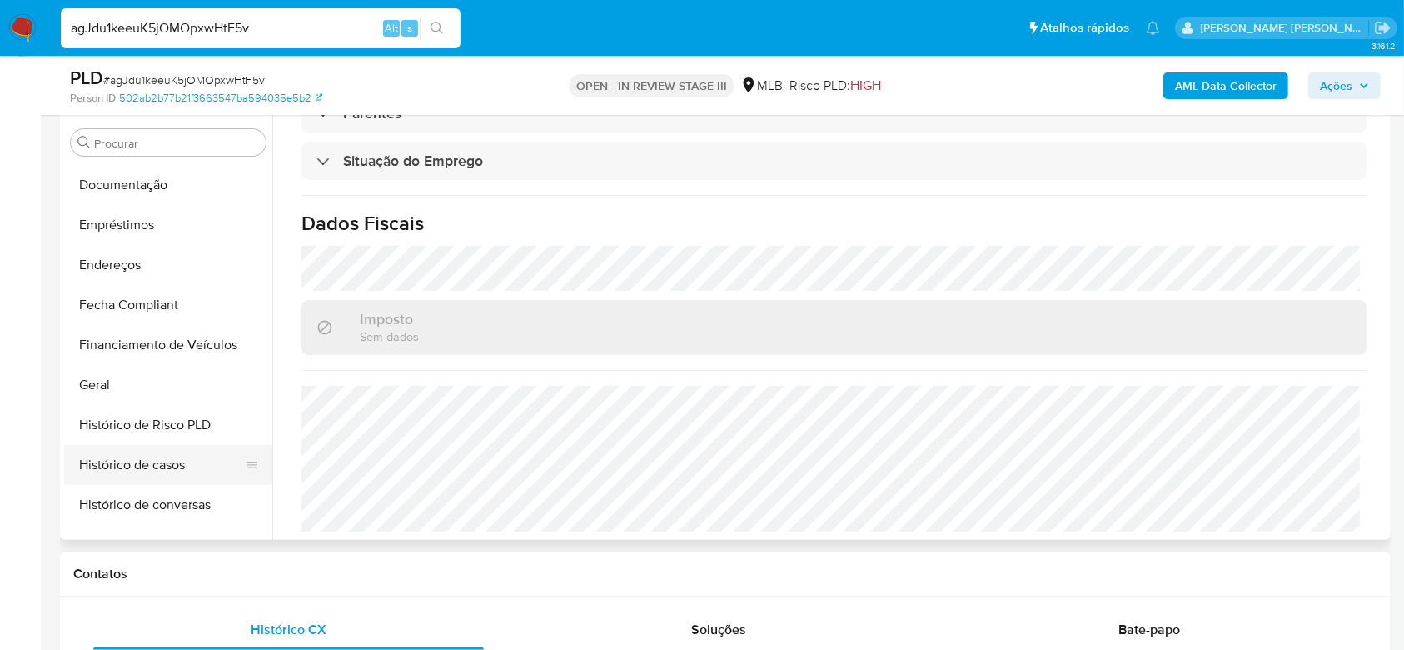
scroll to position [308, 0]
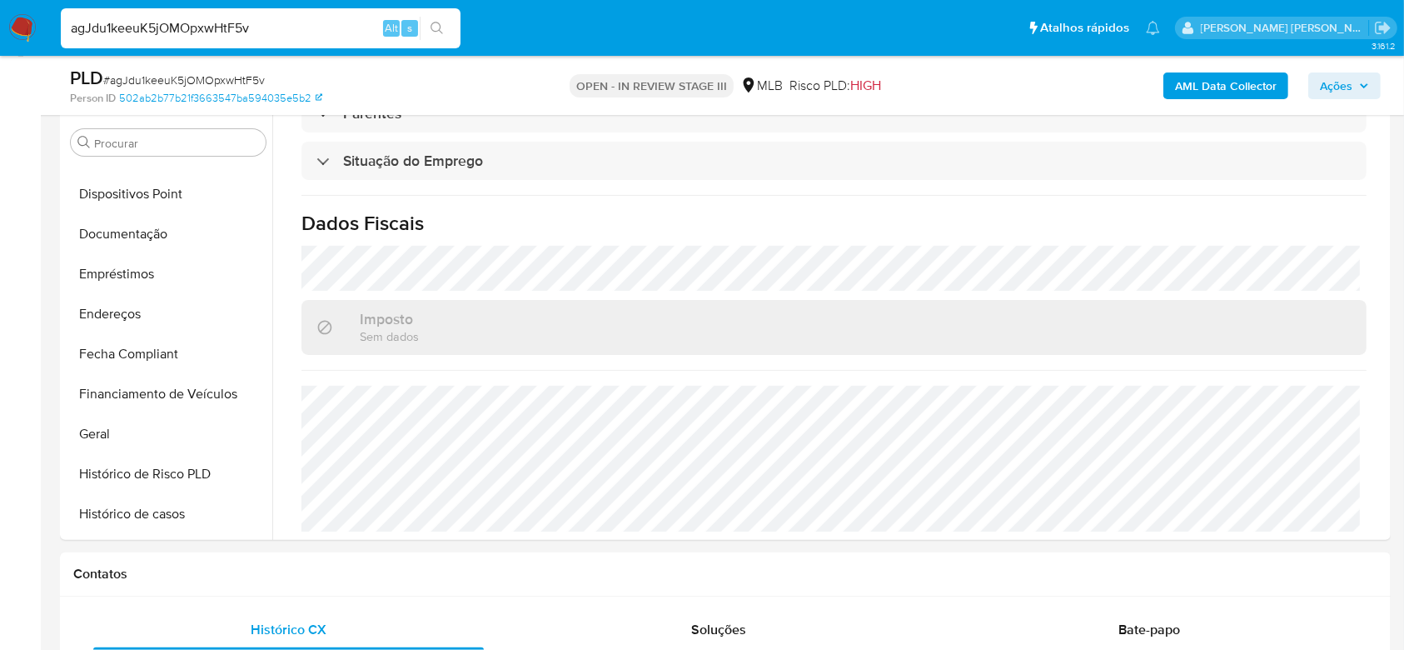
click at [215, 26] on input "agJdu1keeuK5jOMOpxwHtF5v" at bounding box center [261, 28] width 400 height 22
paste input "uAQ5ofsxARCf39tVRj433RC1"
type input "uAQ5ofsxARCf39tVRj433RC1"
click at [446, 31] on button "search-icon" at bounding box center [437, 28] width 34 height 23
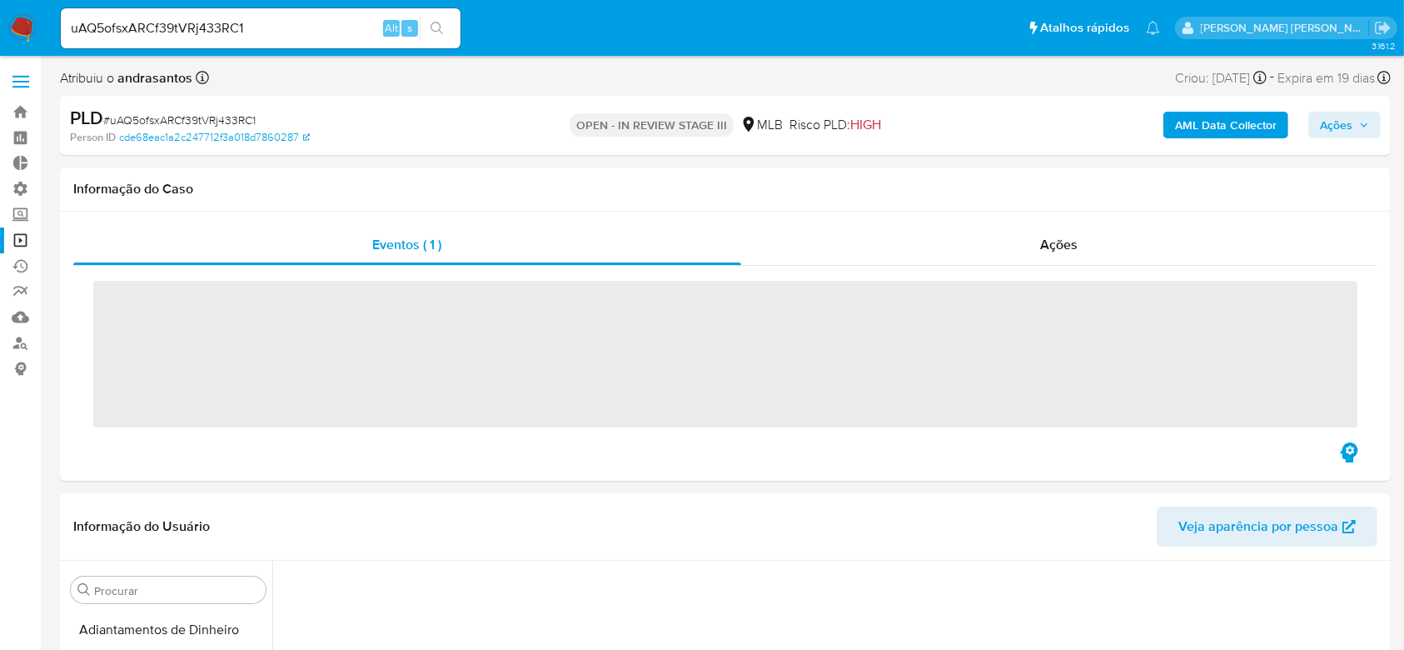
scroll to position [294, 0]
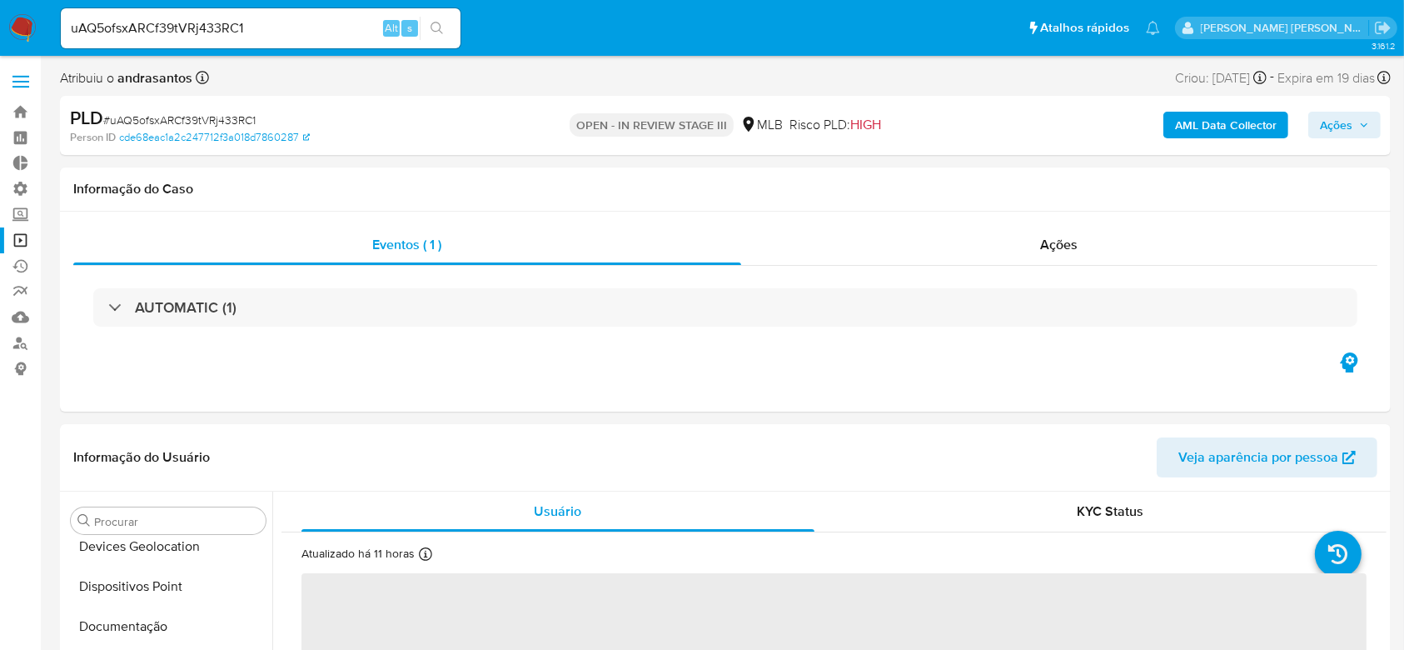
select select "10"
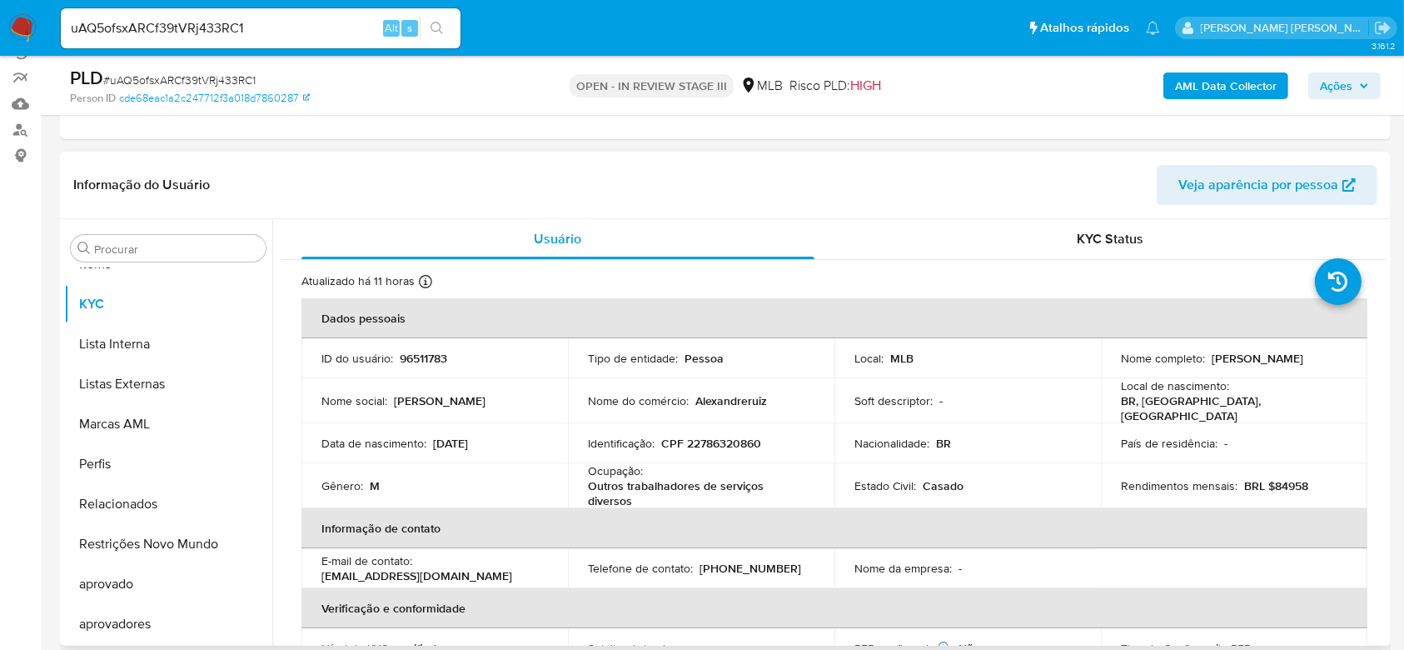
scroll to position [222, 0]
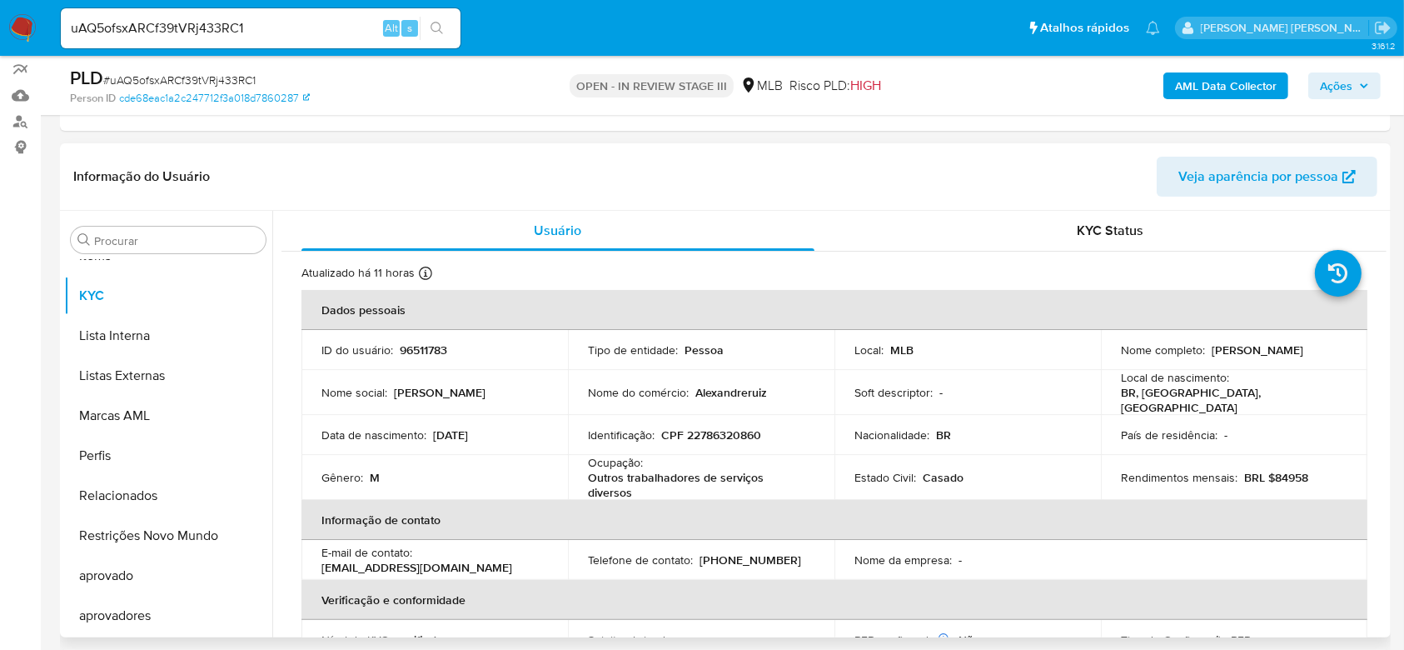
click at [1244, 350] on p "[PERSON_NAME]" at bounding box center [1258, 349] width 92 height 15
copy div "Nome completo : [PERSON_NAME]"
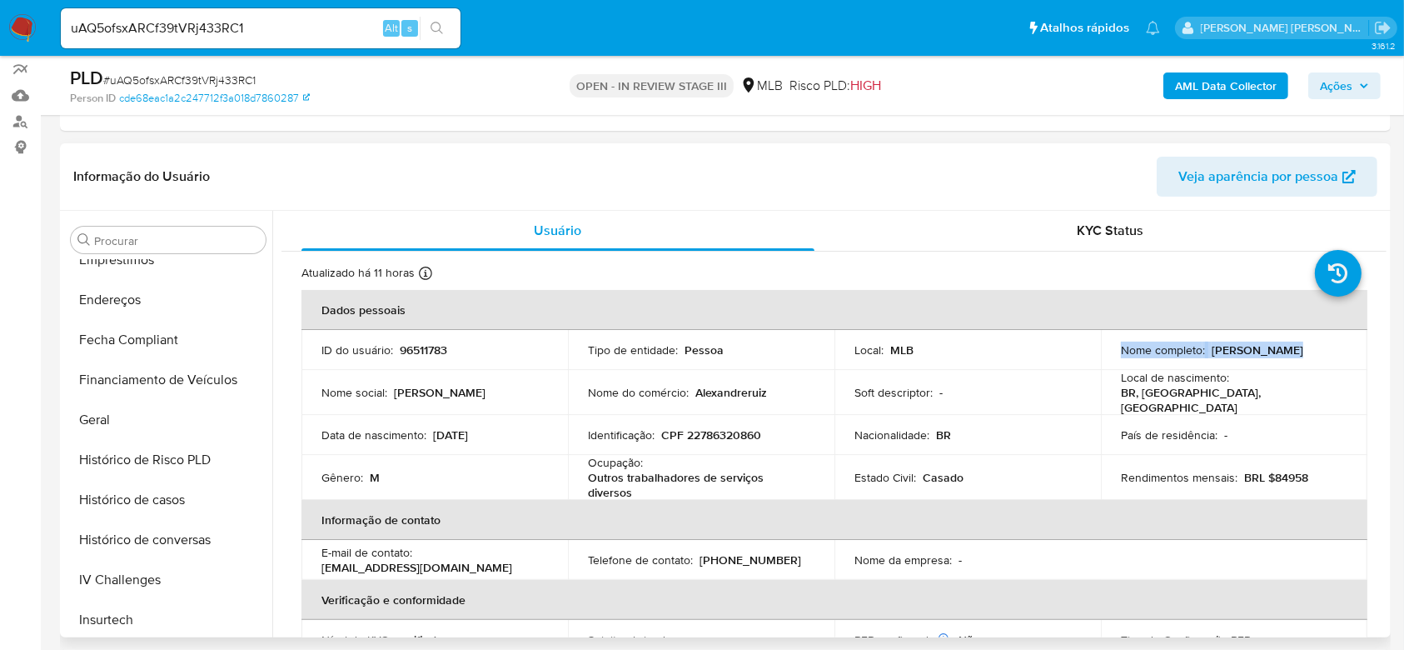
scroll to position [308, 0]
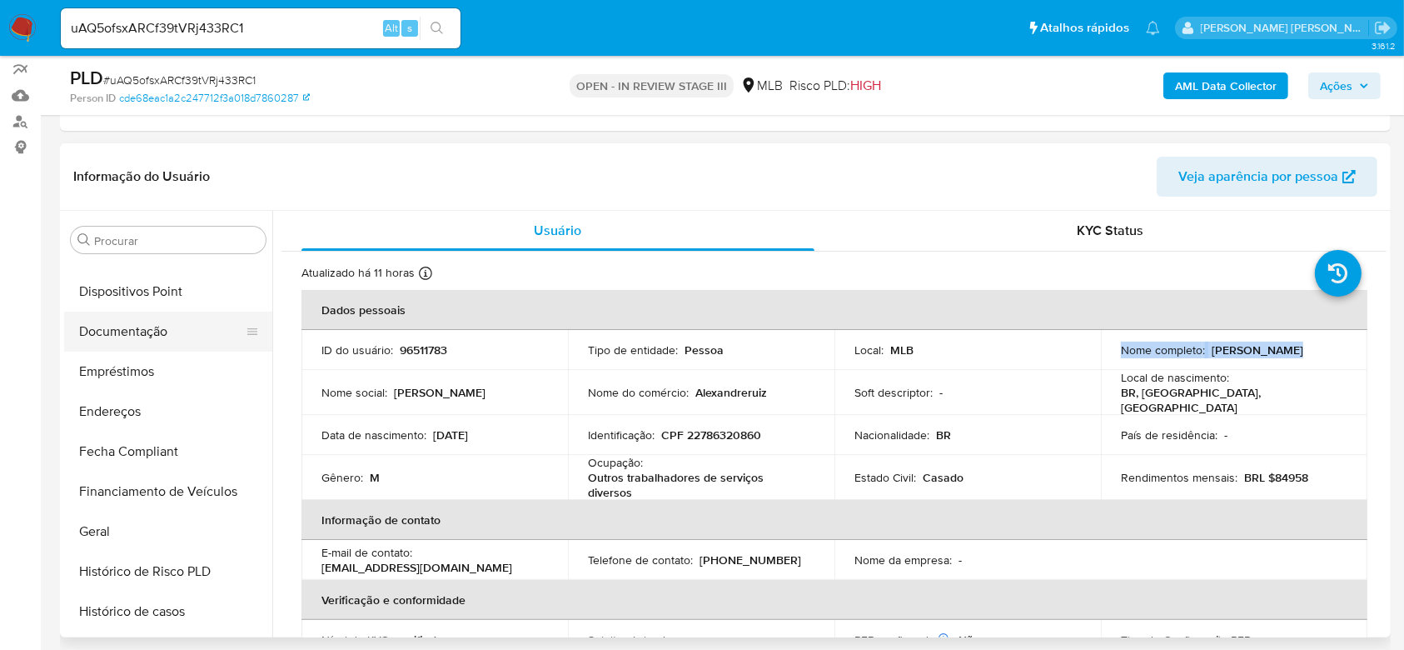
click at [155, 326] on button "Documentação" at bounding box center [161, 331] width 195 height 40
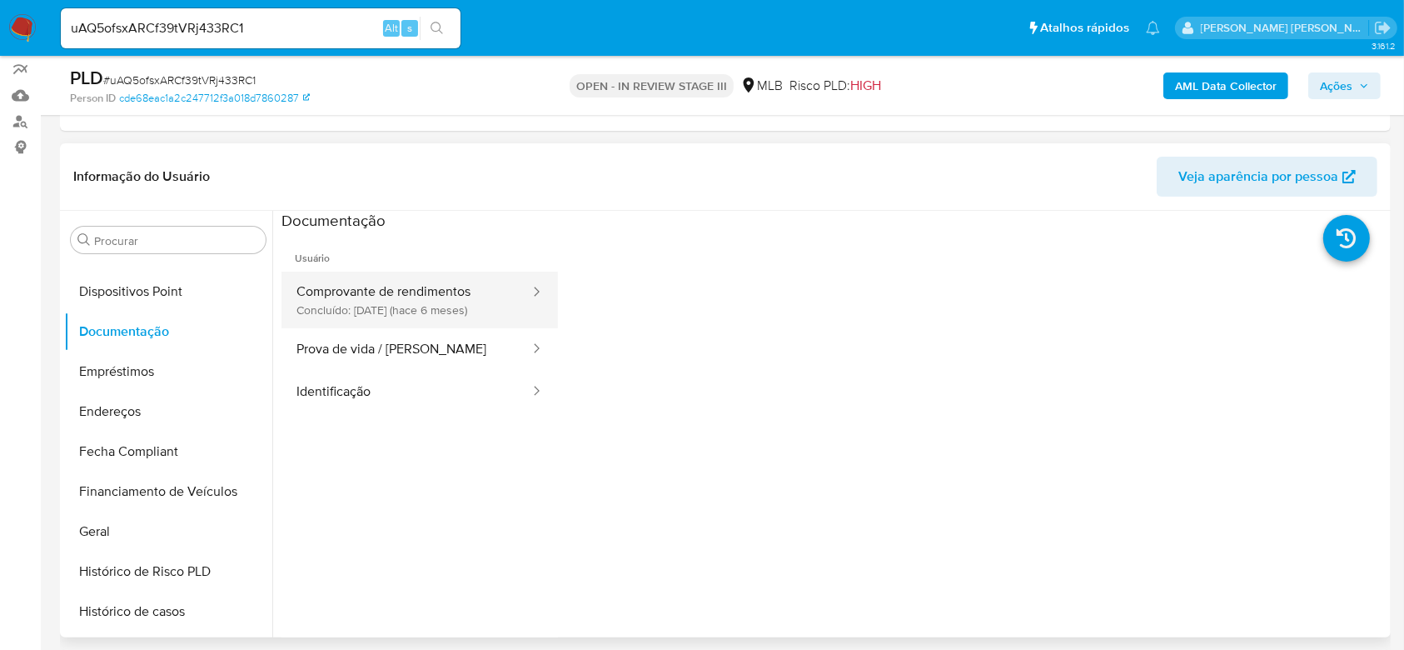
click at [410, 294] on button "Comprovante de rendimentos Concluído: [DATE] (hace 6 meses)" at bounding box center [406, 299] width 250 height 57
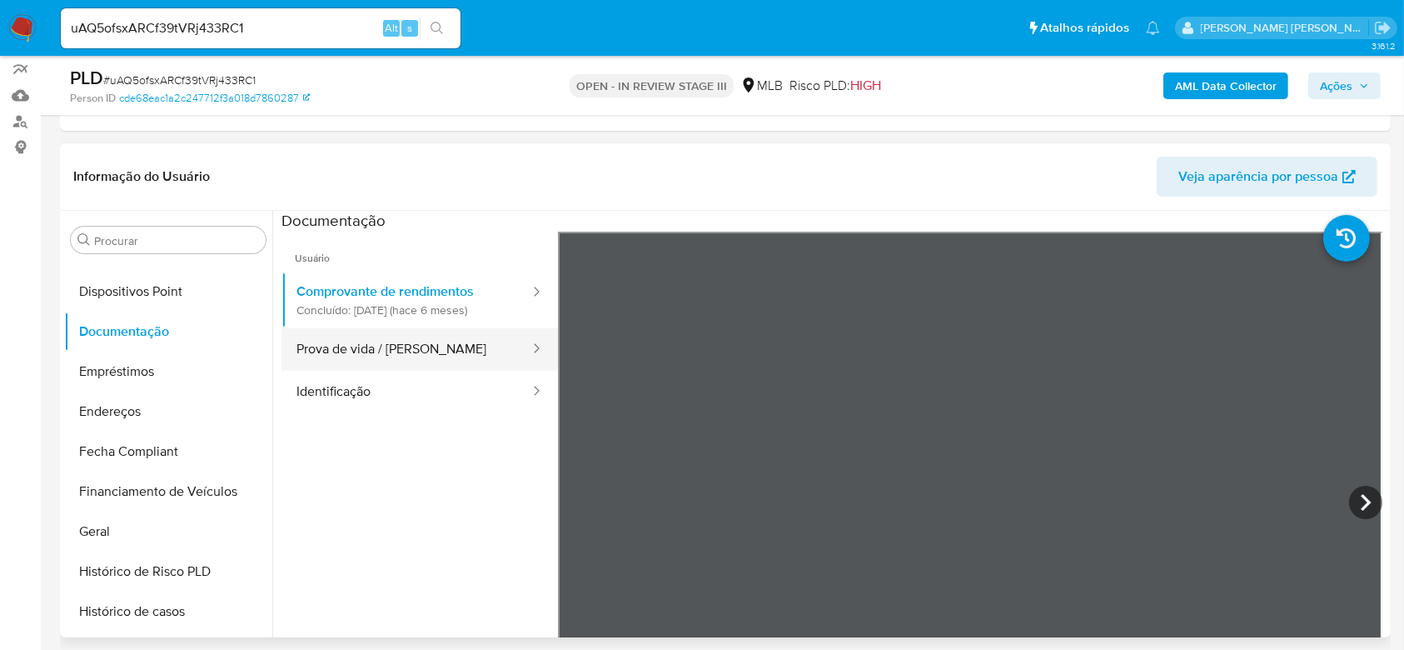
drag, startPoint x: 413, startPoint y: 354, endPoint x: 451, endPoint y: 356, distance: 38.3
click at [413, 355] on button "Prova de vida / [PERSON_NAME]" at bounding box center [406, 349] width 250 height 42
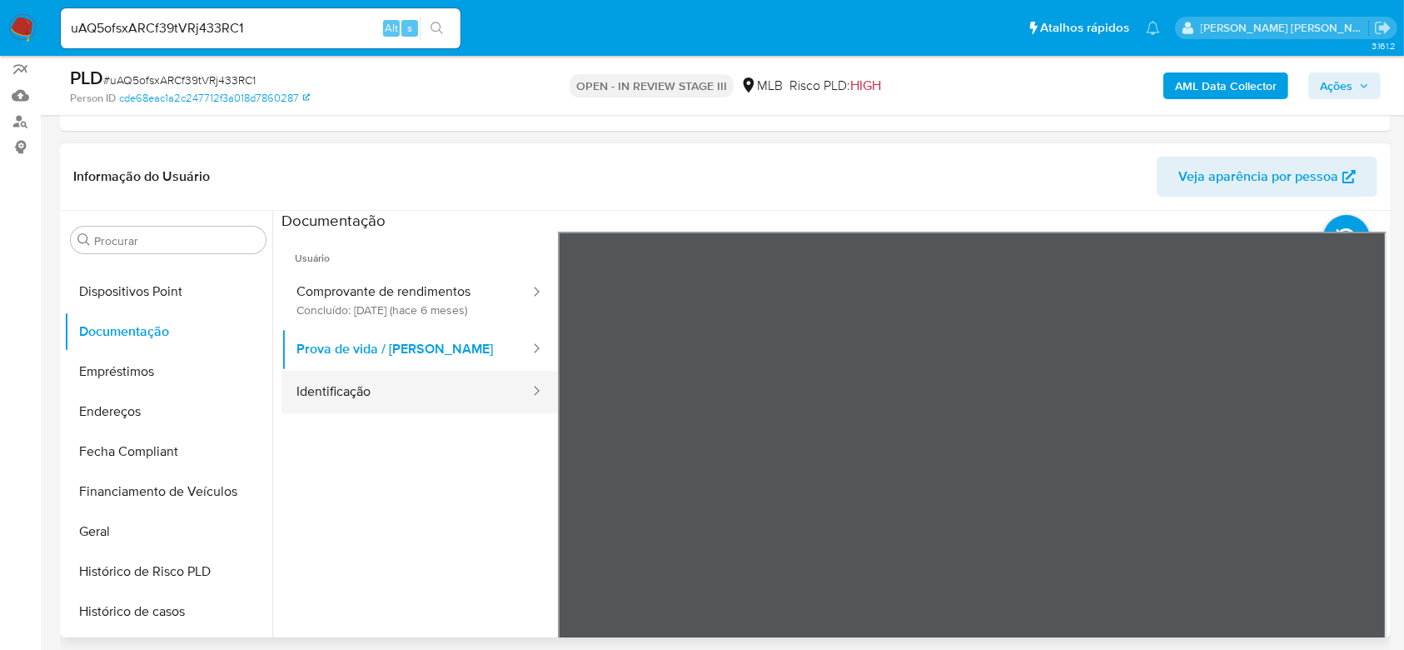
click at [397, 383] on button "Identificação" at bounding box center [406, 392] width 250 height 42
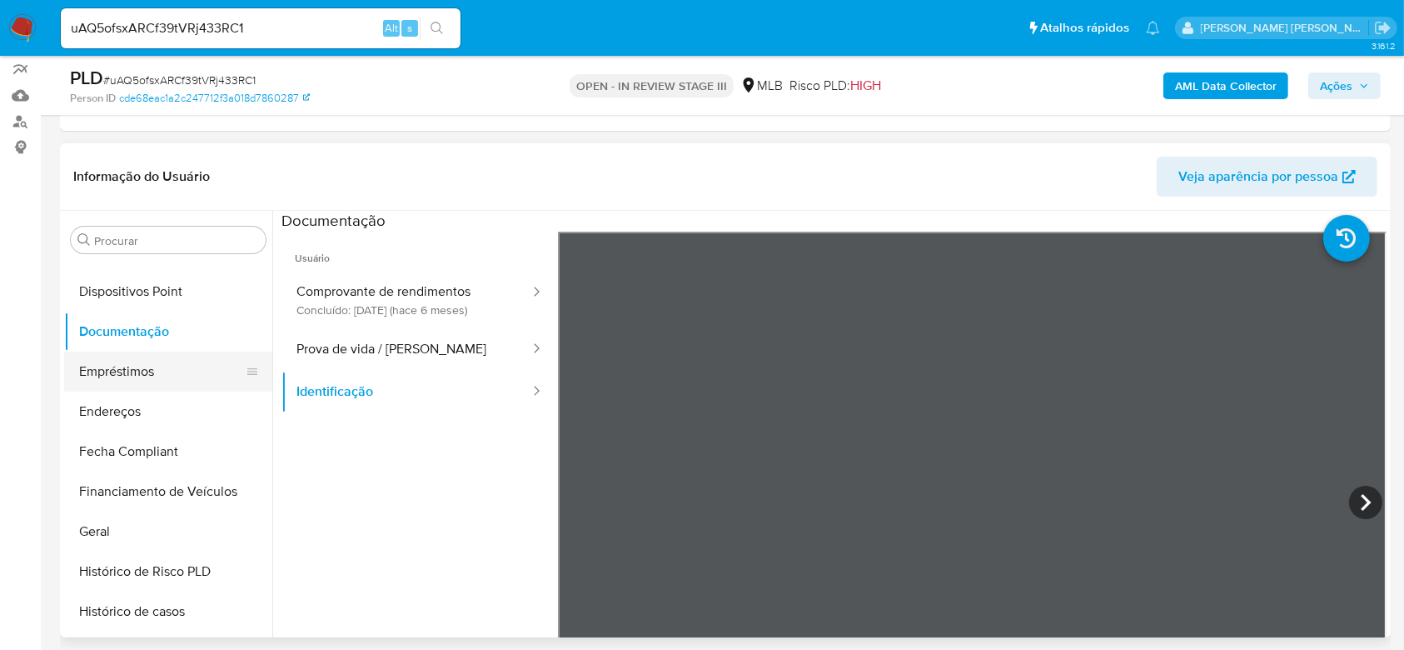
scroll to position [420, 0]
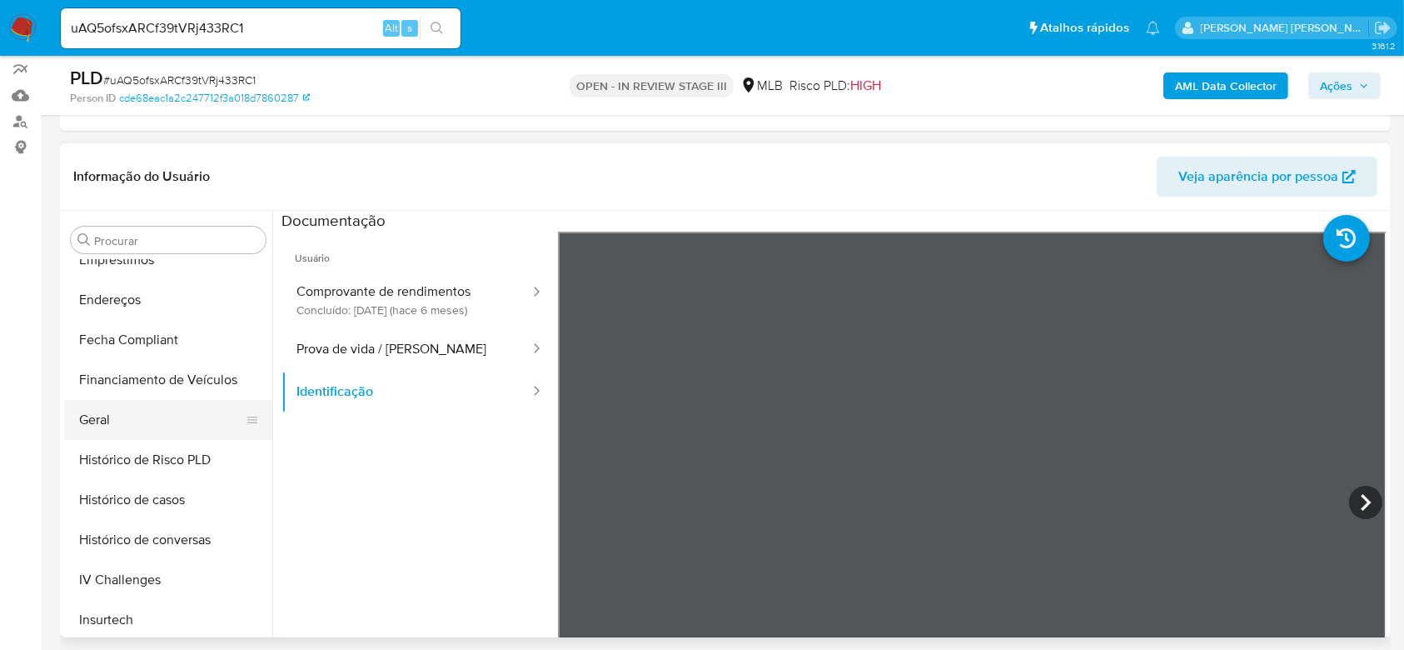
click at [105, 414] on button "Geral" at bounding box center [161, 420] width 195 height 40
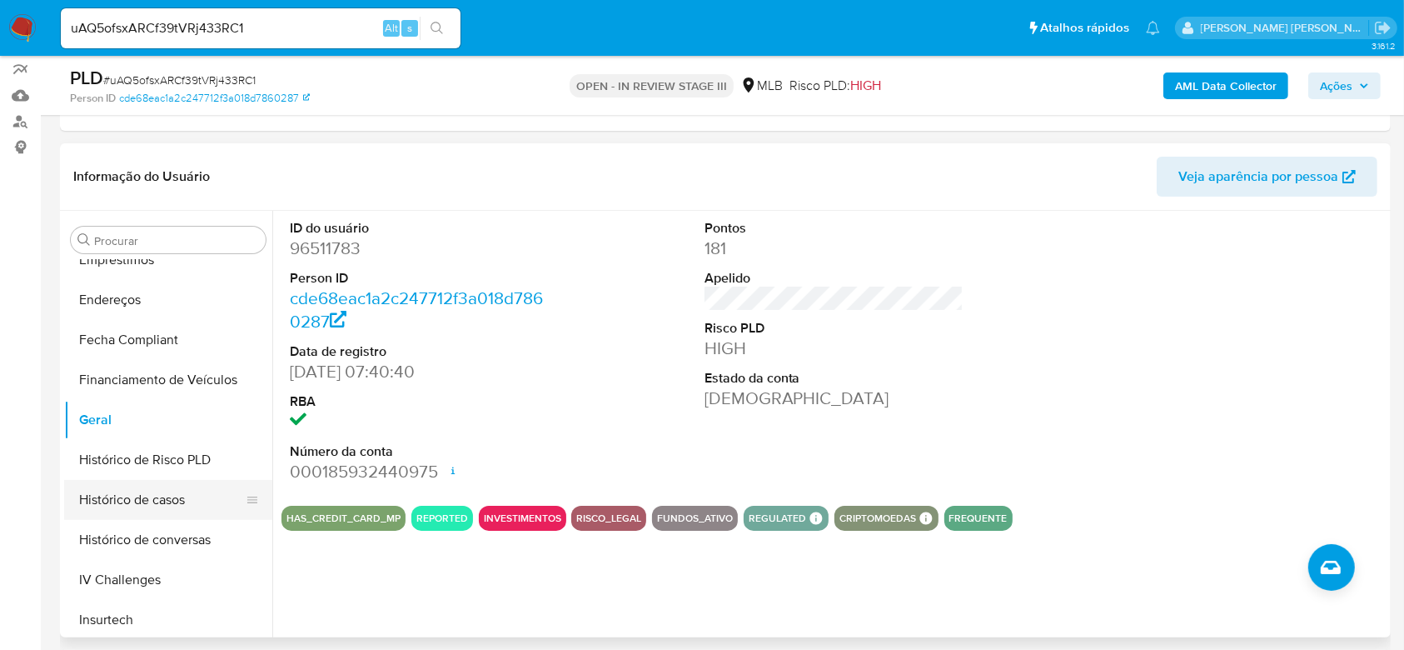
scroll to position [530, 0]
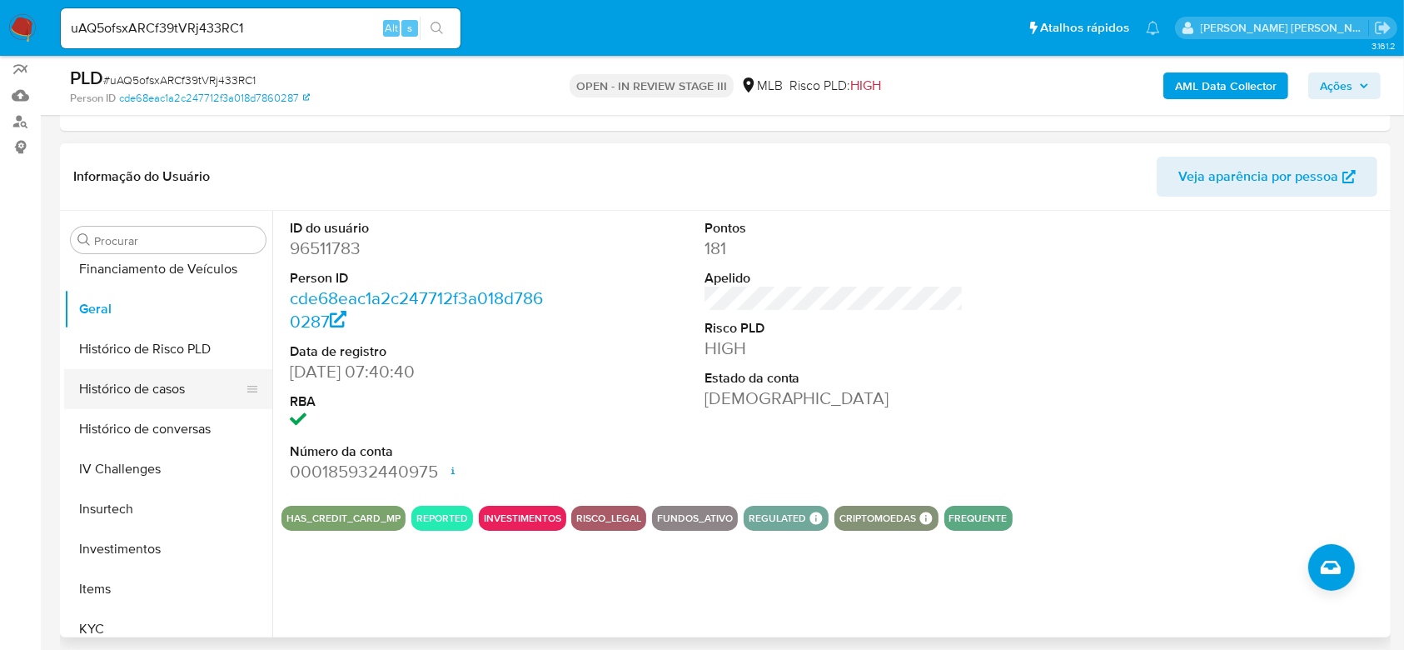
click at [164, 390] on button "Histórico de casos" at bounding box center [161, 389] width 195 height 40
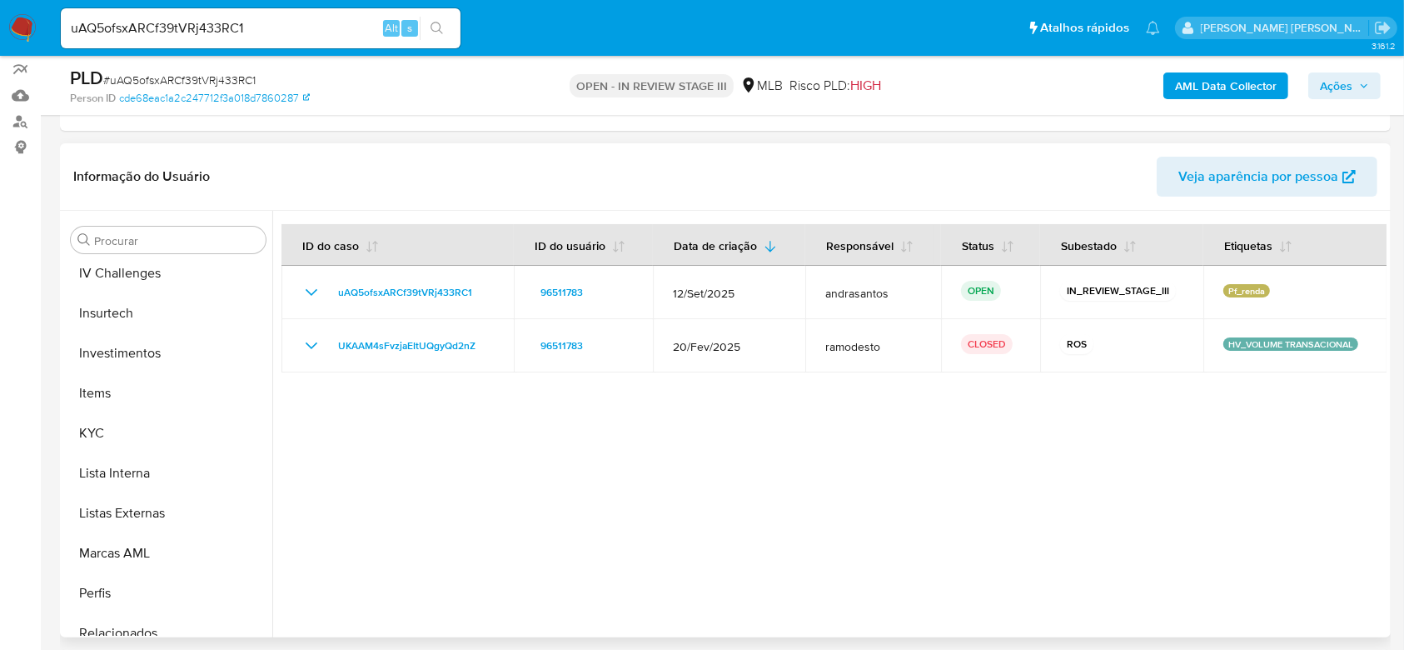
scroll to position [753, 0]
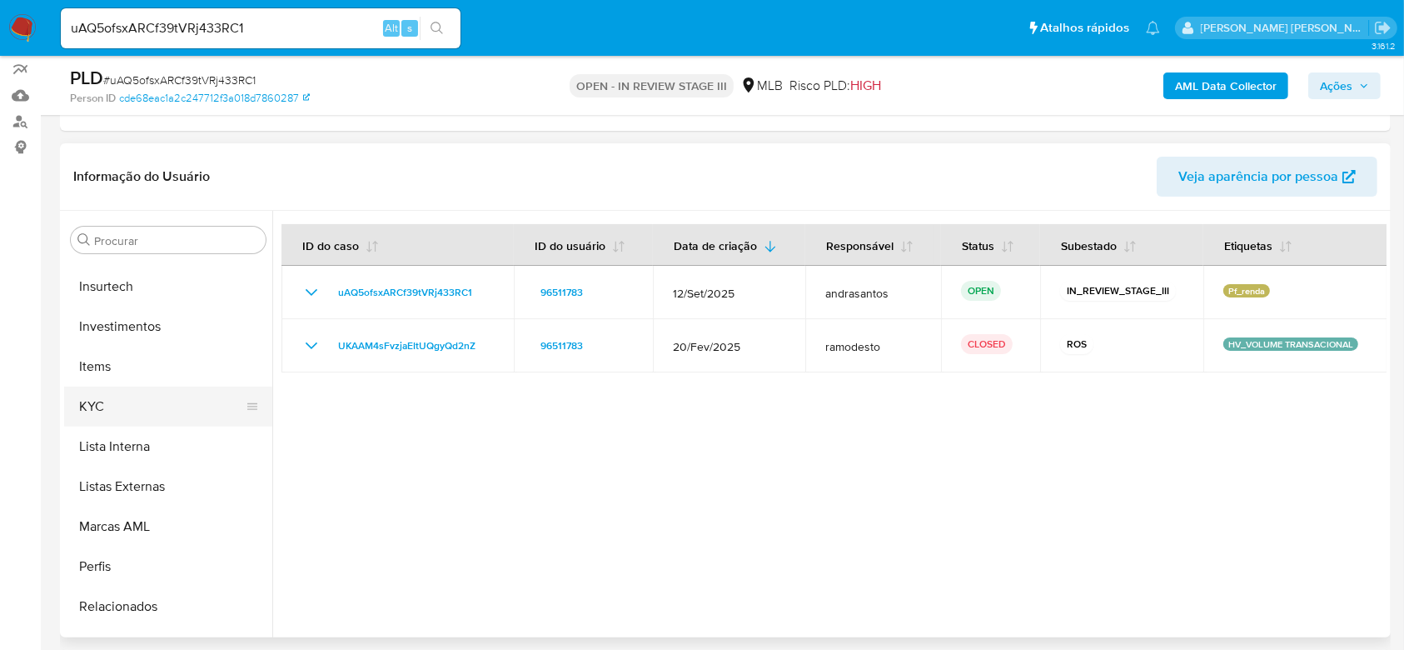
click at [110, 407] on button "KYC" at bounding box center [161, 406] width 195 height 40
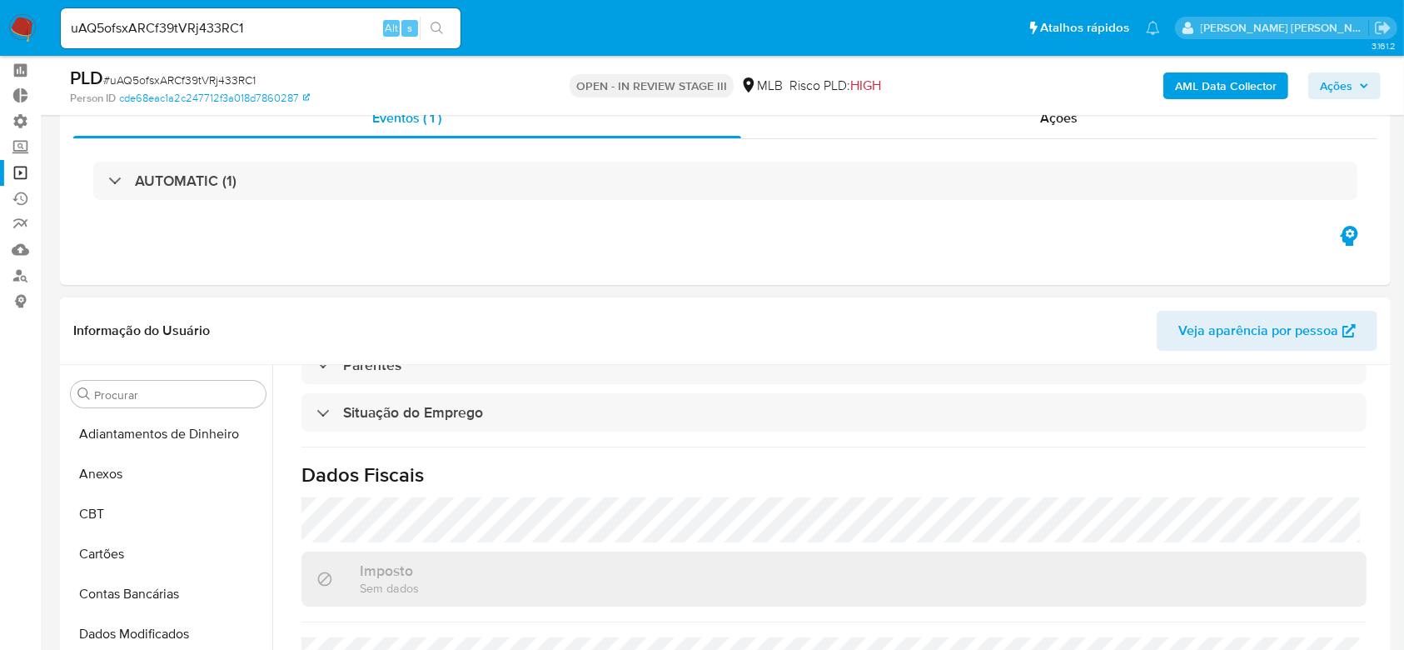
scroll to position [0, 0]
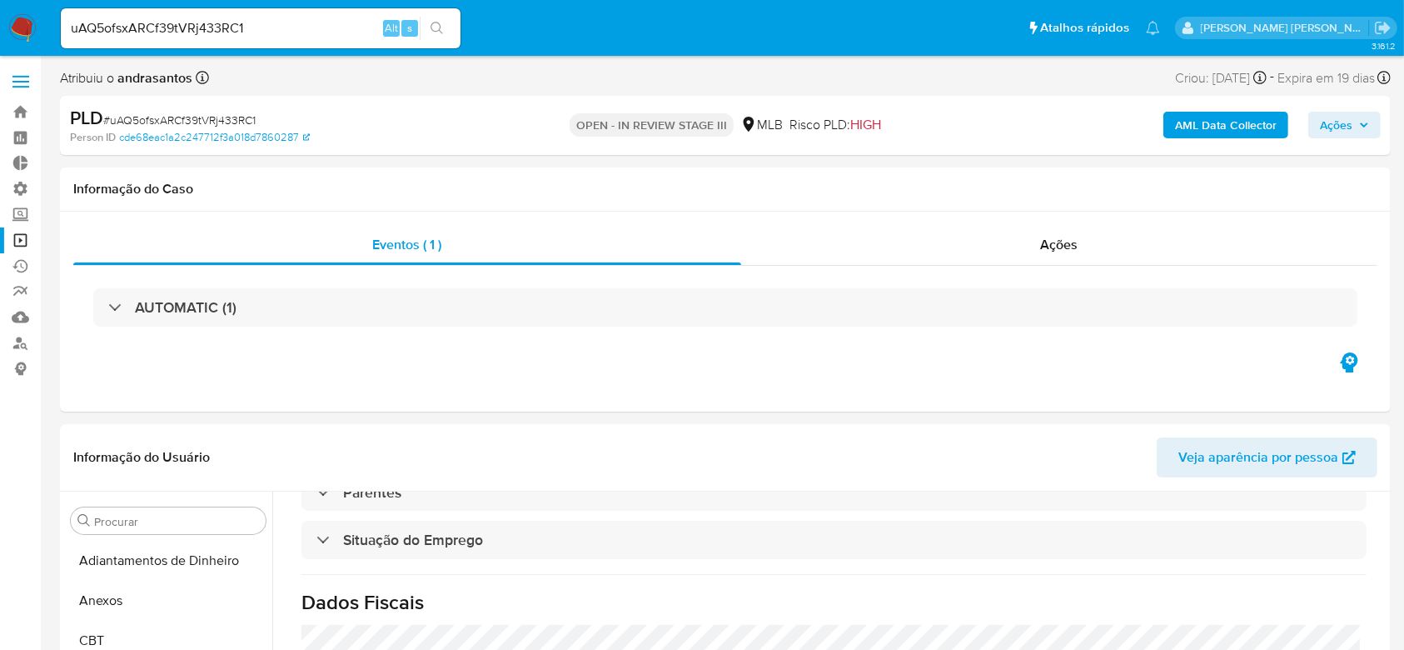
click at [30, 237] on link "Operações em massa" at bounding box center [99, 240] width 198 height 26
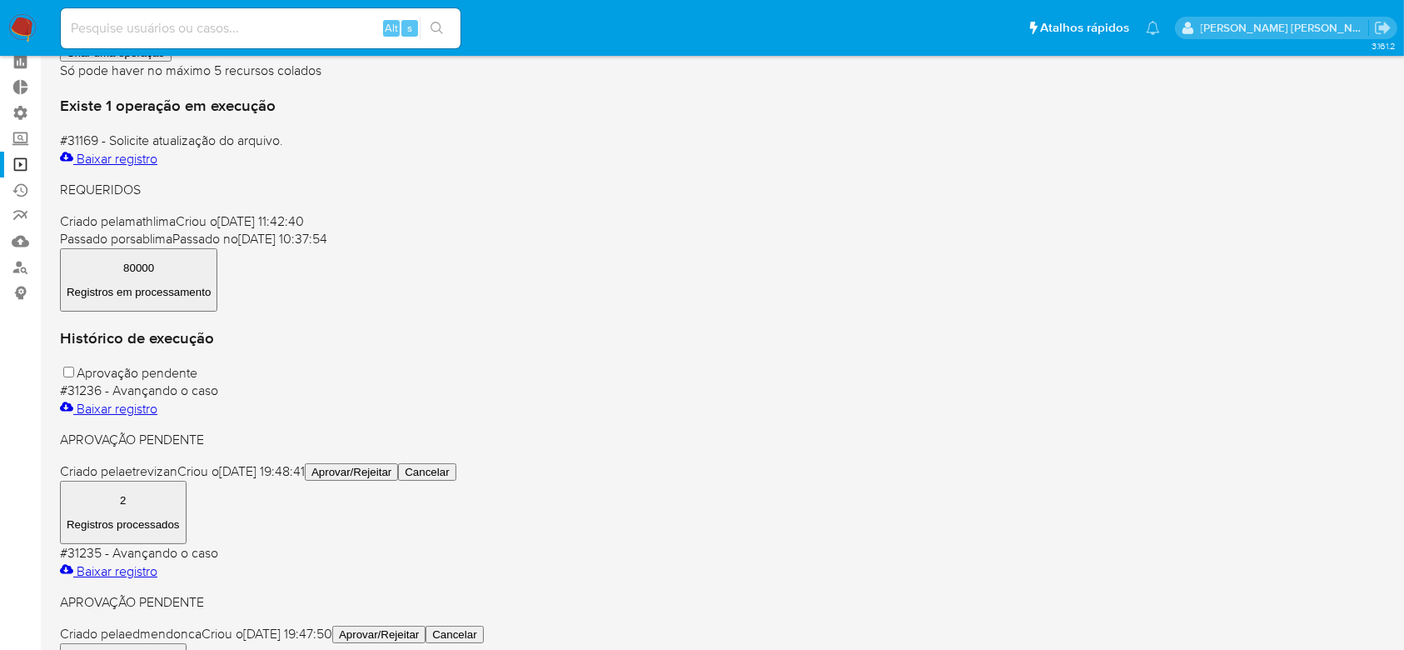
scroll to position [111, 0]
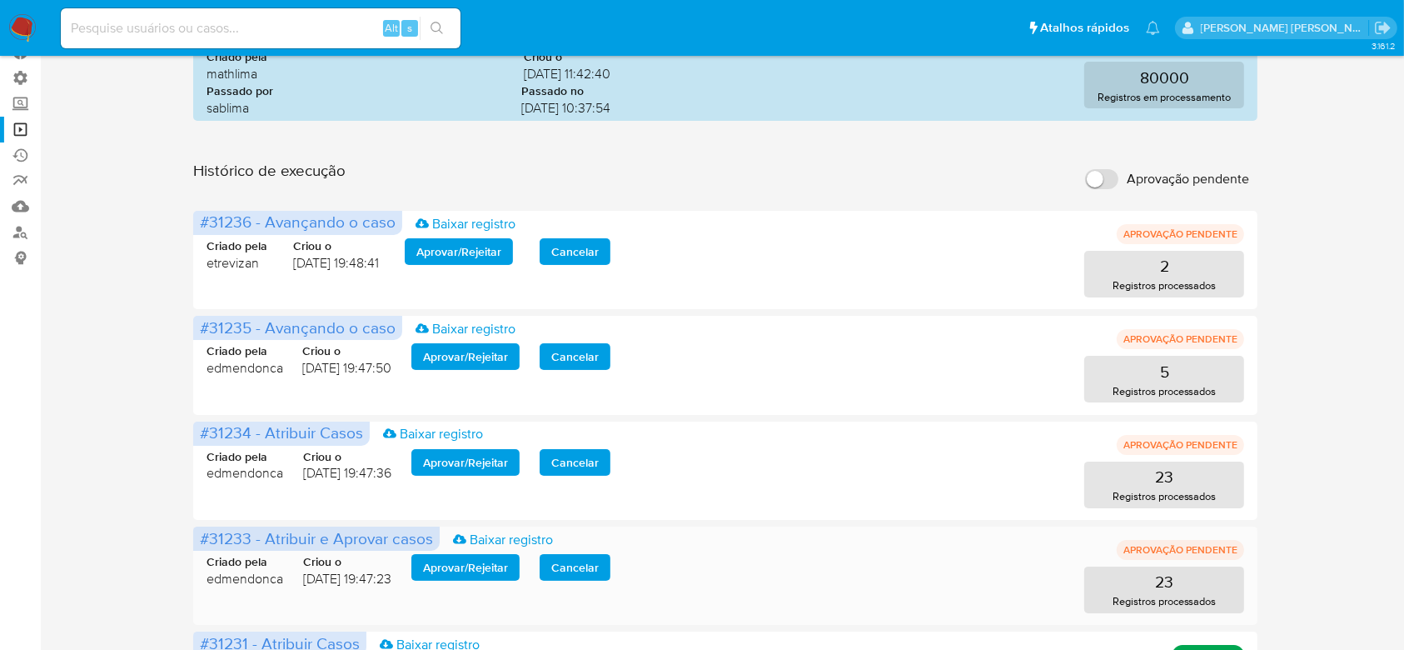
click at [485, 565] on span "Aprovar / Rejeitar" at bounding box center [465, 566] width 85 height 23
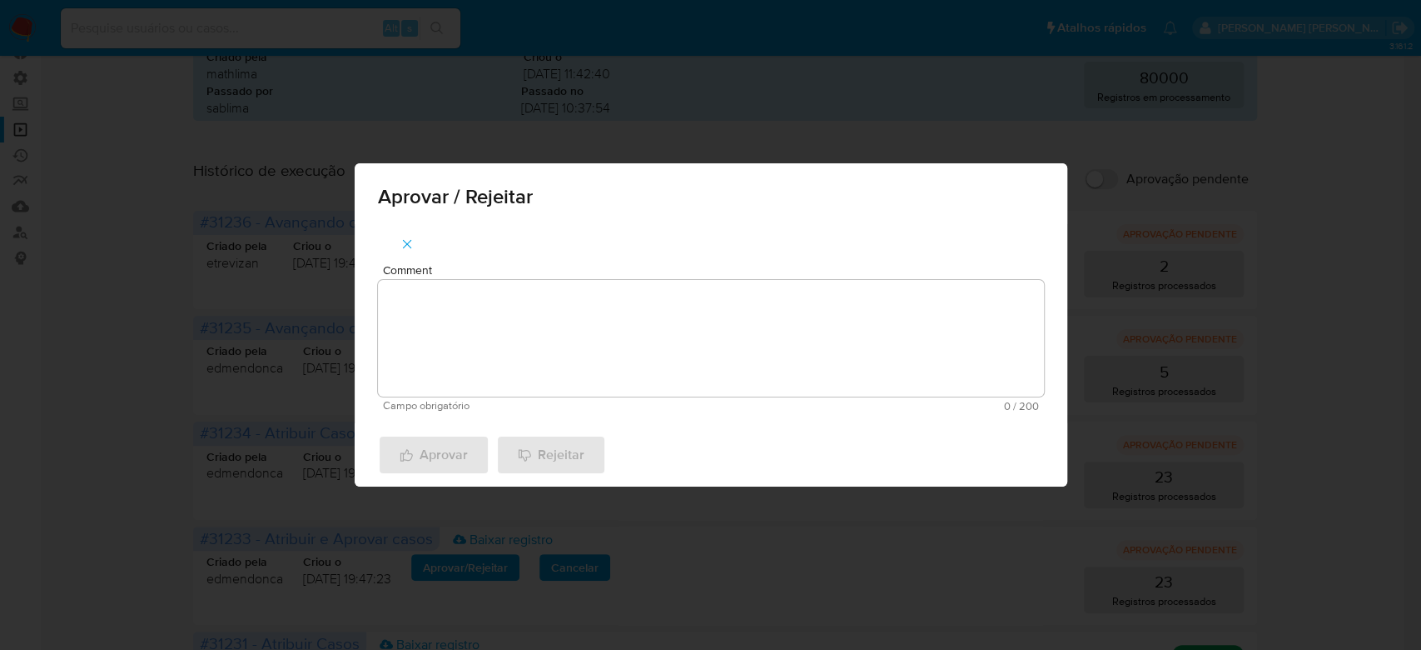
click at [517, 328] on textarea "Comment" at bounding box center [711, 338] width 666 height 117
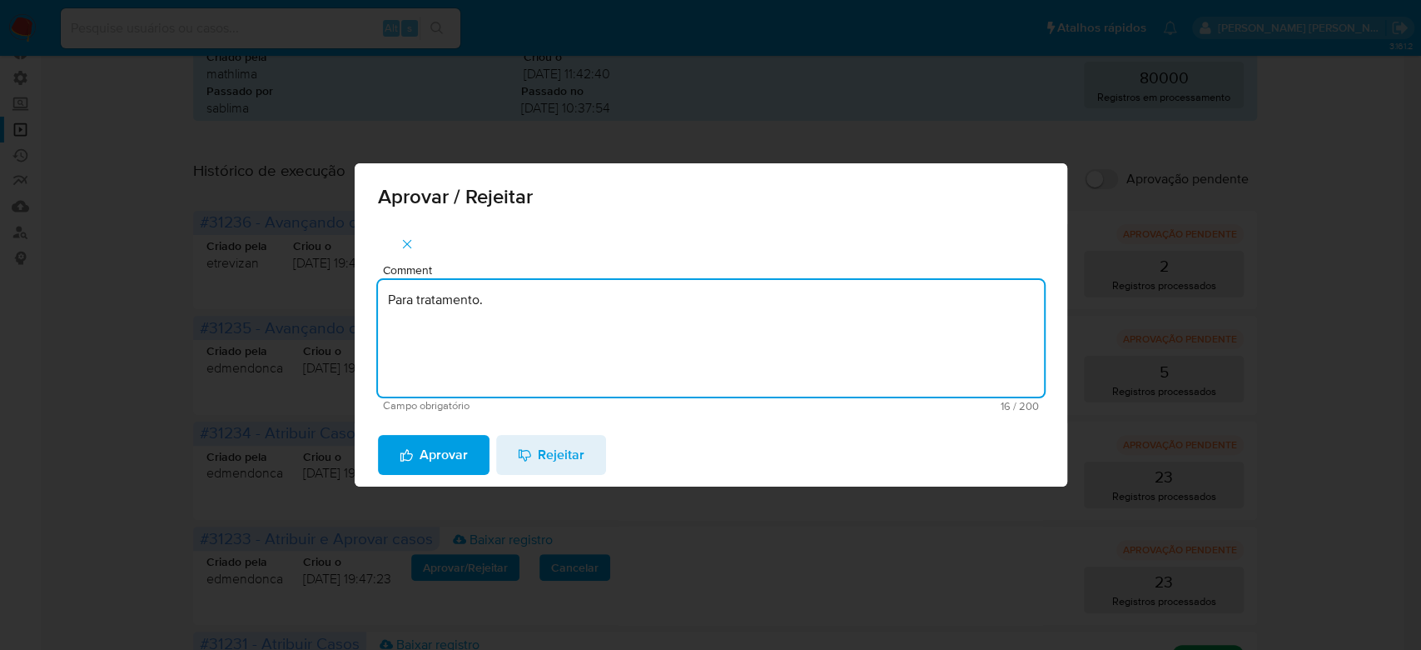
drag, startPoint x: 524, startPoint y: 310, endPoint x: 304, endPoint y: 302, distance: 220.0
click at [304, 302] on div "Aprovar / Rejeitar Comment Para tratamento. Campo obrigatório 16 / 200 184 cara…" at bounding box center [710, 325] width 1421 height 650
click at [570, 363] on textarea "Para tratamento." at bounding box center [711, 338] width 666 height 117
type textarea "Para tratamento."
click at [425, 444] on span "Aprovar" at bounding box center [434, 454] width 68 height 37
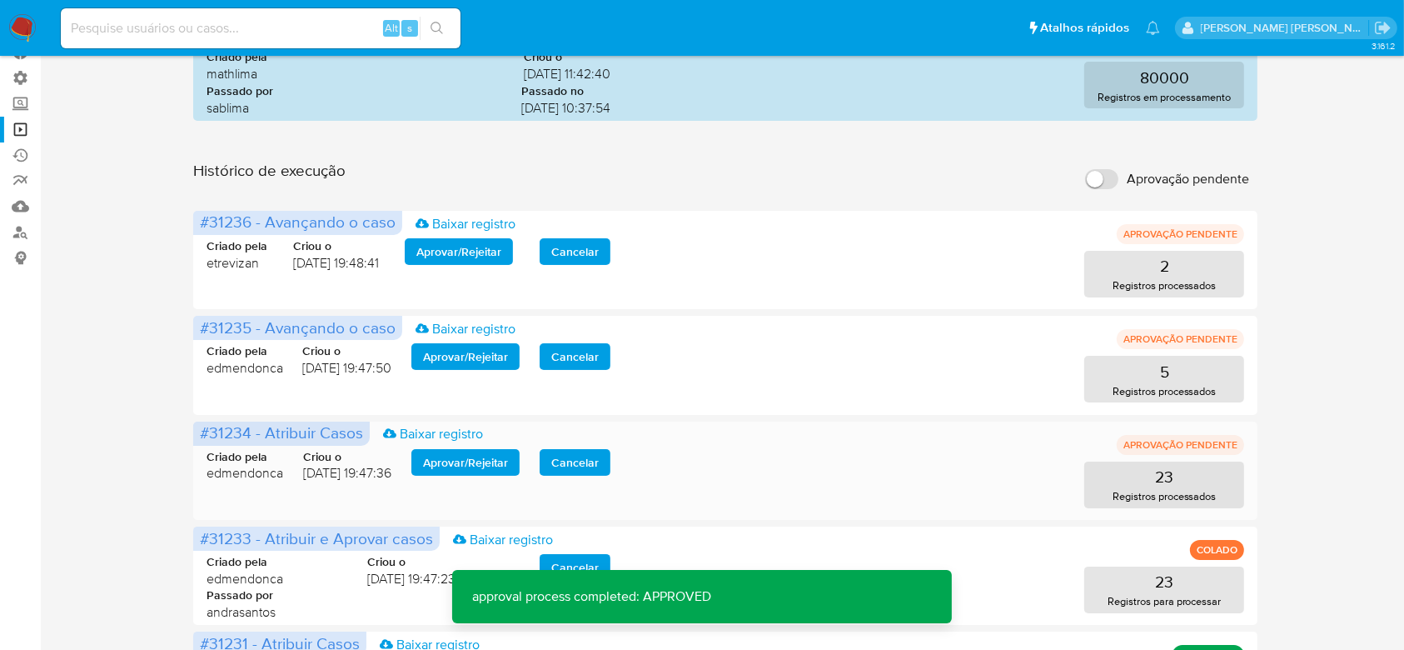
click at [481, 452] on span "Aprovar / Rejeitar" at bounding box center [465, 461] width 85 height 23
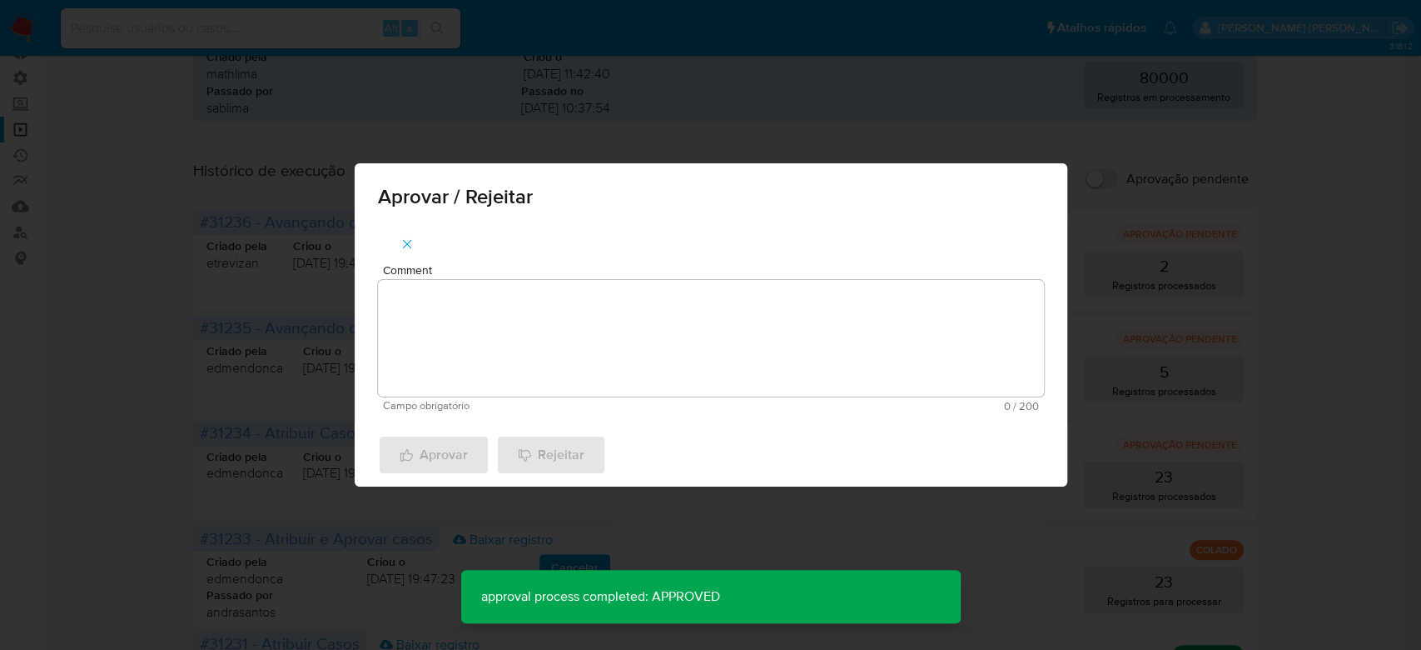
click at [490, 369] on textarea "Comment" at bounding box center [711, 338] width 666 height 117
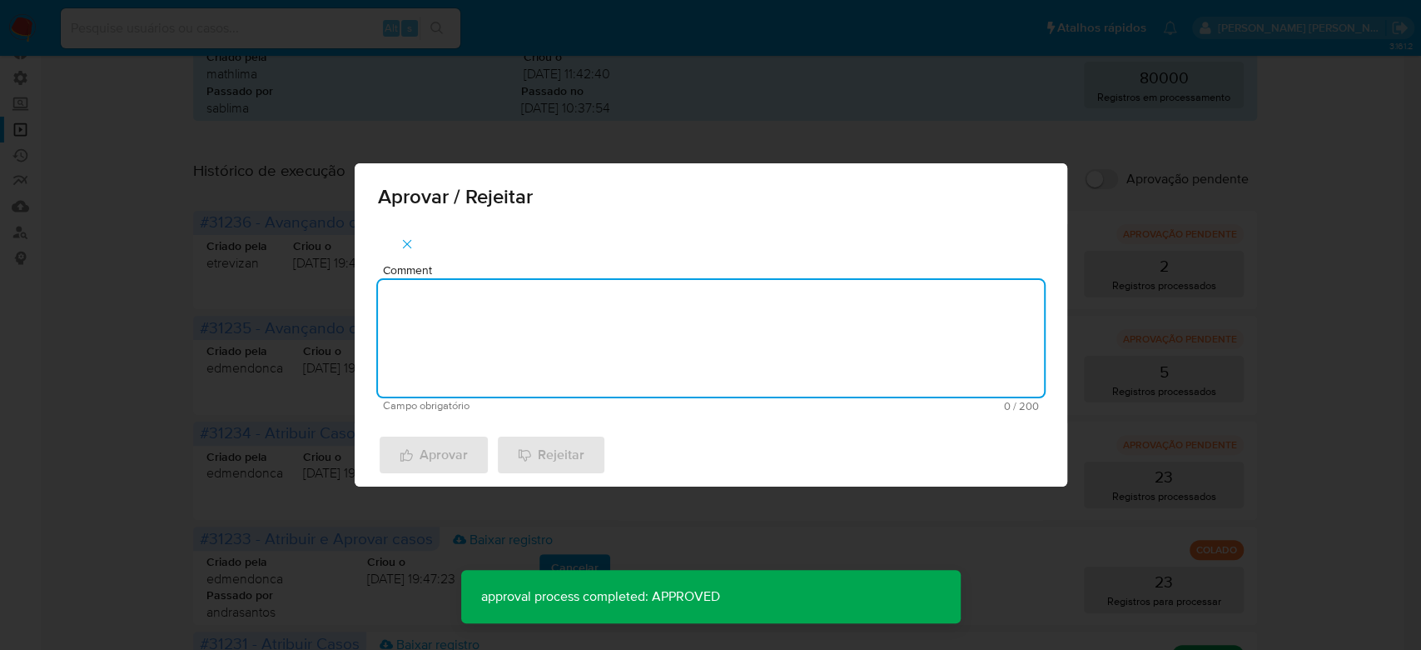
paste textarea "Para tratamento."
type textarea "Para tratamento."
click at [446, 463] on span "Aprovar" at bounding box center [434, 454] width 68 height 37
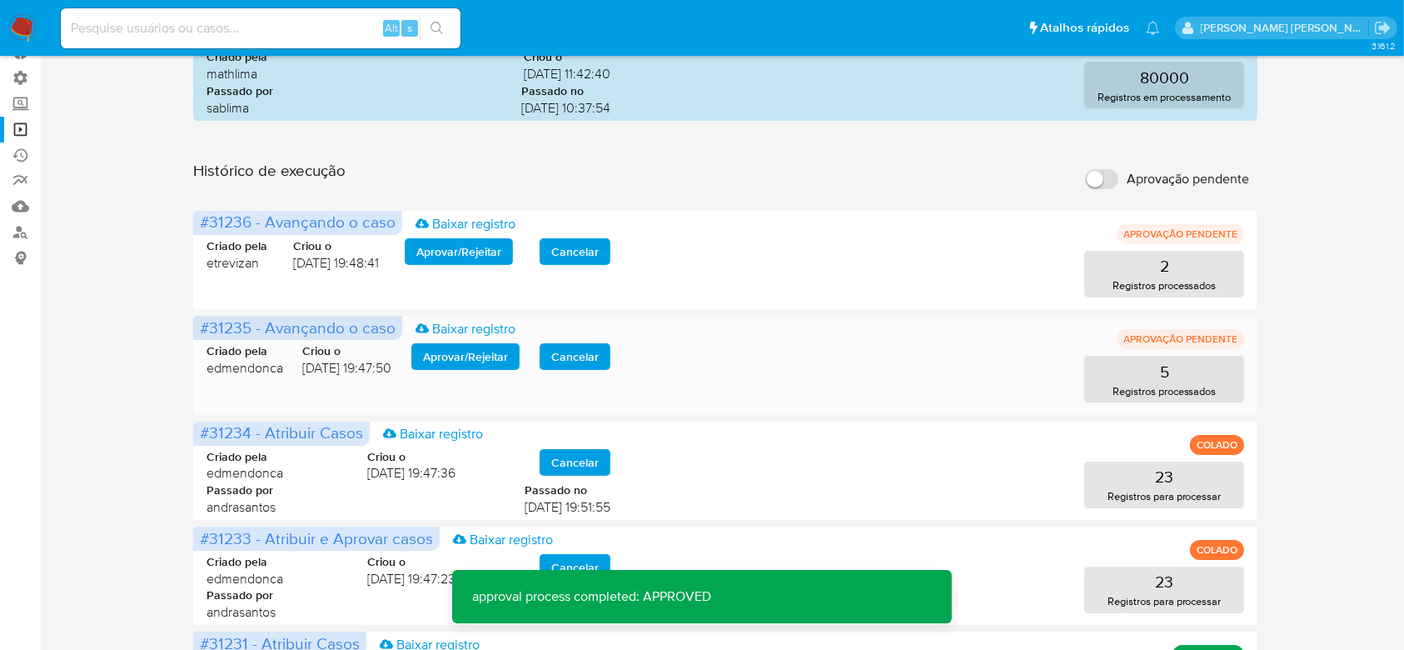
click at [460, 348] on span "Aprovar / Rejeitar" at bounding box center [465, 356] width 85 height 23
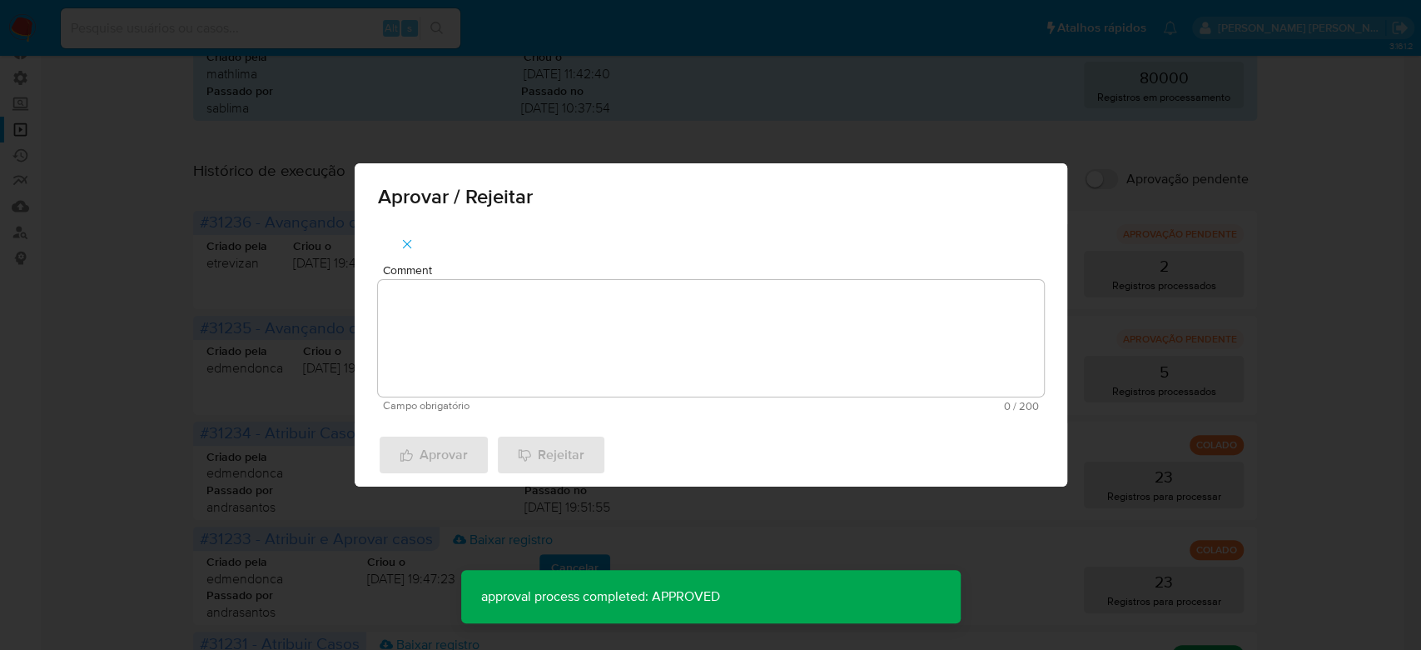
click at [466, 356] on textarea "Comment" at bounding box center [711, 338] width 666 height 117
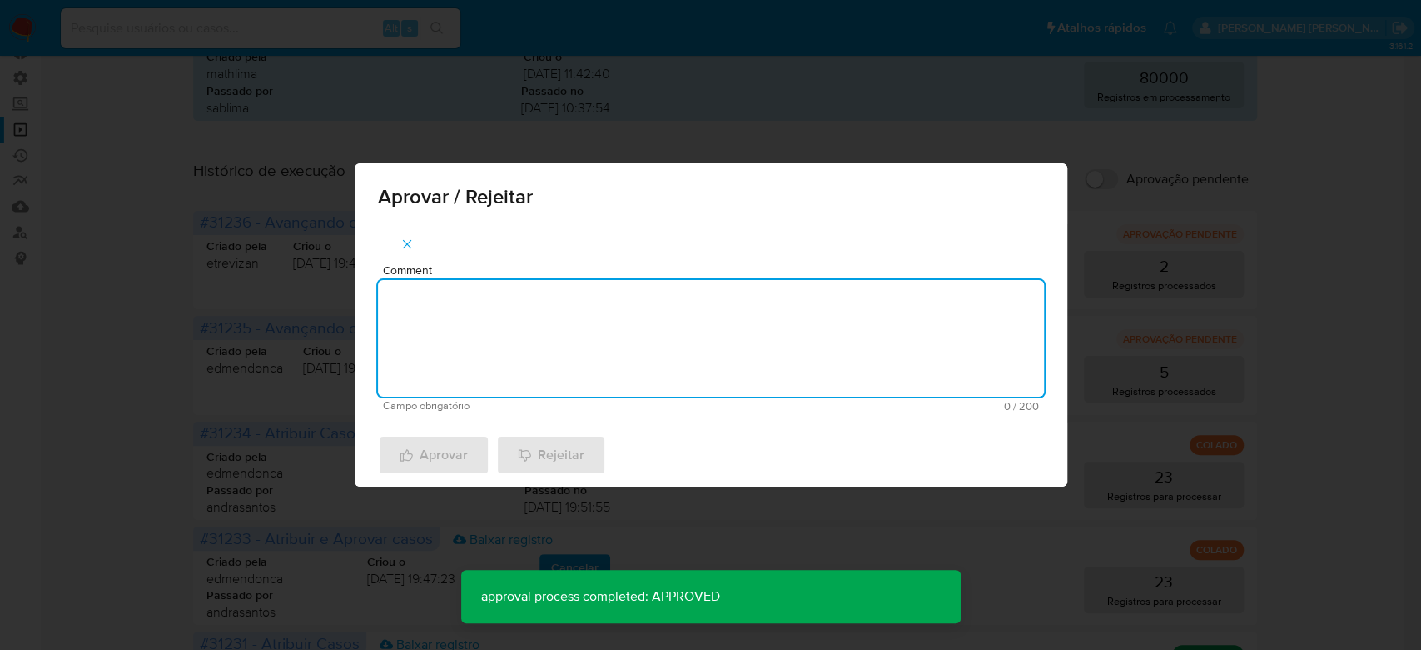
paste textarea "Para tratamento."
type textarea "Para tratamento."
click at [437, 454] on span "Aprovar" at bounding box center [434, 454] width 68 height 37
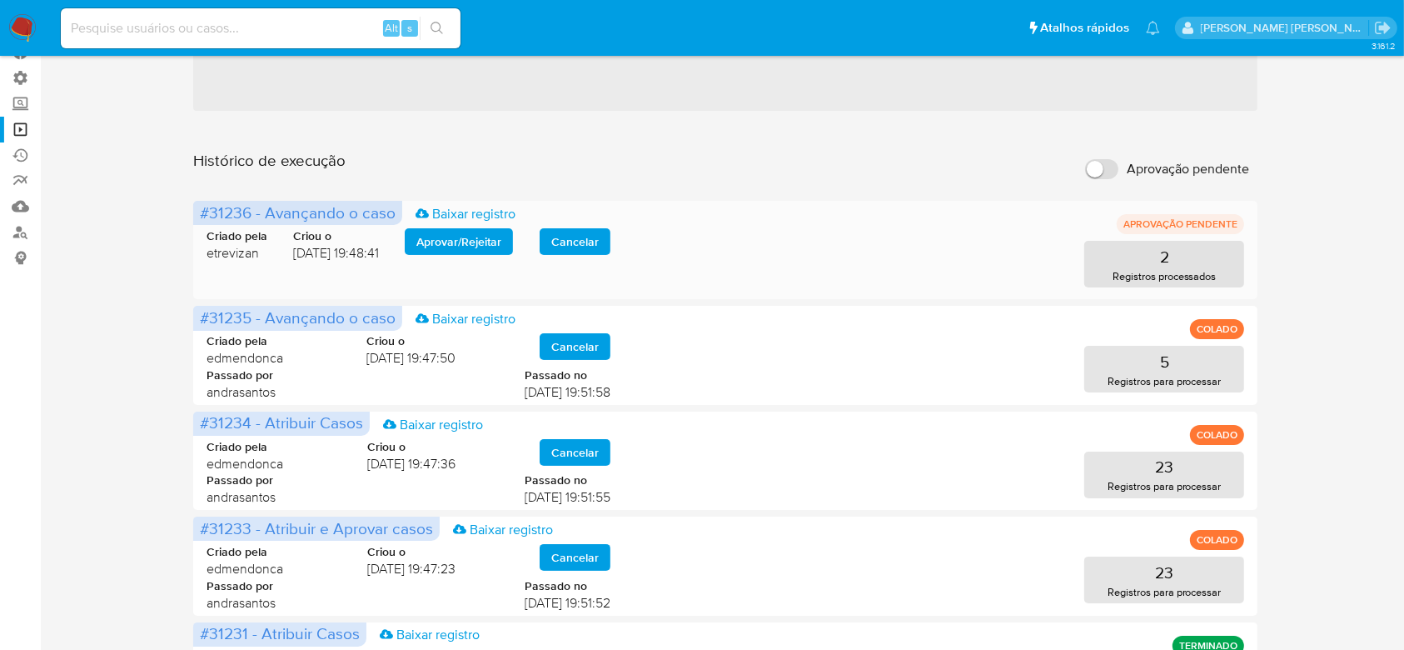
click at [427, 253] on span "Aprovar / Rejeitar" at bounding box center [458, 241] width 85 height 23
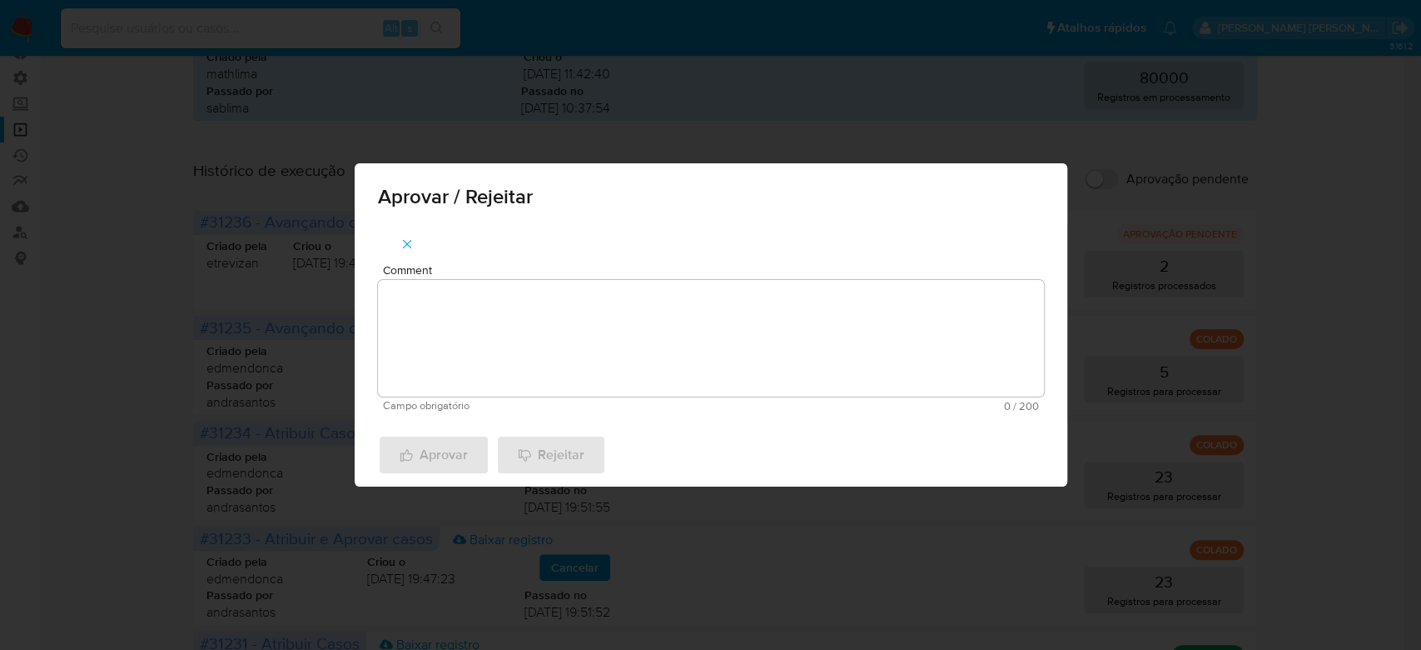
click at [409, 306] on textarea "Comment" at bounding box center [711, 338] width 666 height 117
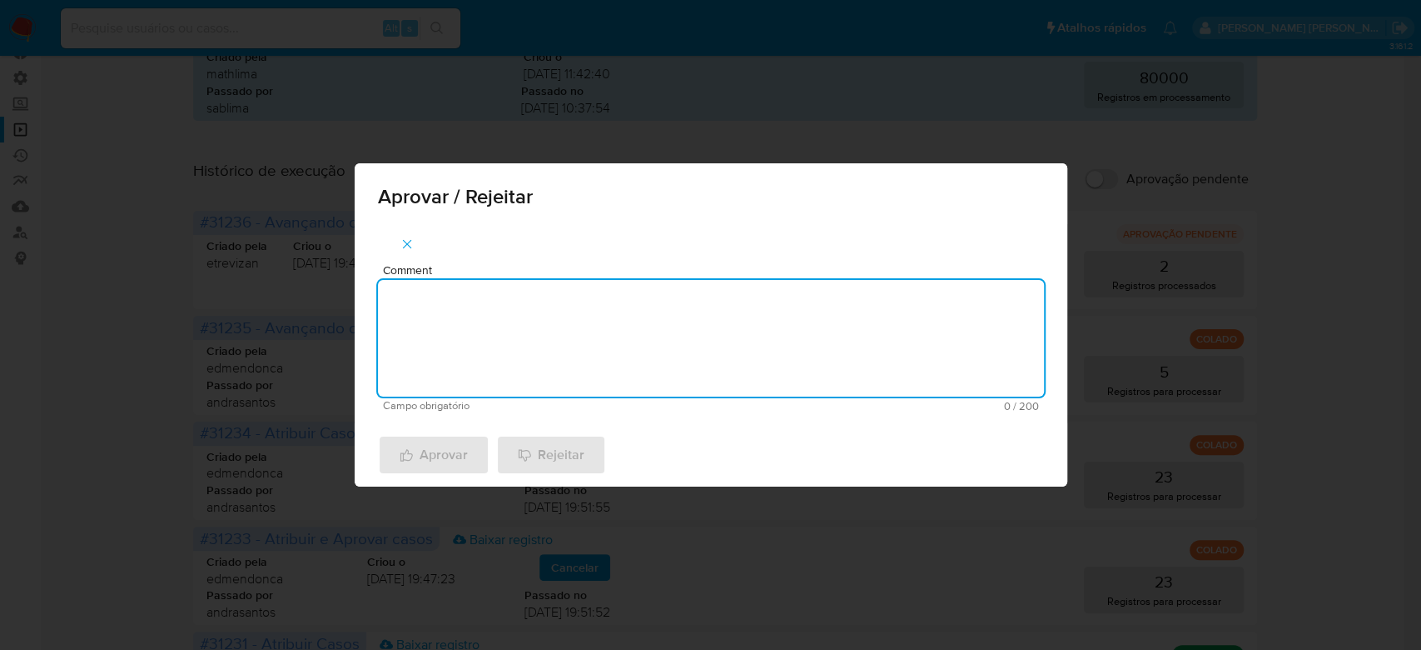
paste textarea "Para tratamento."
type textarea "Para tratamento."
click at [440, 458] on span "Aprovar" at bounding box center [434, 454] width 68 height 37
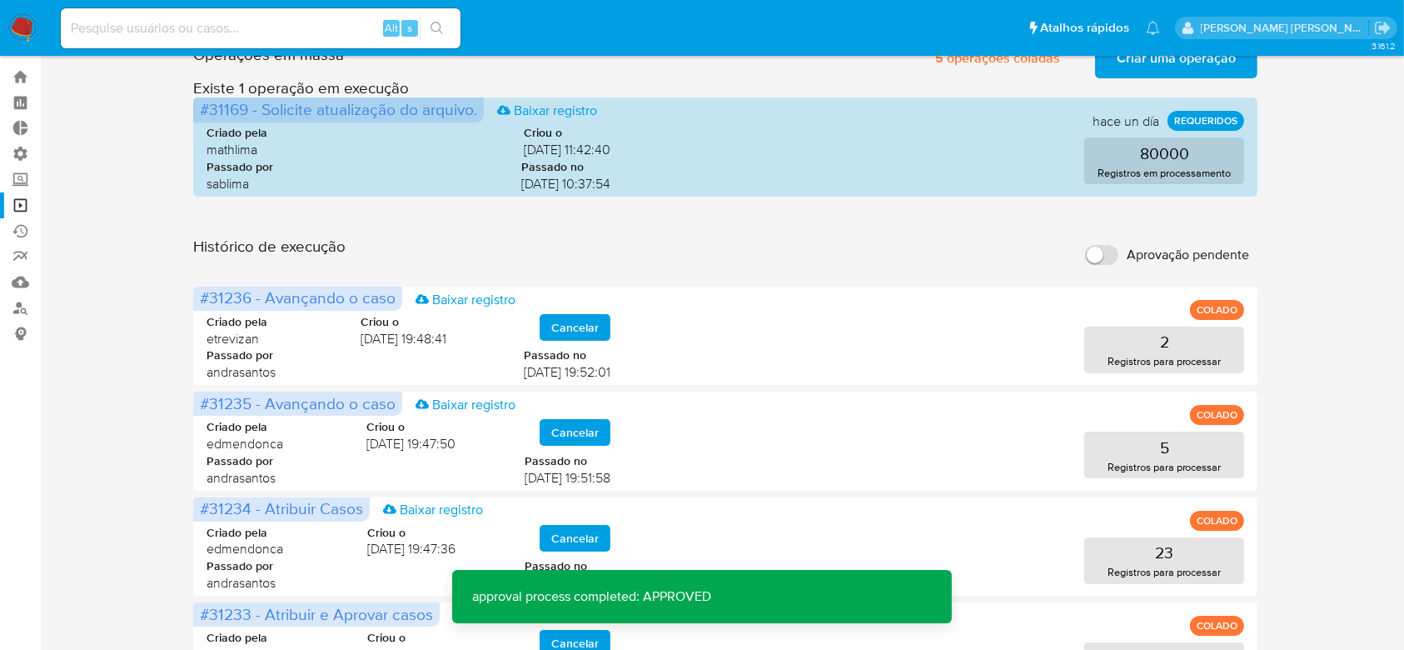
scroll to position [0, 0]
